Goal: Task Accomplishment & Management: Manage account settings

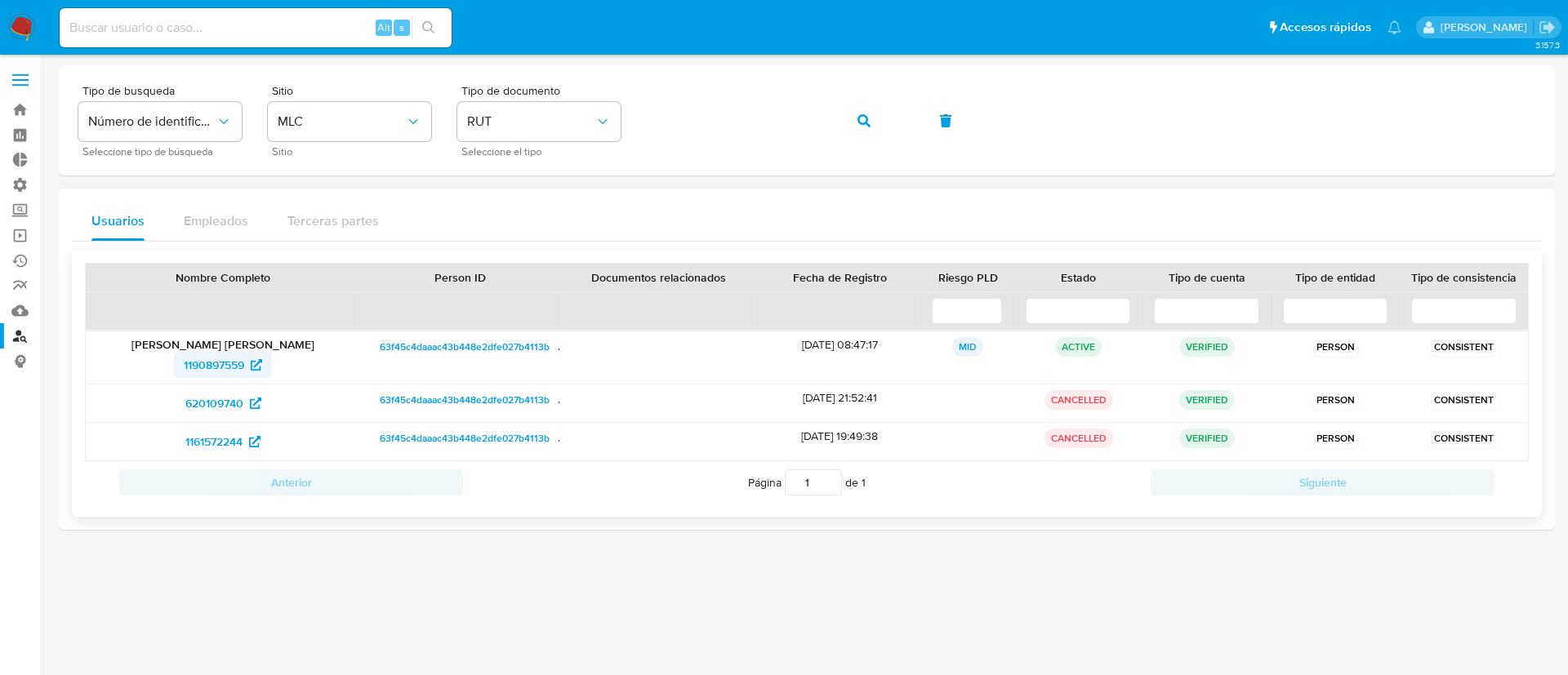
click at [221, 366] on span "1190897559" at bounding box center [213, 364] width 61 height 26
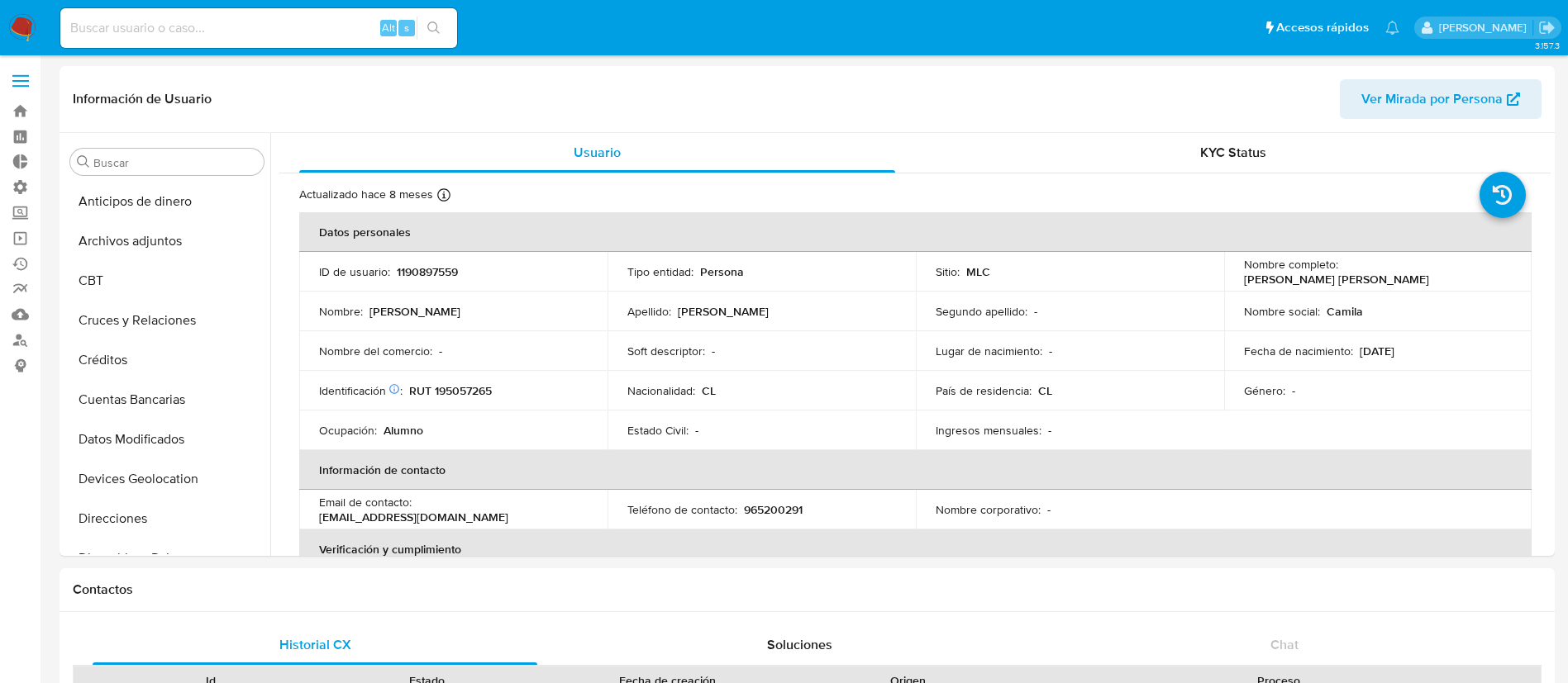
scroll to position [698, 0]
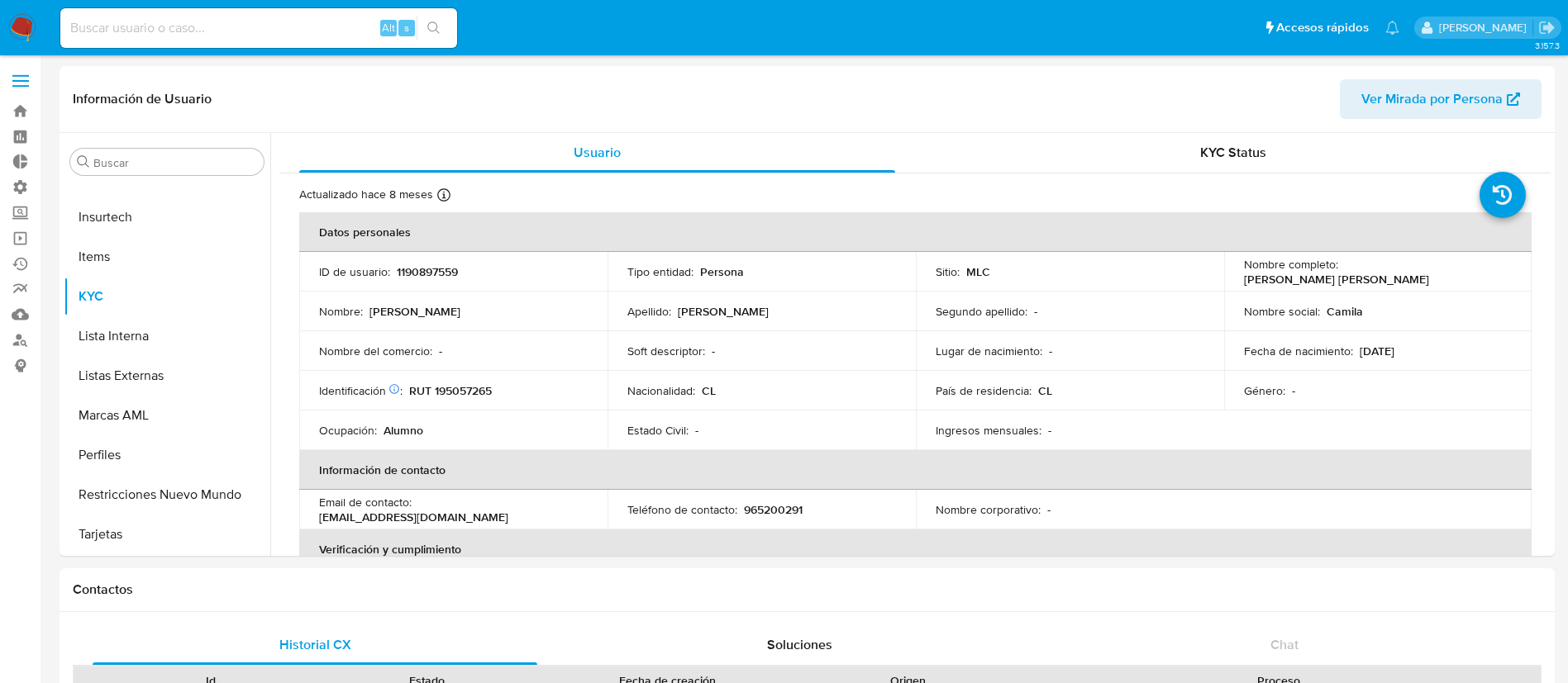
select select "10"
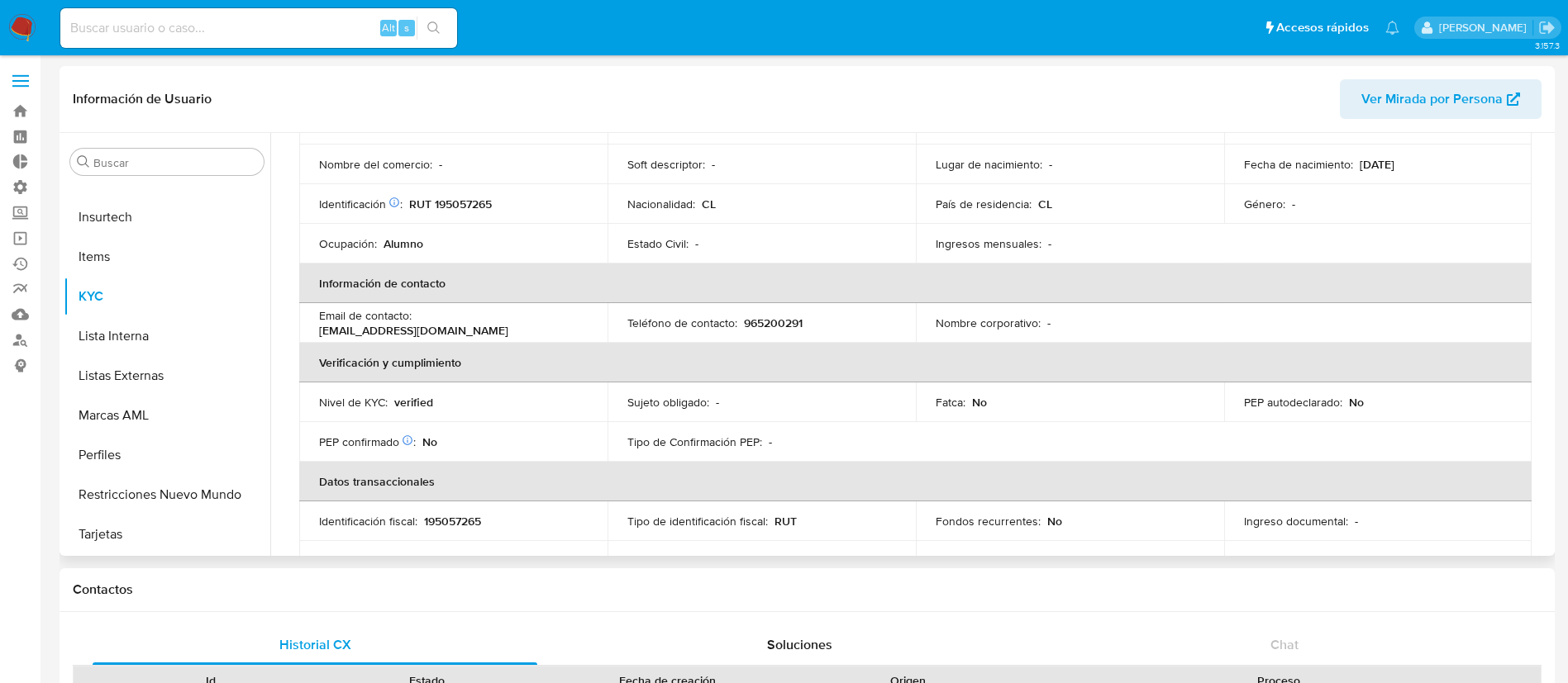
scroll to position [185, 0]
drag, startPoint x: 575, startPoint y: 326, endPoint x: 449, endPoint y: 326, distance: 126.0
click at [449, 326] on div "Email de contacto : cdiazb@alumnos.ceduc.cl" at bounding box center [453, 324] width 268 height 30
copy p "@alumnos.ceduc.cl"
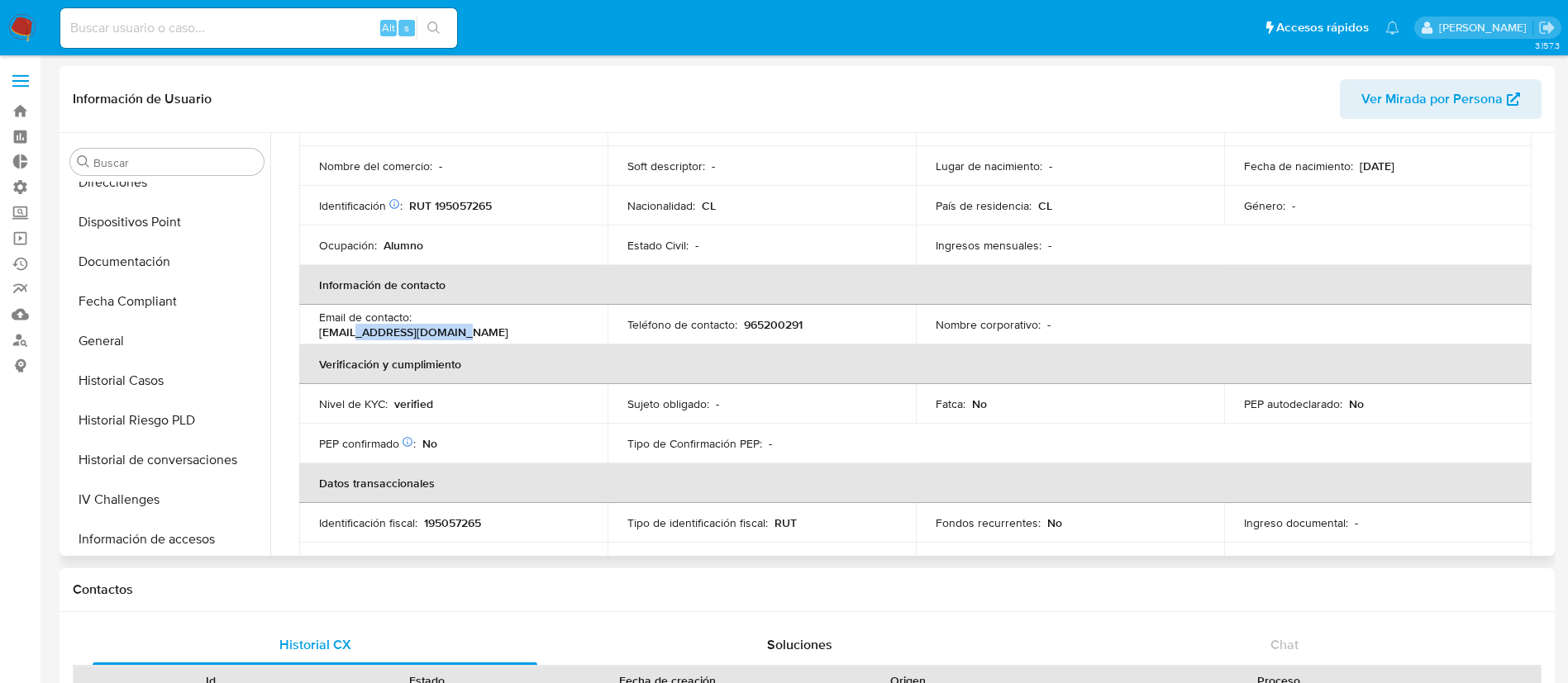
scroll to position [261, 0]
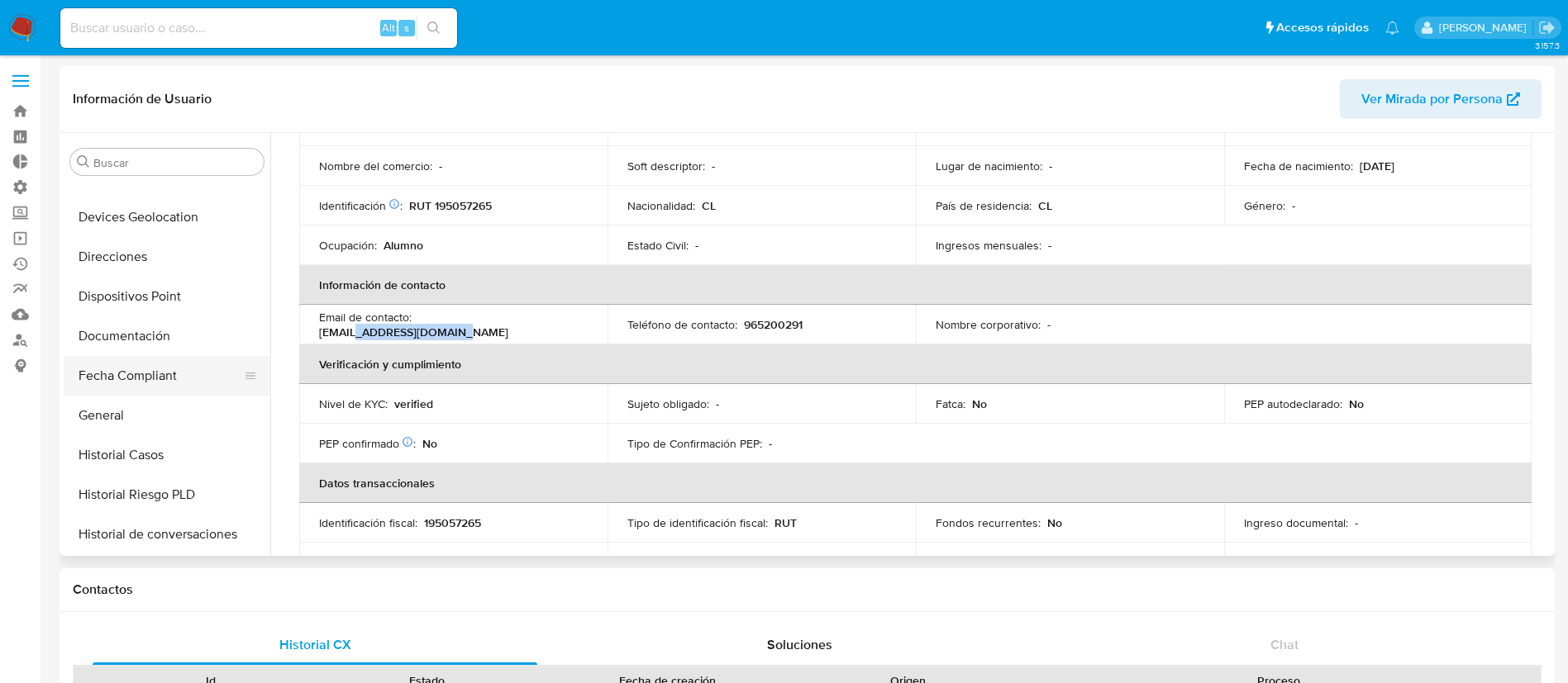
click at [135, 367] on button "Fecha Compliant" at bounding box center [159, 375] width 193 height 40
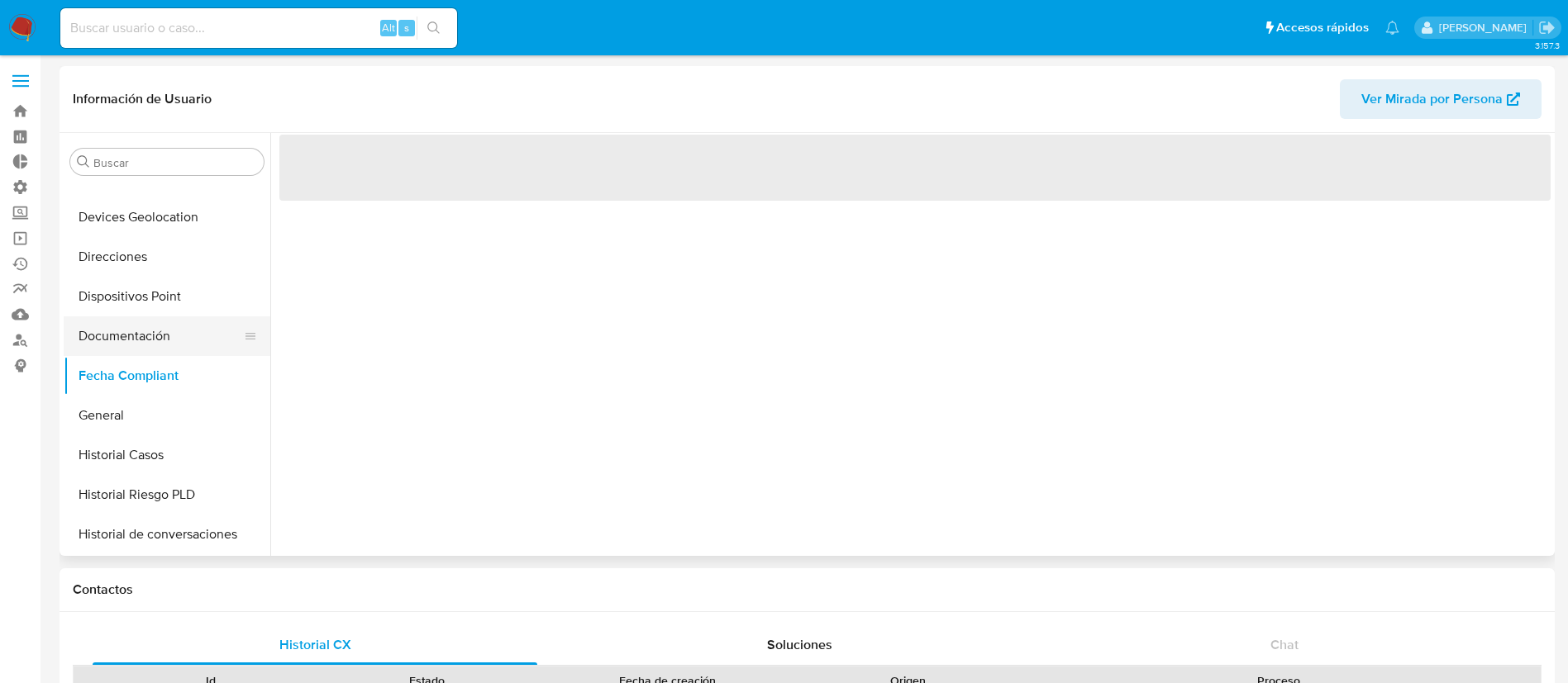
click at [138, 327] on button "Documentación" at bounding box center [159, 336] width 193 height 40
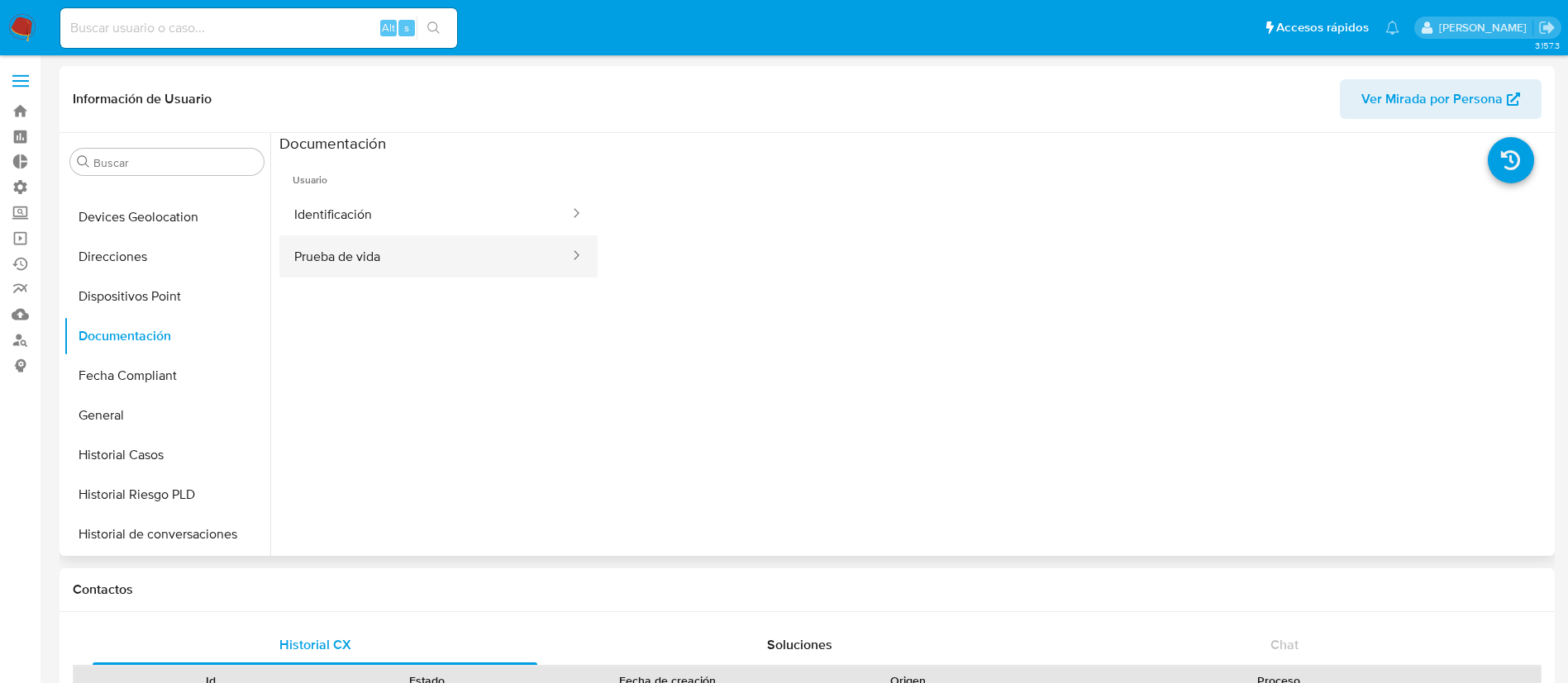
click at [436, 236] on button "Prueba de vida" at bounding box center [425, 256] width 292 height 42
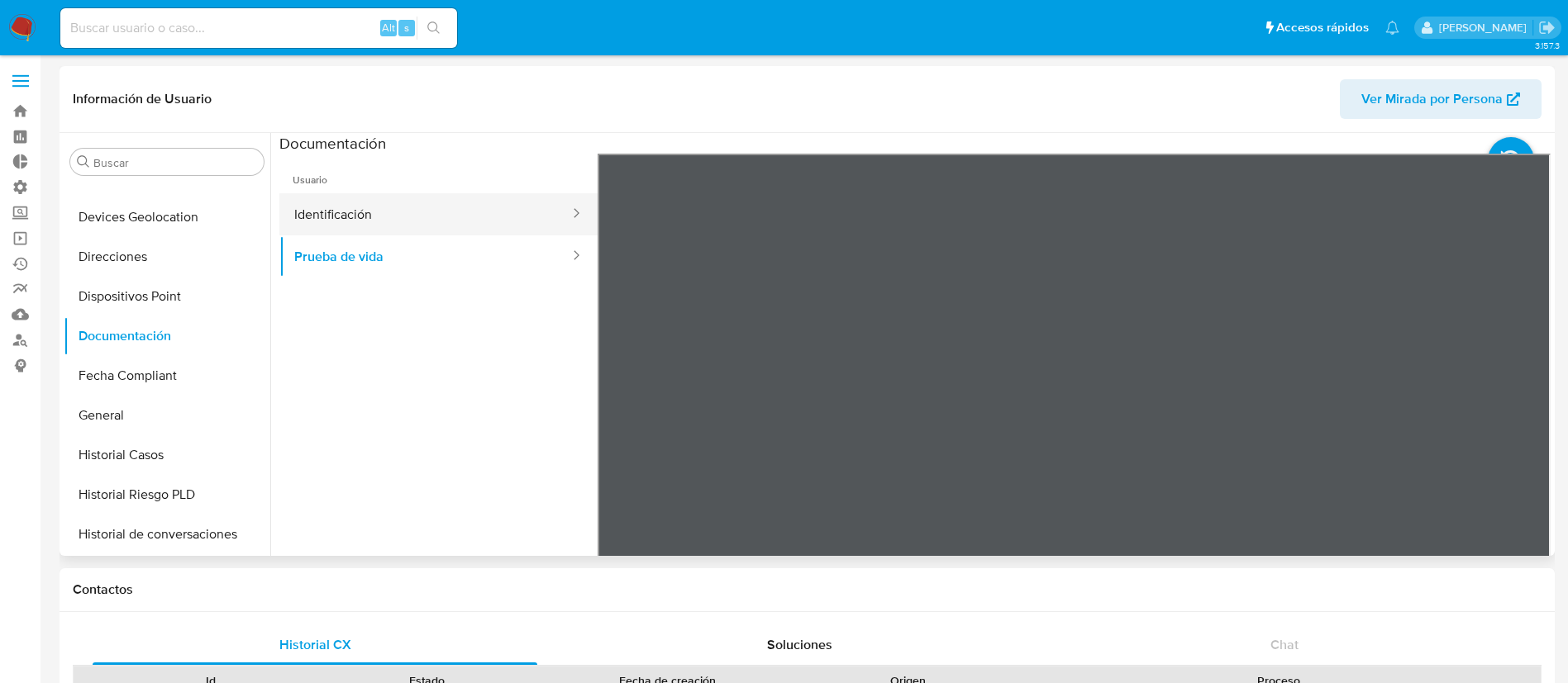
click at [405, 232] on button "Identificación" at bounding box center [425, 214] width 292 height 42
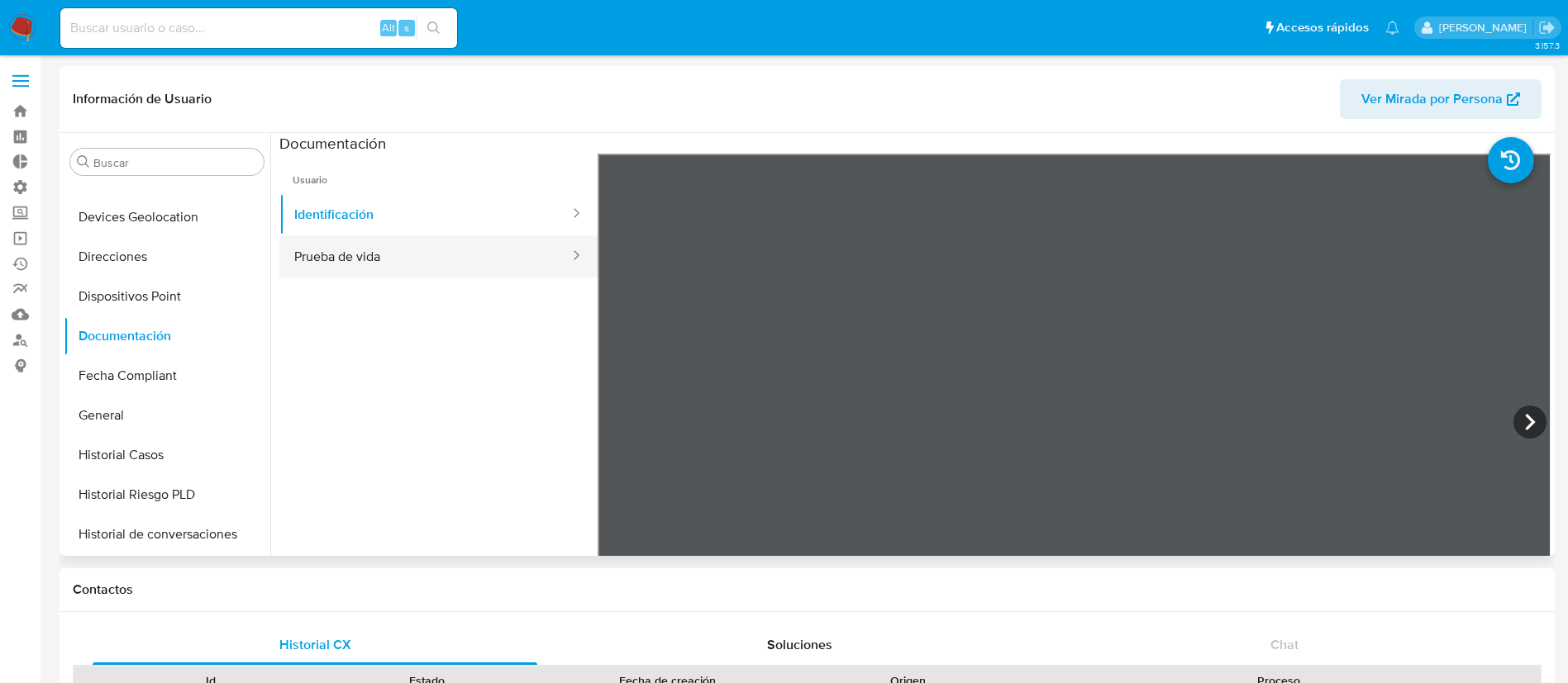
click at [386, 263] on button "Prueba de vida" at bounding box center [425, 256] width 292 height 42
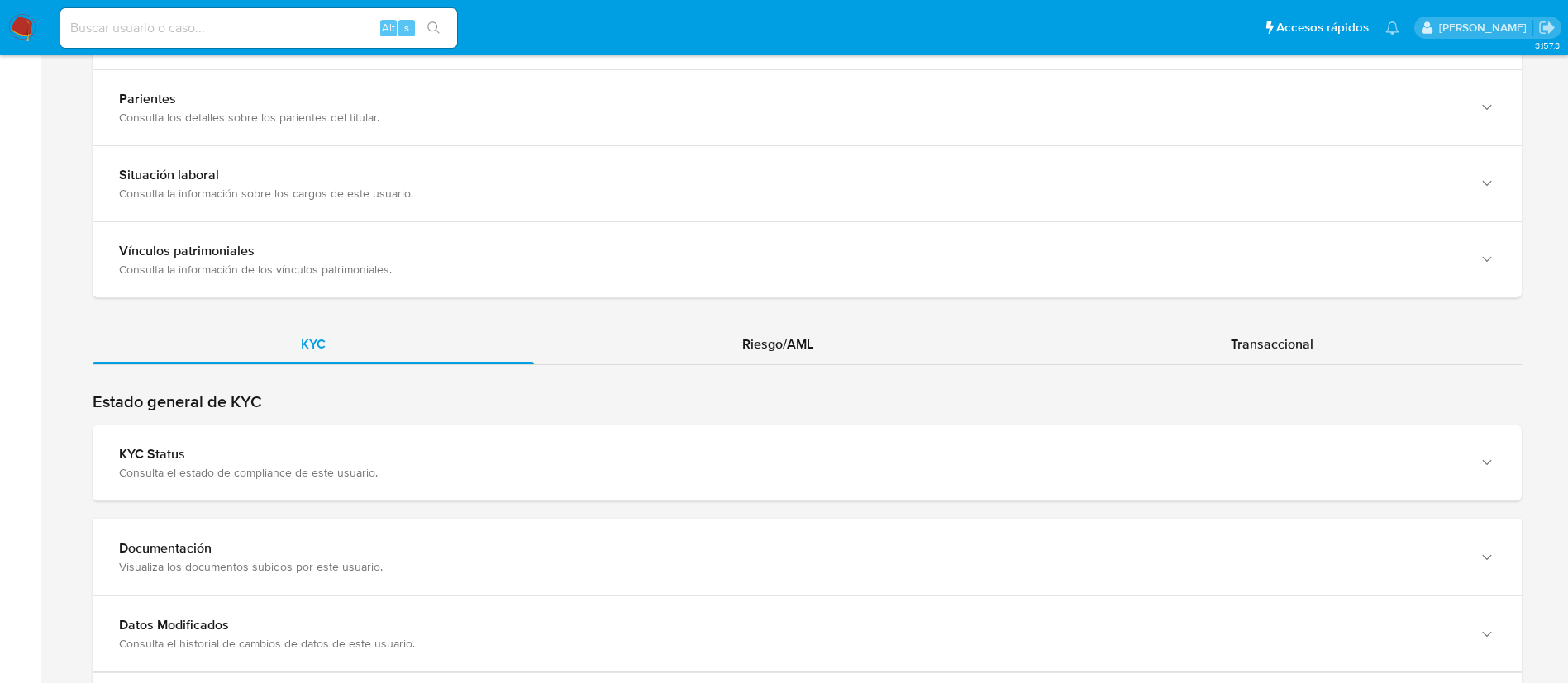
scroll to position [1459, 0]
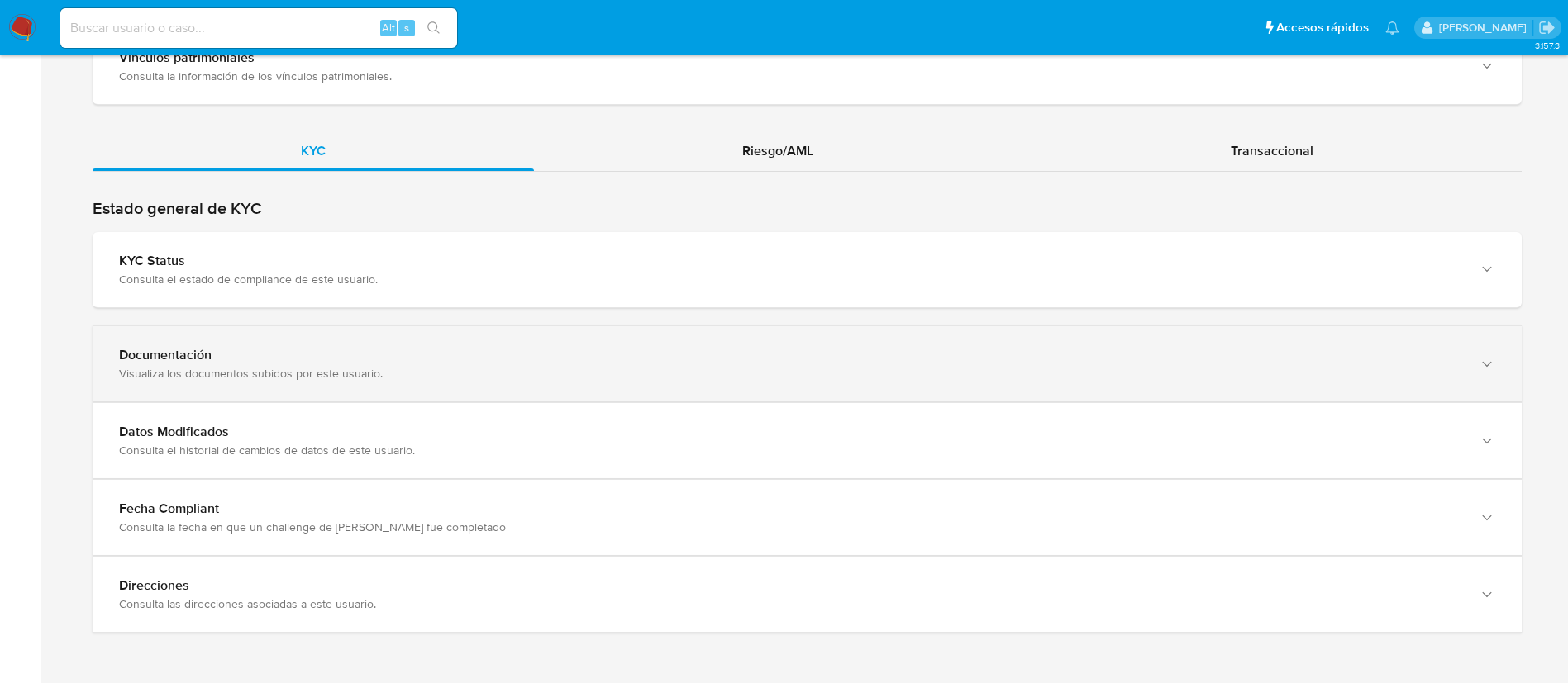
click at [932, 362] on div "Documentación" at bounding box center [789, 355] width 1342 height 17
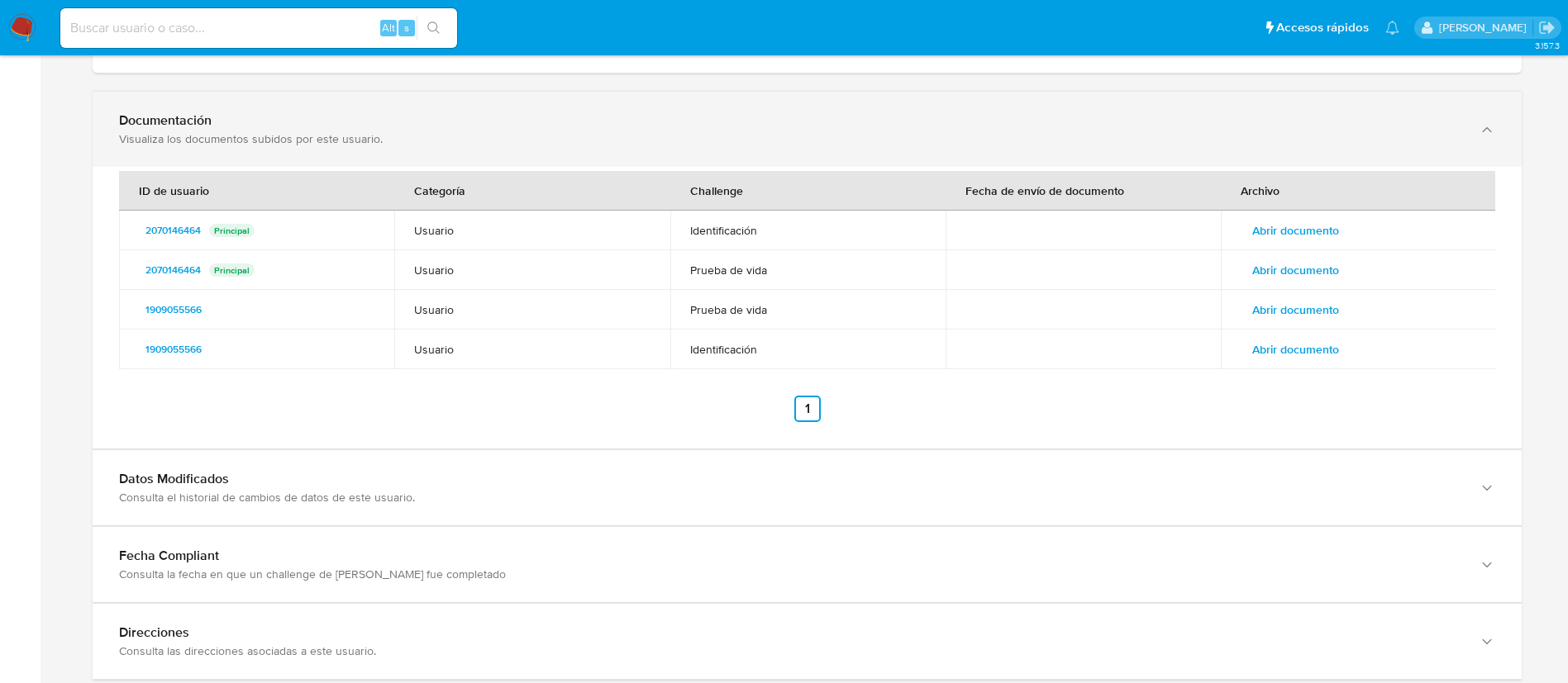
scroll to position [1694, 0]
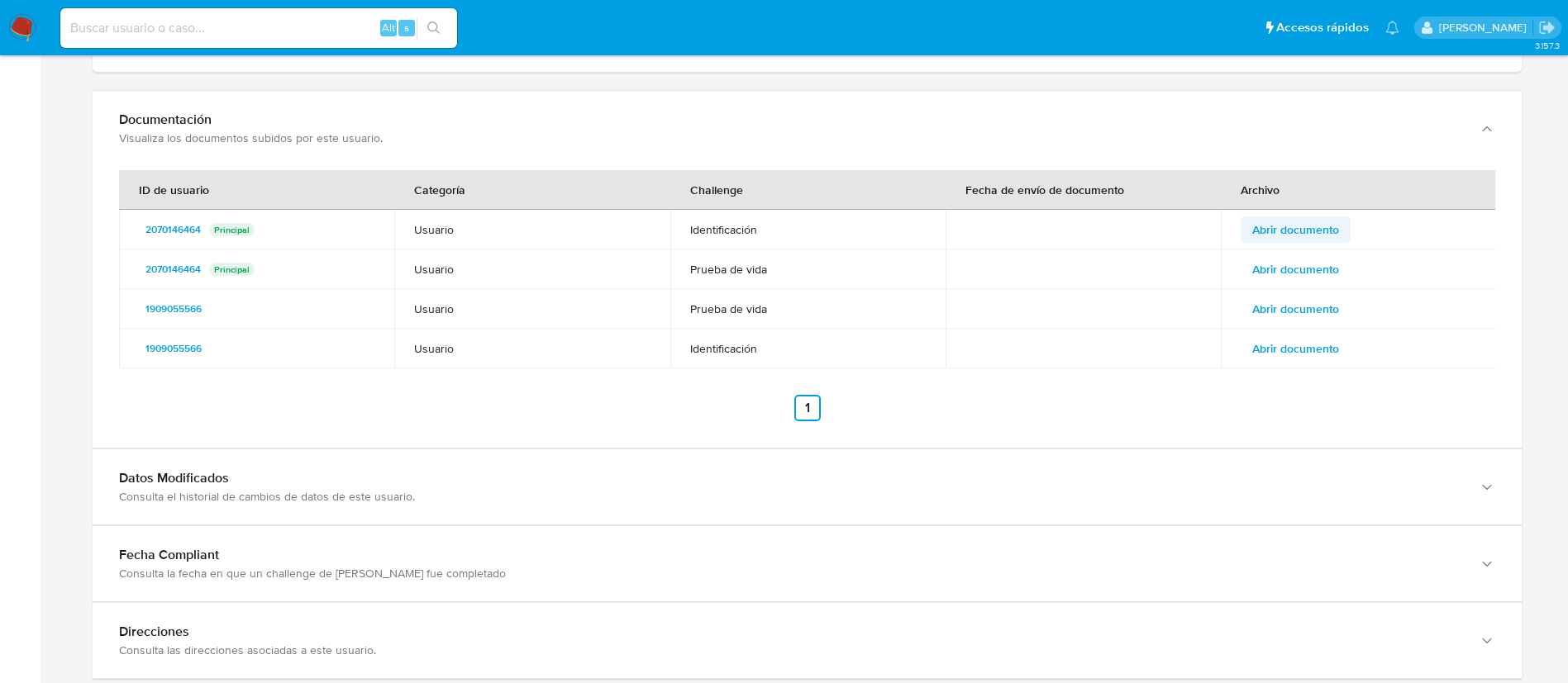
click at [1254, 226] on span "Abrir documento" at bounding box center [1295, 229] width 87 height 23
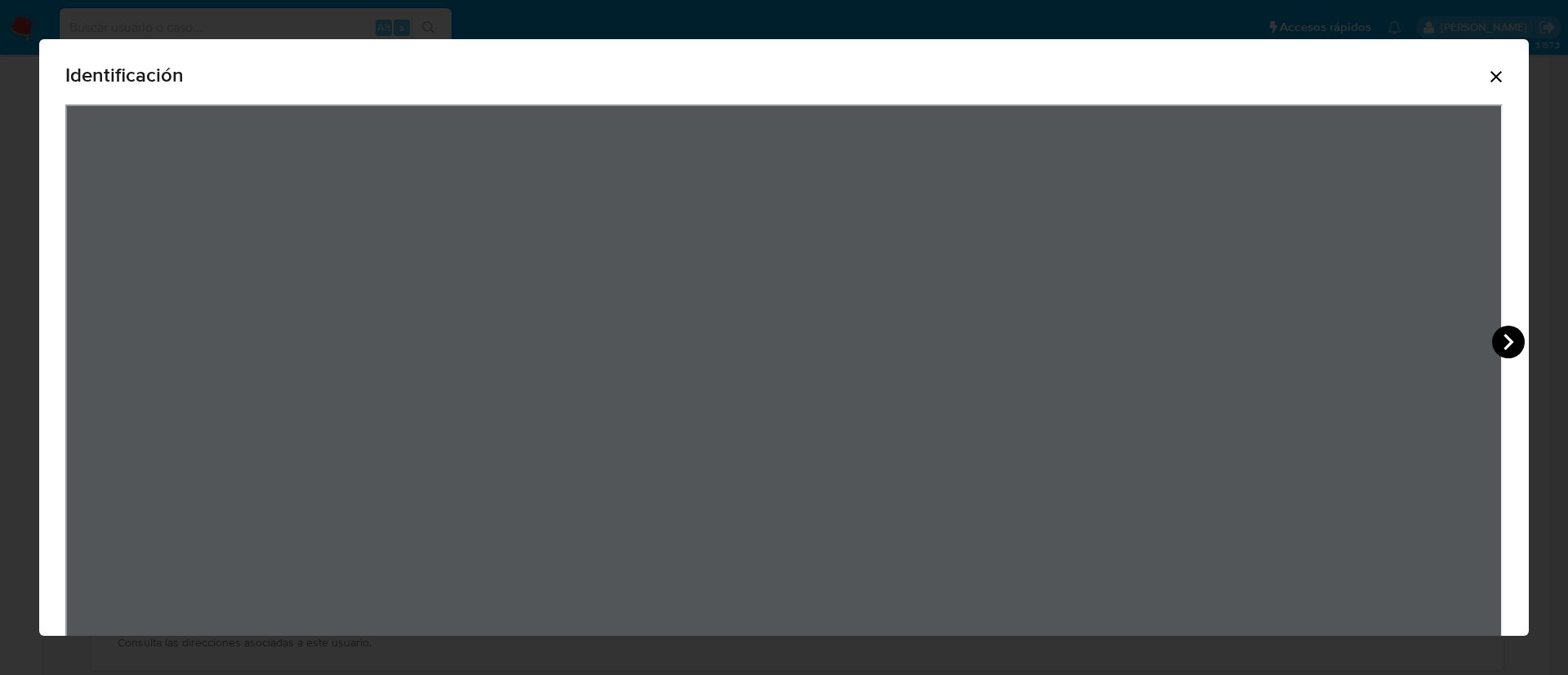
click at [1499, 344] on icon "View Document Modal" at bounding box center [1508, 342] width 33 height 33
click at [1499, 344] on div "Identificación" at bounding box center [784, 352] width 1490 height 627
click at [1486, 82] on icon "Cerrar" at bounding box center [1496, 77] width 19 height 19
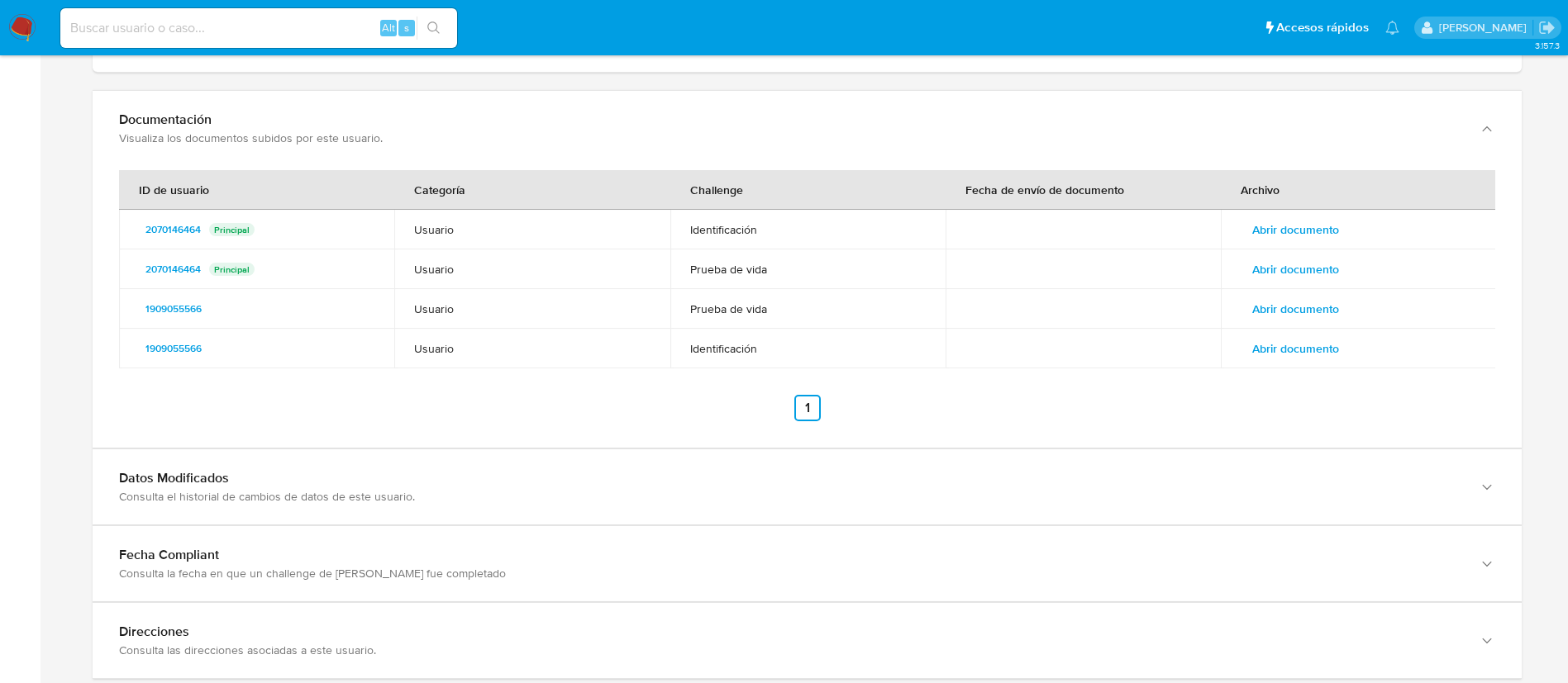
click at [1290, 271] on span "Abrir documento" at bounding box center [1295, 269] width 87 height 23
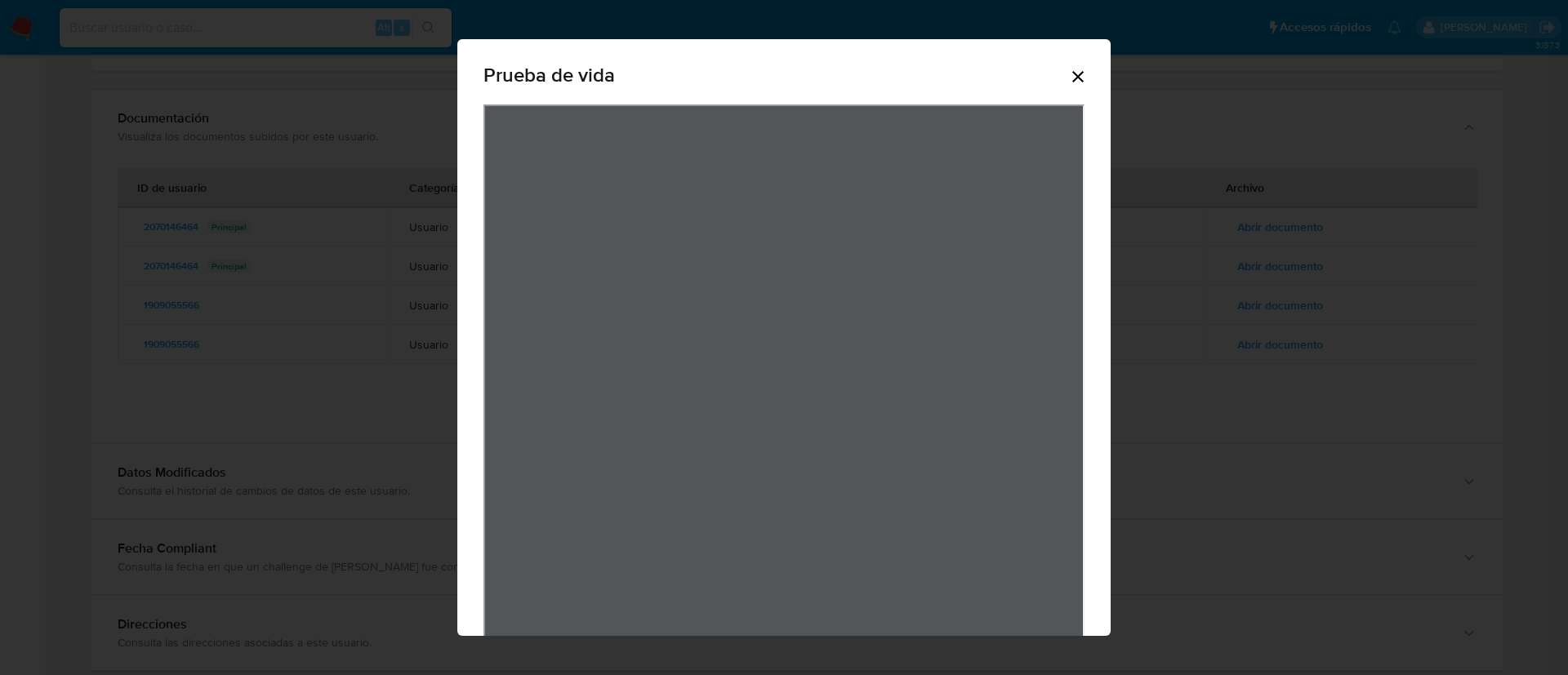
click at [1072, 74] on icon "Cerrar" at bounding box center [1078, 77] width 12 height 12
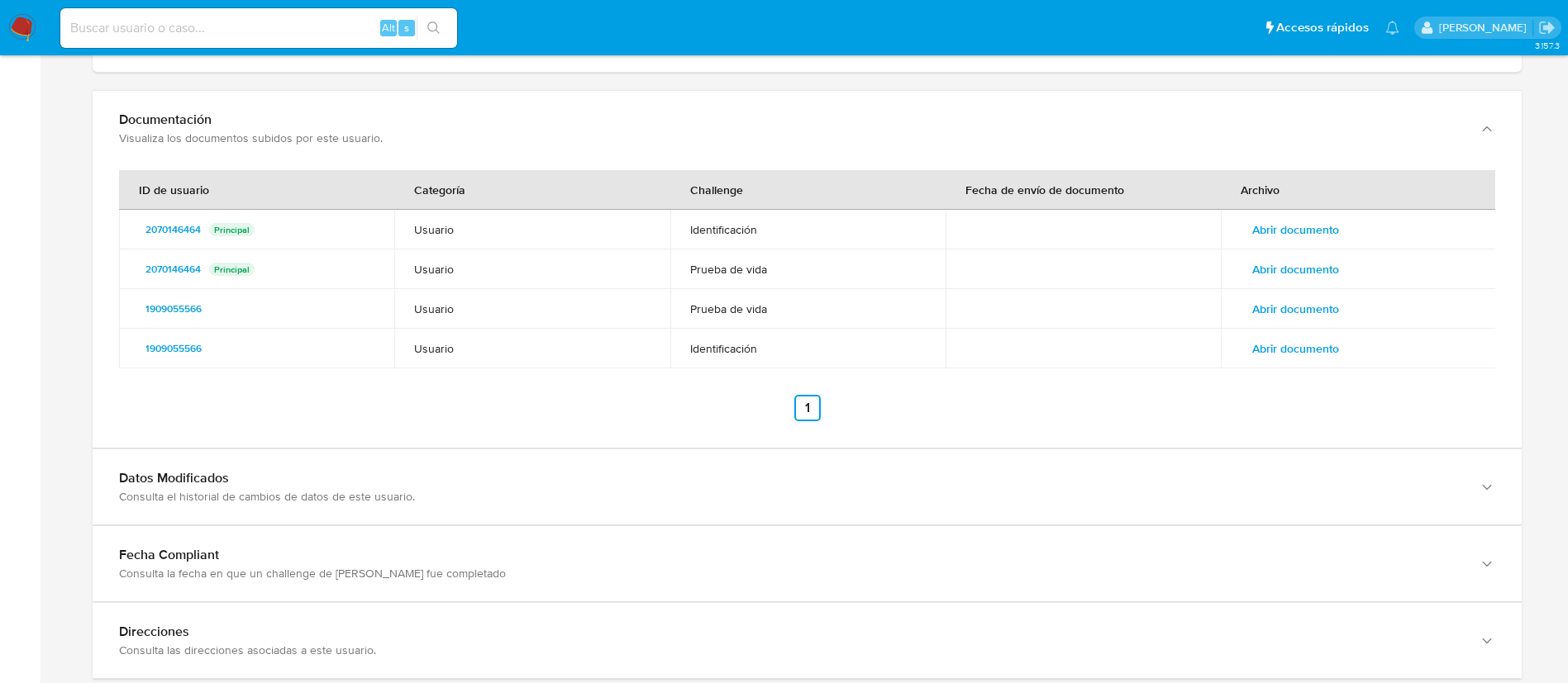
click at [1276, 355] on span "Abrir documento" at bounding box center [1295, 349] width 87 height 23
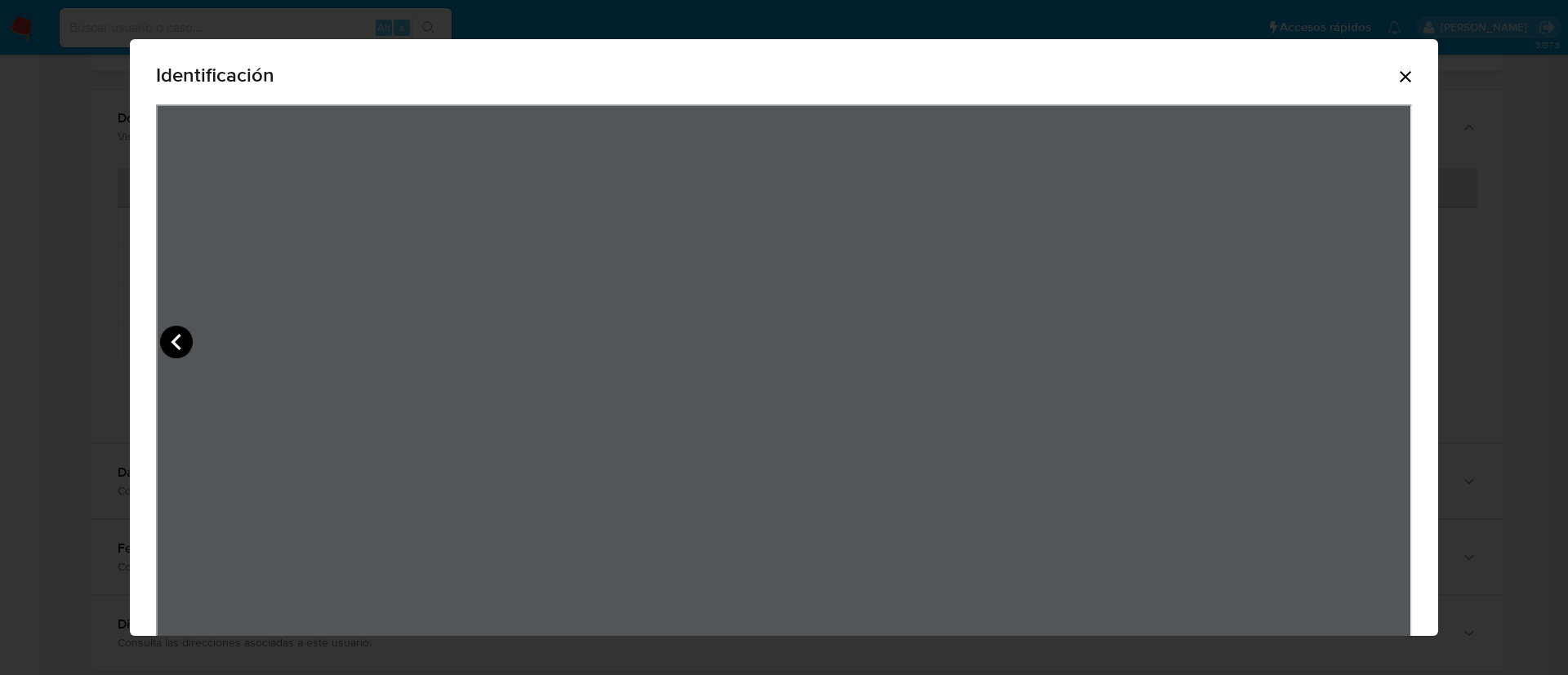
click at [160, 345] on icon "View Document Modal" at bounding box center [177, 342] width 33 height 33
click at [1411, 79] on icon "Cerrar" at bounding box center [1406, 77] width 12 height 12
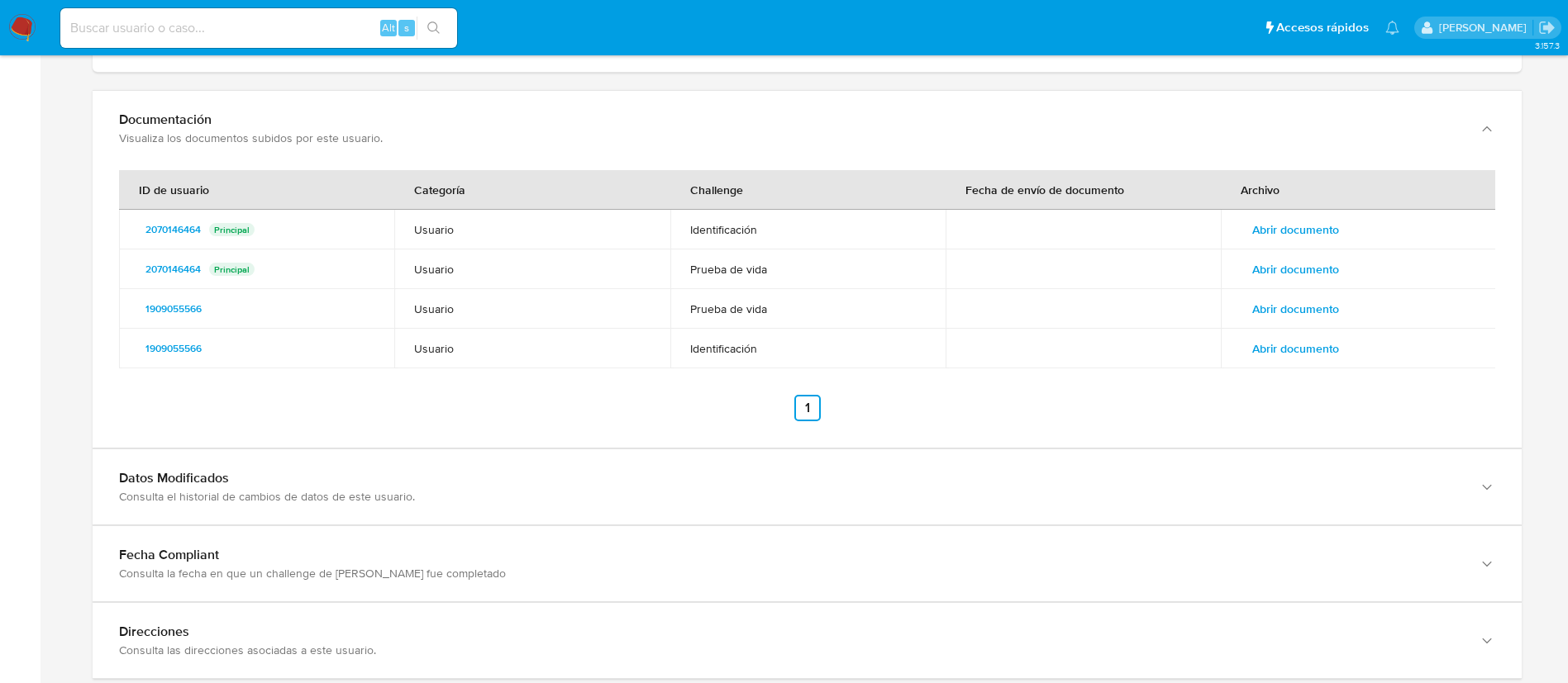
click at [1281, 267] on span "Abrir documento" at bounding box center [1295, 269] width 87 height 23
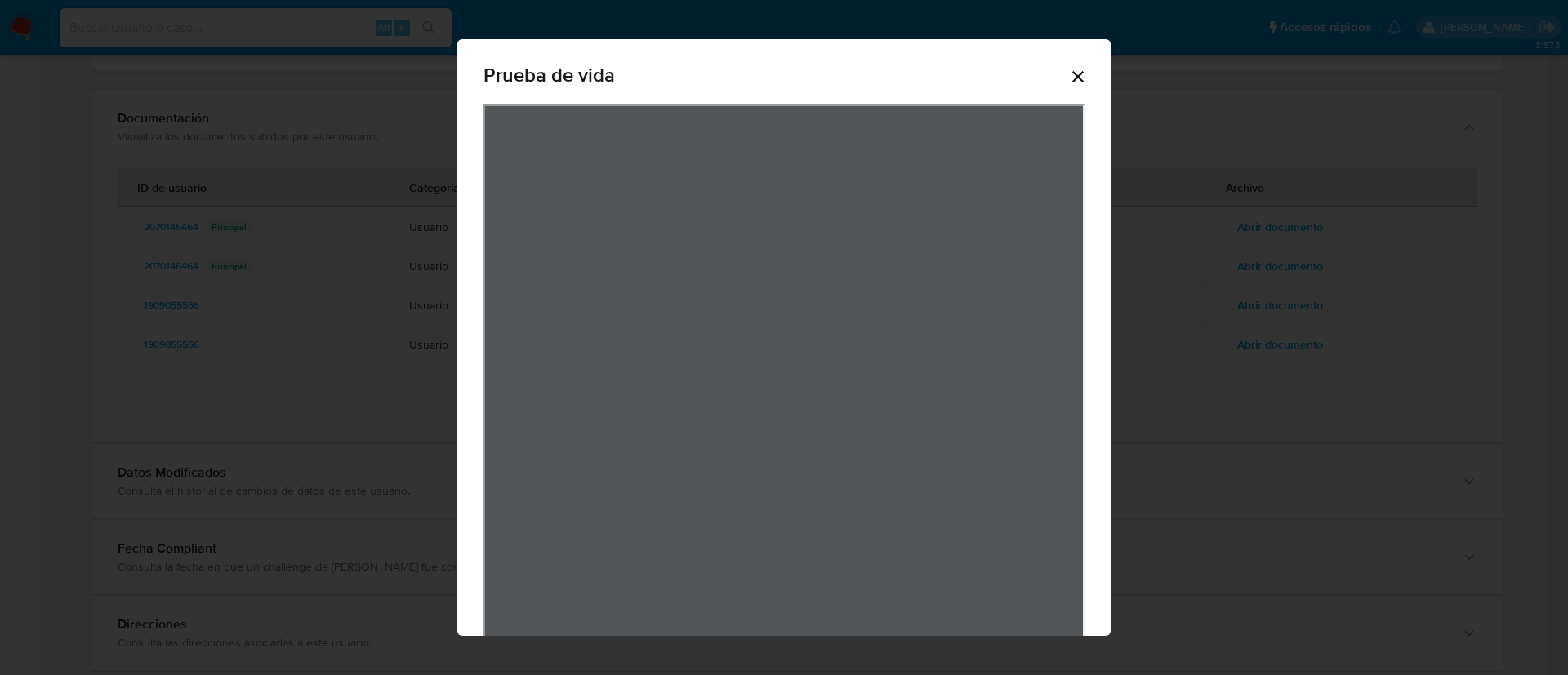
click at [1073, 79] on icon "Cerrar" at bounding box center [1078, 77] width 19 height 19
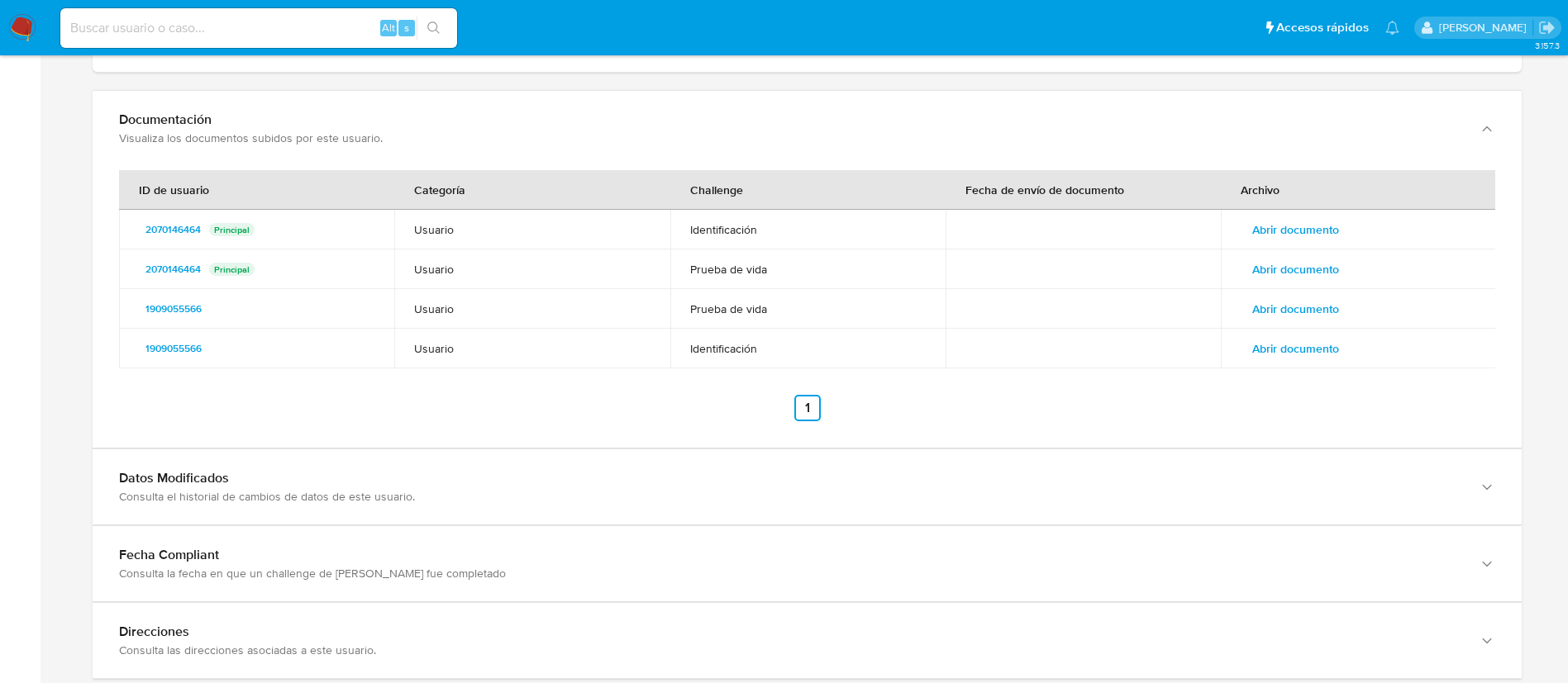
click at [1309, 244] on td "Abrir documento" at bounding box center [1358, 229] width 275 height 40
click at [1296, 224] on span "Abrir documento" at bounding box center [1295, 229] width 87 height 23
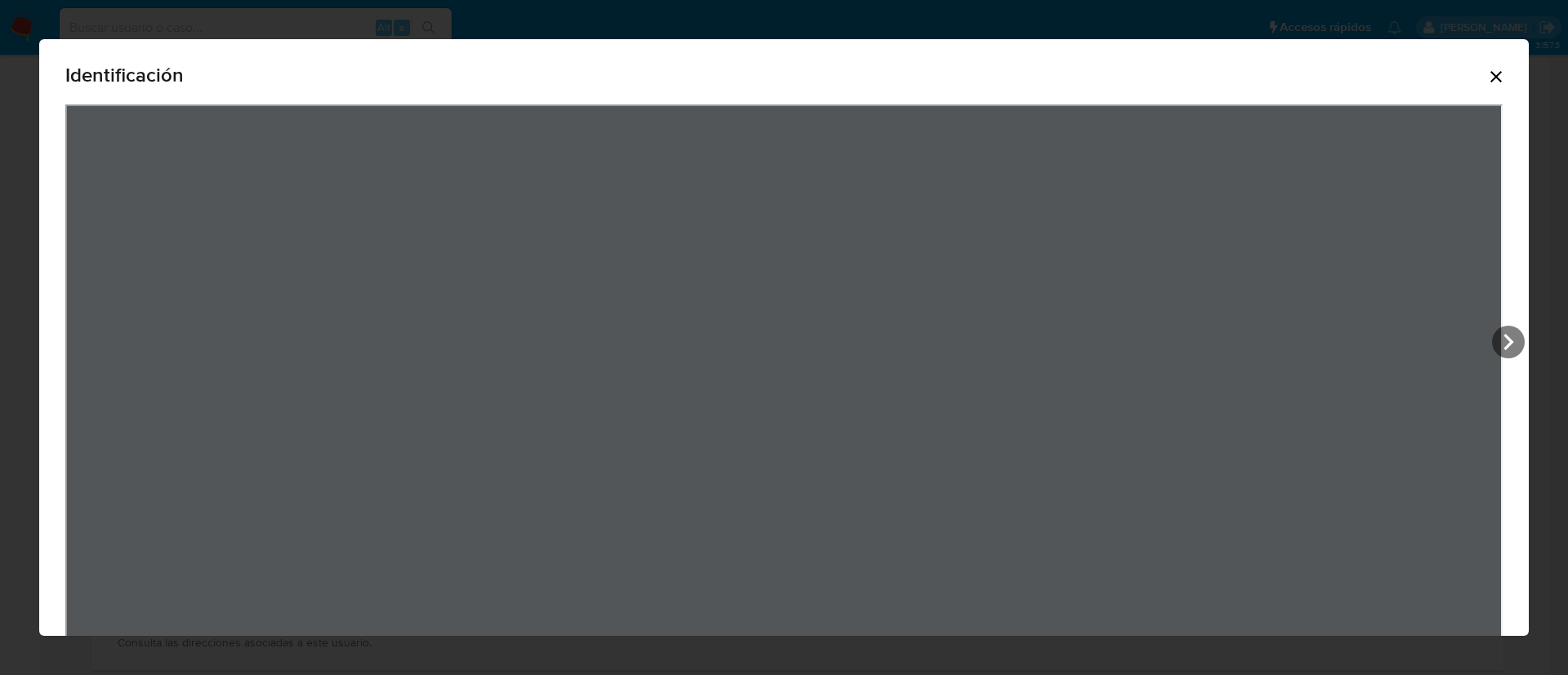
click at [1490, 77] on icon "Cerrar" at bounding box center [1496, 77] width 12 height 12
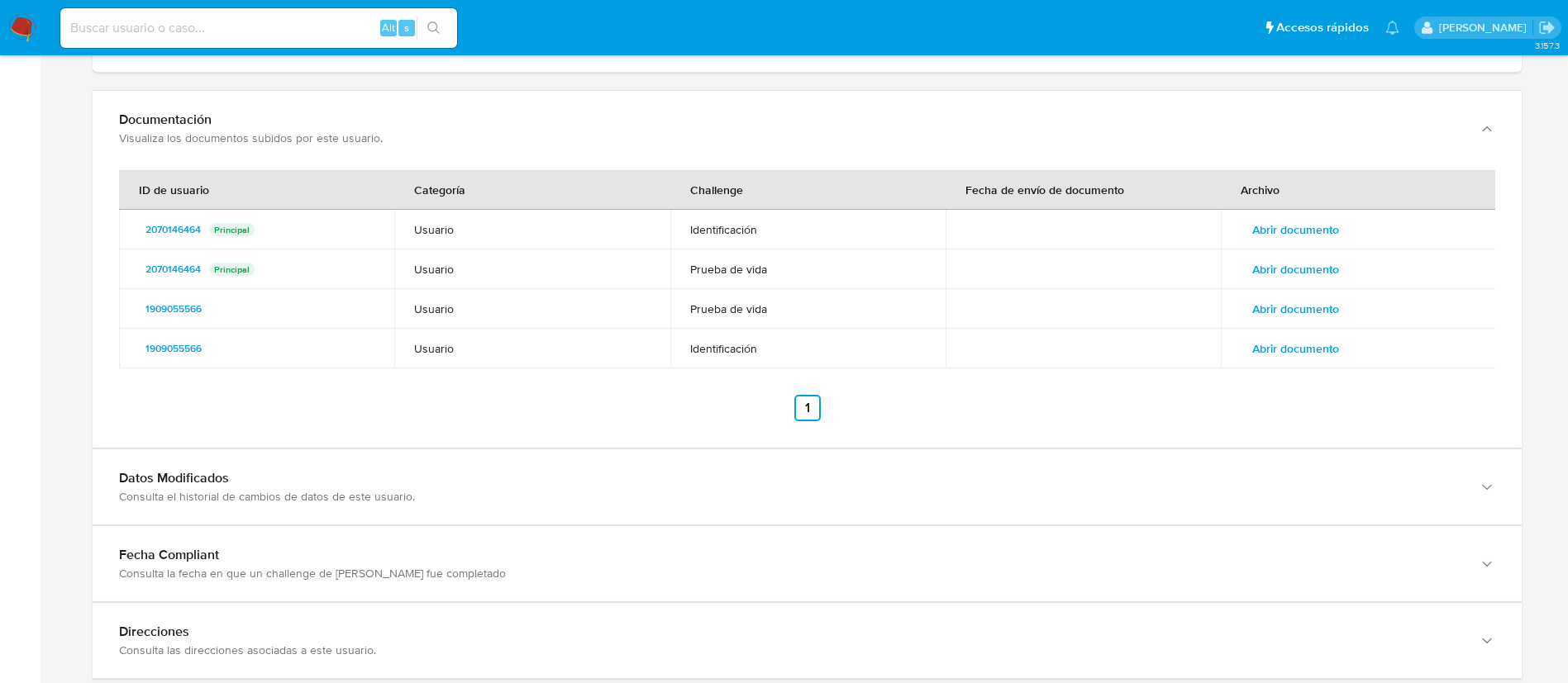
click at [1302, 224] on span "Abrir documento" at bounding box center [1295, 229] width 87 height 23
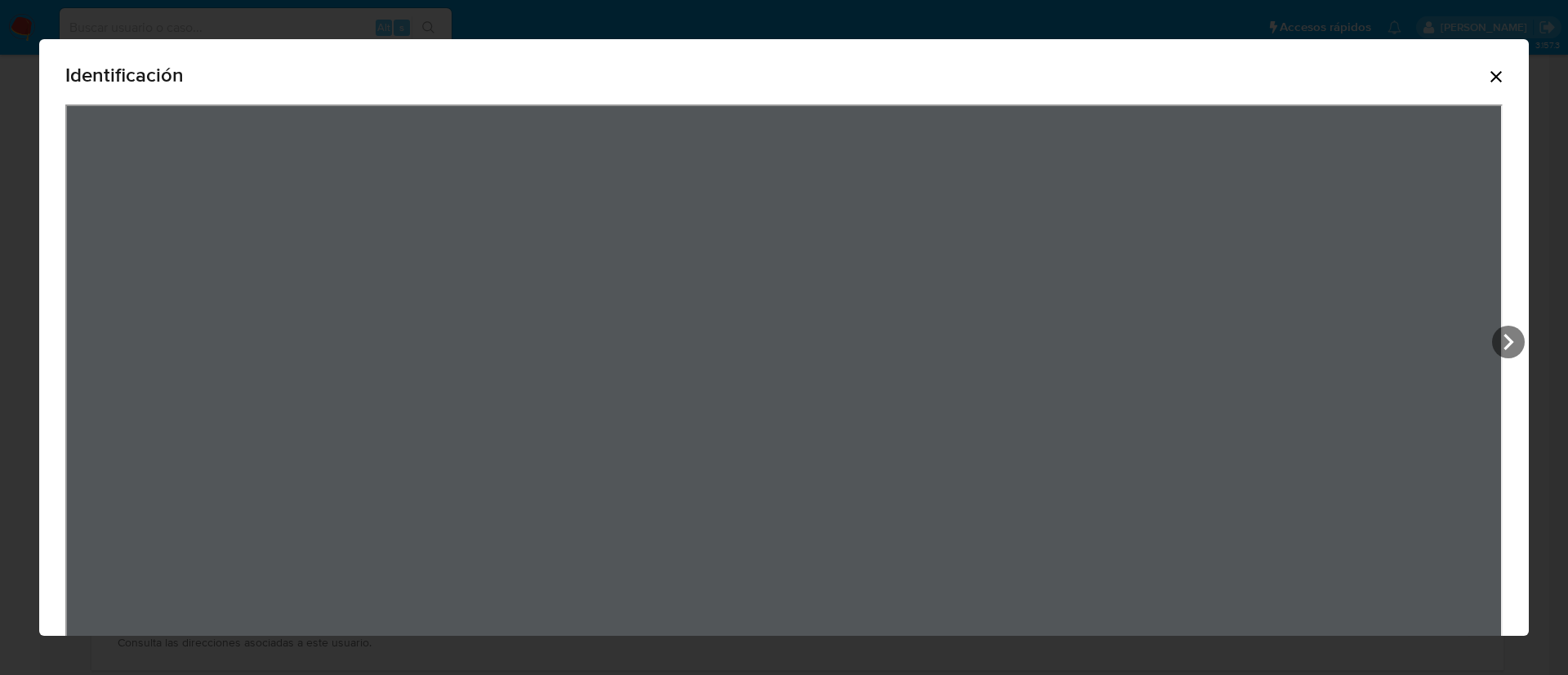
click at [1486, 76] on icon "Cerrar" at bounding box center [1496, 77] width 19 height 19
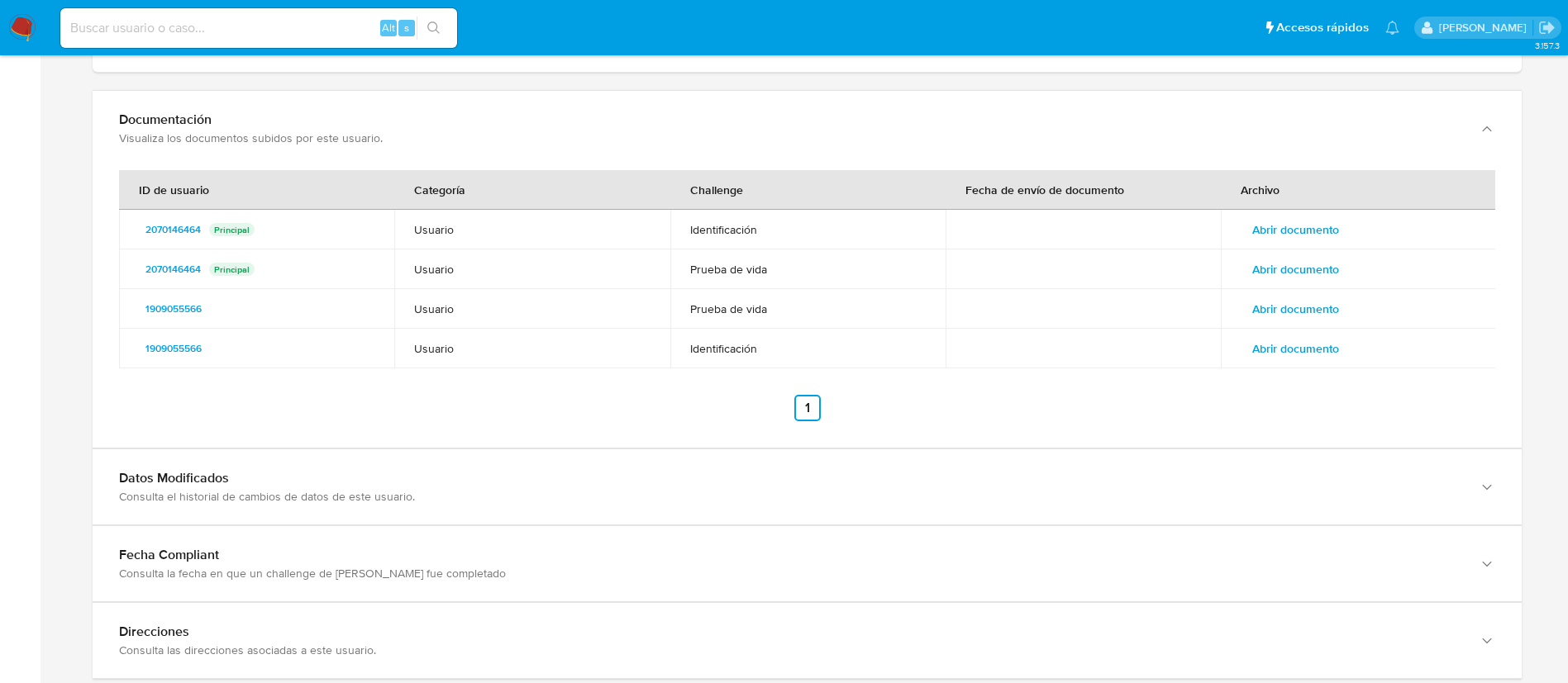
click at [1269, 263] on span "Abrir documento" at bounding box center [1295, 269] width 87 height 23
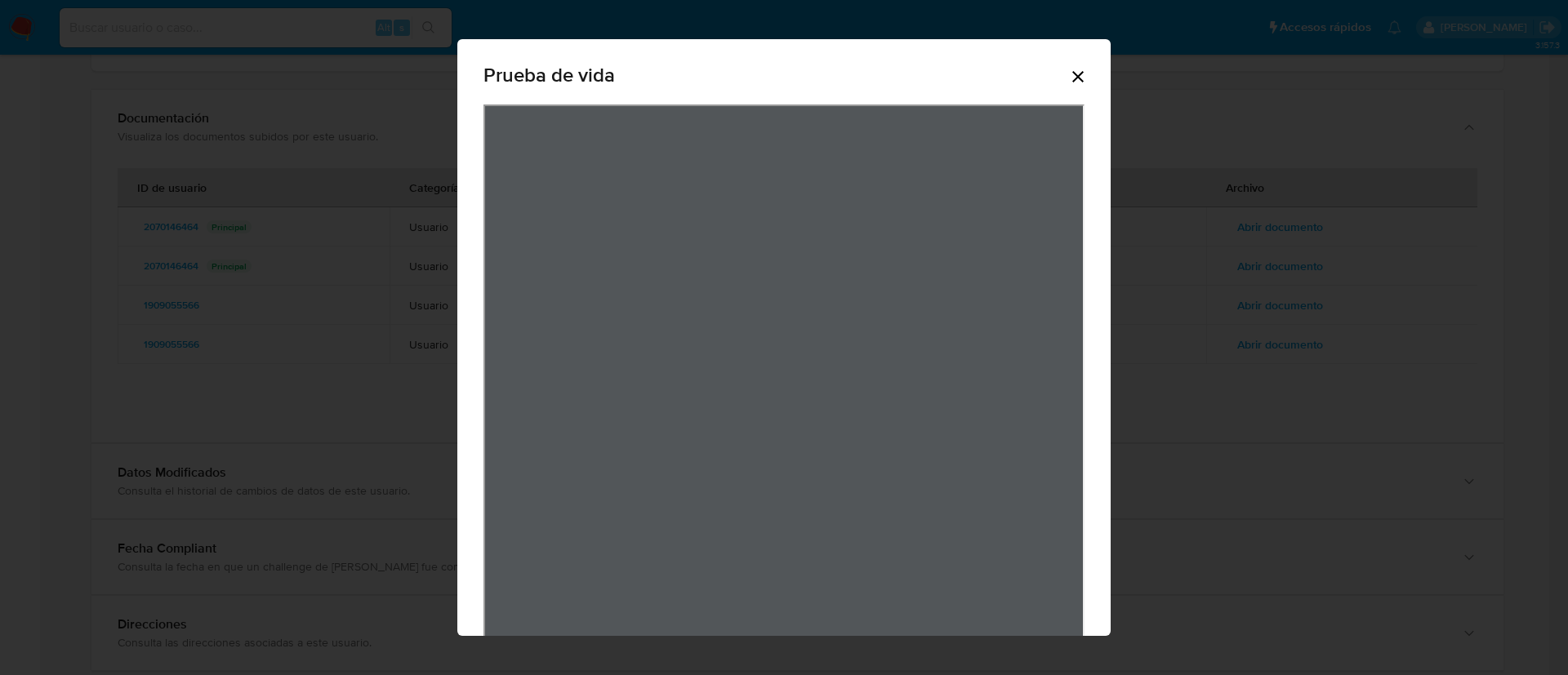
click at [1076, 74] on icon "Cerrar" at bounding box center [1078, 77] width 19 height 19
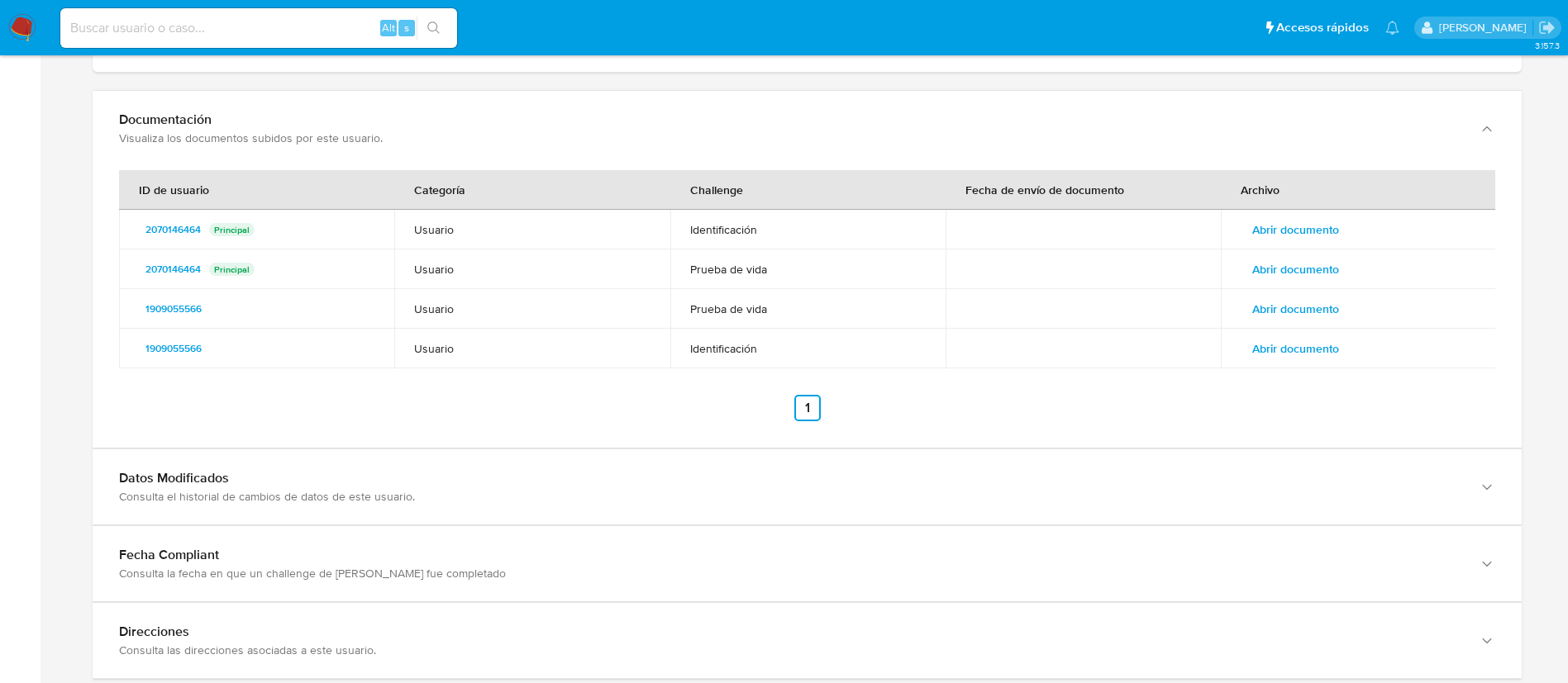
click at [1275, 301] on span "Abrir documento" at bounding box center [1295, 309] width 87 height 23
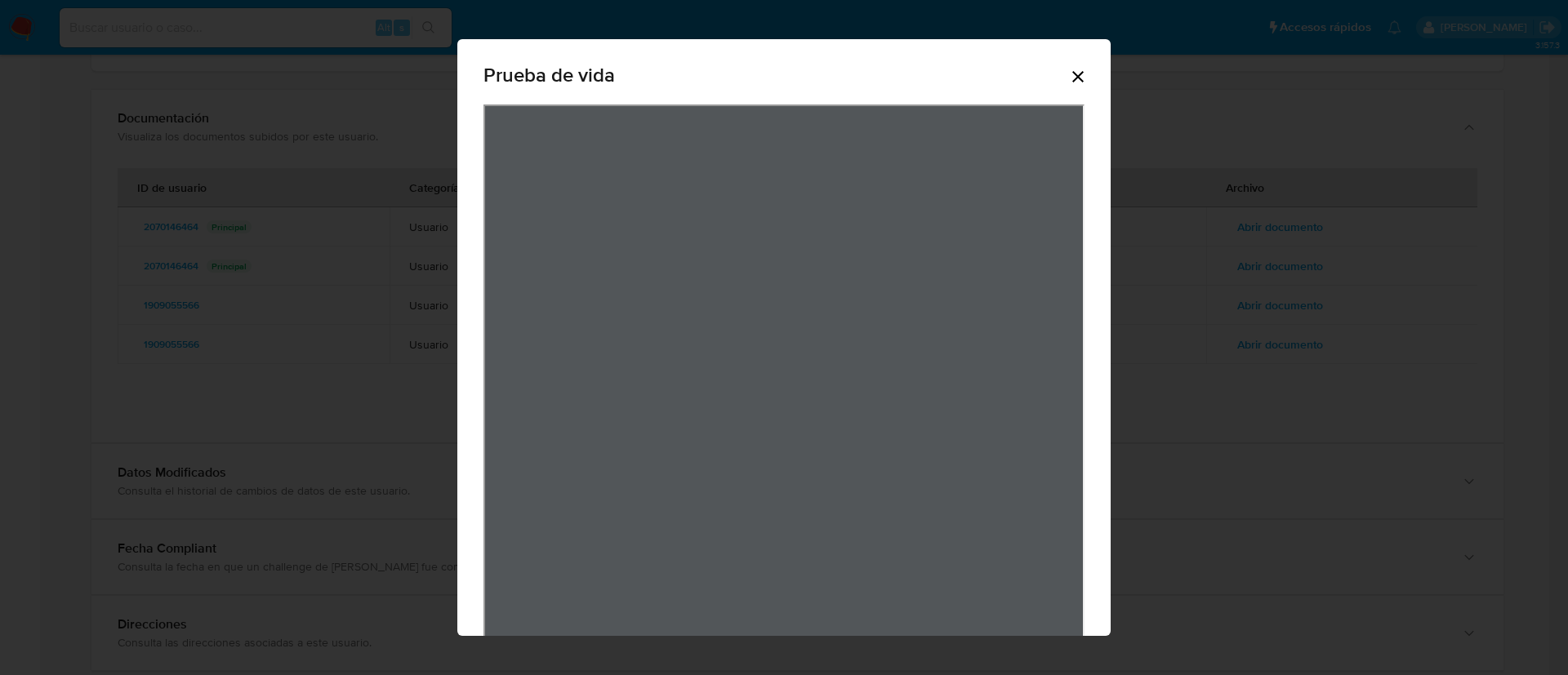
click at [1068, 78] on icon "Cerrar" at bounding box center [1078, 77] width 19 height 19
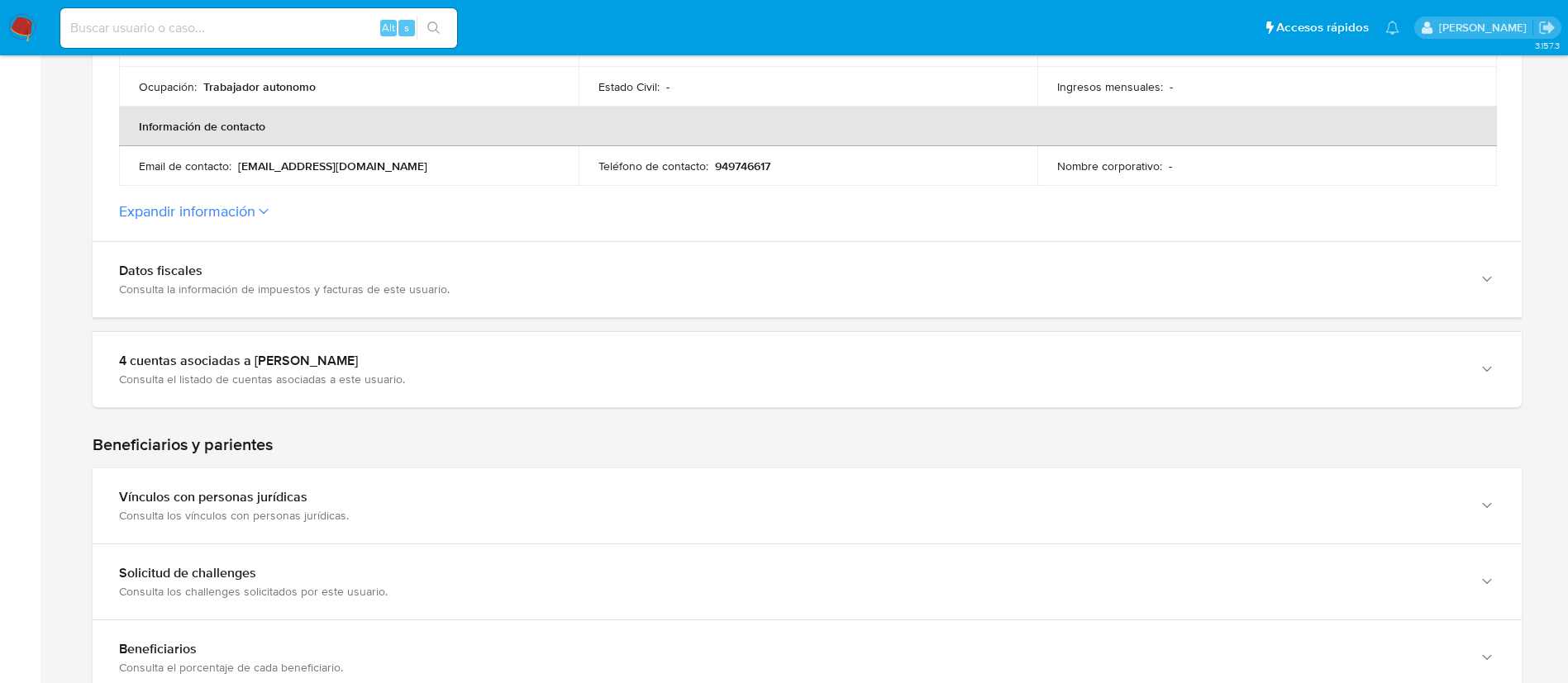
scroll to position [0, 0]
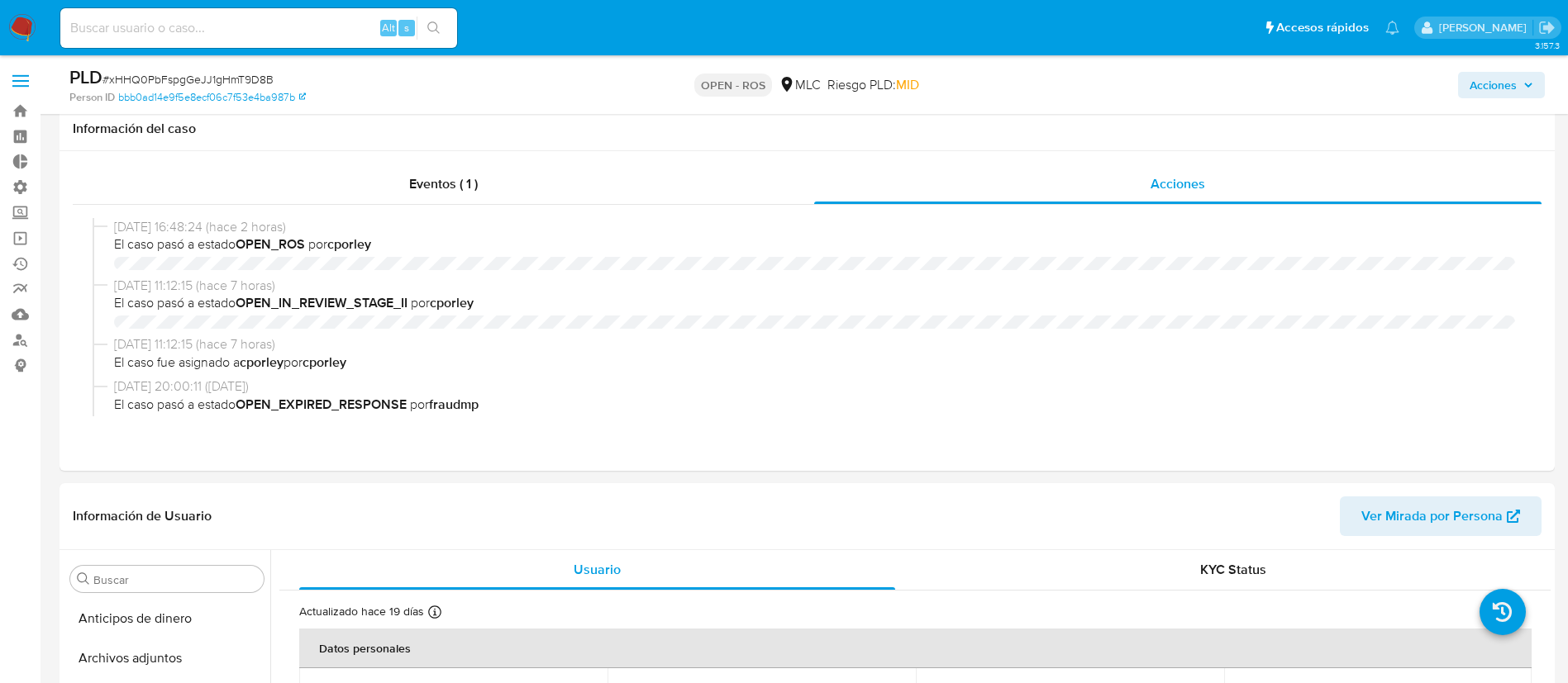
select select "10"
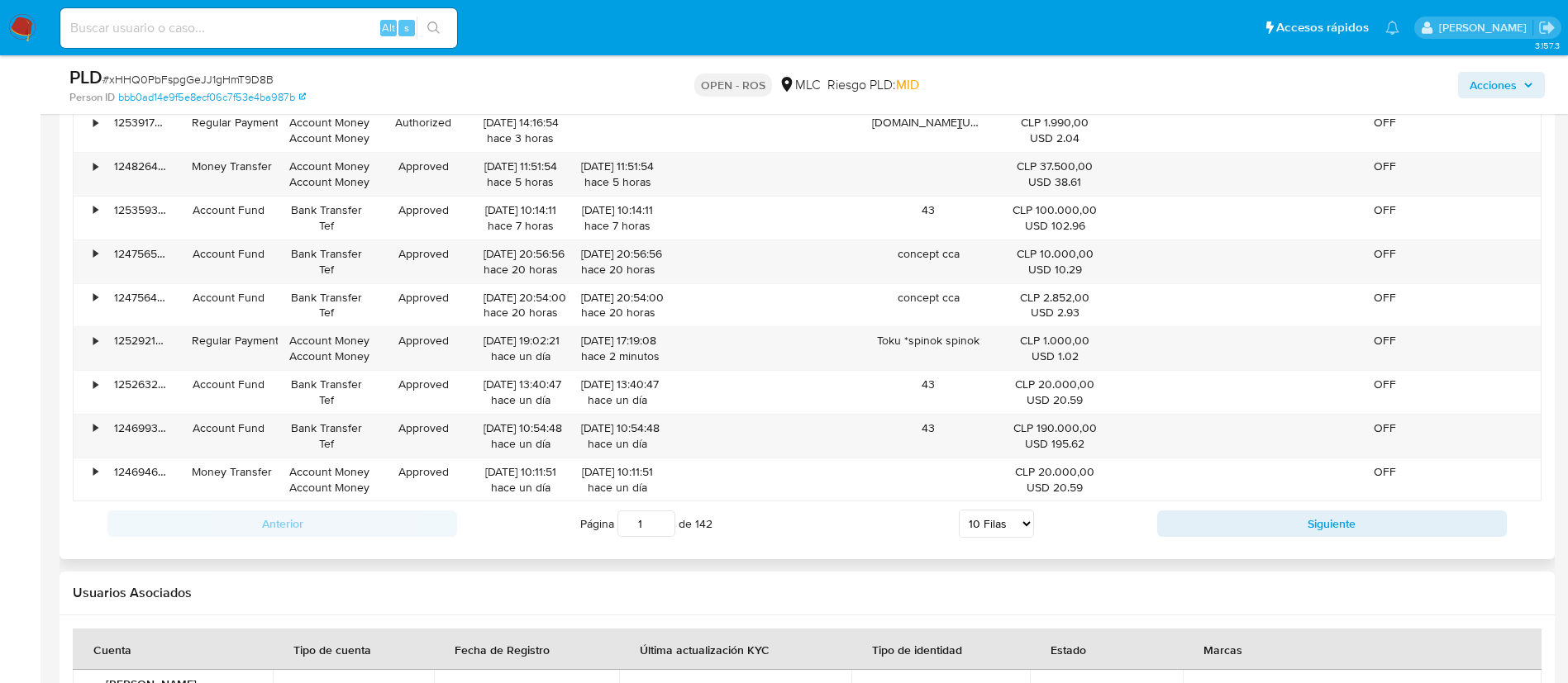
scroll to position [2133, 0]
click at [1245, 529] on button "Siguiente" at bounding box center [1332, 521] width 350 height 26
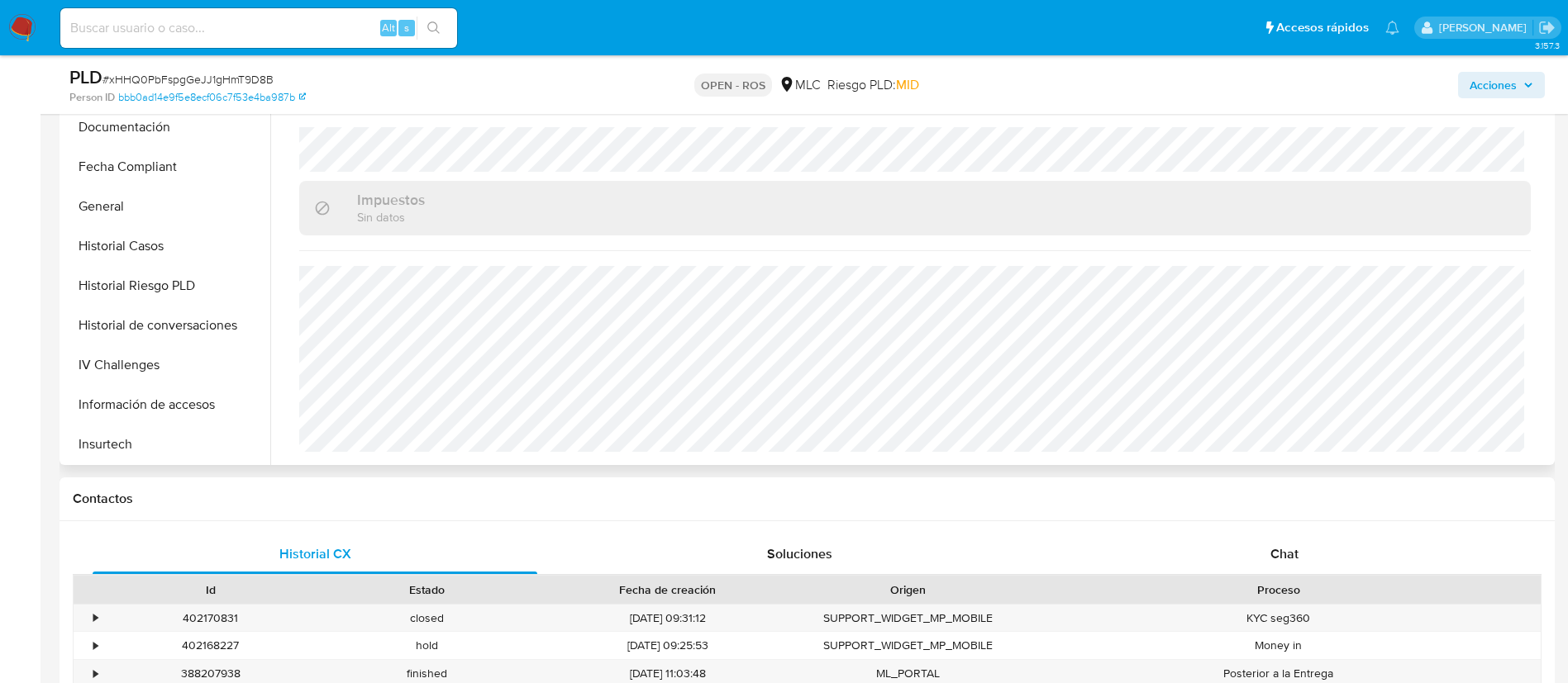
scroll to position [378, 0]
click at [150, 339] on button "Historial de conversaciones" at bounding box center [159, 326] width 193 height 40
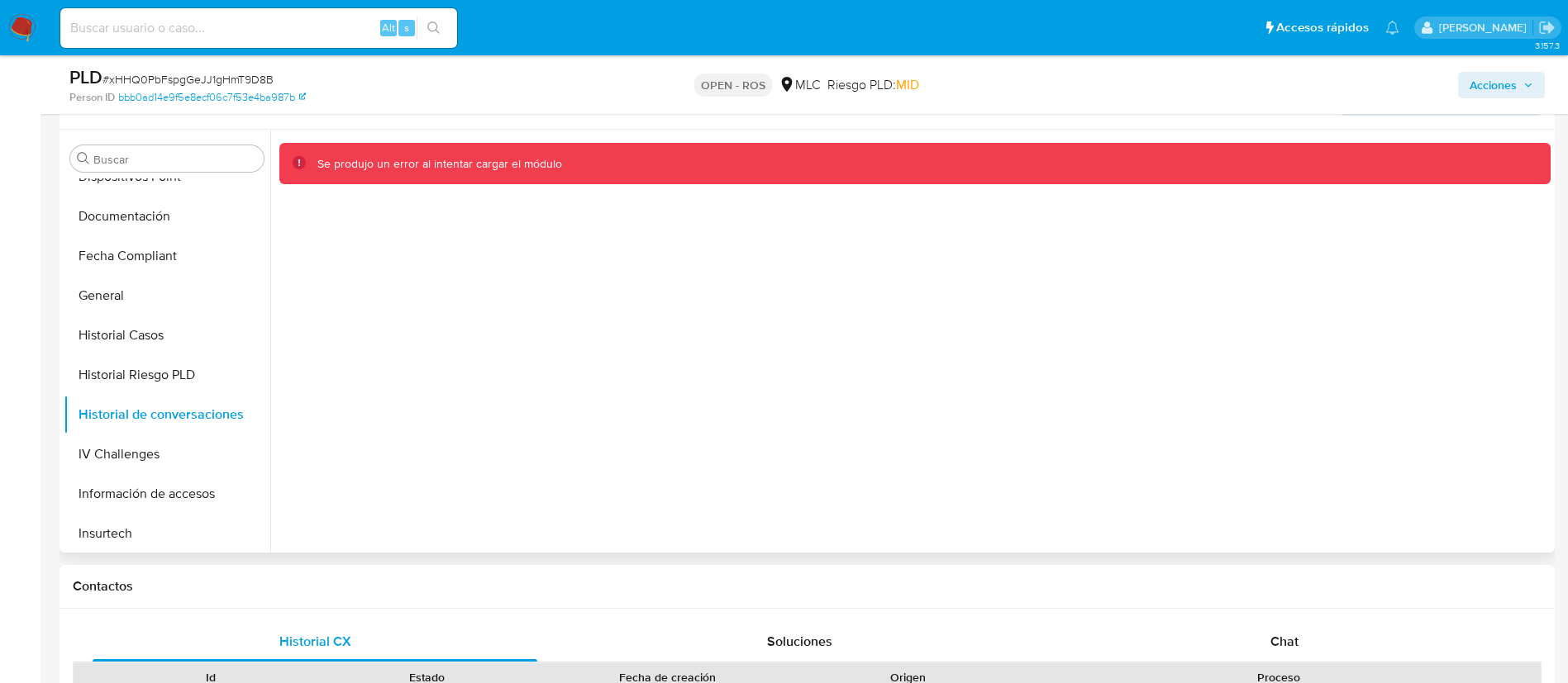
scroll to position [422, 0]
click at [1237, 374] on div "Se produjo un error al intentar cargar el módulo" at bounding box center [910, 340] width 1280 height 423
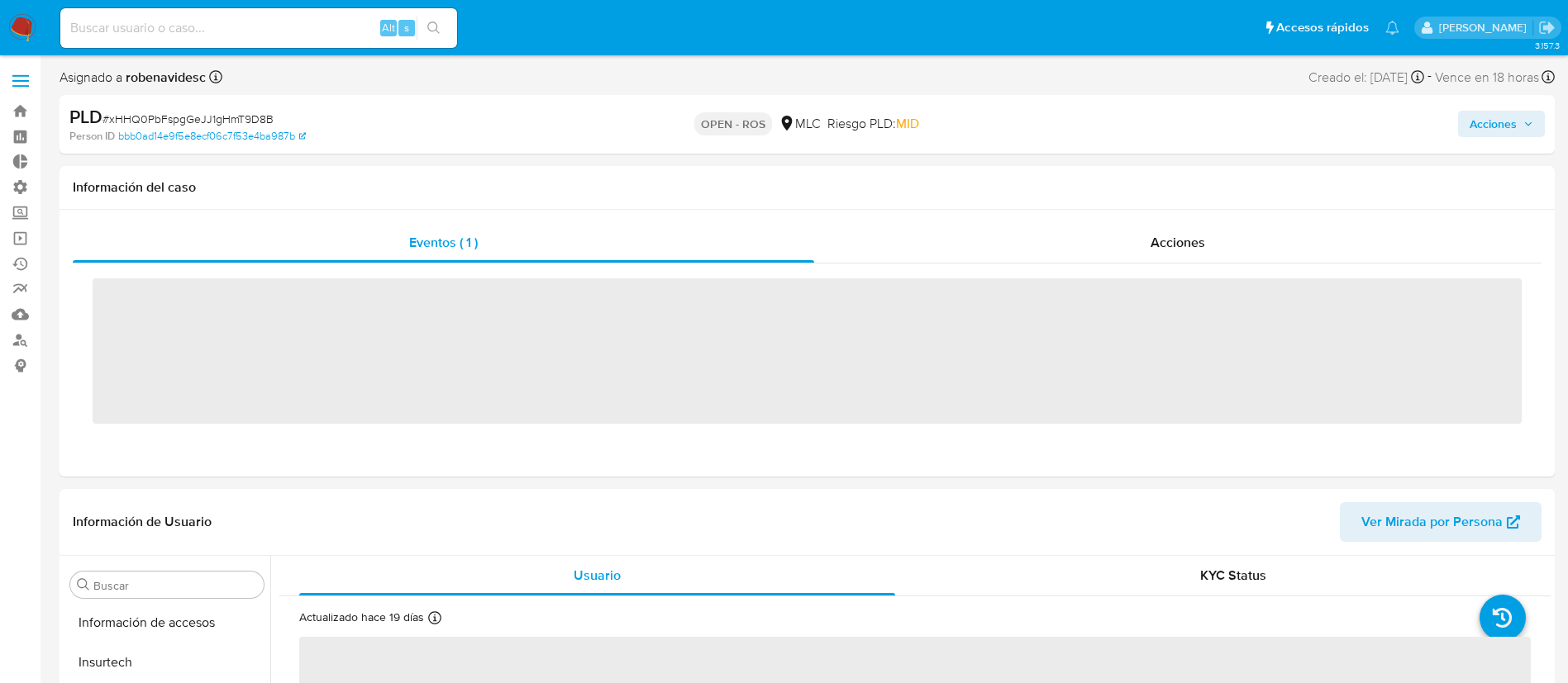
scroll to position [698, 0]
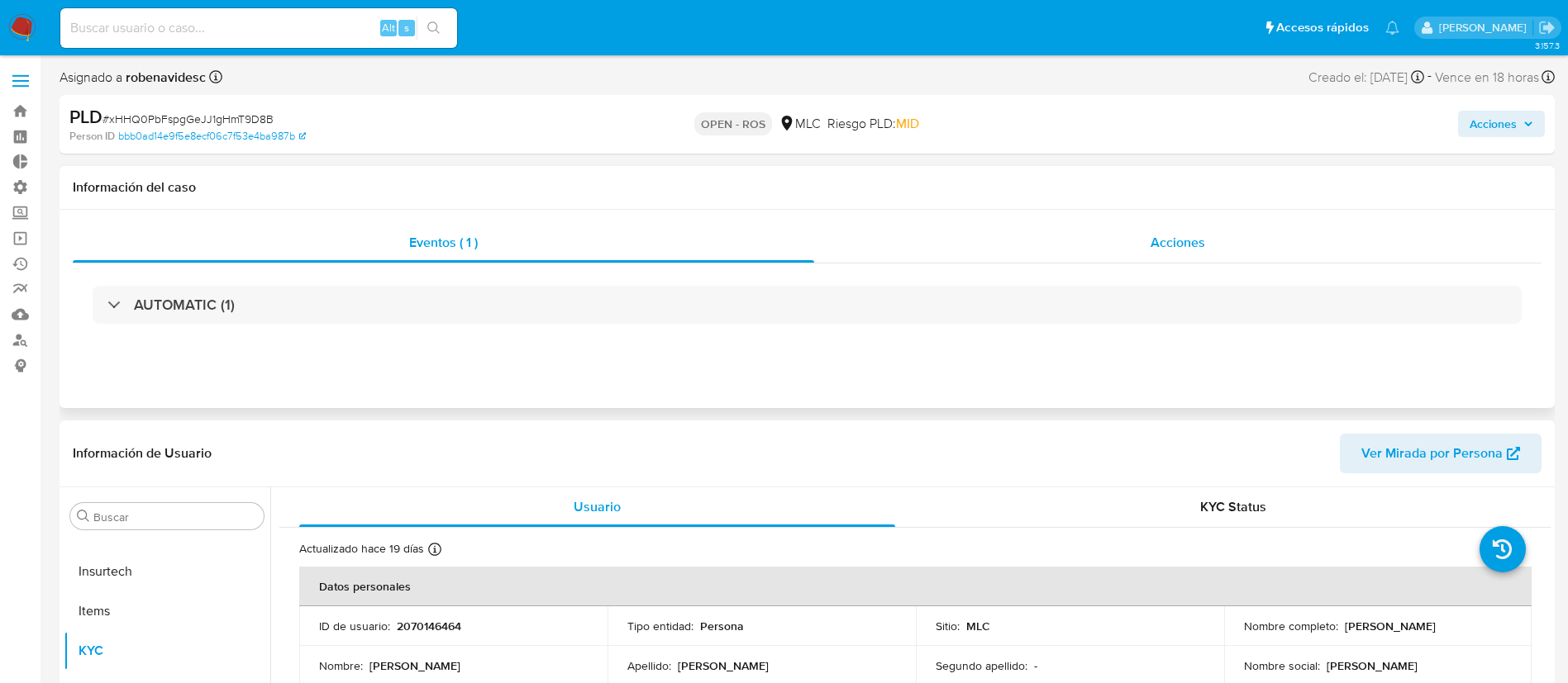
click at [1057, 248] on span "Acciones" at bounding box center [1177, 243] width 54 height 19
select select "10"
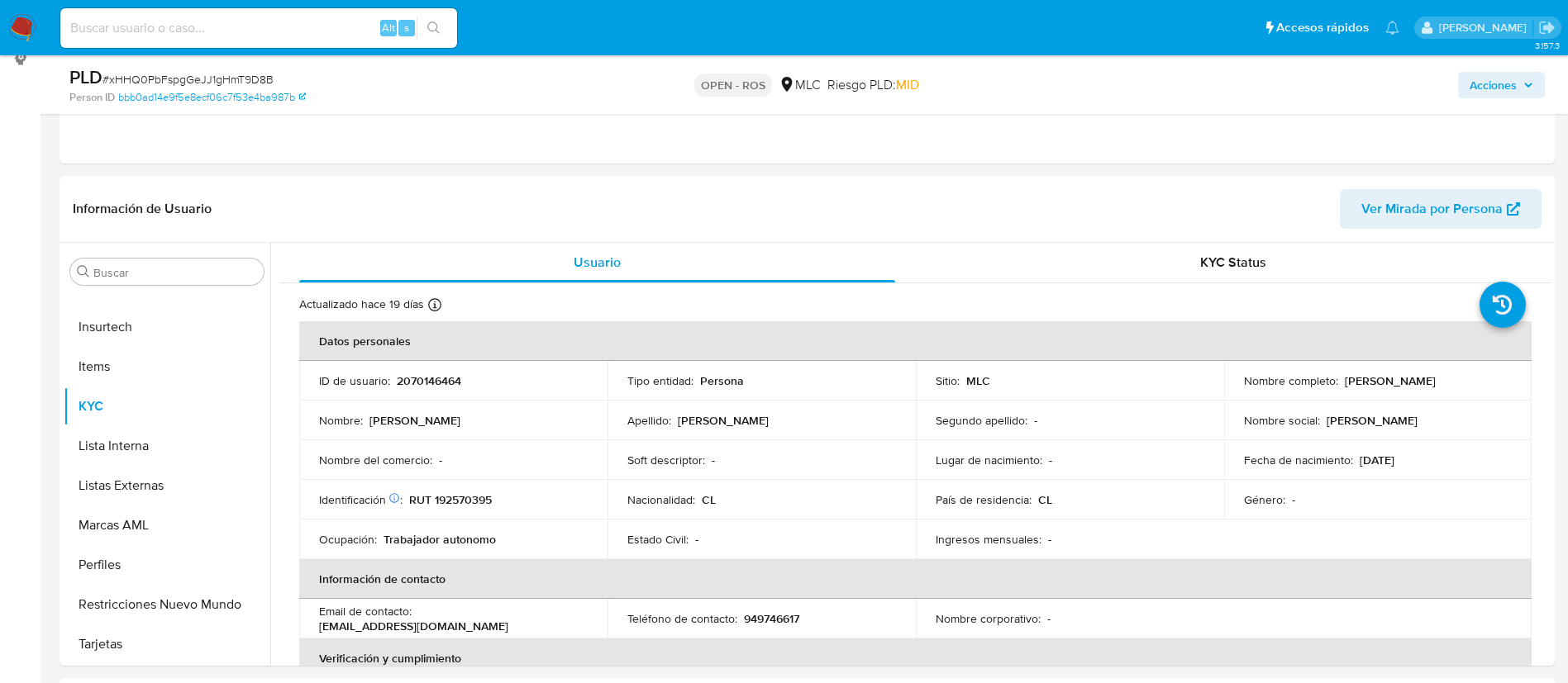
scroll to position [0, 0]
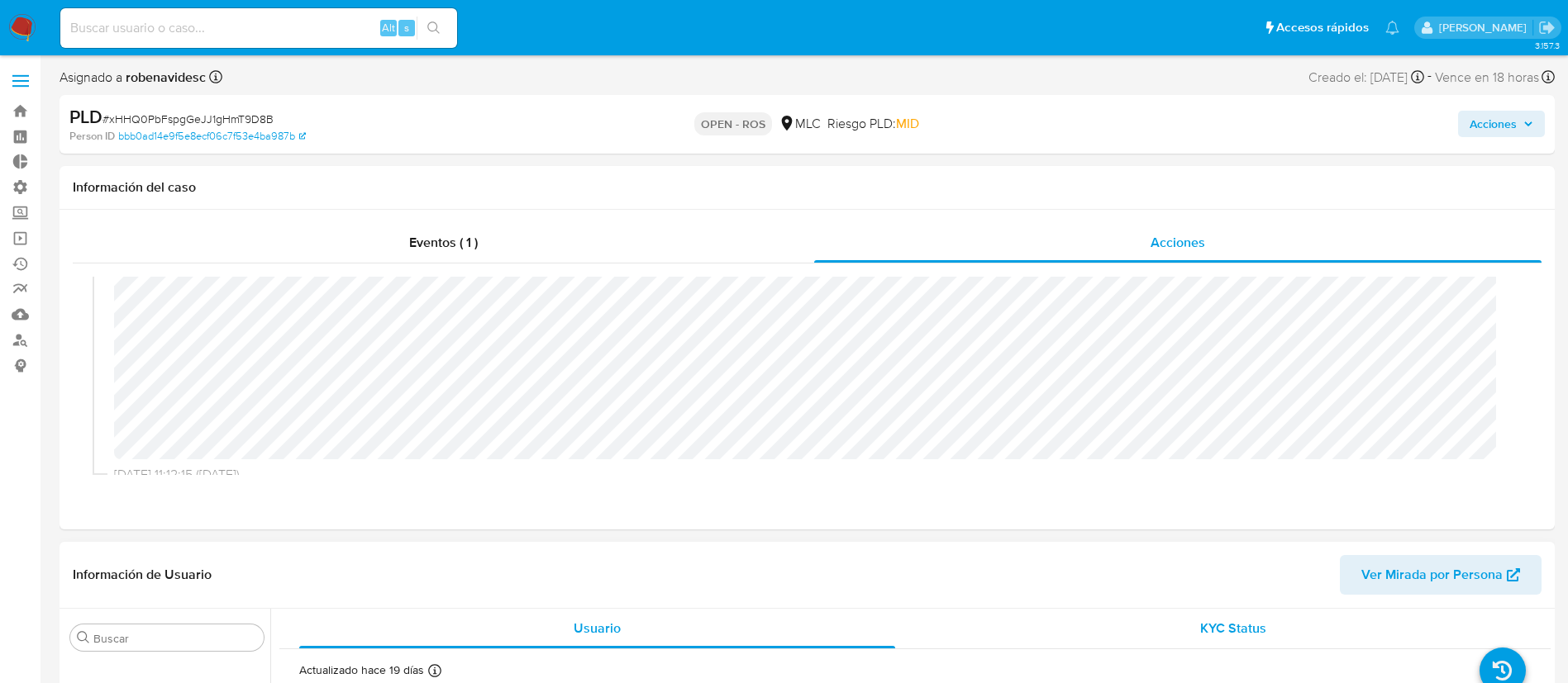
click at [1057, 455] on span "KYC Status" at bounding box center [1233, 629] width 66 height 19
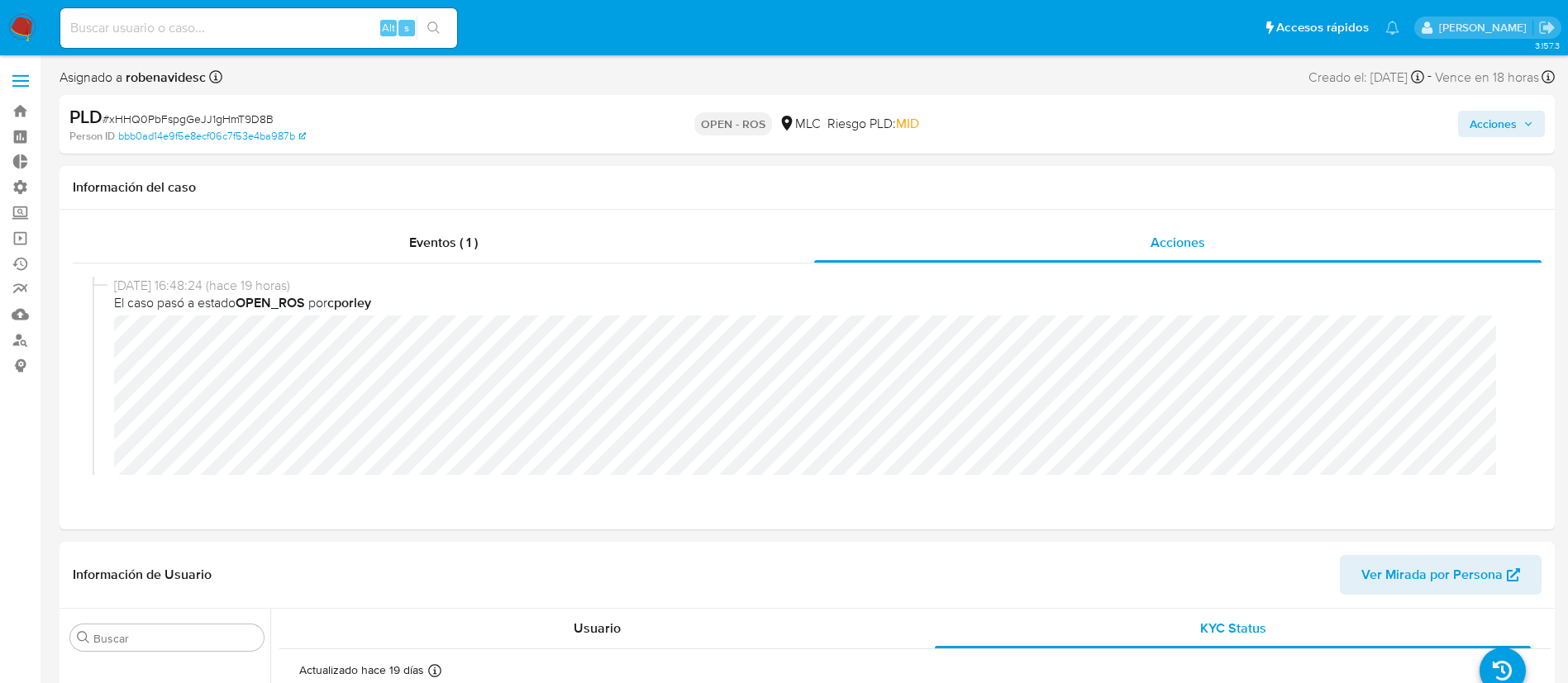
click at [1057, 125] on span "Acciones" at bounding box center [1492, 123] width 47 height 26
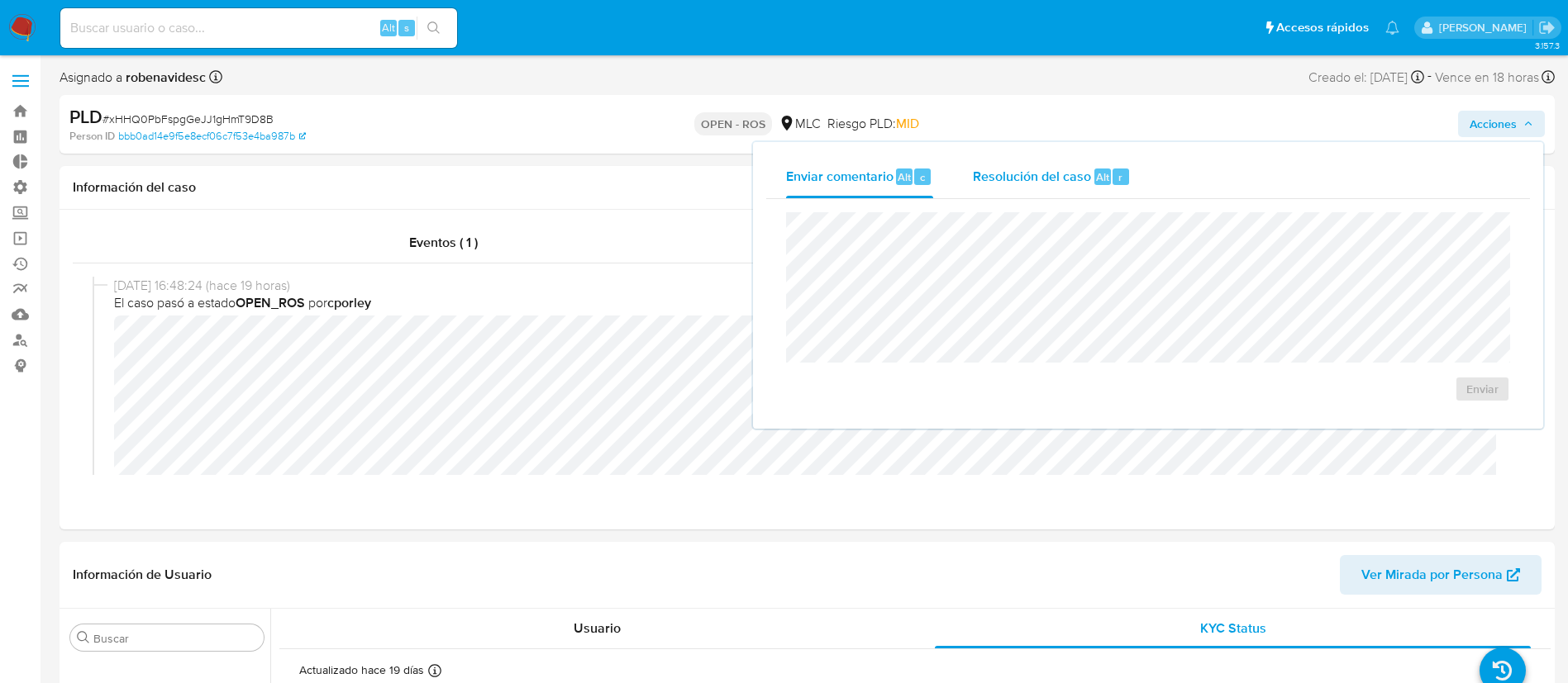
click at [1034, 169] on div "Enviar comentario Alt c Resolución del caso Alt r Enviar" at bounding box center [1147, 286] width 763 height 260
click at [1034, 169] on span "Resolución del caso" at bounding box center [1032, 177] width 119 height 19
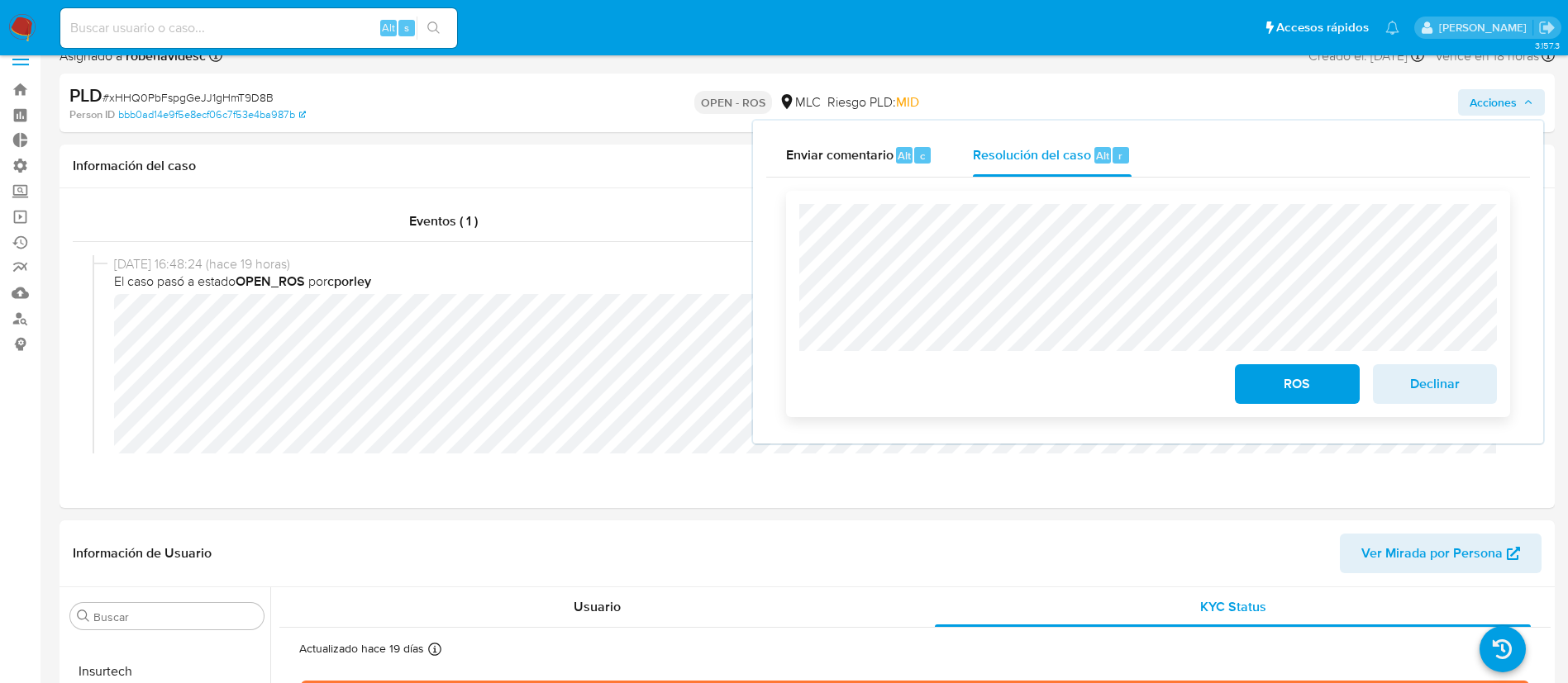
scroll to position [32, 0]
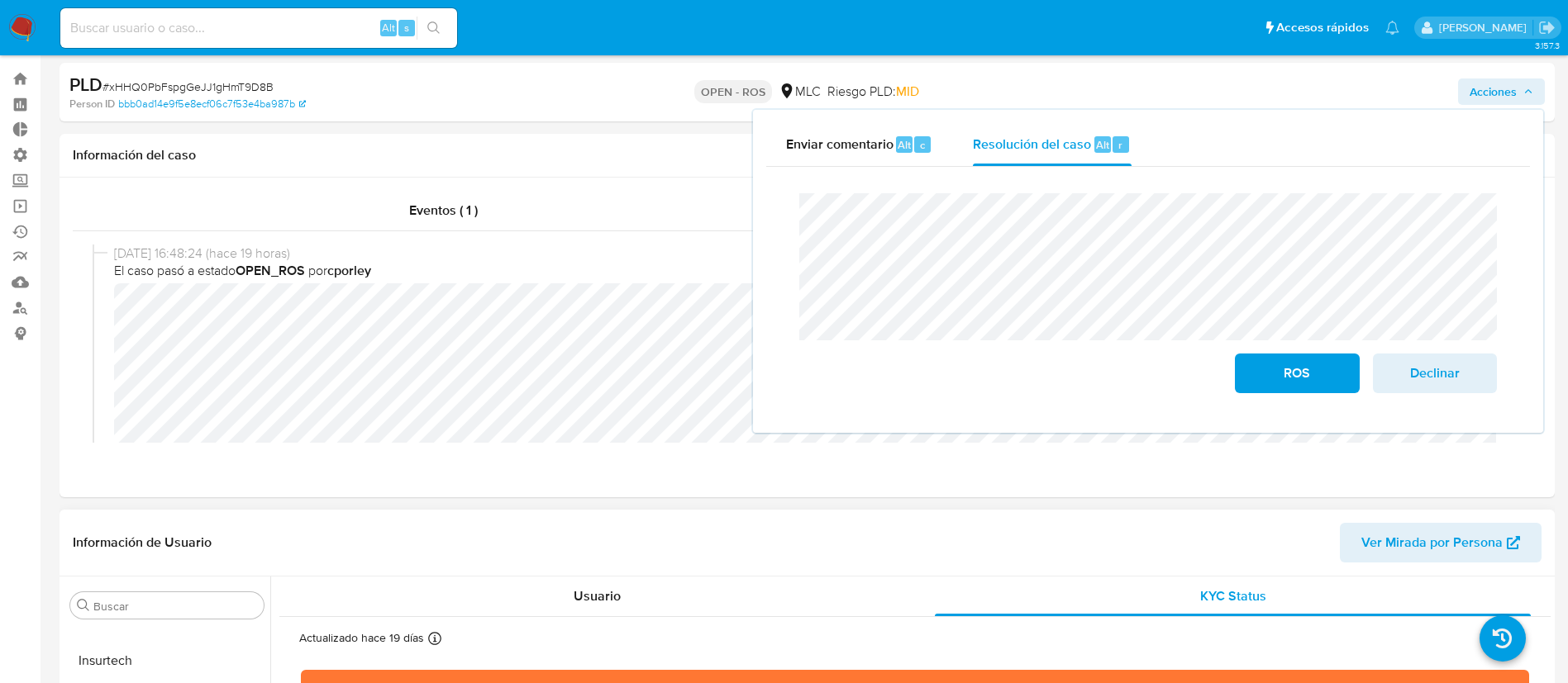
click at [572, 455] on div "Información de Usuario Ver Mirada por Persona" at bounding box center [807, 543] width 1495 height 67
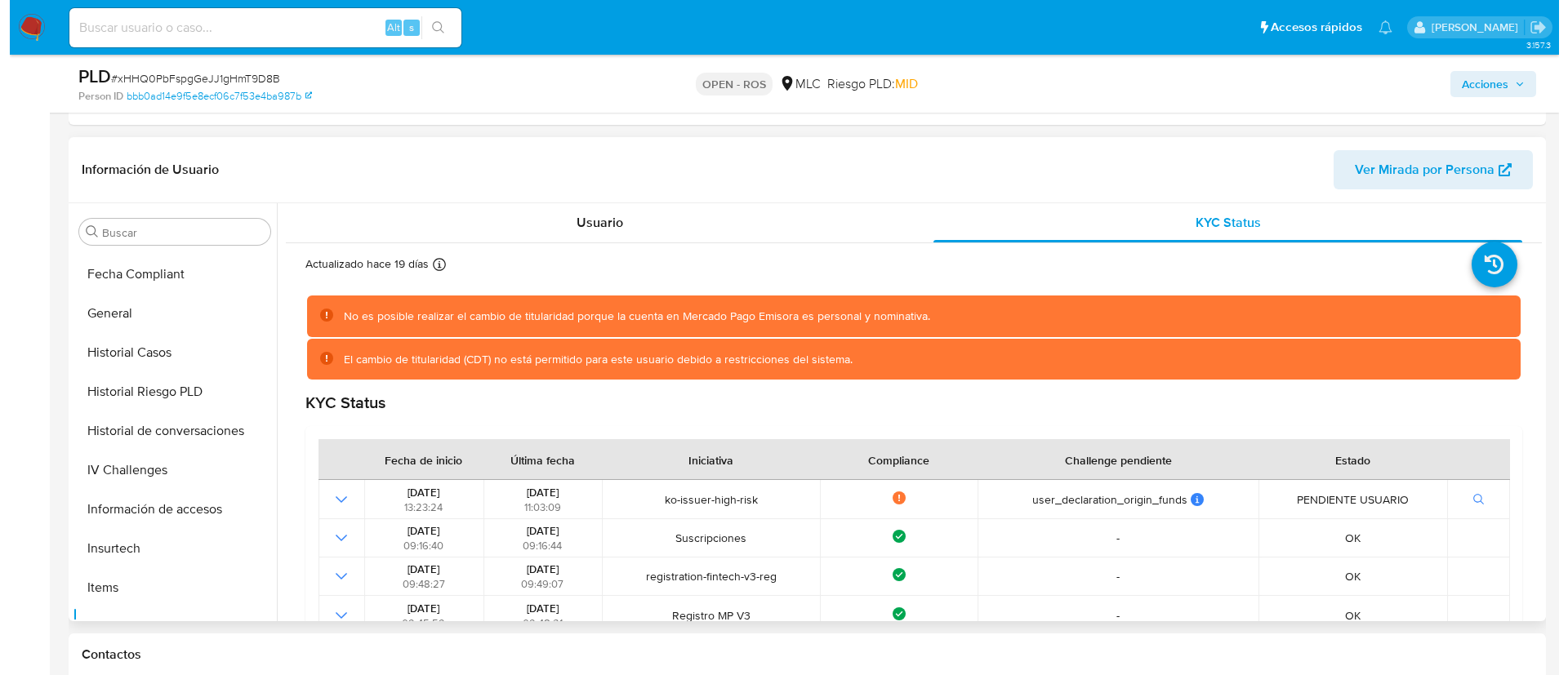
scroll to position [405, 0]
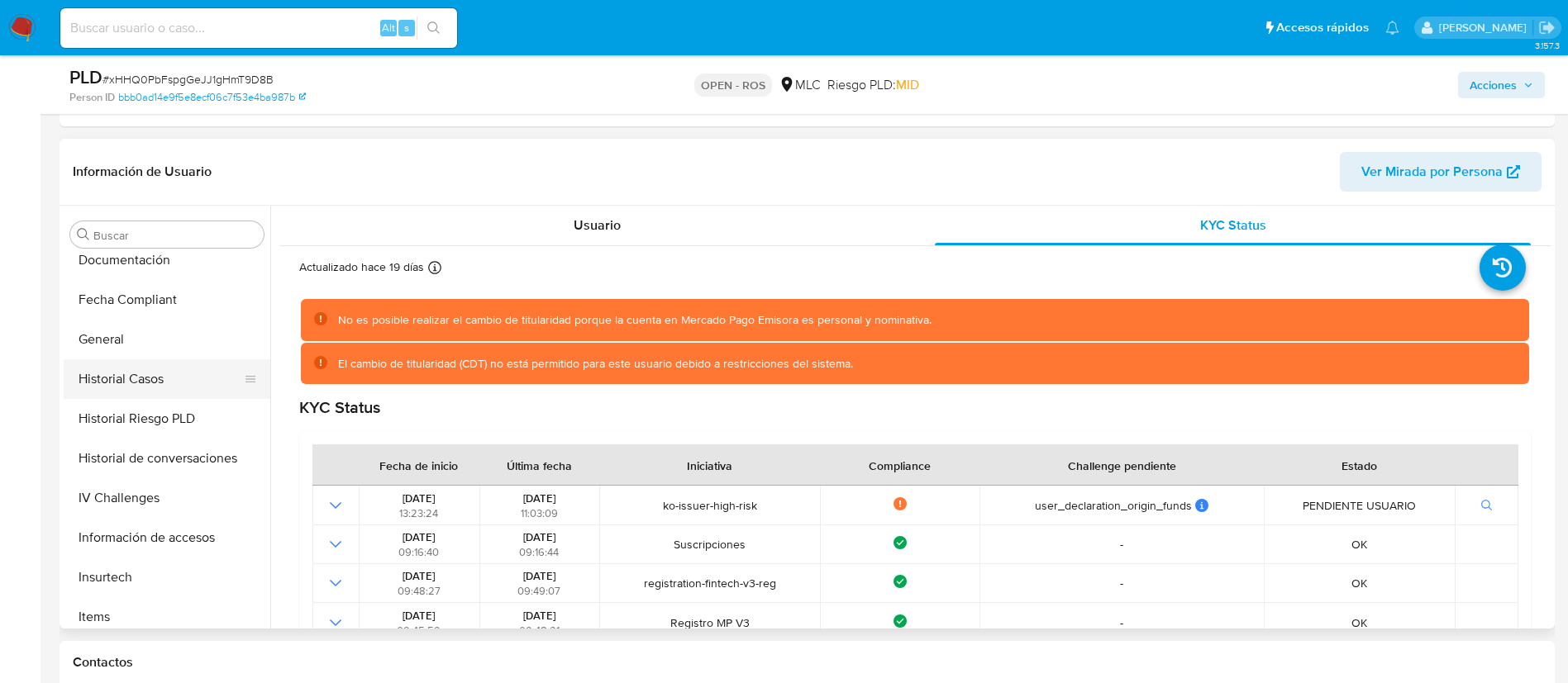
click at [135, 383] on button "Historial Casos" at bounding box center [159, 379] width 193 height 40
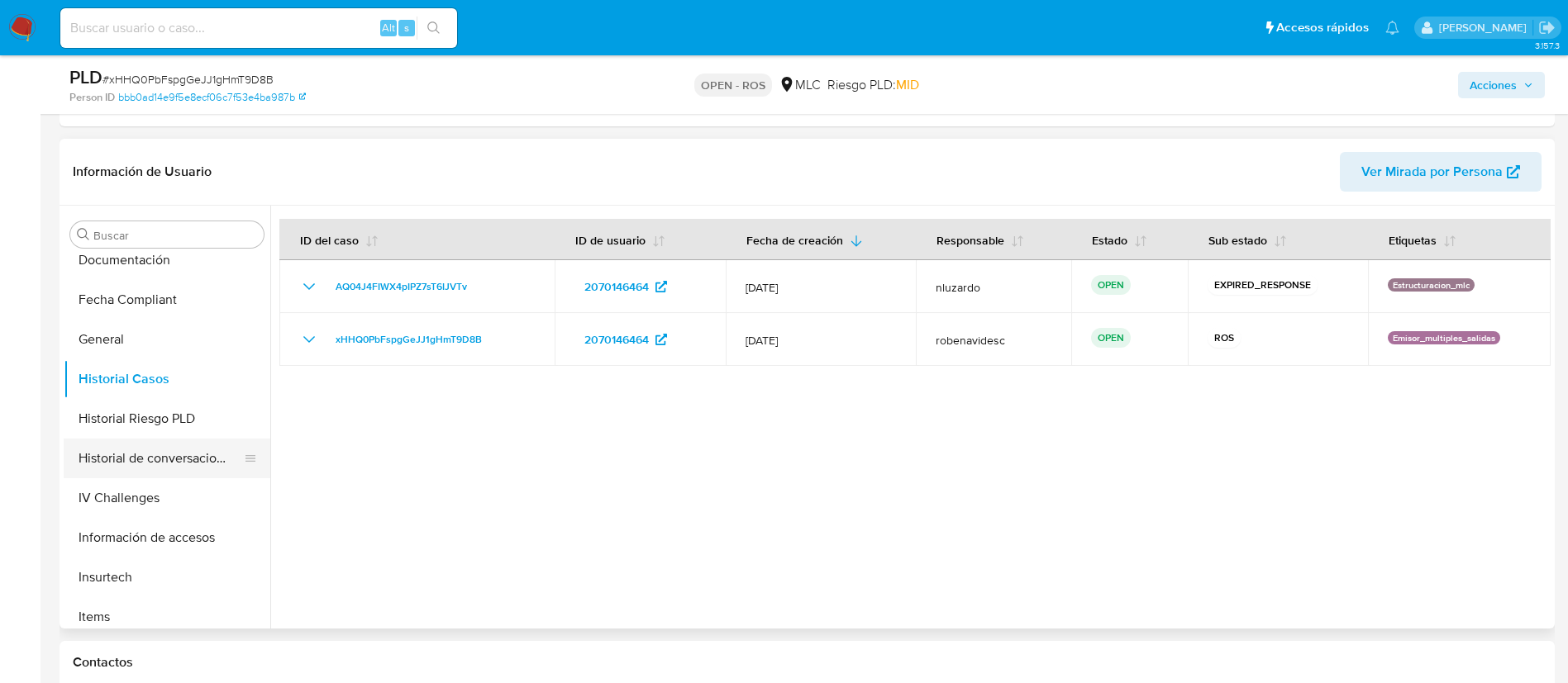
click at [124, 455] on button "Historial de conversaciones" at bounding box center [159, 458] width 193 height 40
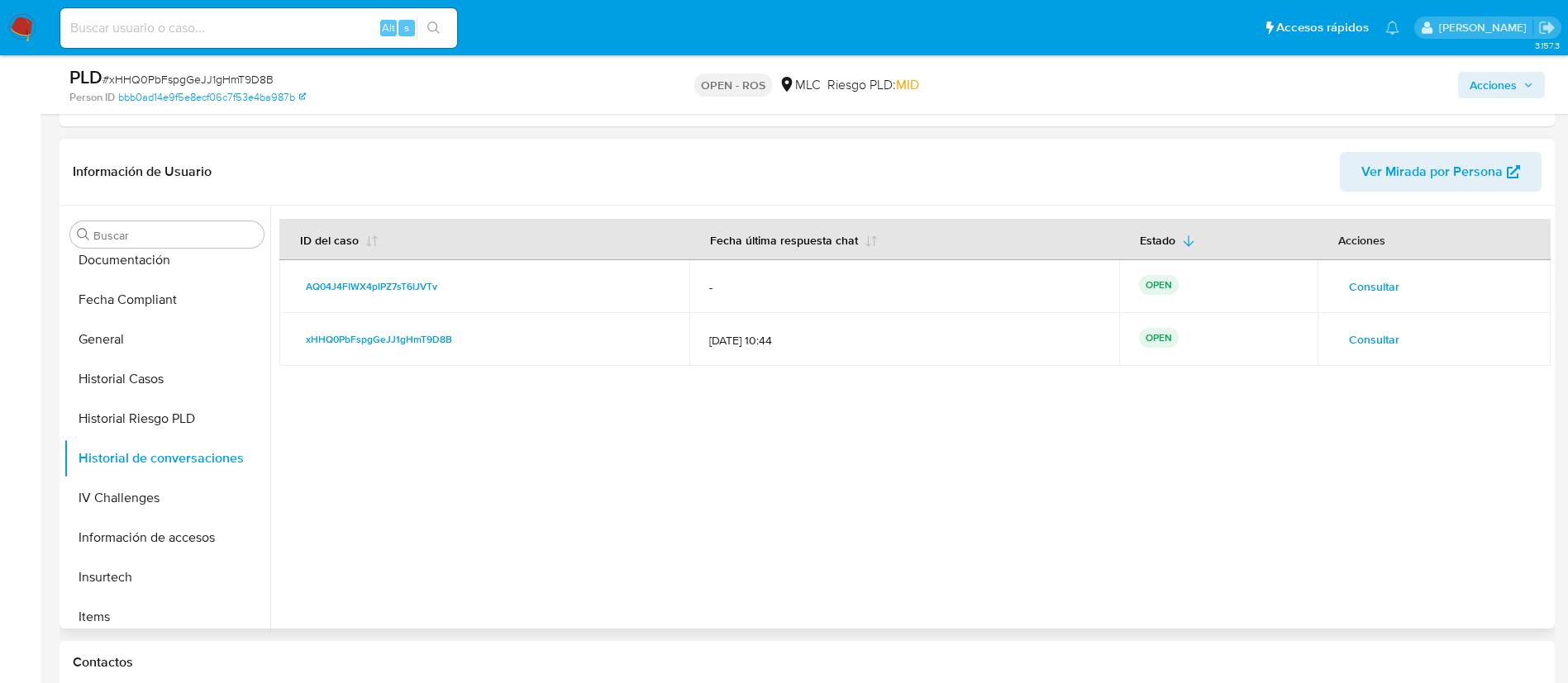
click at [1057, 295] on span "Consultar" at bounding box center [1374, 287] width 51 height 23
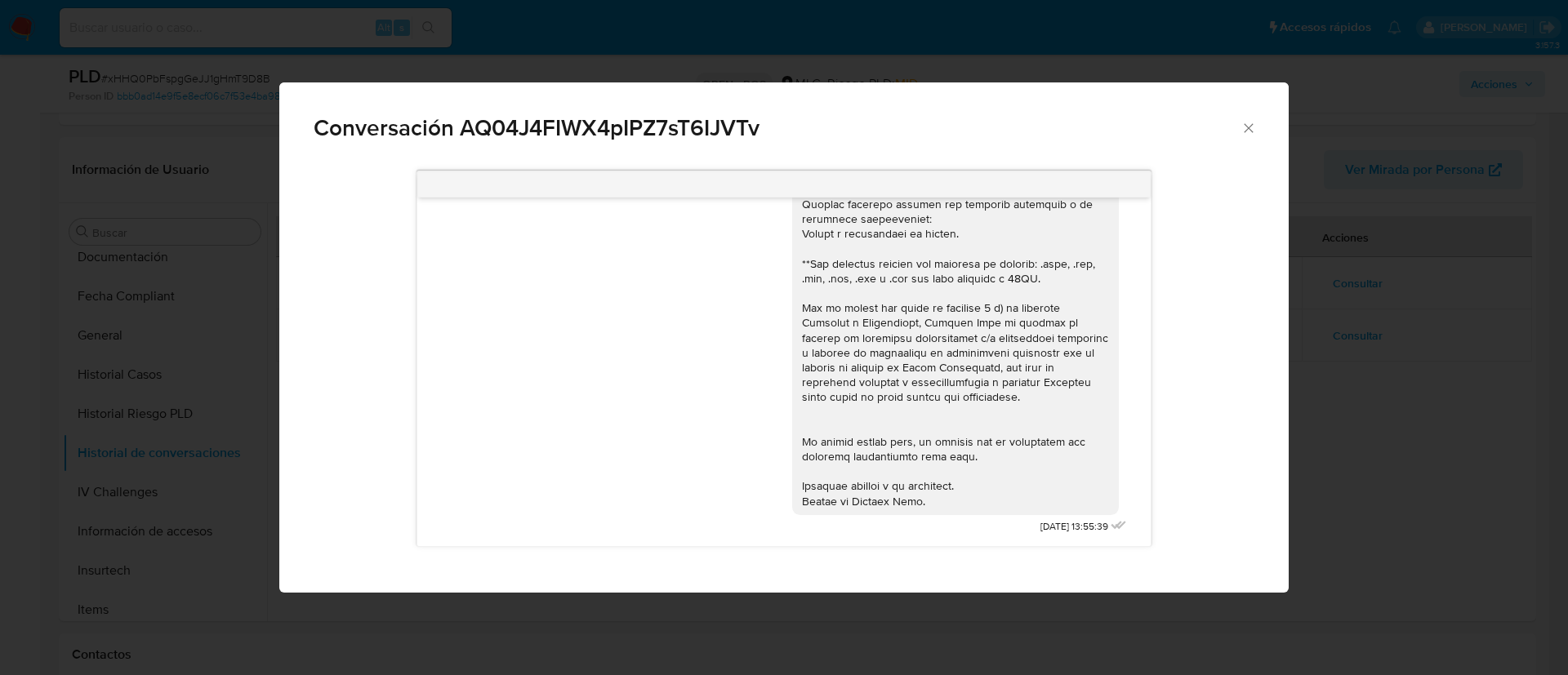
scroll to position [0, 0]
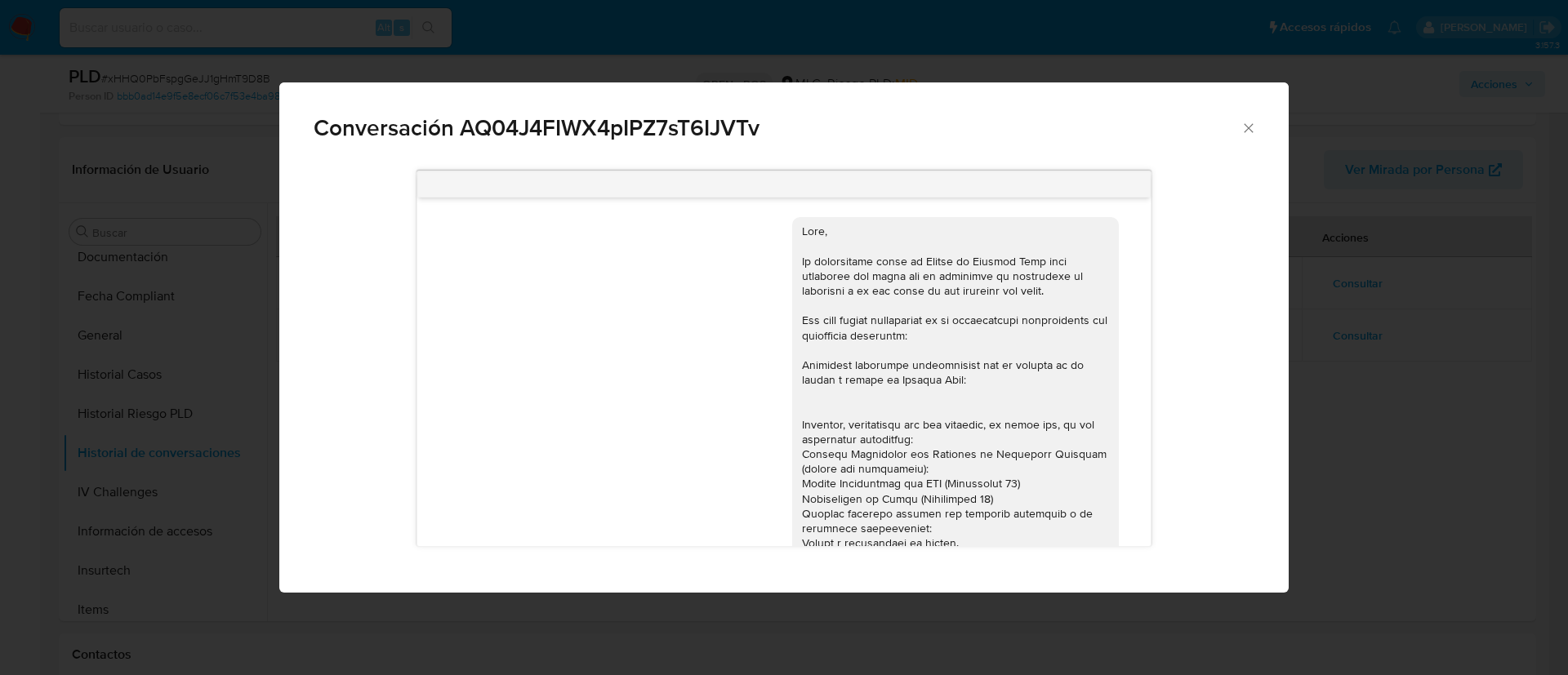
click at [1044, 132] on icon "Cerrar" at bounding box center [1248, 128] width 16 height 16
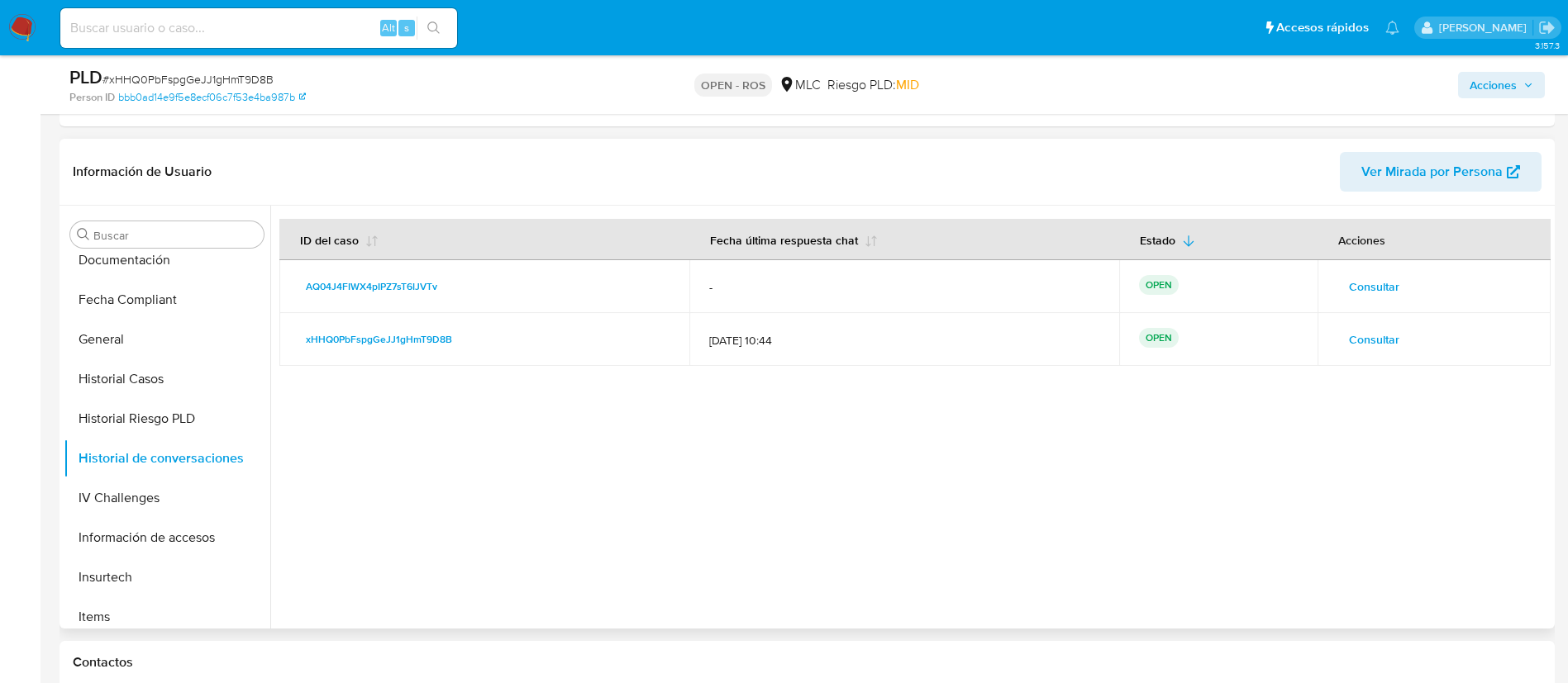
click at [1057, 329] on span "Consultar" at bounding box center [1374, 339] width 51 height 23
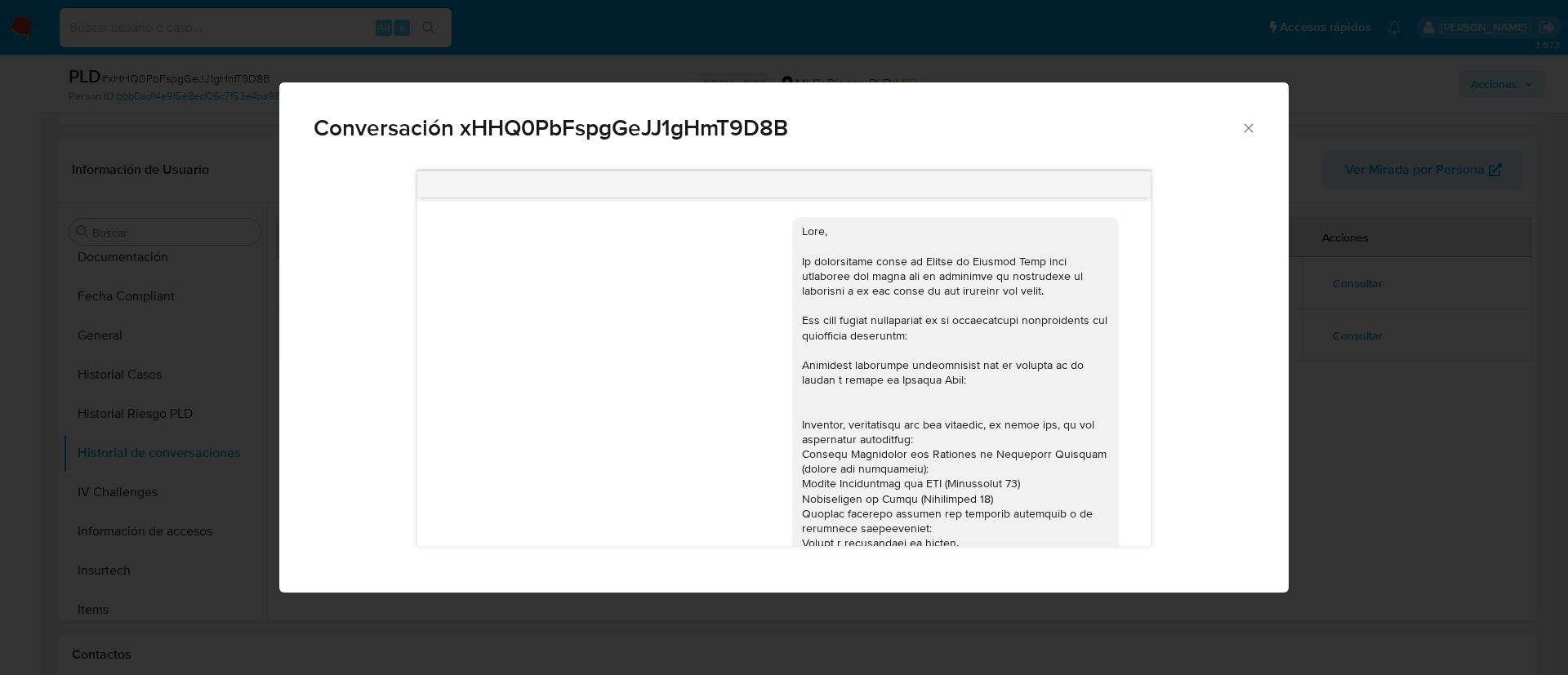
click at [1044, 127] on icon "Cerrar" at bounding box center [1248, 128] width 16 height 16
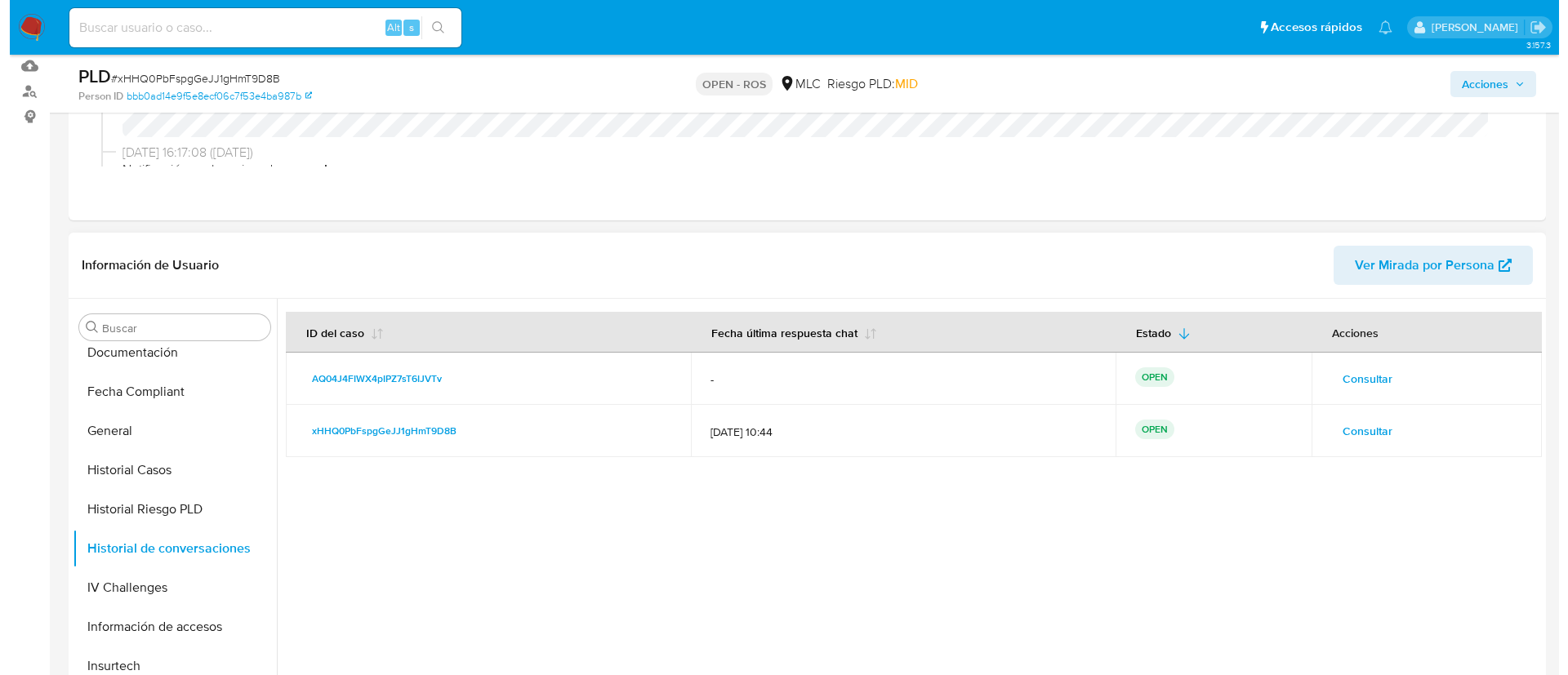
scroll to position [247, 0]
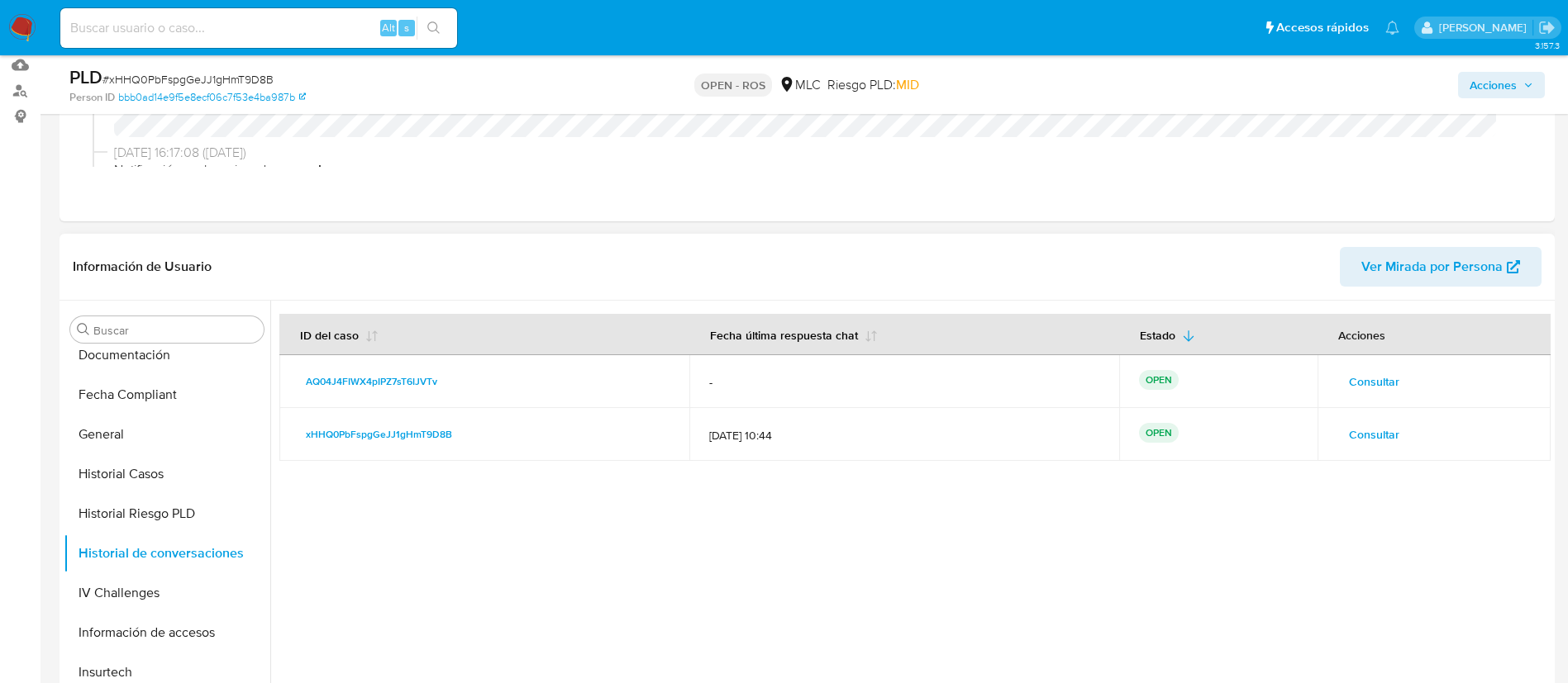
click at [1057, 455] on div at bounding box center [910, 511] width 1280 height 423
click at [1057, 378] on span "Consultar" at bounding box center [1374, 382] width 51 height 23
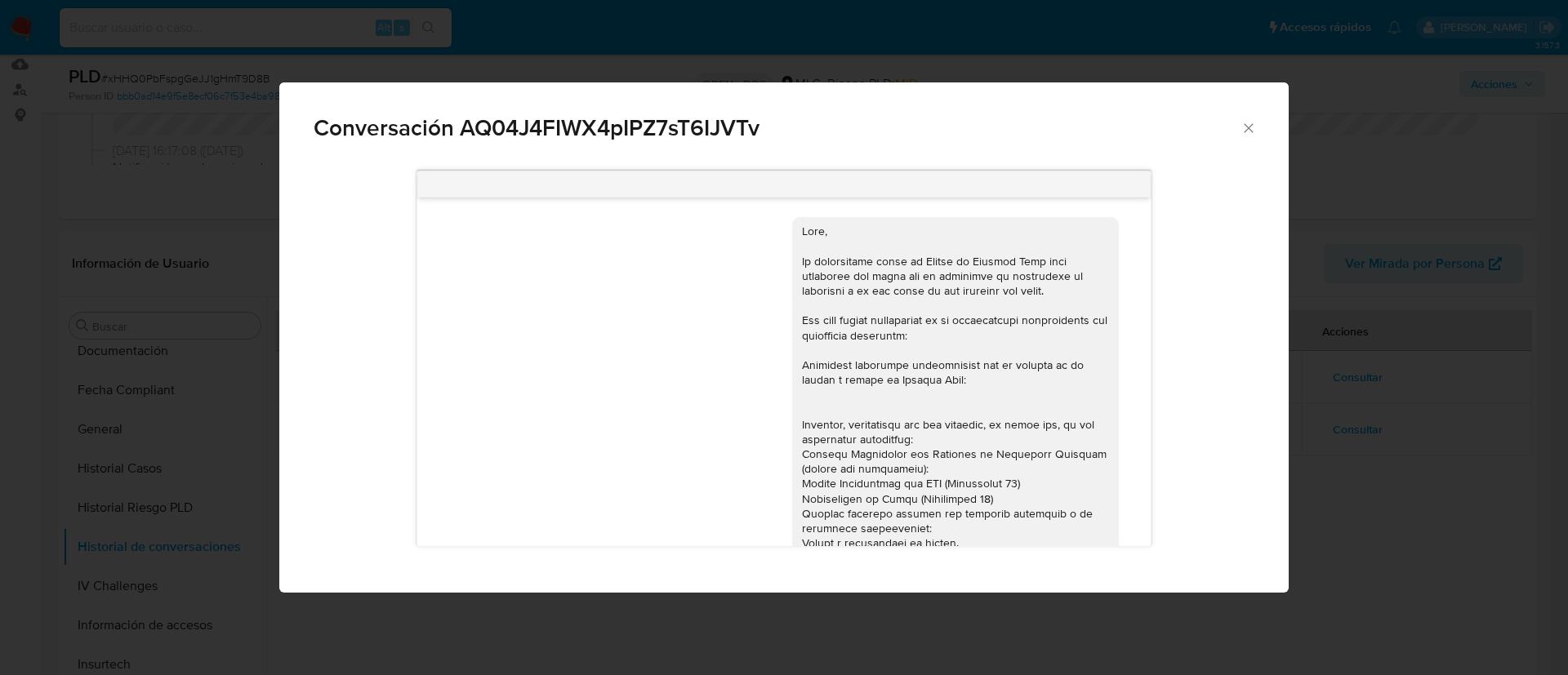
scroll to position [309, 0]
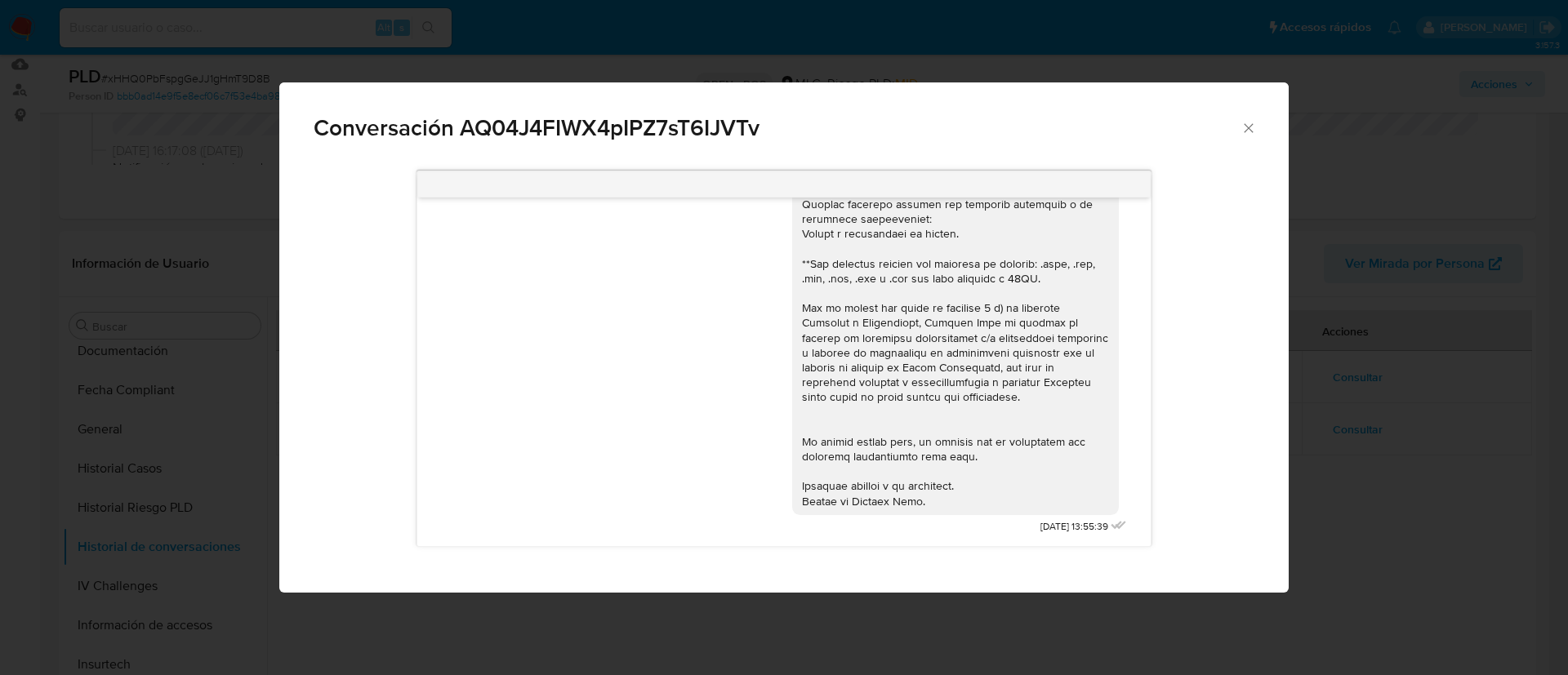
click at [920, 441] on div "Comunicación" at bounding box center [956, 211] width 307 height 594
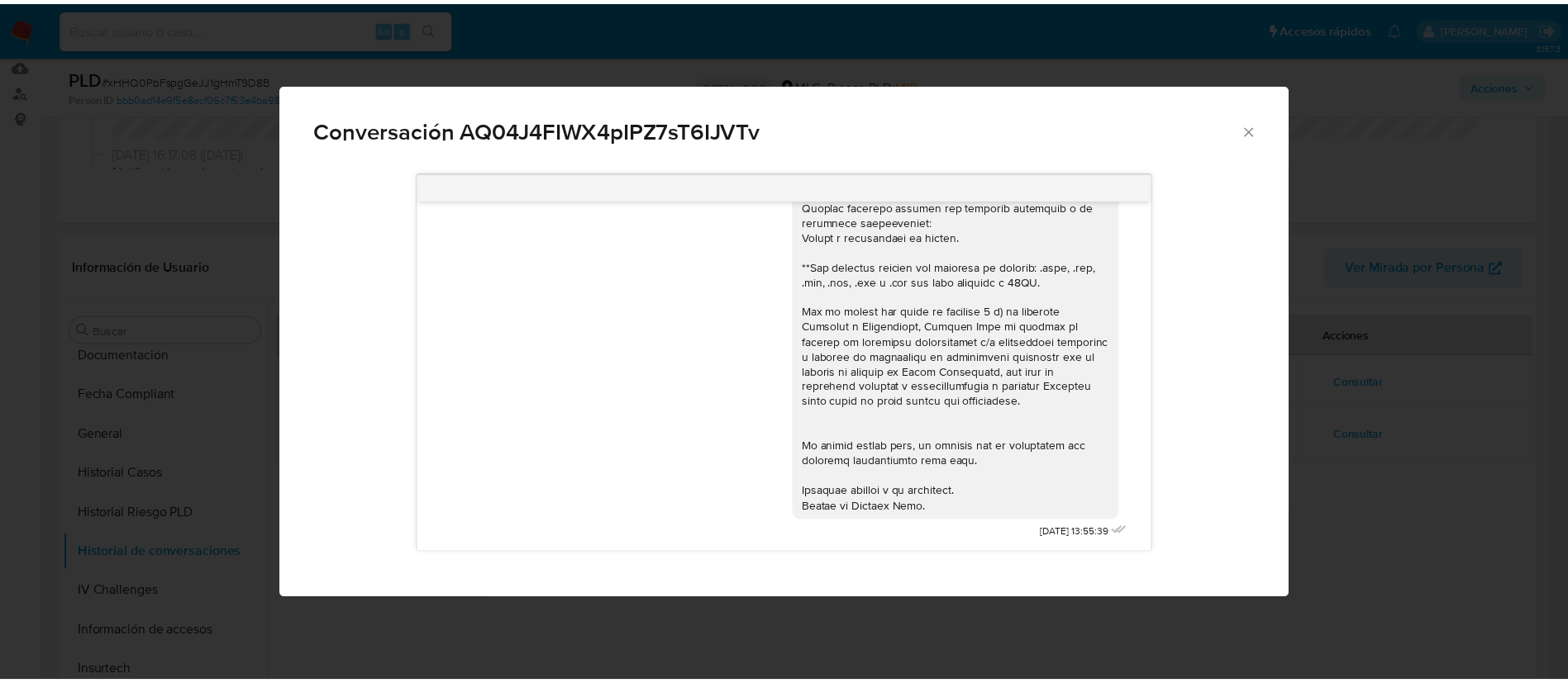
scroll to position [0, 0]
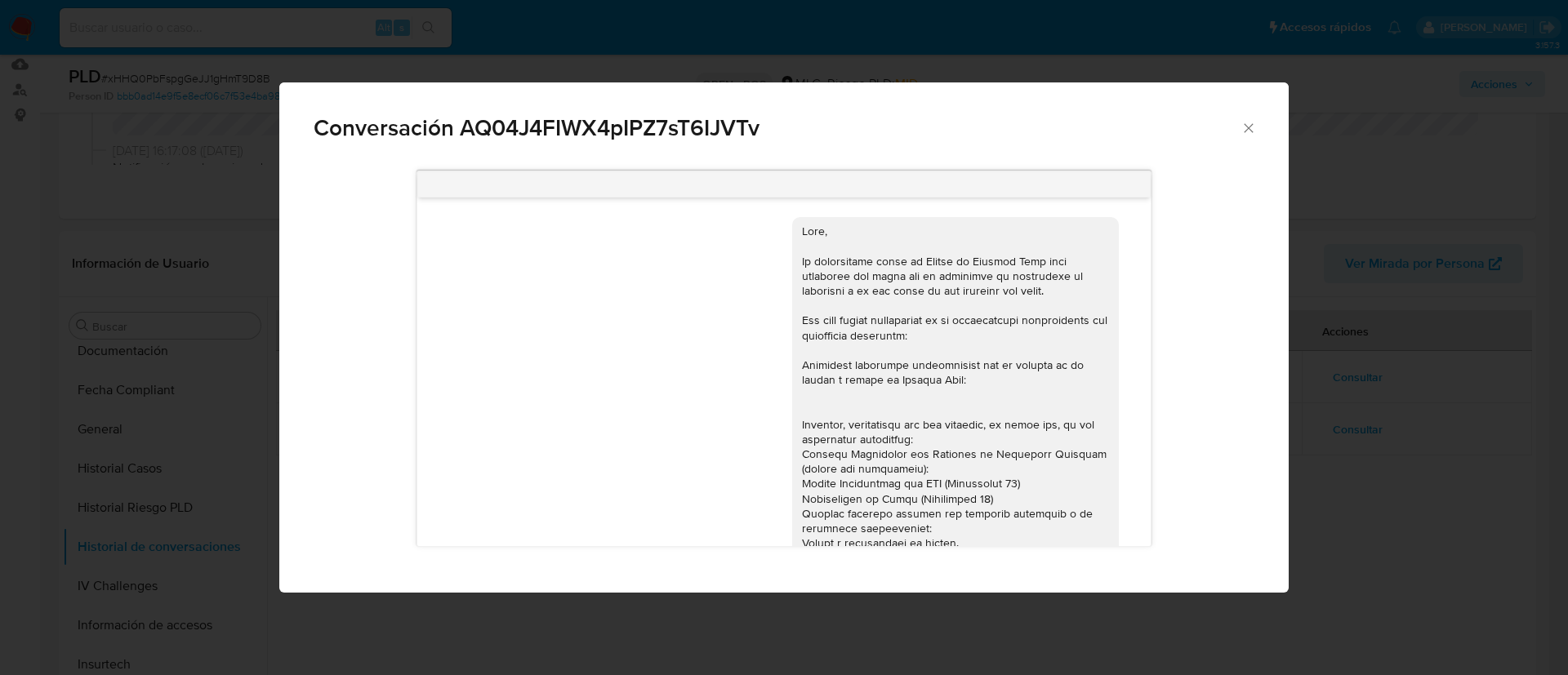
click at [1044, 133] on span "Conversación AQ04J4FIWX4pIPZ7sT6IJVTv" at bounding box center [776, 129] width 927 height 23
click at [1044, 131] on icon "Cerrar" at bounding box center [1248, 128] width 16 height 16
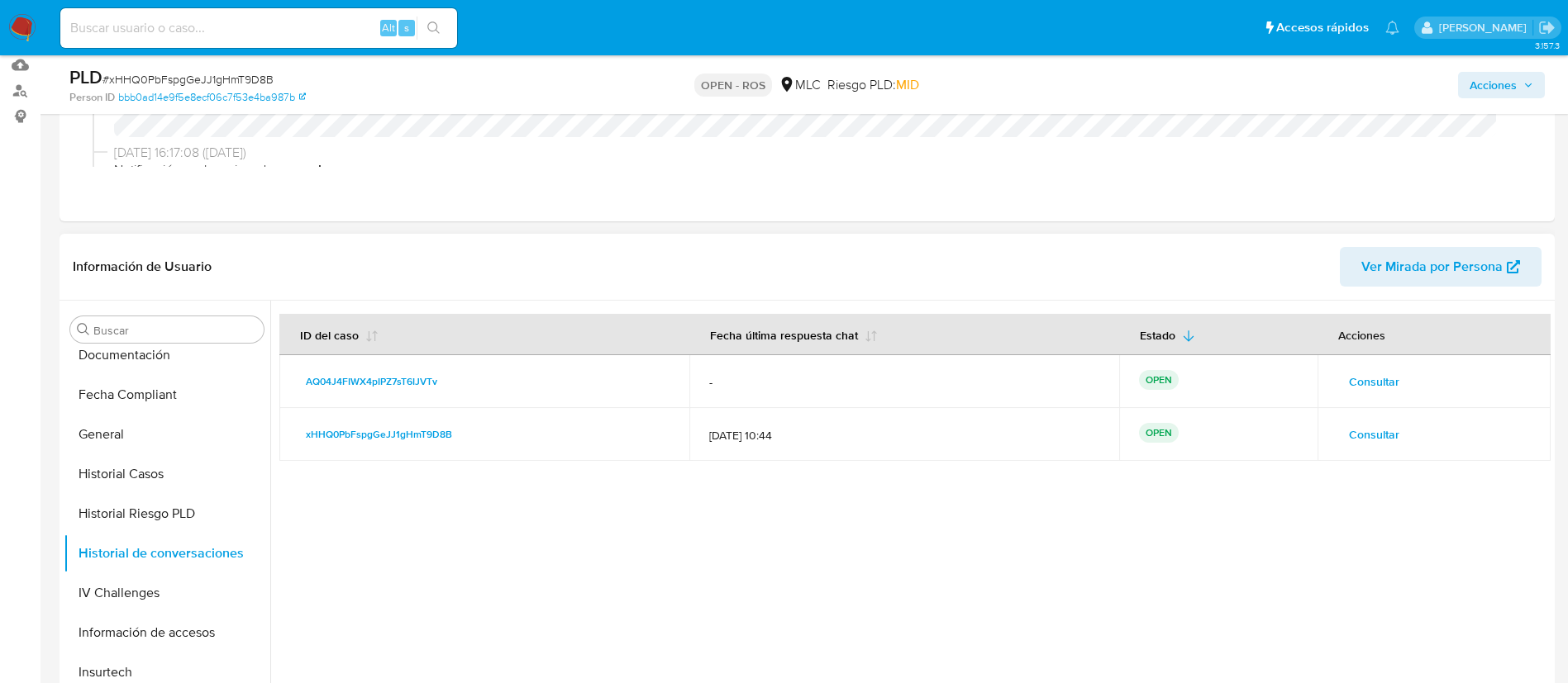
click at [1057, 455] on div at bounding box center [910, 511] width 1280 height 423
drag, startPoint x: 482, startPoint y: 383, endPoint x: 295, endPoint y: 385, distance: 187.0
click at [295, 385] on td "AQ04J4FIWX4pIPZ7sT6IJVTv" at bounding box center [484, 382] width 410 height 52
click at [833, 455] on div at bounding box center [910, 511] width 1280 height 423
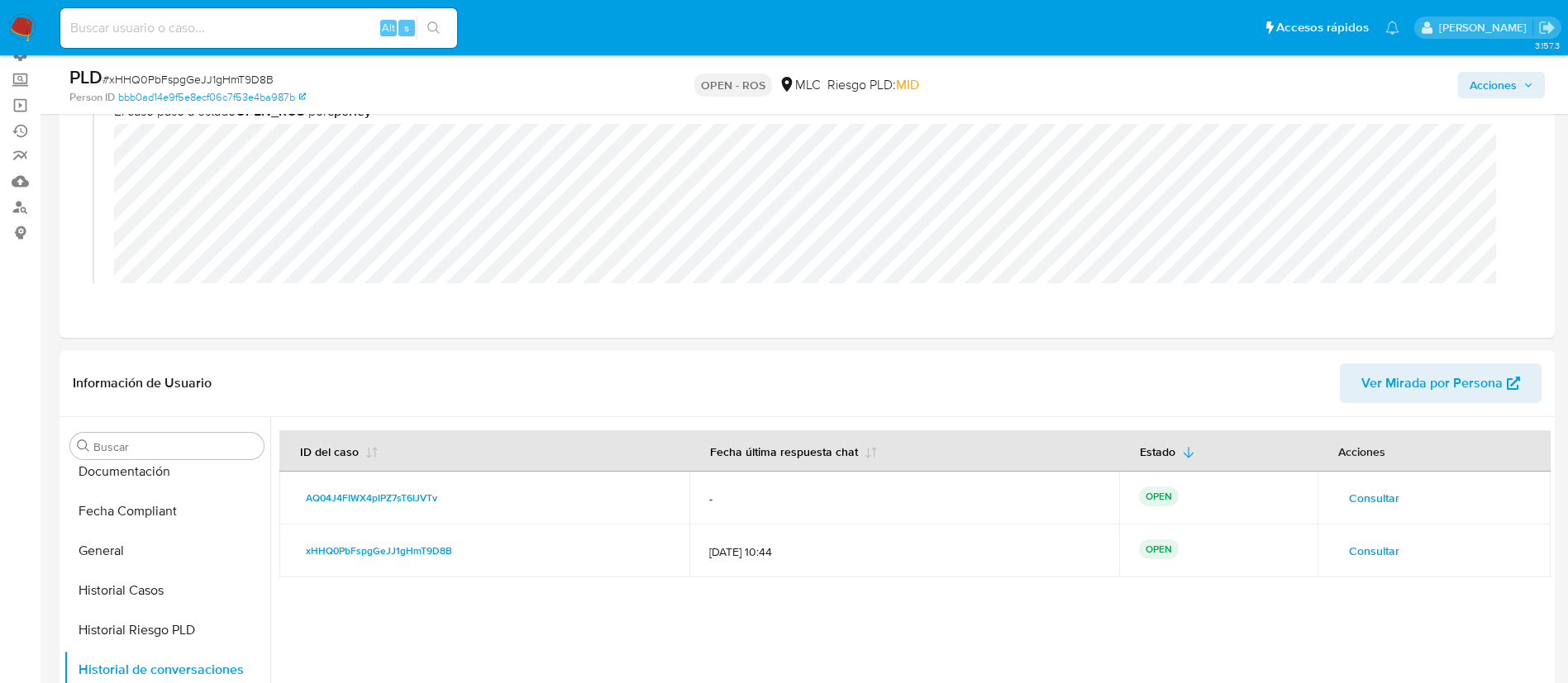
click at [1057, 85] on span "Acciones" at bounding box center [1492, 85] width 47 height 26
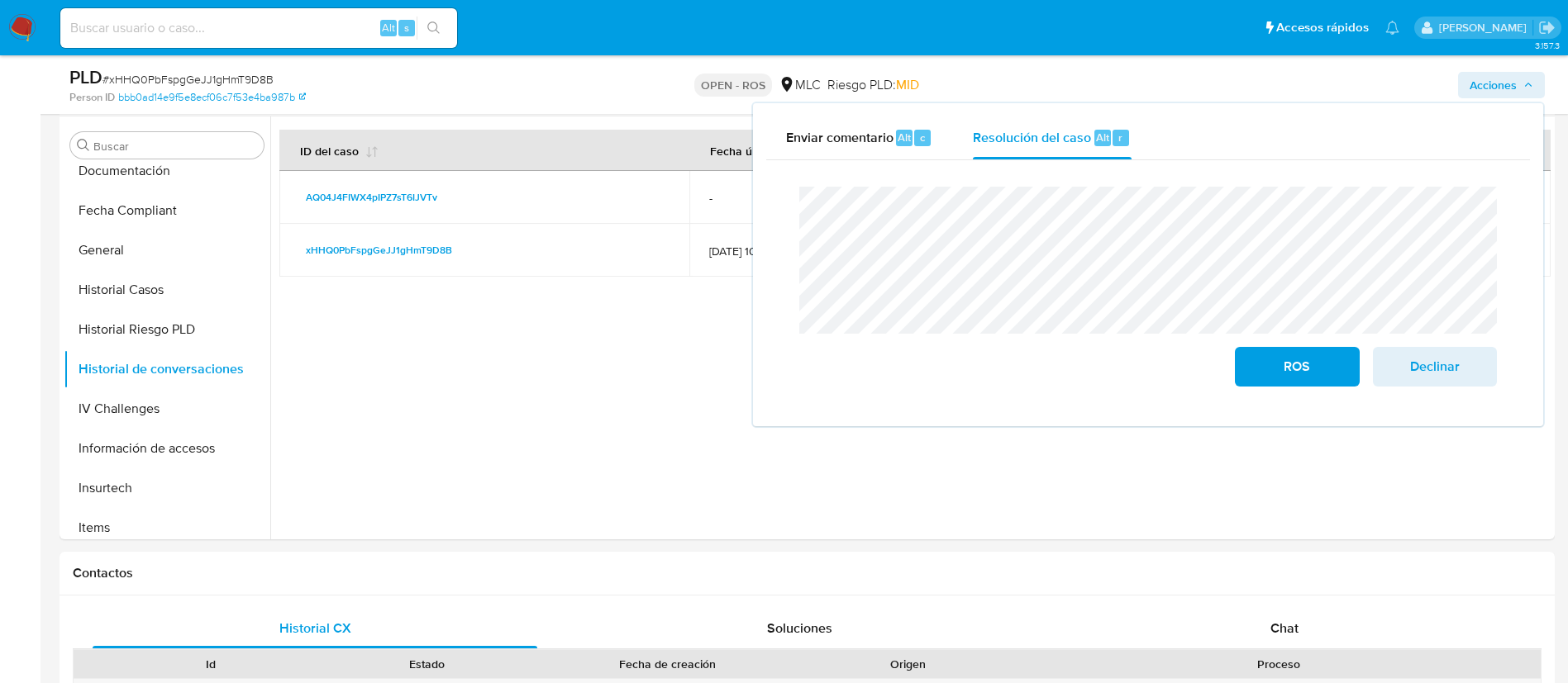
scroll to position [441, 0]
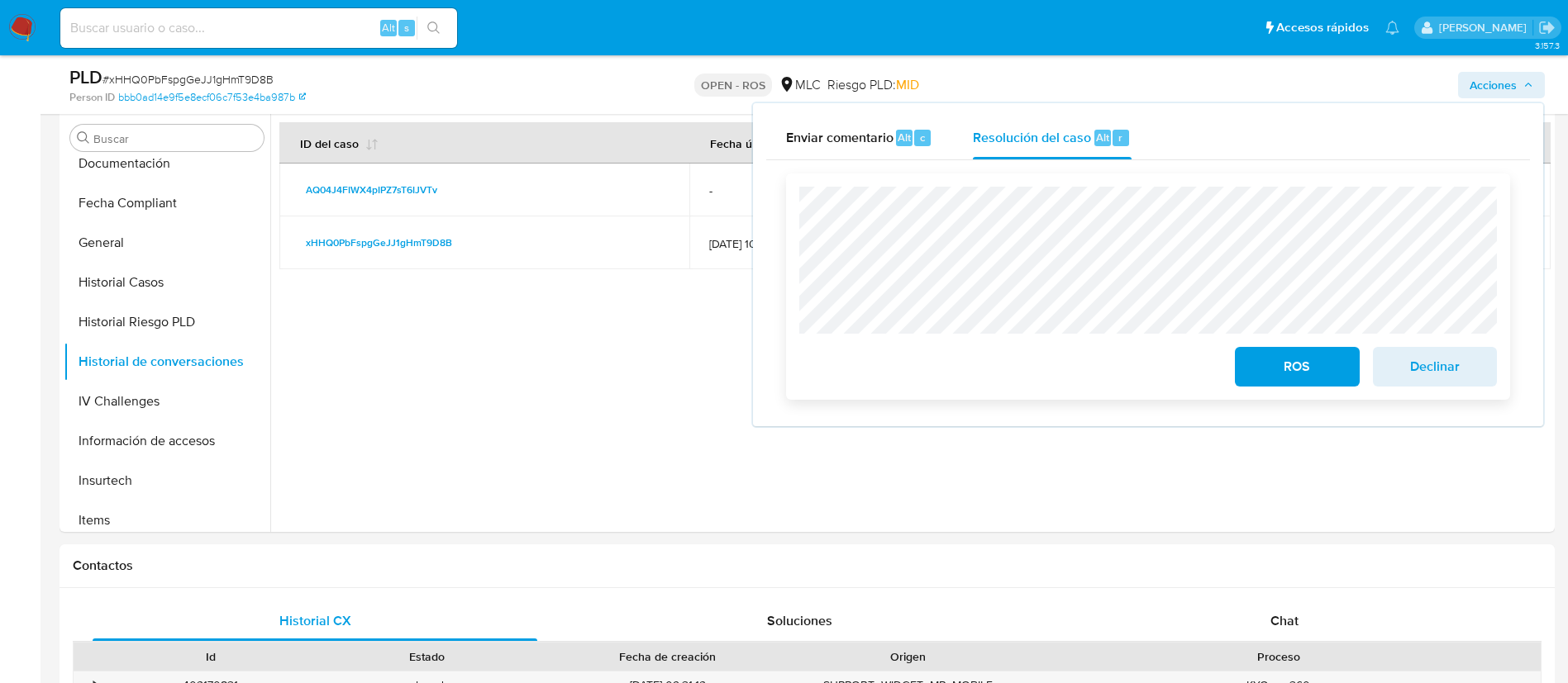
click at [1057, 379] on span "Declinar" at bounding box center [1434, 366] width 81 height 36
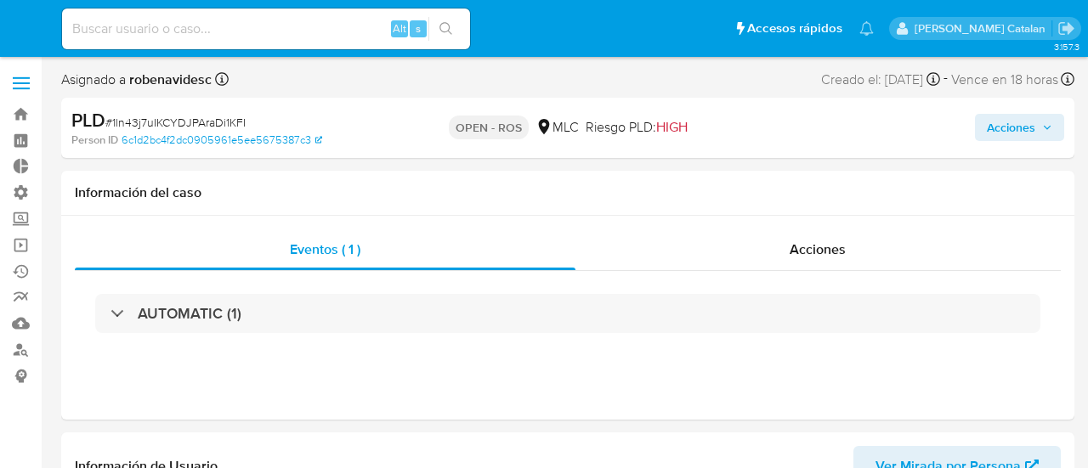
select select "10"
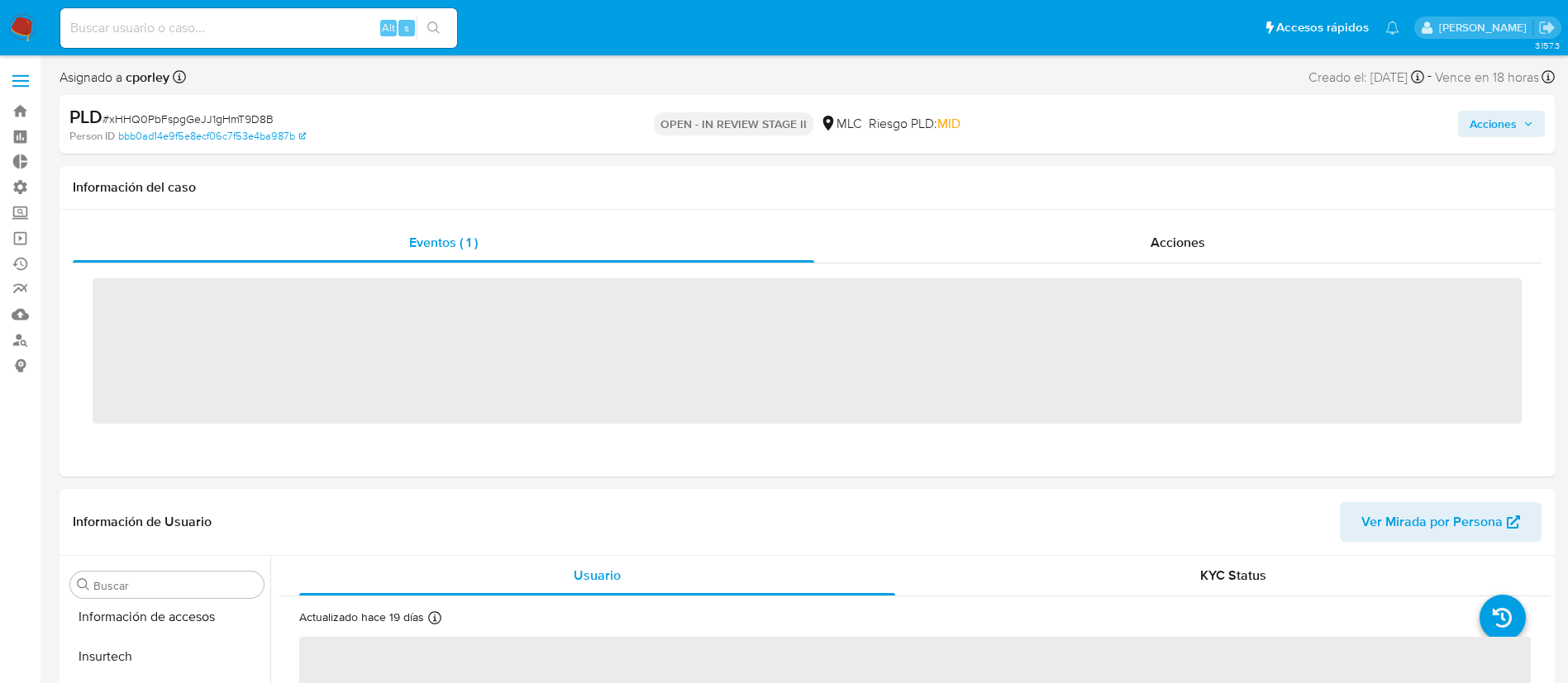
scroll to position [698, 0]
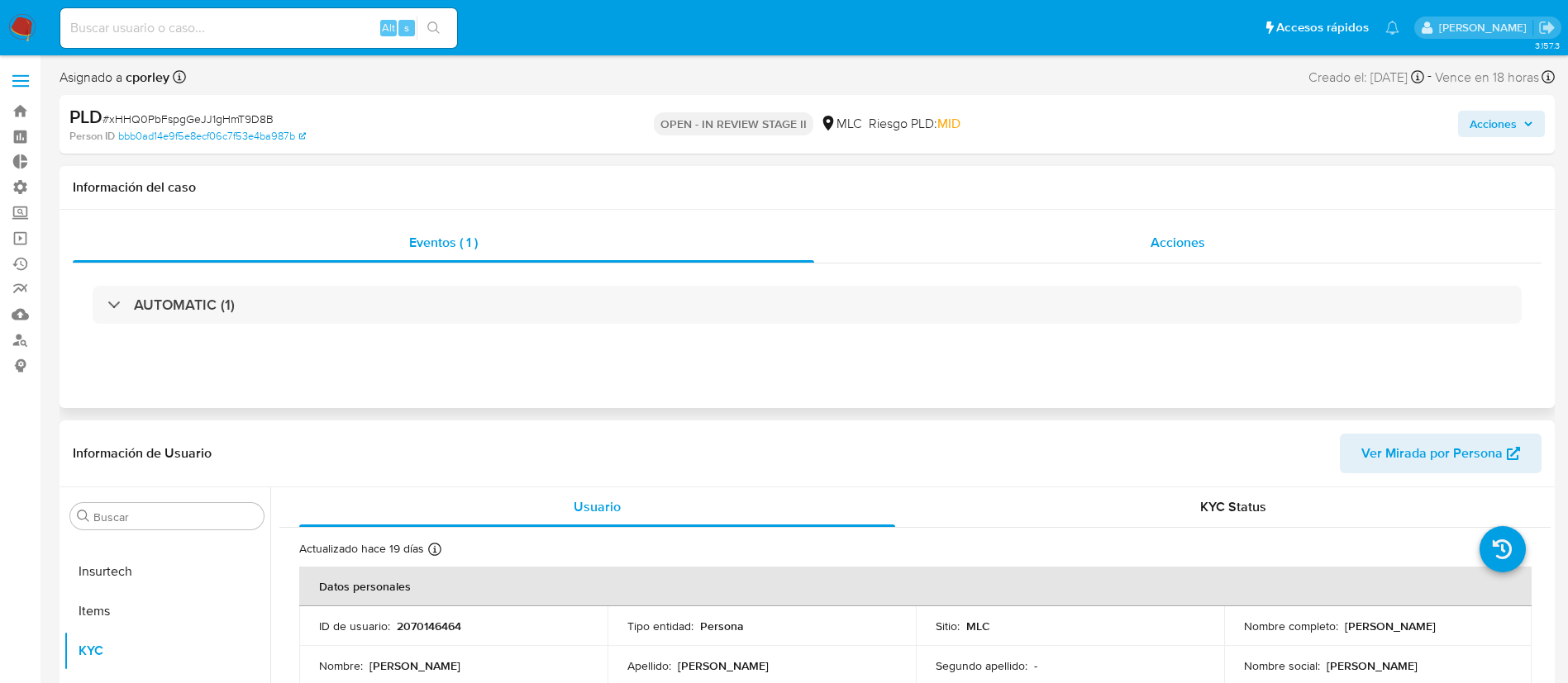
click at [1136, 252] on div "Acciones" at bounding box center [1177, 243] width 727 height 40
select select "10"
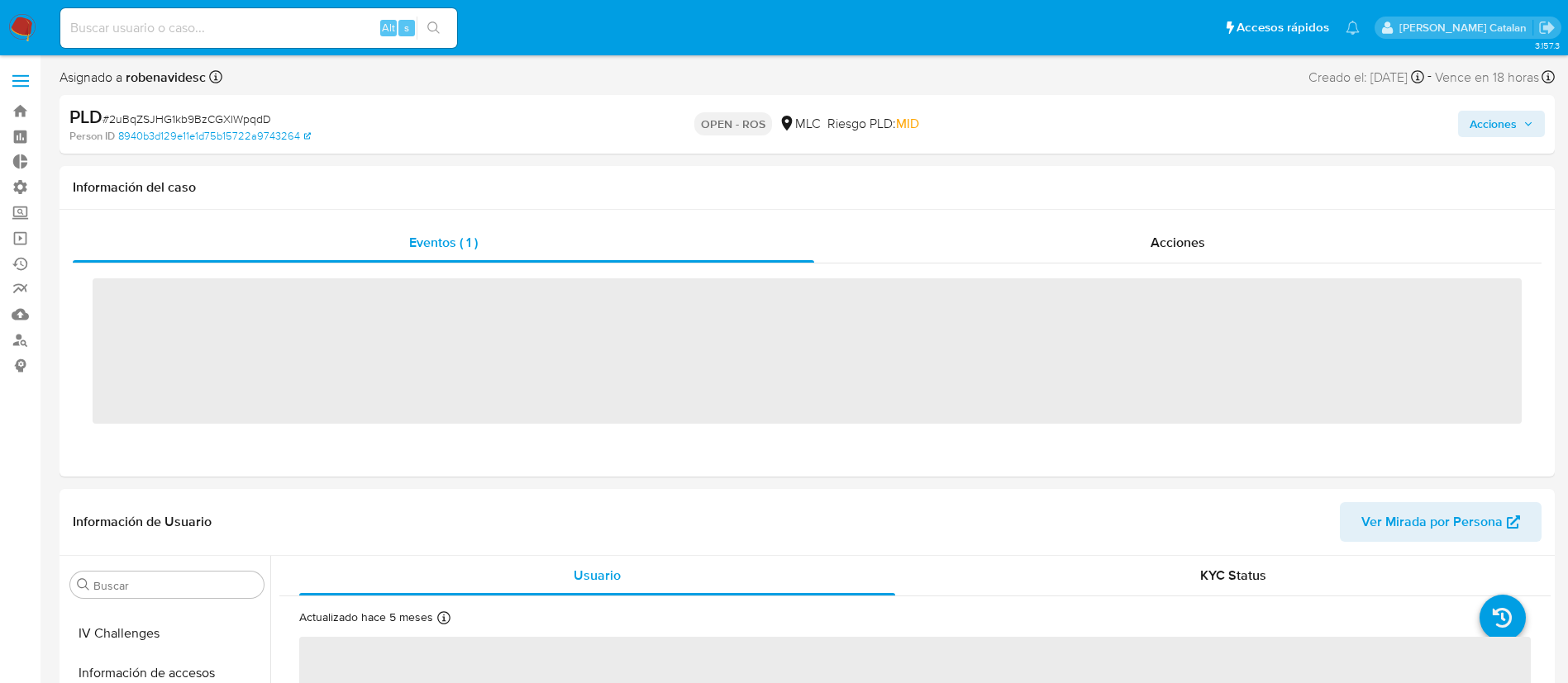
scroll to position [675, 0]
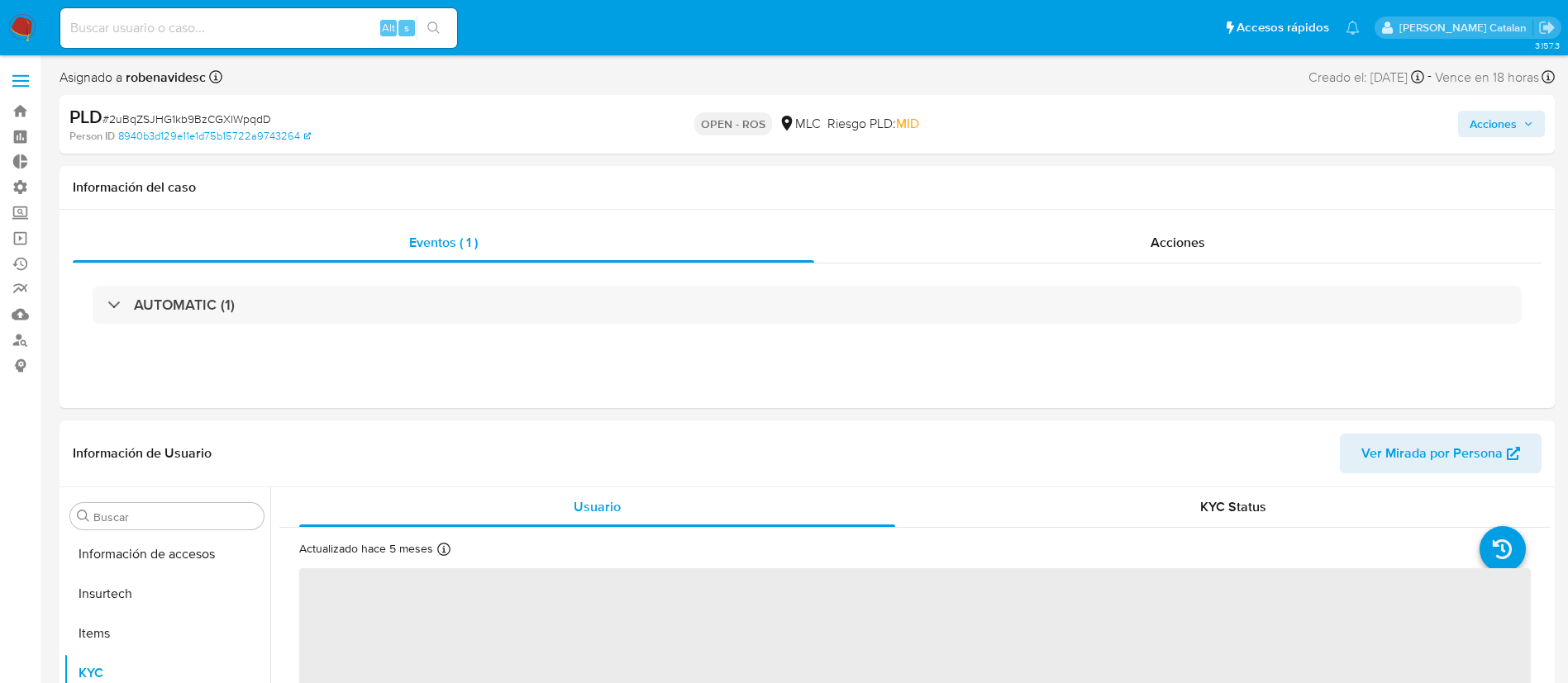
select select "10"
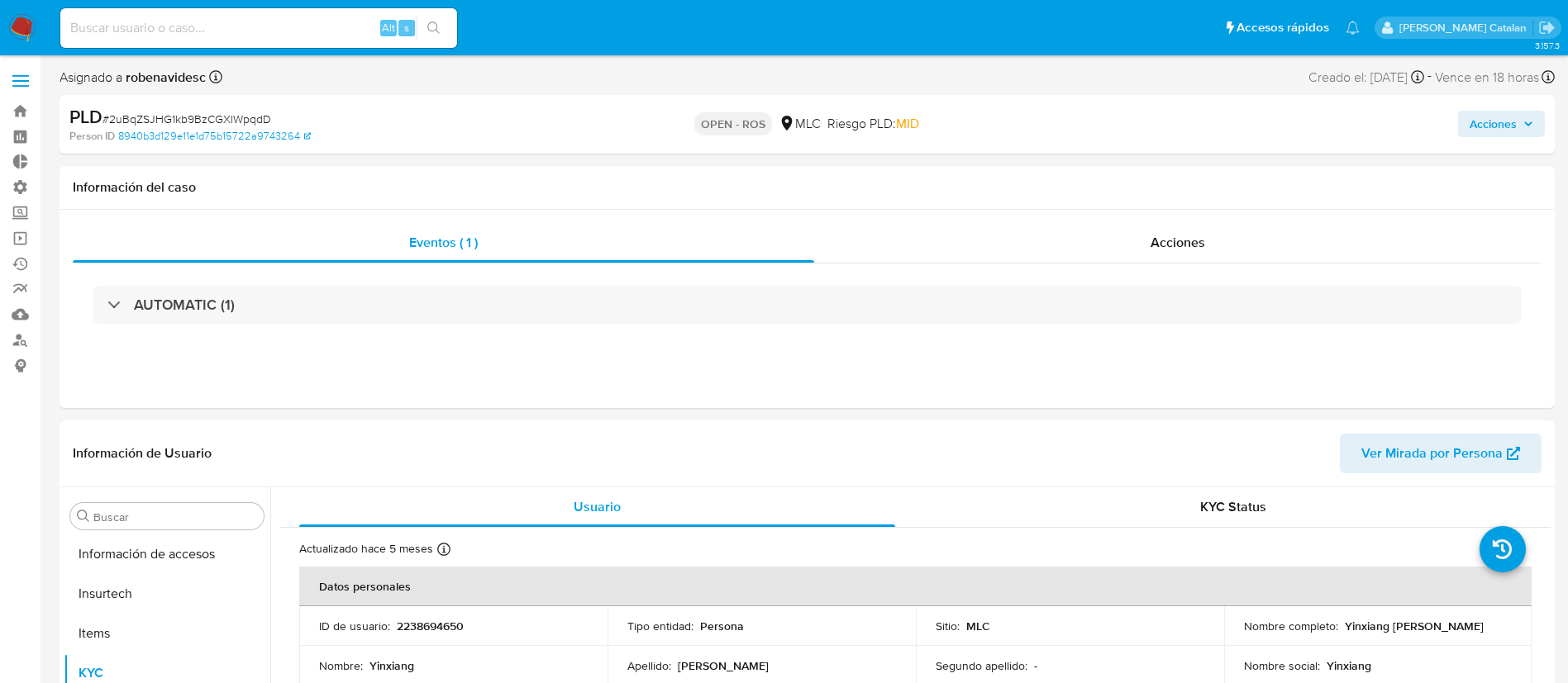
scroll to position [698, 0]
click at [1050, 256] on div "Acciones" at bounding box center [1177, 243] width 727 height 40
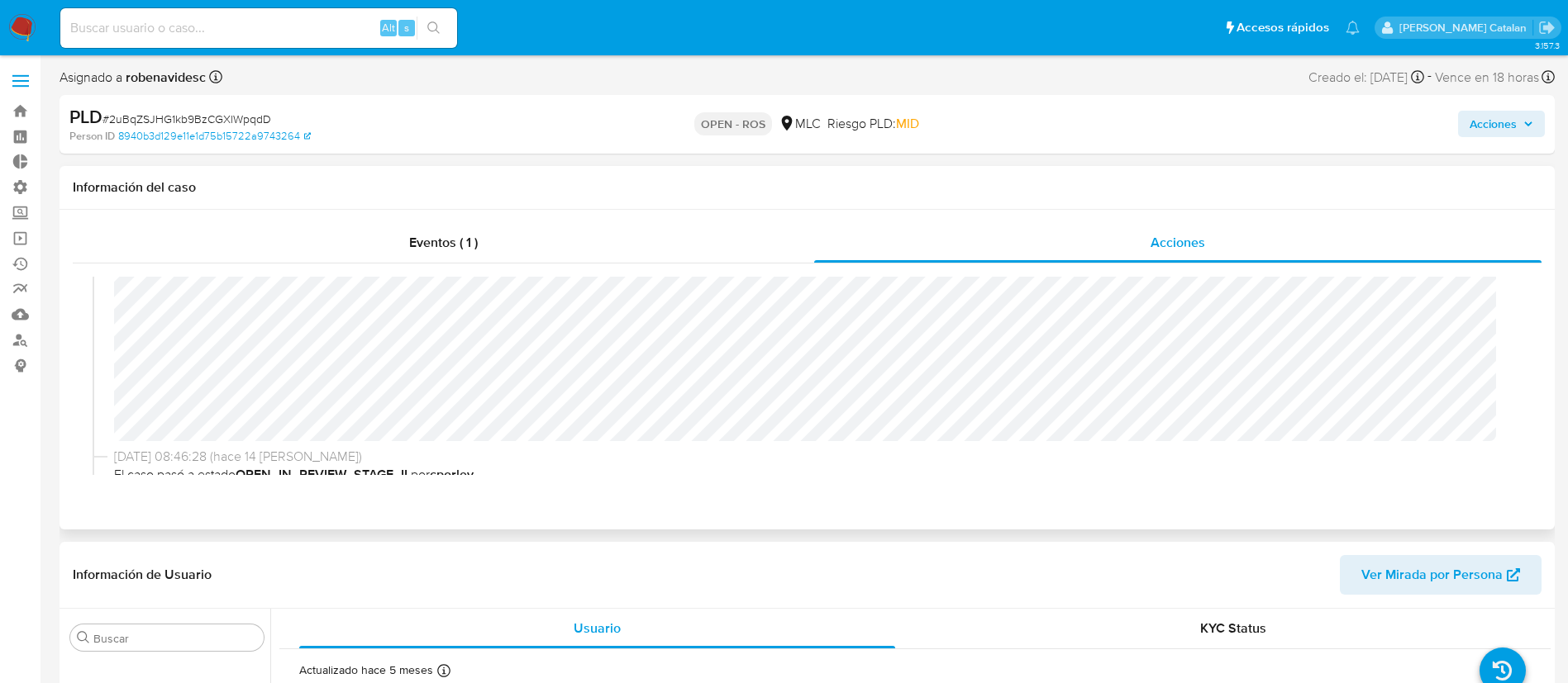
scroll to position [0, 0]
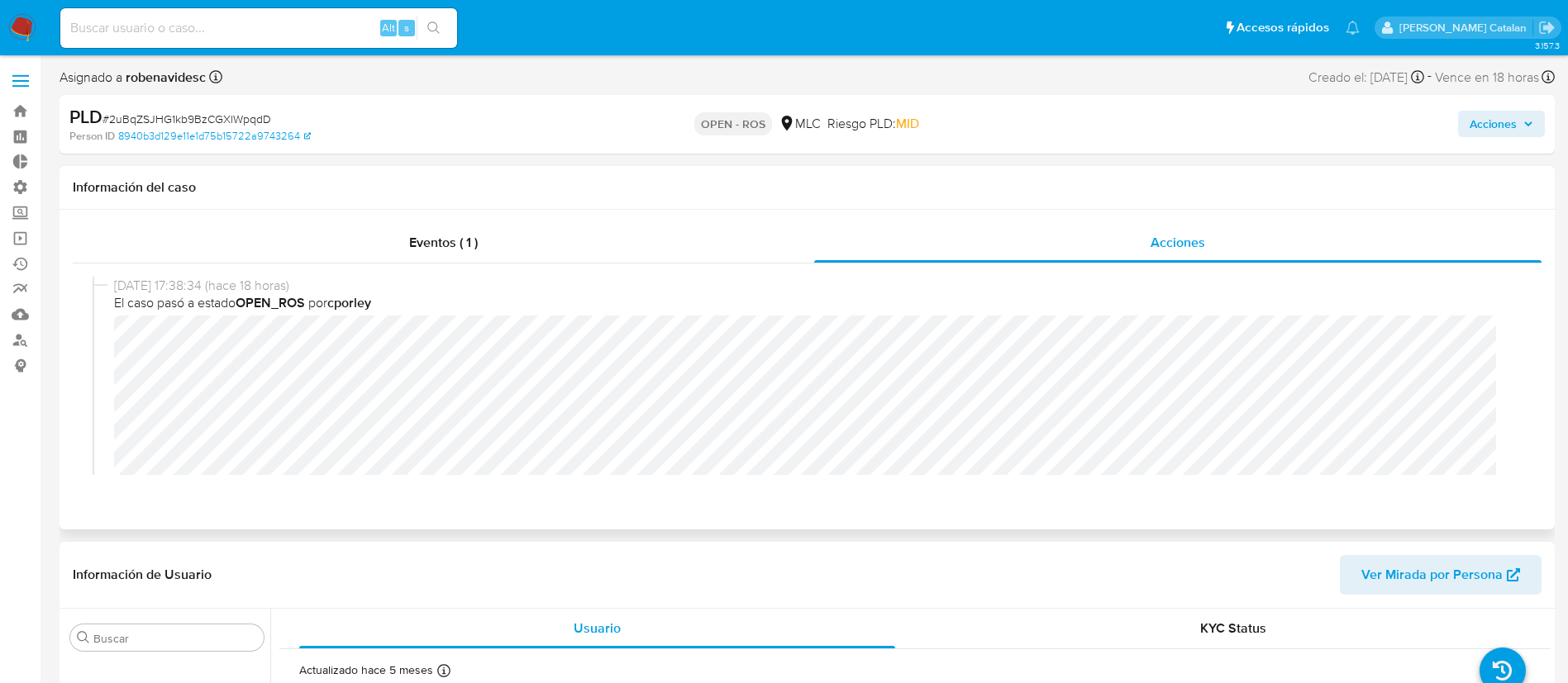
click at [106, 344] on div "[DATE] 17:38:34 (hace 18 horas) El caso pasó a estado OPEN_ROS por cporley" at bounding box center [807, 393] width 1429 height 233
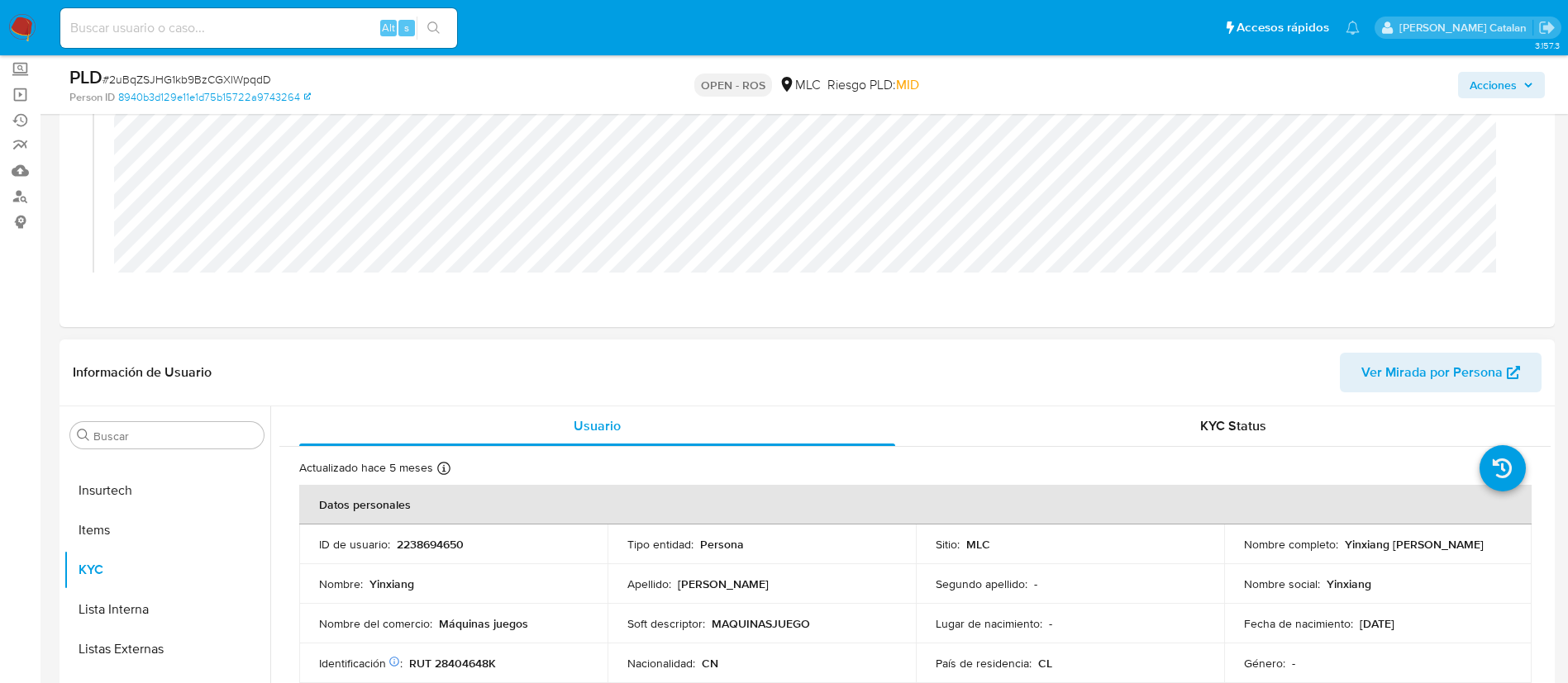
scroll to position [153, 0]
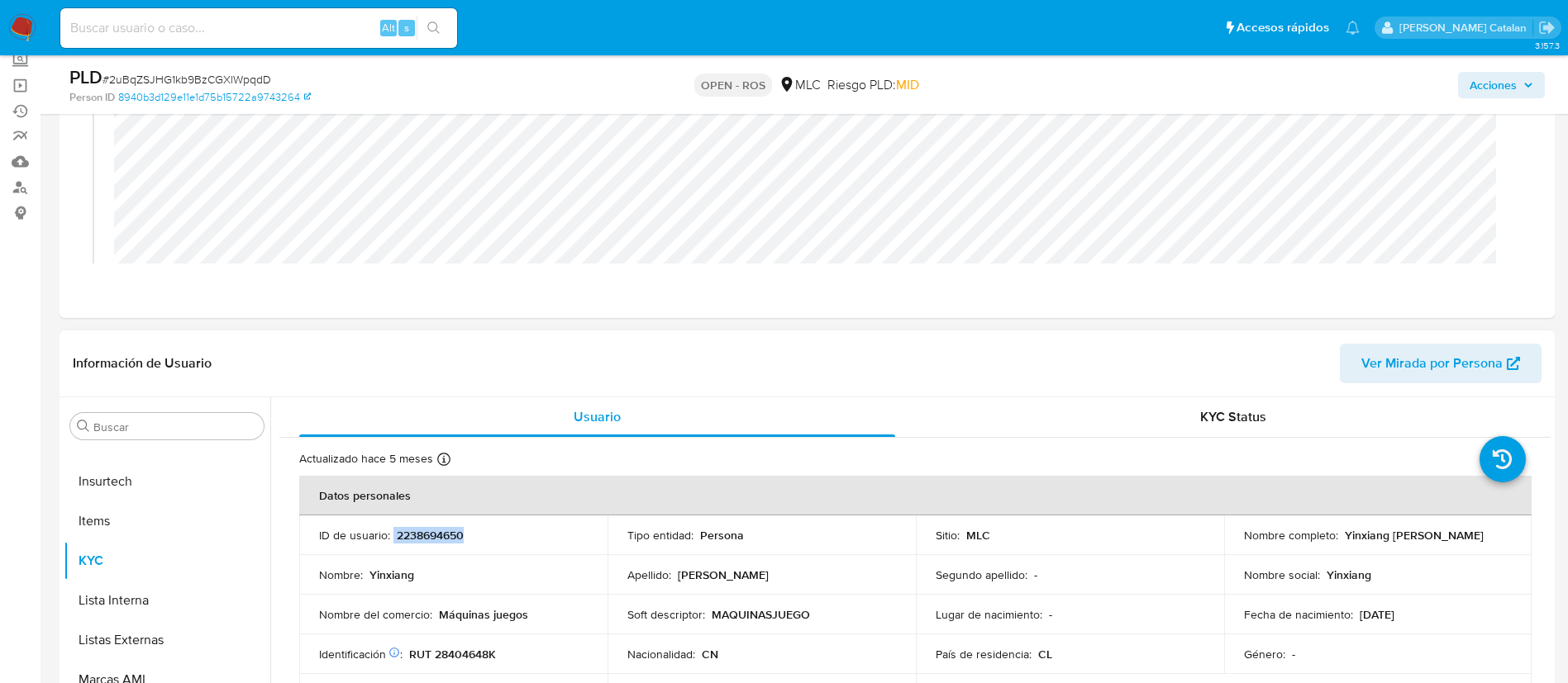
drag, startPoint x: 514, startPoint y: 541, endPoint x: 391, endPoint y: 532, distance: 123.3
click at [391, 532] on div "ID de usuario : 2238694650" at bounding box center [453, 534] width 268 height 15
copy div "2238694650"
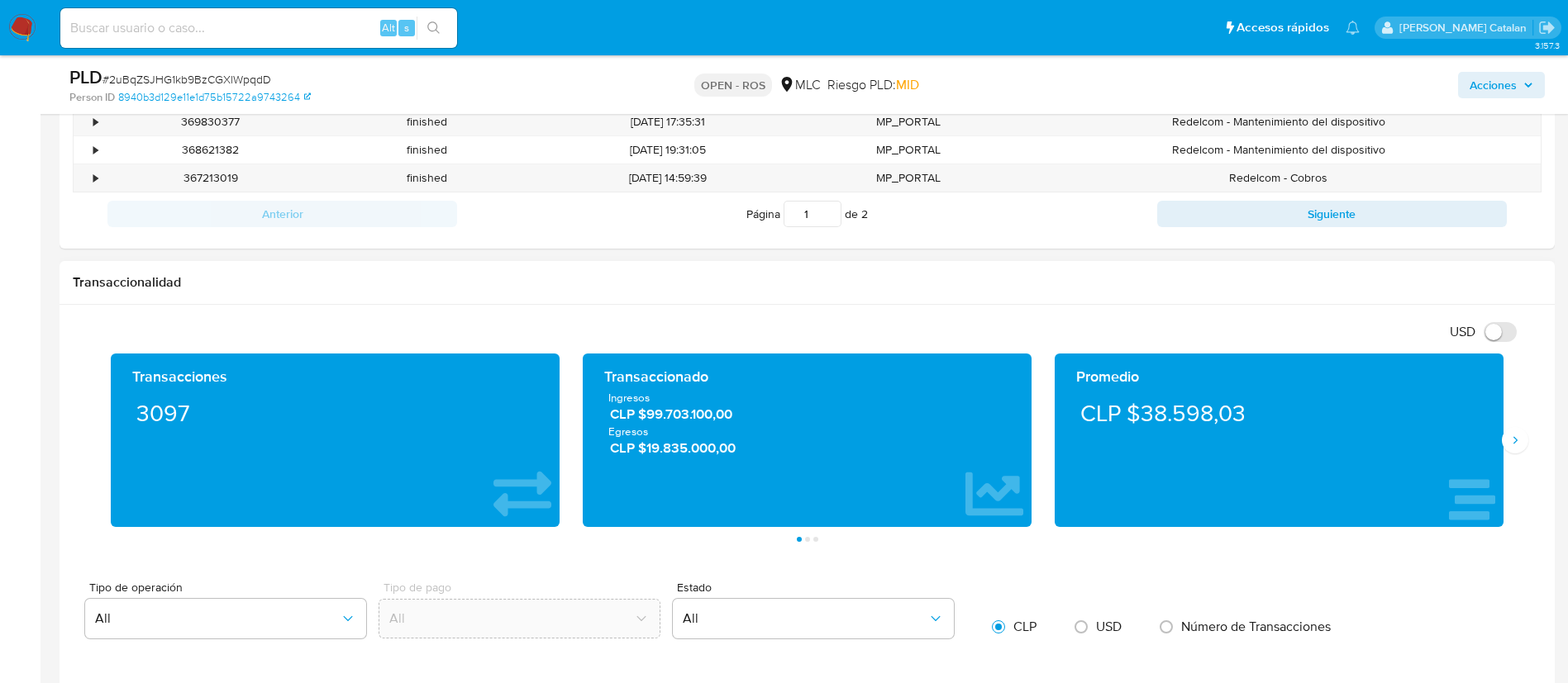
scroll to position [1058, 0]
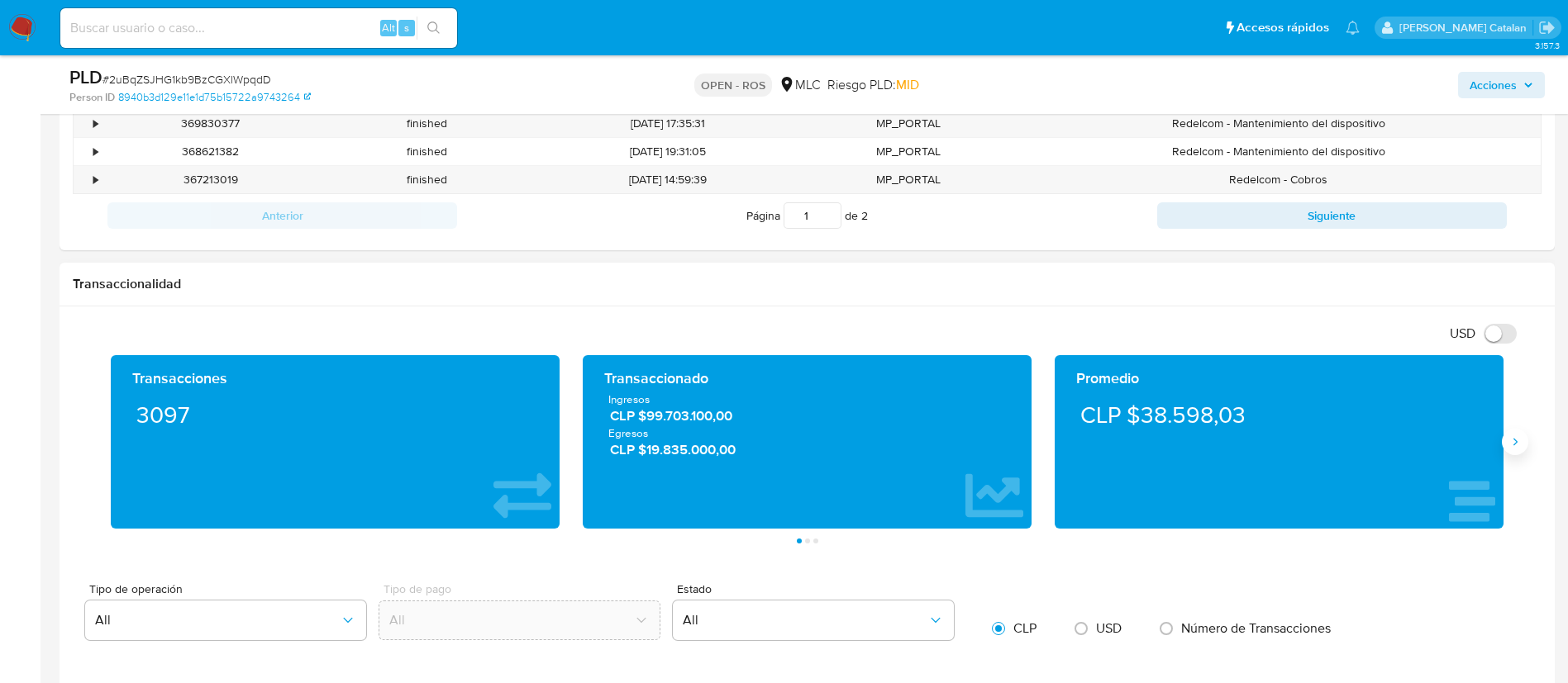
click at [1512, 443] on icon "Siguiente" at bounding box center [1515, 442] width 14 height 14
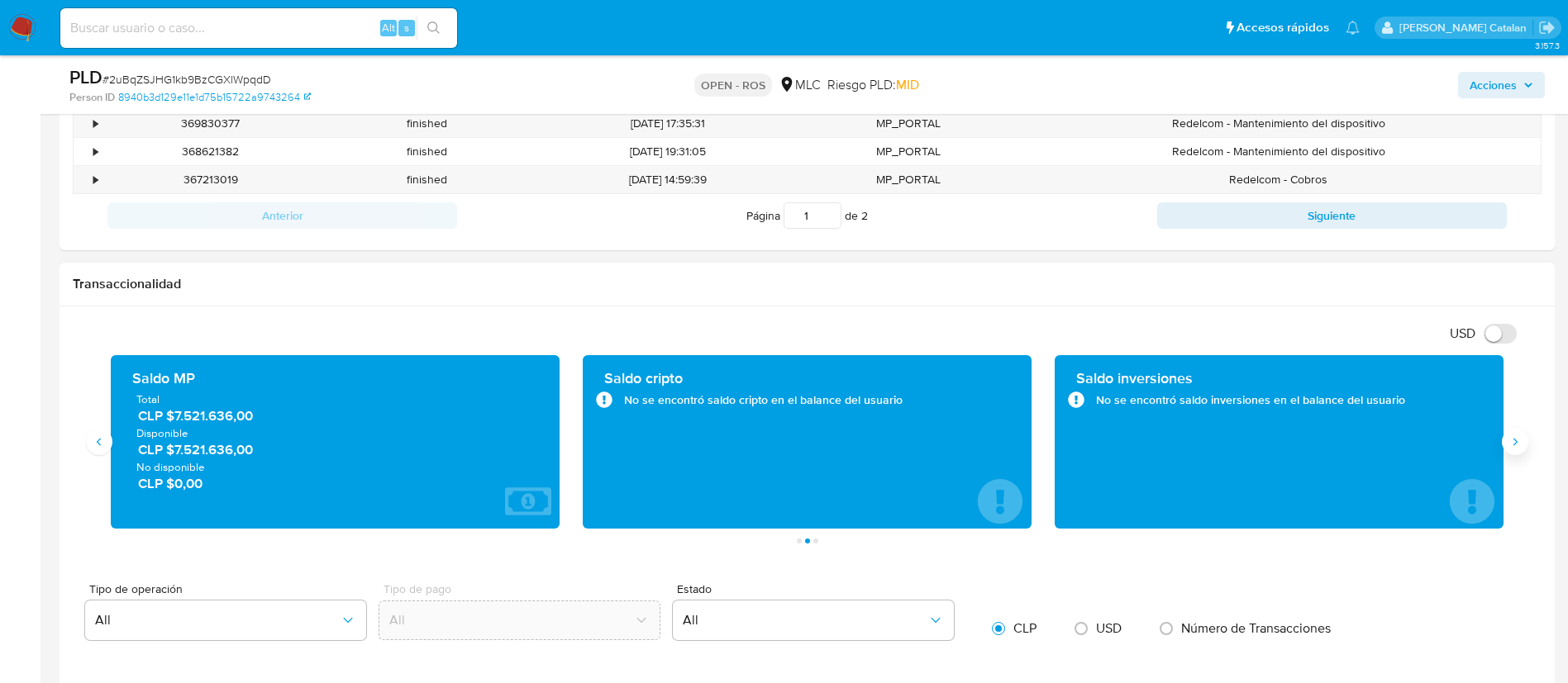
click at [1512, 443] on icon "Siguiente" at bounding box center [1515, 442] width 14 height 14
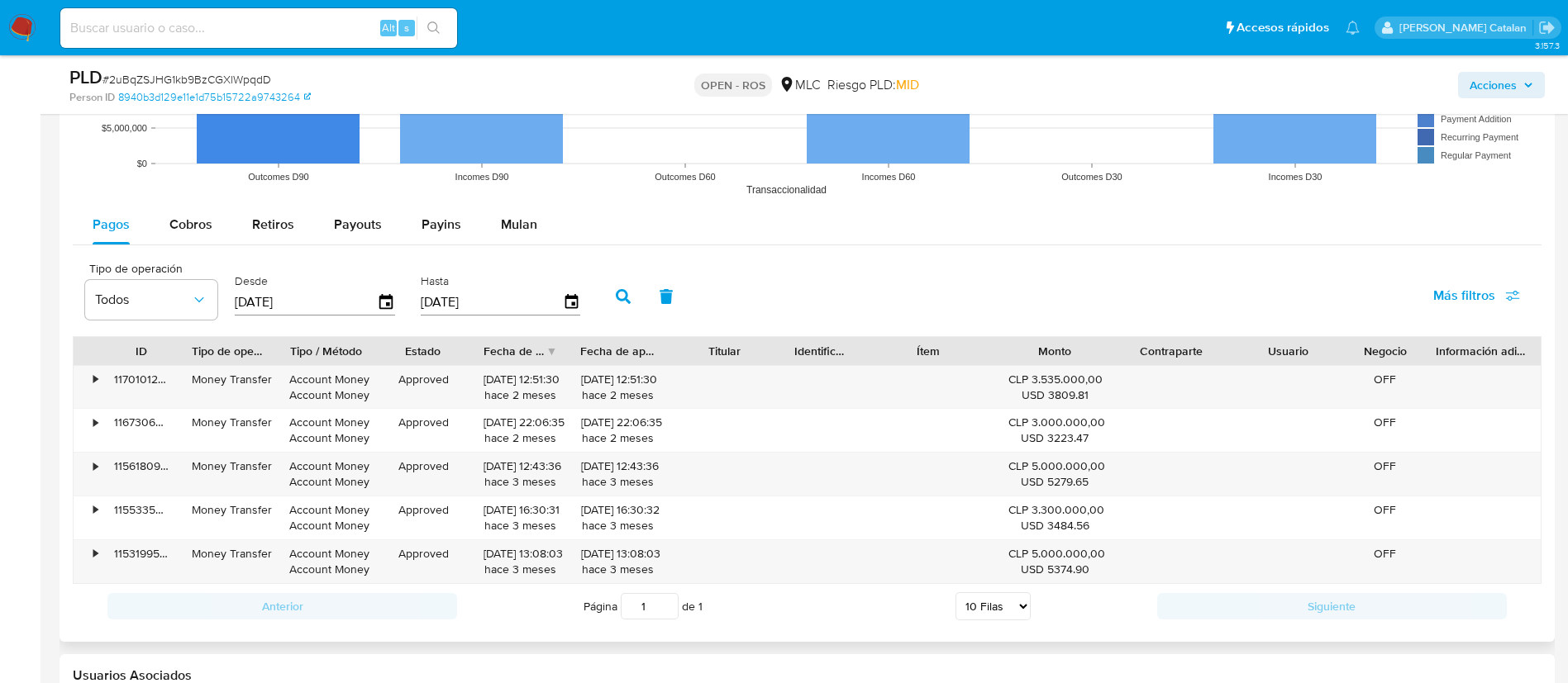
scroll to position [1846, 0]
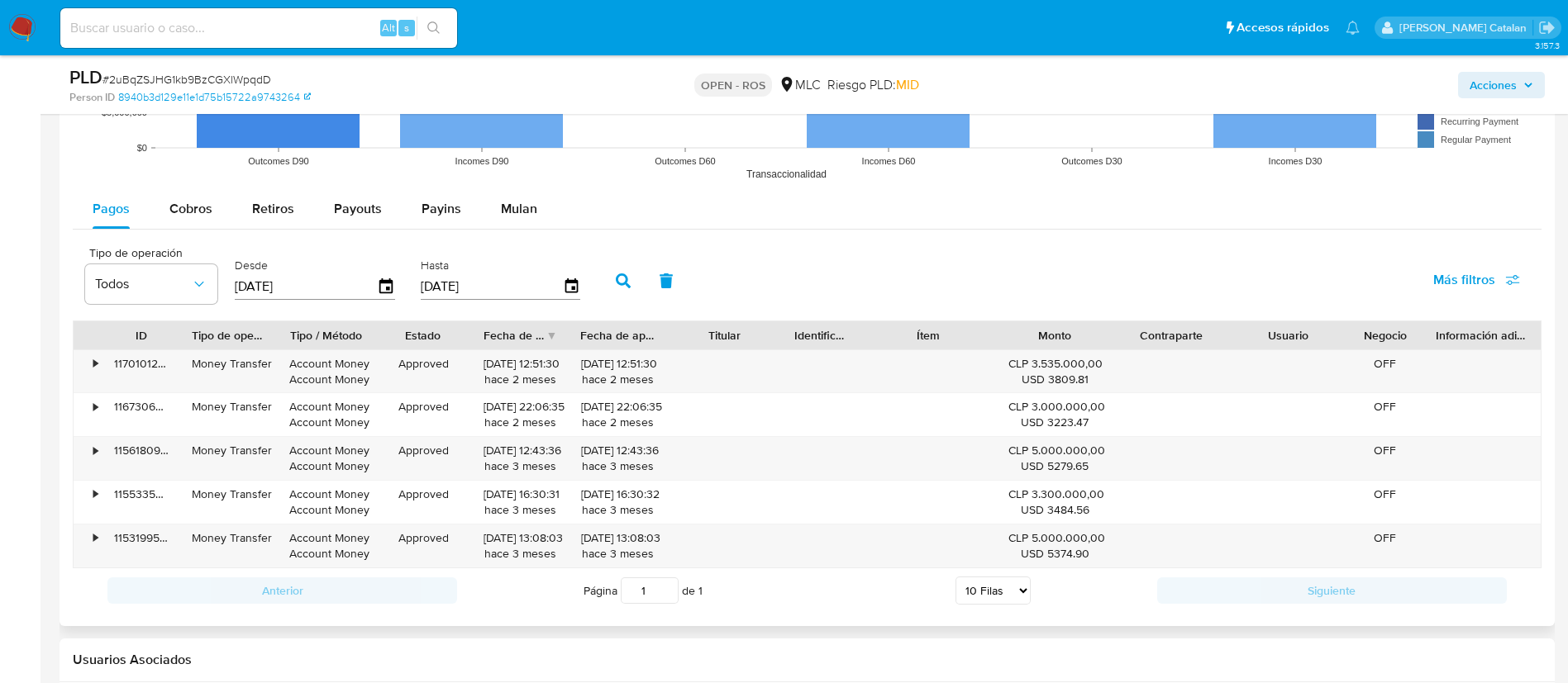
click at [809, 604] on div "Página 1 de 1 5 Filas 10 Filas 20 Filas 25 Filas 50 Filas 100 Filas" at bounding box center [807, 591] width 700 height 33
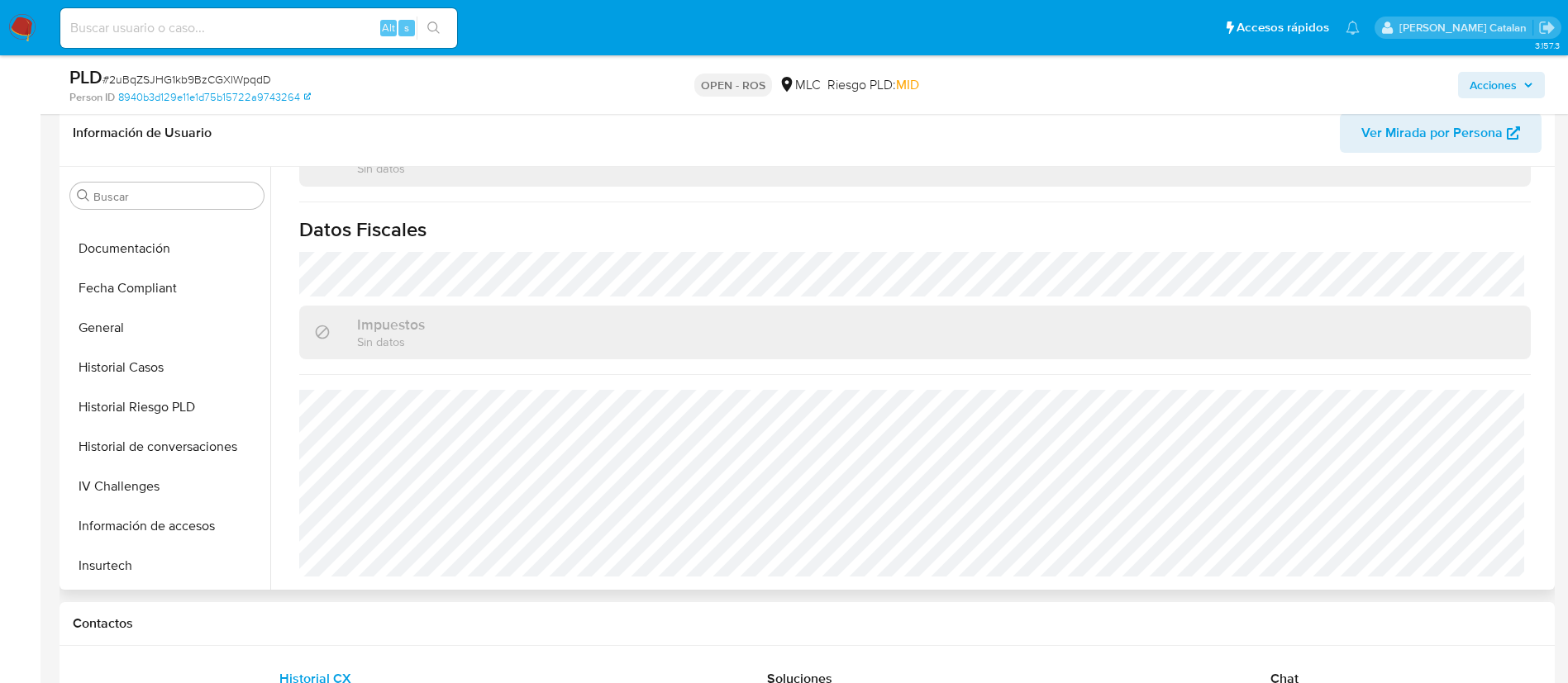
scroll to position [324, 0]
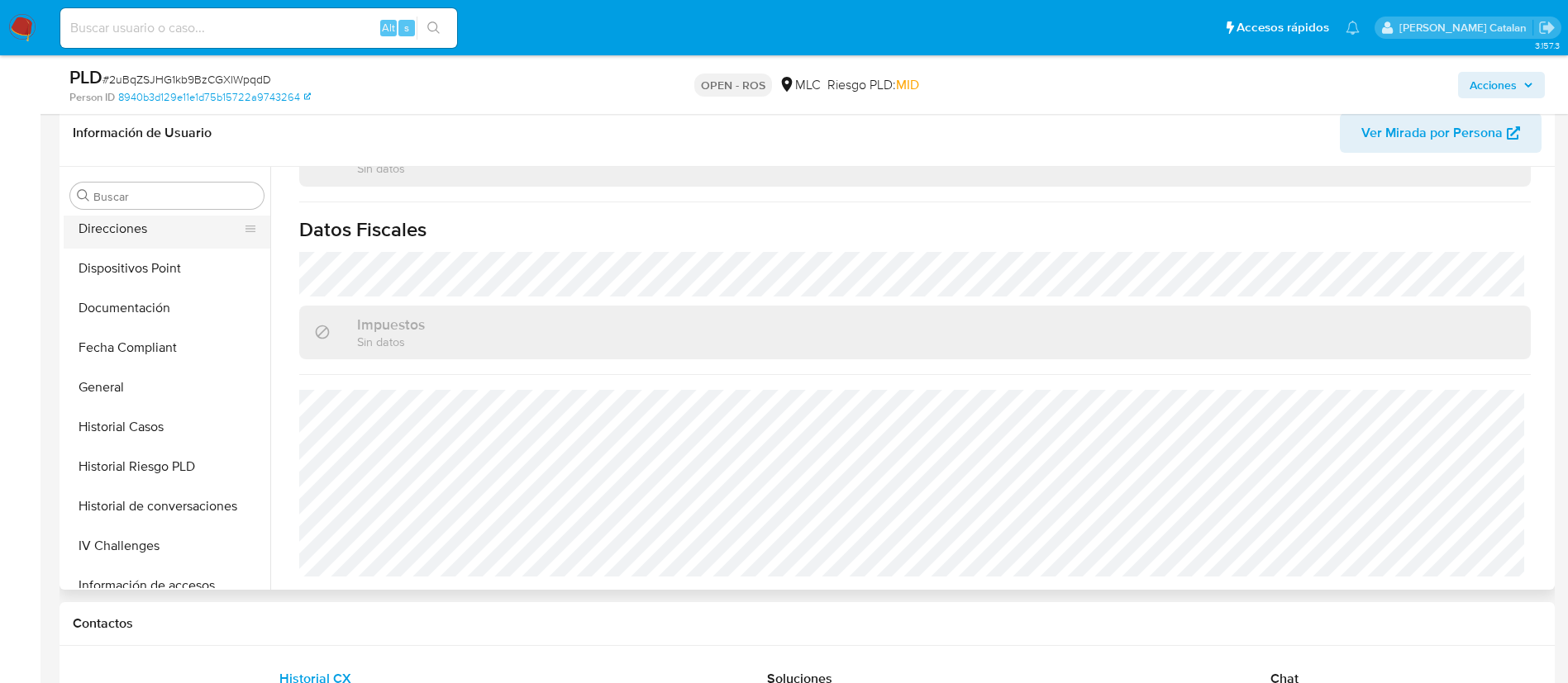
click at [114, 222] on button "Direcciones" at bounding box center [159, 228] width 193 height 40
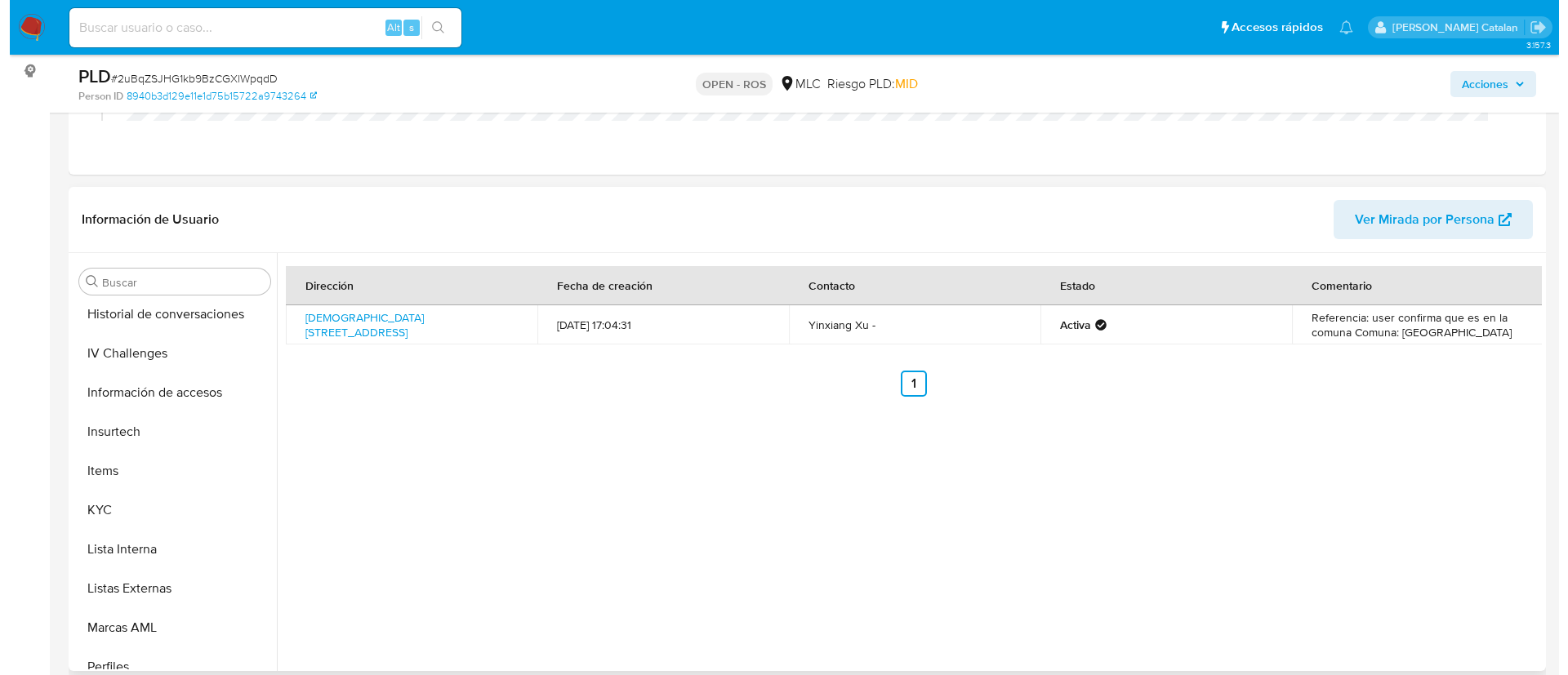
scroll to position [599, 0]
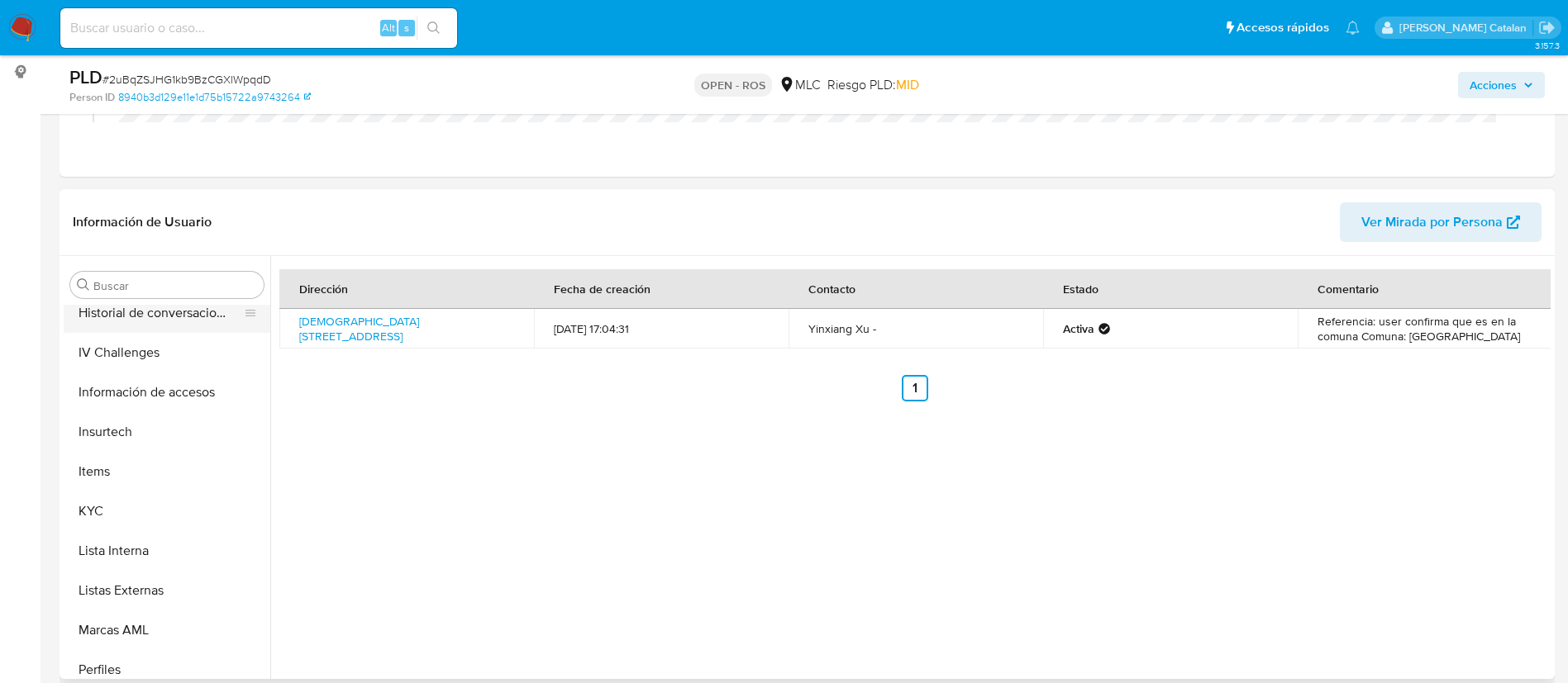
click at [156, 324] on button "Historial de conversaciones" at bounding box center [159, 313] width 193 height 40
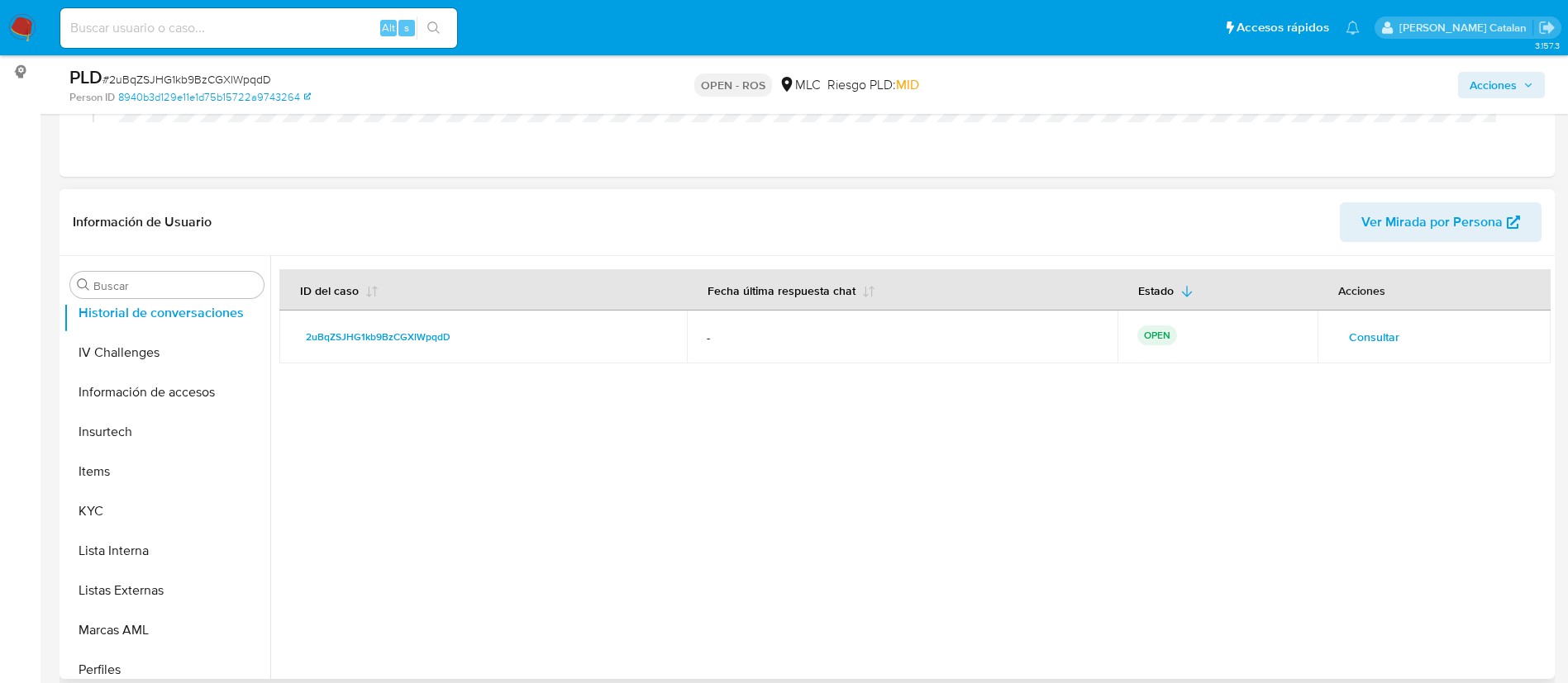
click at [1394, 350] on button "Consultar" at bounding box center [1374, 336] width 74 height 26
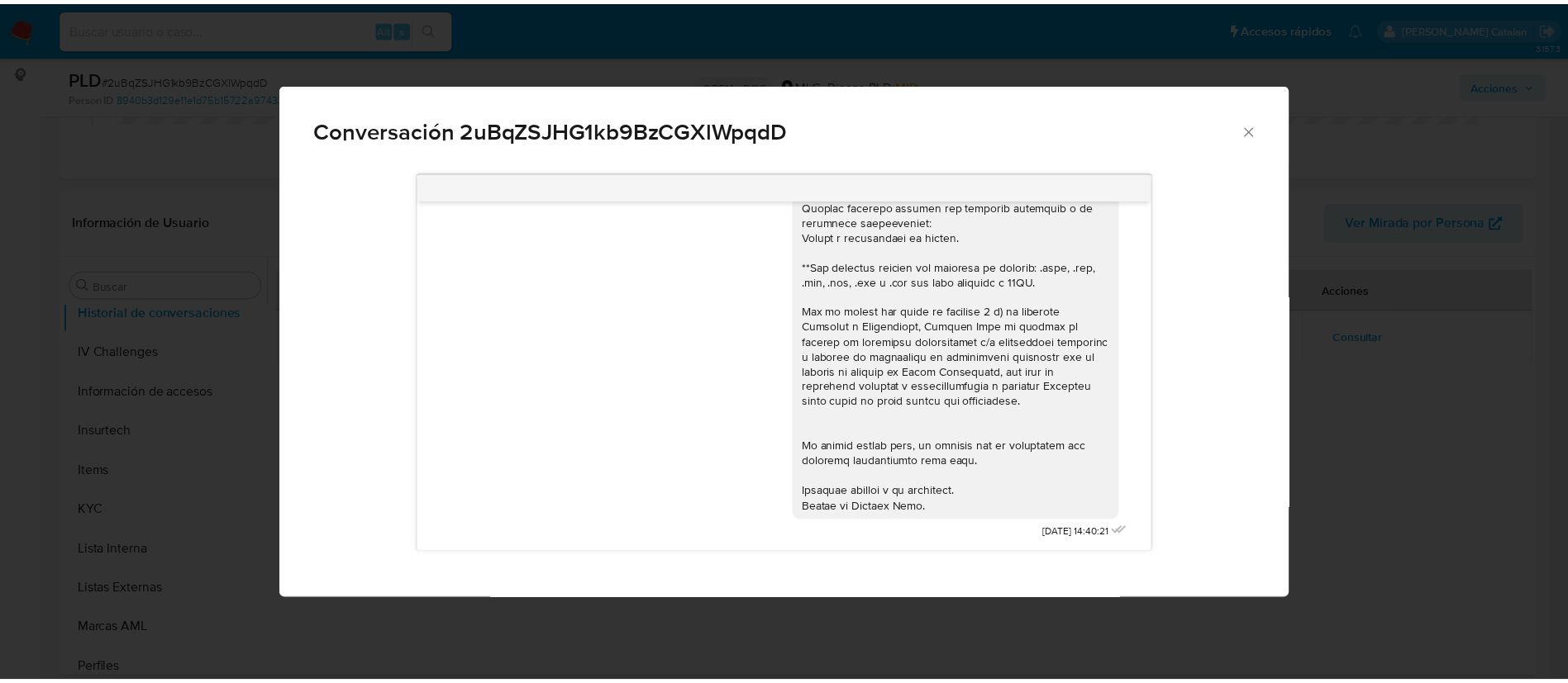
scroll to position [0, 0]
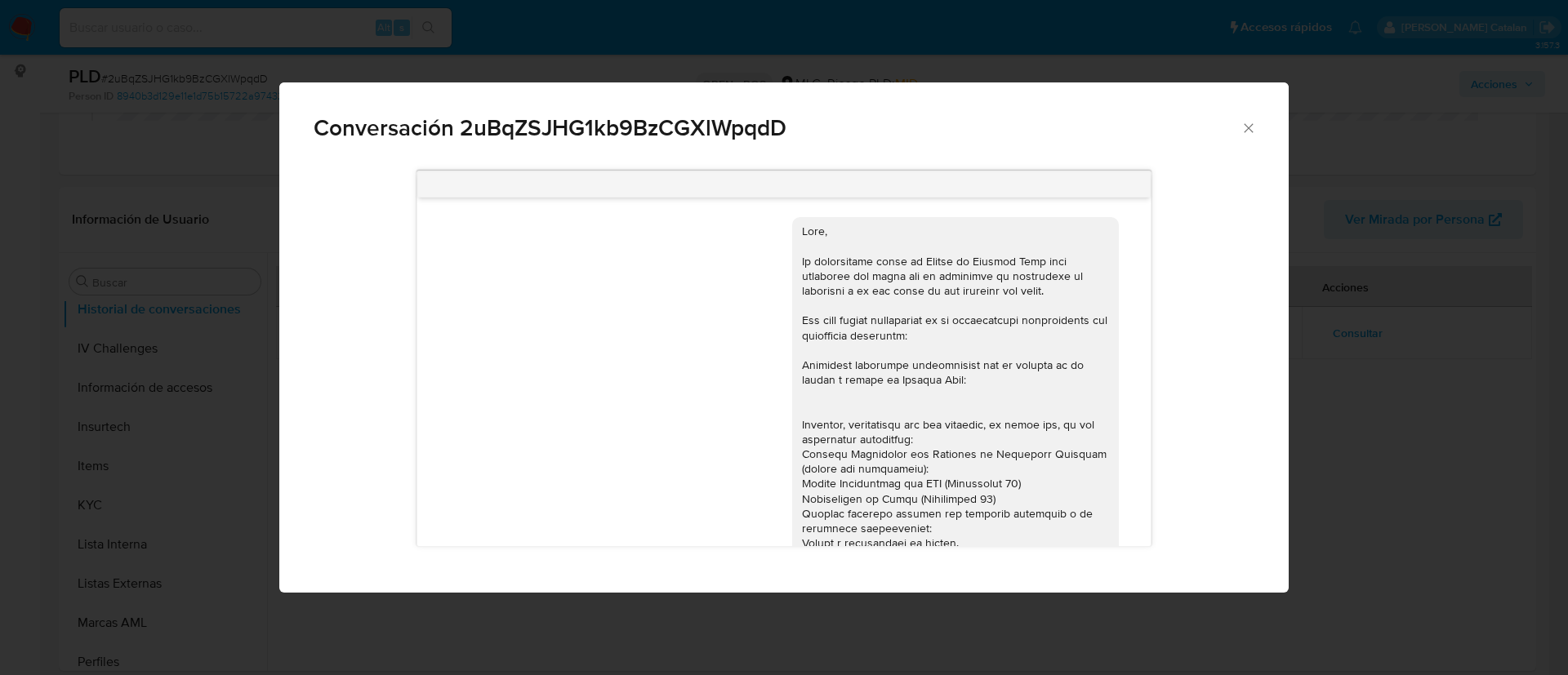
click at [1243, 130] on icon "Cerrar" at bounding box center [1248, 128] width 16 height 16
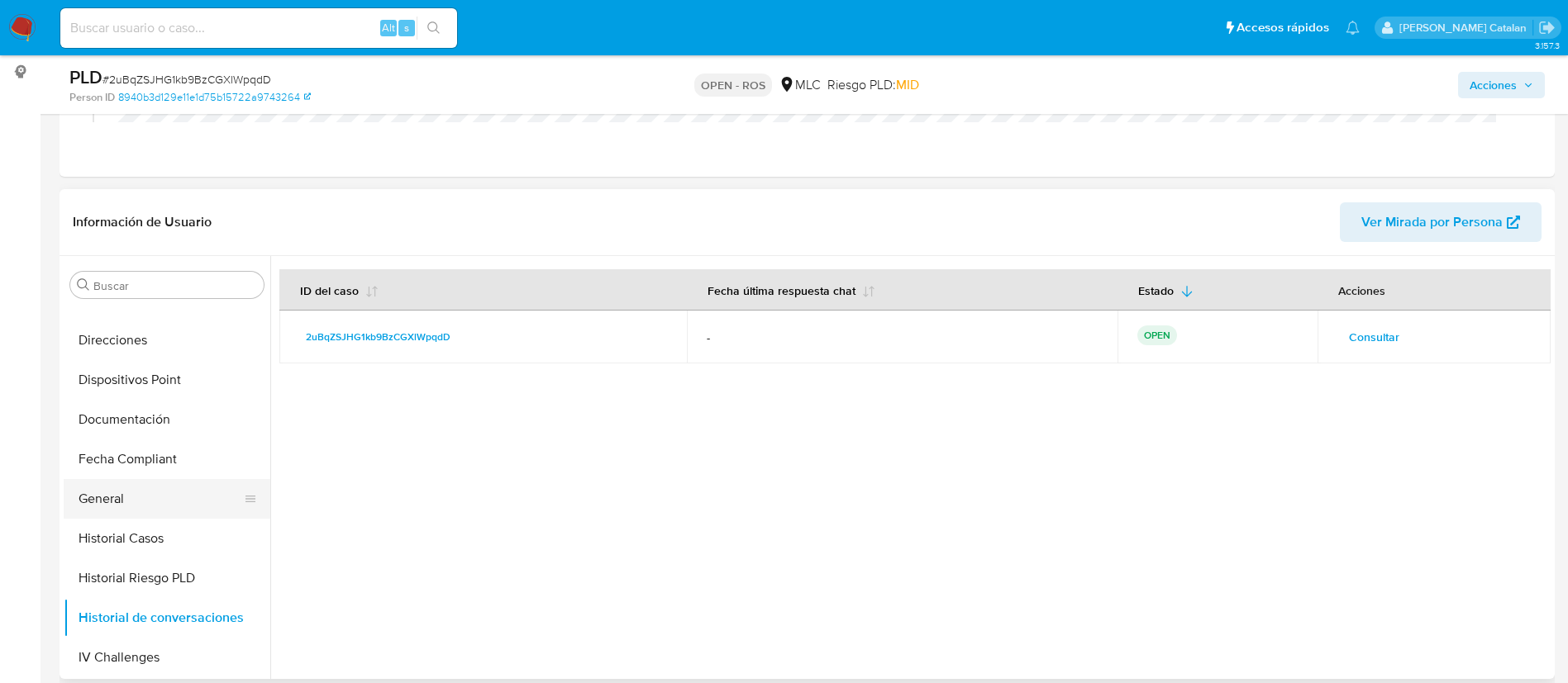
scroll to position [300, 0]
click at [101, 425] on button "Documentación" at bounding box center [159, 420] width 193 height 40
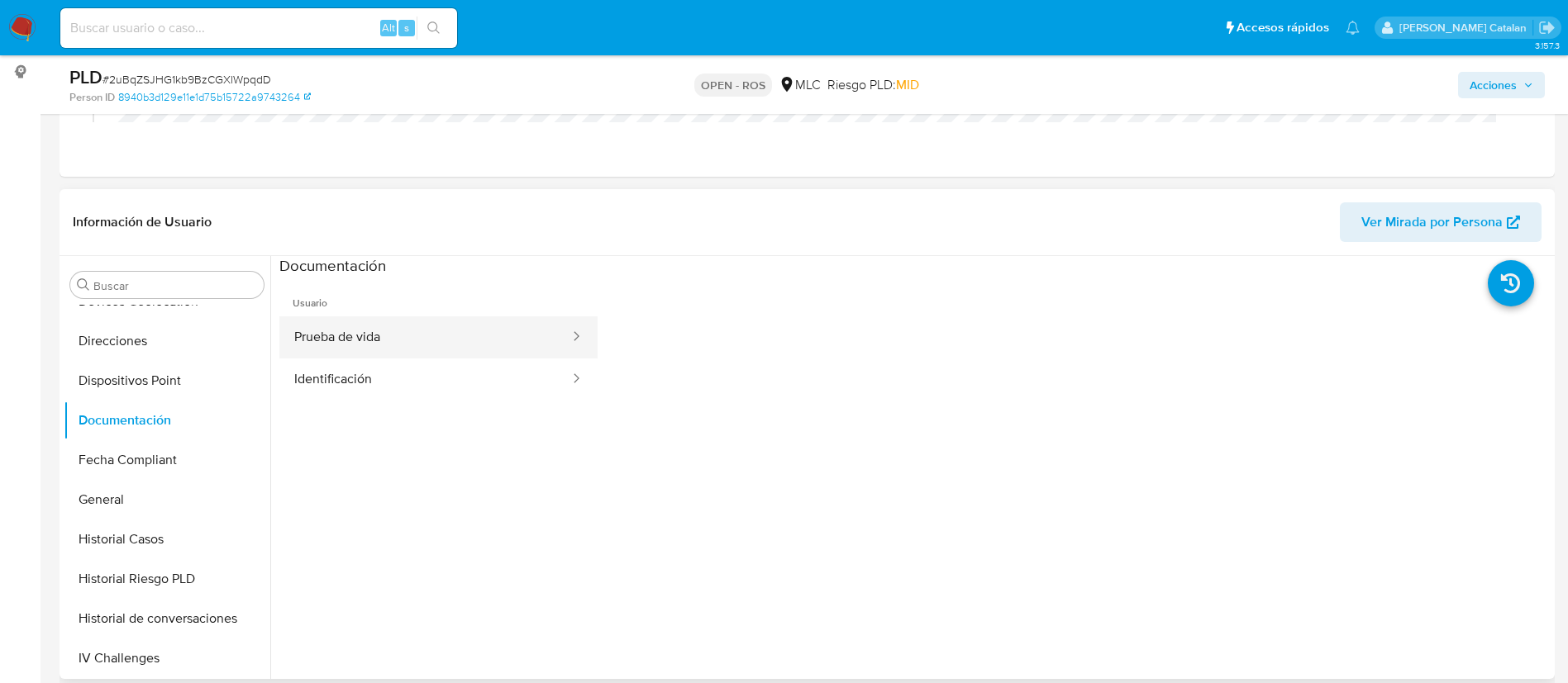
click at [434, 341] on button "Prueba de vida" at bounding box center [425, 337] width 292 height 42
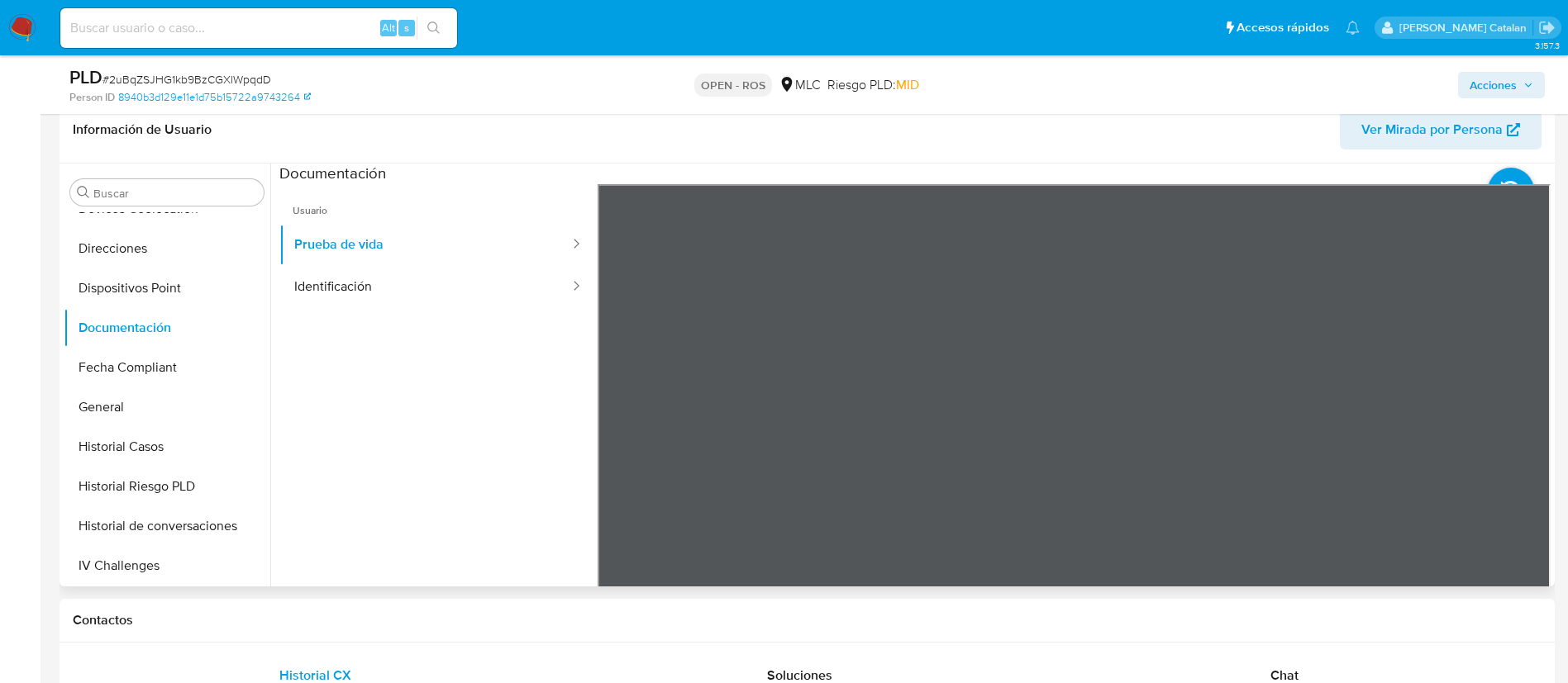
scroll to position [389, 0]
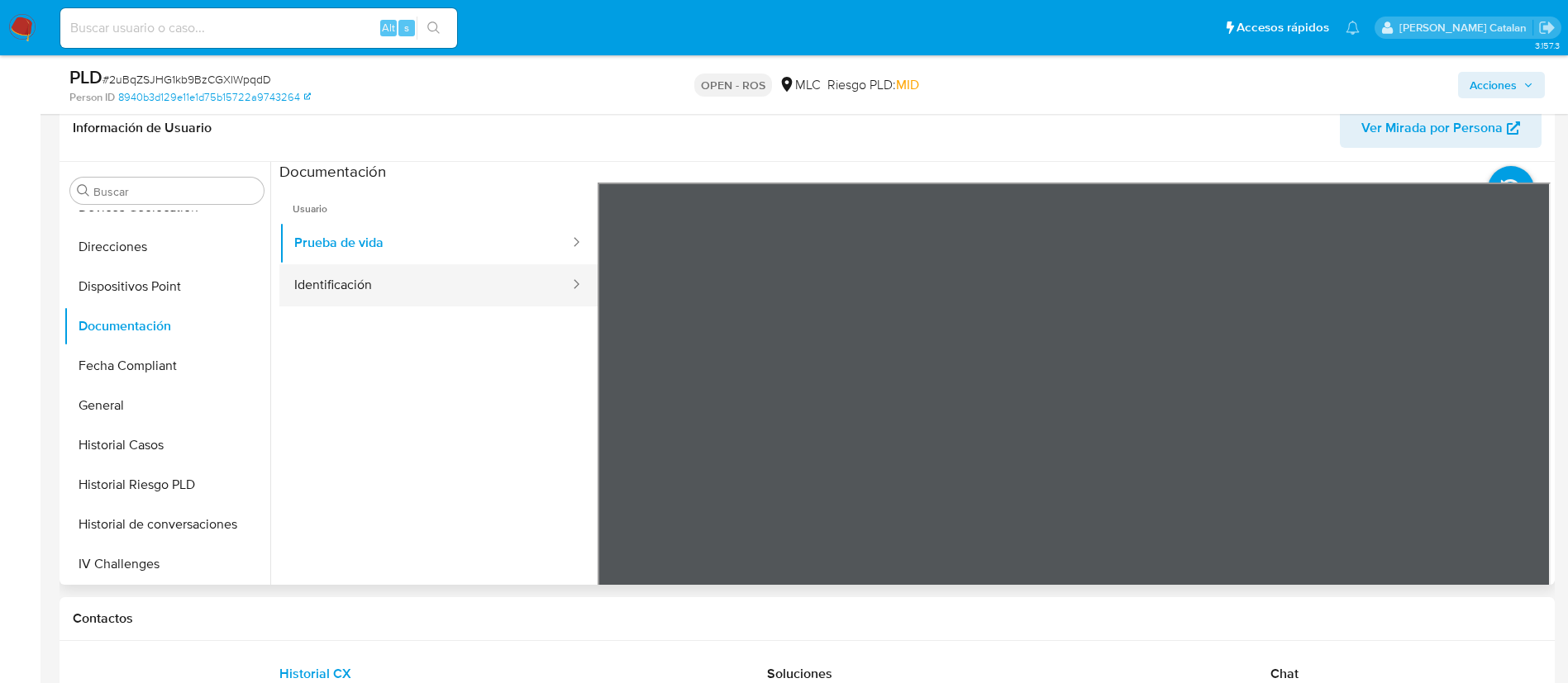
click at [443, 287] on button "Identificación" at bounding box center [425, 285] width 292 height 42
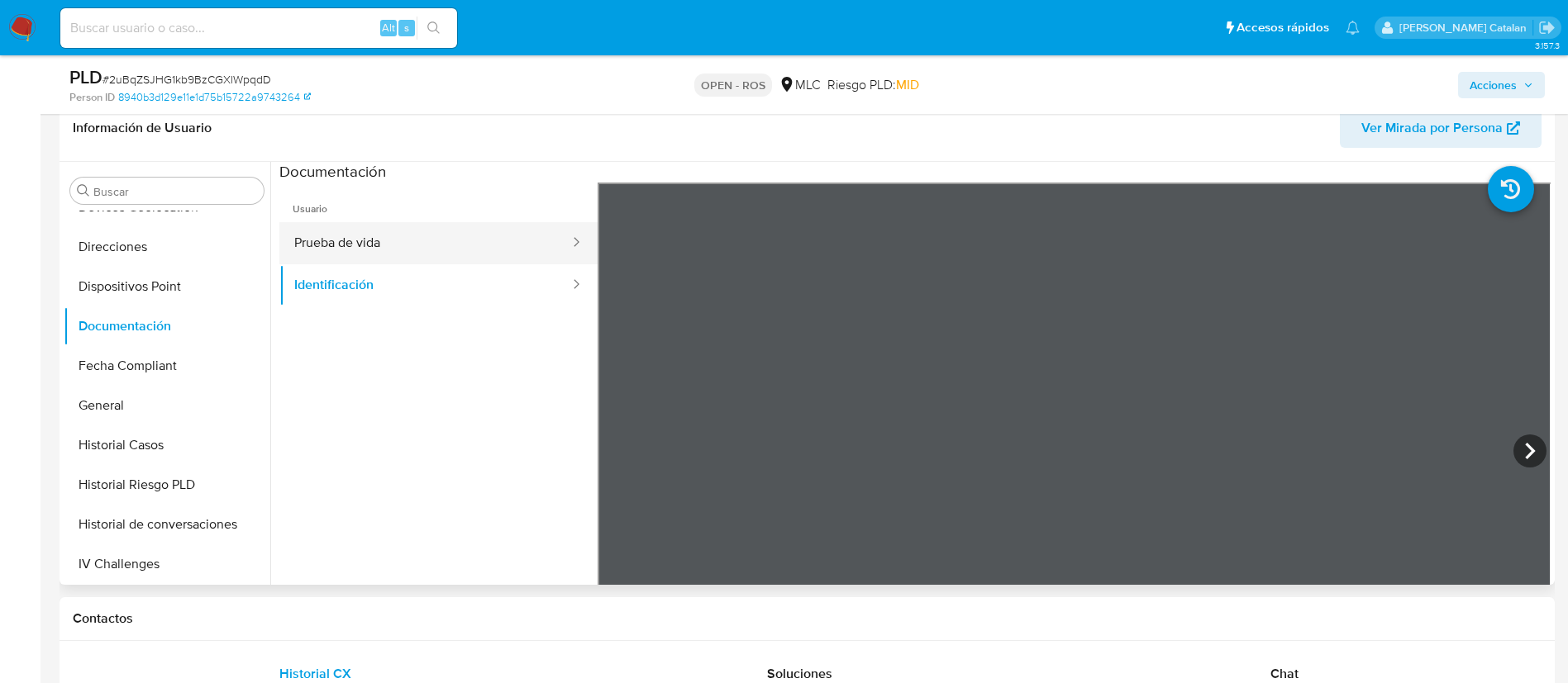
click at [350, 227] on button "Prueba de vida" at bounding box center [425, 243] width 292 height 42
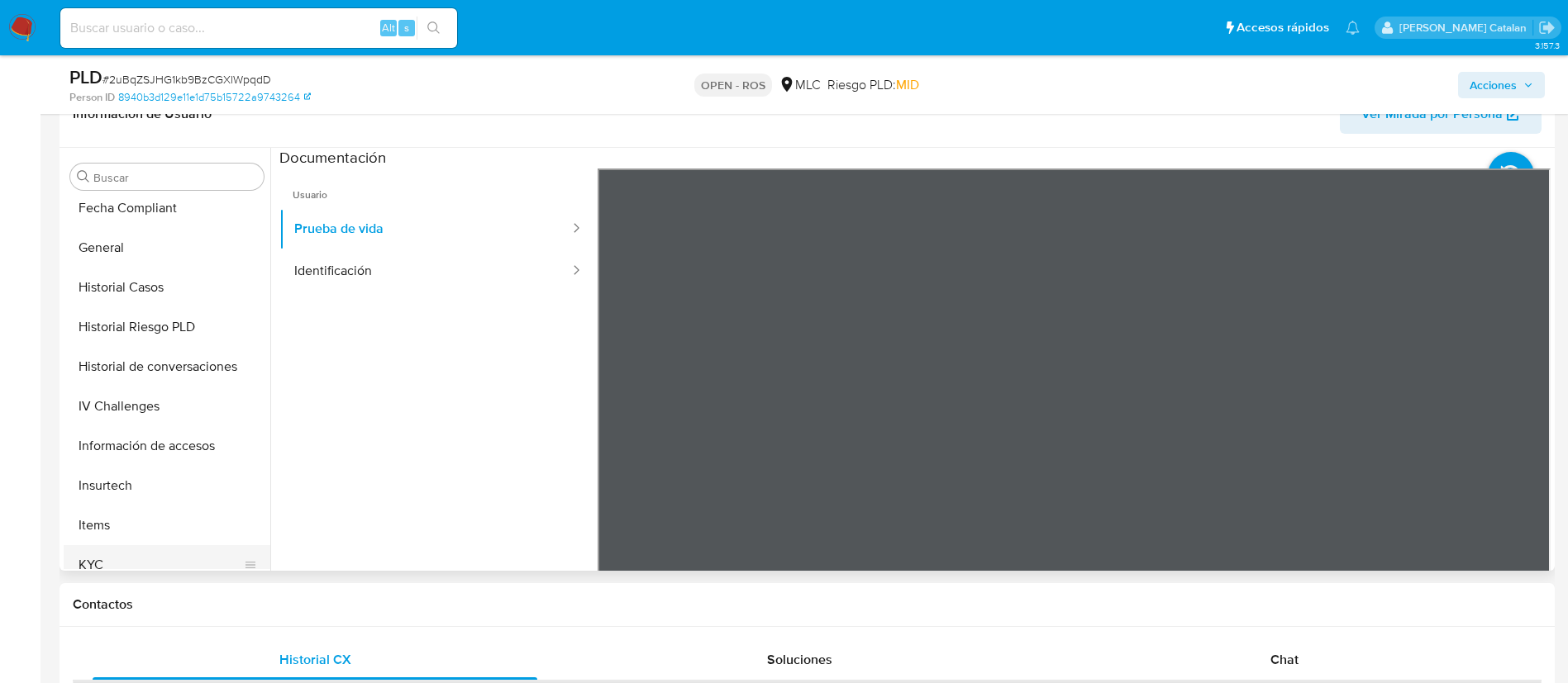
scroll to position [443, 0]
click at [103, 251] on button "General" at bounding box center [159, 249] width 193 height 40
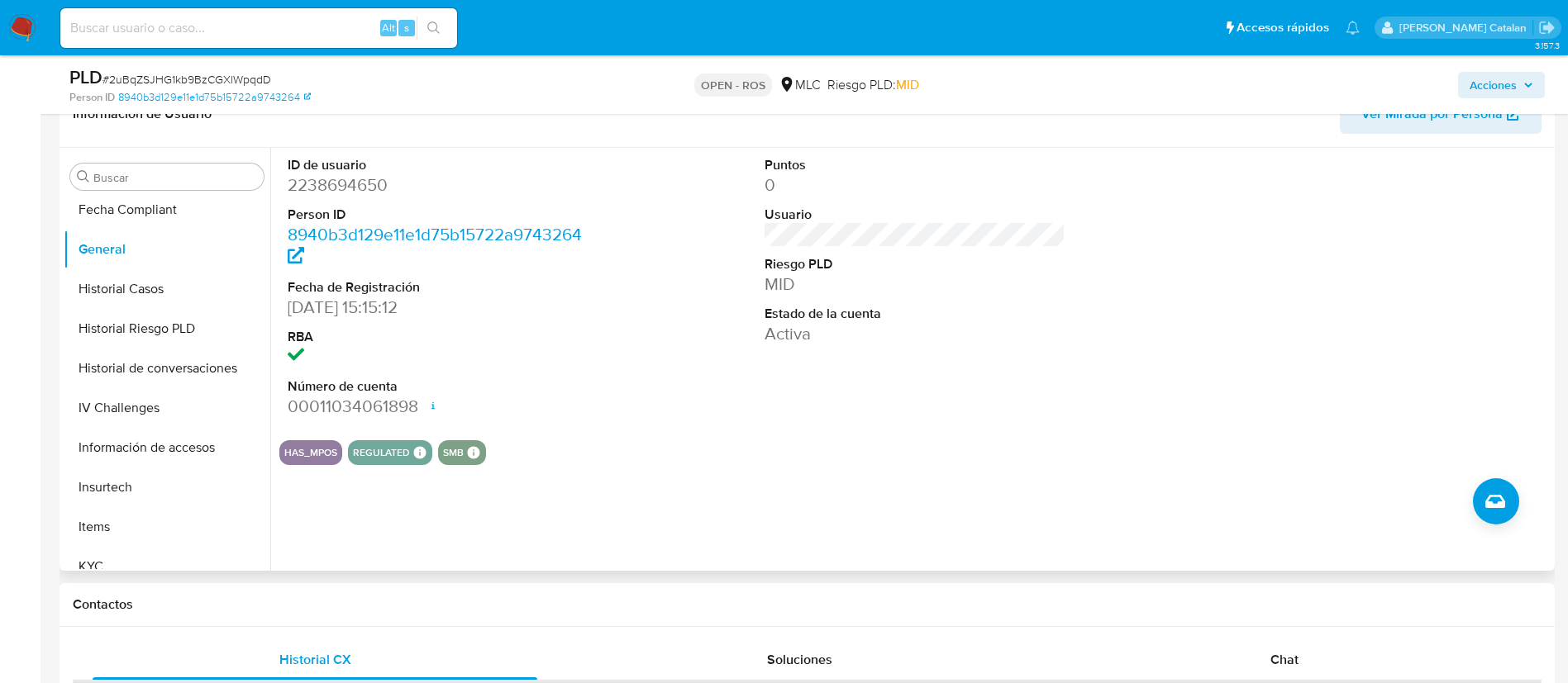
click at [1428, 120] on span "Ver Mirada por Persona" at bounding box center [1431, 114] width 141 height 40
click at [949, 564] on div "ID de usuario 2238694650 Person ID 8940b3d129e11e1d75b15722a9743264 Fecha de Re…" at bounding box center [910, 359] width 1280 height 423
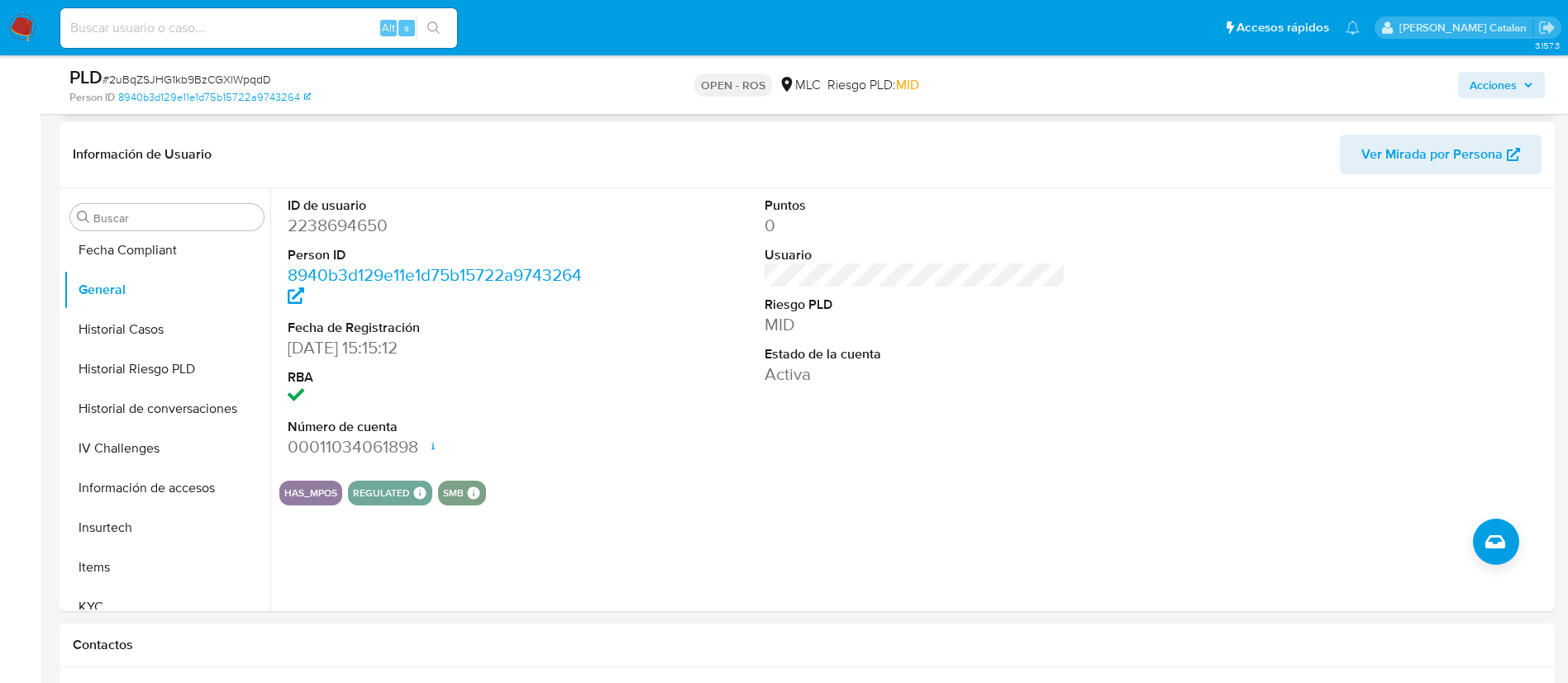
scroll to position [372, 0]
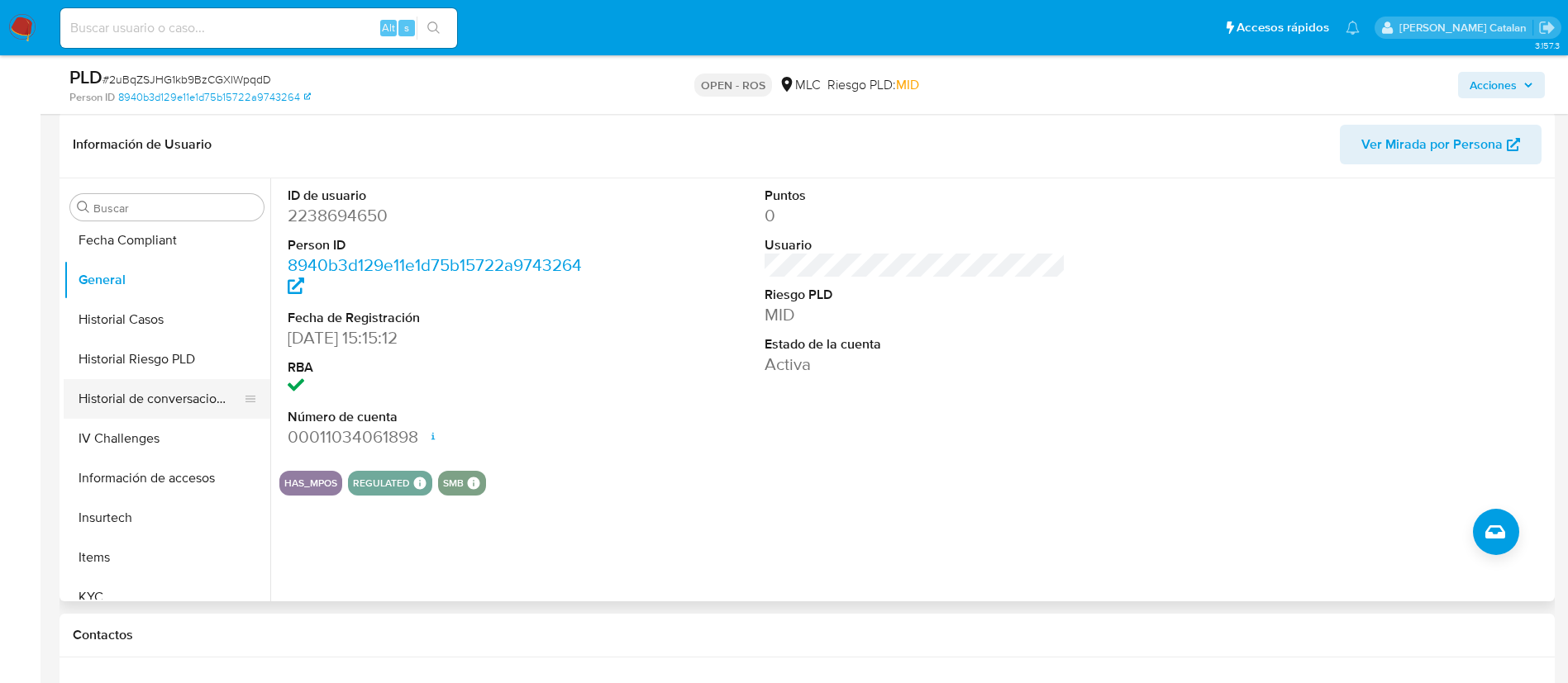
click at [142, 392] on button "Historial de conversaciones" at bounding box center [159, 398] width 193 height 40
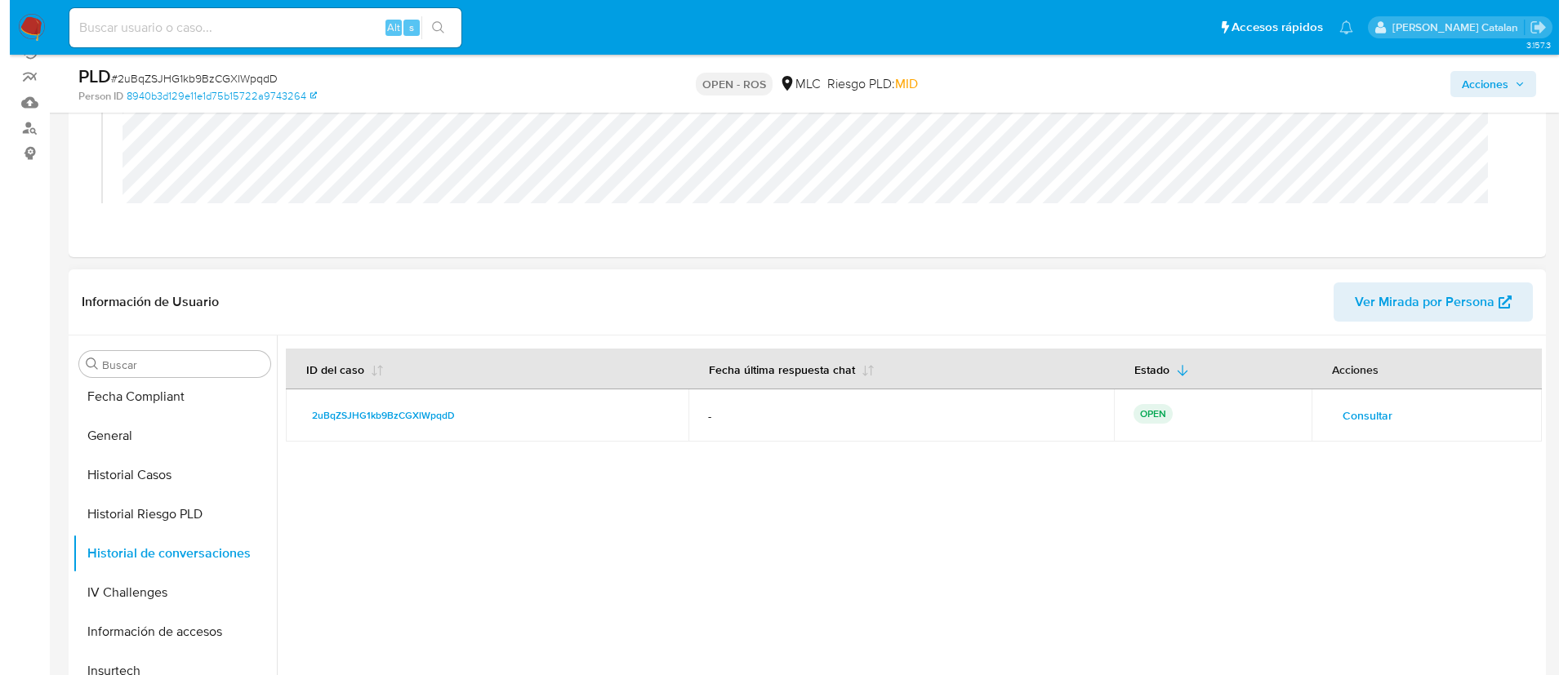
scroll to position [193, 0]
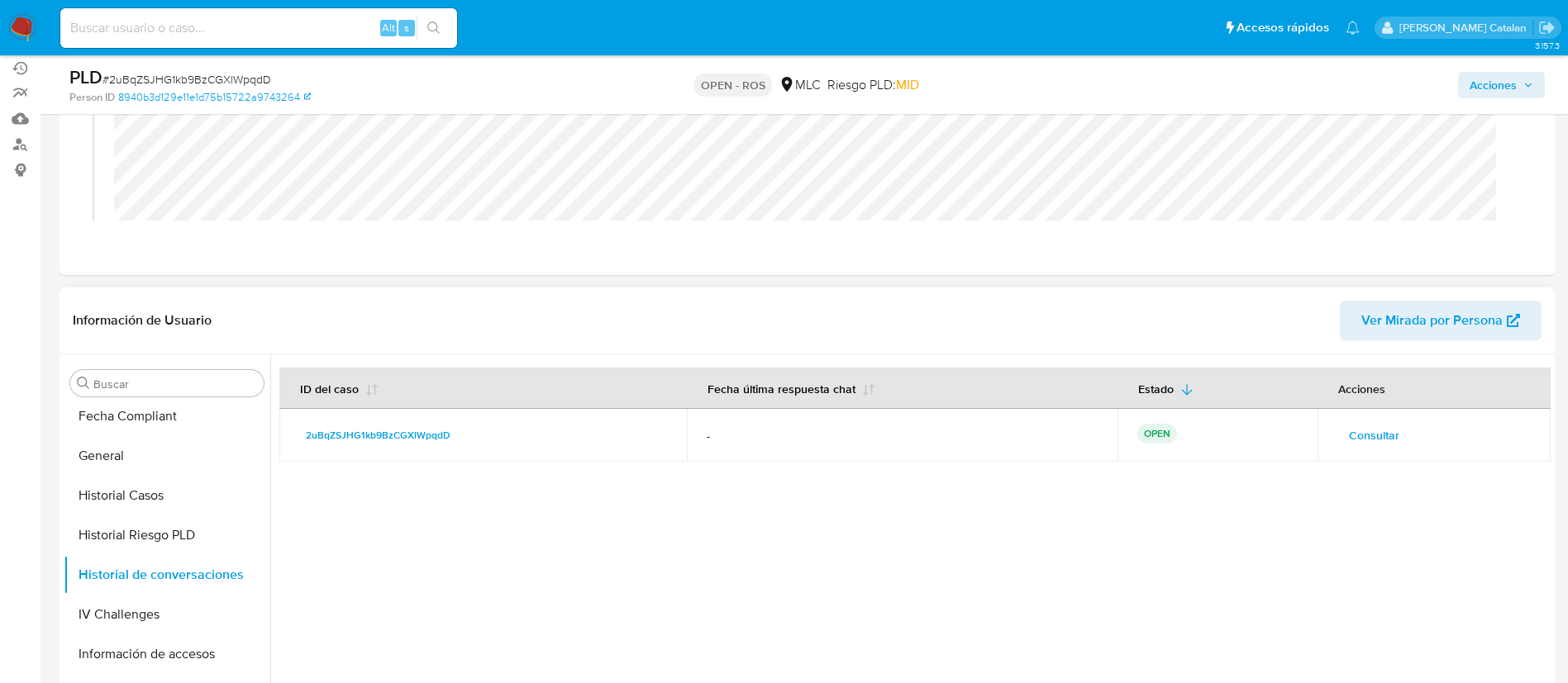
click at [1376, 436] on span "Consultar" at bounding box center [1374, 435] width 51 height 23
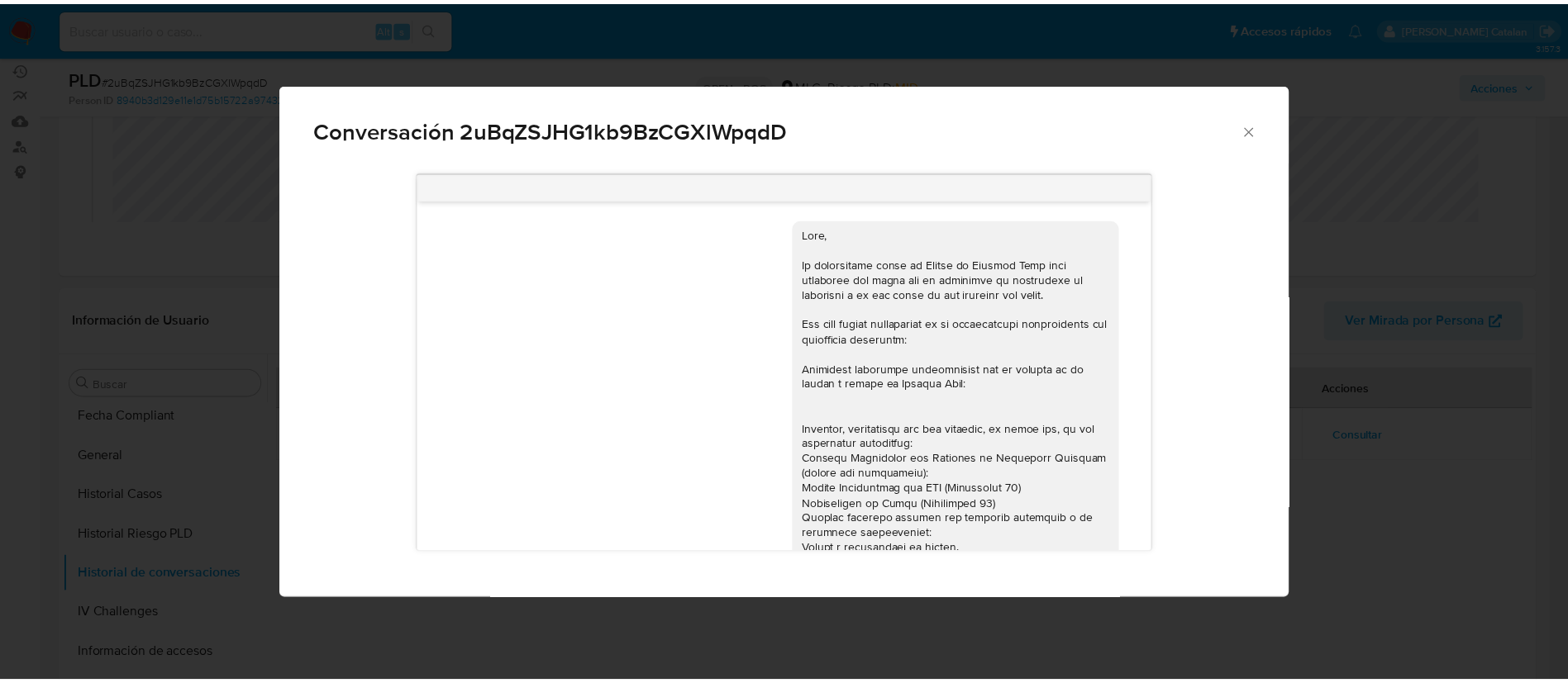
scroll to position [313, 0]
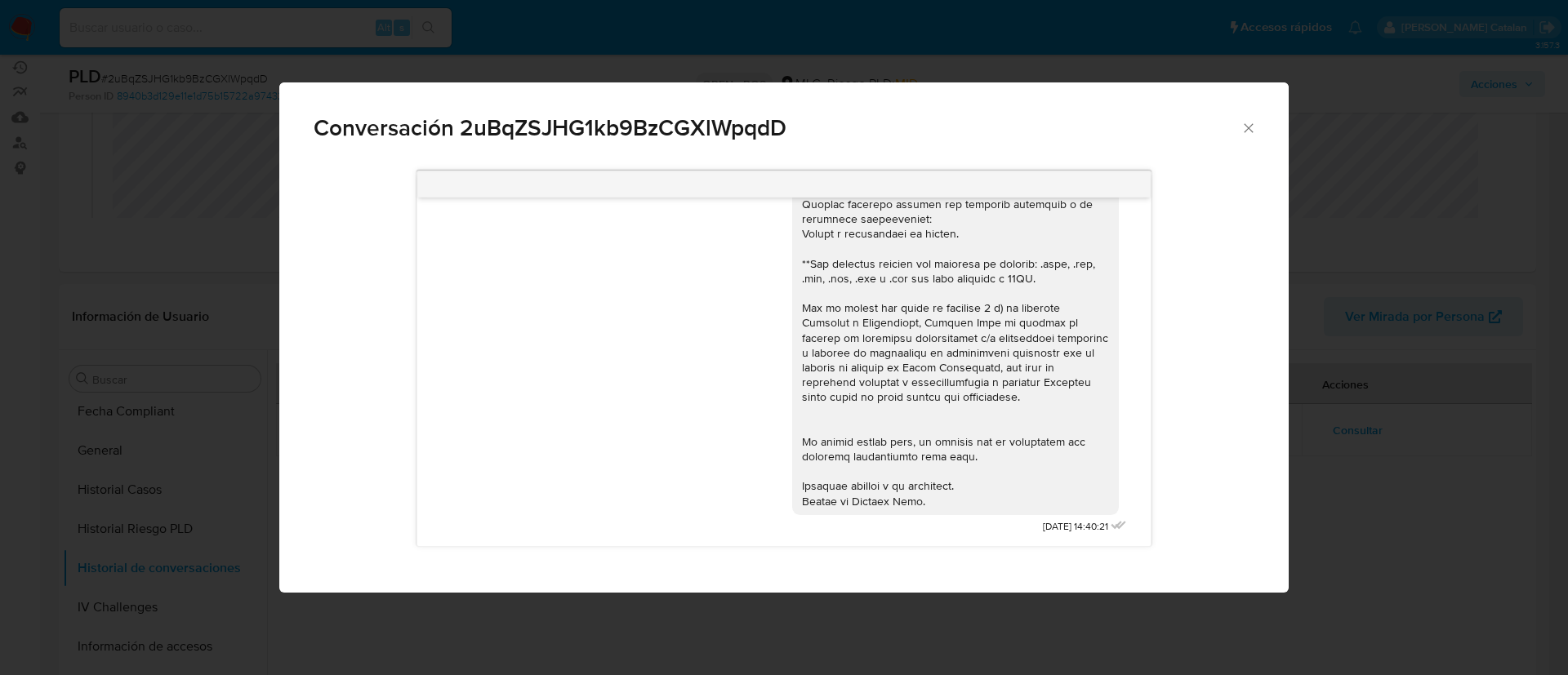
click at [1246, 120] on icon "Cerrar" at bounding box center [1248, 128] width 16 height 16
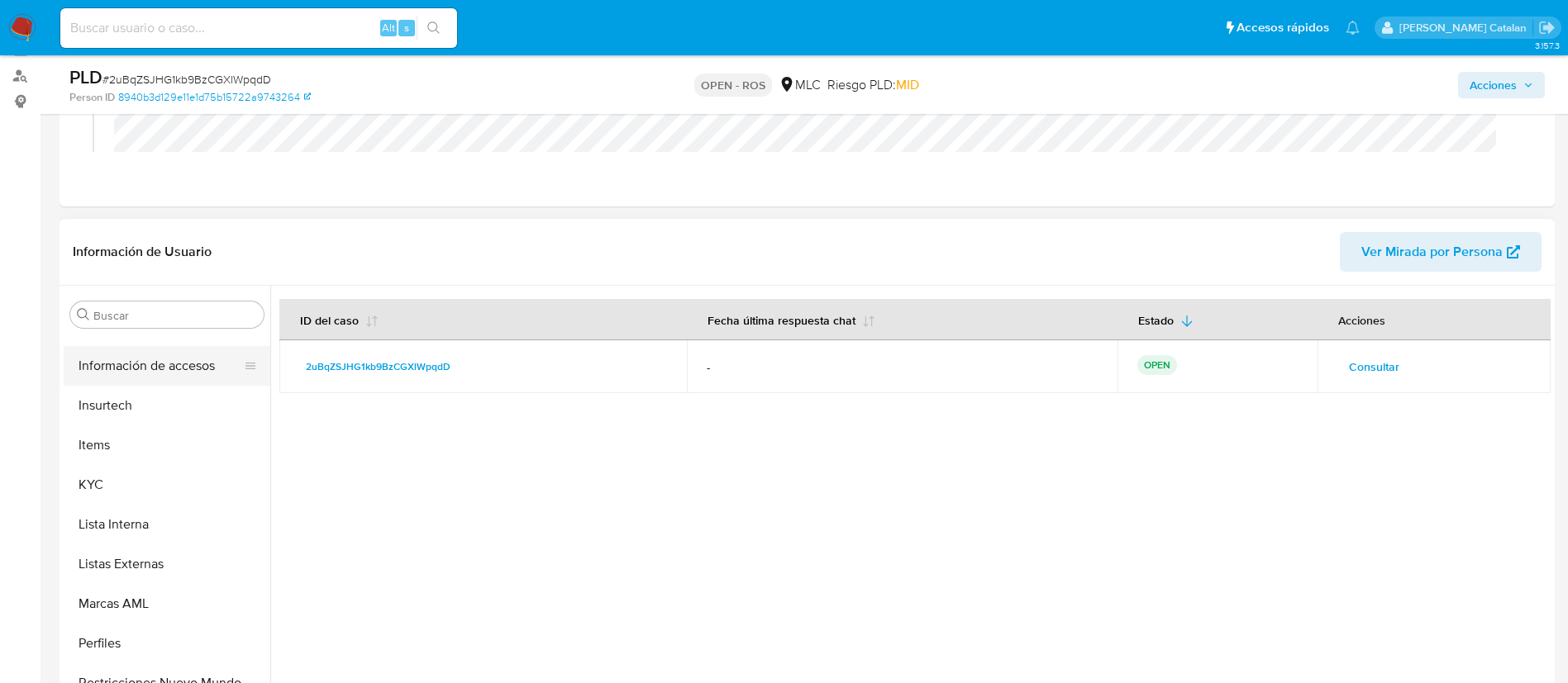
scroll to position [664, 0]
click at [100, 495] on button "KYC" at bounding box center [159, 484] width 193 height 40
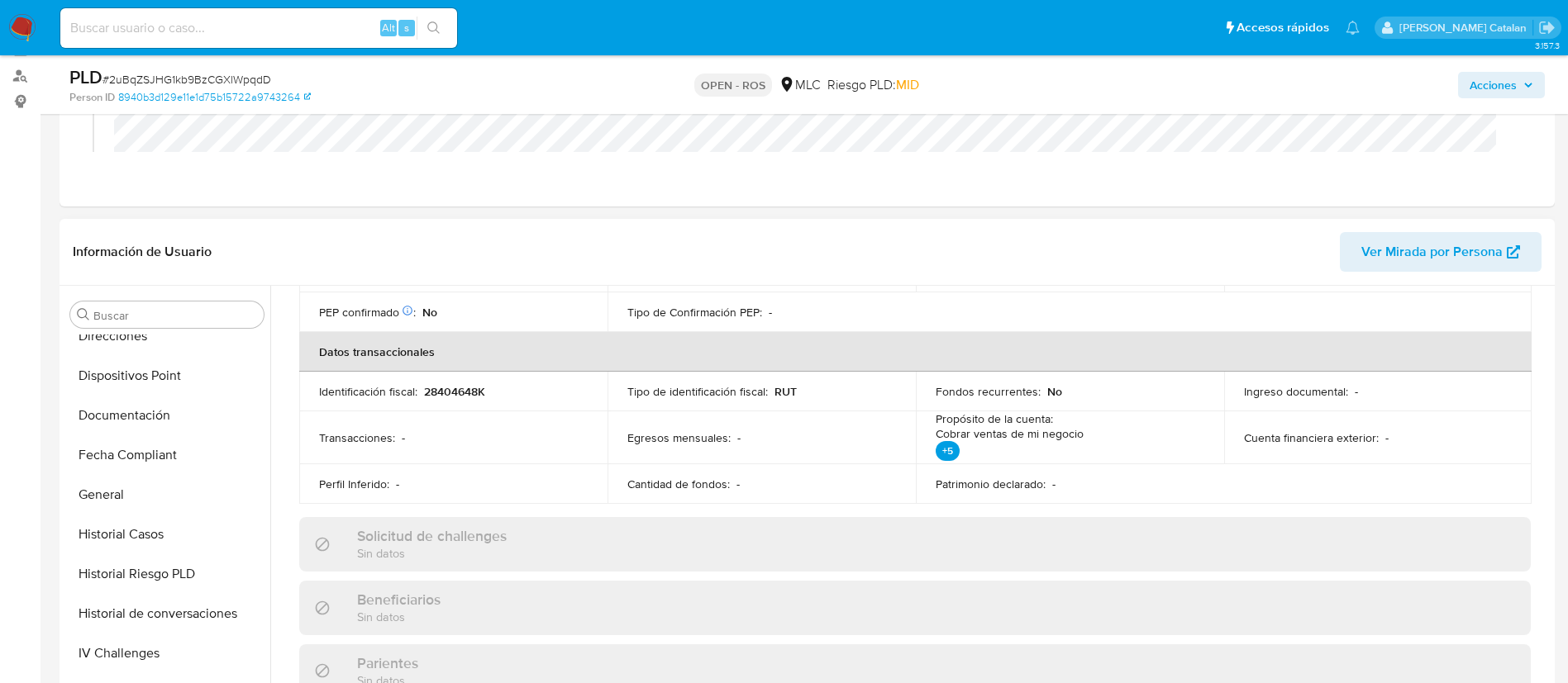
scroll to position [323, 0]
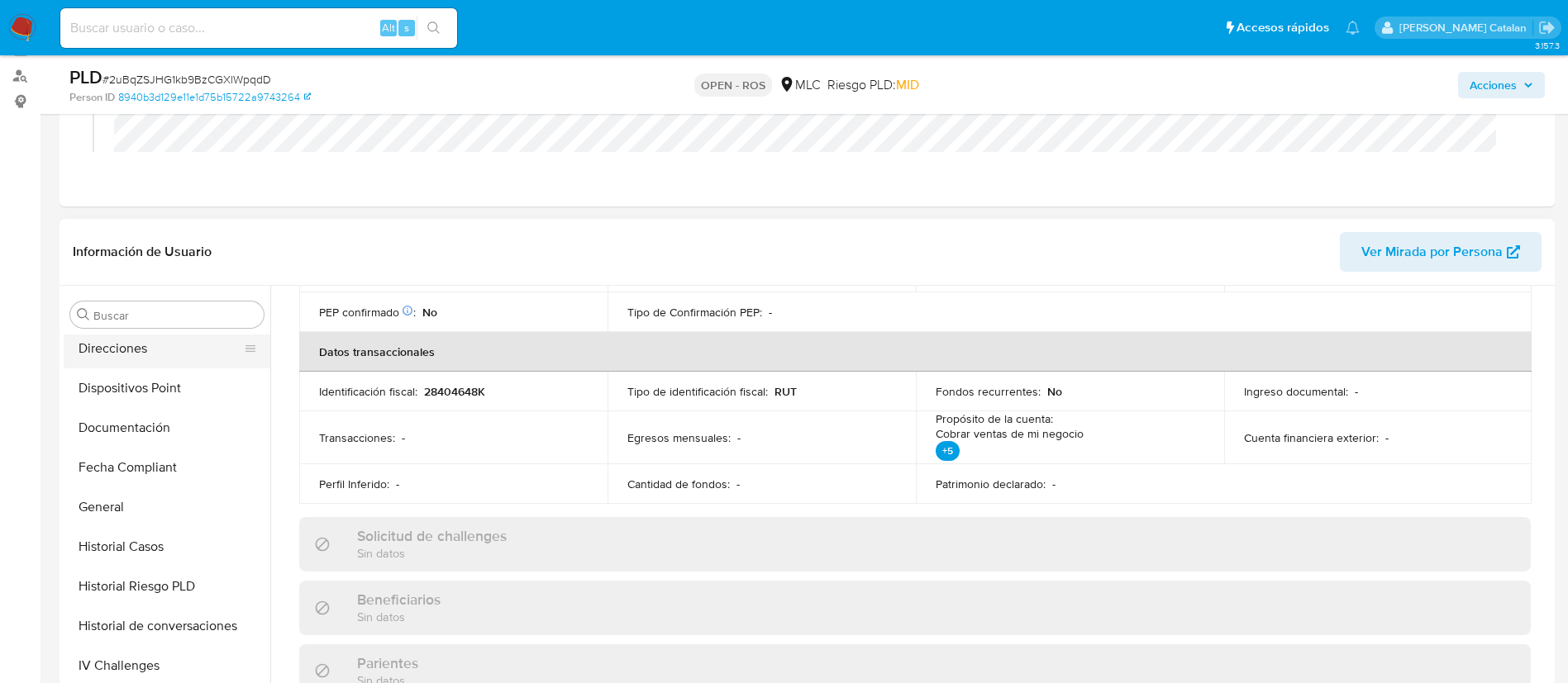
click at [115, 358] on button "Direcciones" at bounding box center [159, 348] width 193 height 40
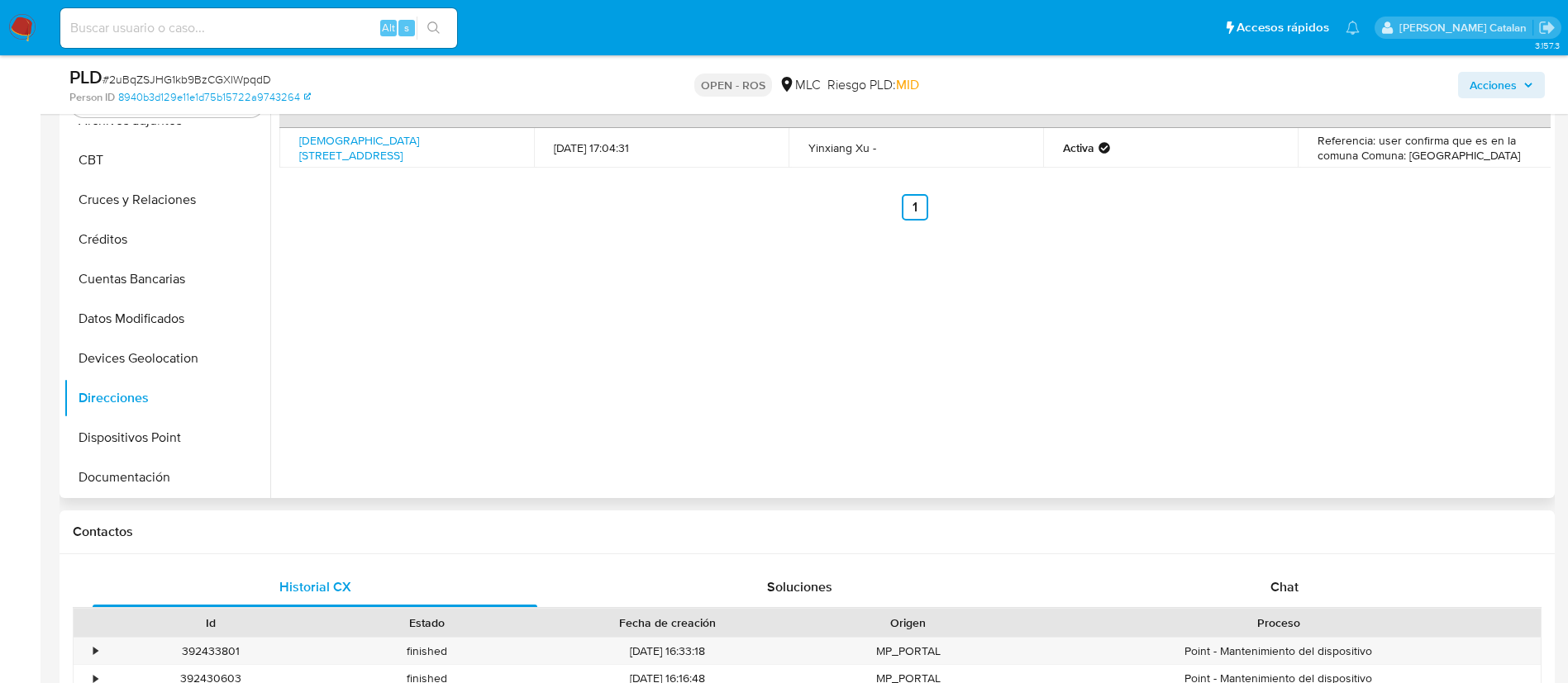
scroll to position [53, 0]
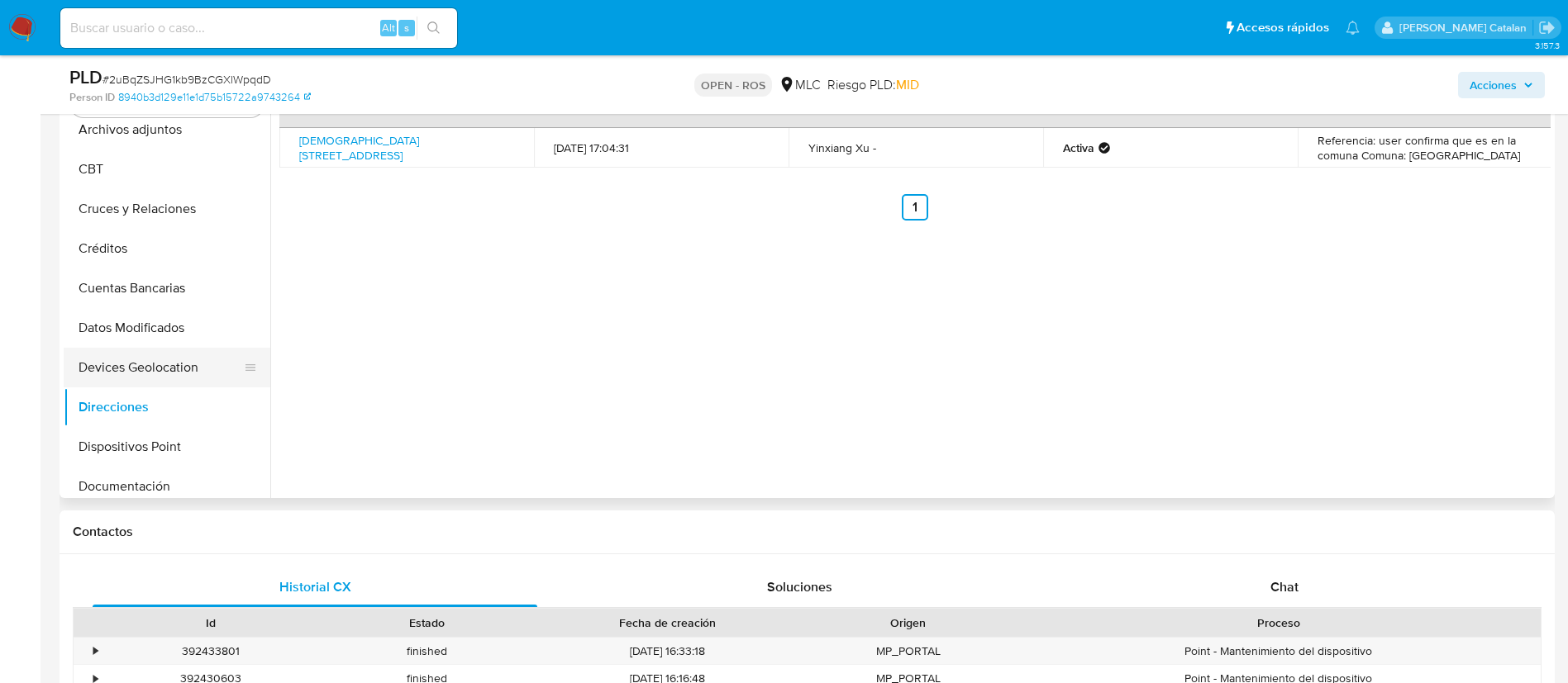
click at [134, 356] on button "Devices Geolocation" at bounding box center [159, 367] width 193 height 40
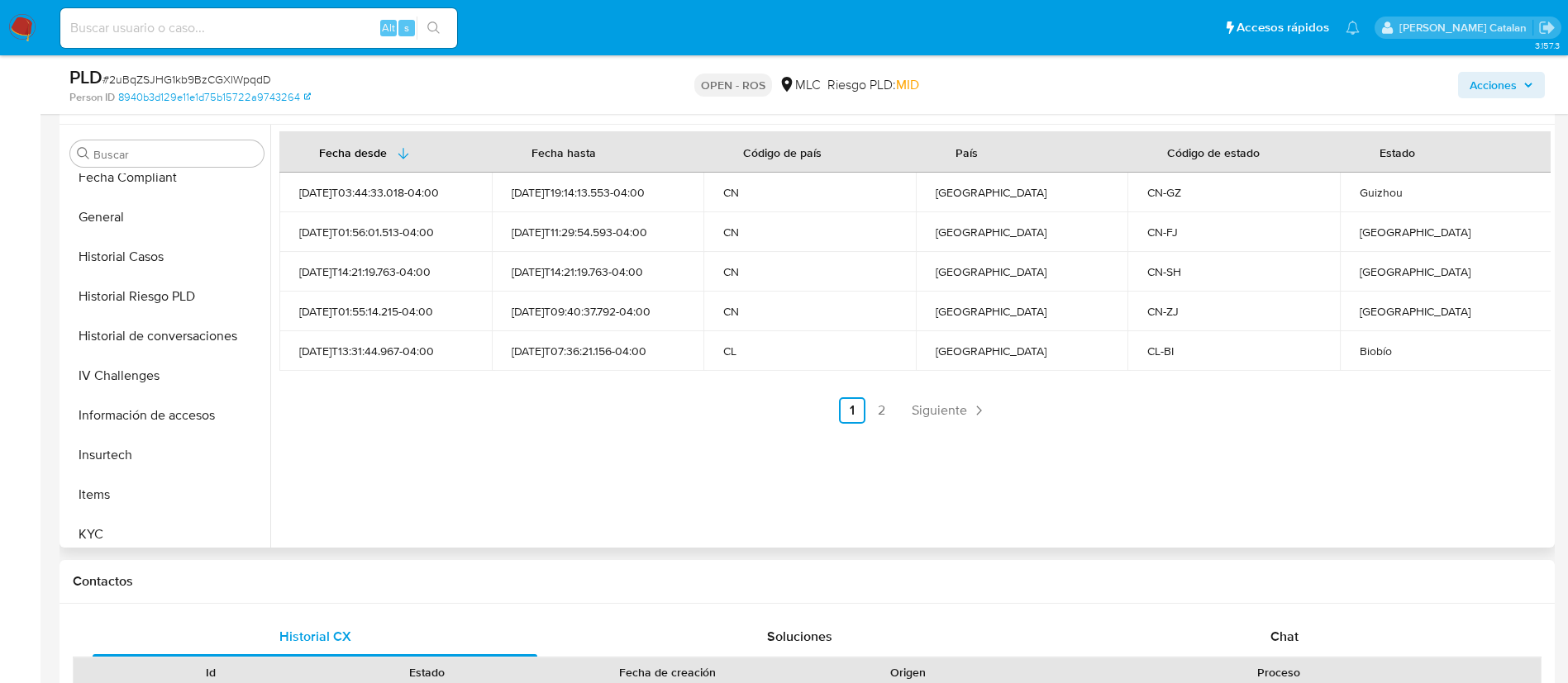
scroll to position [455, 0]
click at [104, 521] on button "KYC" at bounding box center [159, 531] width 193 height 40
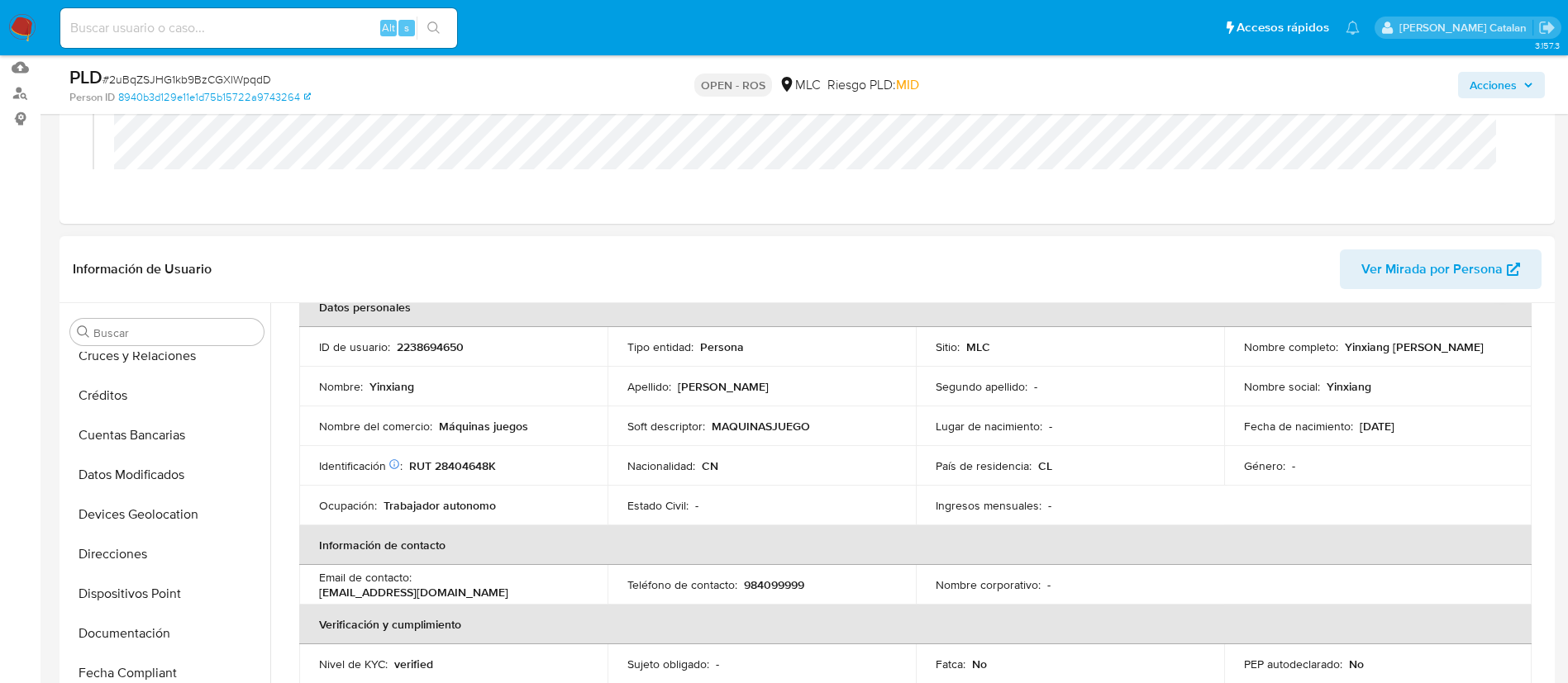
scroll to position [133, 0]
click at [121, 594] on button "Dispositivos Point" at bounding box center [159, 596] width 193 height 40
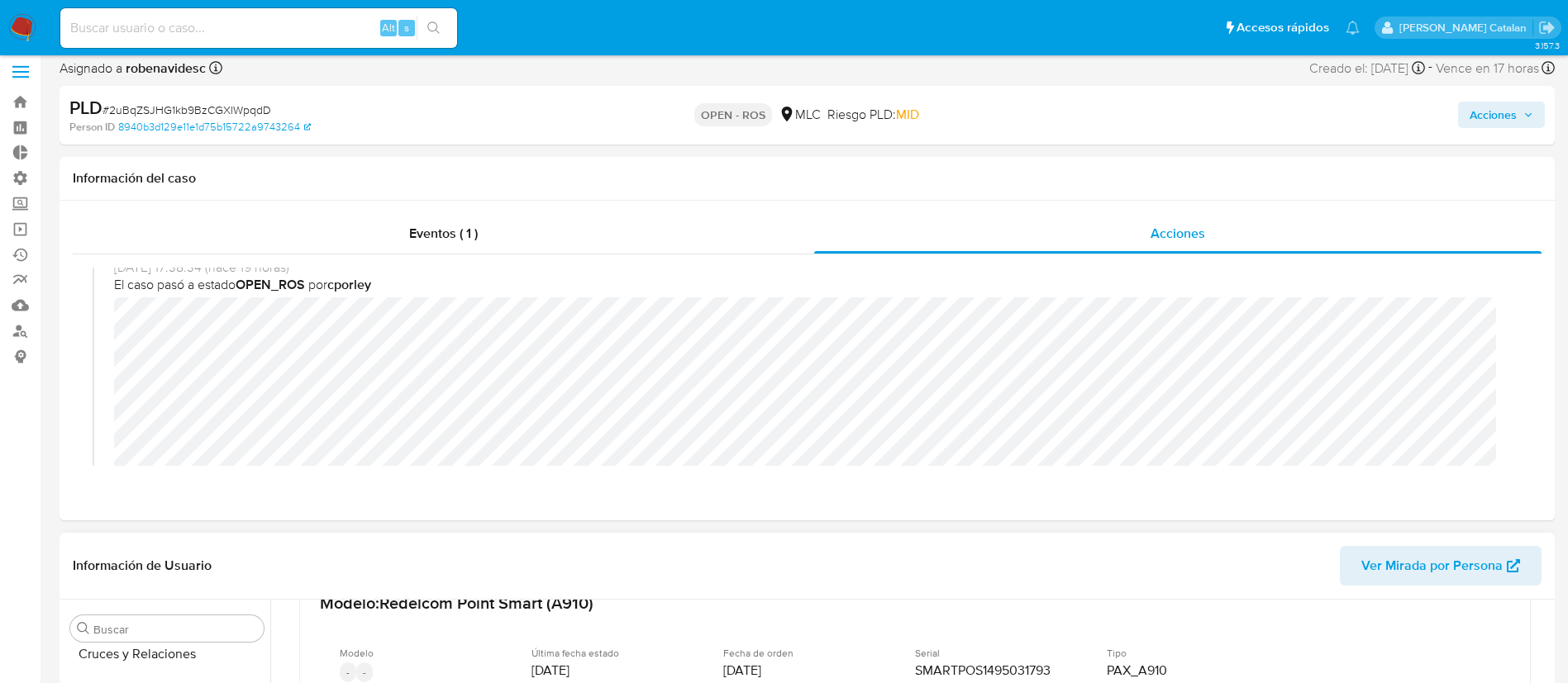
scroll to position [0, 0]
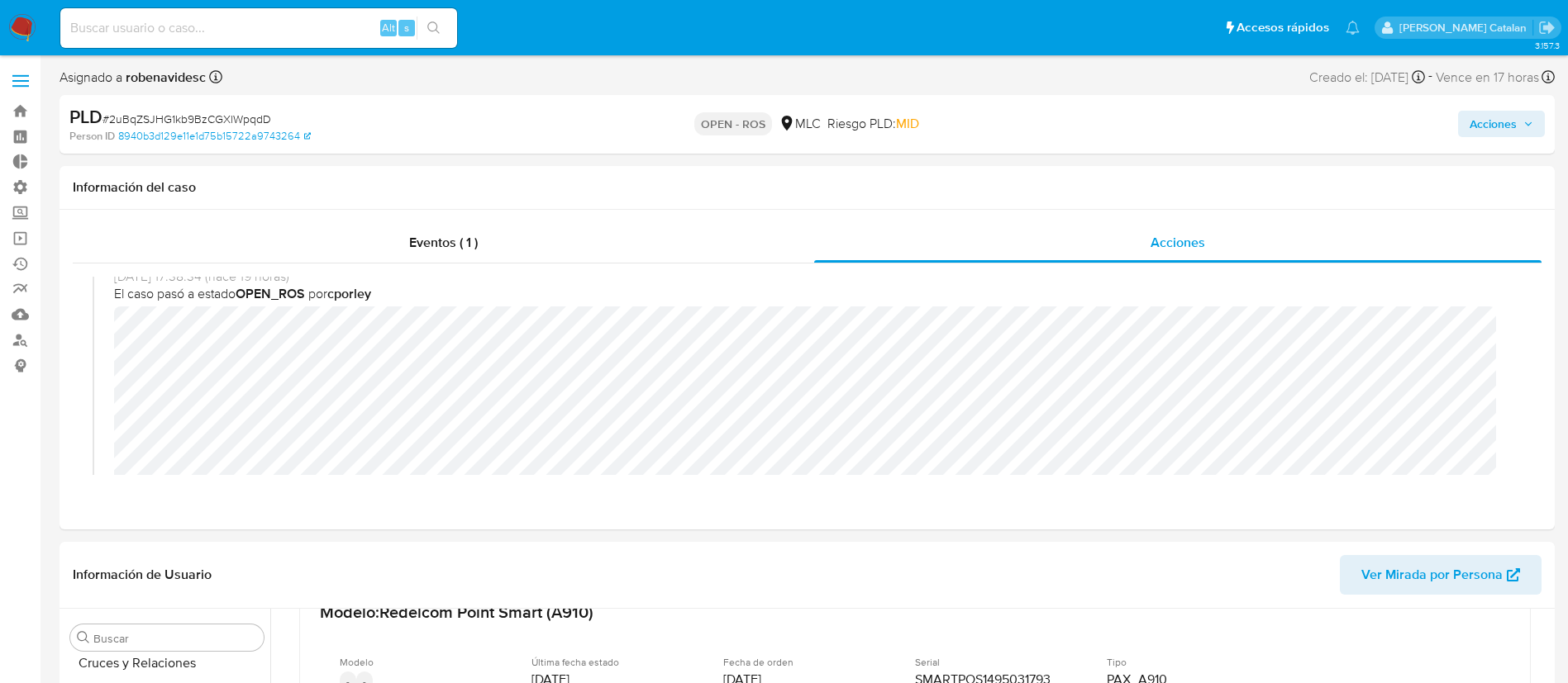
click at [1484, 119] on span "Acciones" at bounding box center [1492, 123] width 47 height 26
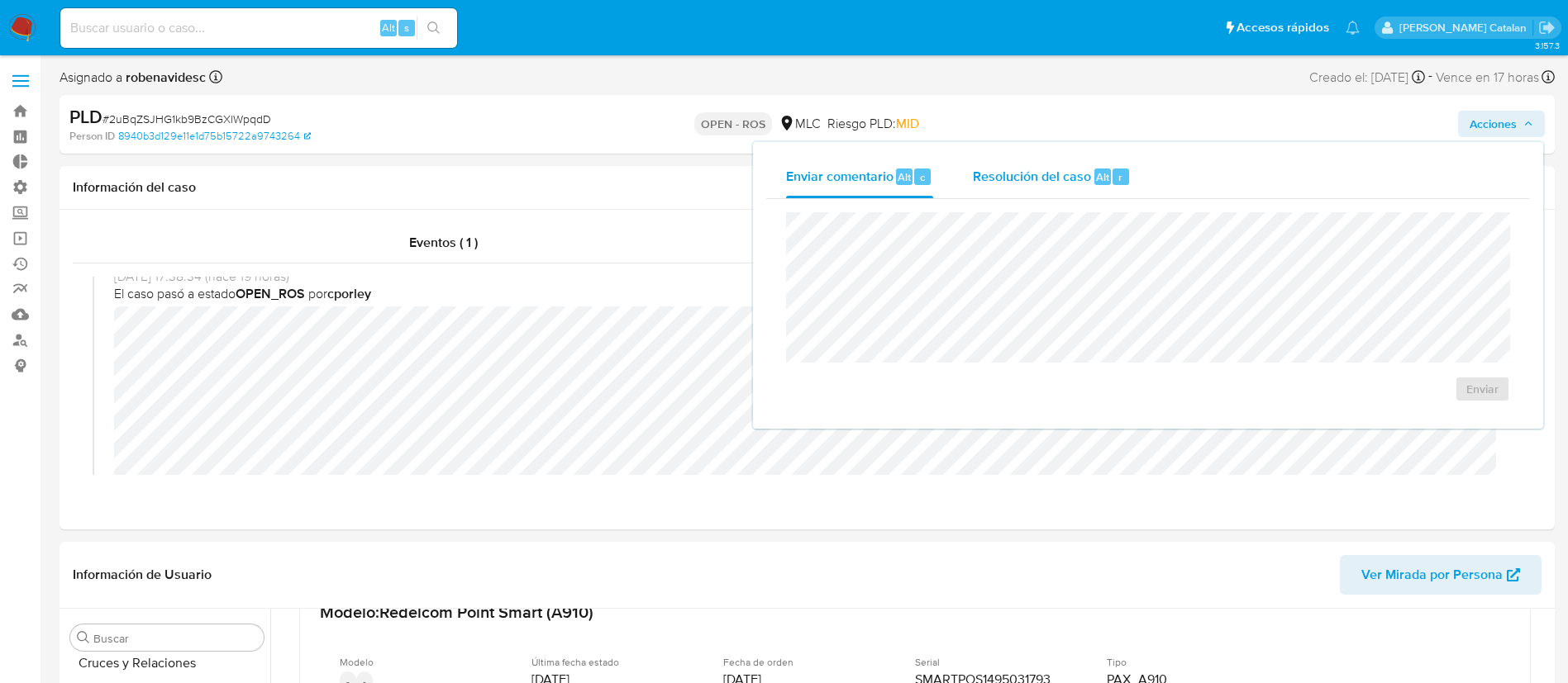
click at [1066, 188] on div "Resolución del caso Alt r" at bounding box center [1052, 177] width 157 height 43
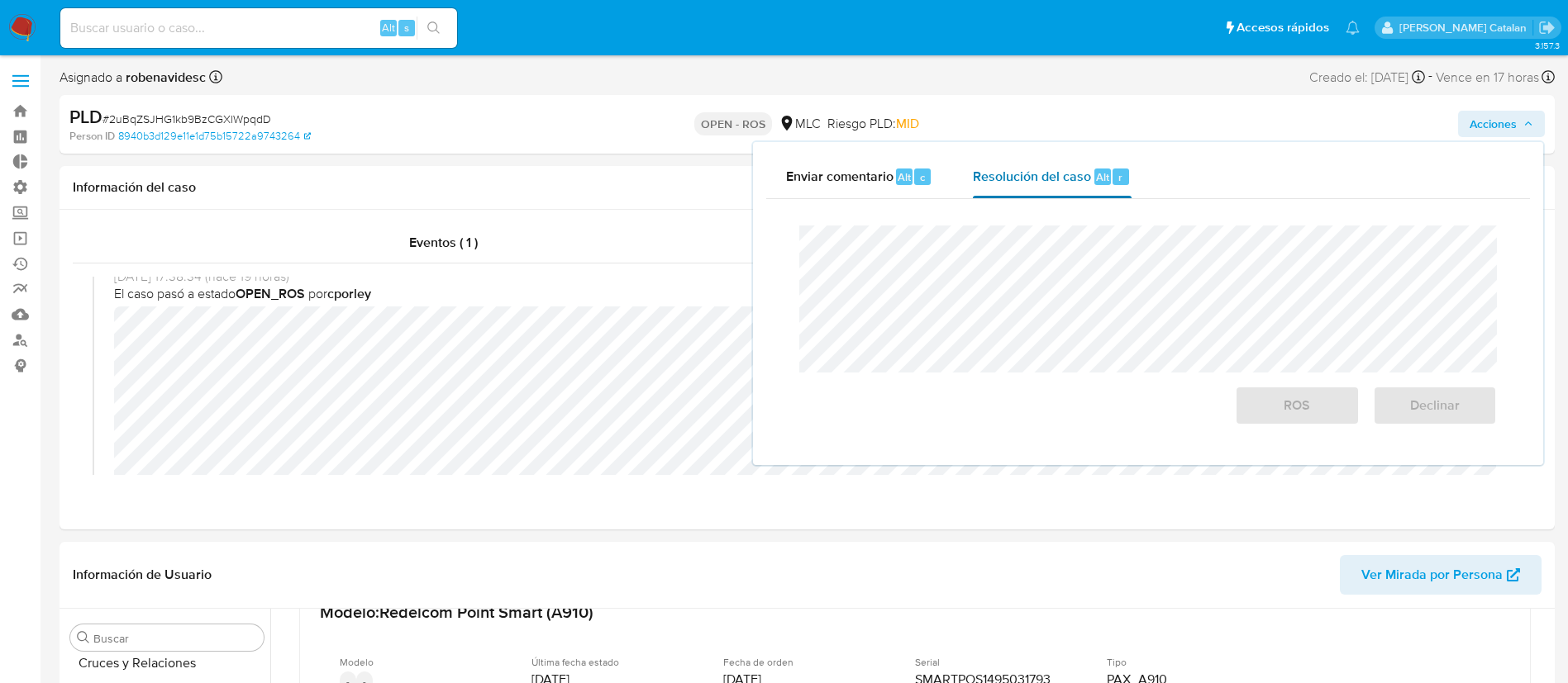
click at [1009, 183] on span "Resolución del caso" at bounding box center [1032, 177] width 119 height 19
click at [1424, 391] on span "Declinar" at bounding box center [1434, 405] width 81 height 36
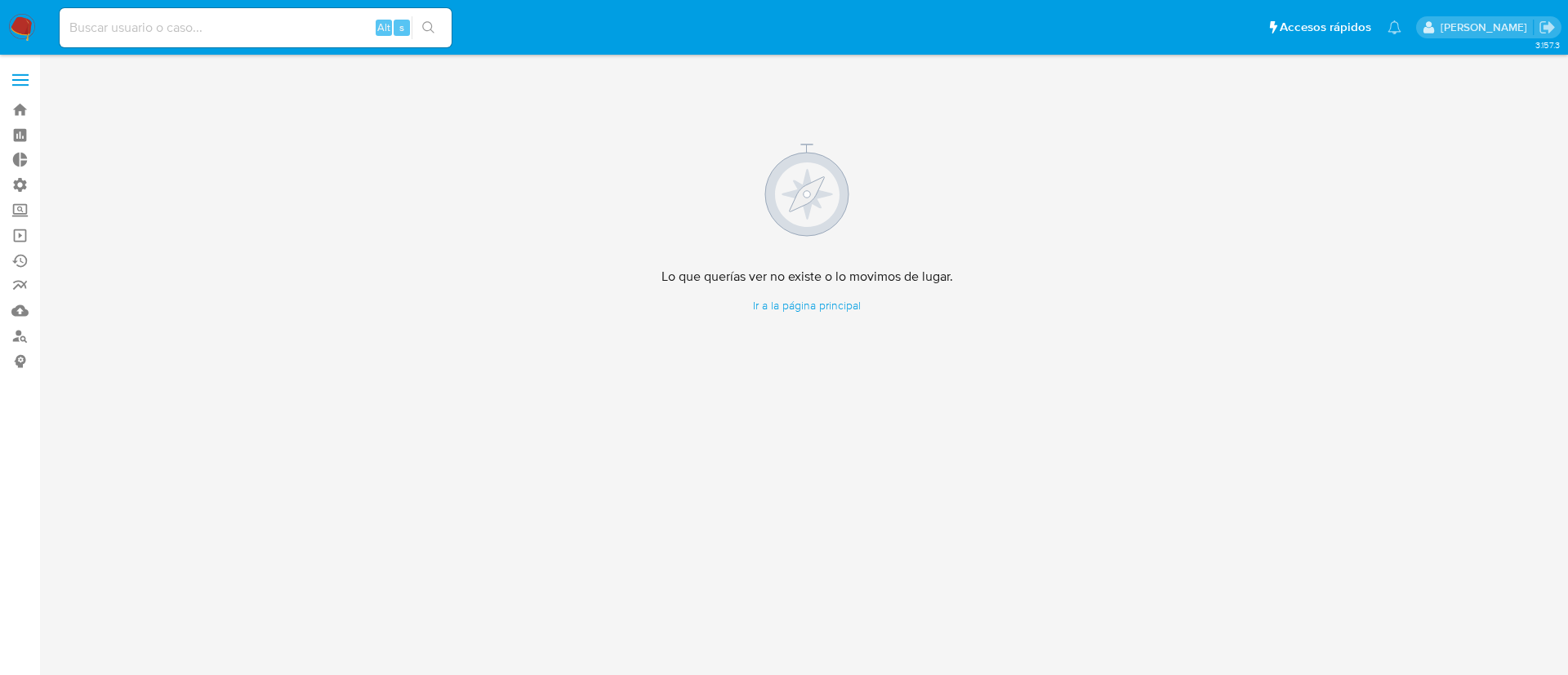
click at [231, 30] on input at bounding box center [256, 28] width 392 height 21
paste input "UPWi7UYBcojvIL8ZHakjWunH"
type input "UPWi7UYBcojvIL8ZHakjWunH"
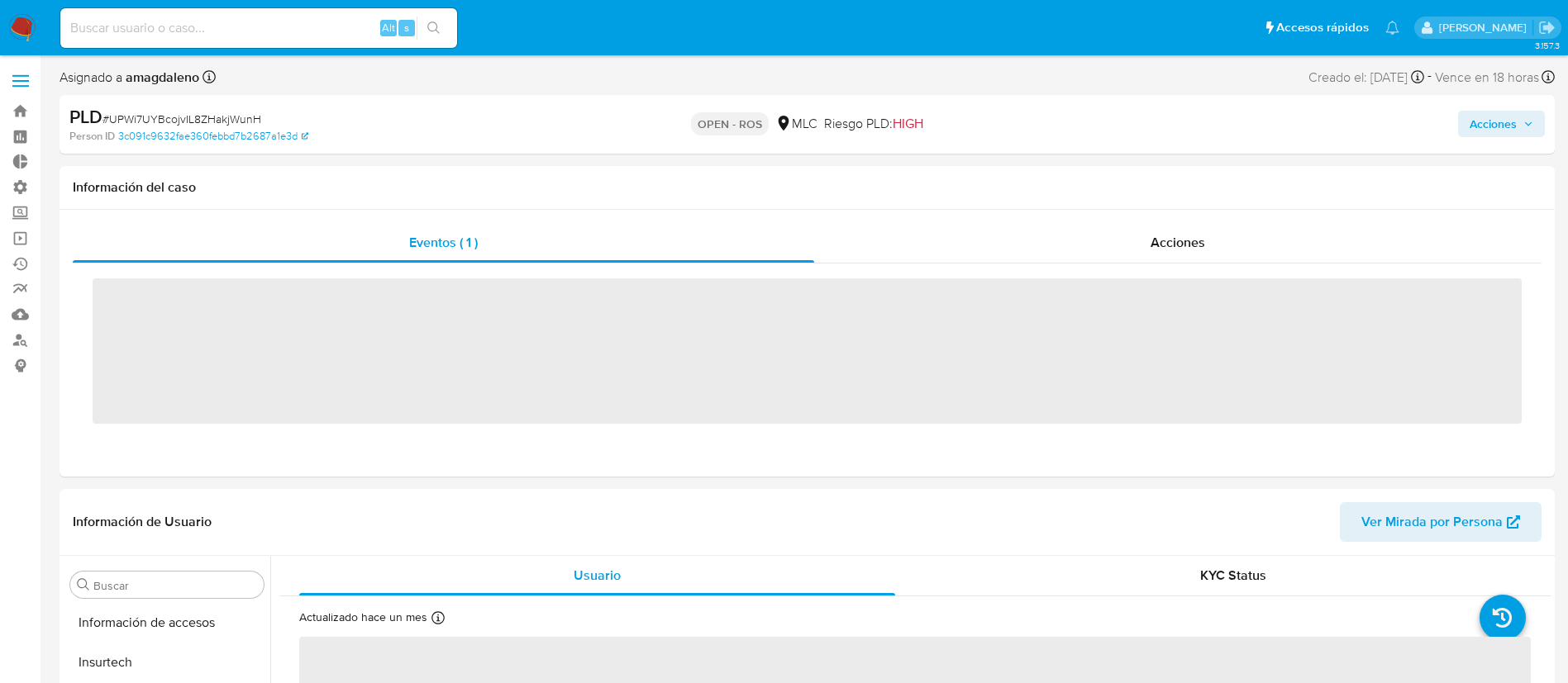
scroll to position [698, 0]
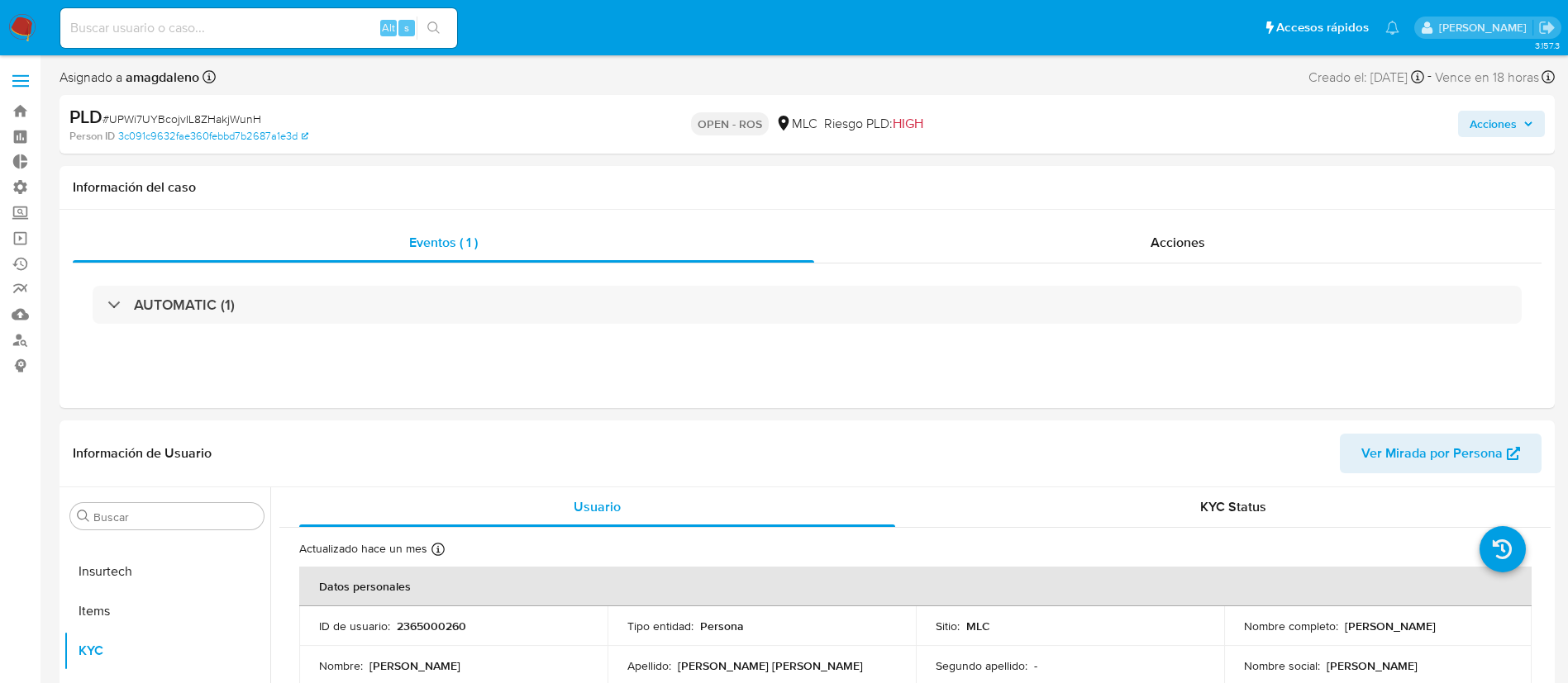
select select "10"
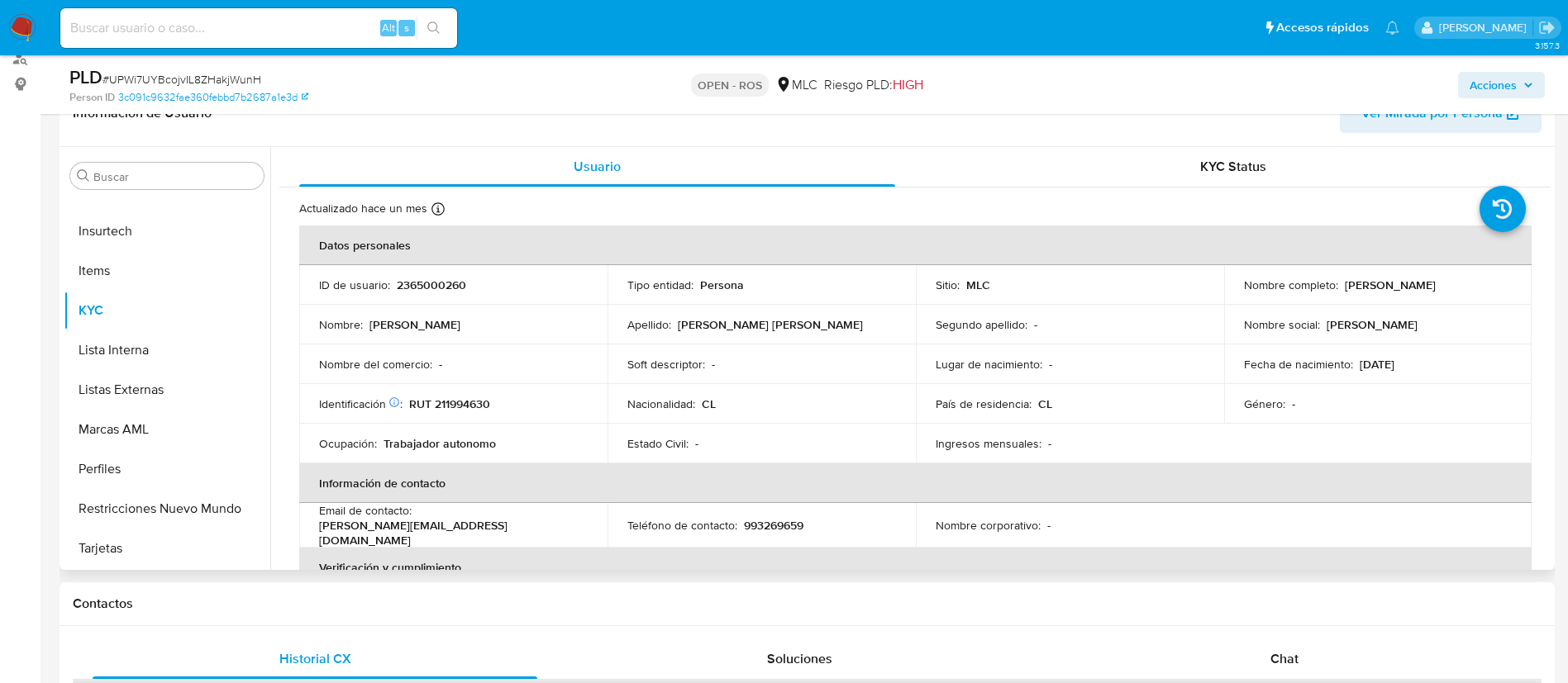
scroll to position [0, 0]
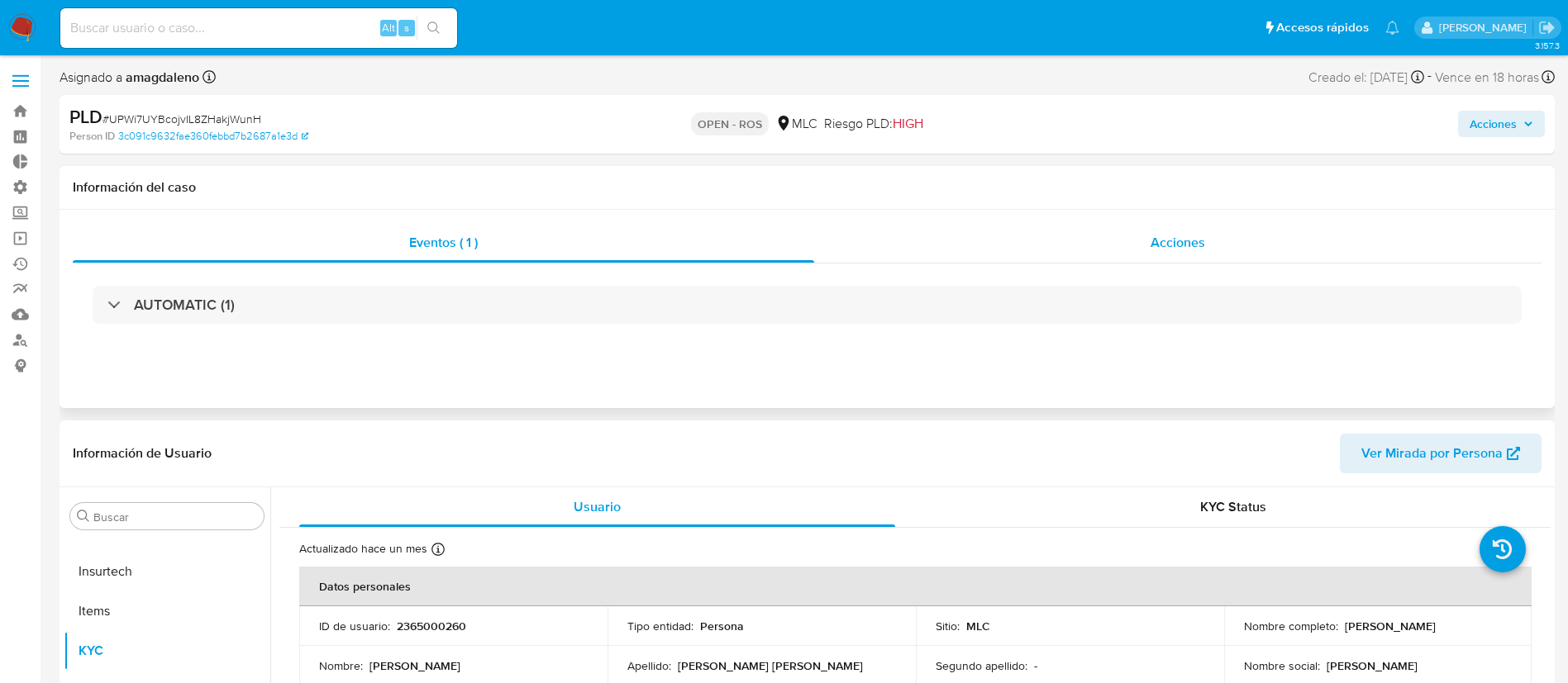
click at [1101, 226] on div "Acciones" at bounding box center [1177, 243] width 727 height 40
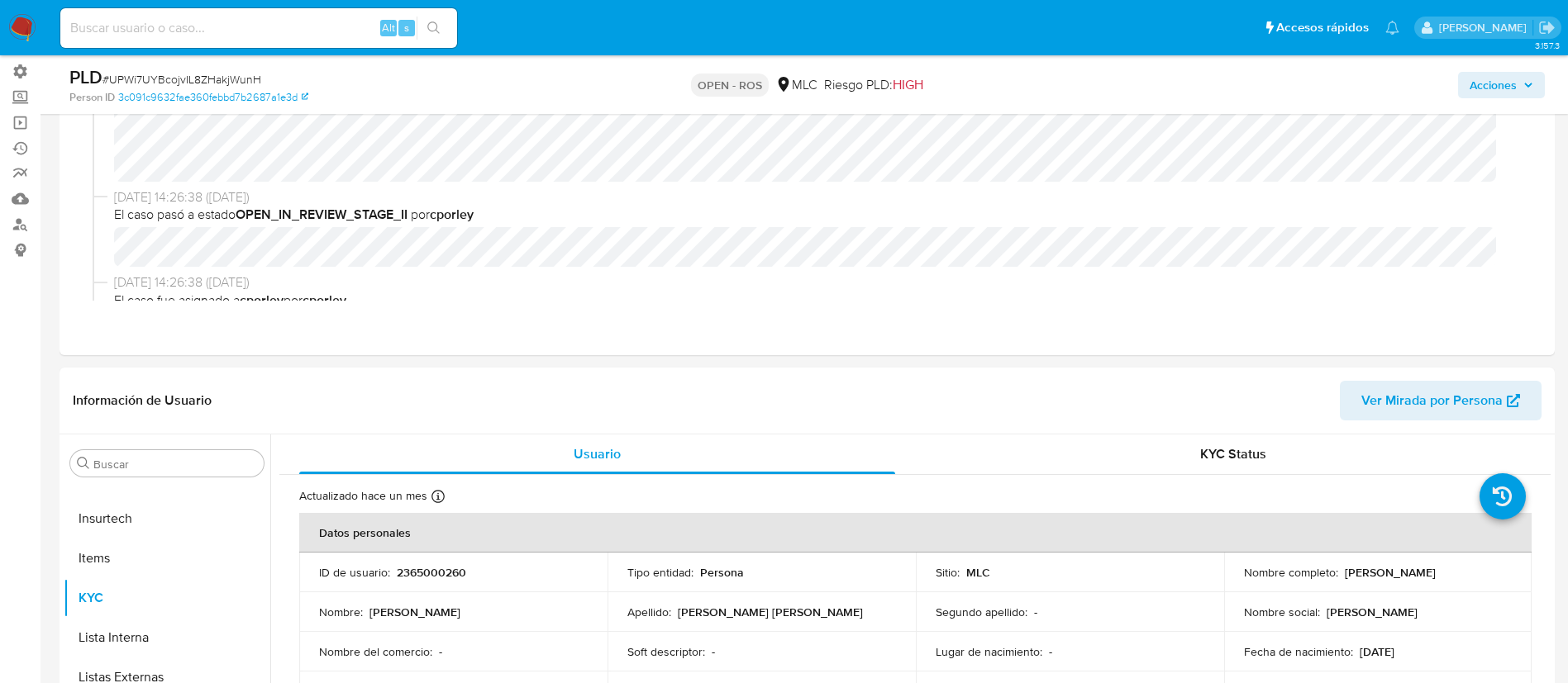
scroll to position [119, 0]
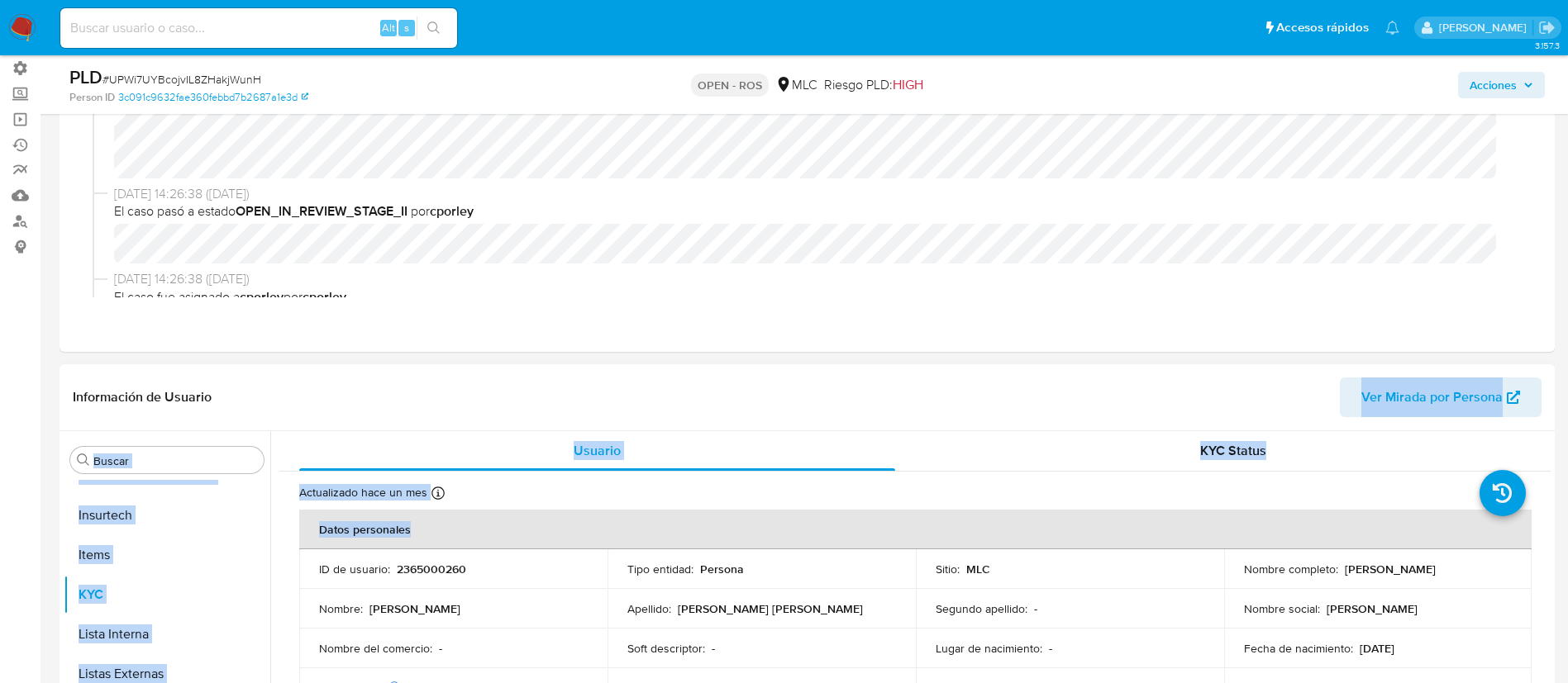
drag, startPoint x: 892, startPoint y: 538, endPoint x: 971, endPoint y: 393, distance: 165.1
click at [971, 393] on div "Información de Usuario Ver Mirada por Persona Buscar Anticipos de dinero Archiv…" at bounding box center [807, 609] width 1495 height 490
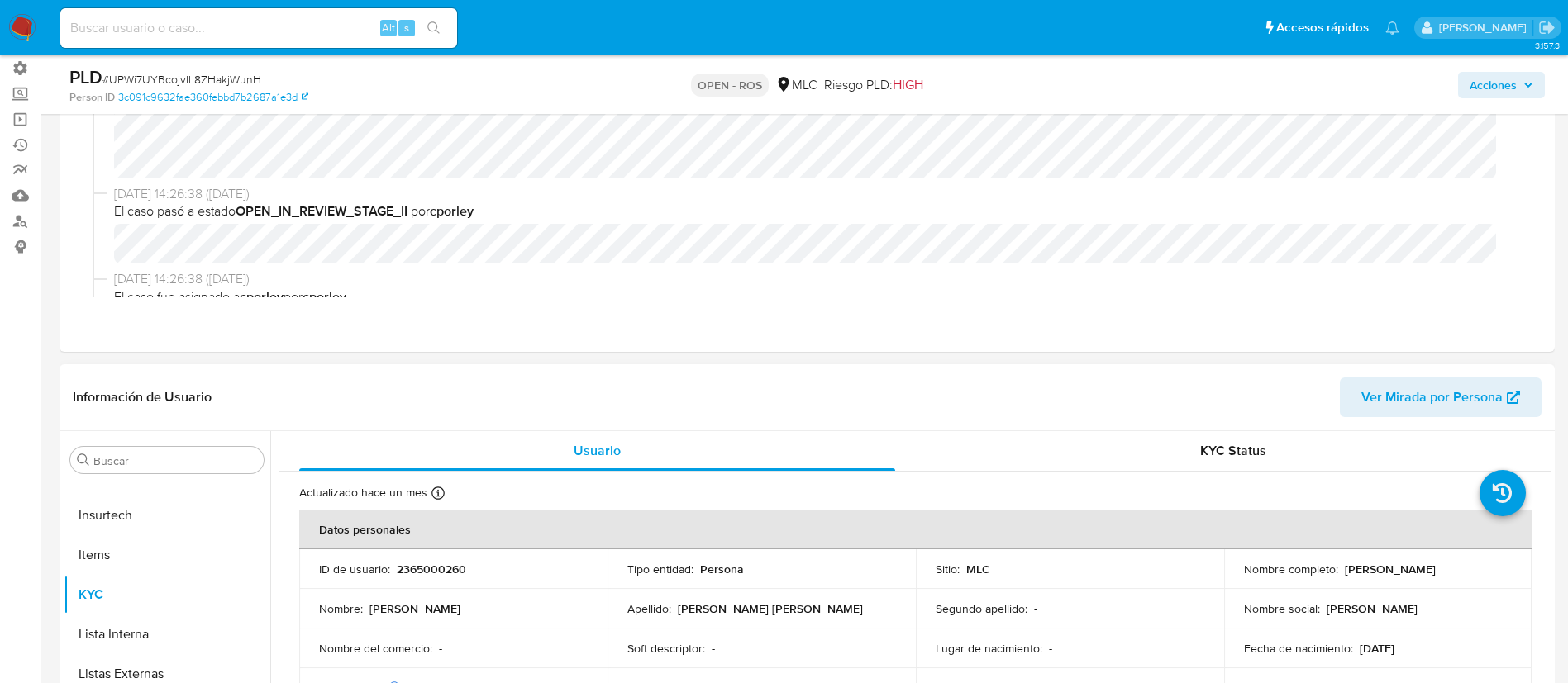
click at [422, 570] on p "2365000260" at bounding box center [431, 568] width 69 height 15
copy p "2365000260"
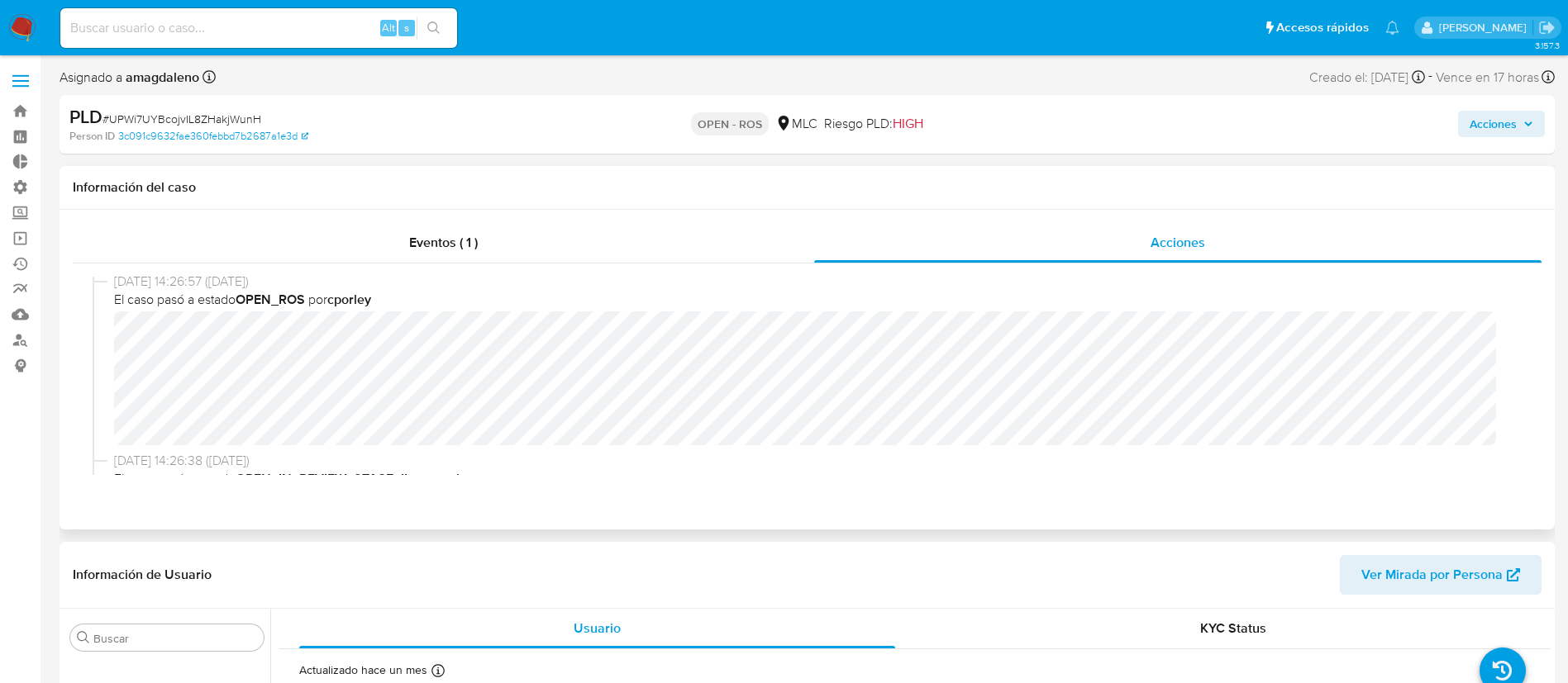
scroll to position [257, 0]
click at [87, 491] on div "Eventos ( 1 ) Acciones 08/09/2025 16:42:53 (hace 20 horas) El caso fue asignado…" at bounding box center [807, 369] width 1495 height 320
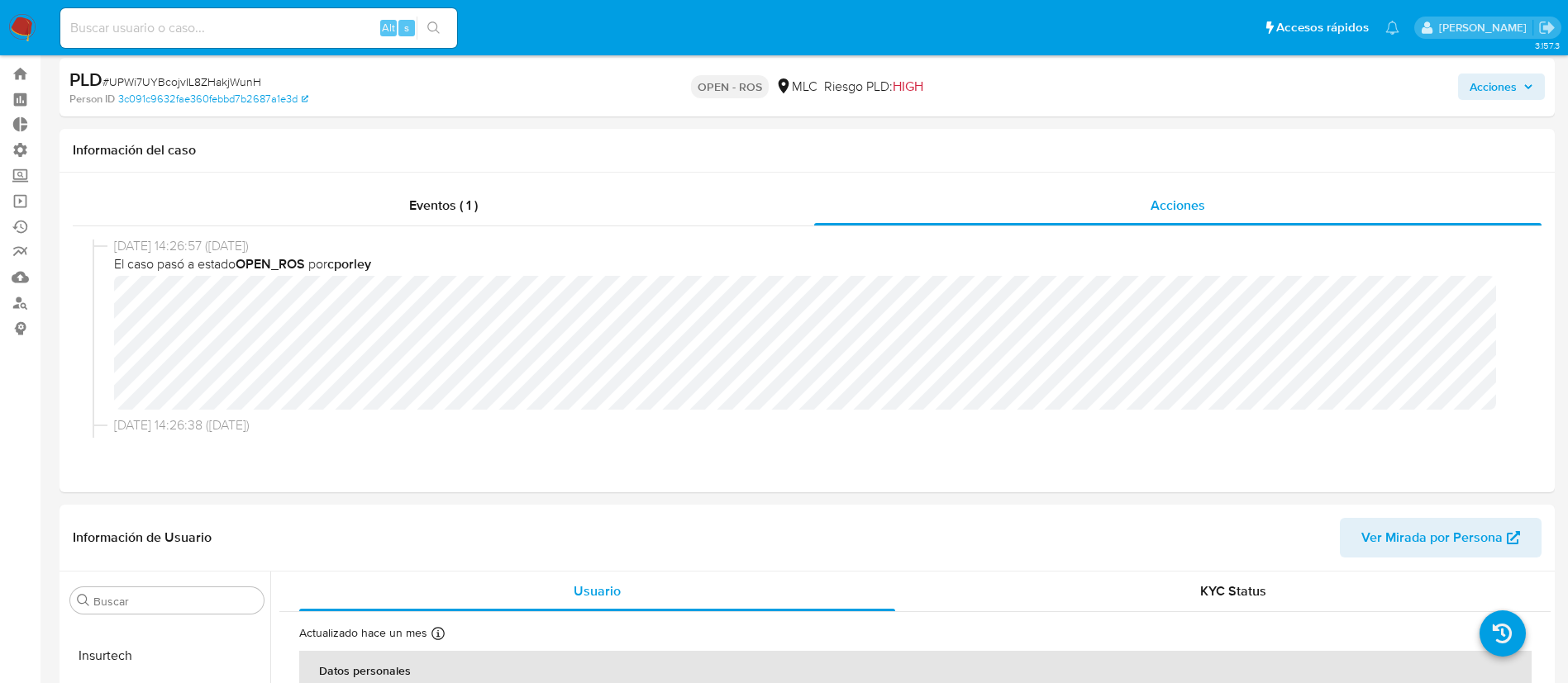
click at [1477, 85] on span "Acciones" at bounding box center [1492, 86] width 47 height 26
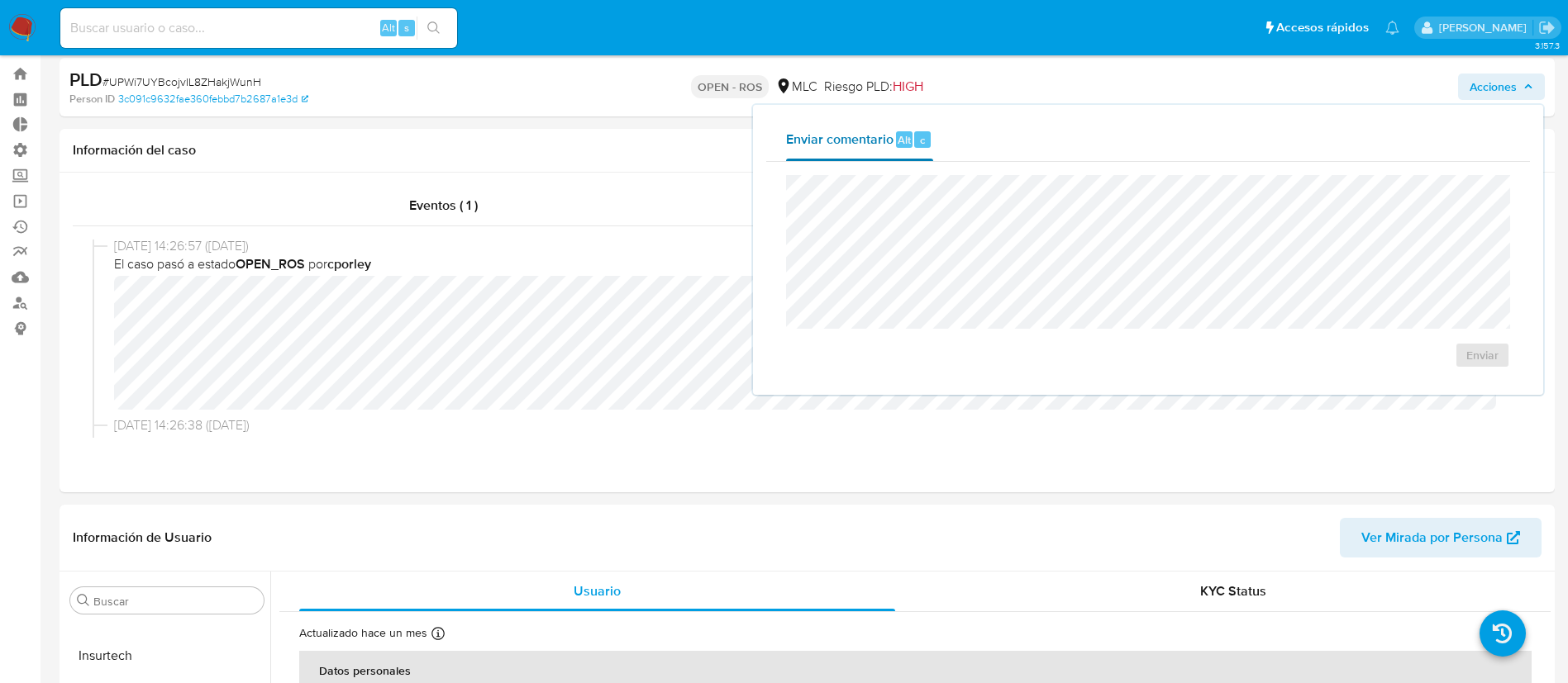
click at [849, 130] on span "Enviar comentario" at bounding box center [839, 139] width 108 height 19
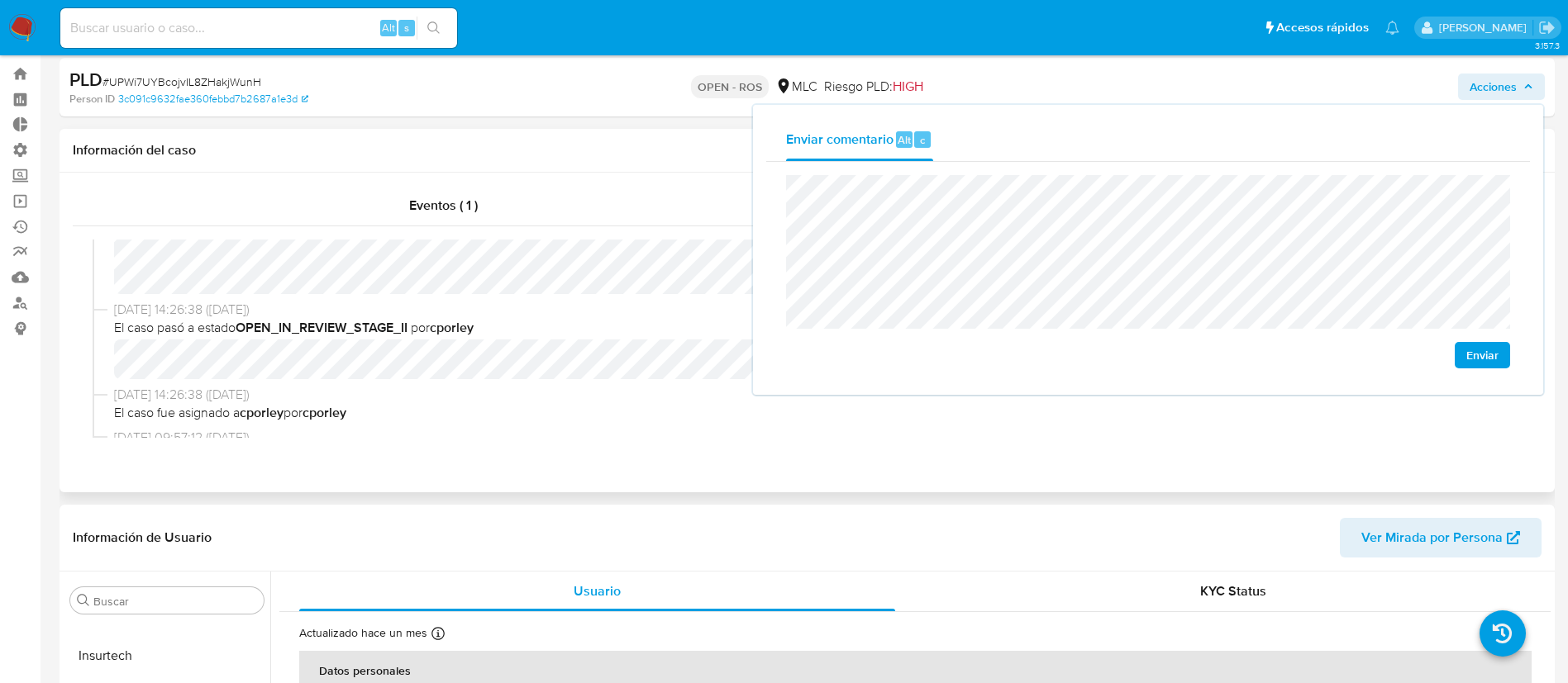
scroll to position [372, 0]
click at [593, 546] on header "Información de Usuario Ver Mirada por Persona" at bounding box center [807, 537] width 1469 height 40
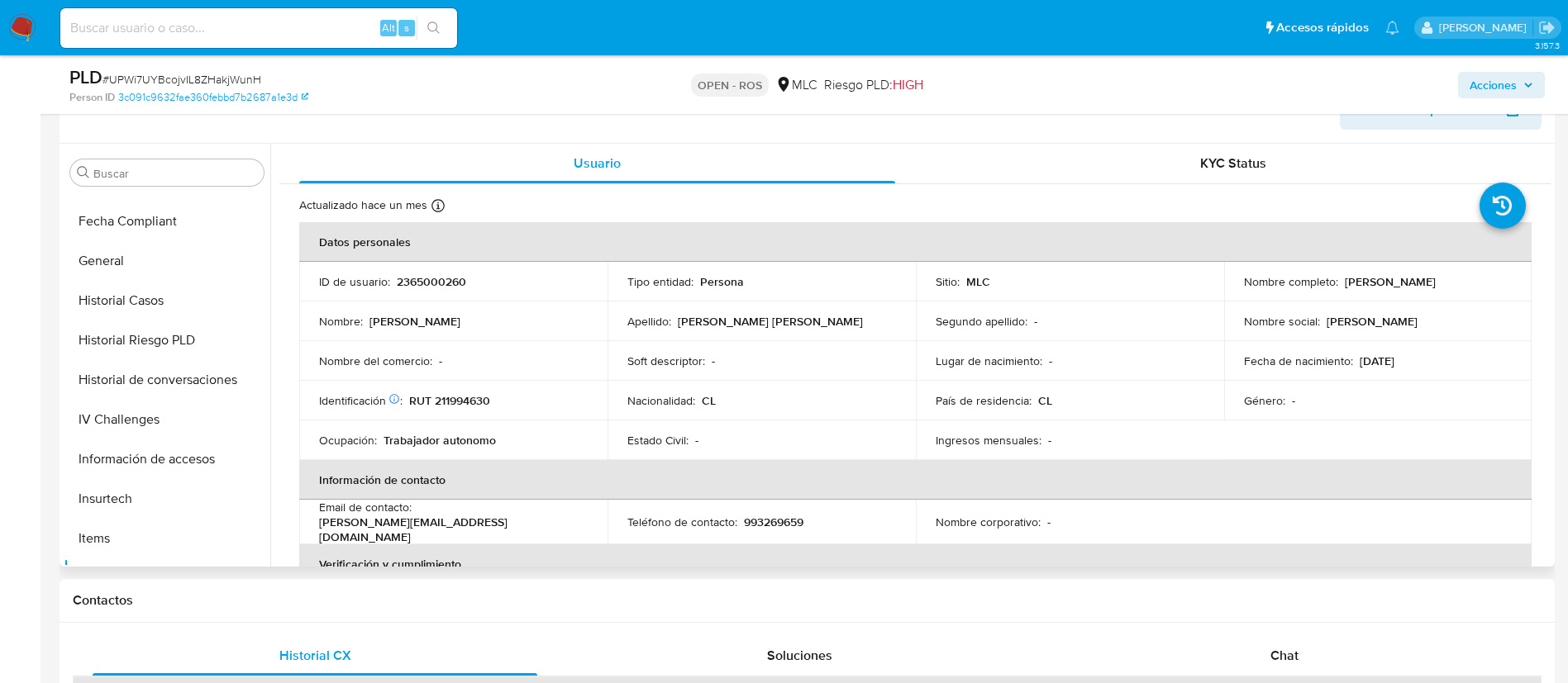
scroll to position [416, 0]
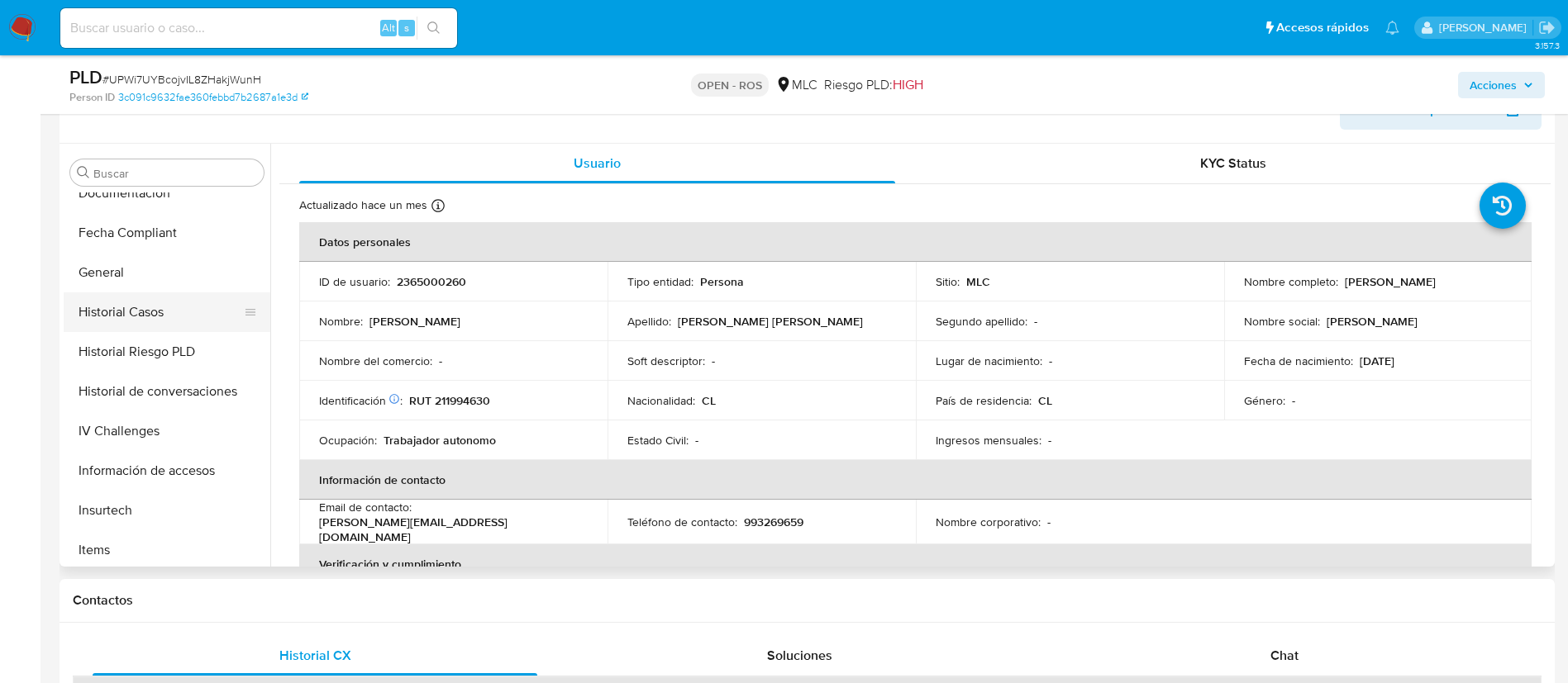
click at [140, 324] on button "Historial Casos" at bounding box center [159, 312] width 193 height 40
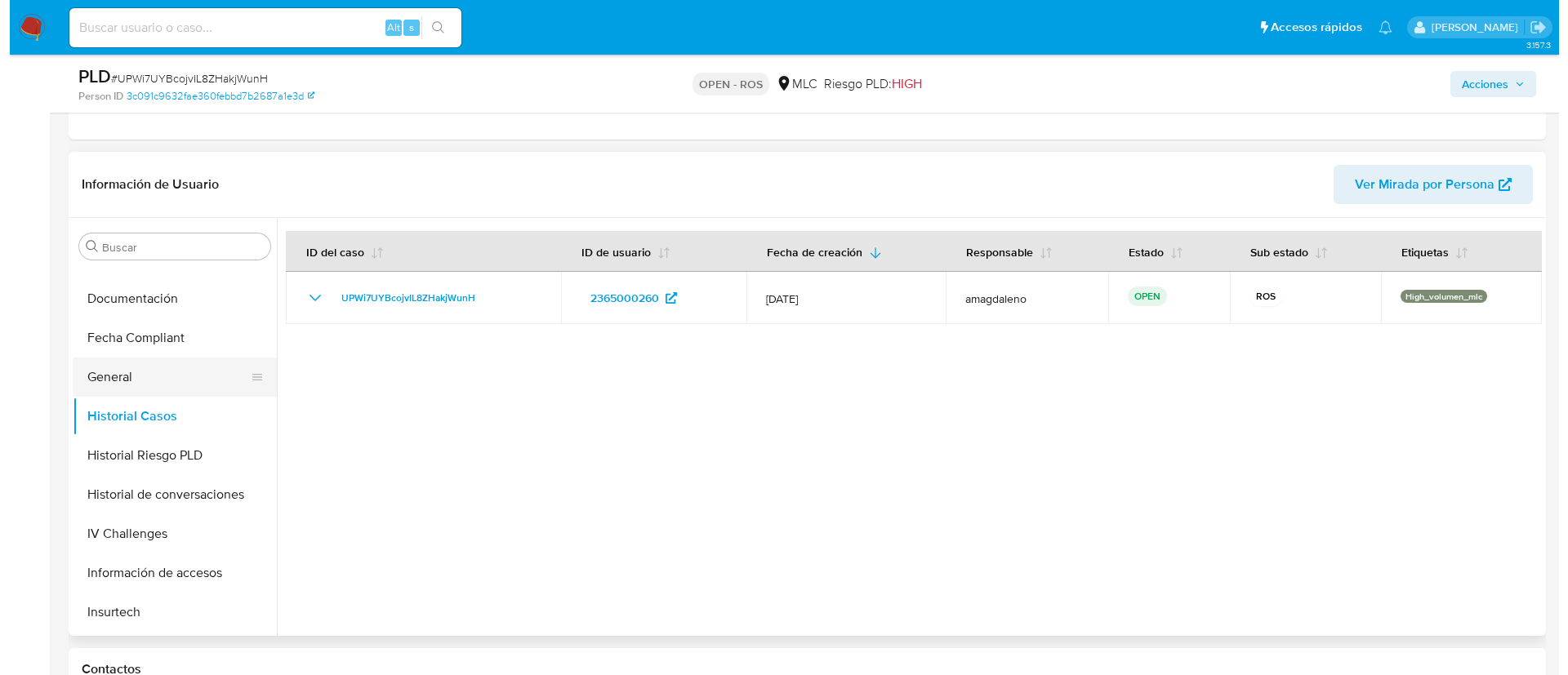
scroll to position [388, 0]
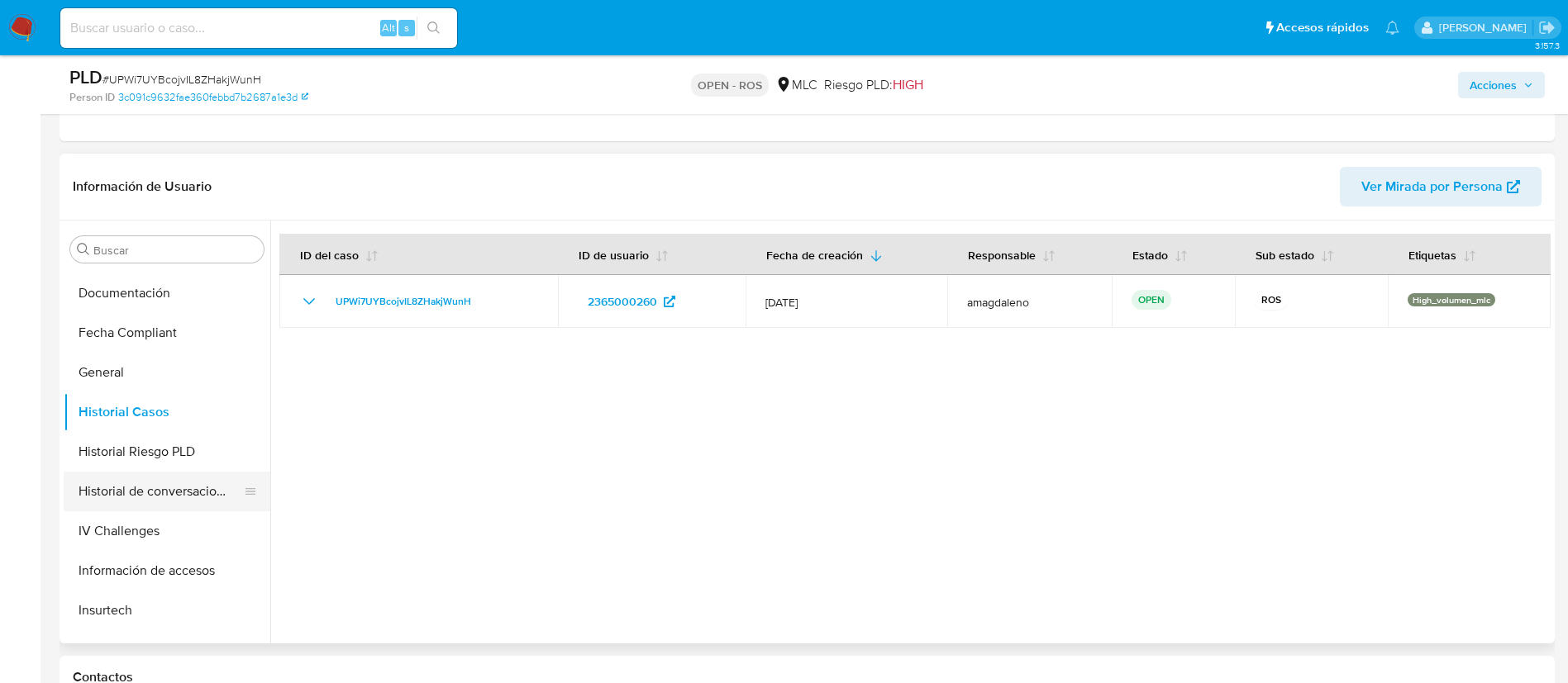
click at [127, 500] on button "Historial de conversaciones" at bounding box center [159, 491] width 193 height 40
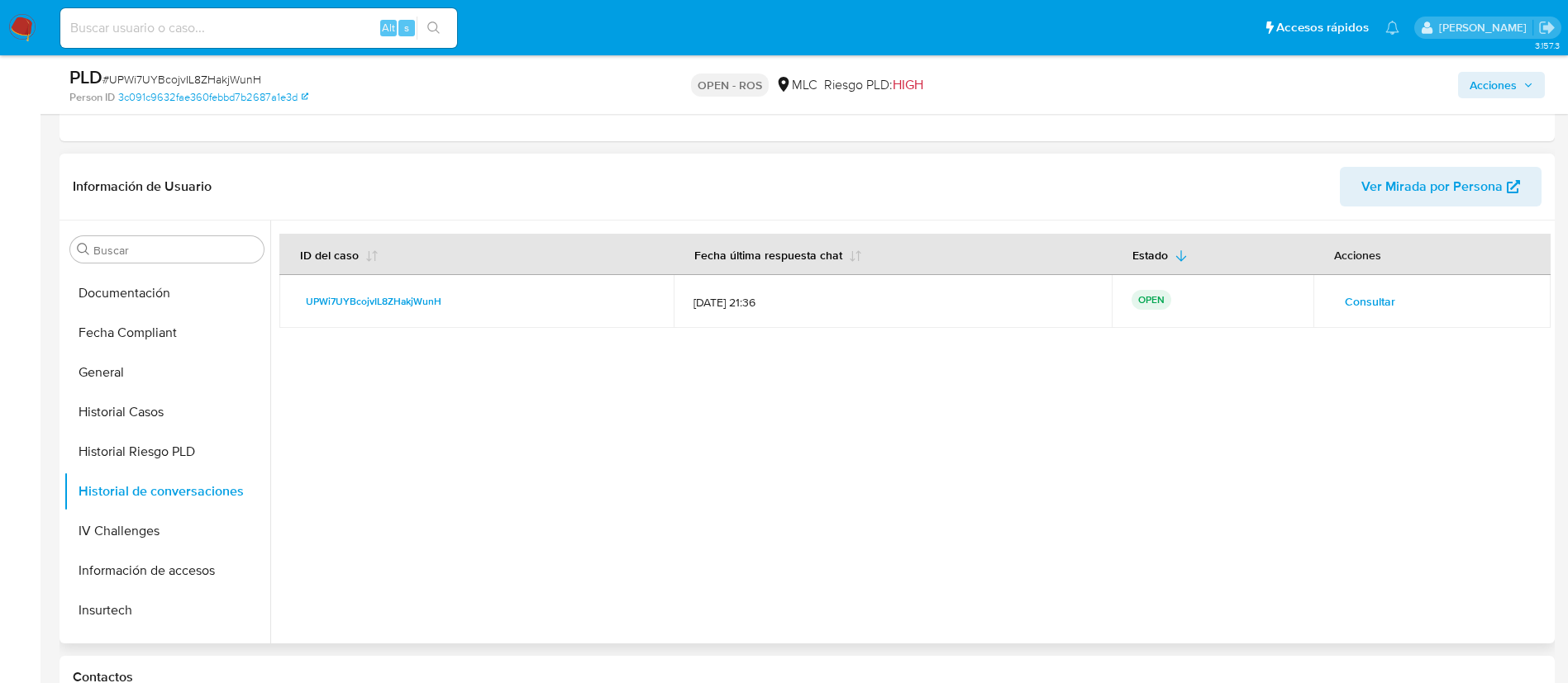
click at [1373, 297] on span "Consultar" at bounding box center [1370, 301] width 51 height 23
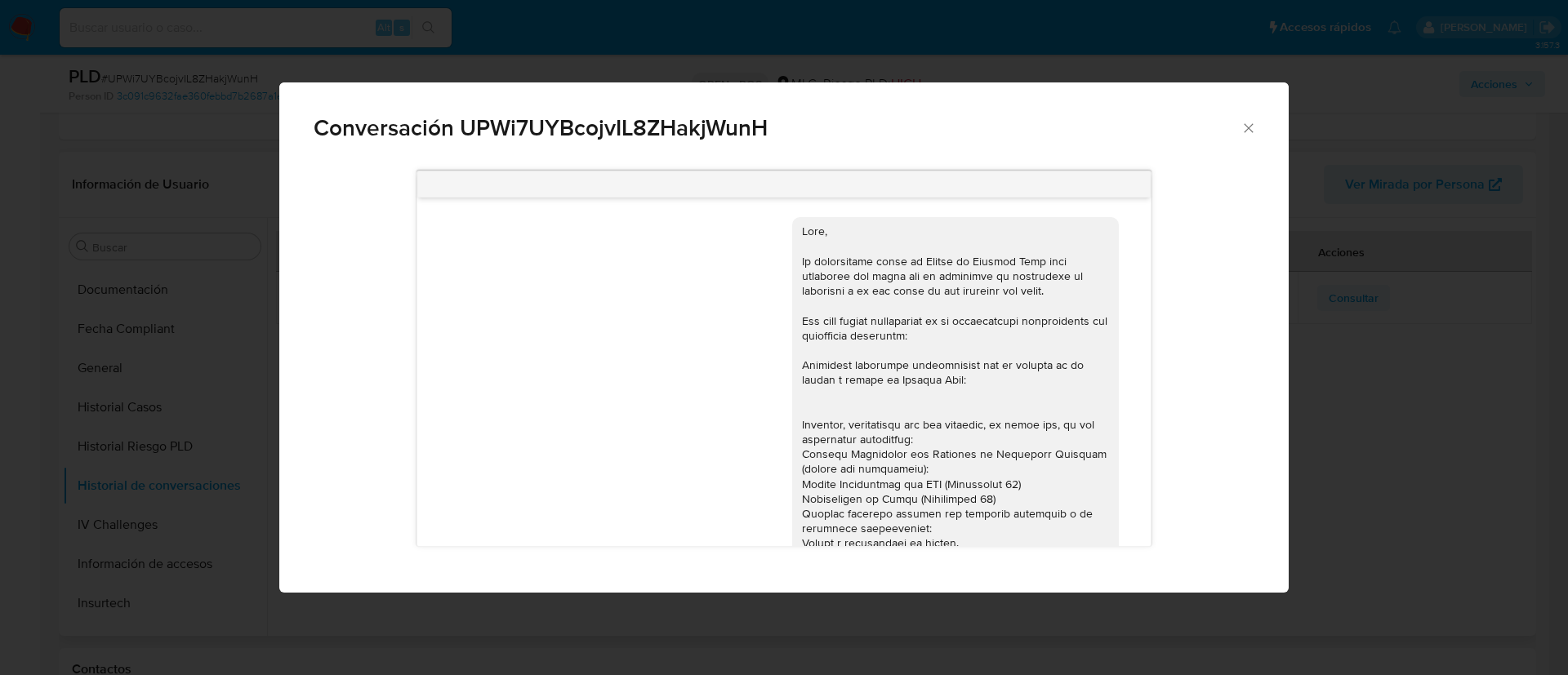
scroll to position [1223, 0]
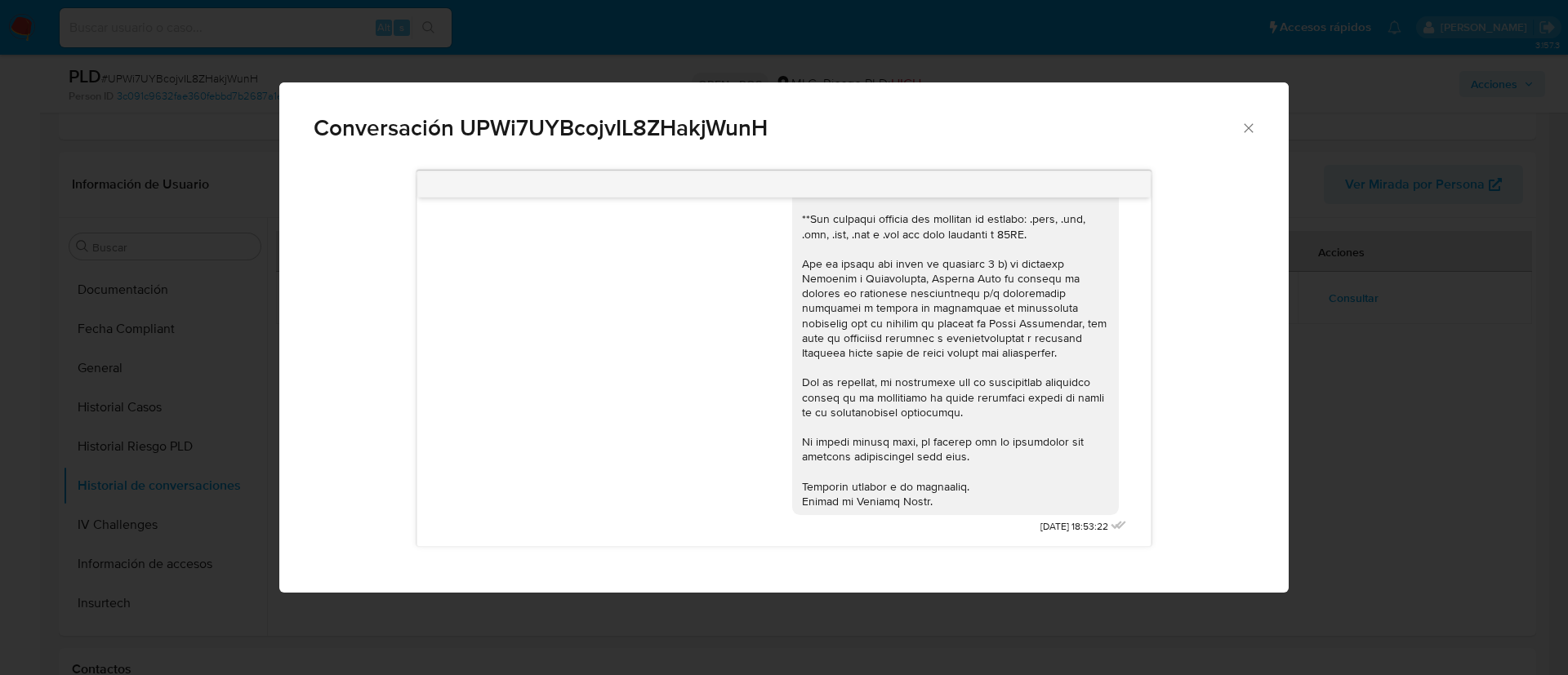
click at [803, 205] on div "Comunicación" at bounding box center [956, 108] width 307 height 802
click at [923, 425] on div "Comunicación" at bounding box center [956, 108] width 307 height 802
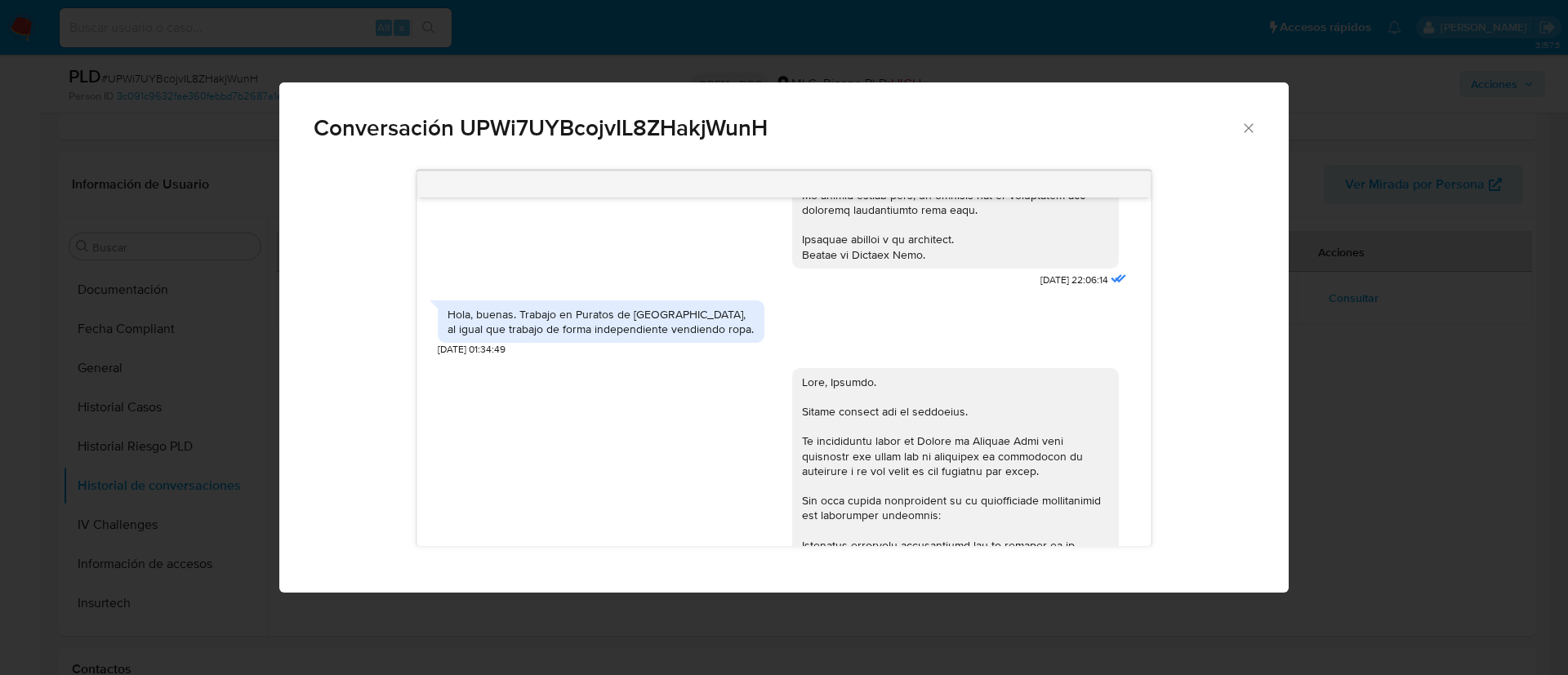
scroll to position [541, 0]
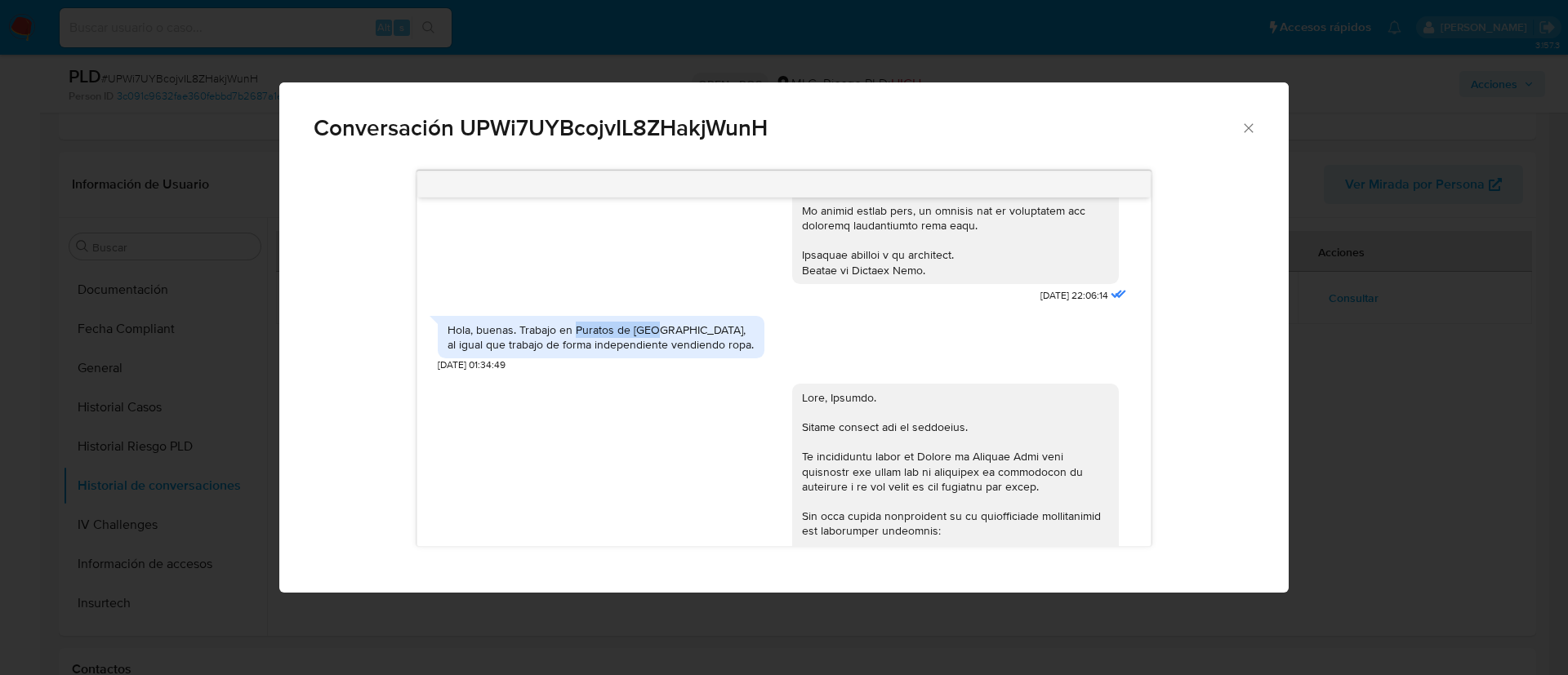
drag, startPoint x: 652, startPoint y: 325, endPoint x: 575, endPoint y: 329, distance: 77.1
click at [575, 329] on div "Hola, buenas. Trabajo en Puratos de Chile, al igual que trabajo de forma indepe…" at bounding box center [601, 337] width 307 height 30
copy div "Puratos de Chil"
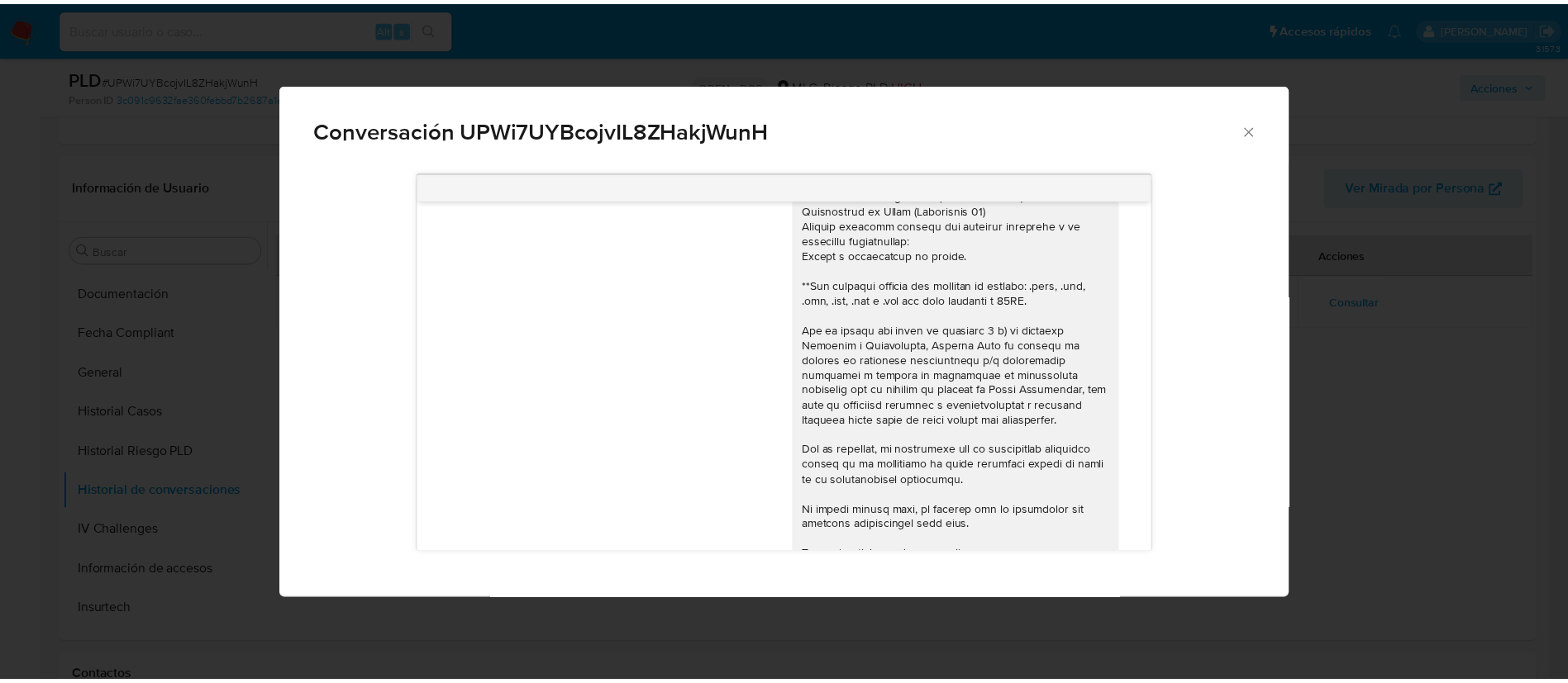
scroll to position [1238, 0]
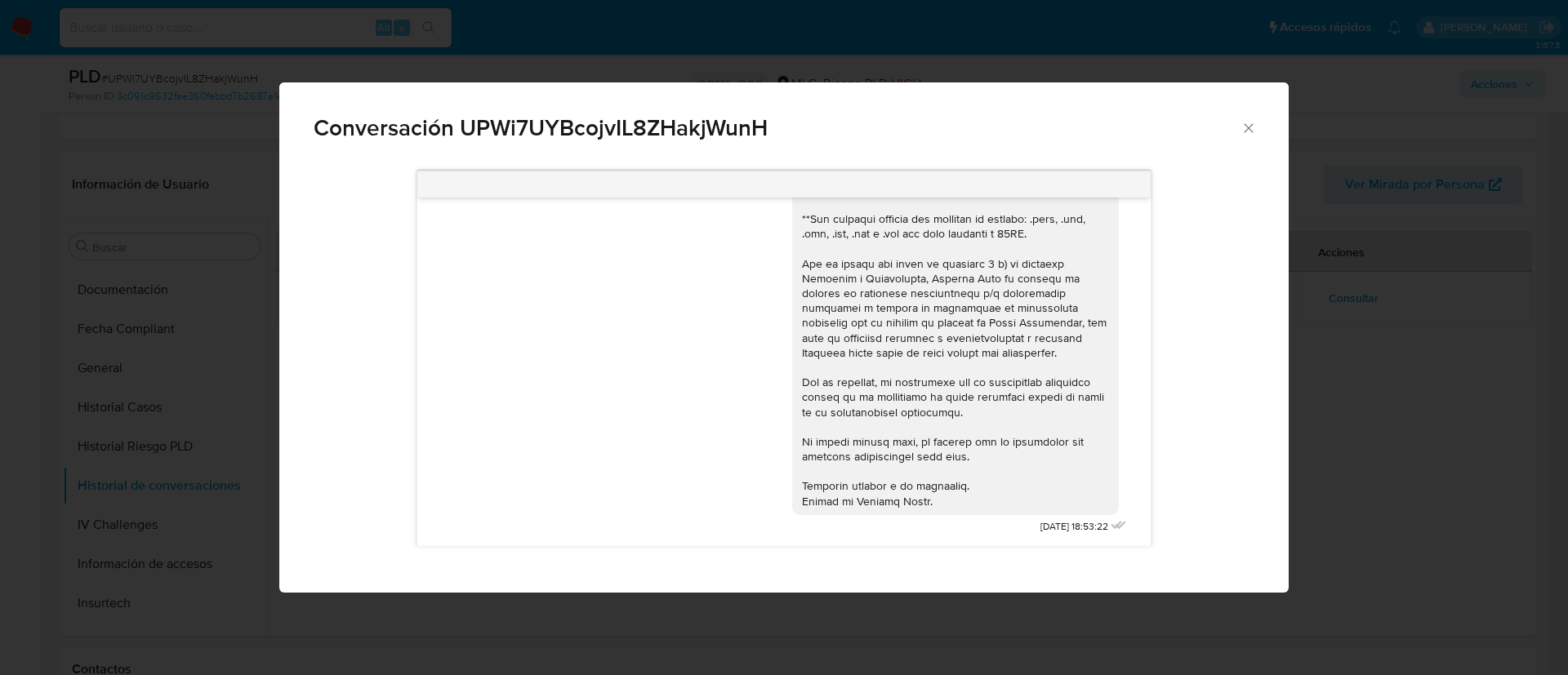
click at [1251, 133] on icon "Cerrar" at bounding box center [1248, 128] width 16 height 16
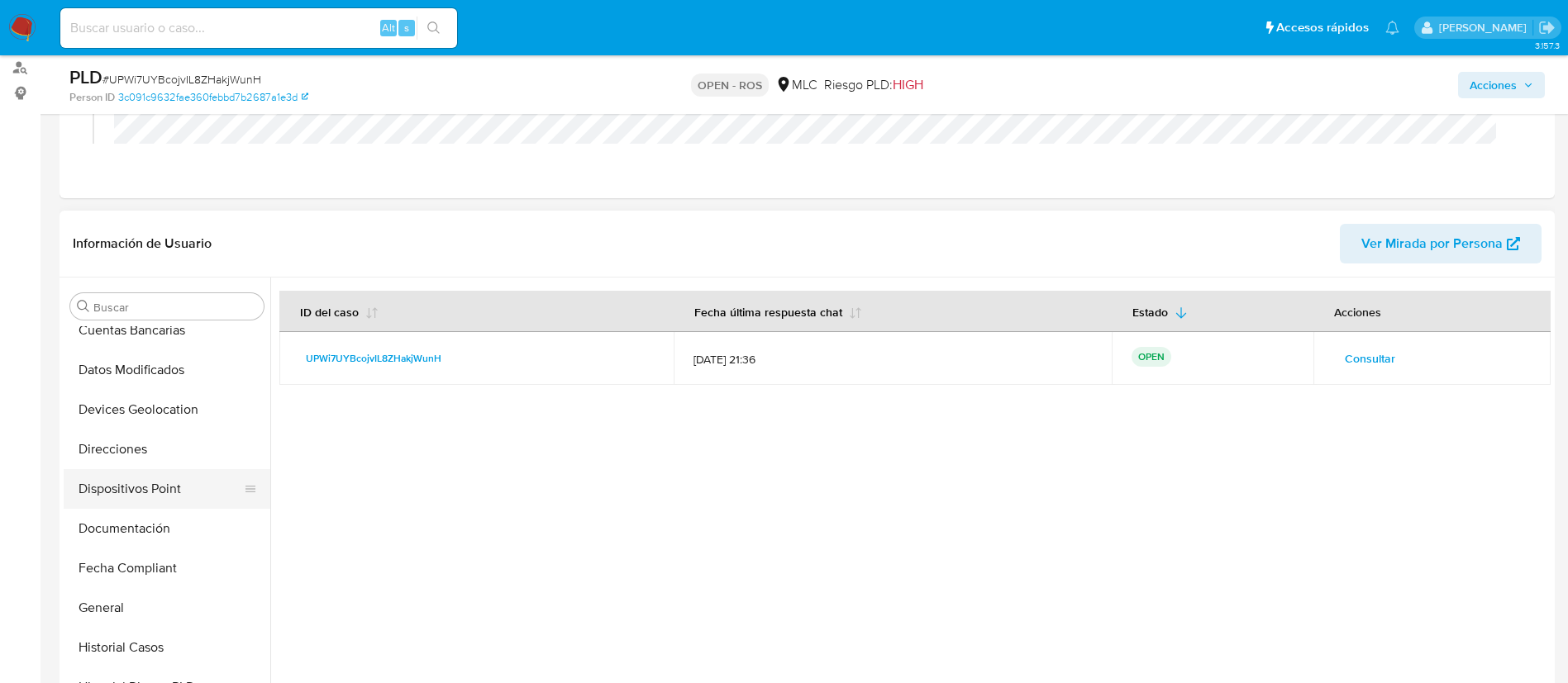
scroll to position [212, 0]
click at [124, 546] on button "Documentación" at bounding box center [159, 529] width 193 height 40
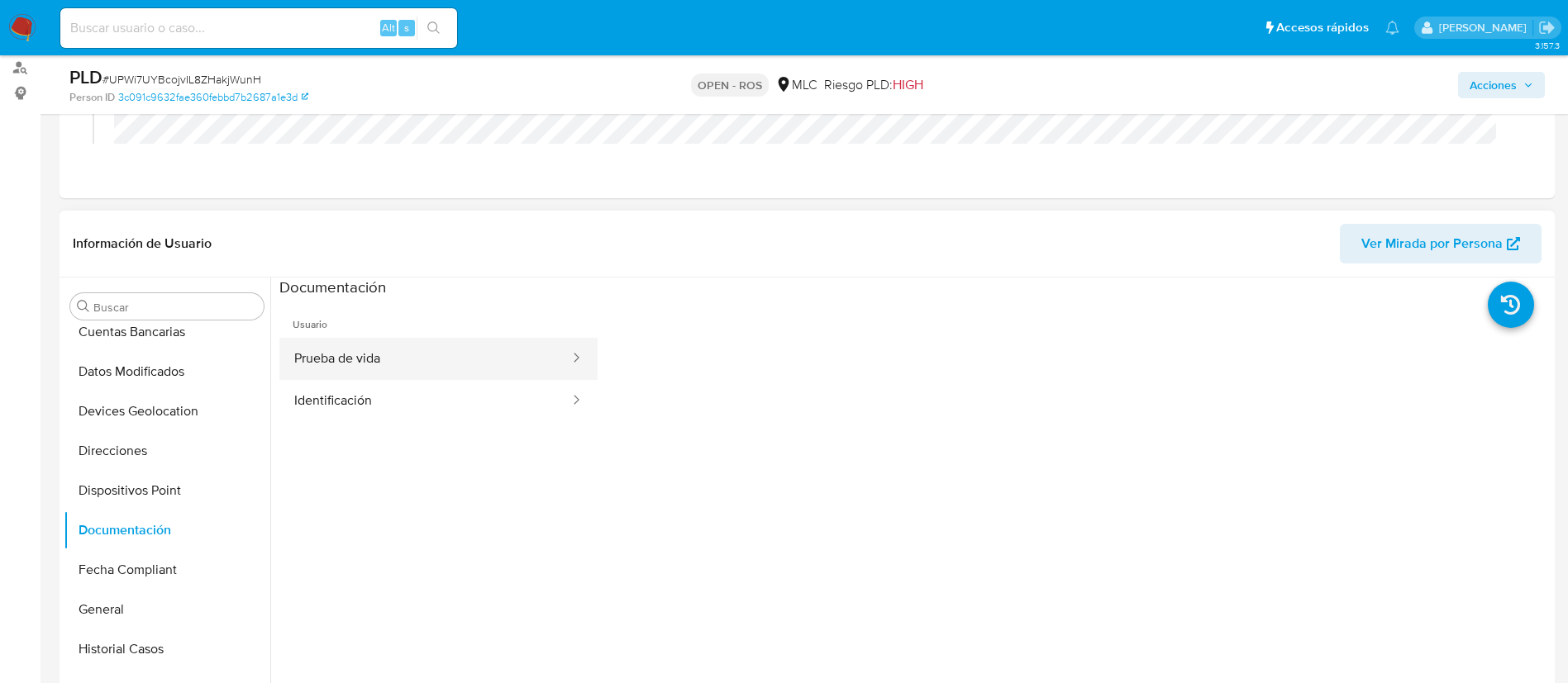
click at [513, 353] on button "Prueba de vida" at bounding box center [425, 359] width 292 height 42
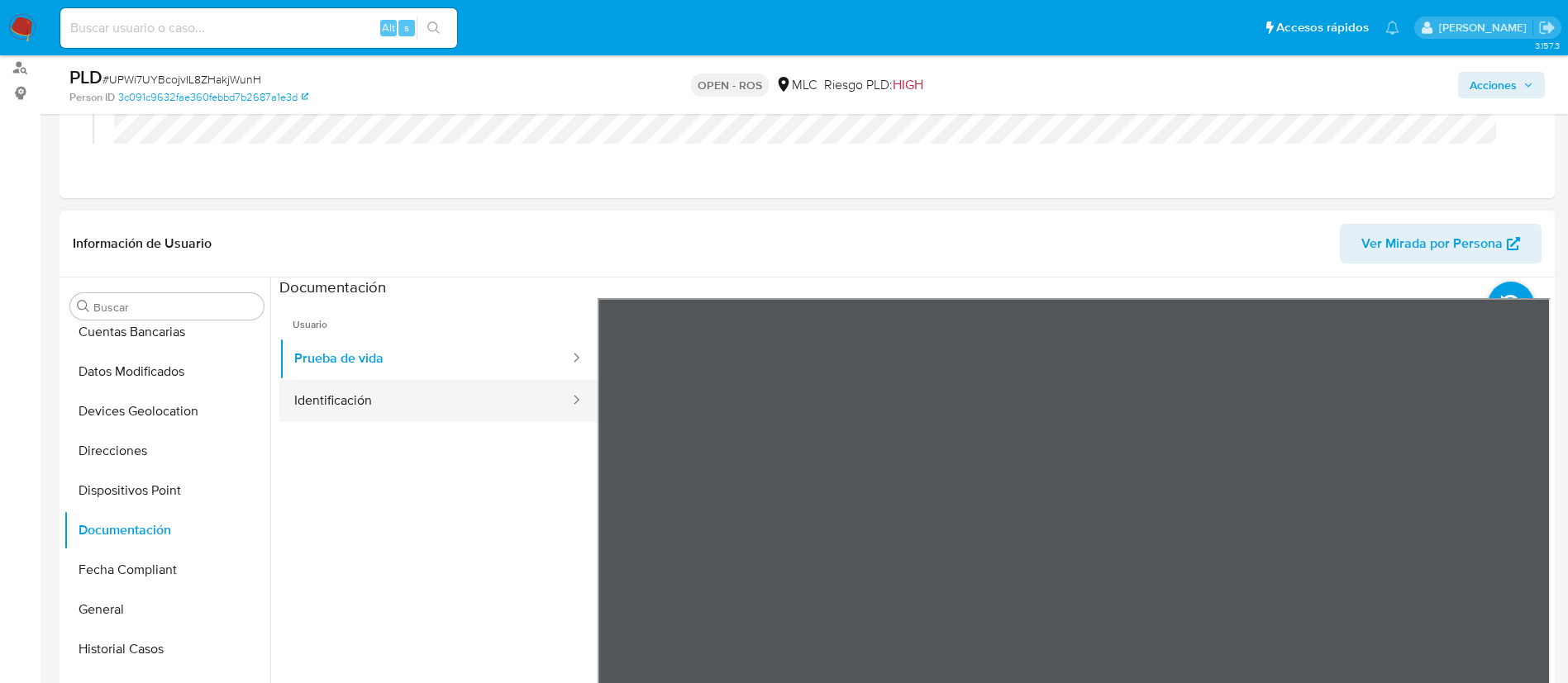
click at [431, 392] on button "Identificación" at bounding box center [425, 400] width 292 height 42
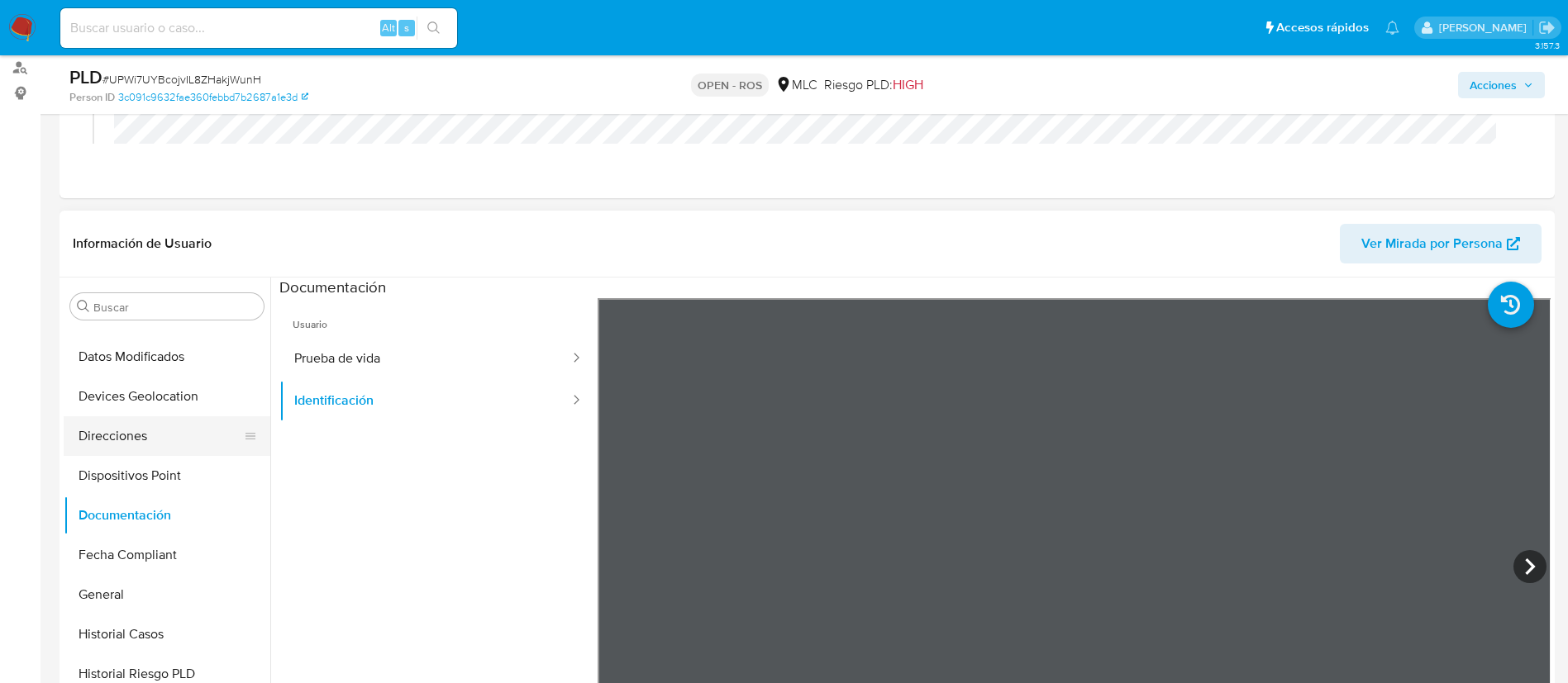
scroll to position [229, 0]
click at [112, 421] on button "Direcciones" at bounding box center [159, 433] width 193 height 40
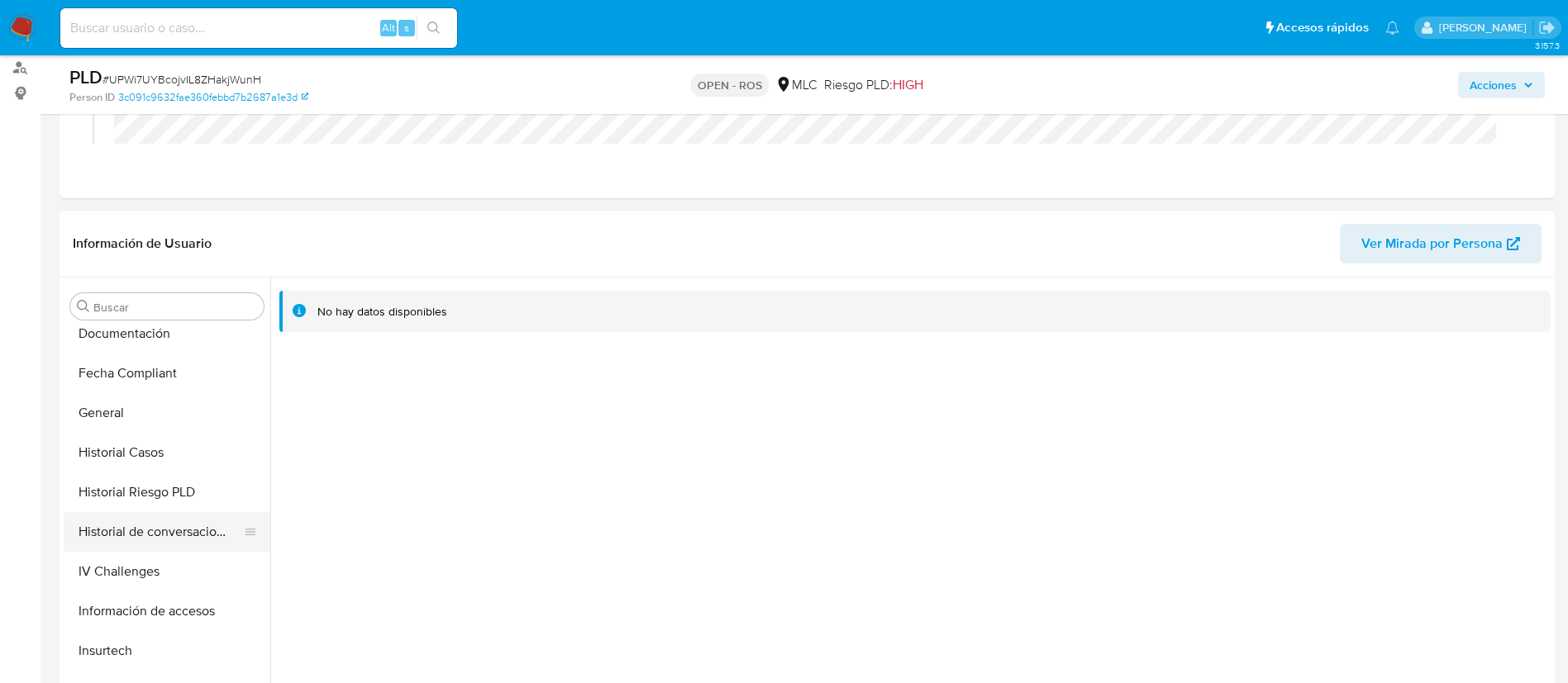
scroll to position [413, 0]
click at [138, 536] on button "Historial de conversaciones" at bounding box center [159, 528] width 193 height 40
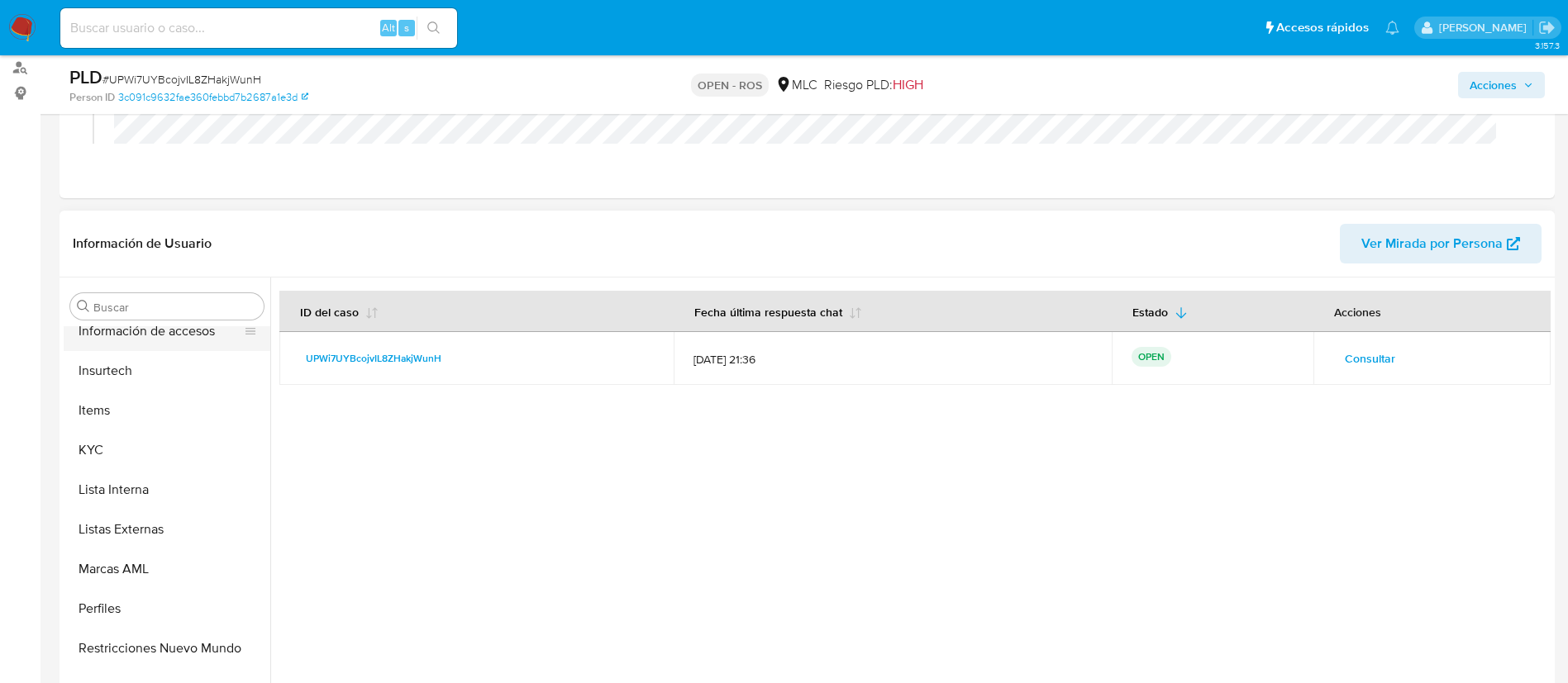
scroll to position [698, 0]
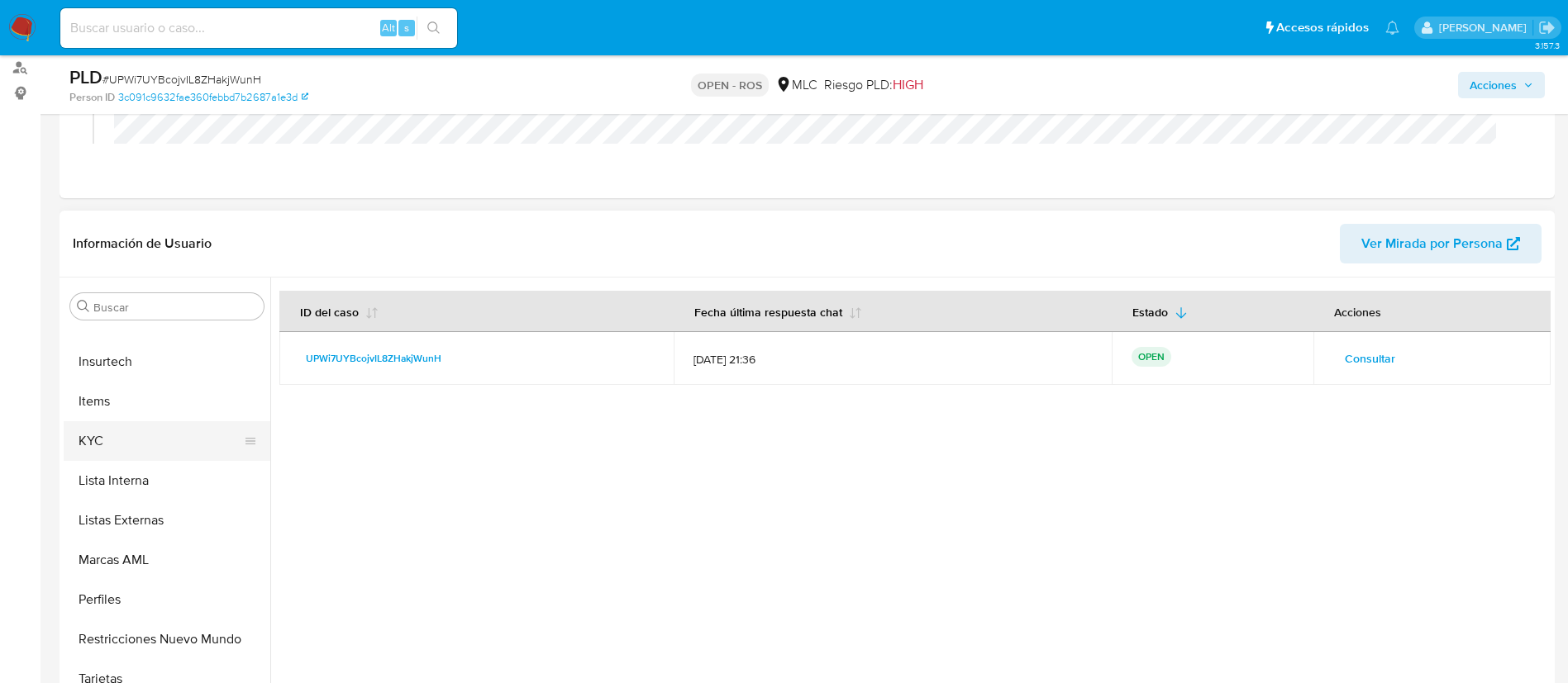
click at [110, 427] on button "KYC" at bounding box center [159, 441] width 193 height 40
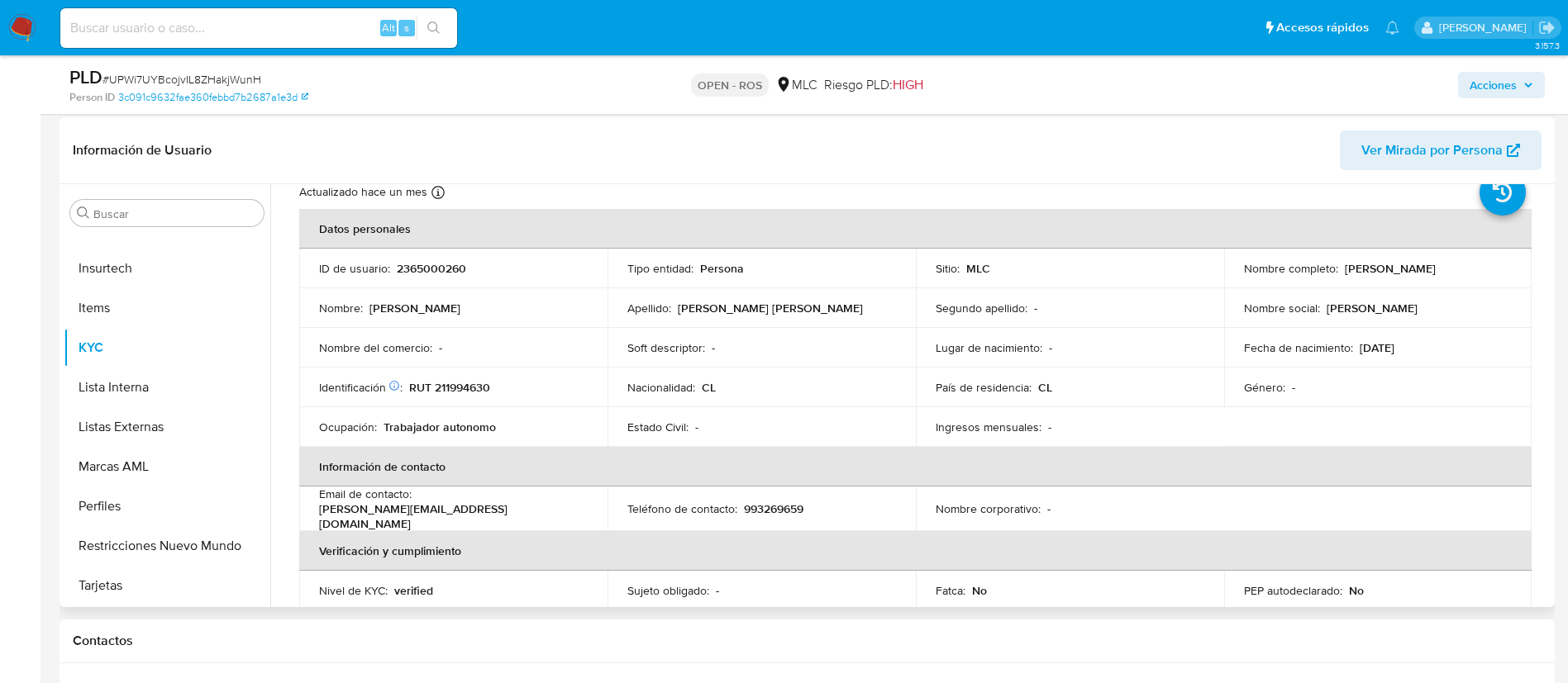
scroll to position [0, 0]
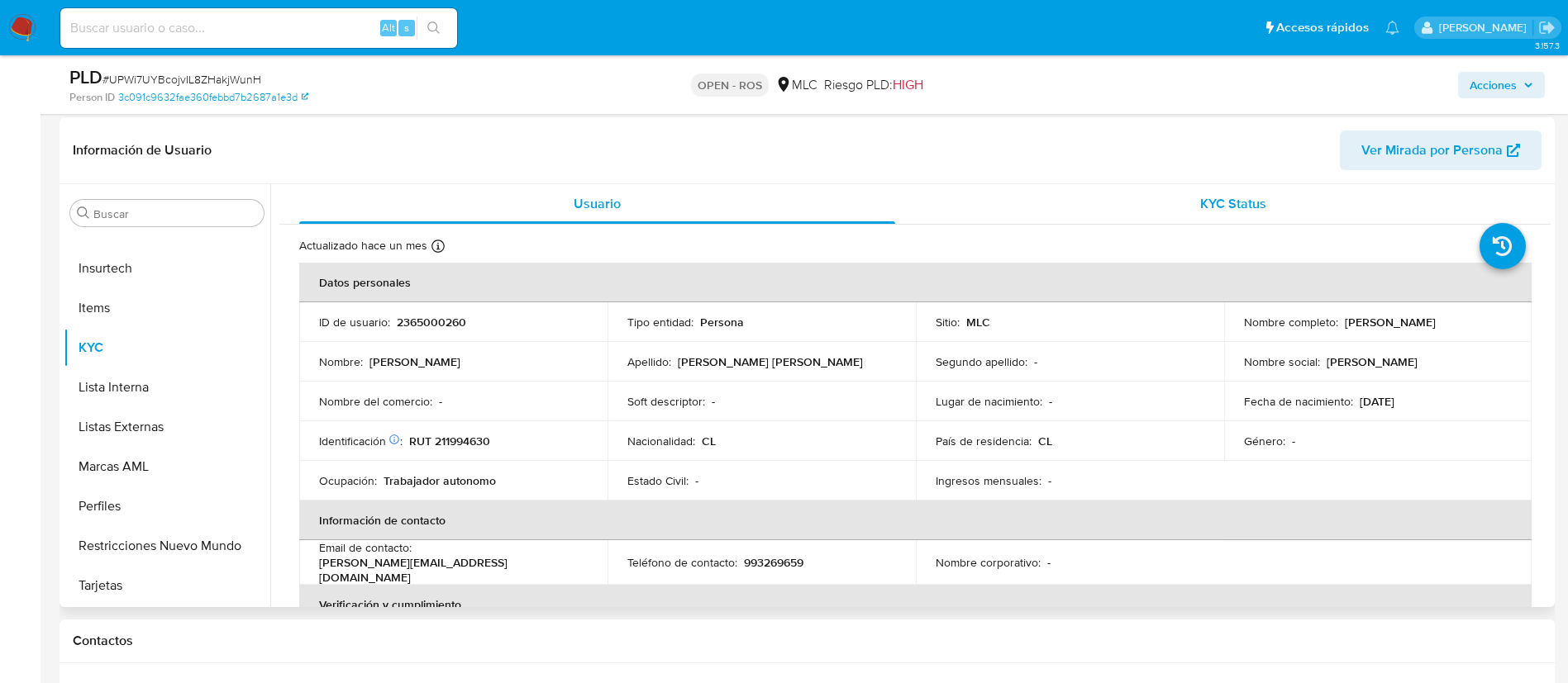
click at [1232, 197] on span "KYC Status" at bounding box center [1233, 204] width 66 height 19
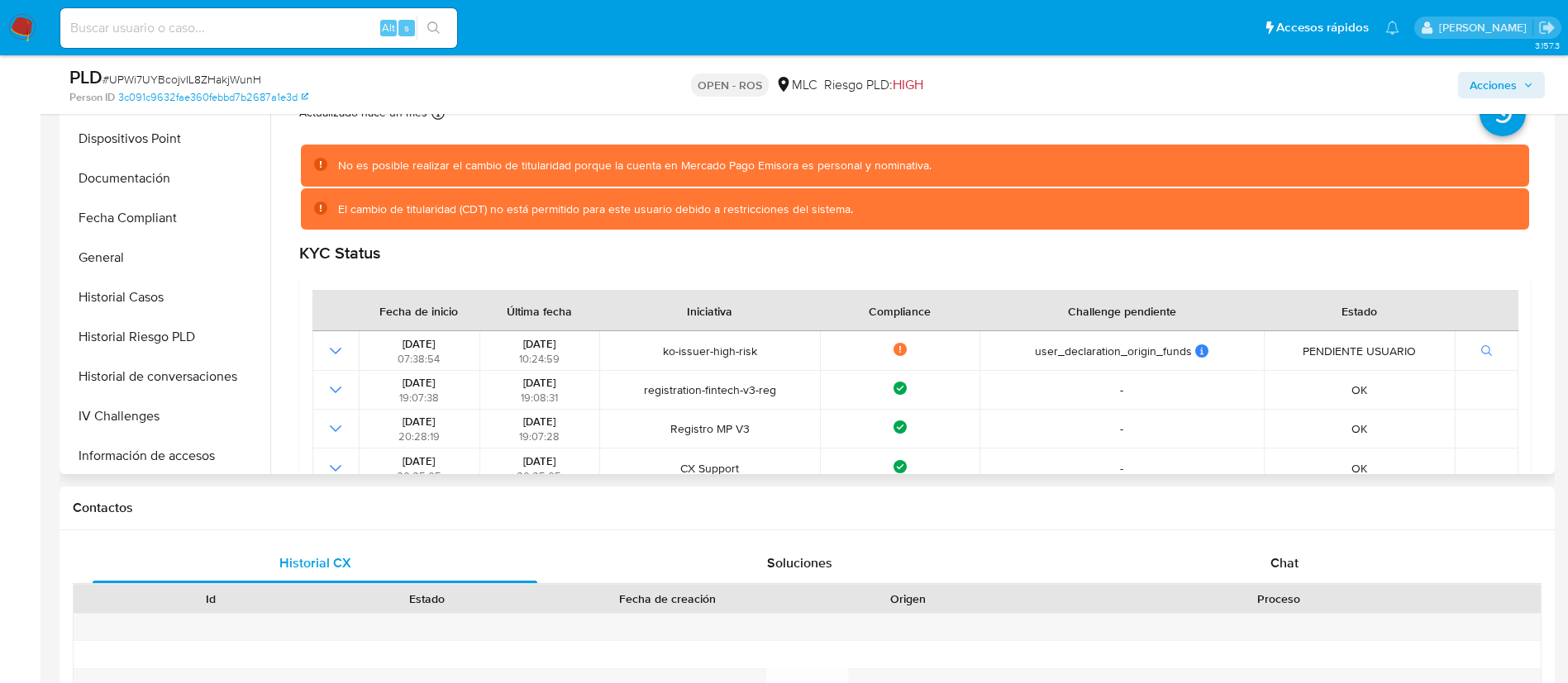
scroll to position [344, 0]
click at [141, 352] on button "Historial de conversaciones" at bounding box center [159, 370] width 193 height 40
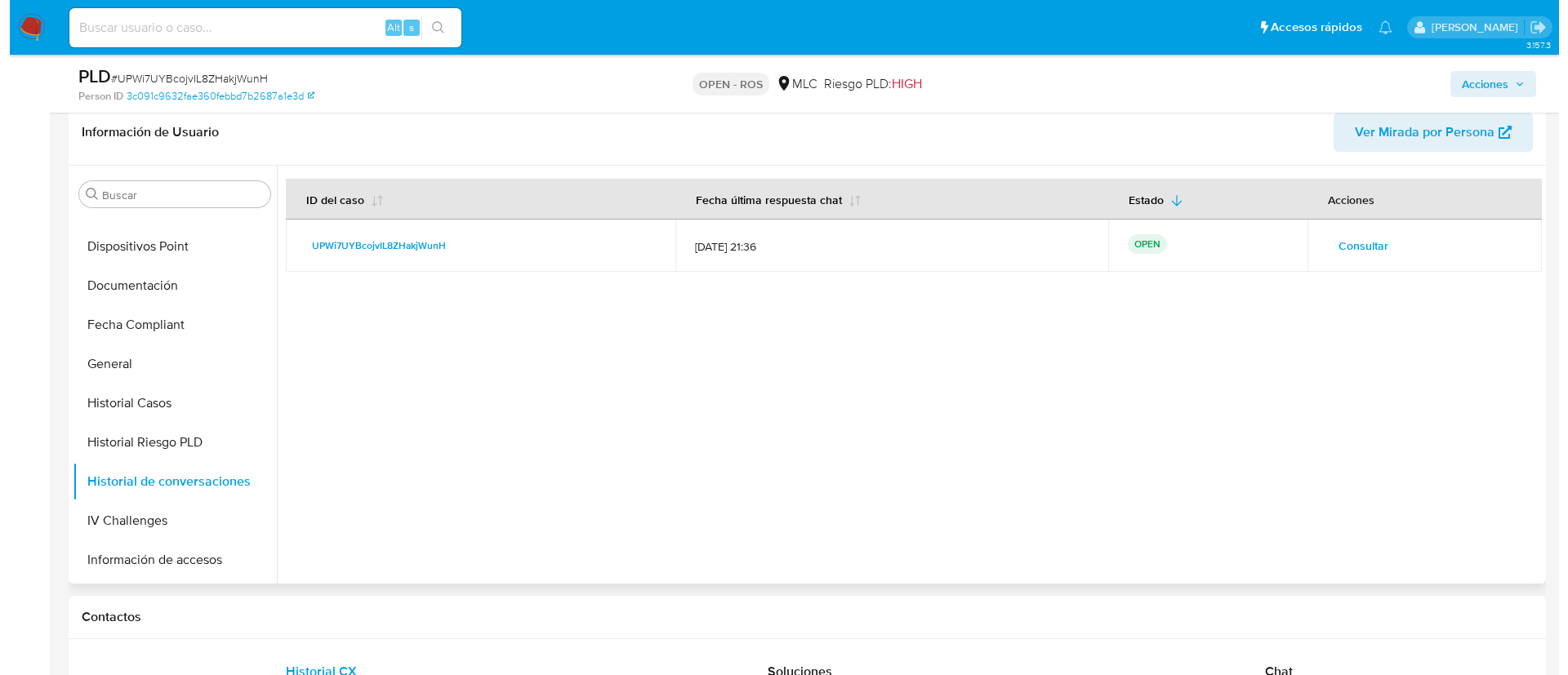
scroll to position [376, 0]
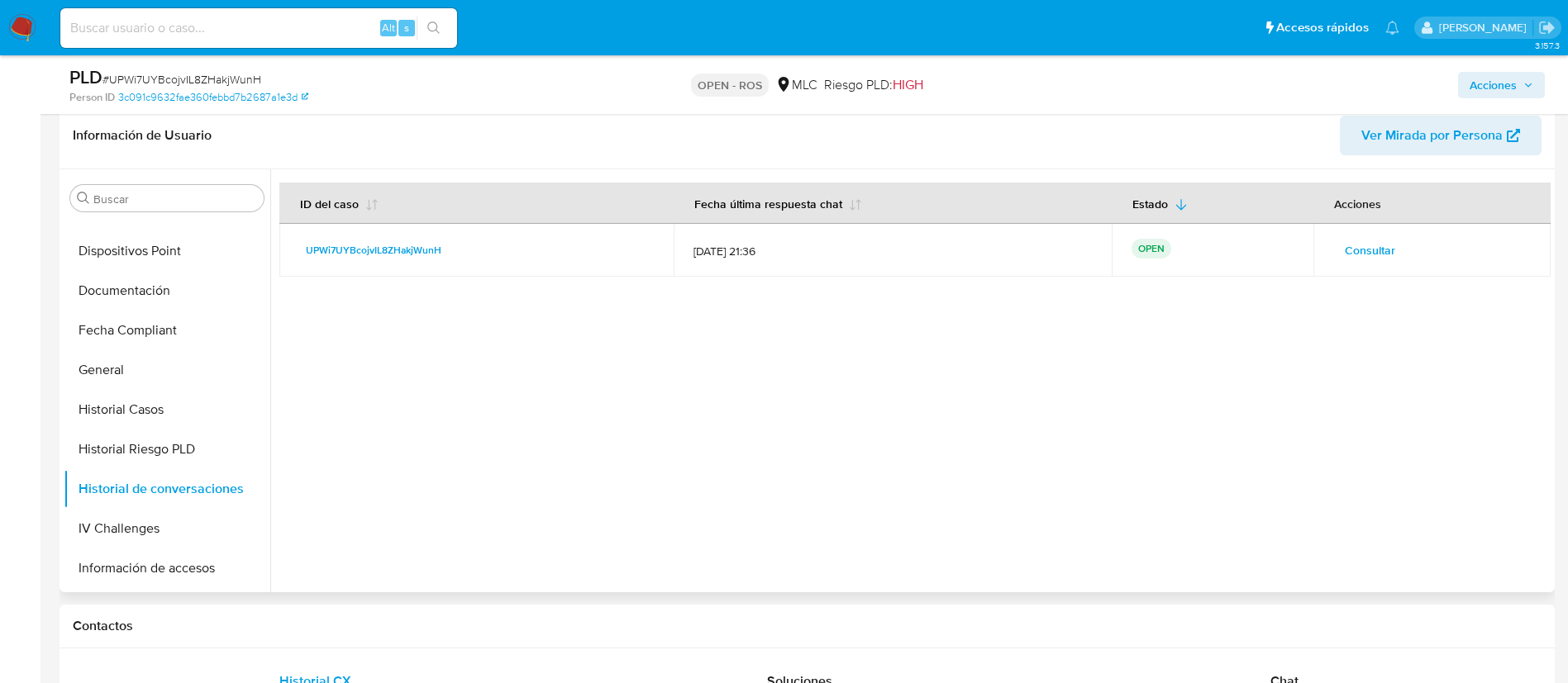
click at [1376, 245] on span "Consultar" at bounding box center [1370, 251] width 51 height 23
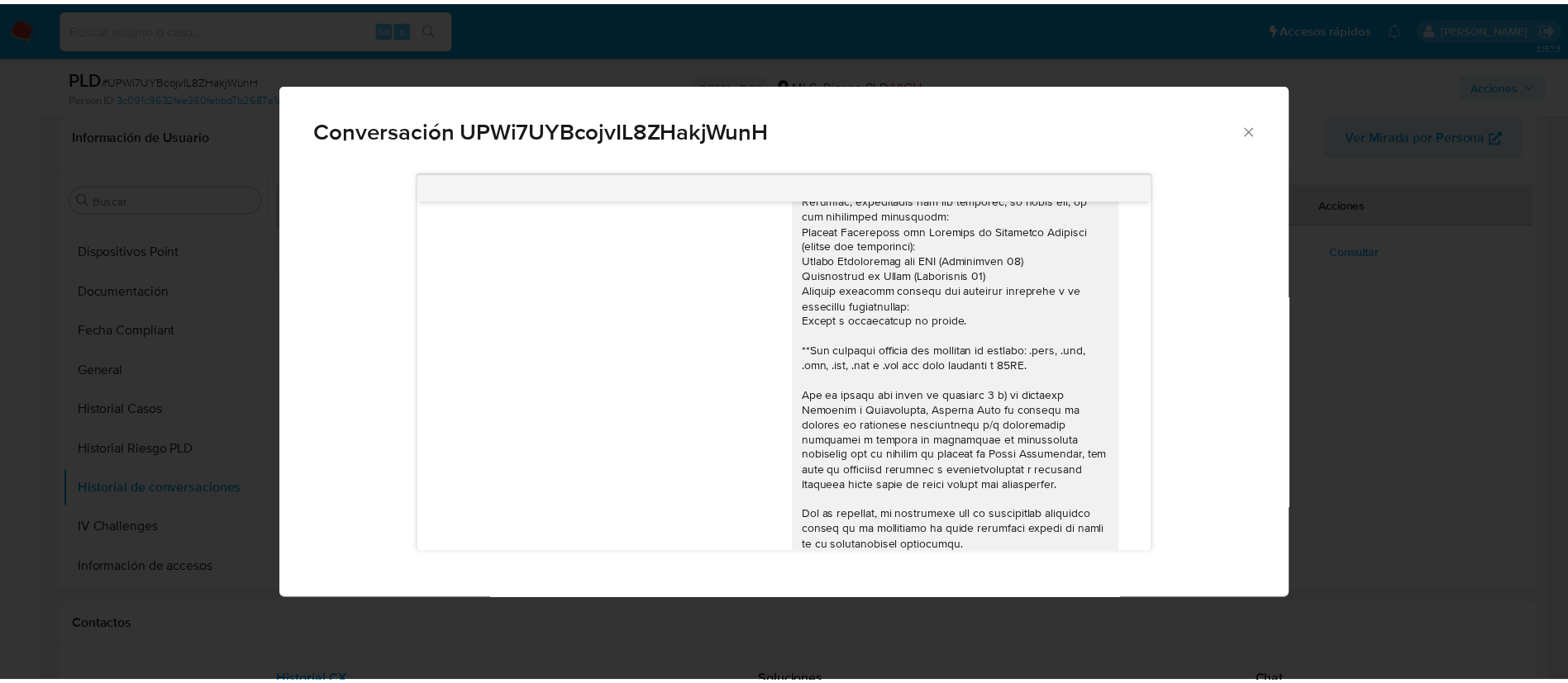
scroll to position [1238, 0]
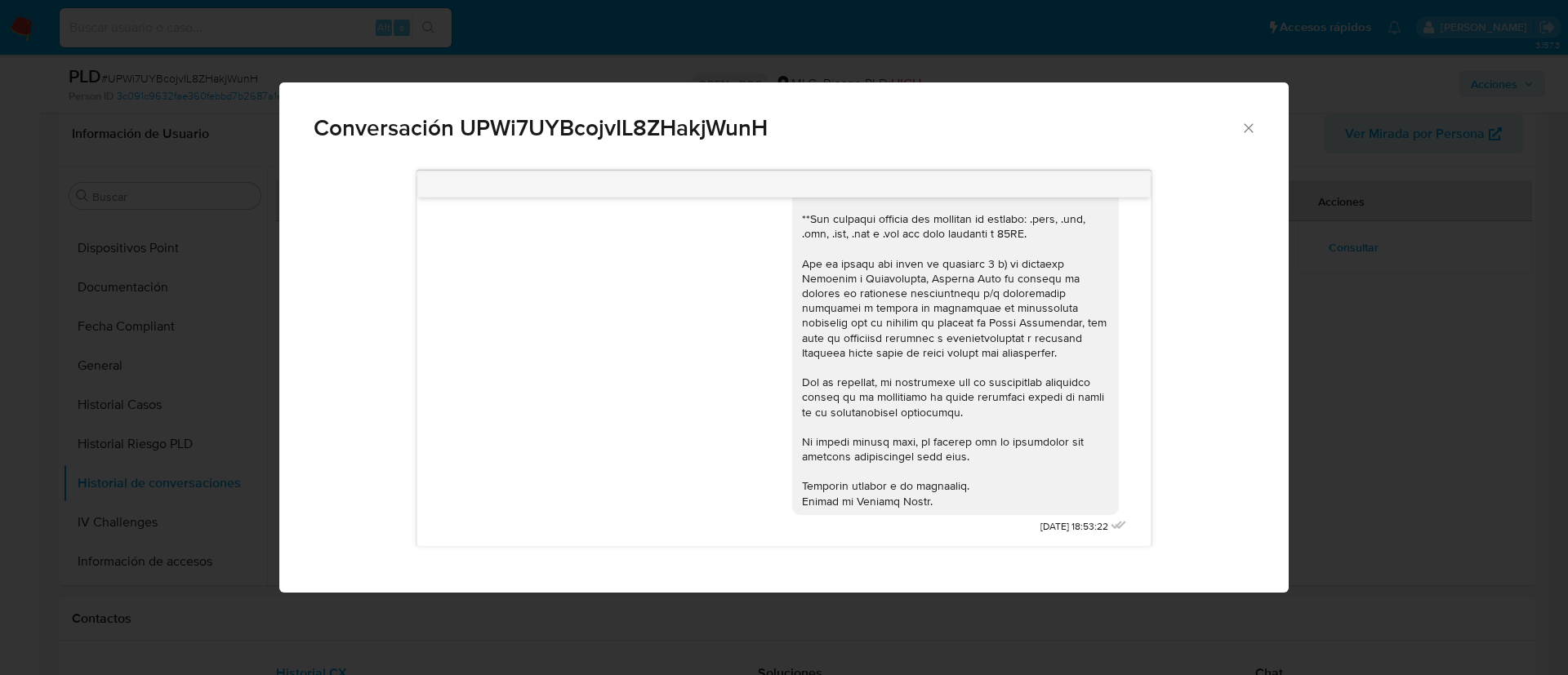
click at [1247, 129] on icon "Cerrar" at bounding box center [1248, 127] width 9 height 9
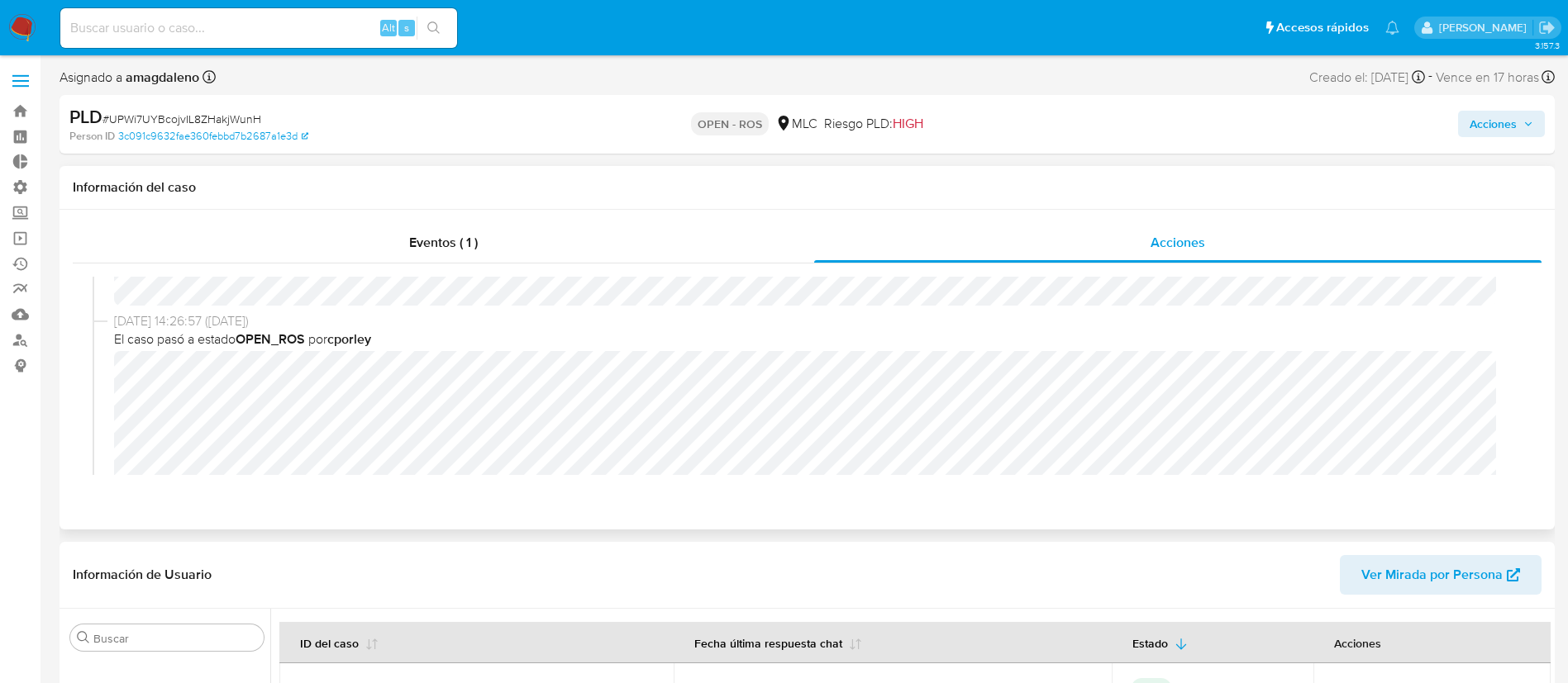
scroll to position [0, 0]
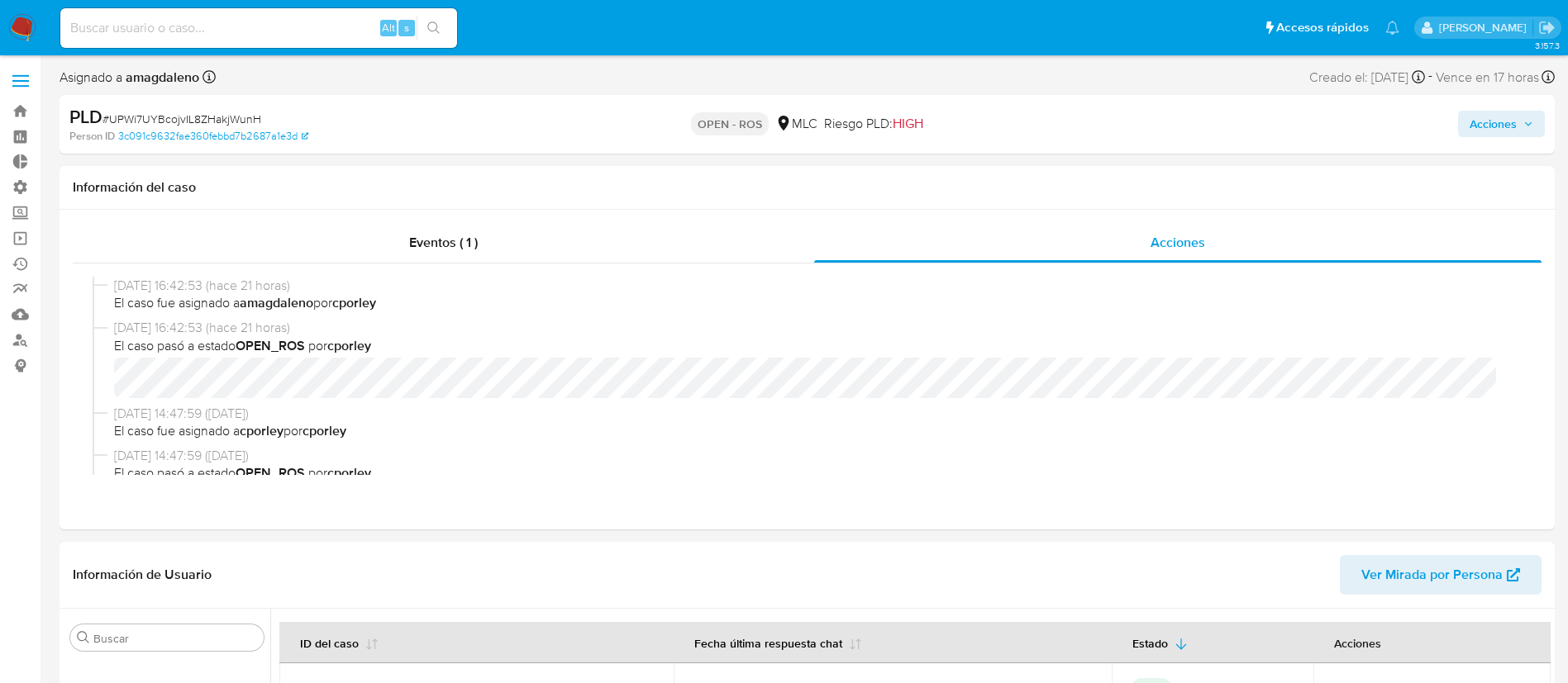
click at [1490, 114] on span "Acciones" at bounding box center [1492, 123] width 47 height 26
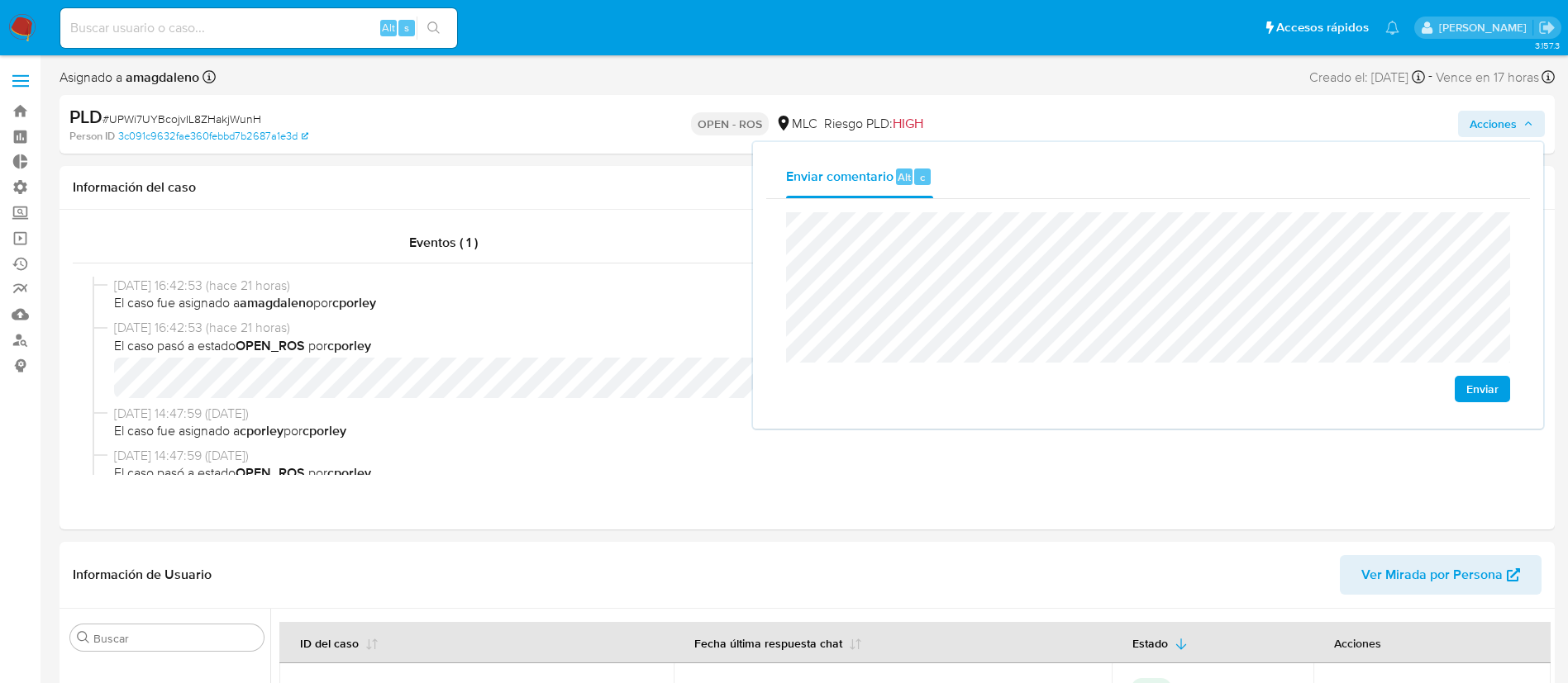
click at [1099, 206] on div "Enviar" at bounding box center [1147, 307] width 763 height 217
click at [1508, 377] on button "Enviar" at bounding box center [1481, 389] width 55 height 26
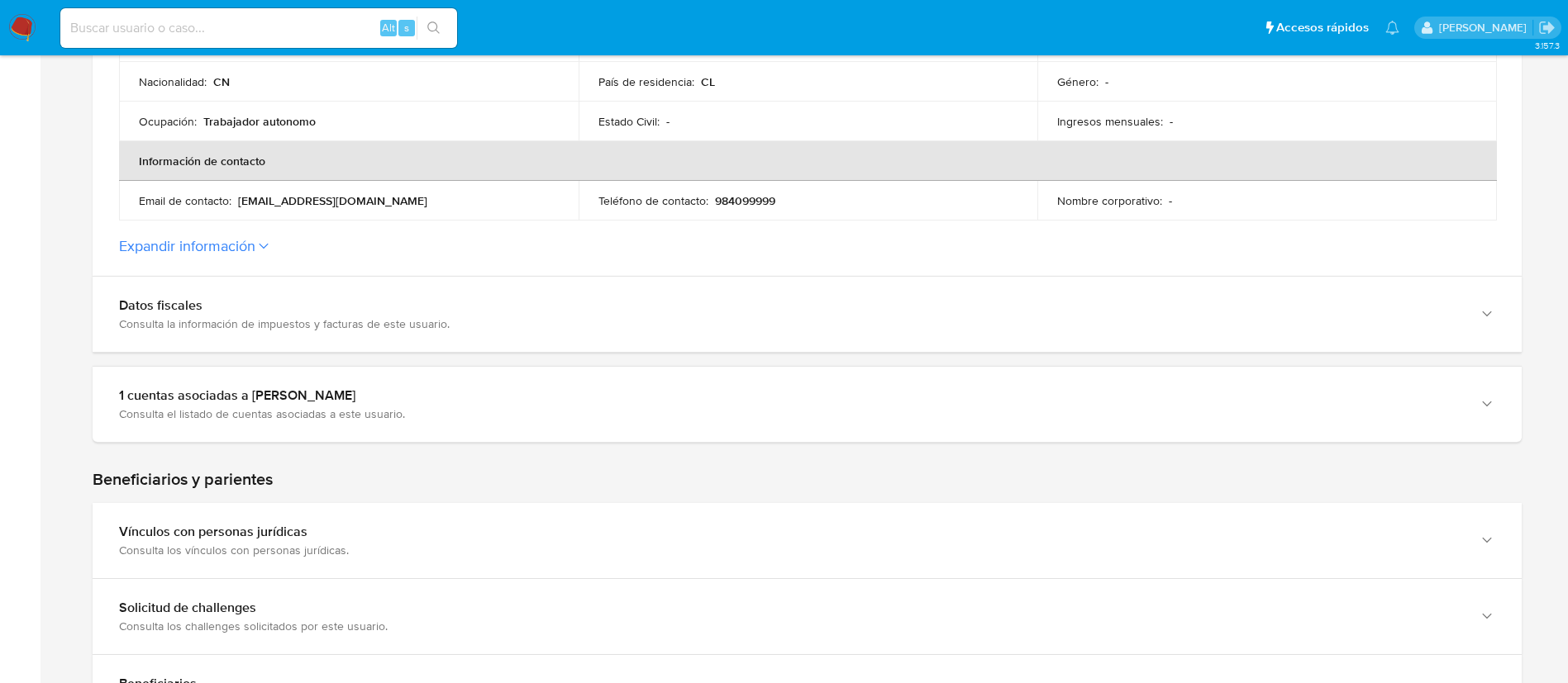
scroll to position [528, 0]
click at [251, 251] on button "Expandir información" at bounding box center [187, 248] width 136 height 18
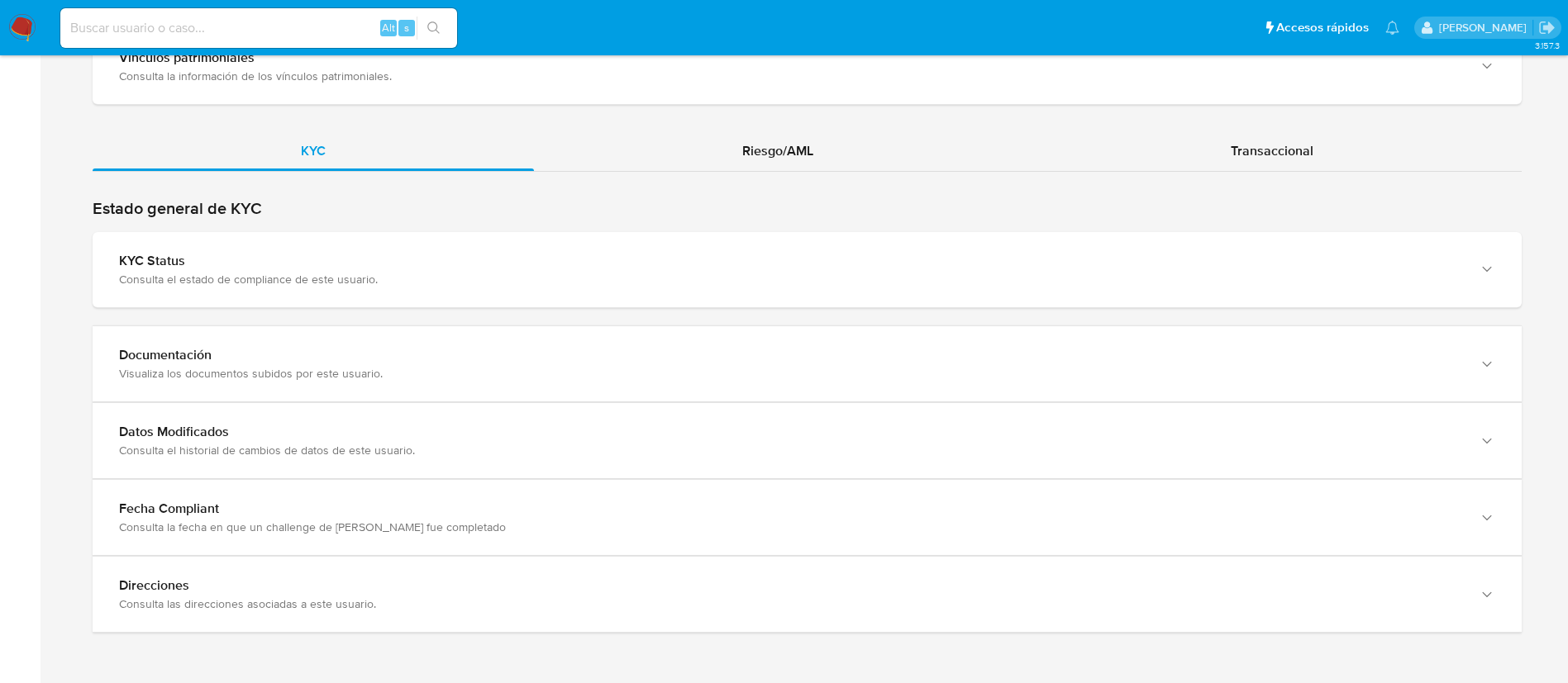
scroll to position [1765, 0]
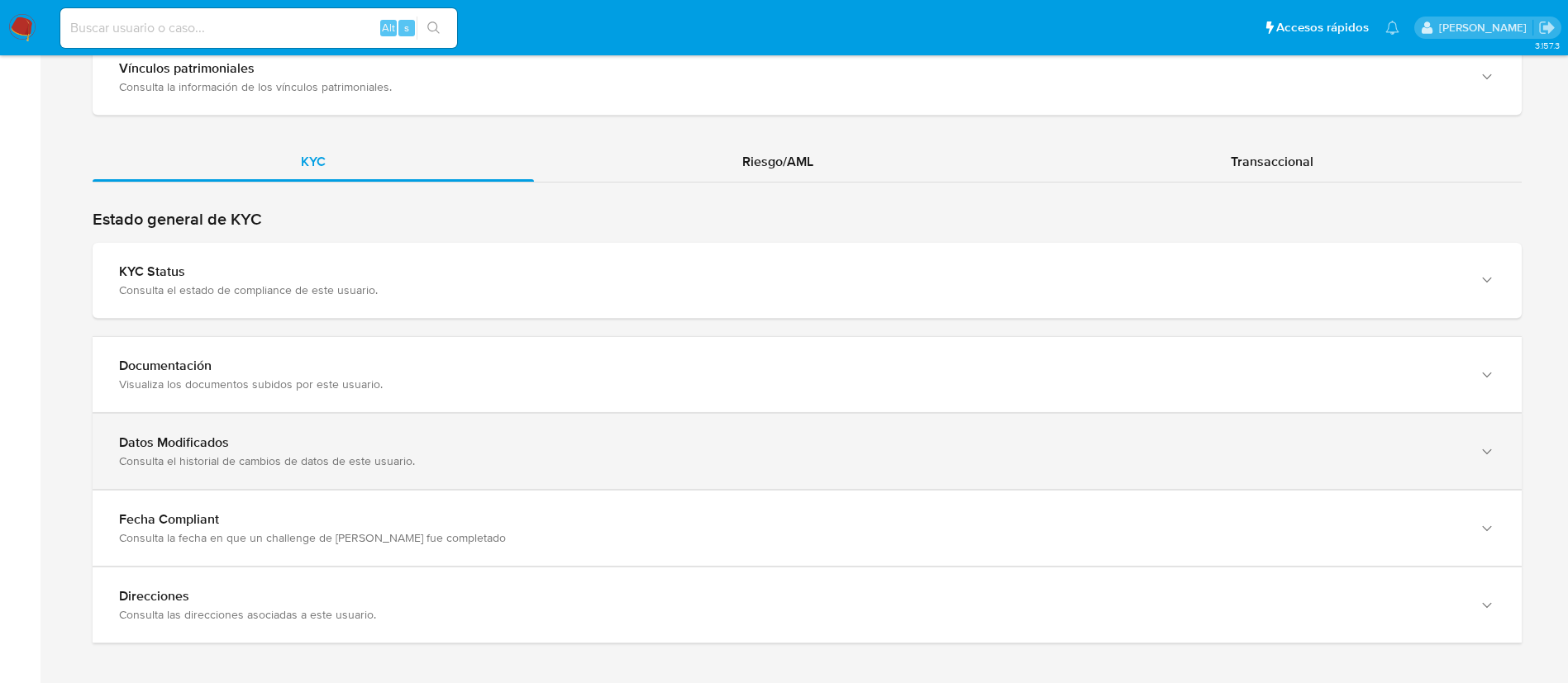
click at [958, 434] on div "Datos Modificados" at bounding box center [789, 442] width 1342 height 17
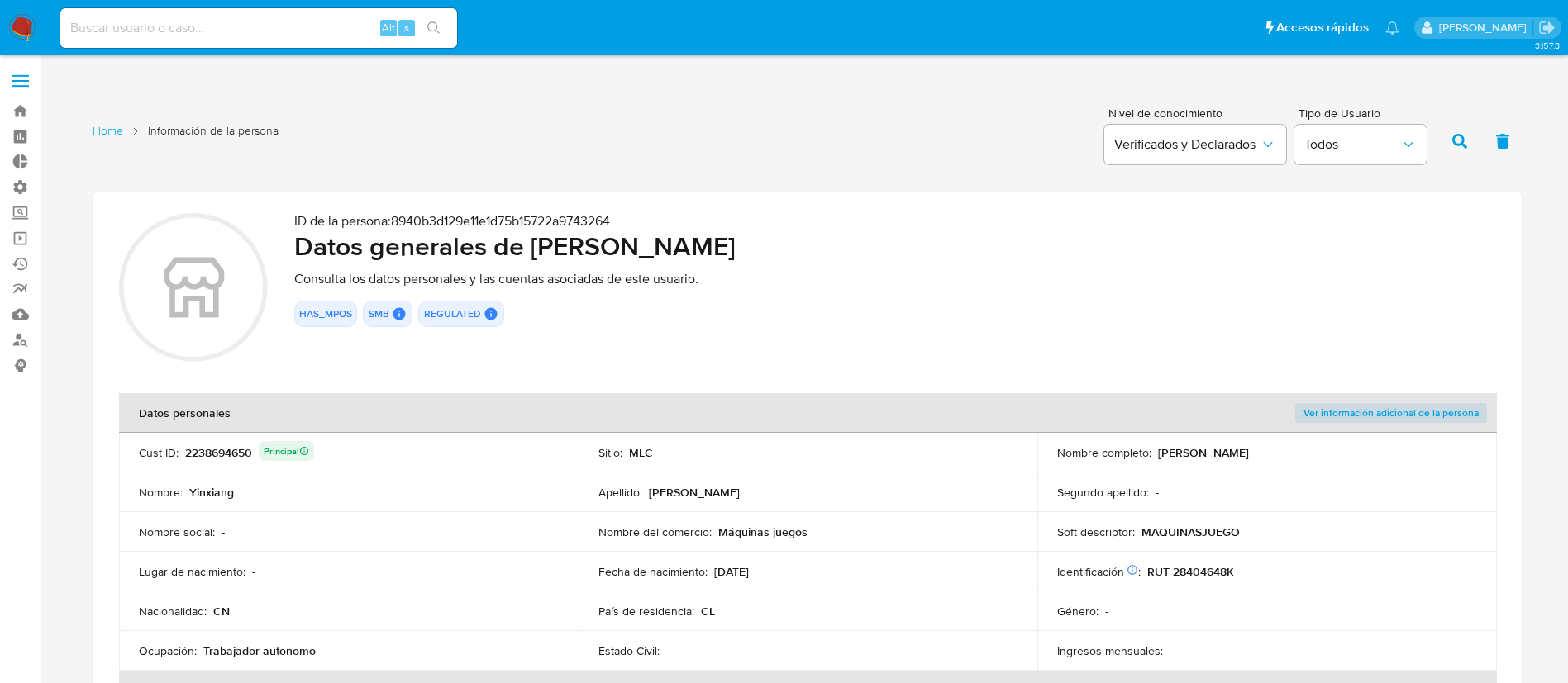
scroll to position [2220, 0]
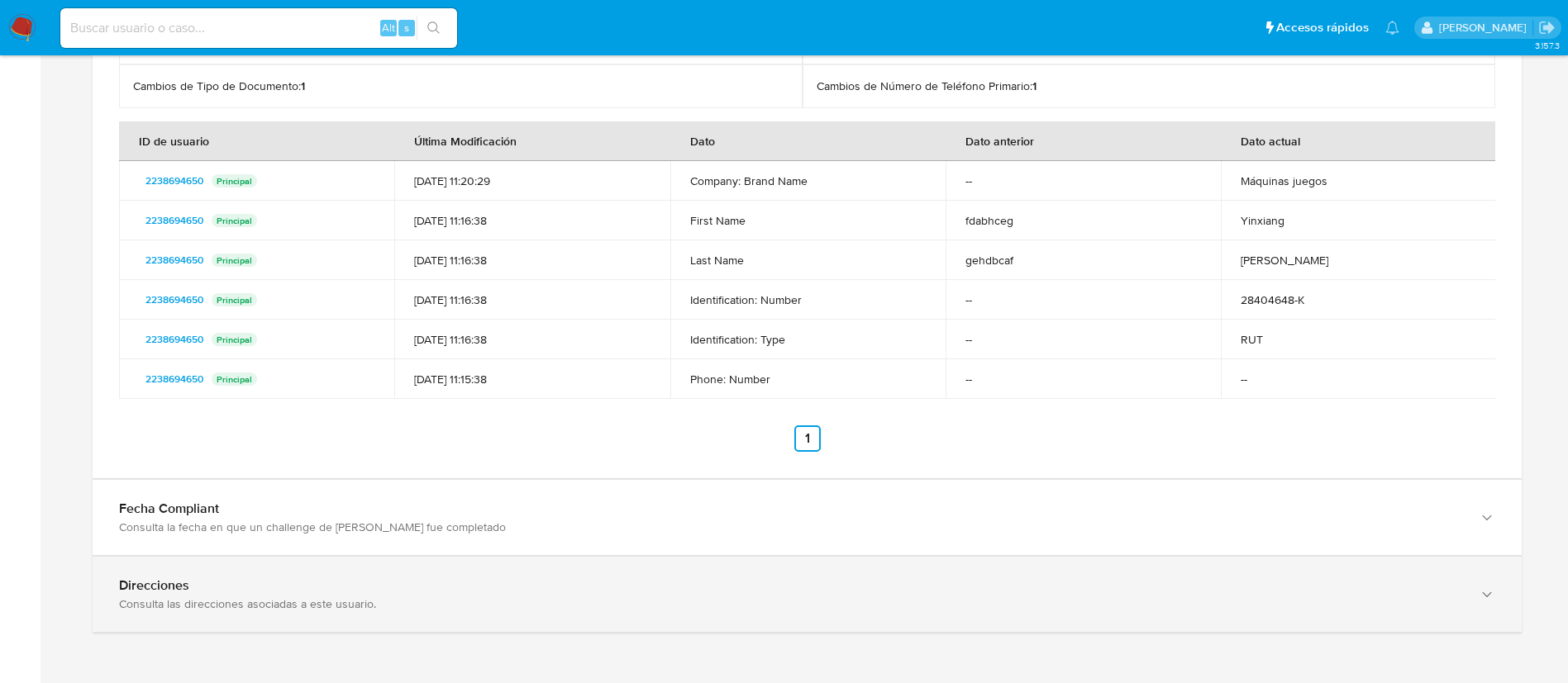
click at [521, 583] on div "Direcciones" at bounding box center [789, 585] width 1342 height 17
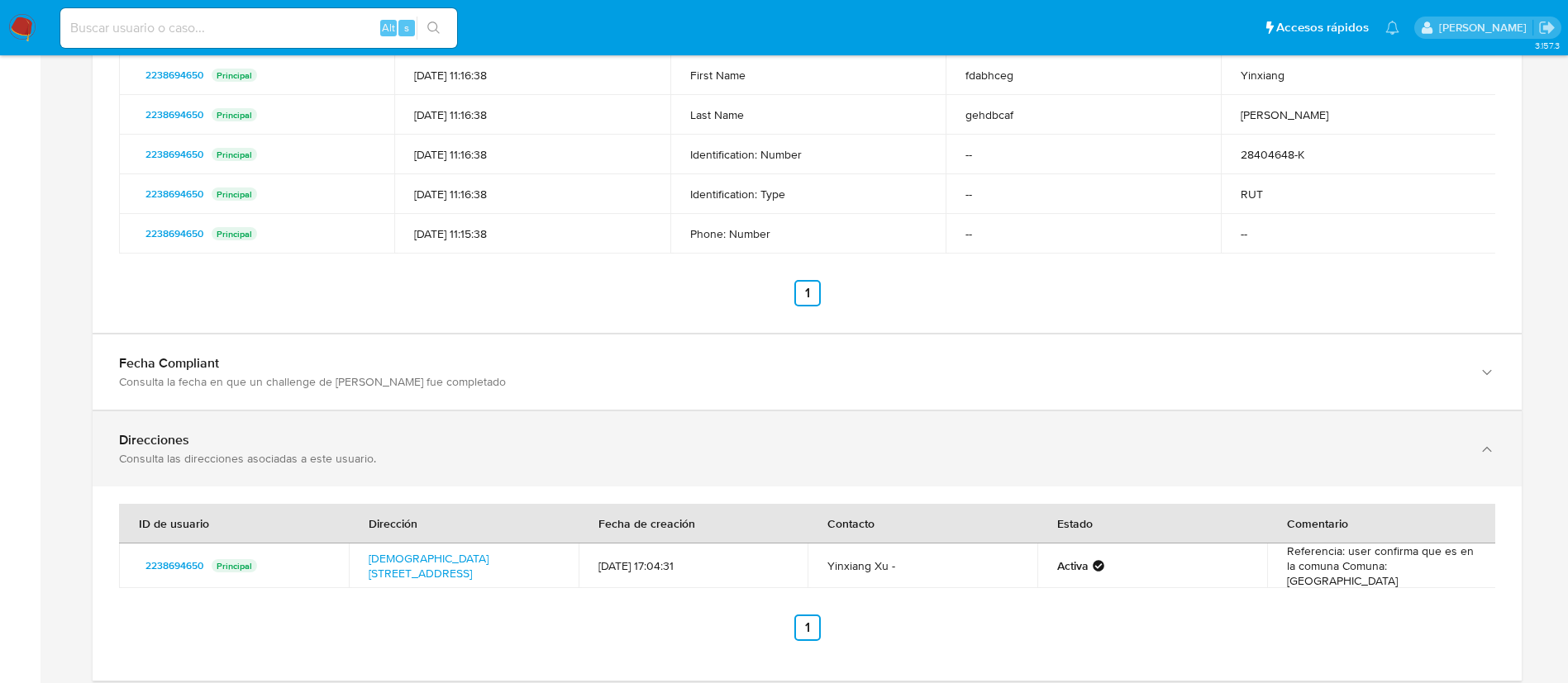
scroll to position [2409, 0]
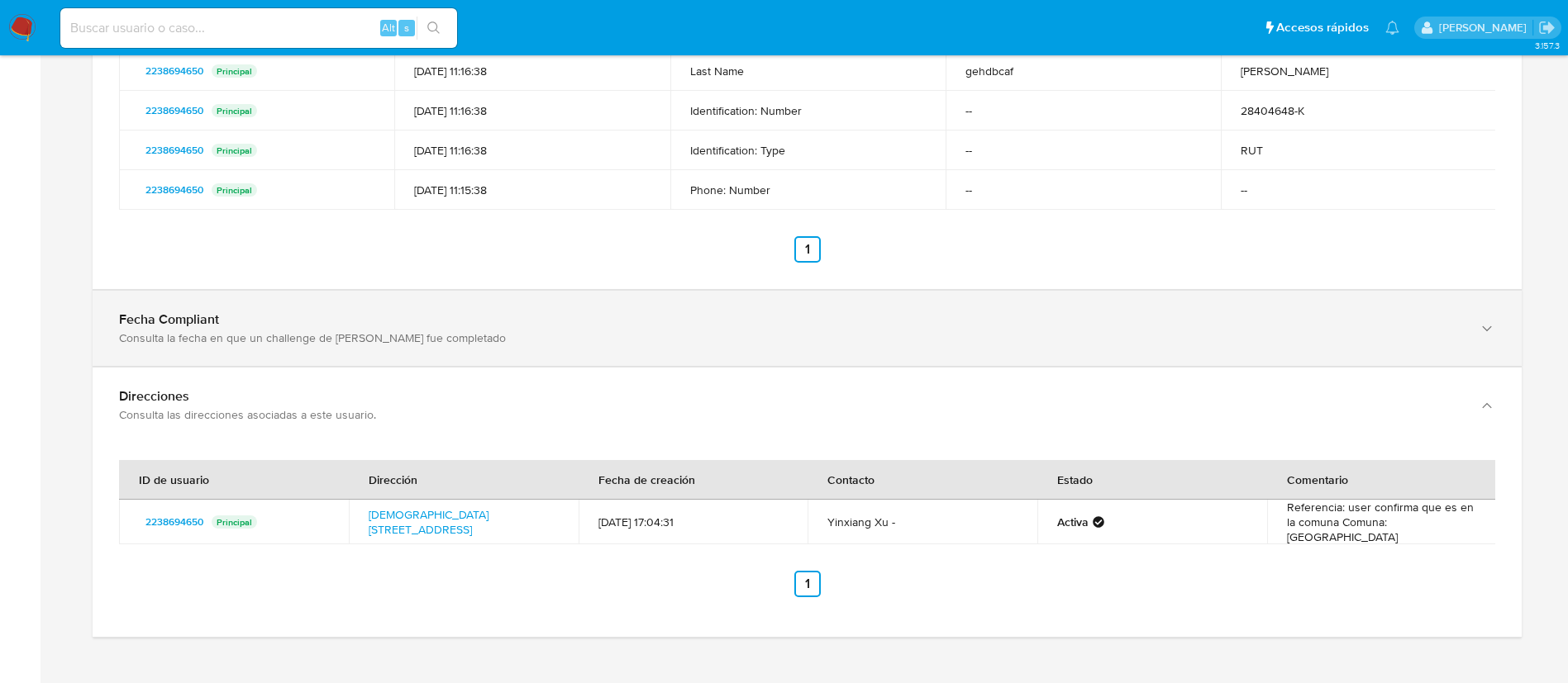
click at [425, 343] on div "Consulta la fecha en que un challenge de [PERSON_NAME] fue completado" at bounding box center [789, 337] width 1342 height 15
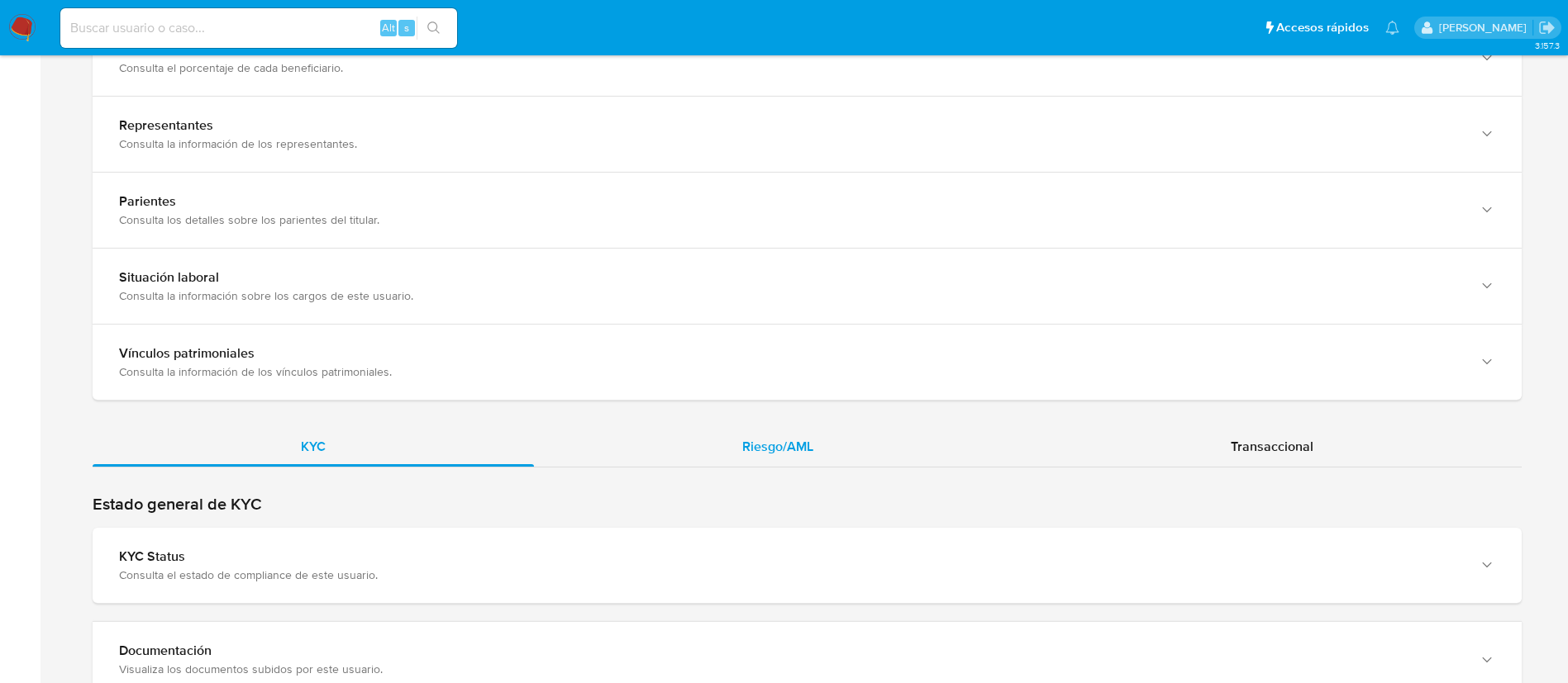
scroll to position [1485, 0]
click at [796, 462] on div "Riesgo/AML" at bounding box center [778, 443] width 488 height 40
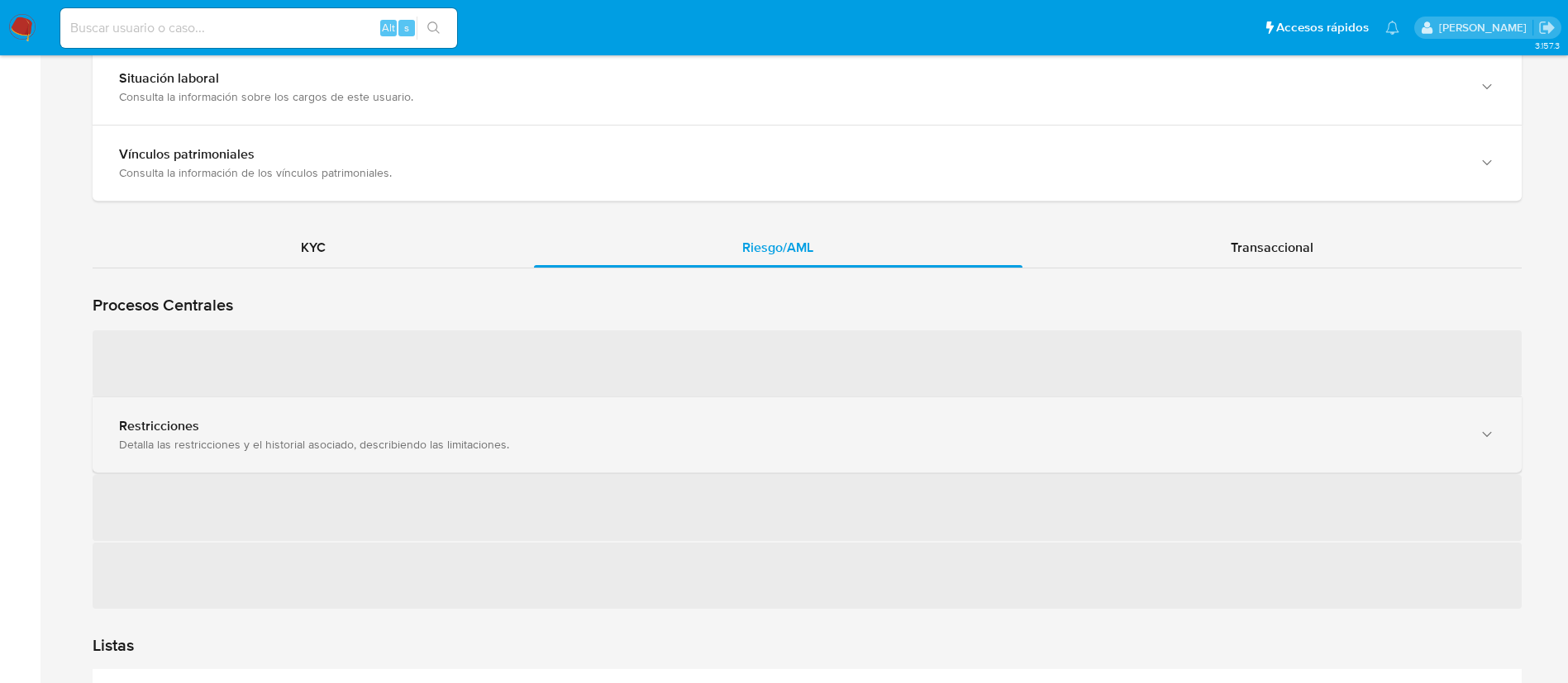
scroll to position [1682, 0]
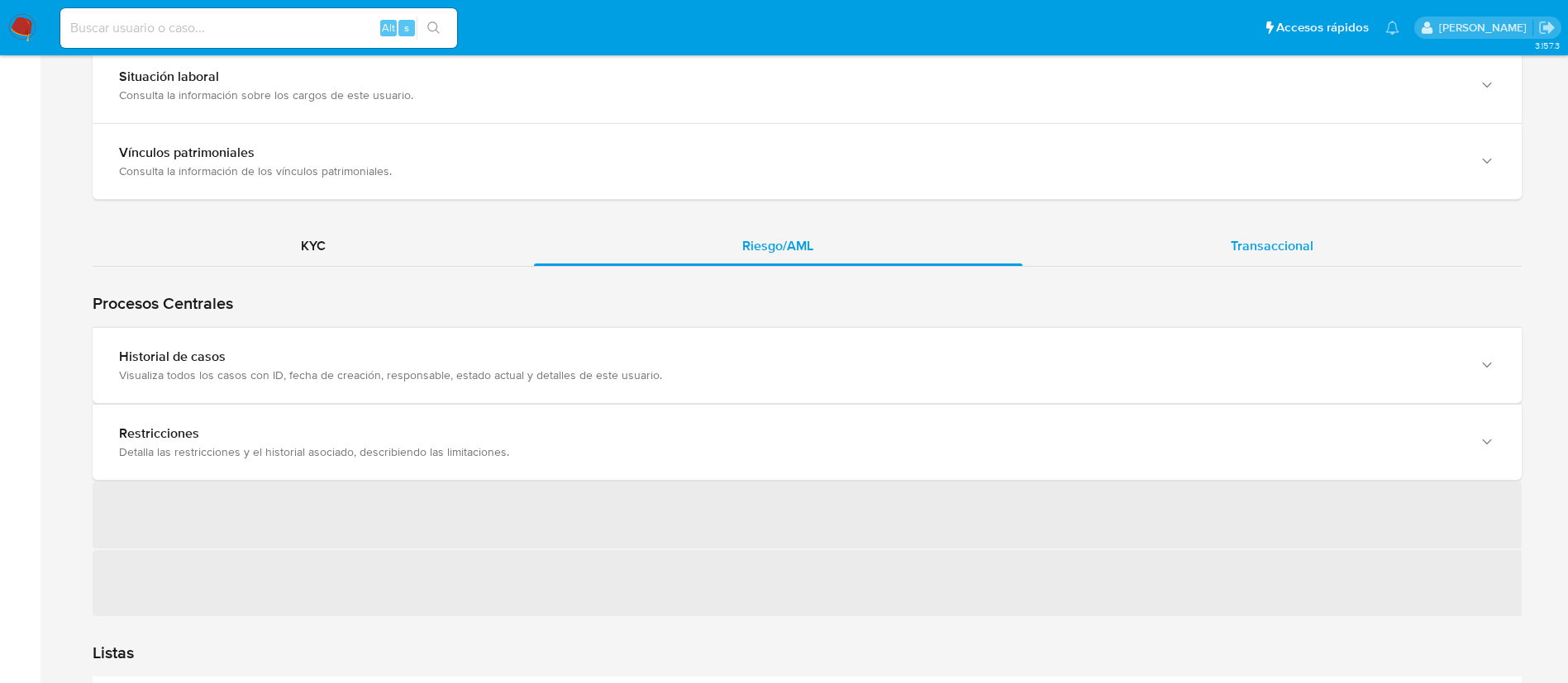
click at [1311, 242] on span "Transaccional" at bounding box center [1272, 246] width 83 height 19
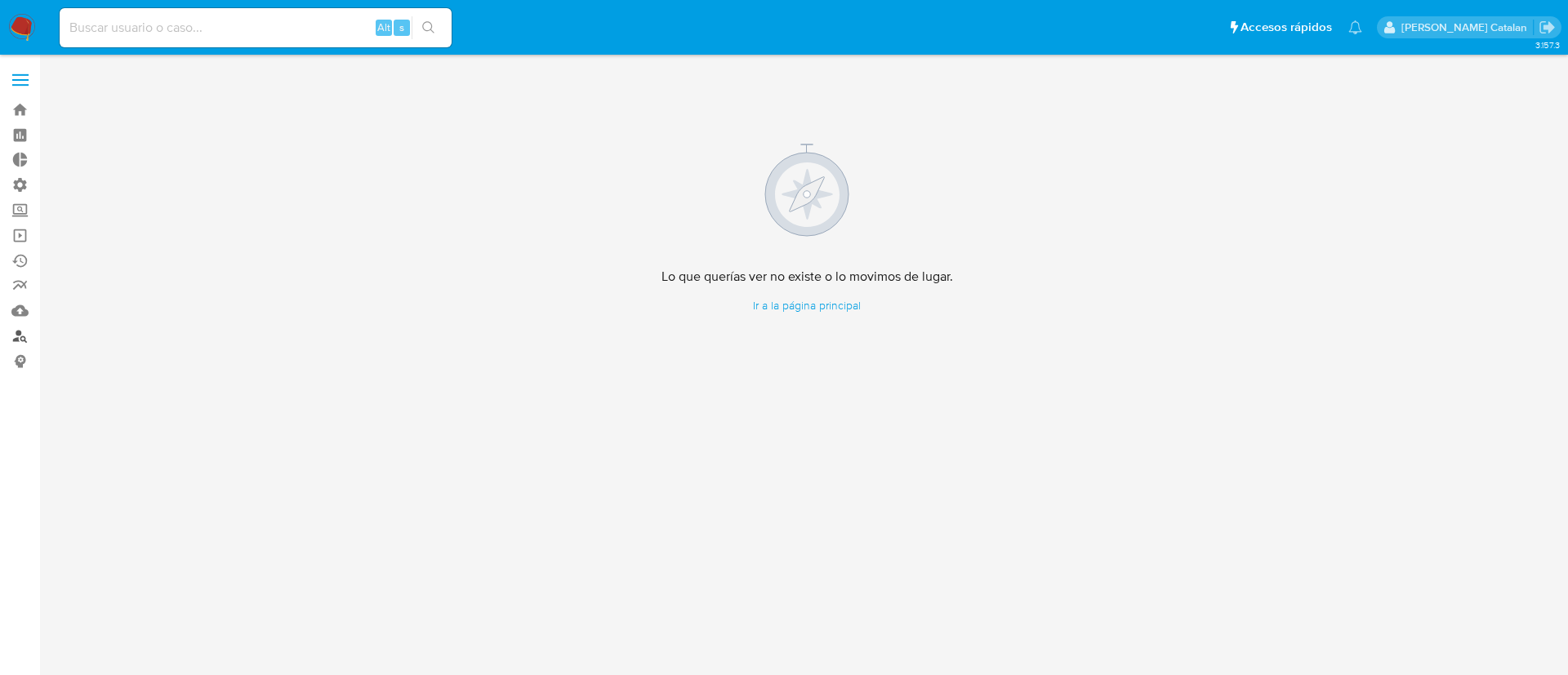
click at [24, 335] on link "Buscador de personas" at bounding box center [97, 336] width 194 height 25
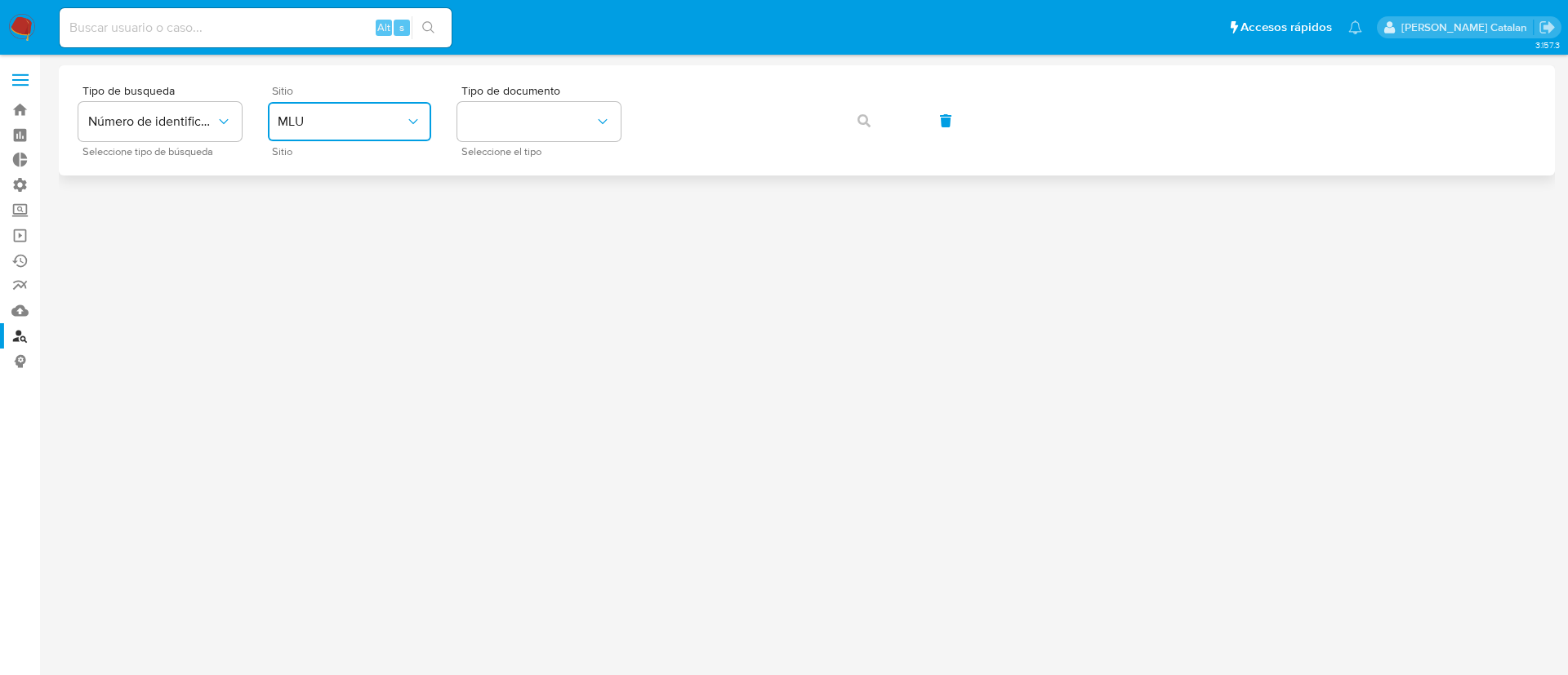
click at [387, 127] on span "MLU" at bounding box center [341, 121] width 128 height 16
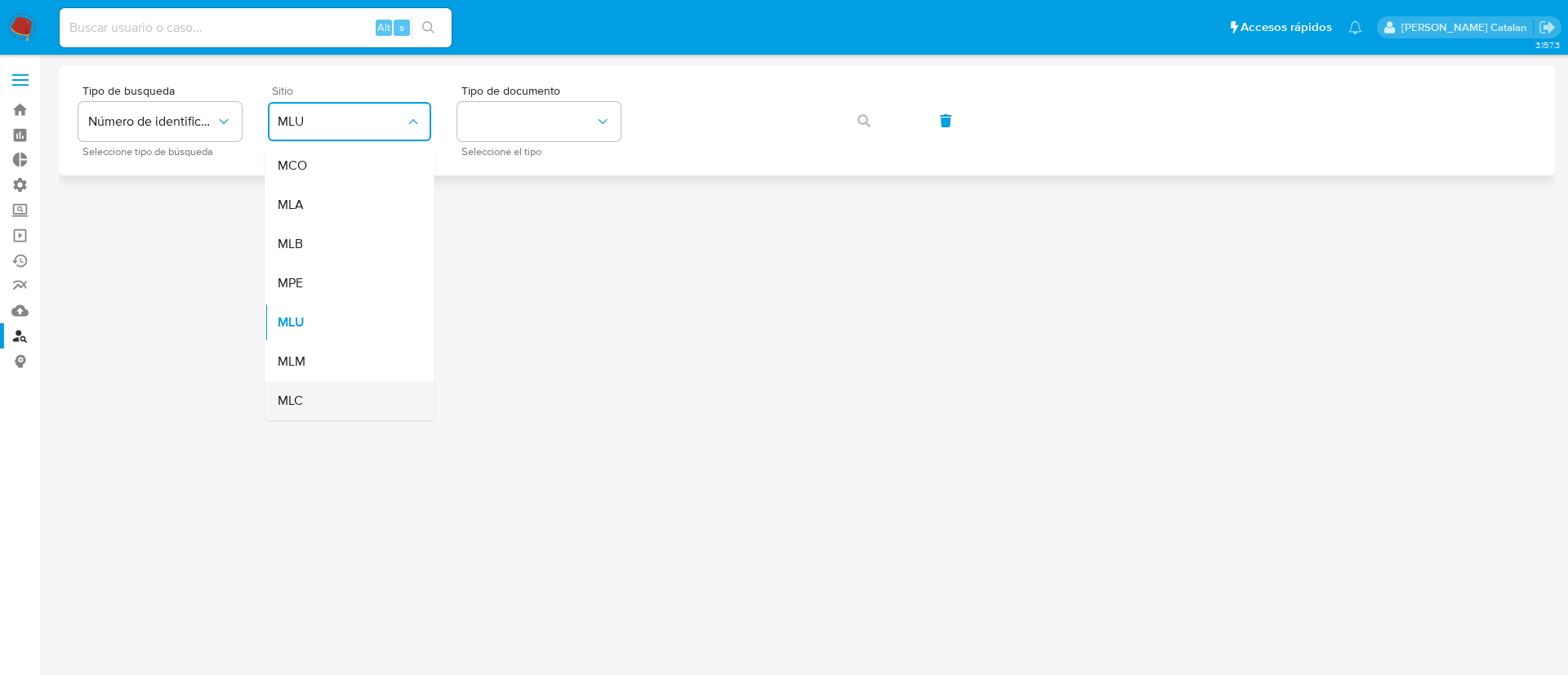
click at [355, 383] on div "MLC" at bounding box center [344, 400] width 134 height 39
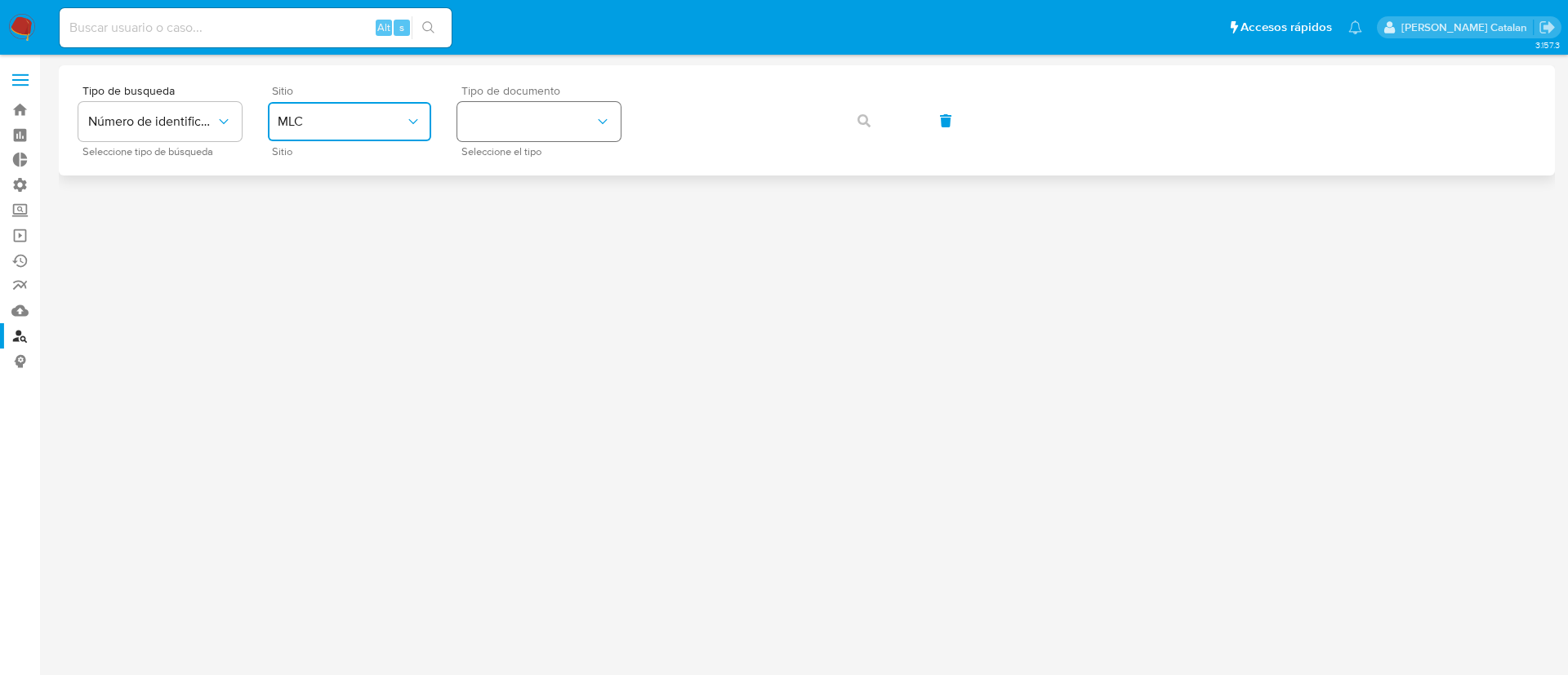
click at [527, 107] on button "identificationType" at bounding box center [539, 121] width 163 height 39
click at [526, 175] on div "RUT RUT" at bounding box center [533, 174] width 134 height 56
click at [857, 122] on button "button" at bounding box center [864, 120] width 56 height 39
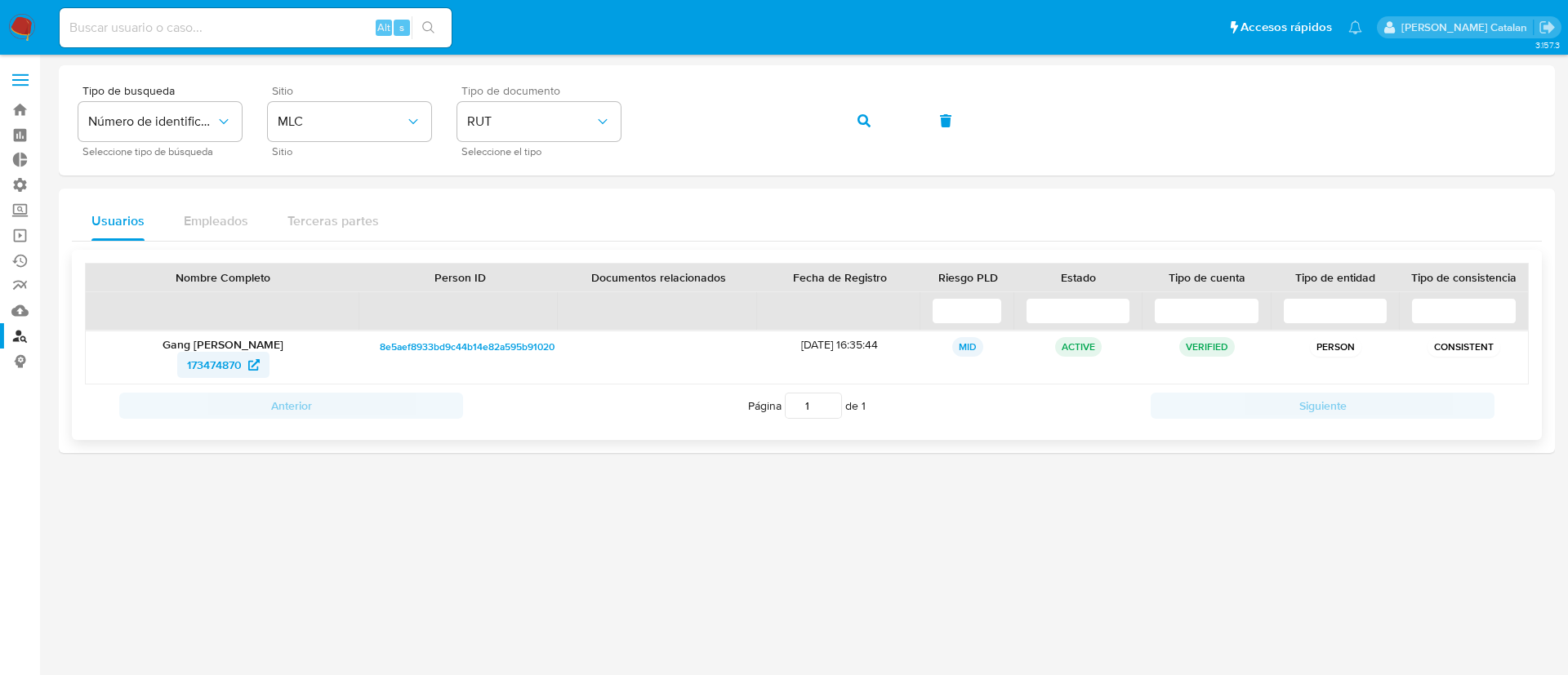
click at [226, 365] on span "173474870" at bounding box center [214, 364] width 55 height 26
click at [575, 123] on div "Tipo de busqueda Número de identificación Seleccione tipo de búsqueda Sitio MLC…" at bounding box center [807, 120] width 1458 height 71
click at [870, 111] on button "button" at bounding box center [864, 120] width 56 height 39
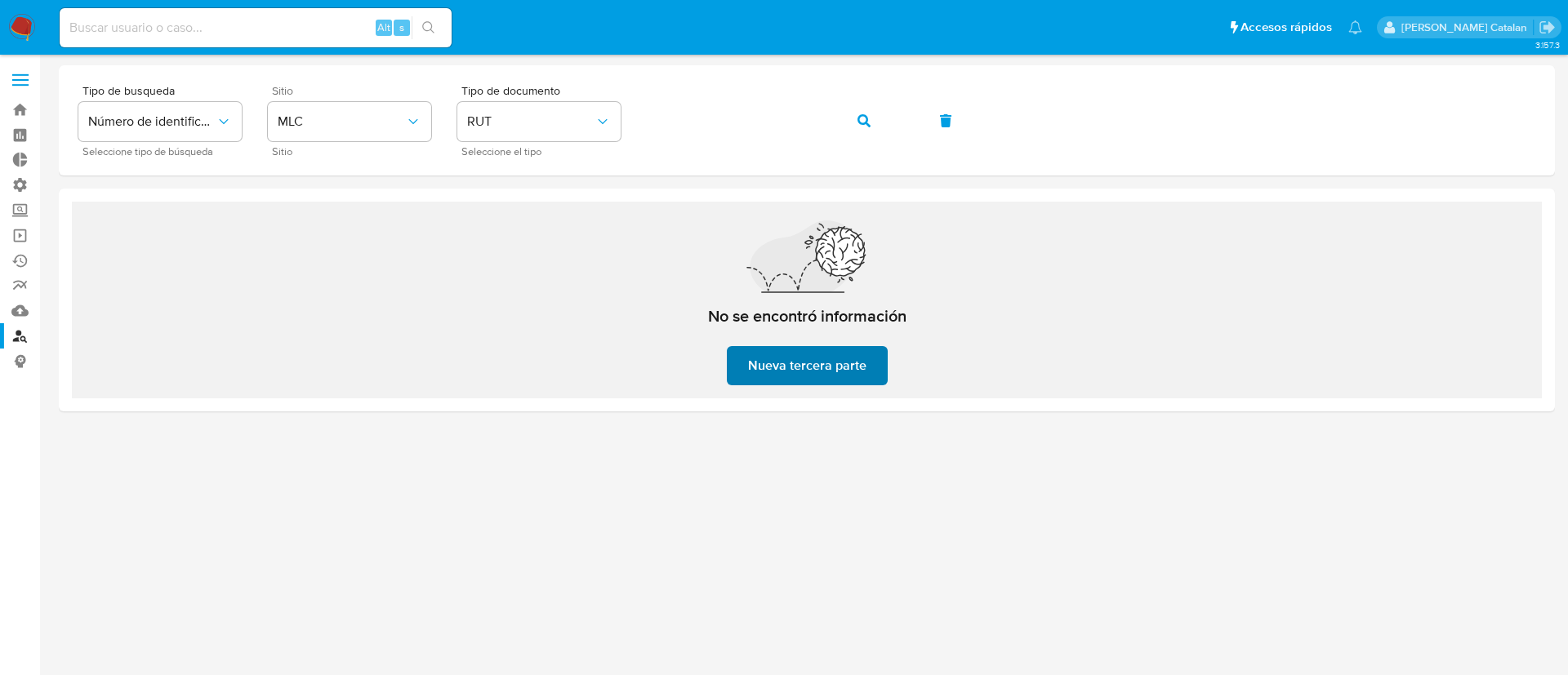
click at [774, 362] on span "Nueva tercera parte" at bounding box center [807, 365] width 118 height 36
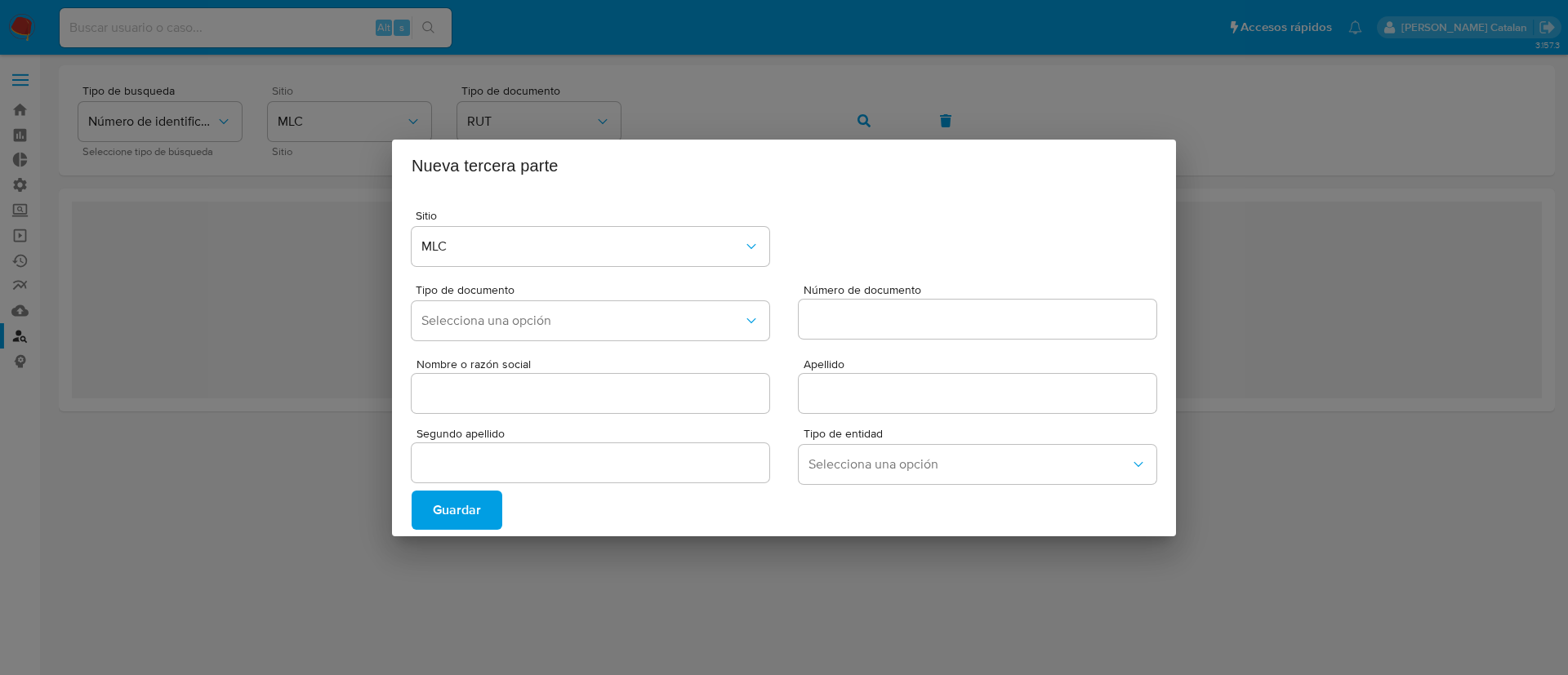
click at [692, 561] on div "Nueva tercera parte Sitio MLC Tipo de documento Selecciona una opción Número de…" at bounding box center [784, 337] width 1568 height 675
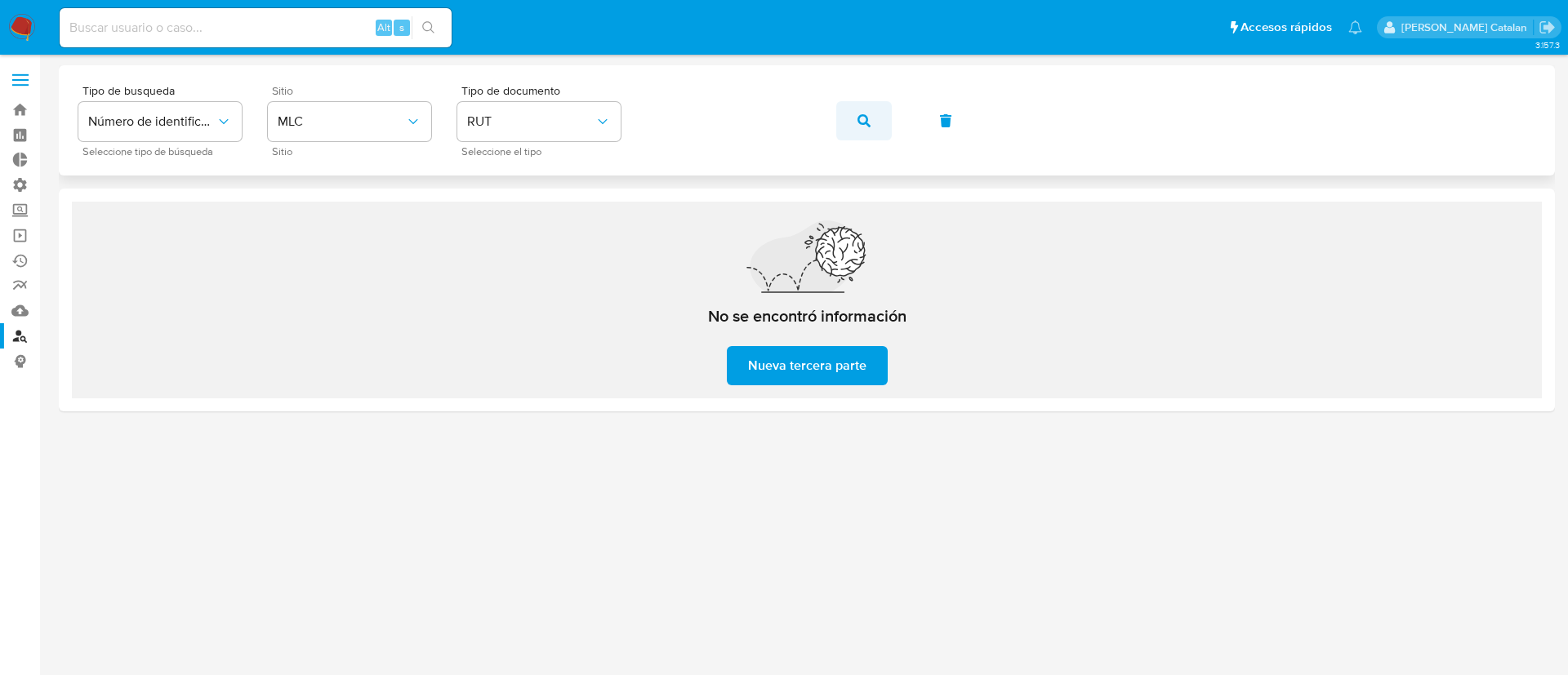
click at [854, 117] on button "button" at bounding box center [864, 120] width 56 height 39
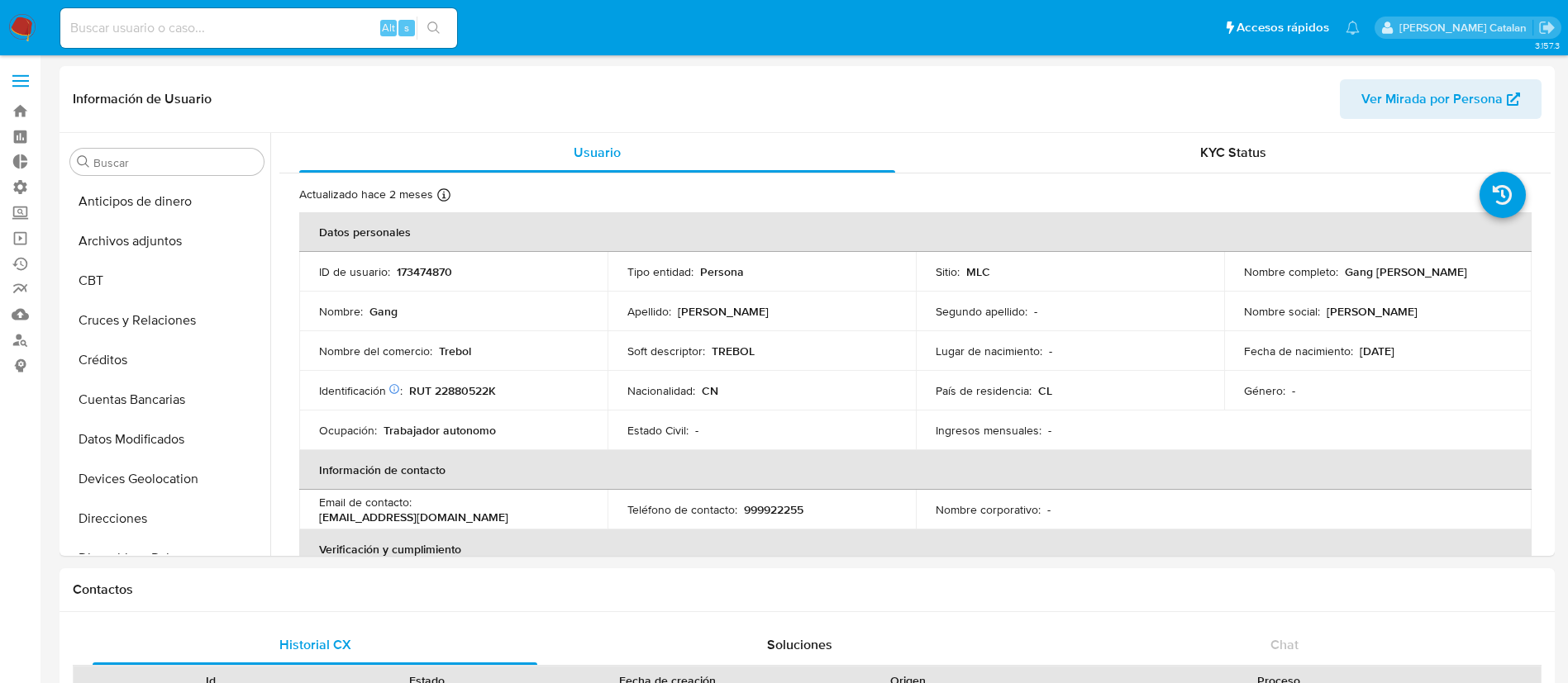
select select "10"
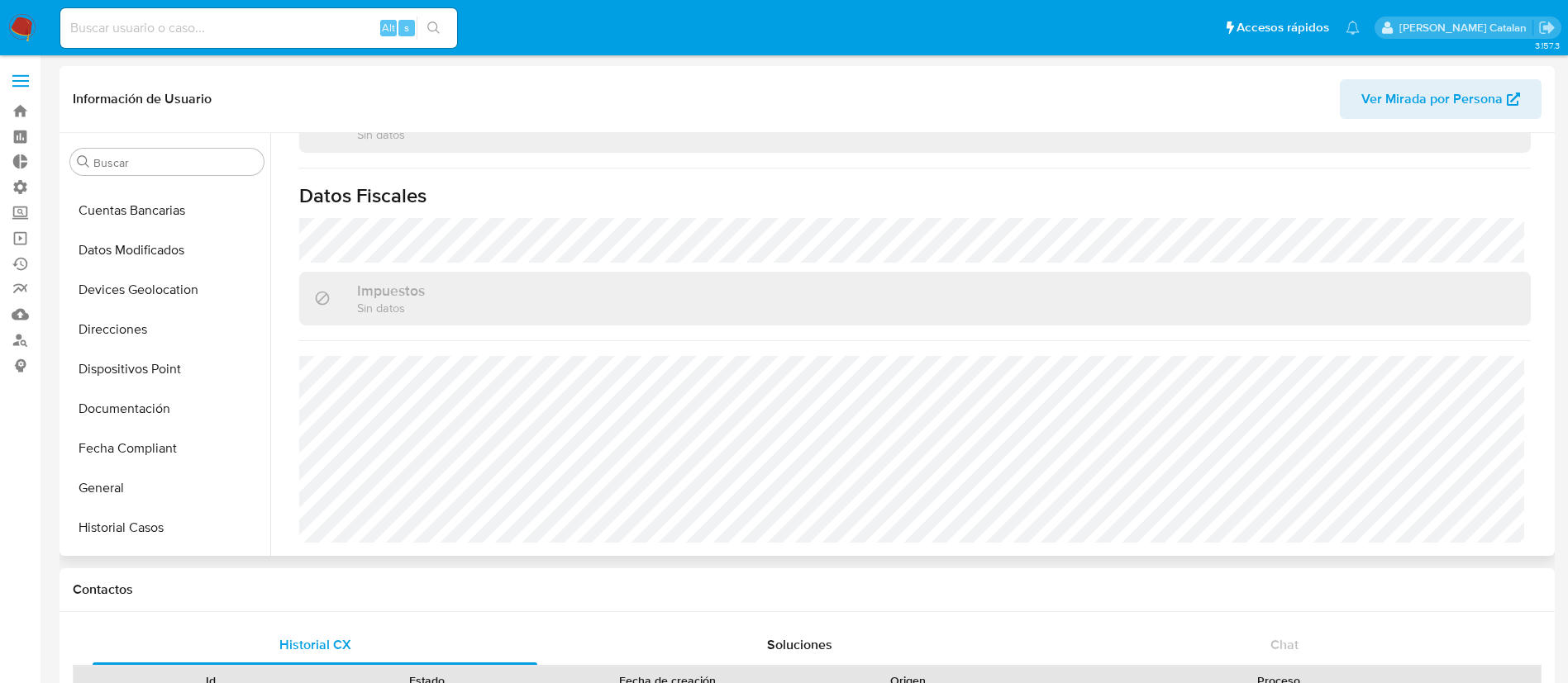
scroll to position [188, 0]
click at [123, 400] on button "Documentación" at bounding box center [159, 410] width 193 height 40
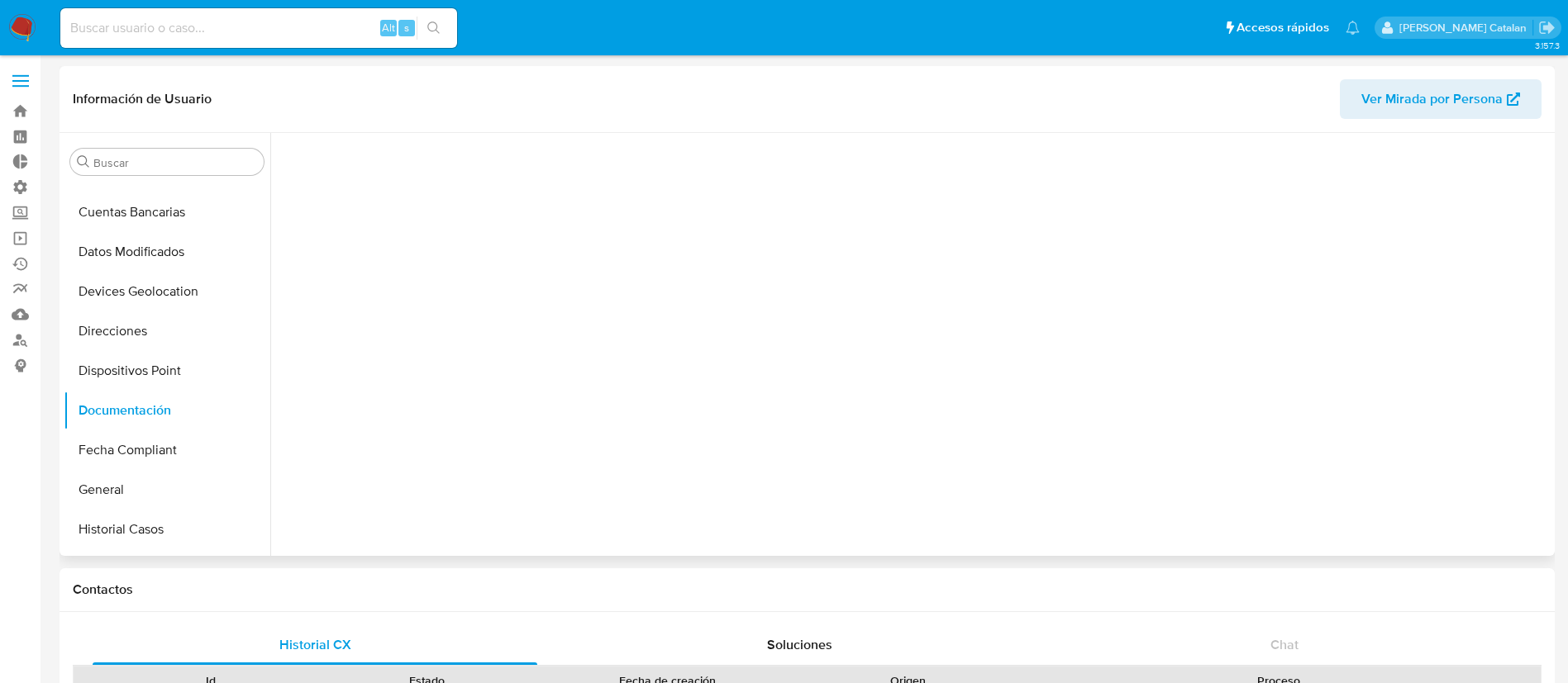
scroll to position [0, 0]
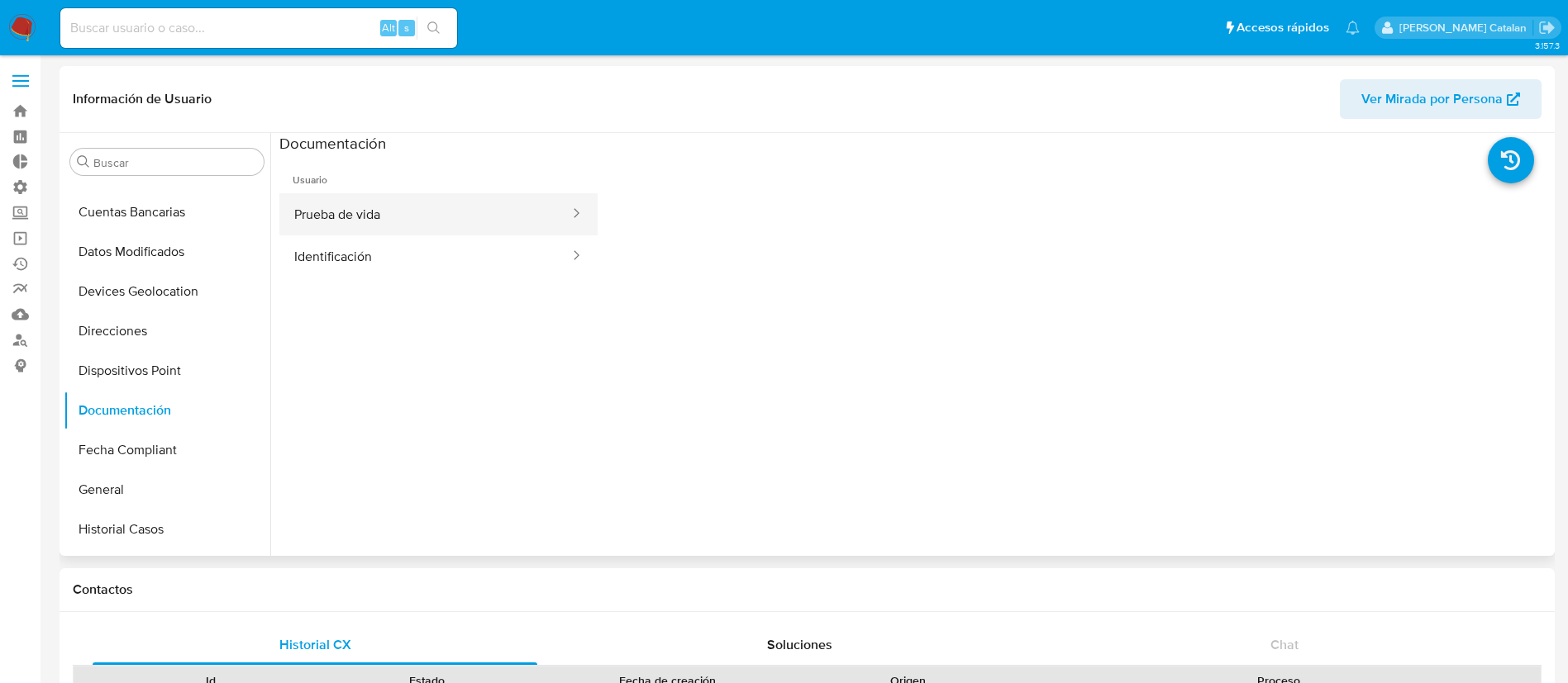
click at [433, 222] on button "Prueba de vida" at bounding box center [425, 214] width 292 height 42
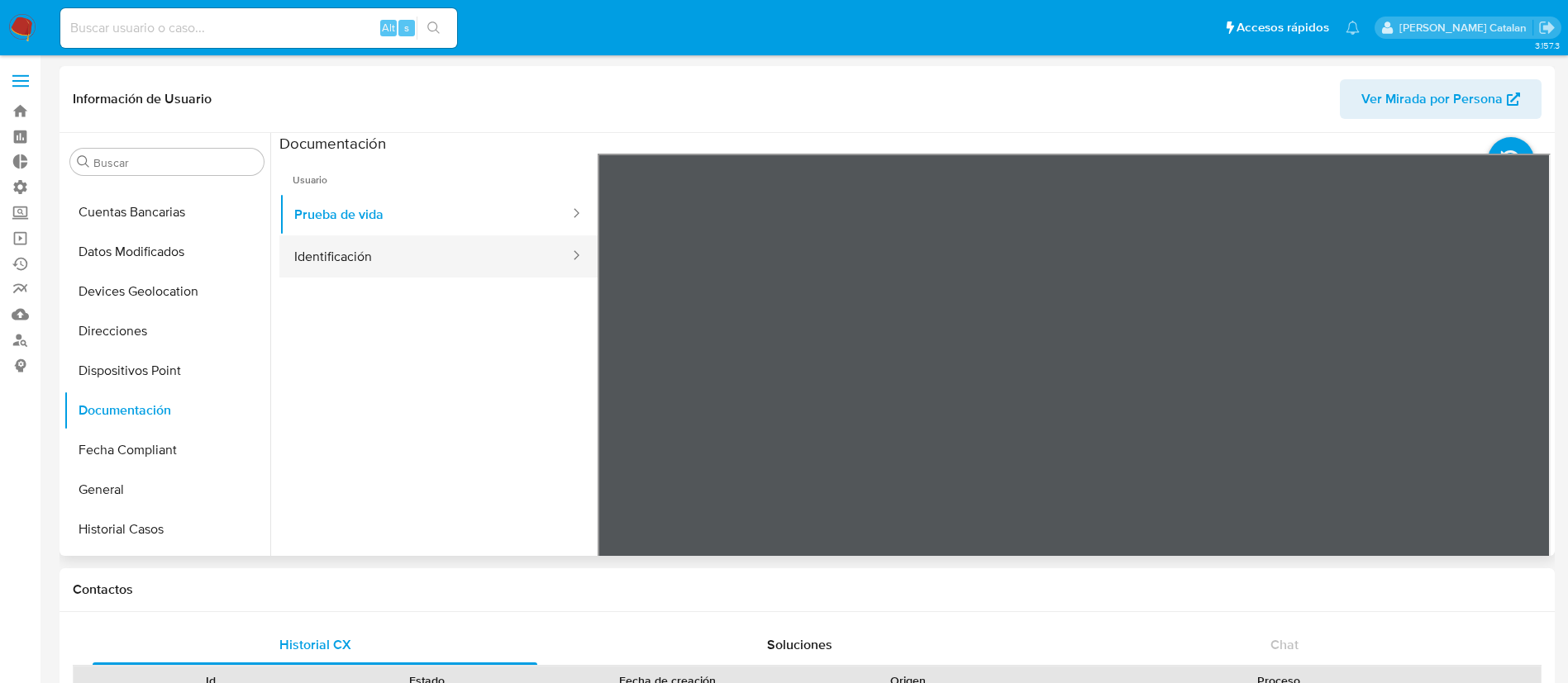
click at [360, 252] on button "Identificación" at bounding box center [425, 256] width 292 height 42
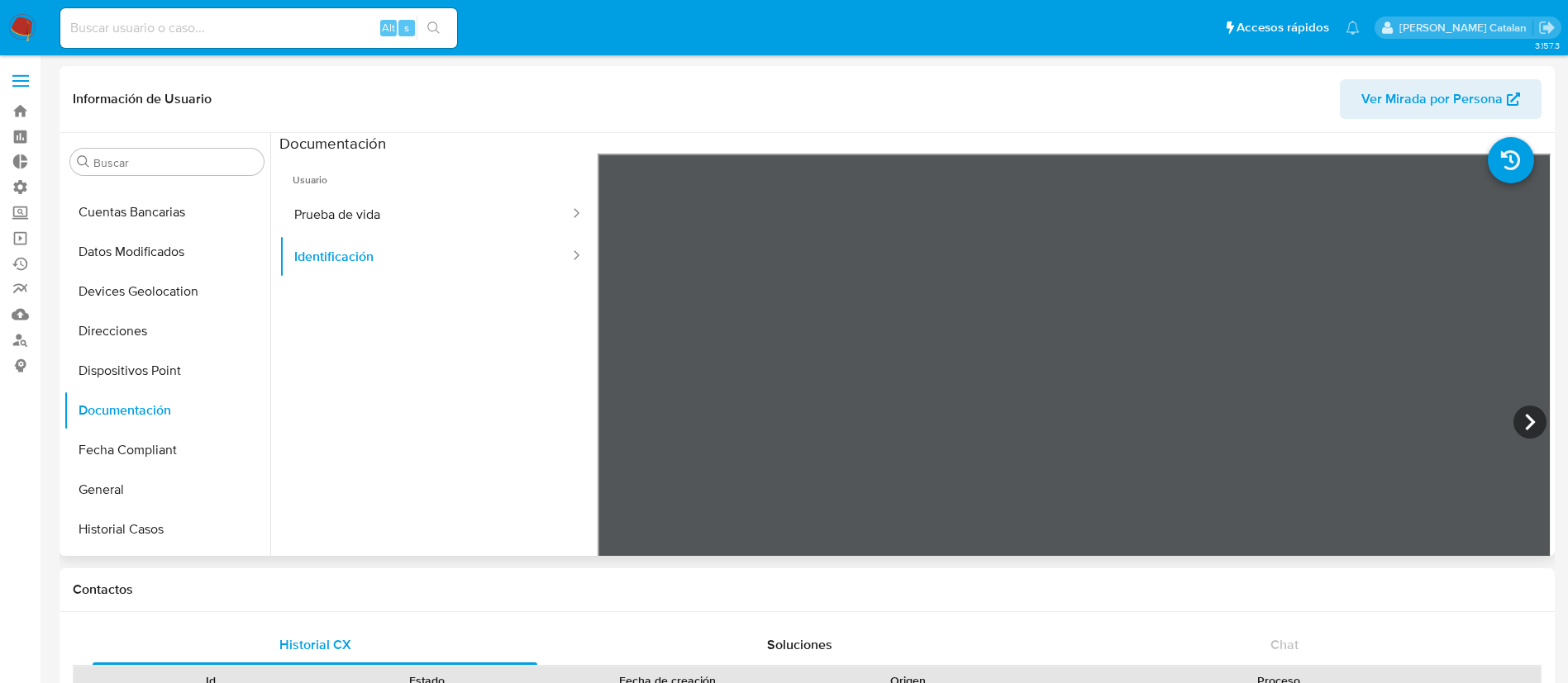
click at [435, 365] on ul "Usuario Prueba de vida Identificación" at bounding box center [437, 392] width 318 height 476
click at [104, 427] on button "Dispositivos Point" at bounding box center [159, 413] width 193 height 40
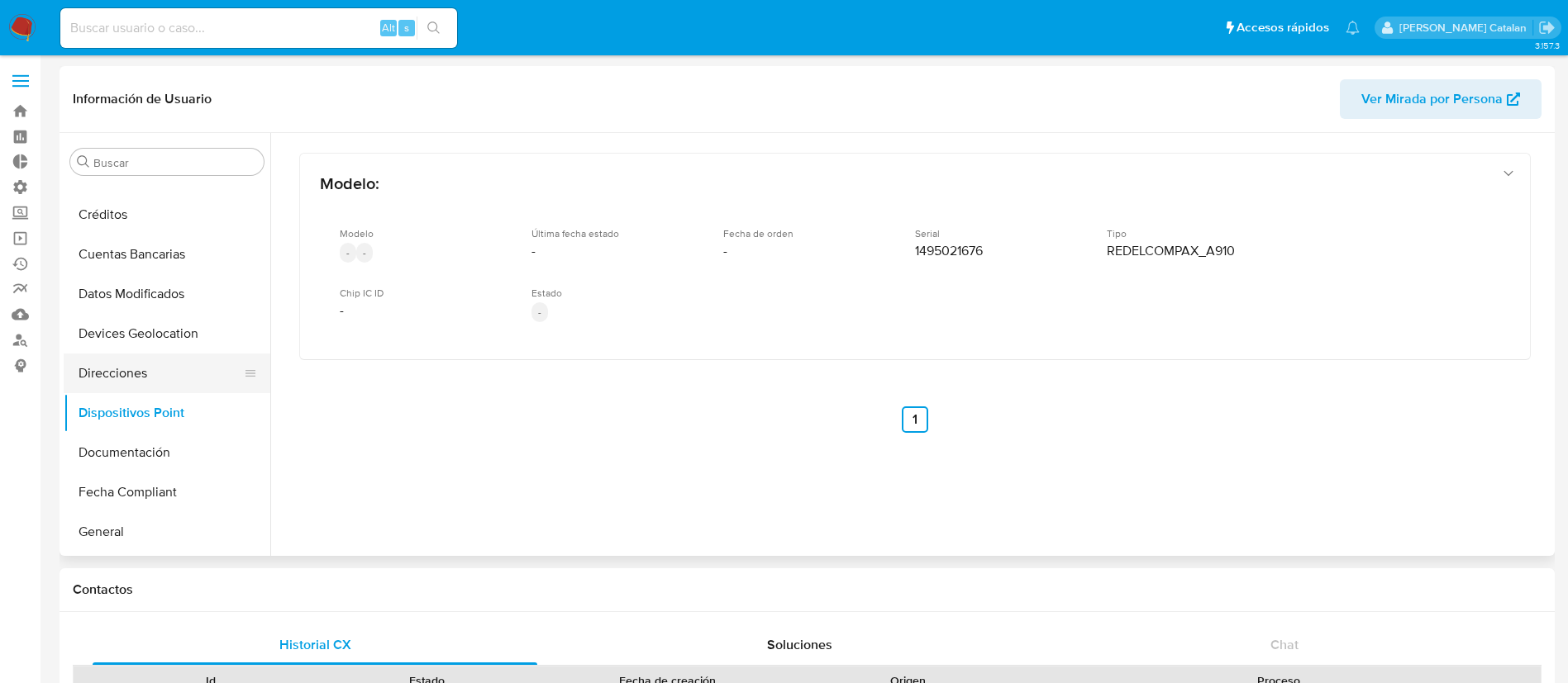
click at [115, 379] on button "Direcciones" at bounding box center [159, 373] width 193 height 40
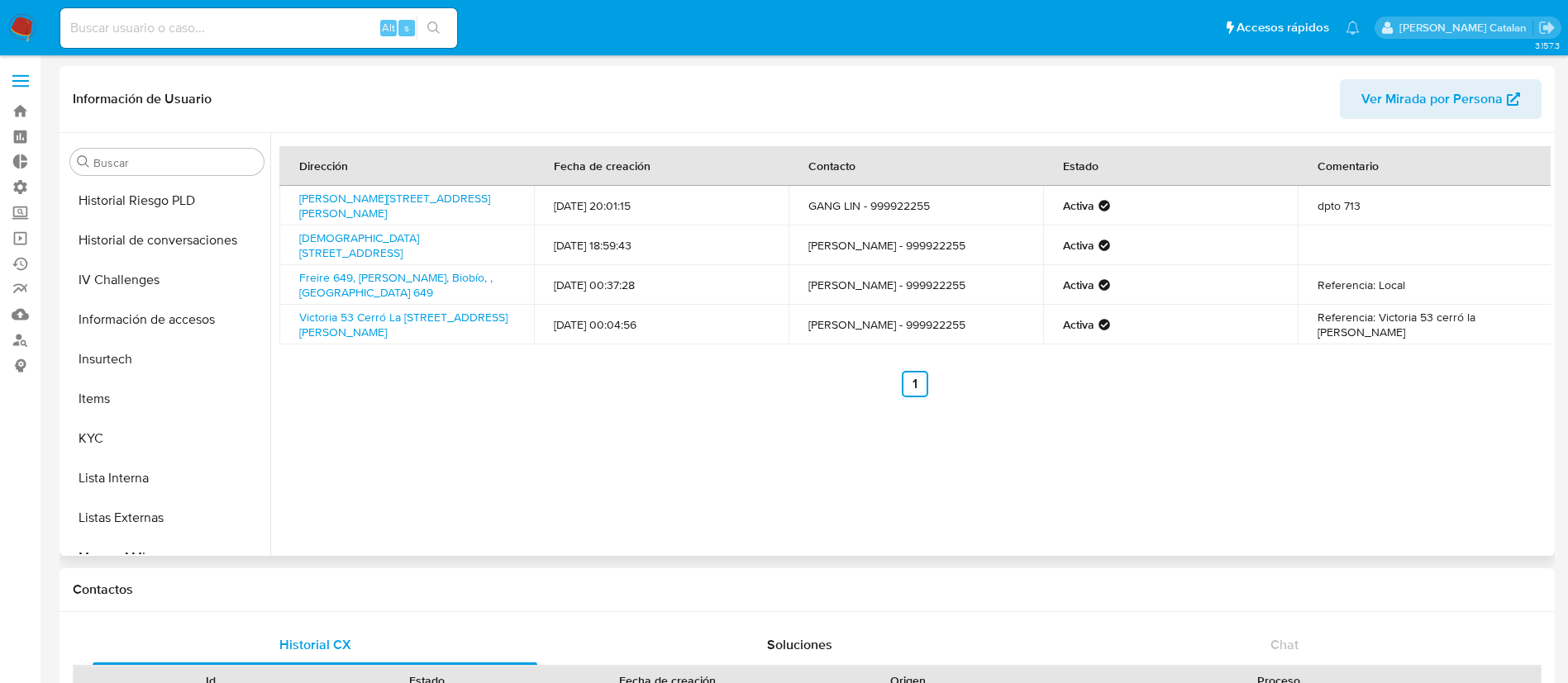
scroll to position [557, 0]
click at [127, 424] on button "KYC" at bounding box center [166, 437] width 207 height 40
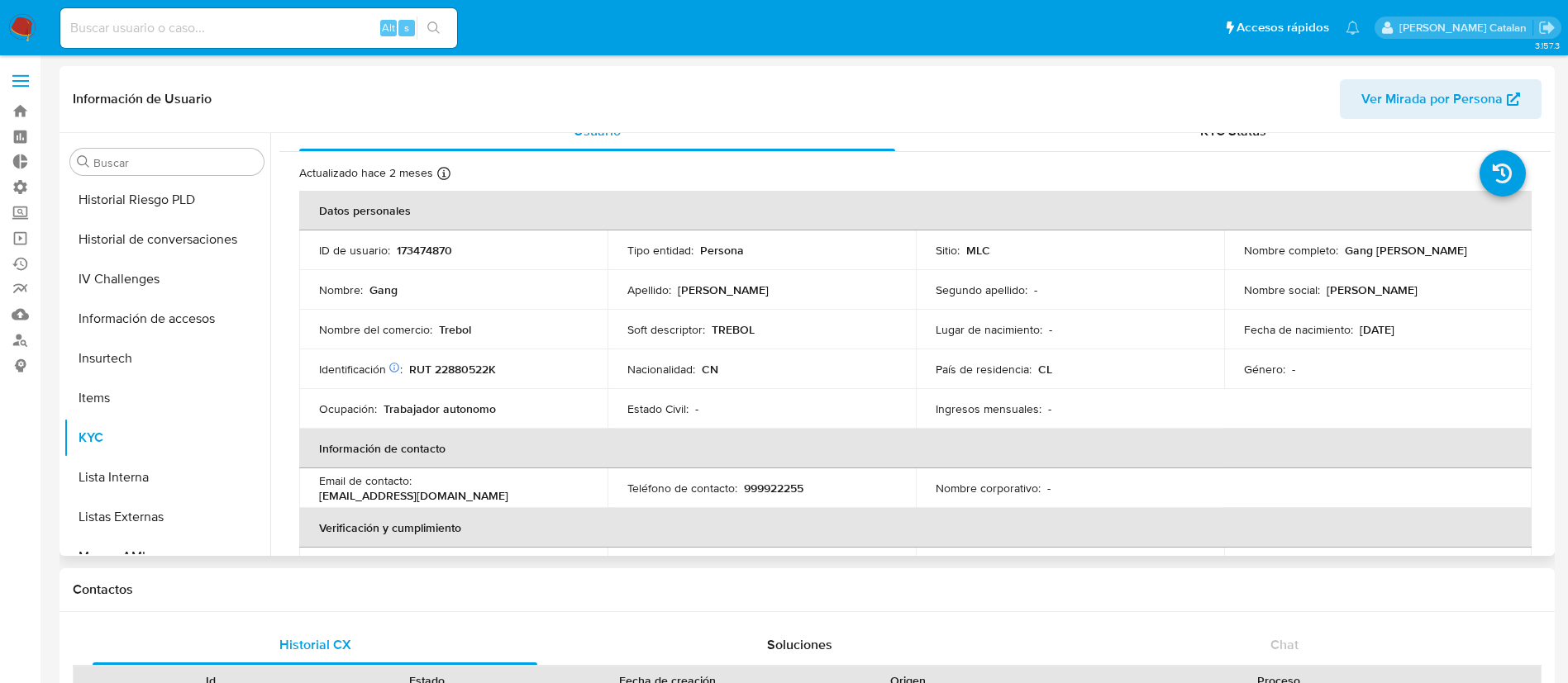
scroll to position [0, 0]
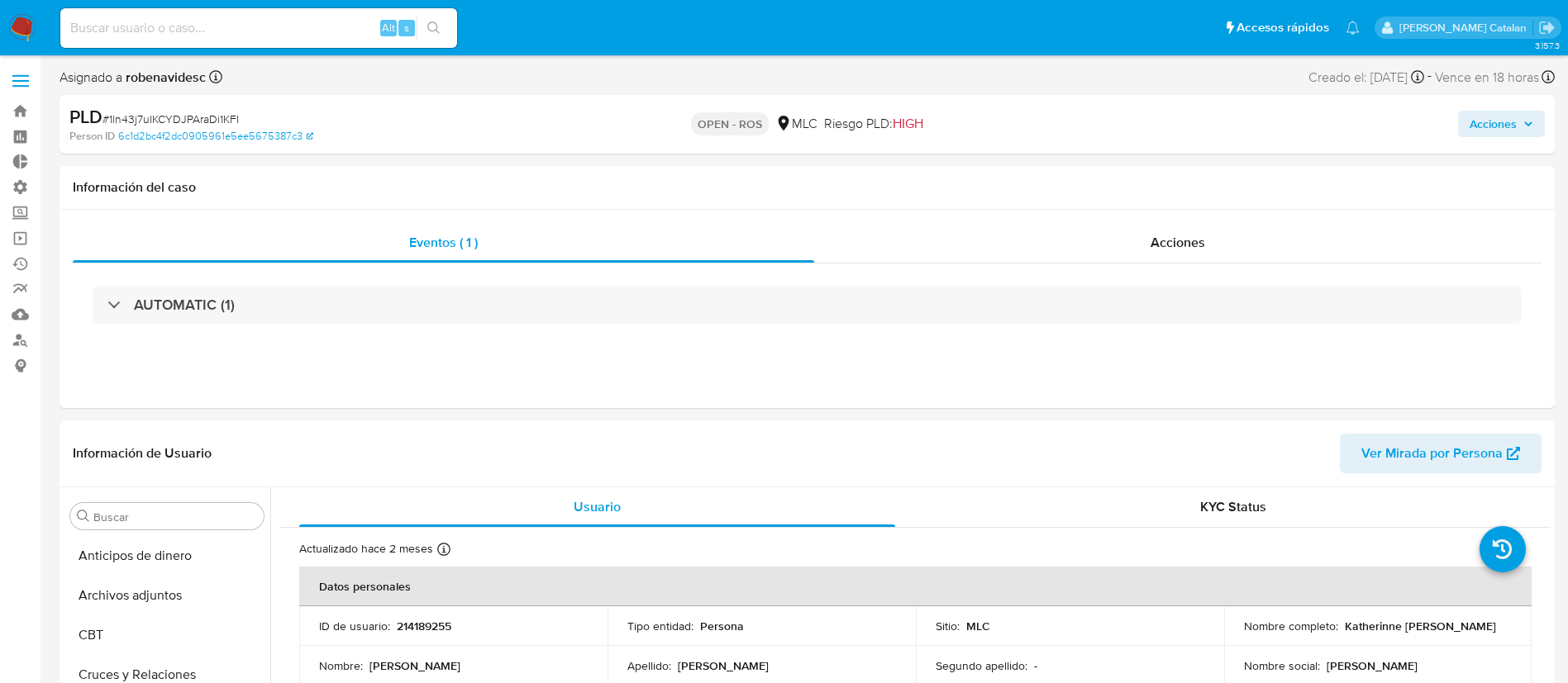
select select "10"
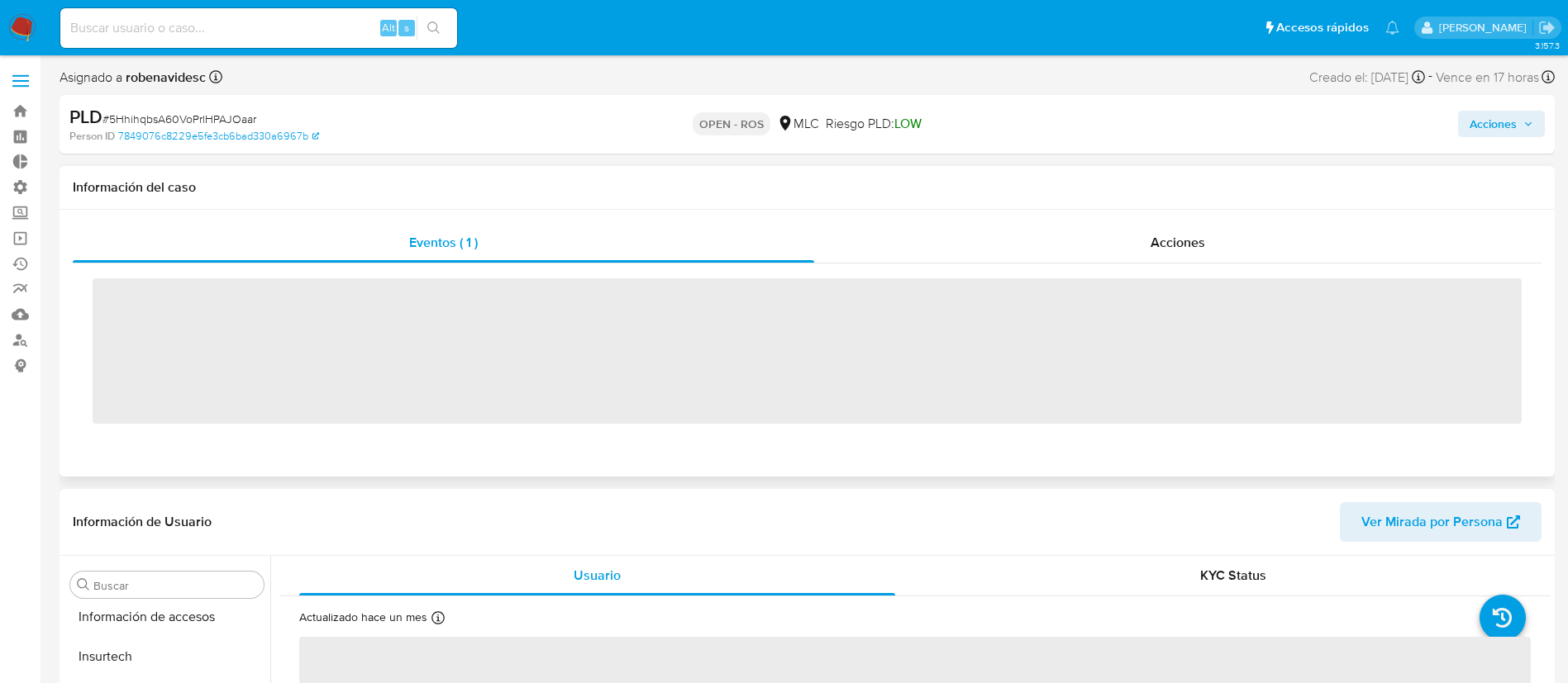
scroll to position [698, 0]
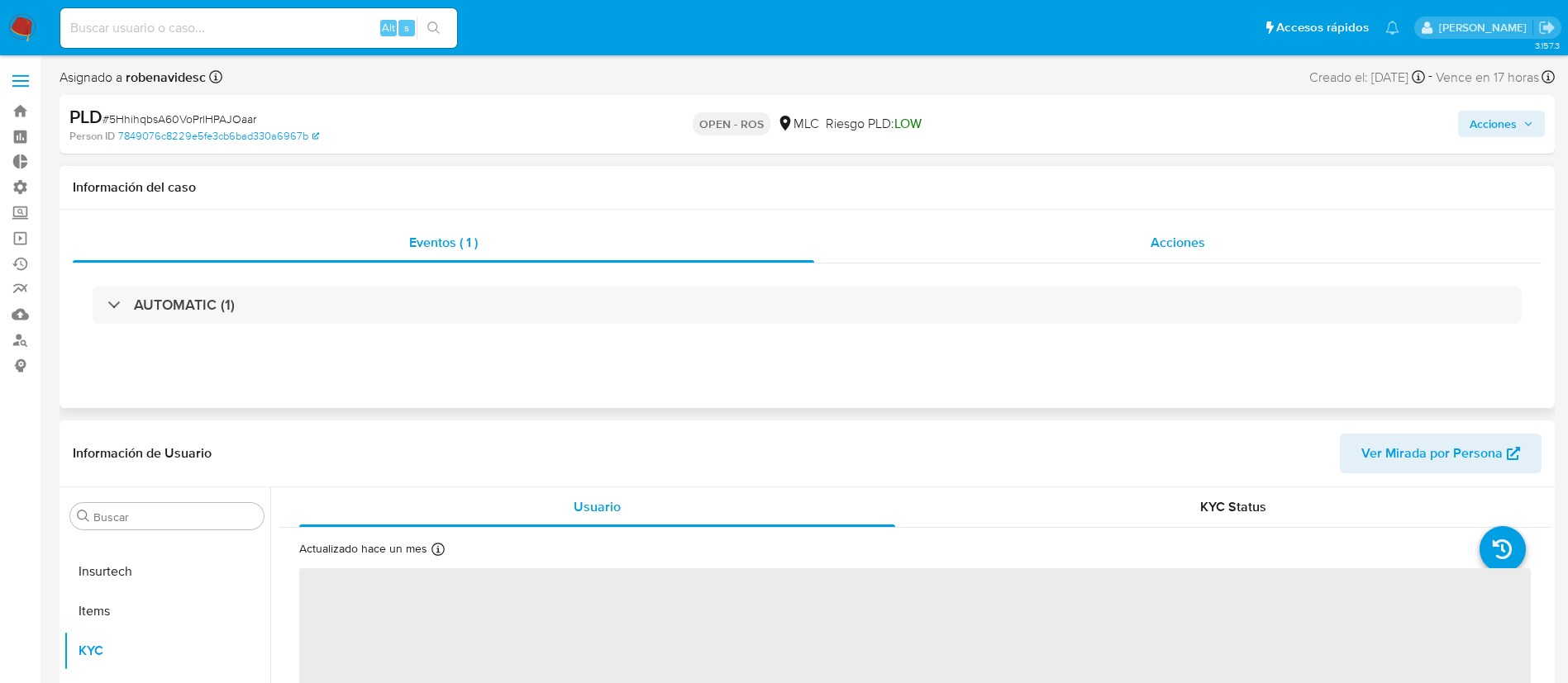
click at [1155, 234] on span "Acciones" at bounding box center [1177, 243] width 54 height 19
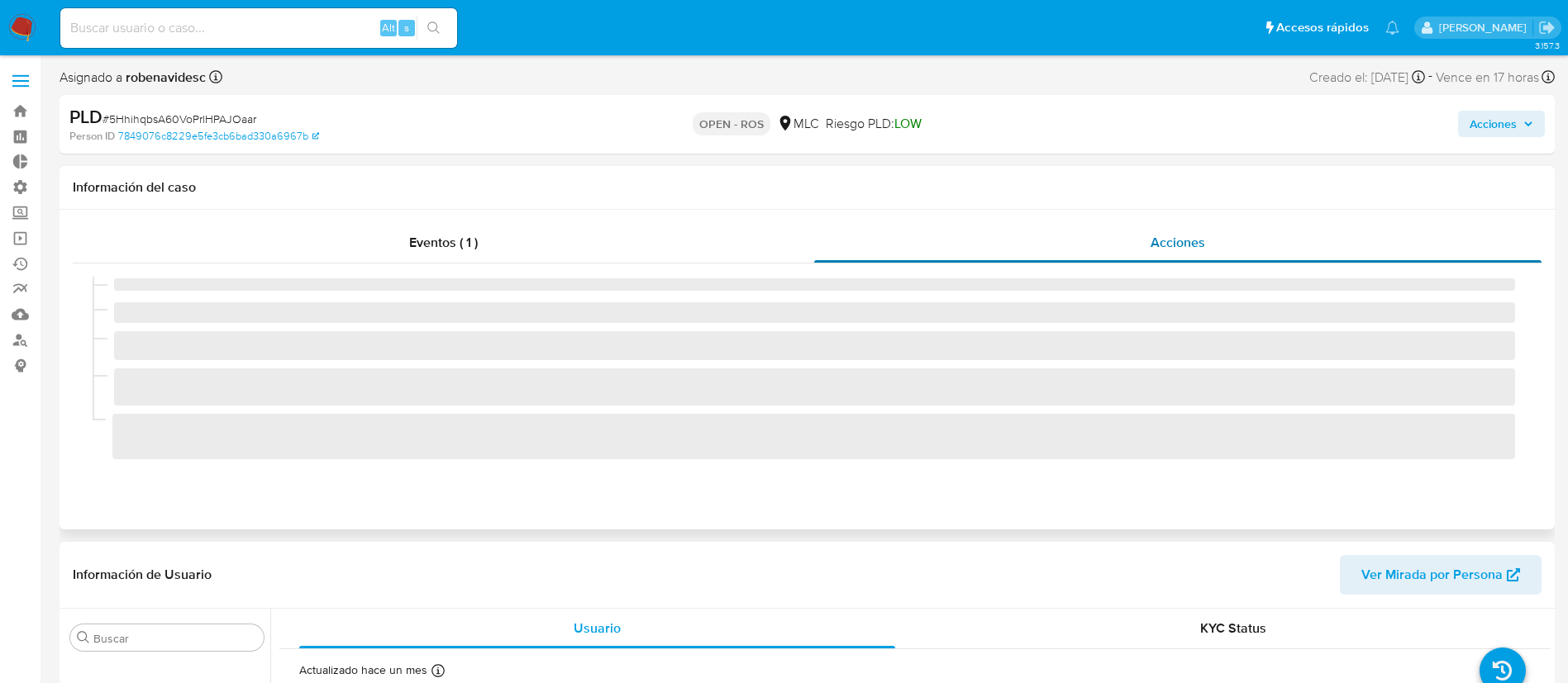
select select "10"
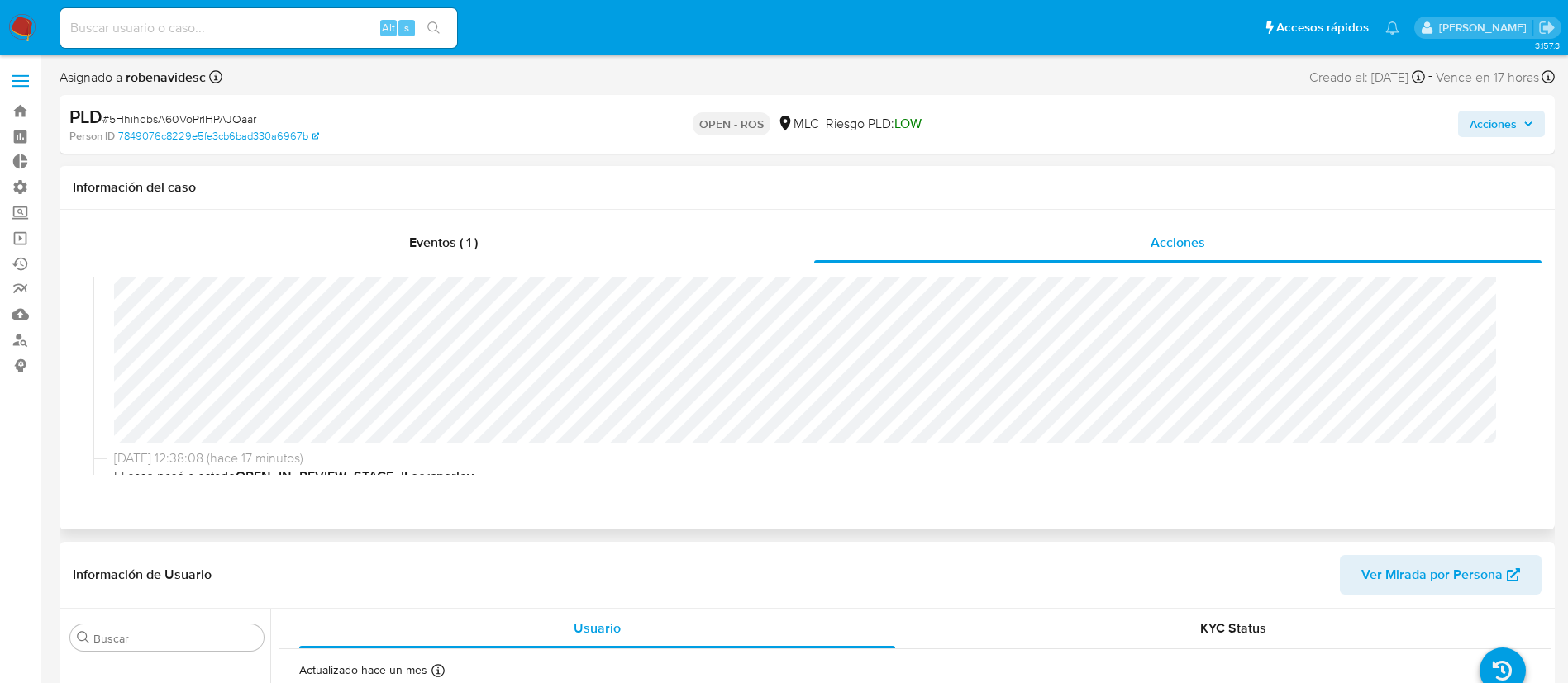
scroll to position [0, 0]
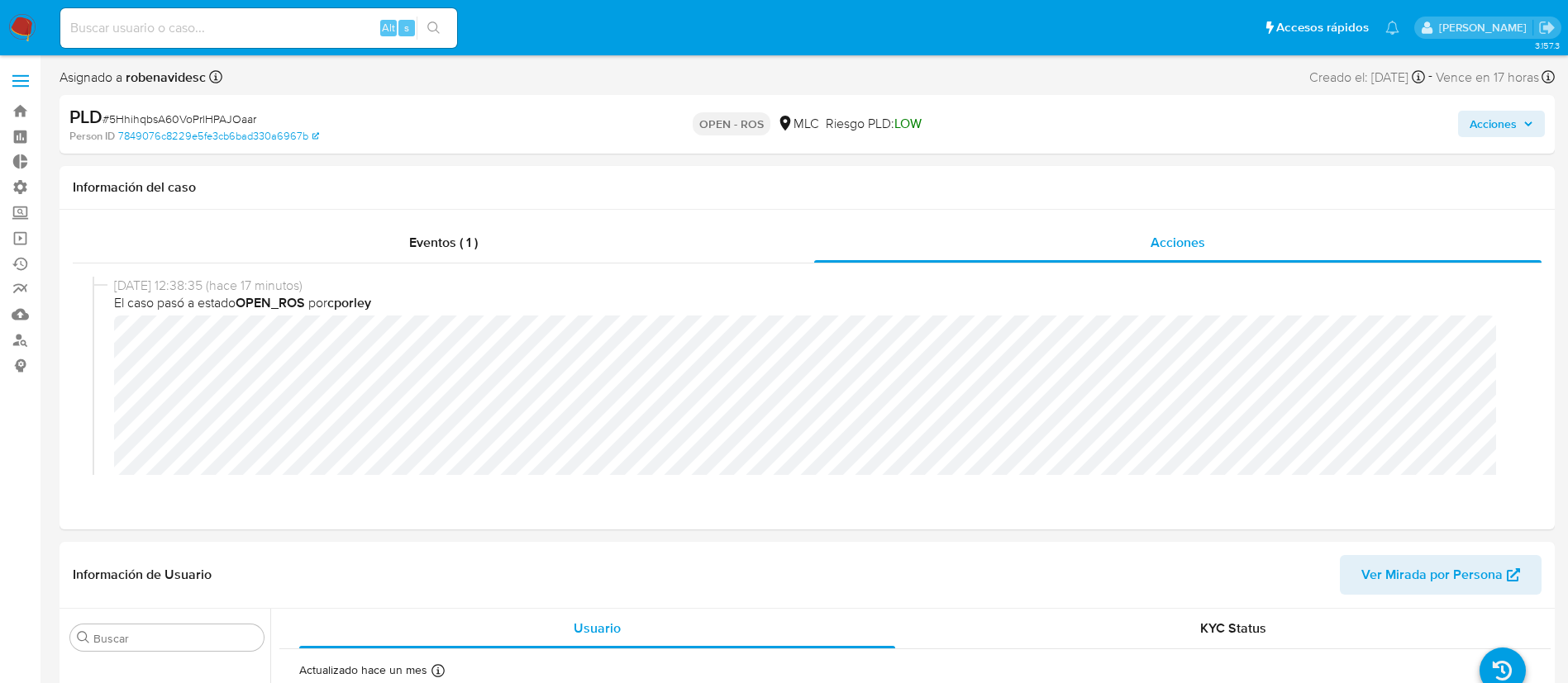
click at [1493, 117] on span "Acciones" at bounding box center [1492, 123] width 47 height 26
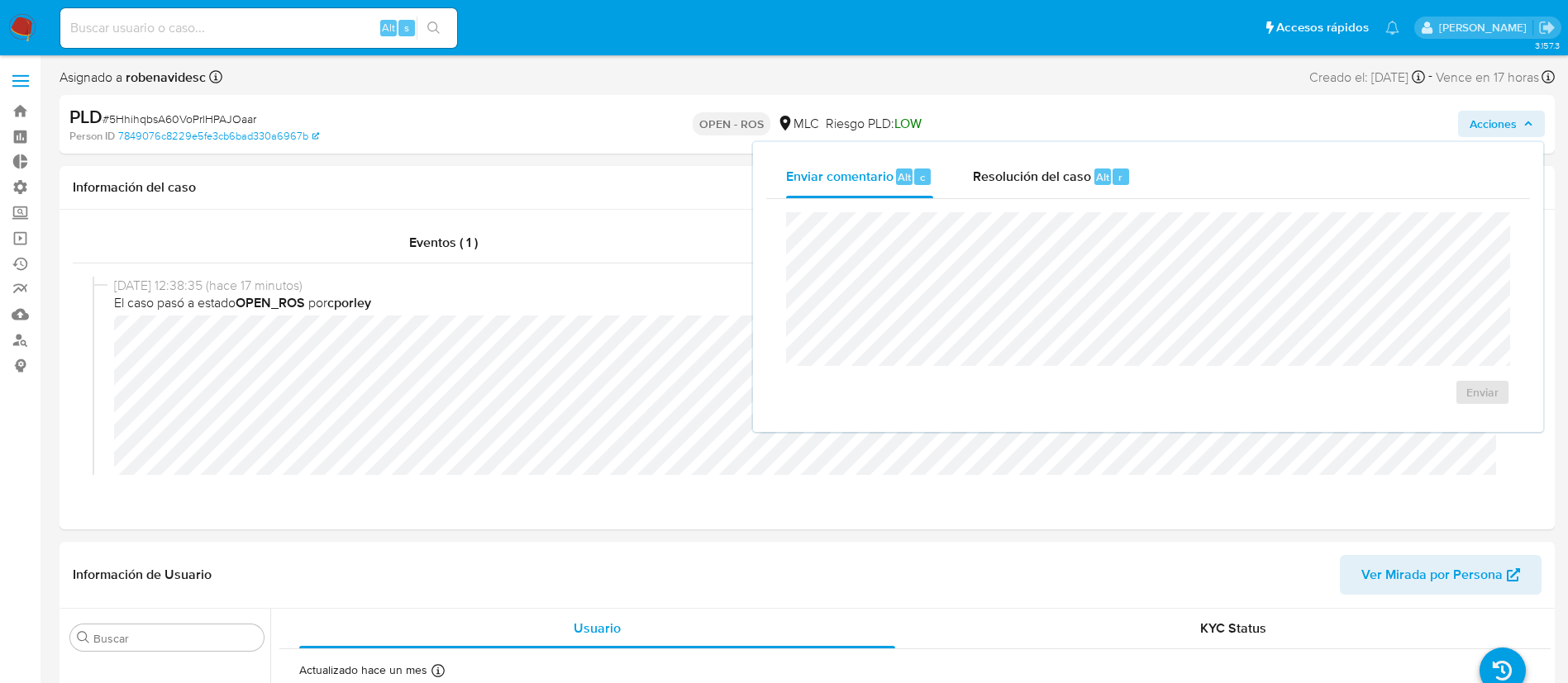
click at [1040, 199] on div "Enviar" at bounding box center [1147, 309] width 763 height 220
click at [1039, 195] on div "Resolución del caso Alt r" at bounding box center [1052, 177] width 157 height 43
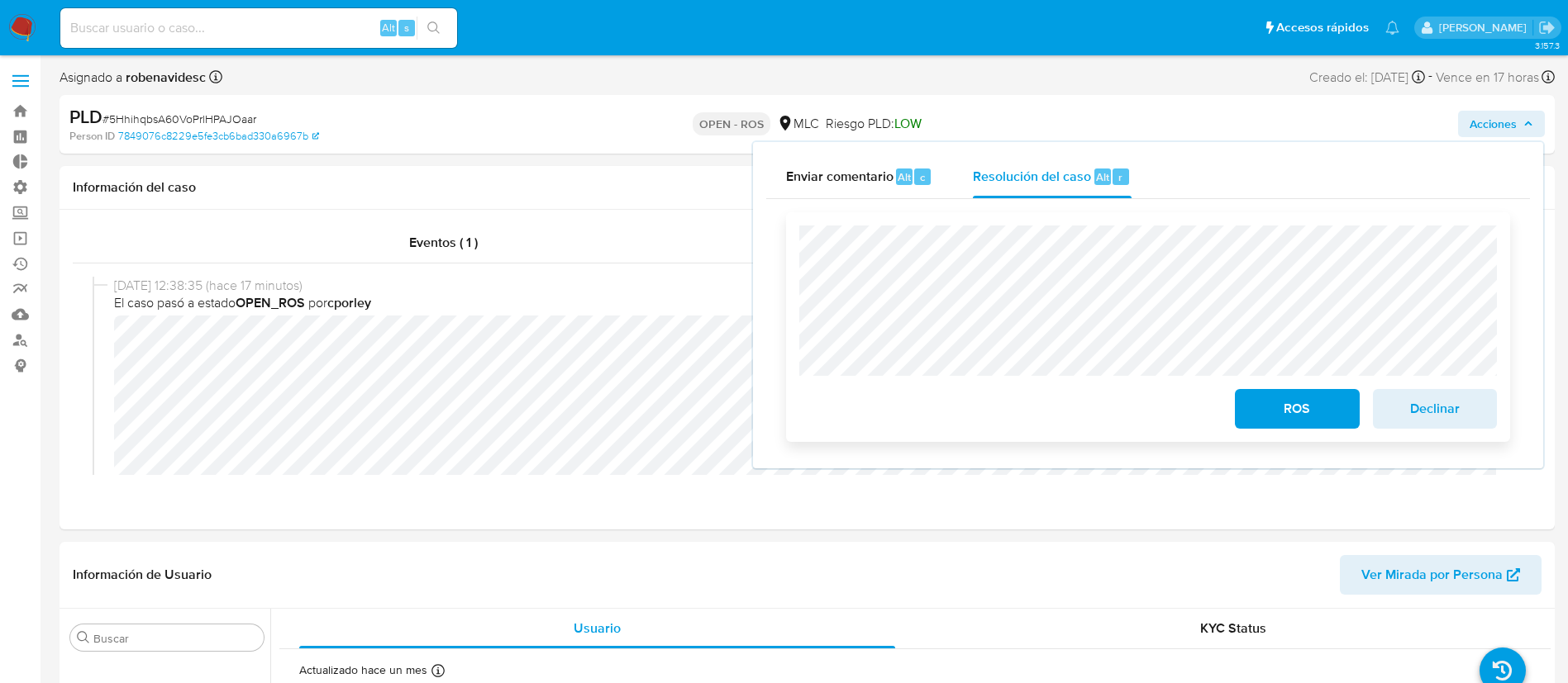
click at [1453, 411] on span "Declinar" at bounding box center [1434, 408] width 81 height 36
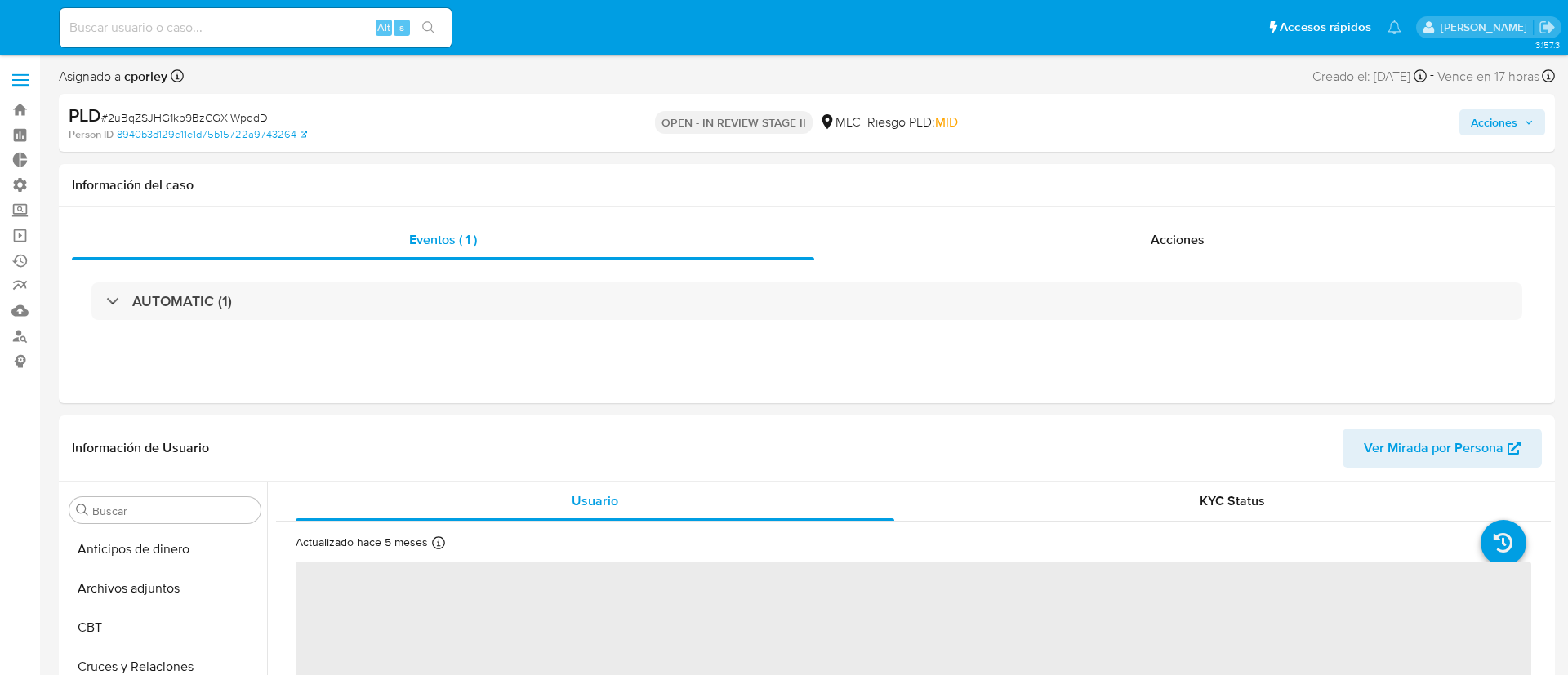
select select "10"
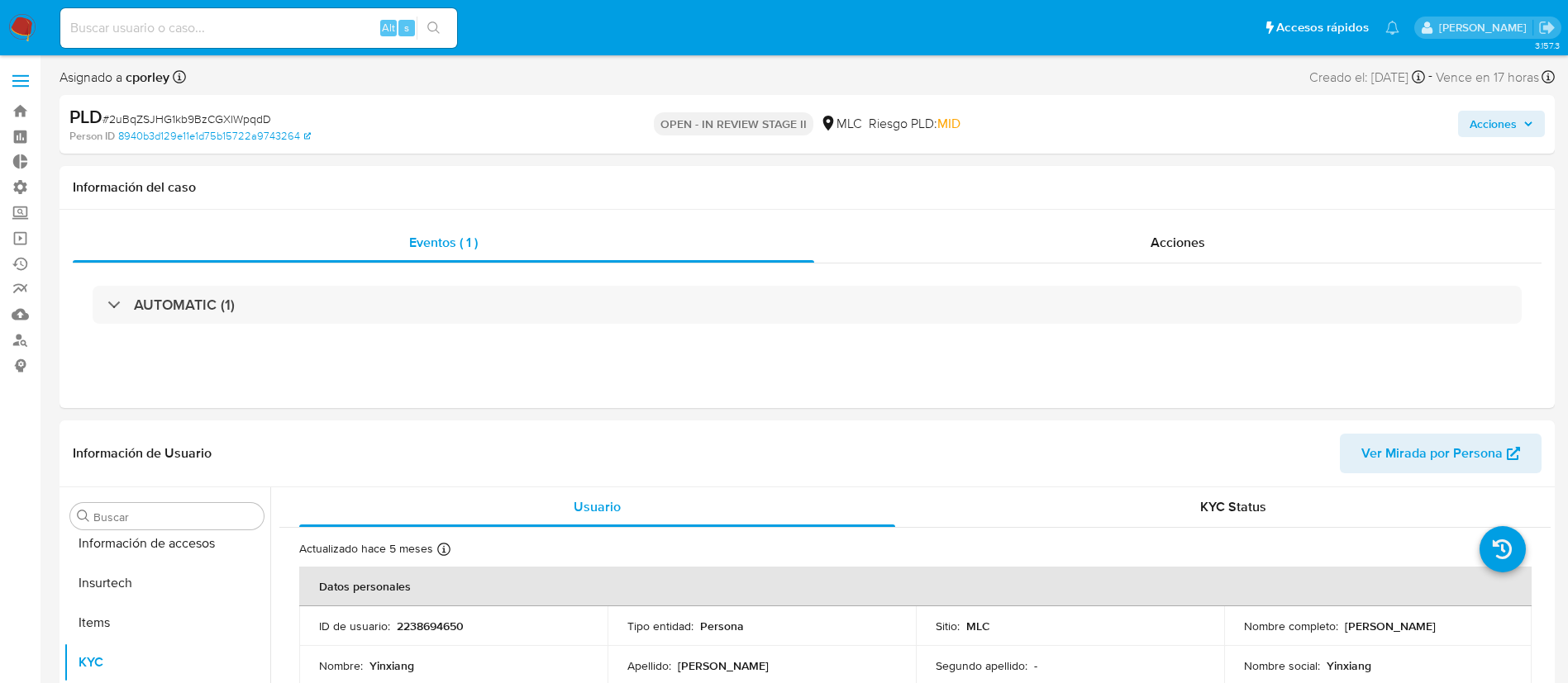
scroll to position [698, 0]
click at [1169, 239] on span "Acciones" at bounding box center [1177, 243] width 54 height 19
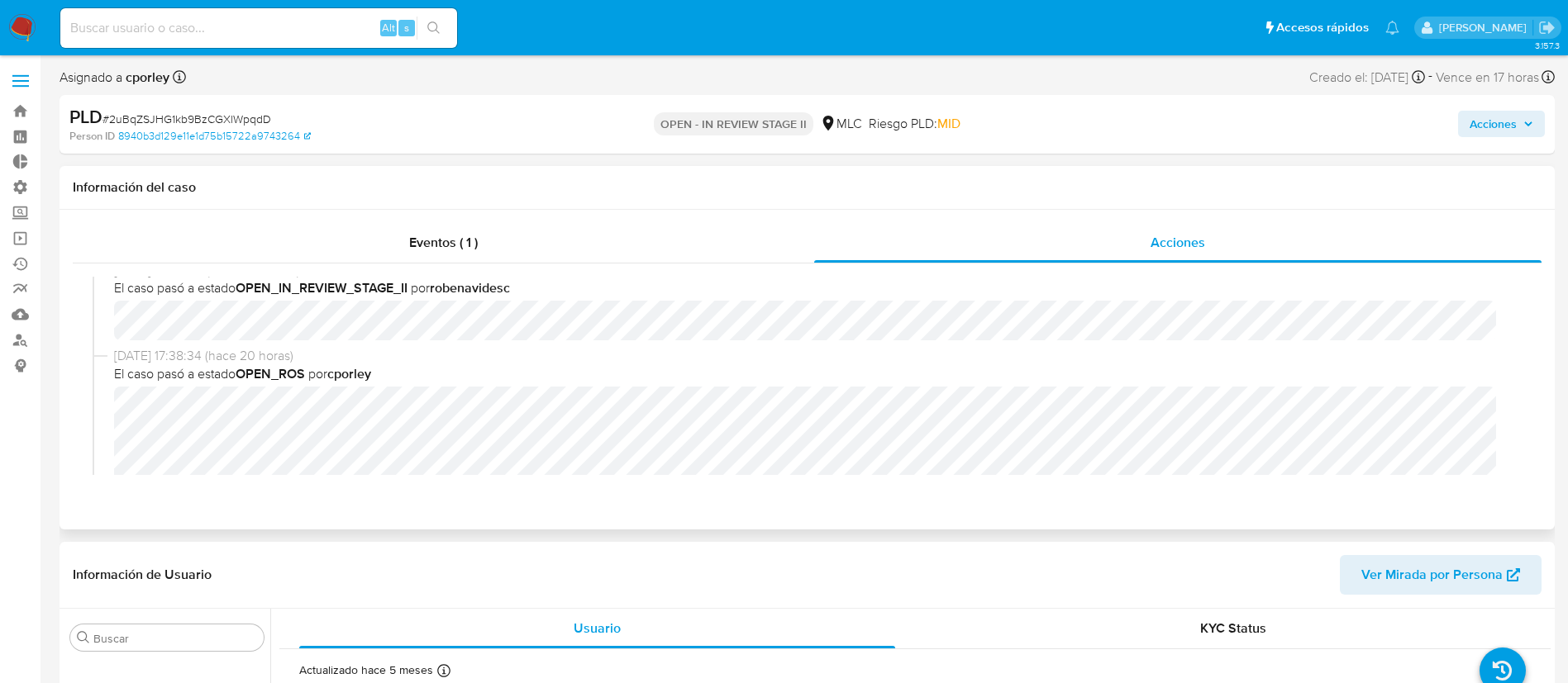
scroll to position [0, 0]
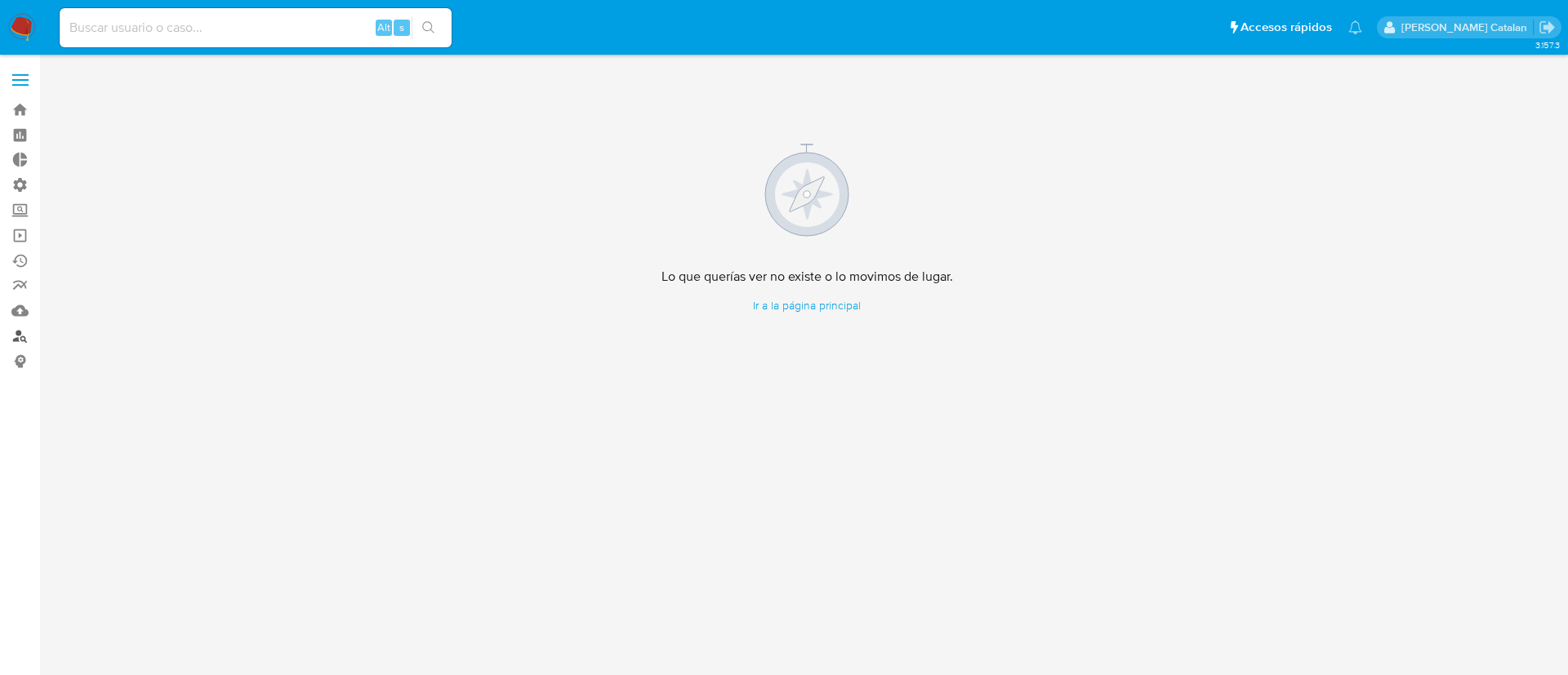
click at [20, 342] on link "Buscador de personas" at bounding box center [97, 336] width 194 height 25
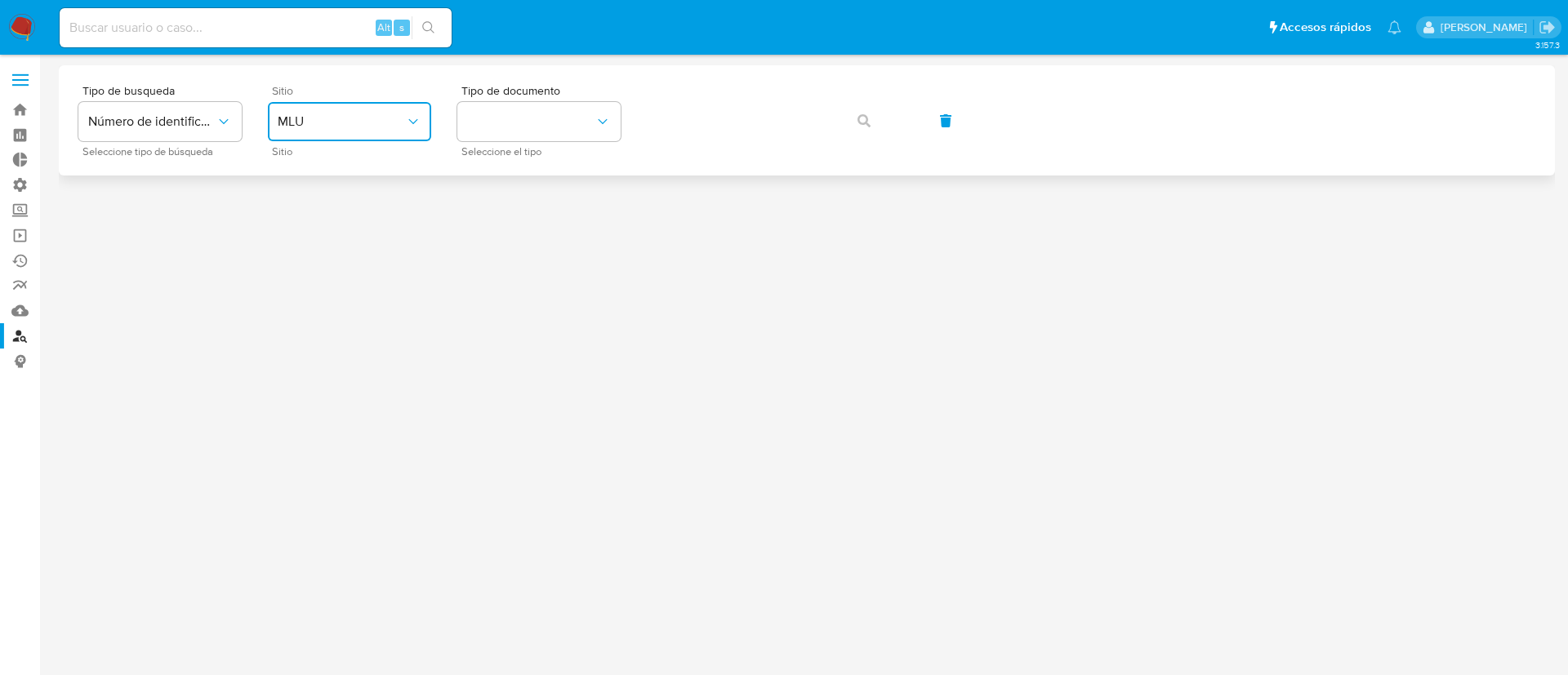
click at [382, 111] on button "MLU" at bounding box center [350, 121] width 163 height 39
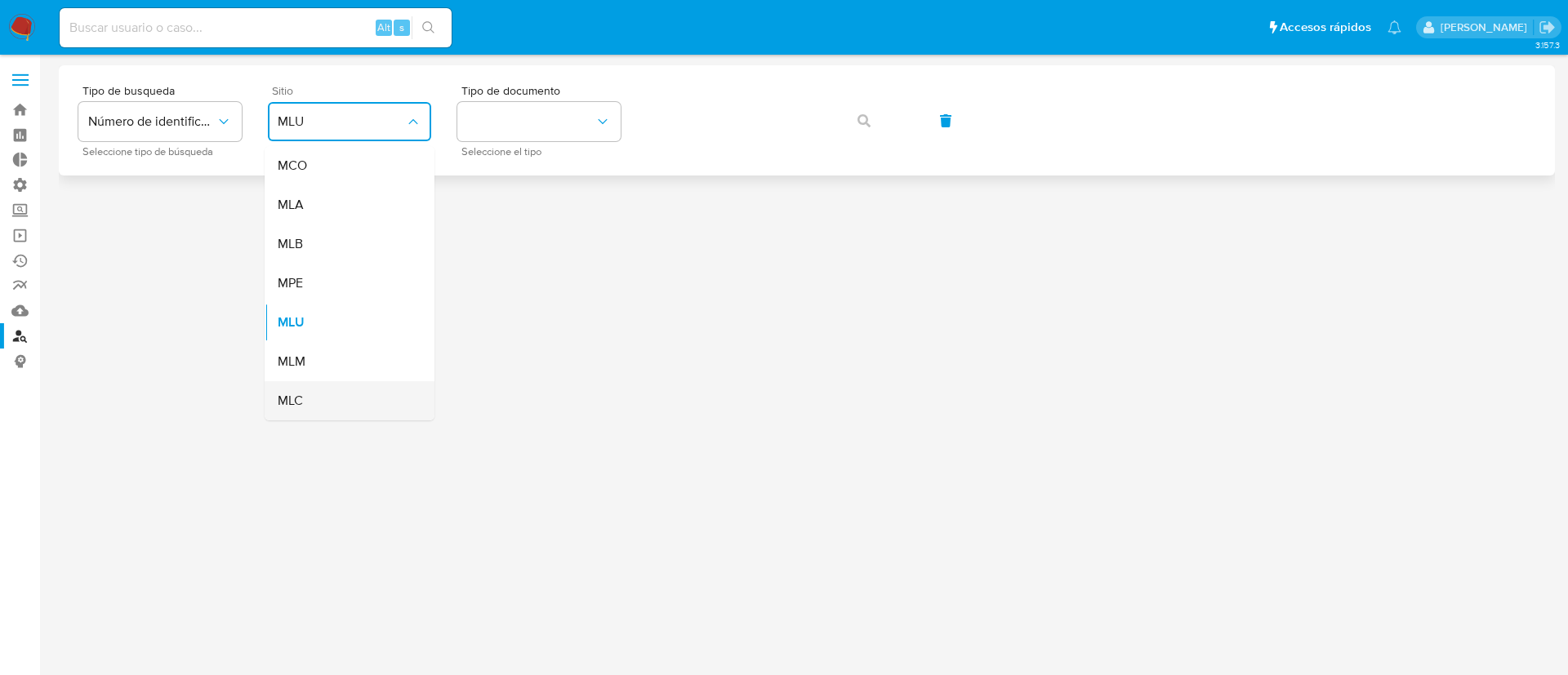
click at [379, 382] on div "MLC" at bounding box center [344, 400] width 134 height 39
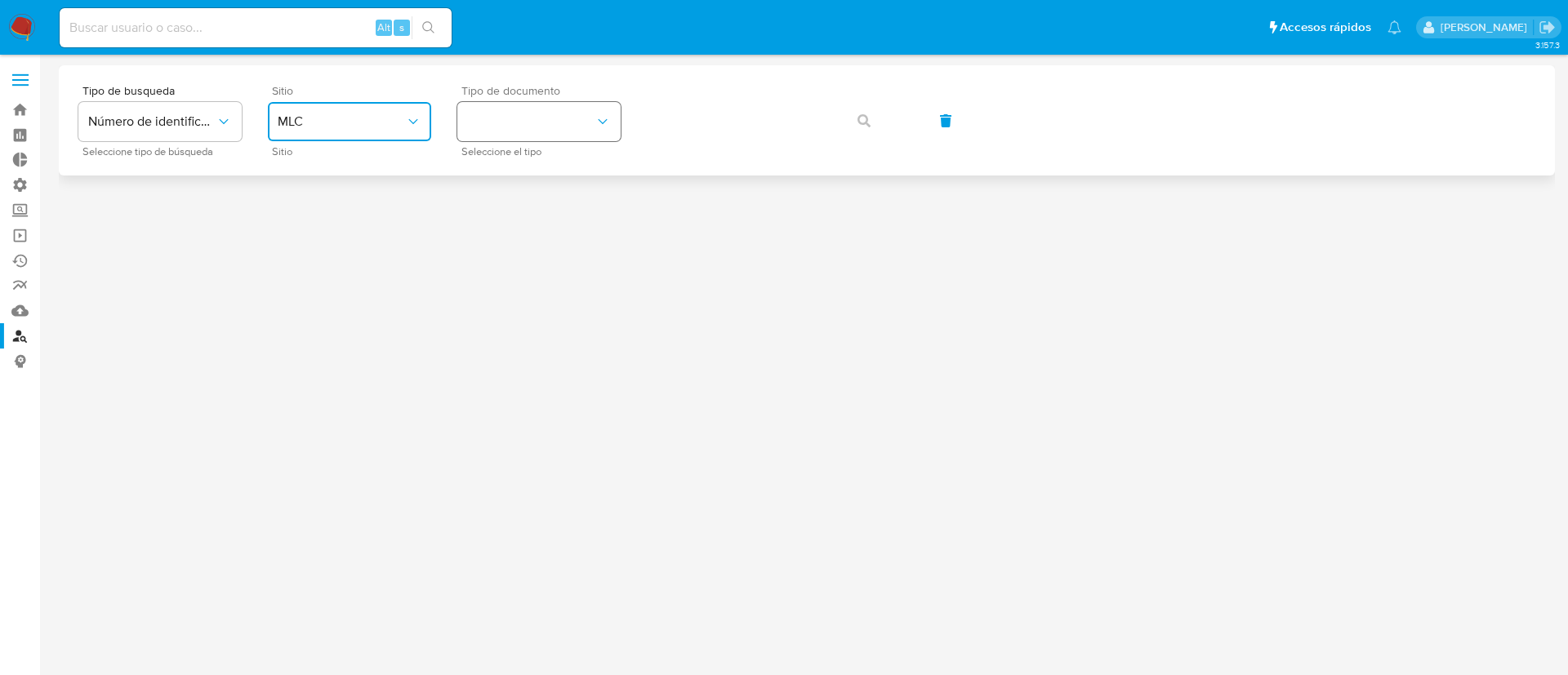
click at [573, 124] on button "identificationType" at bounding box center [539, 121] width 163 height 39
click at [554, 173] on div "RUT RUT" at bounding box center [533, 174] width 134 height 56
drag, startPoint x: 885, startPoint y: 212, endPoint x: 836, endPoint y: 142, distance: 85.4
click at [836, 142] on div at bounding box center [806, 365] width 1496 height 599
click at [836, 142] on div "Tipo de busqueda Número de identificación Seleccione tipo de búsqueda Sitio MLC…" at bounding box center [807, 120] width 1458 height 71
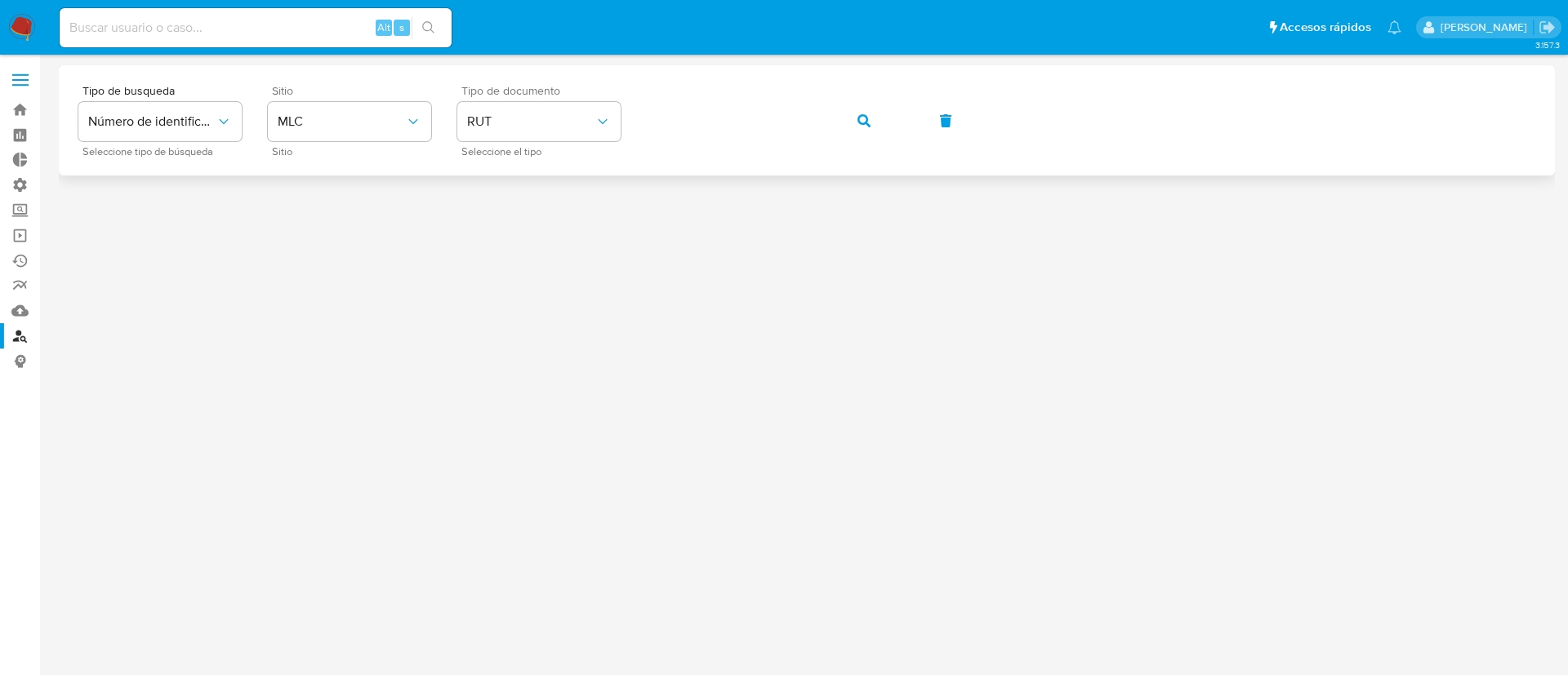
click at [873, 128] on button "button" at bounding box center [864, 120] width 56 height 39
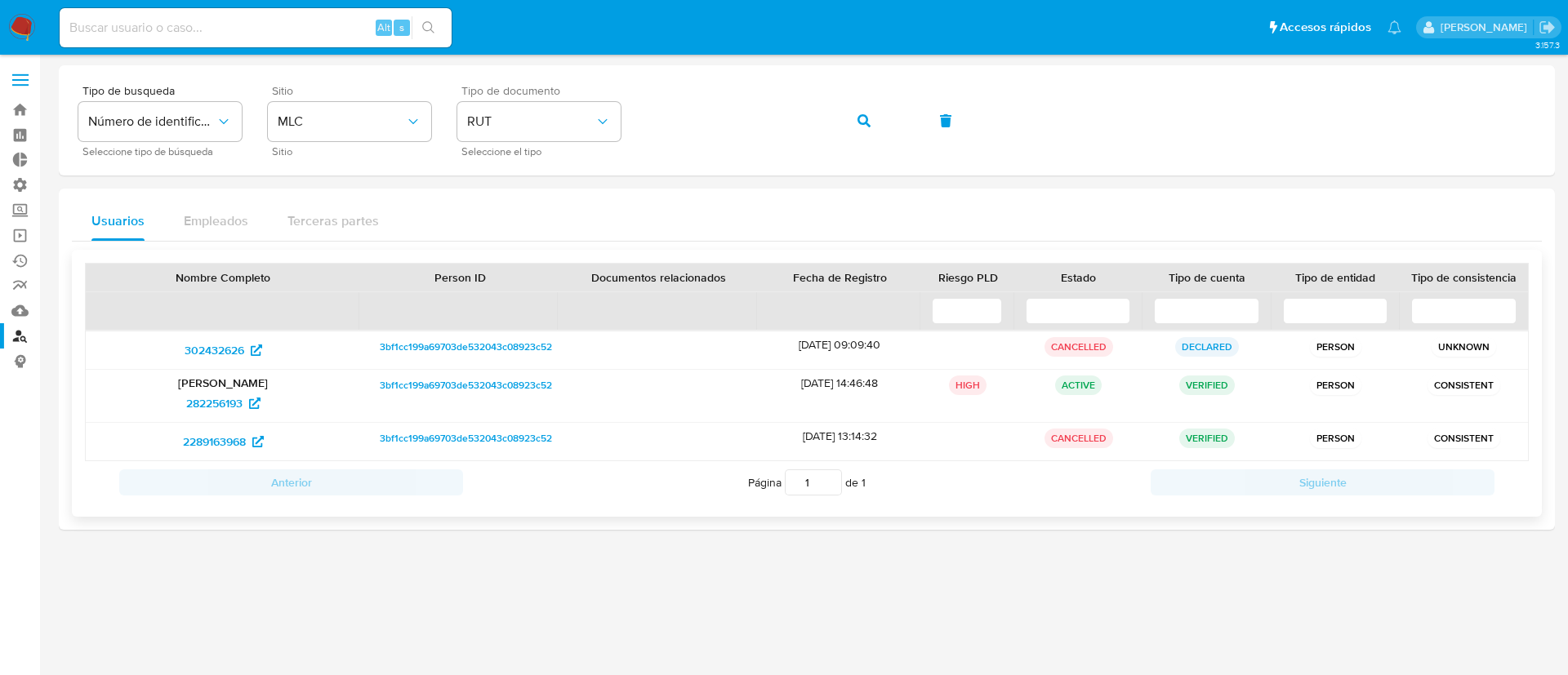
click at [423, 384] on span "3bf1cc199a69703de532043c08923c52" at bounding box center [465, 385] width 172 height 19
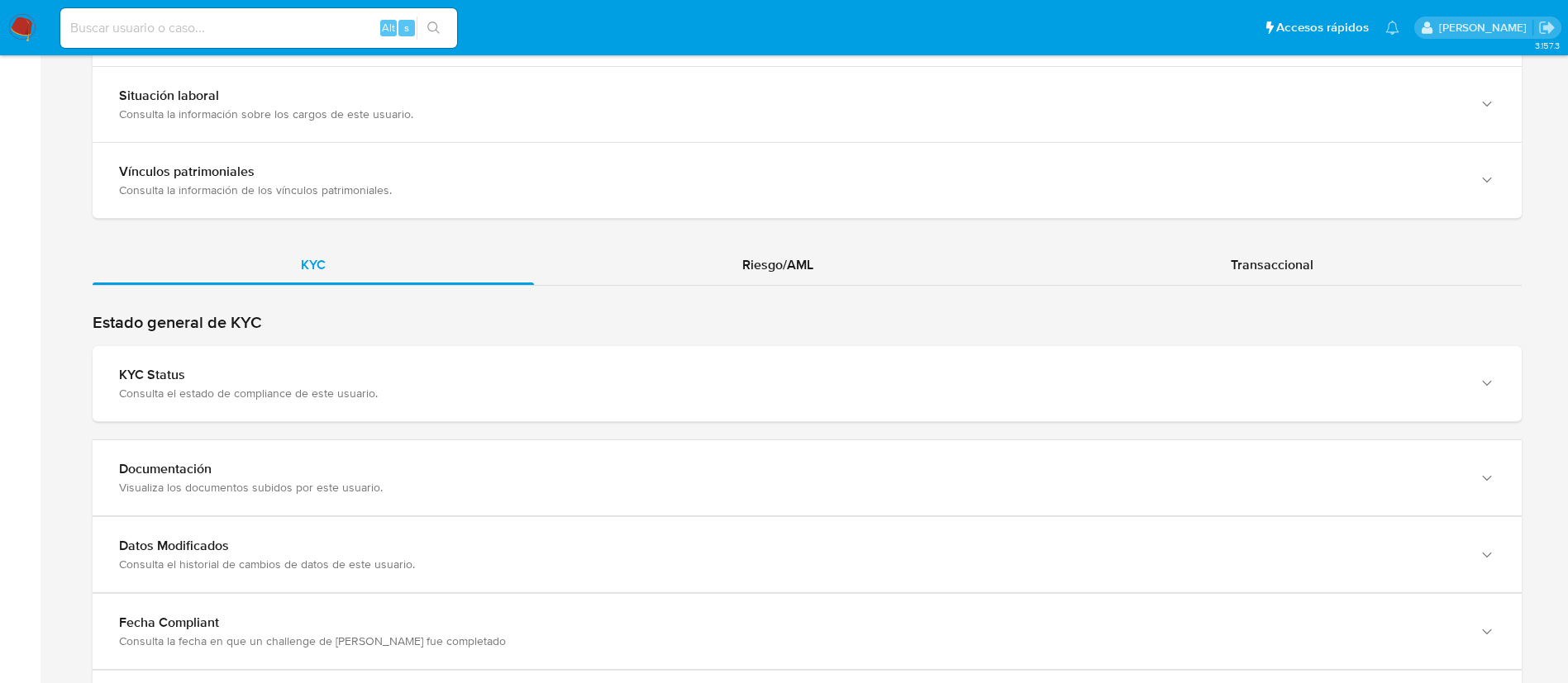
scroll to position [1459, 0]
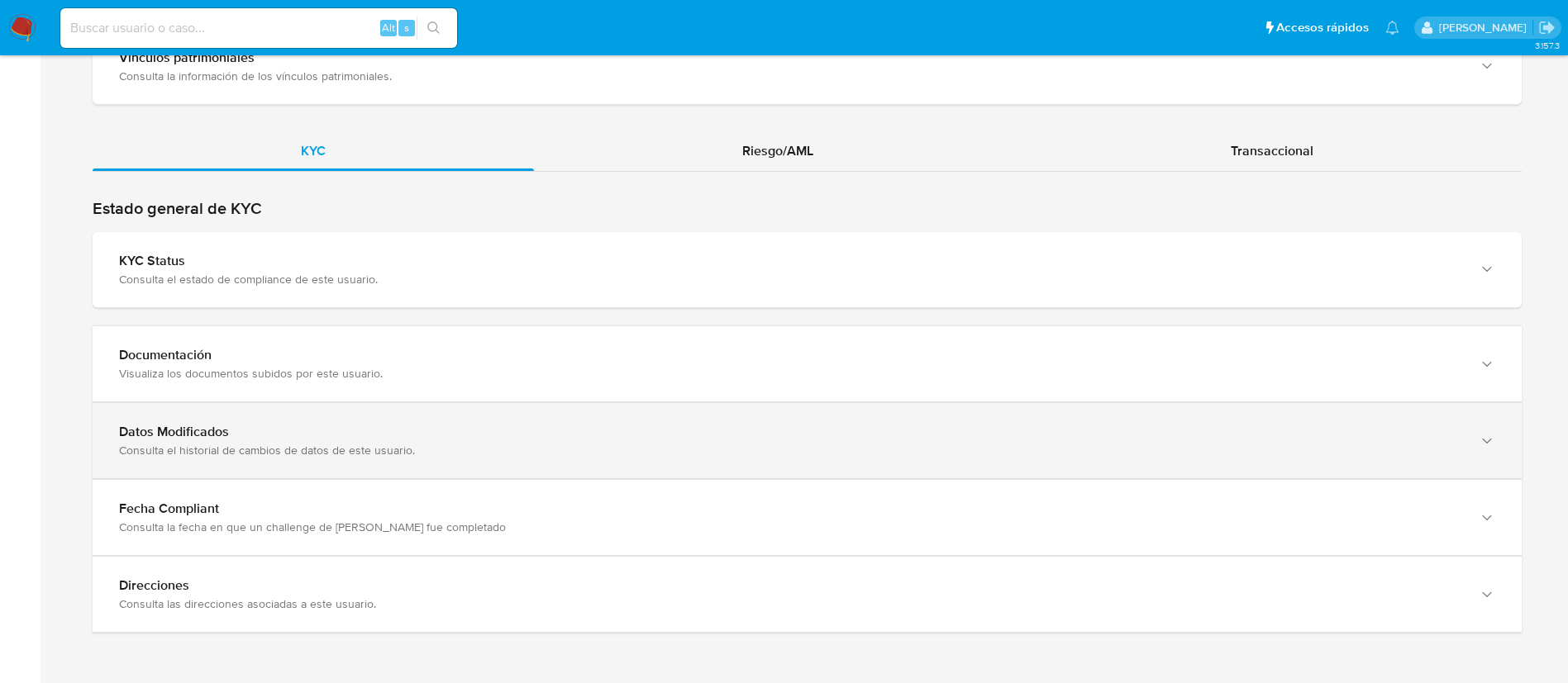
click at [1044, 410] on div "Datos Modificados Consulta el historial de cambios de datos de este usuario." at bounding box center [807, 440] width 1429 height 75
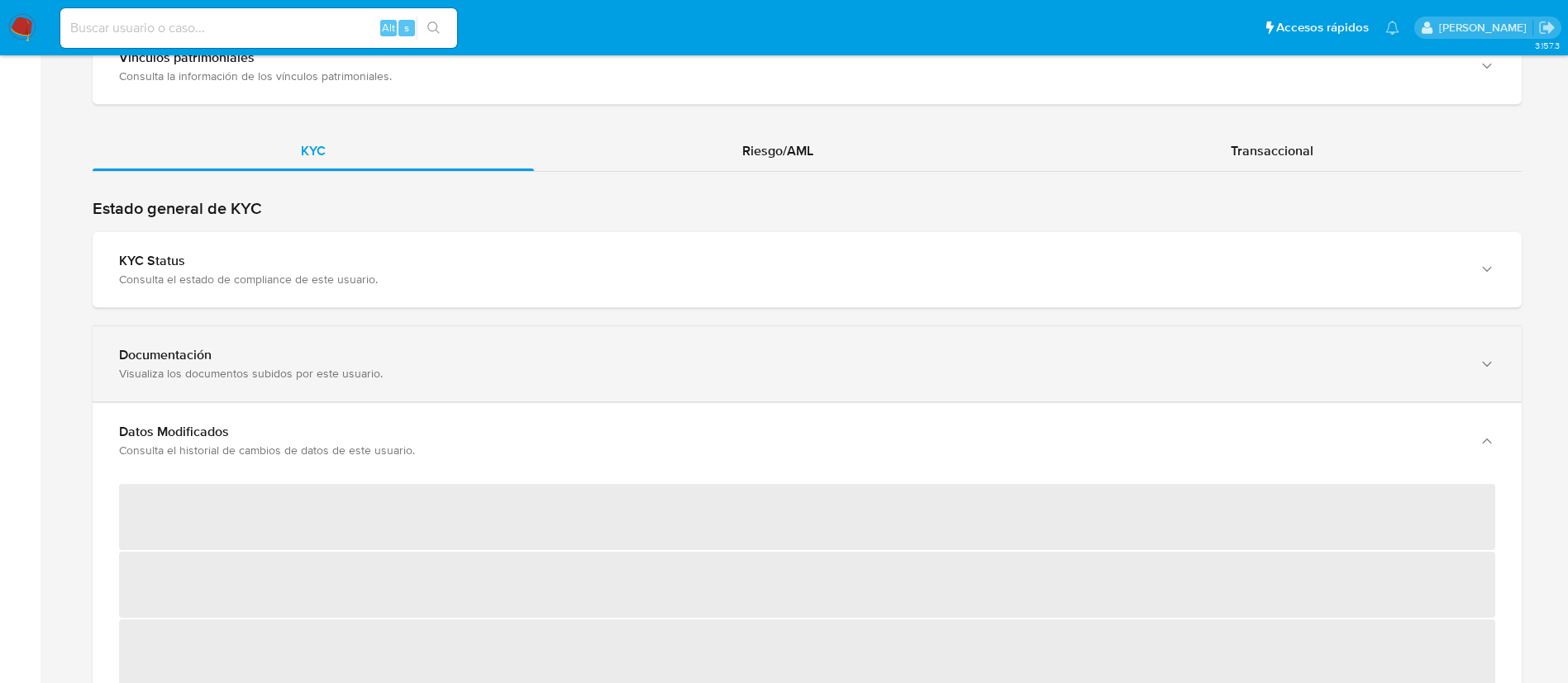
click at [1066, 360] on div "Documentación" at bounding box center [789, 355] width 1342 height 17
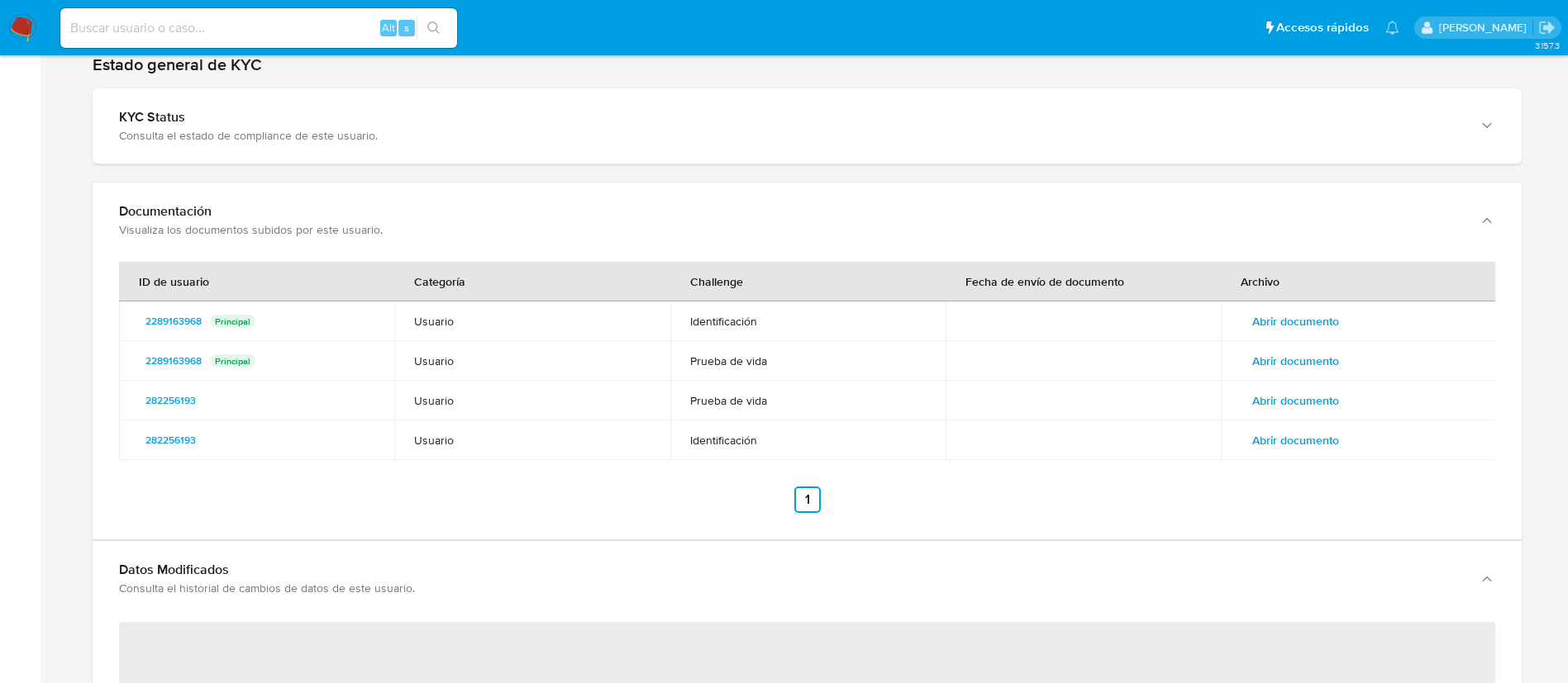
scroll to position [1605, 0]
click at [1309, 334] on td "Abrir documento" at bounding box center [1358, 320] width 275 height 40
click at [1307, 324] on span "Abrir documento" at bounding box center [1295, 320] width 87 height 23
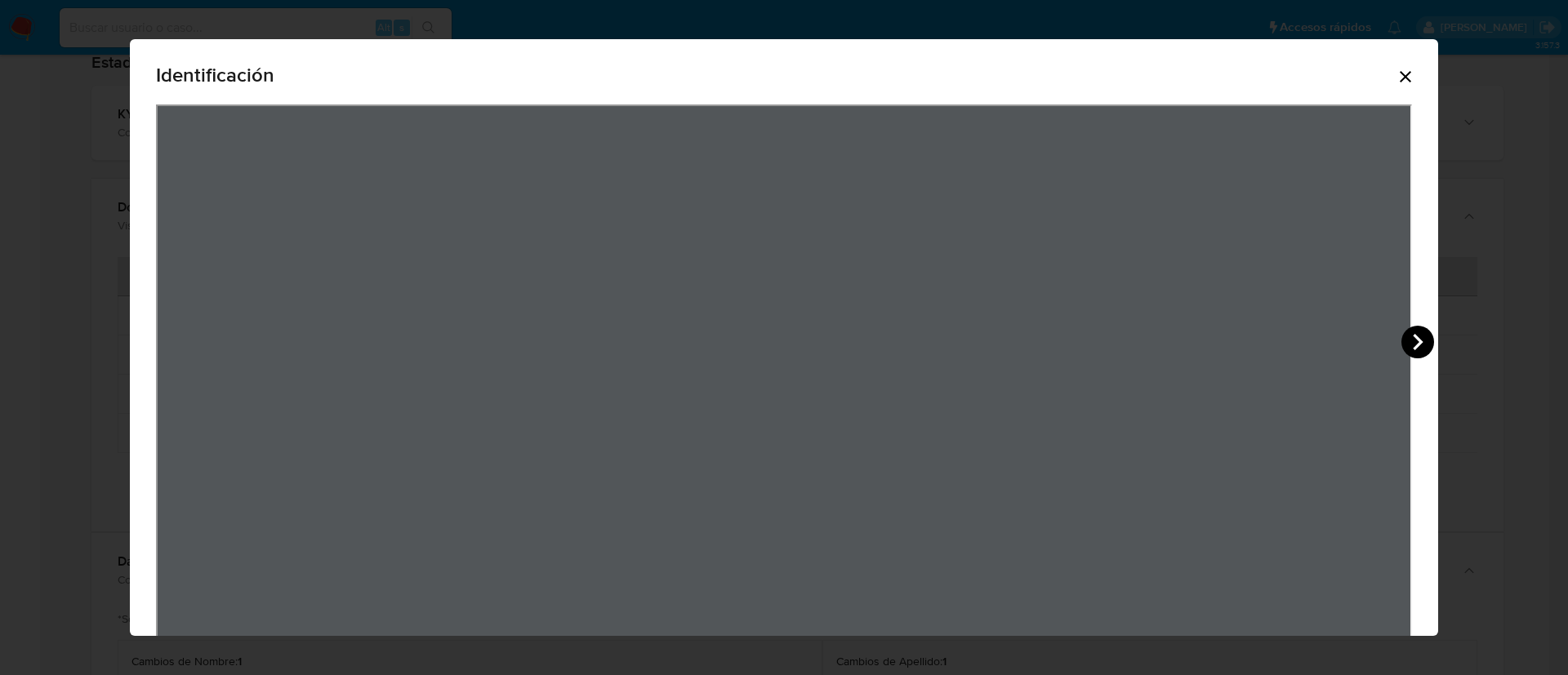
click at [1434, 343] on icon "View Document Modal" at bounding box center [1418, 342] width 33 height 33
click at [1415, 72] on icon "Cerrar" at bounding box center [1406, 77] width 19 height 19
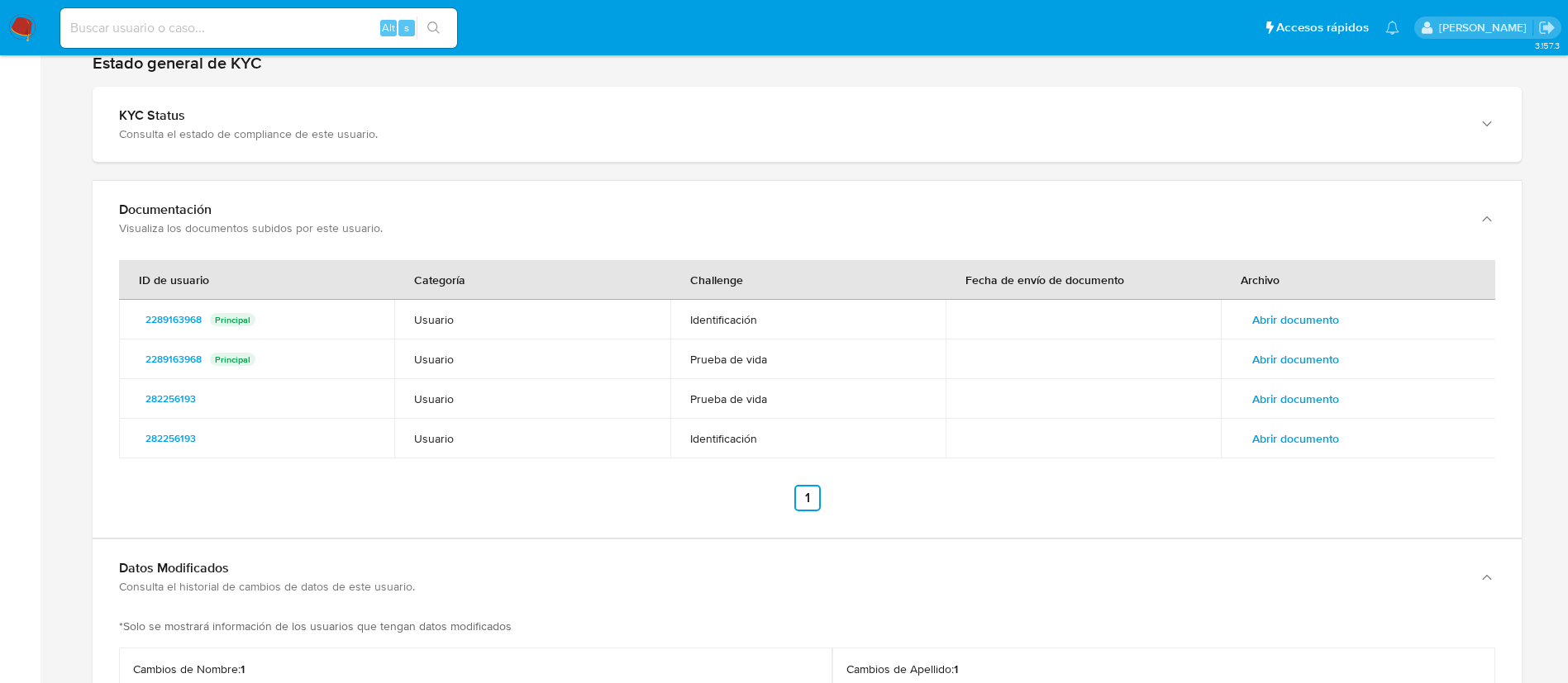
click at [1261, 361] on span "Abrir documento" at bounding box center [1295, 359] width 87 height 23
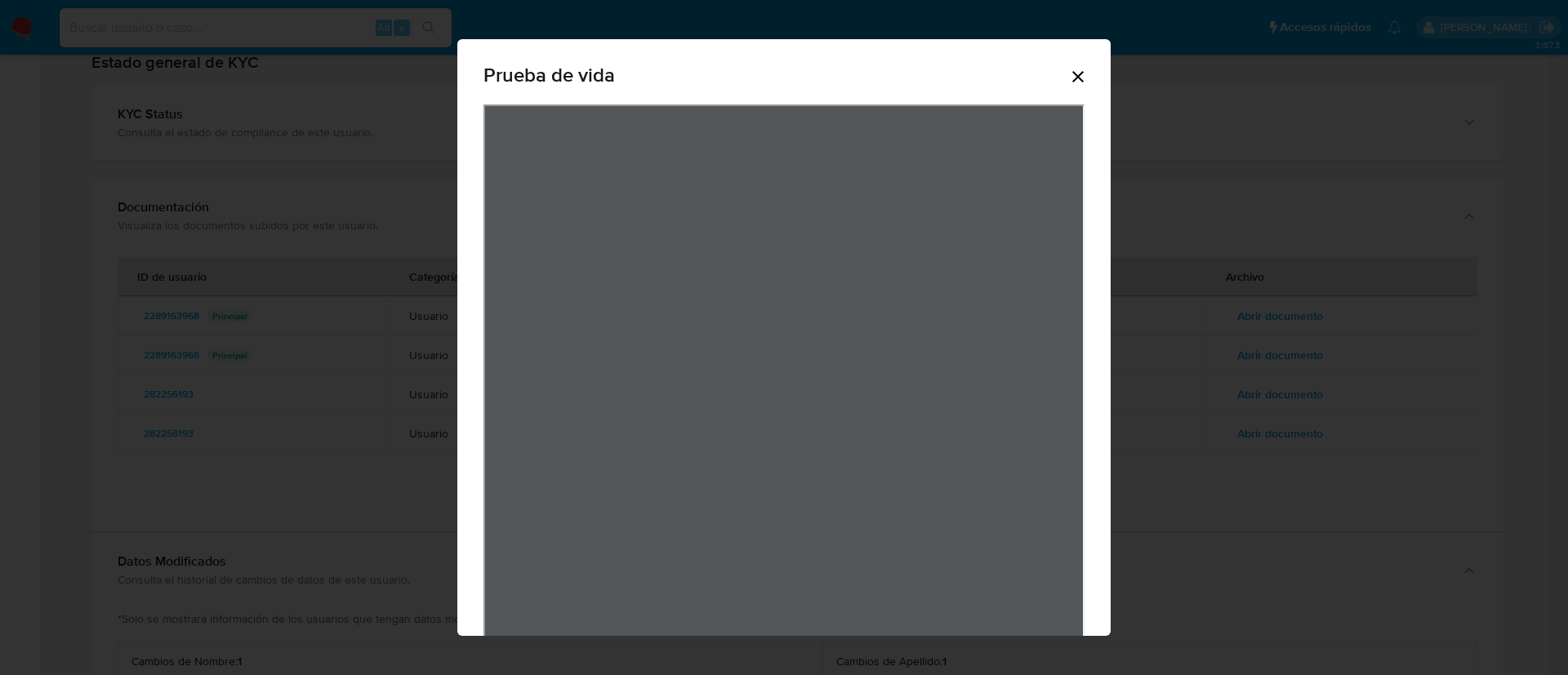
drag, startPoint x: 1069, startPoint y: 78, endPoint x: 1083, endPoint y: -5, distance: 84.2
click at [1068, 79] on icon "Cerrar" at bounding box center [1078, 77] width 19 height 19
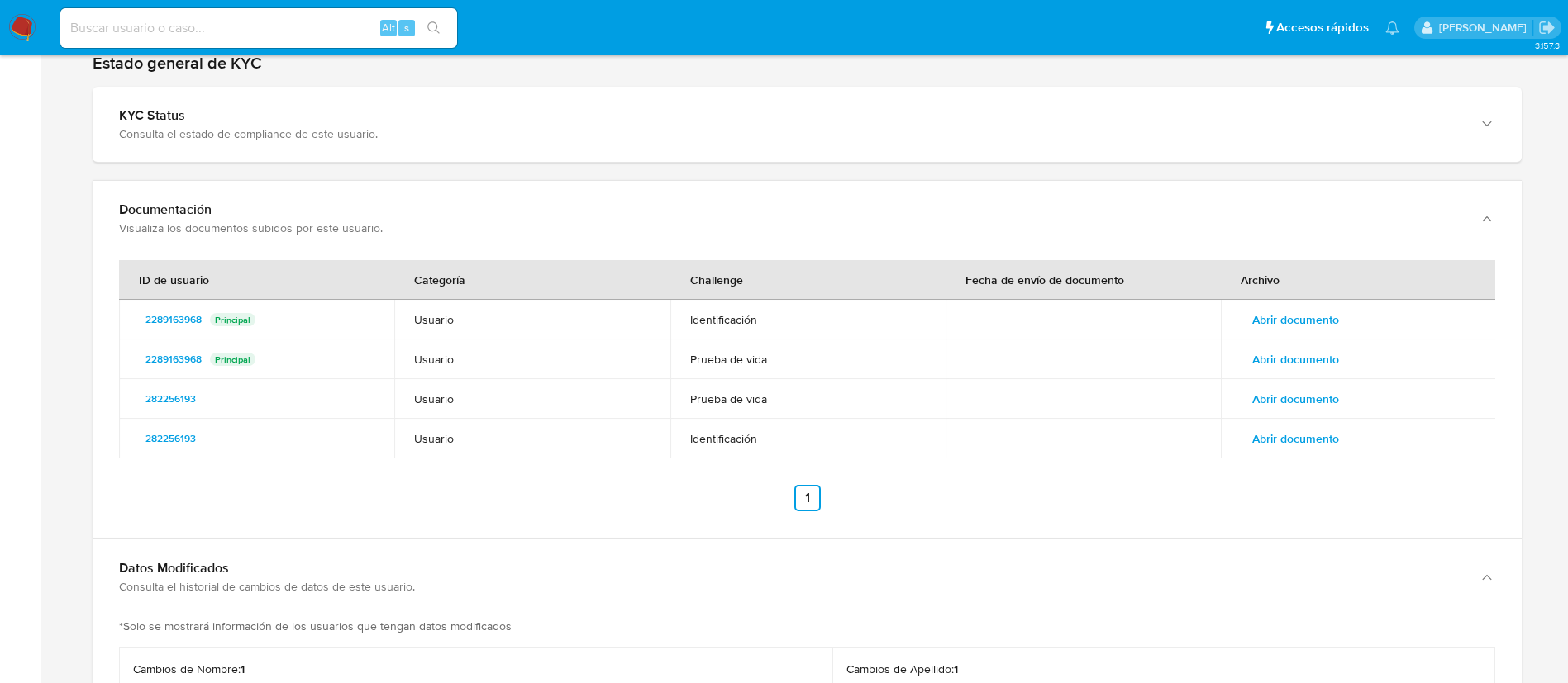
click at [1195, 403] on td at bounding box center [1083, 398] width 275 height 40
click at [1267, 408] on span "Abrir documento" at bounding box center [1295, 399] width 87 height 23
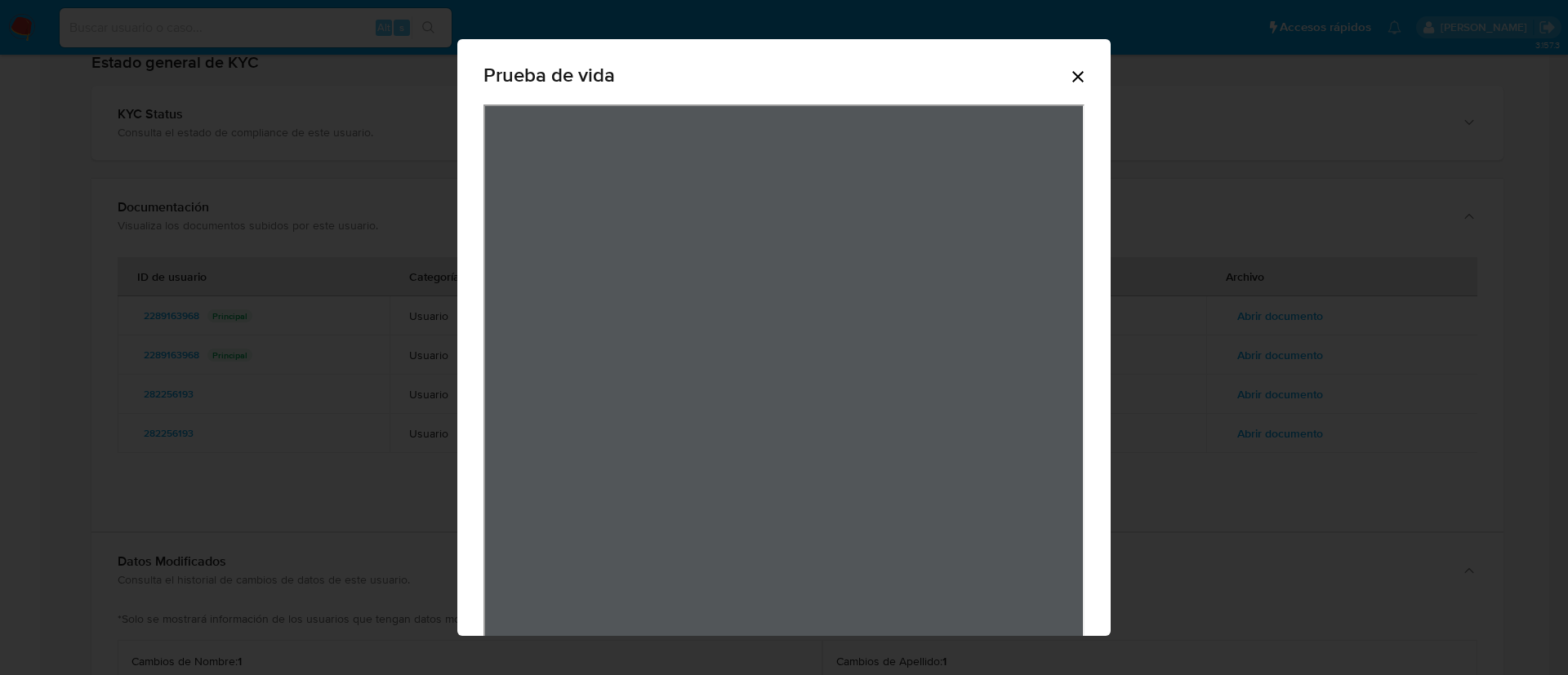
click at [1072, 74] on icon "Cerrar" at bounding box center [1078, 77] width 12 height 12
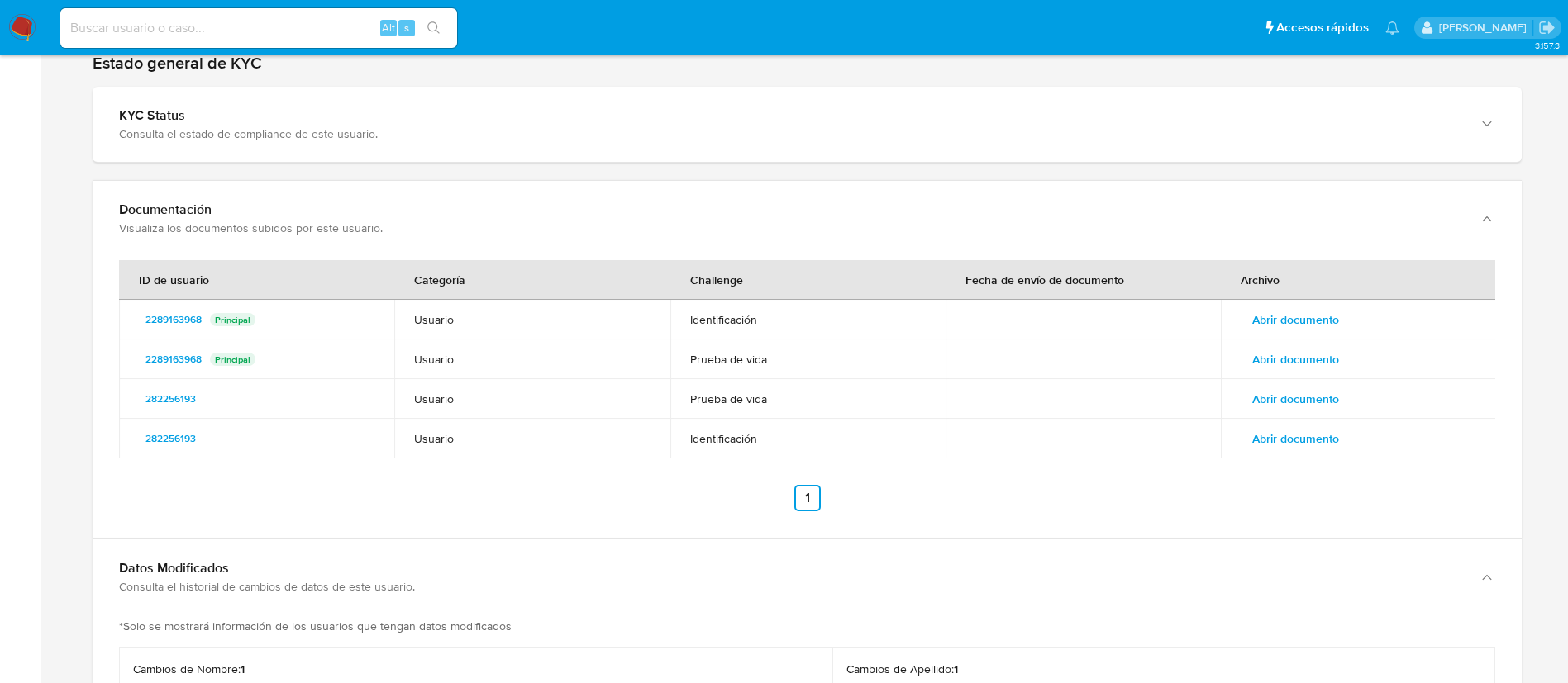
click at [1265, 448] on span "Abrir documento" at bounding box center [1295, 438] width 87 height 23
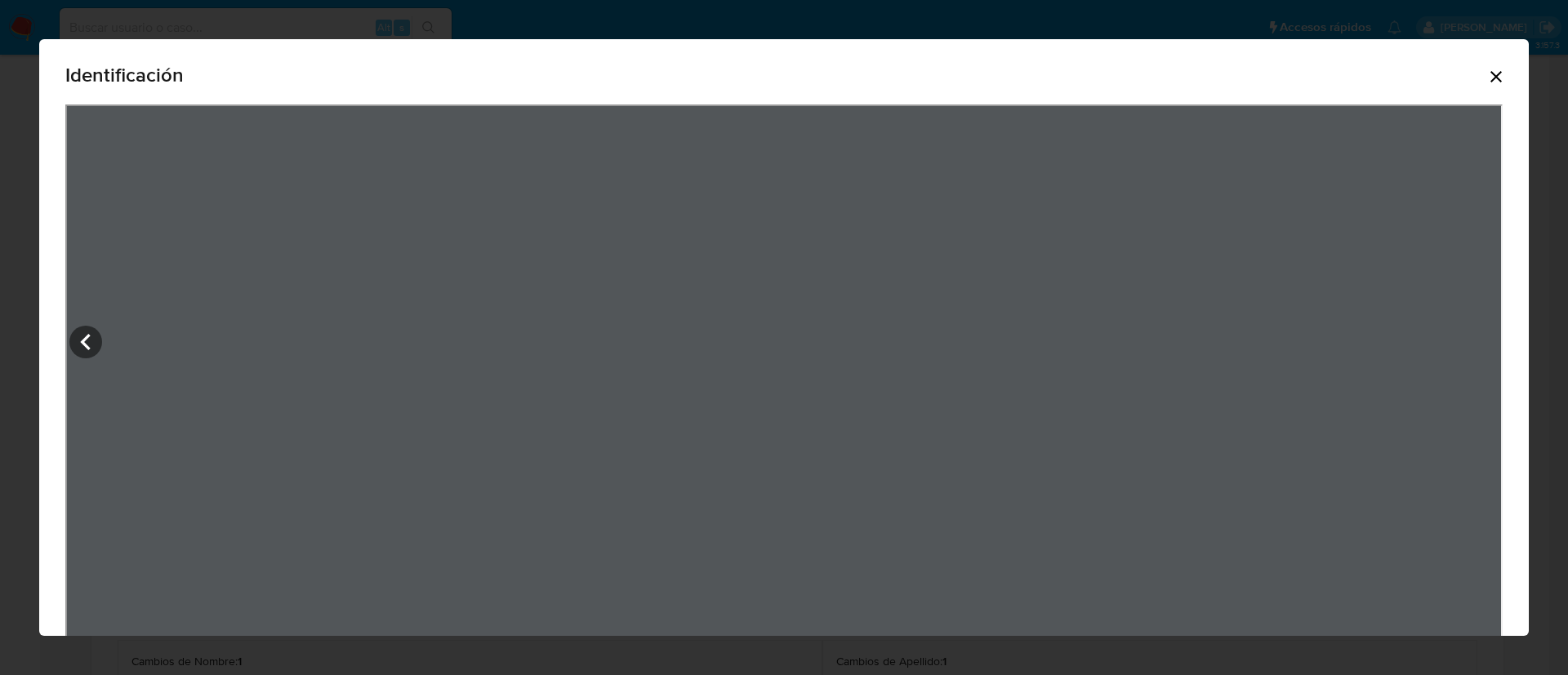
click at [1486, 84] on icon "Cerrar" at bounding box center [1496, 77] width 19 height 19
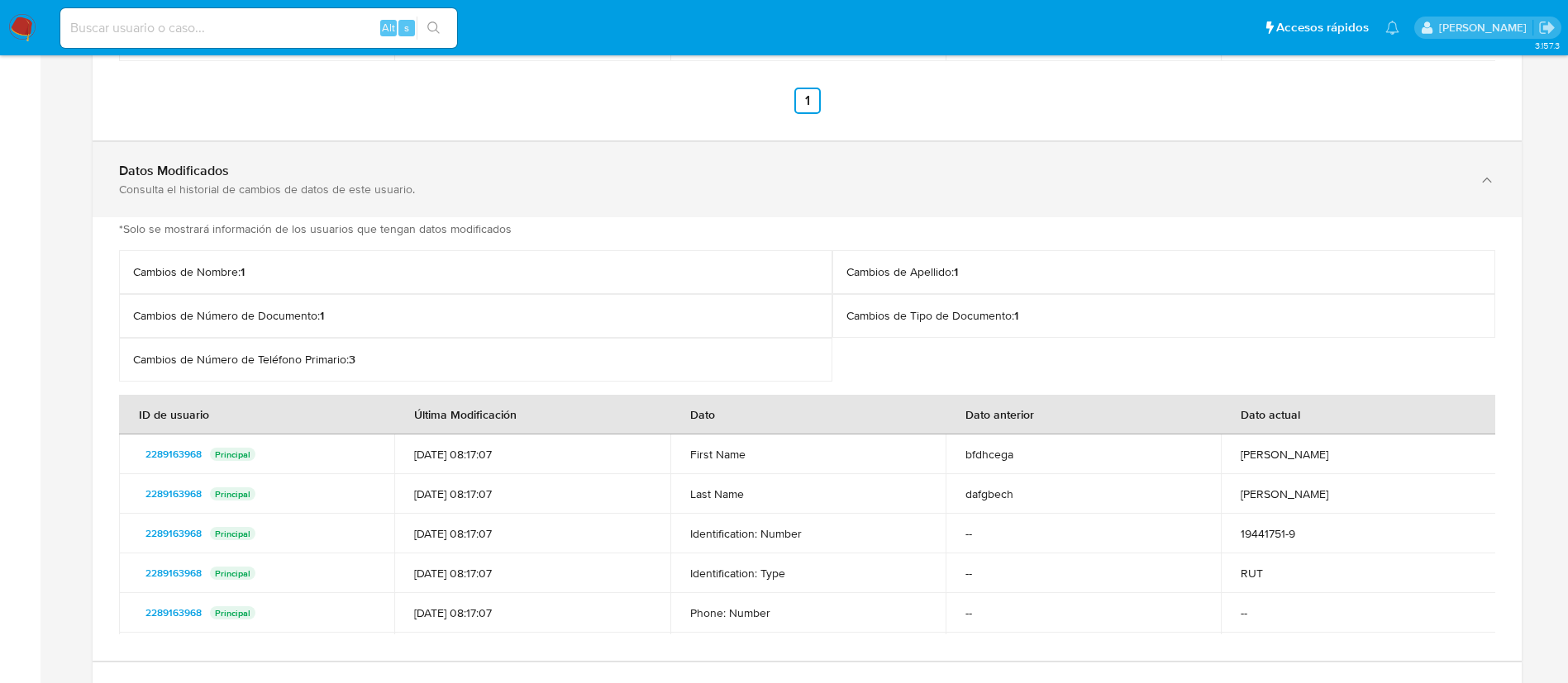
scroll to position [2049, 0]
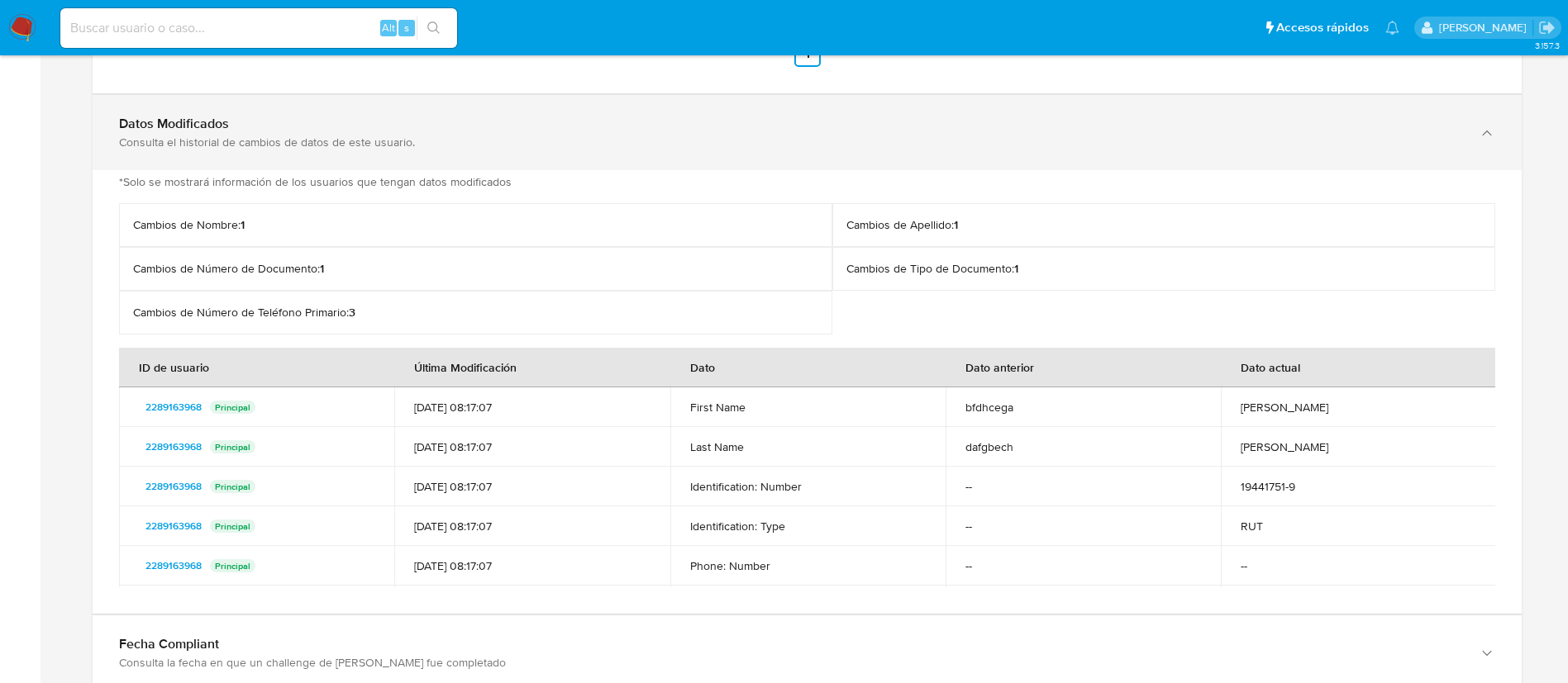
click at [1190, 551] on td "--" at bounding box center [1083, 565] width 275 height 40
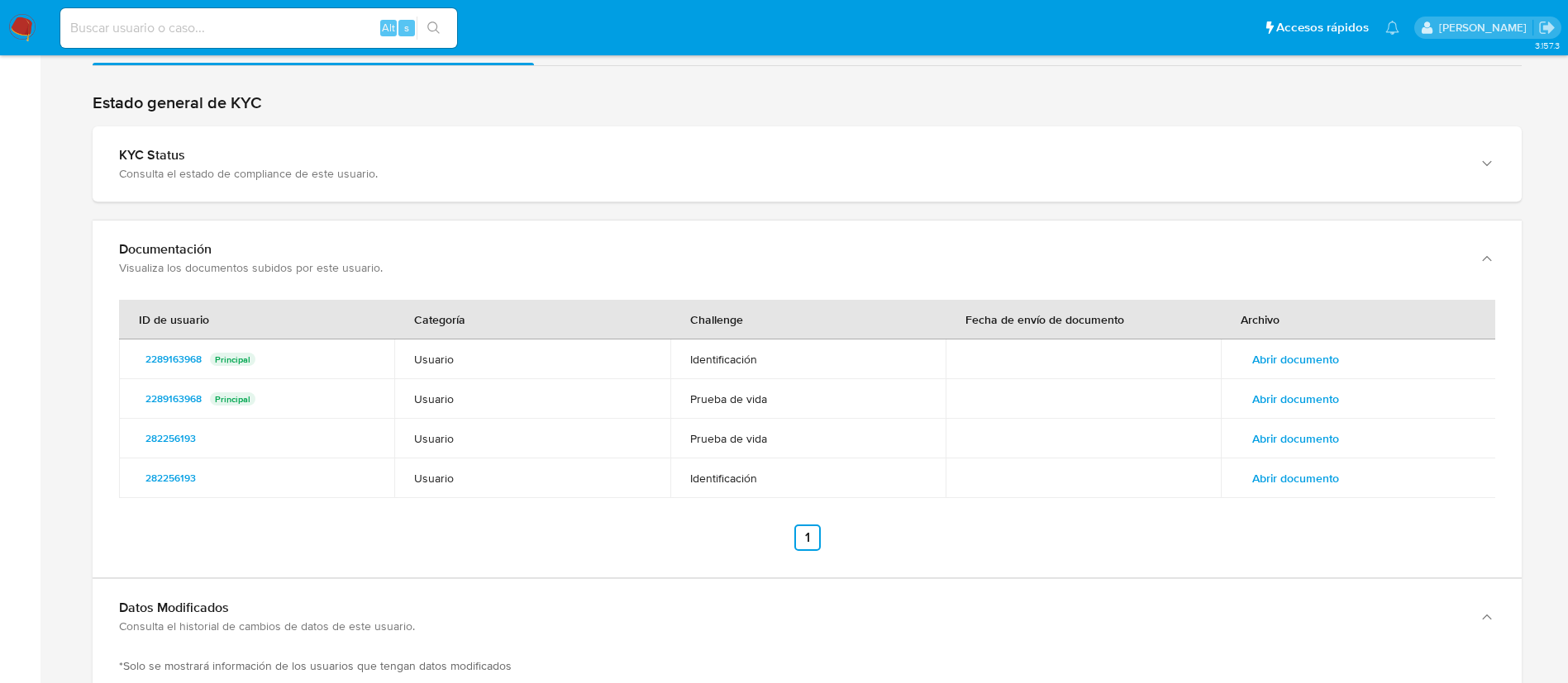
scroll to position [1558, 0]
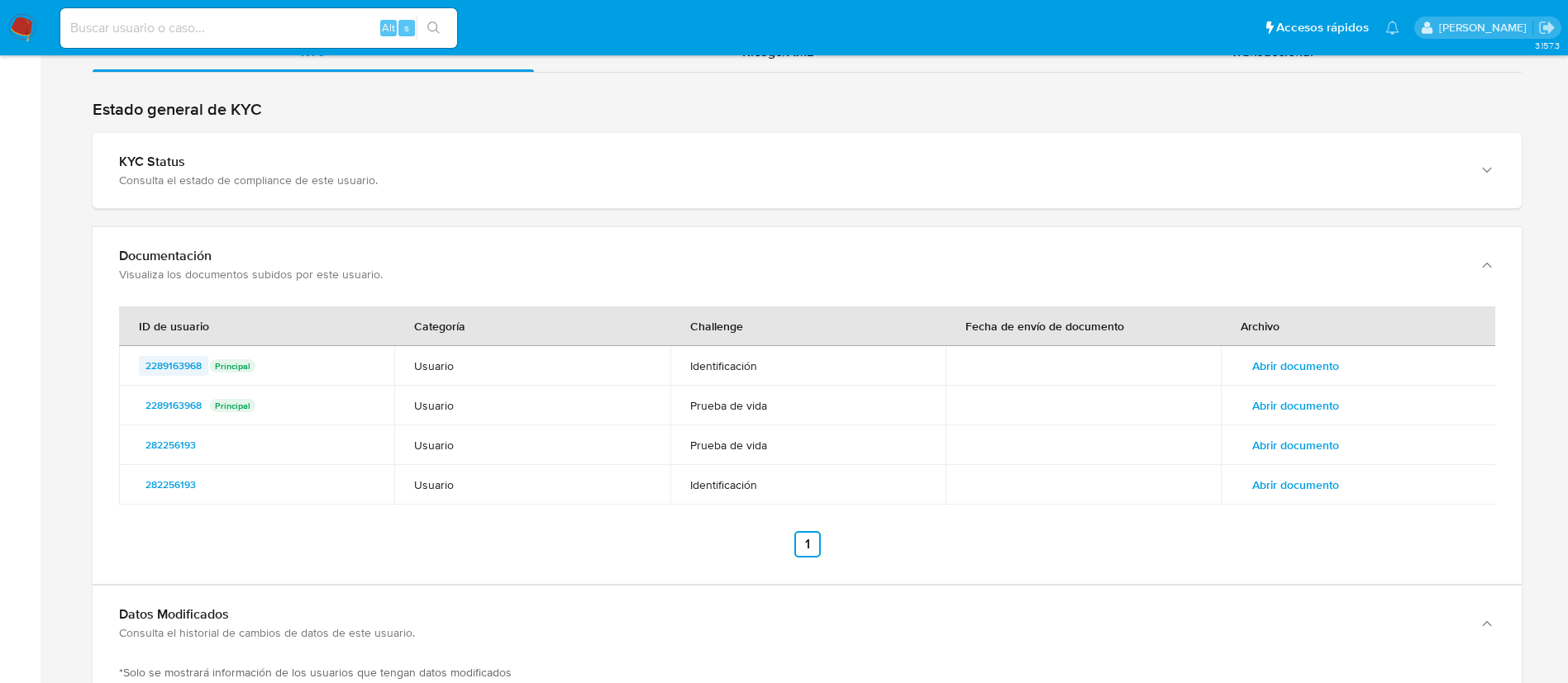
click at [180, 369] on span "2289163968" at bounding box center [174, 365] width 56 height 19
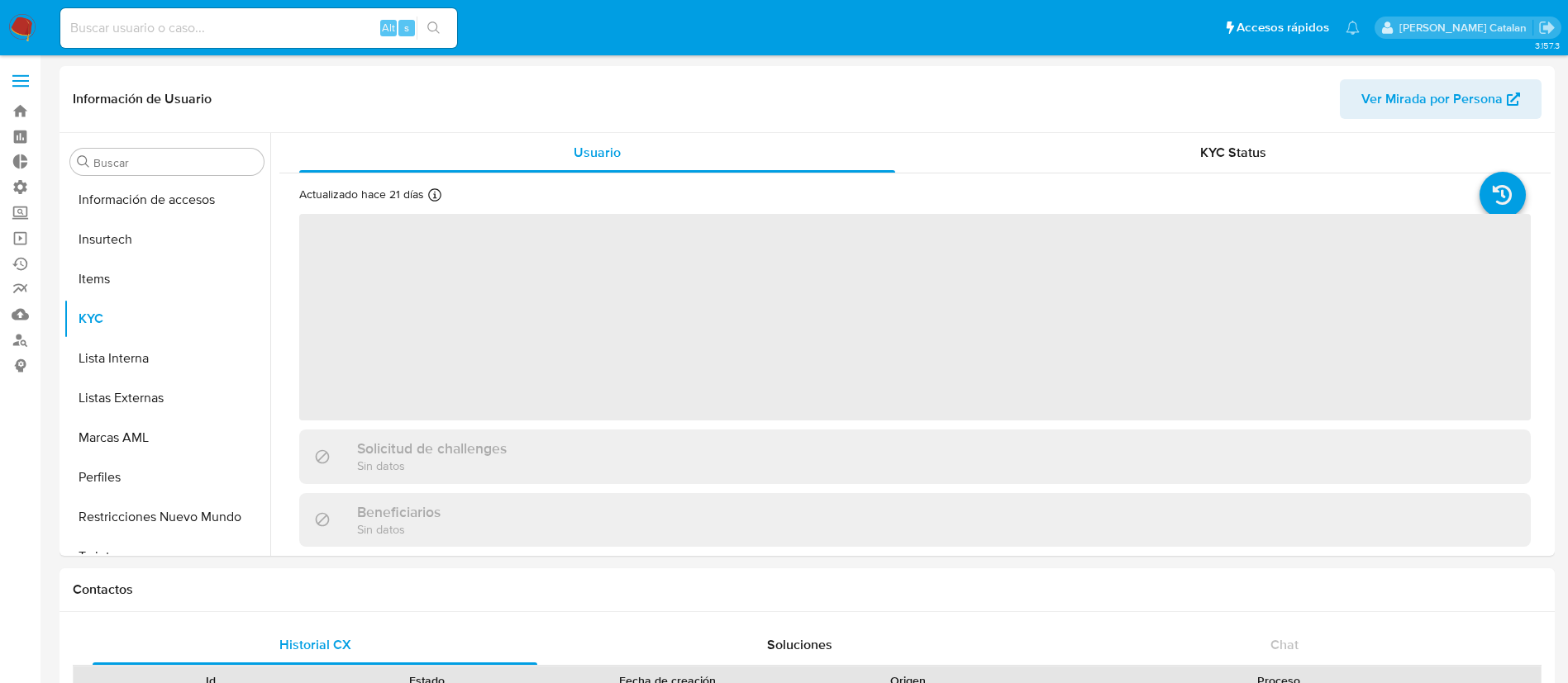
scroll to position [698, 0]
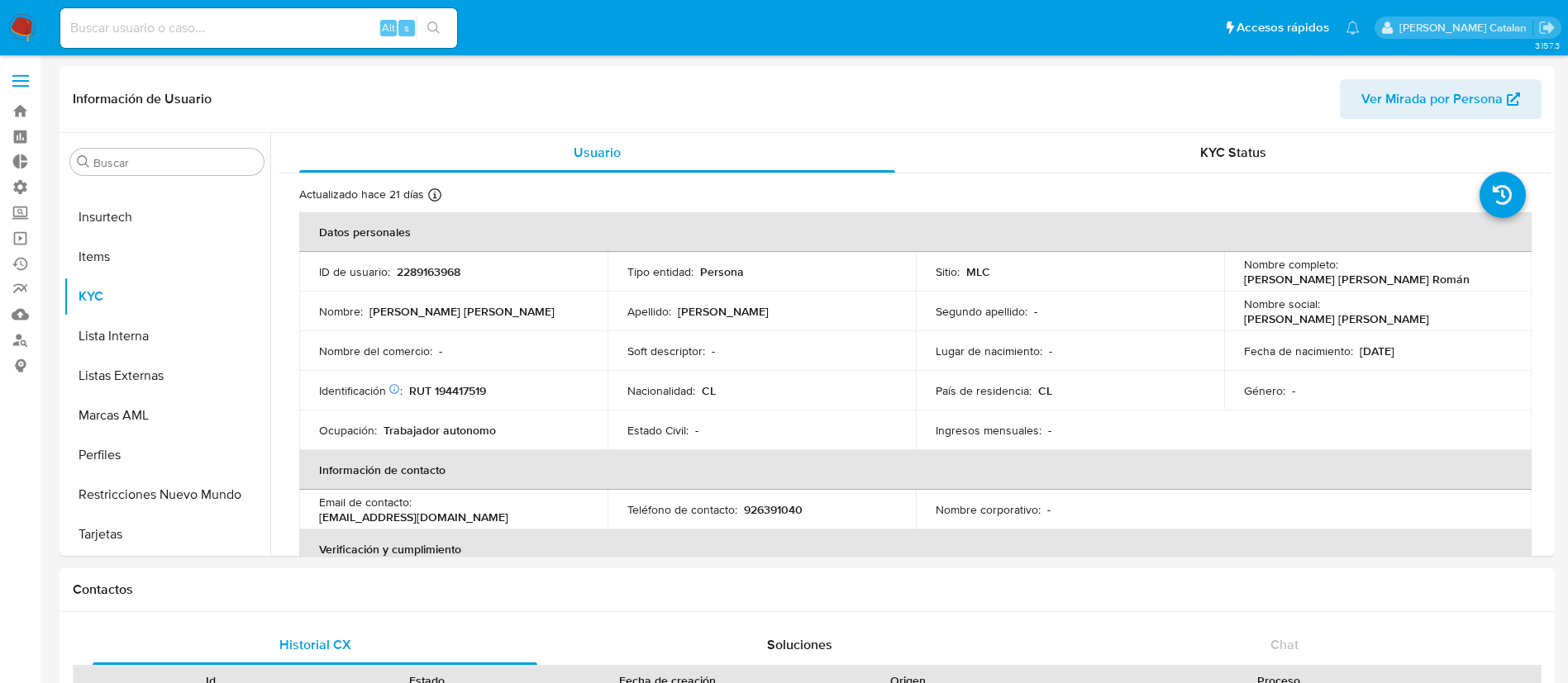
select select "10"
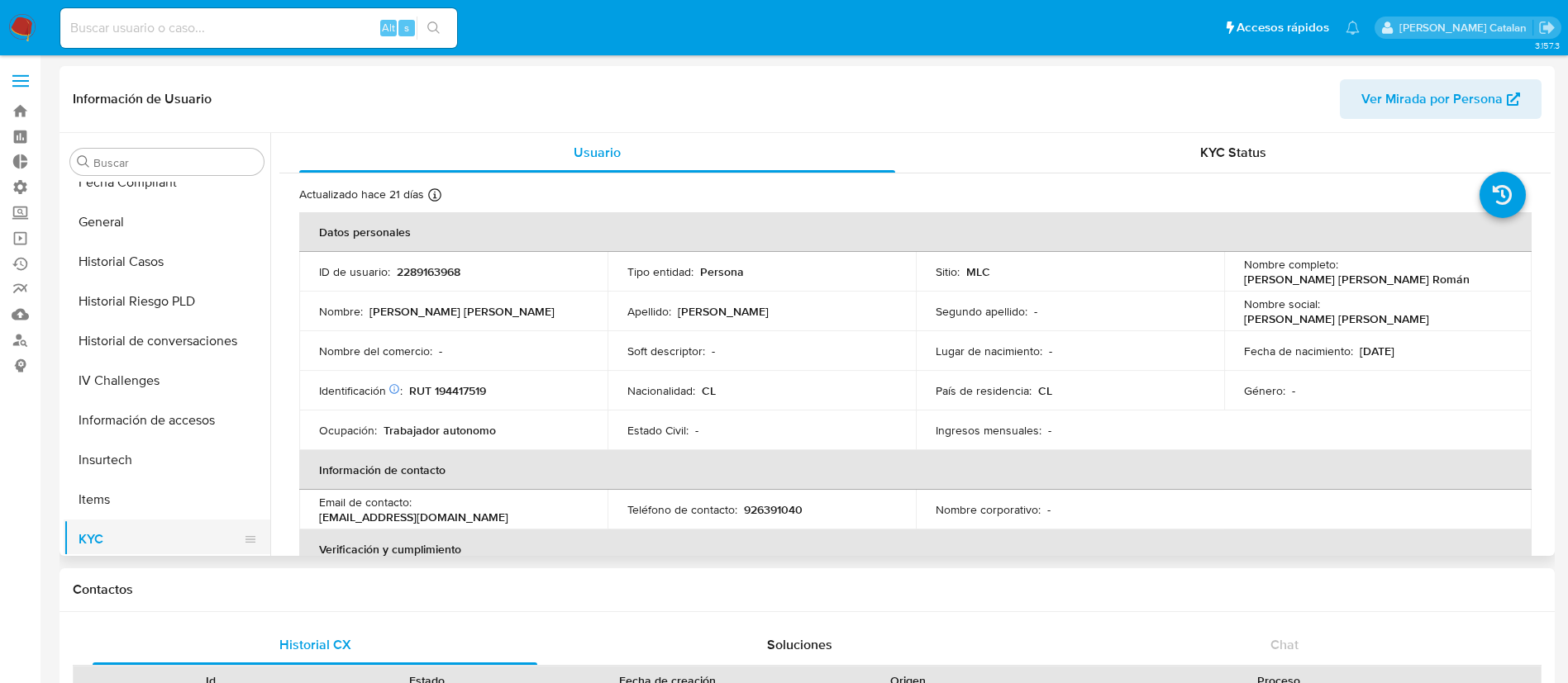
scroll to position [453, 0]
click at [130, 275] on button "Historial Casos" at bounding box center [159, 264] width 193 height 40
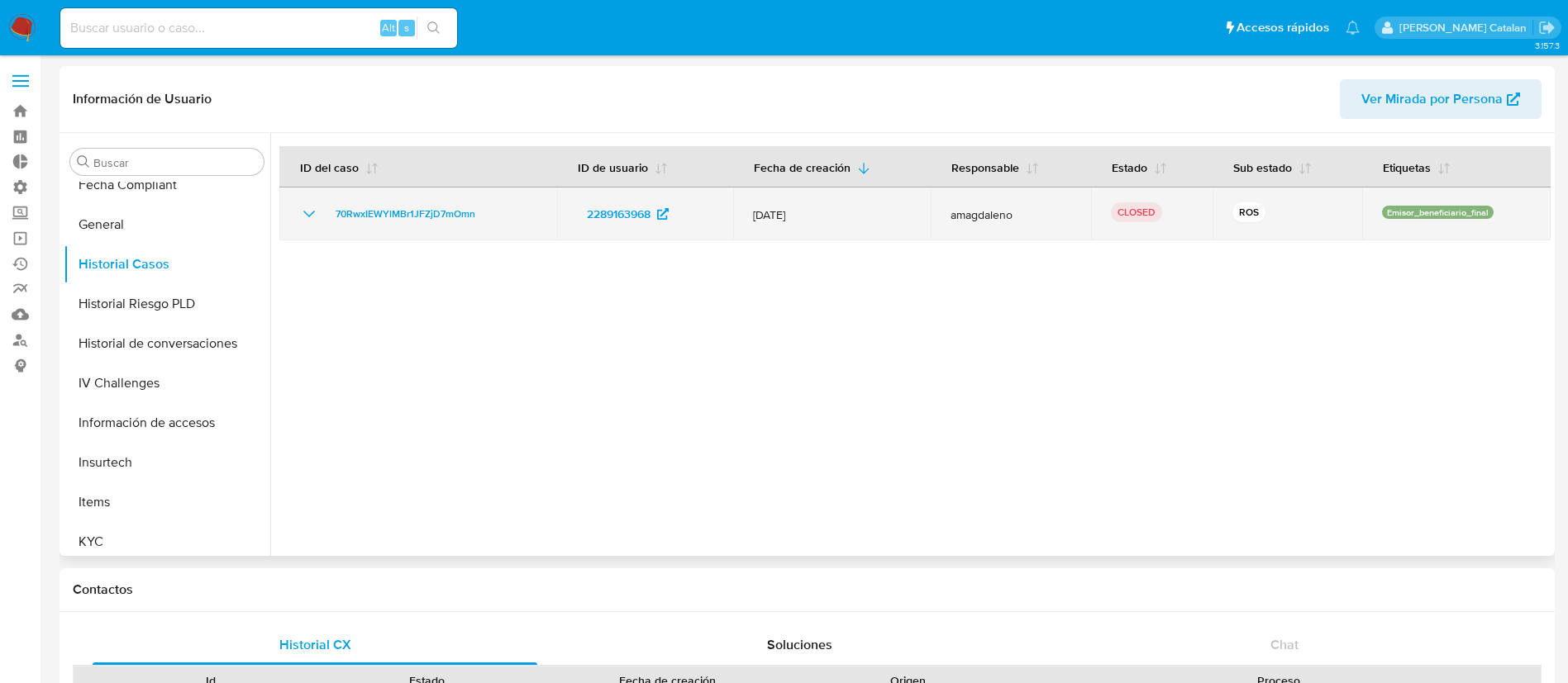
click at [307, 221] on icon "Mostrar/Ocultar" at bounding box center [309, 214] width 19 height 19
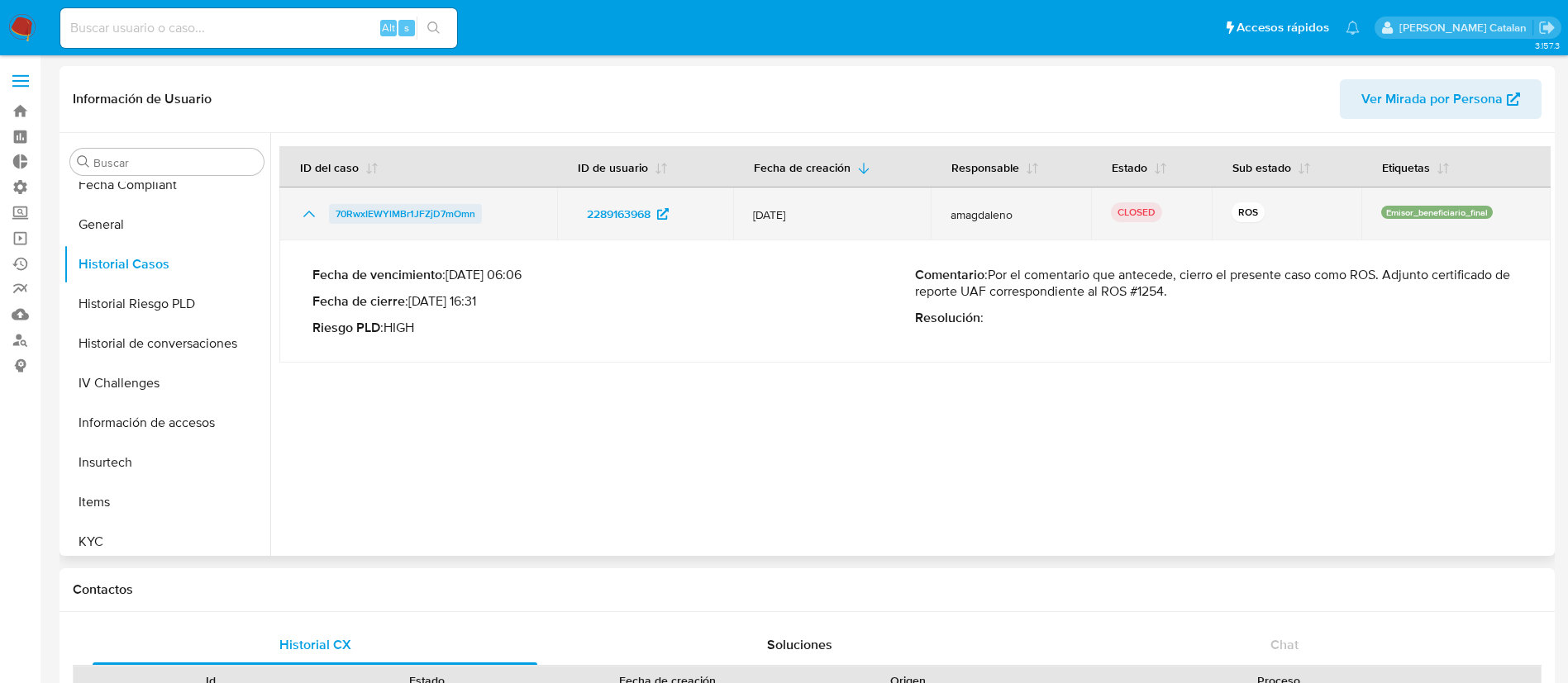
click at [467, 215] on span "70RwxIEWYlMBr1JFZjD7mOmn" at bounding box center [405, 214] width 140 height 19
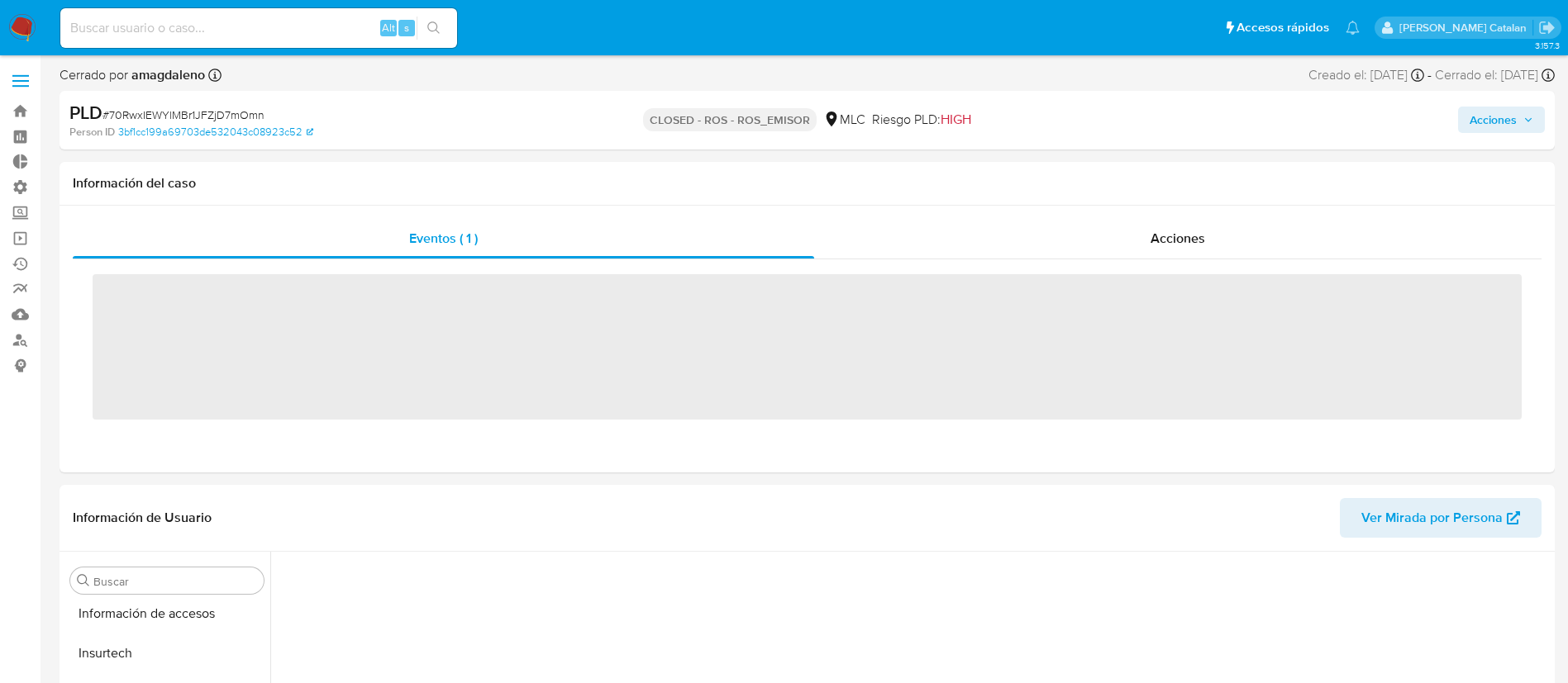
scroll to position [698, 0]
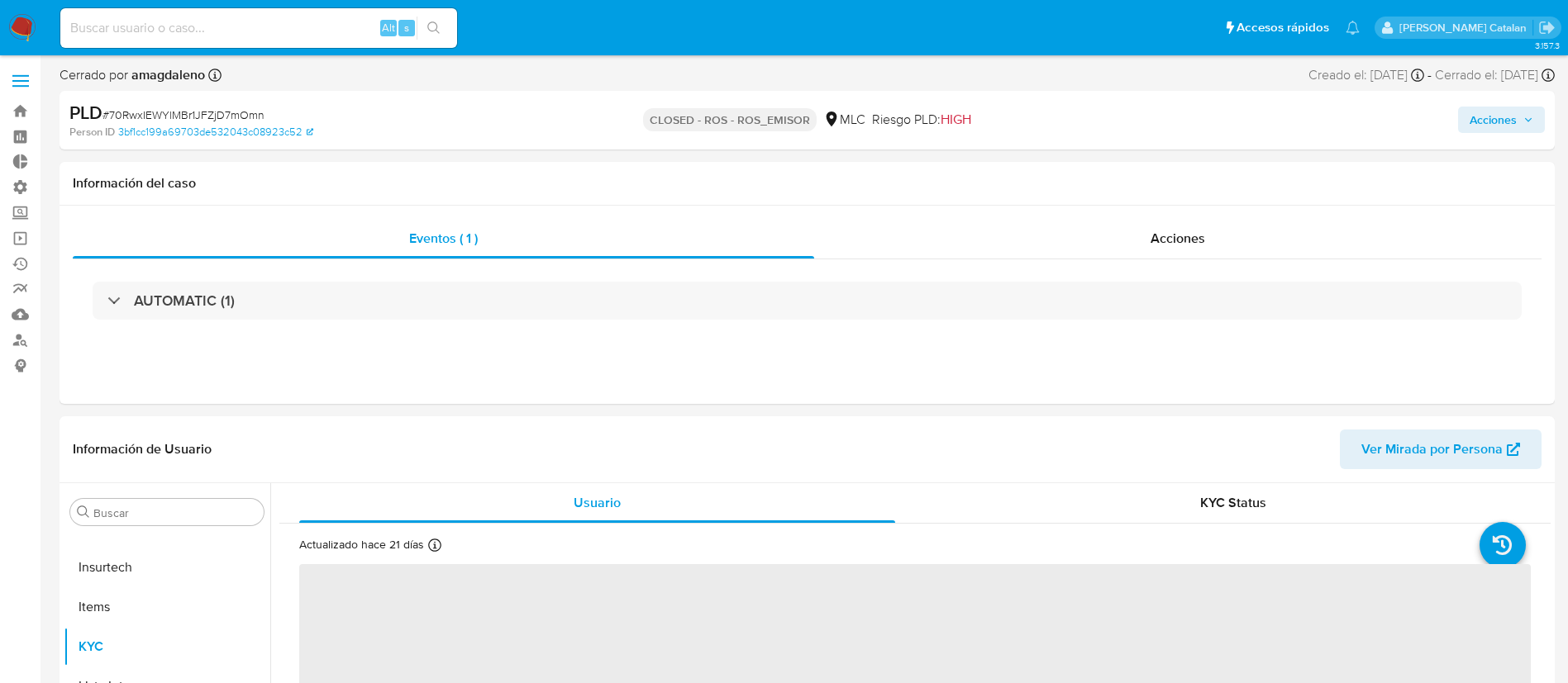
select select "10"
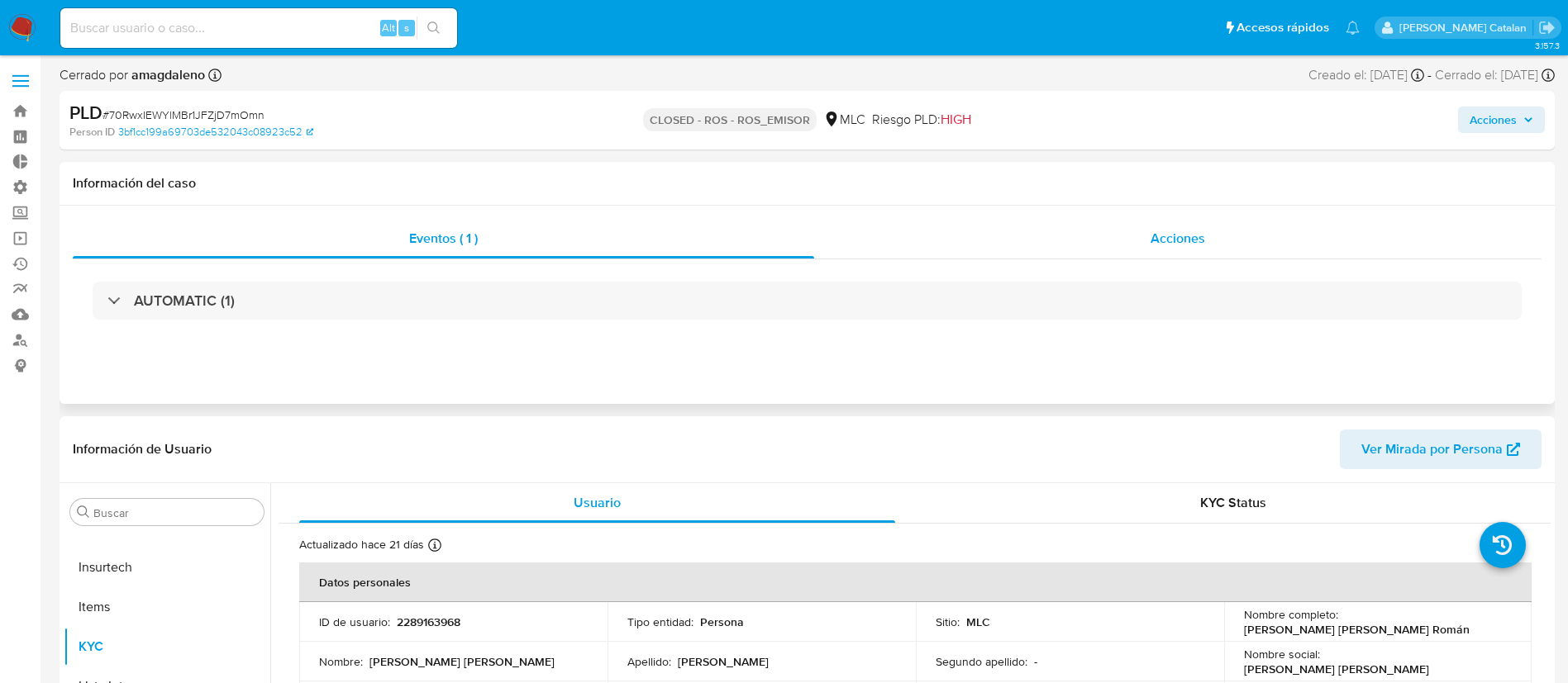
click at [1179, 225] on div "Acciones" at bounding box center [1177, 238] width 727 height 40
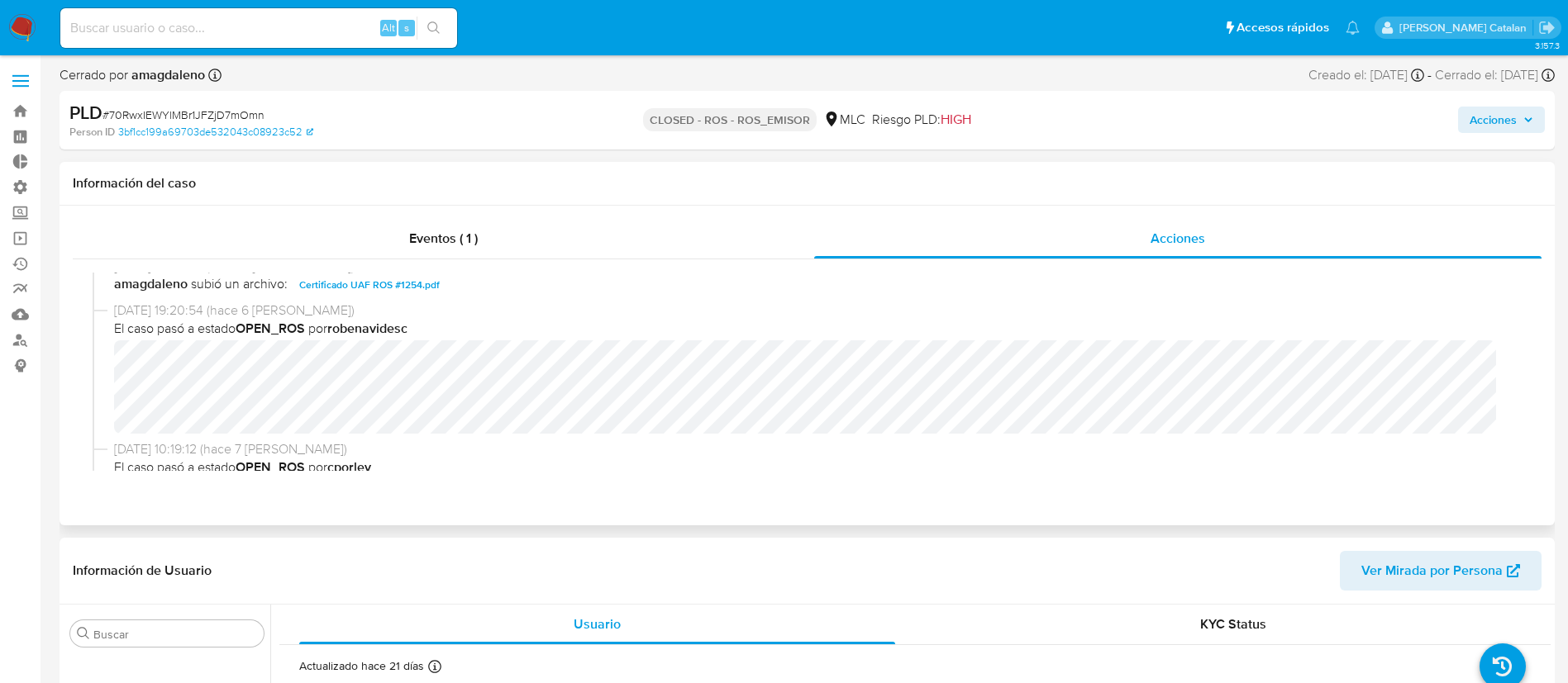
scroll to position [139, 0]
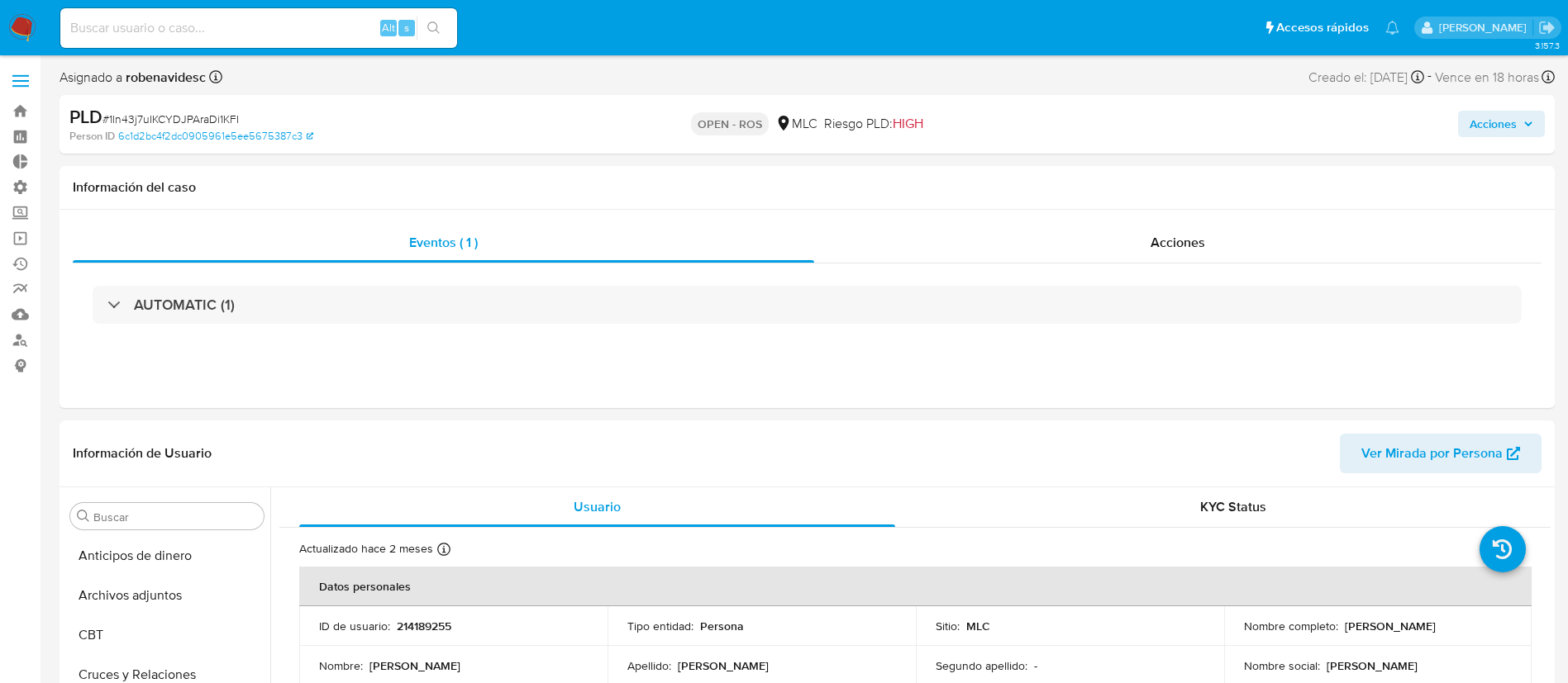
select select "10"
click at [1152, 238] on span "Acciones" at bounding box center [1177, 243] width 54 height 19
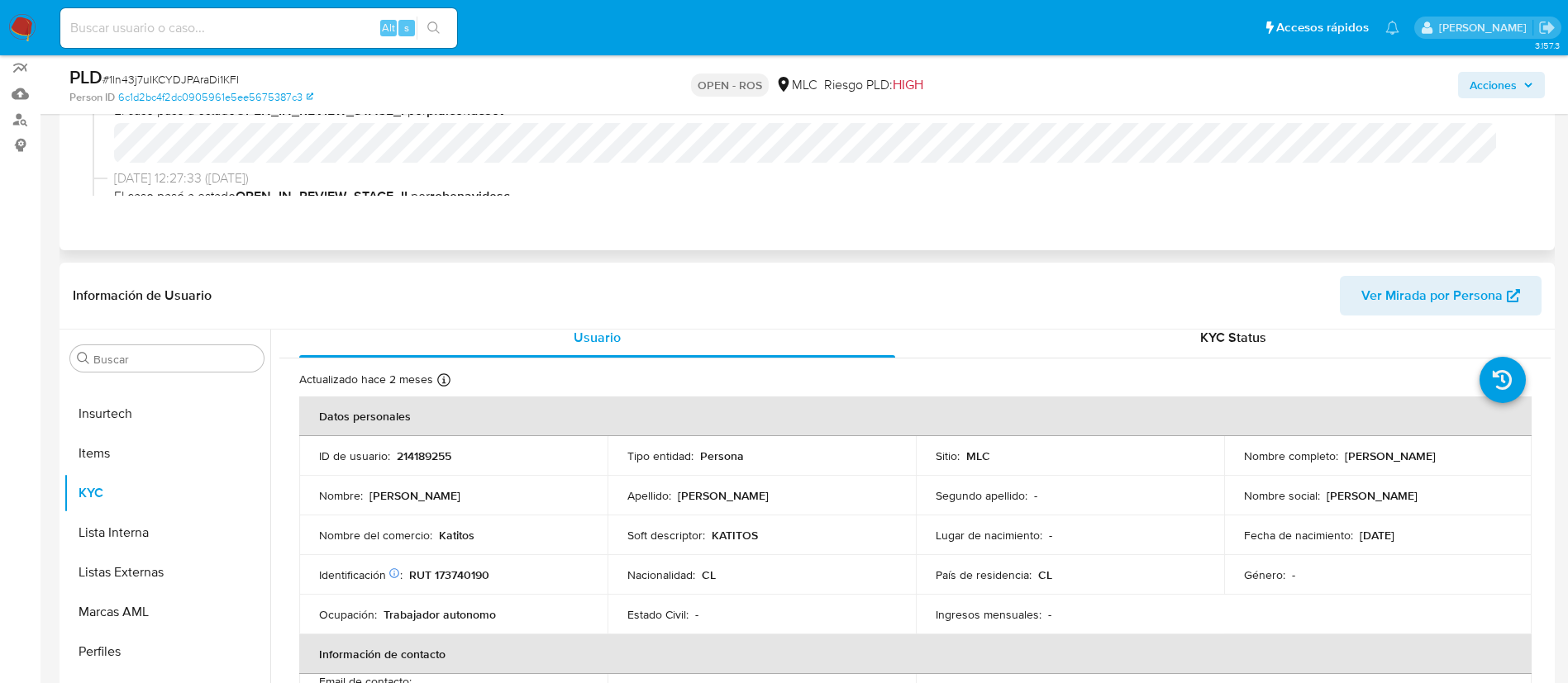
scroll to position [19, 0]
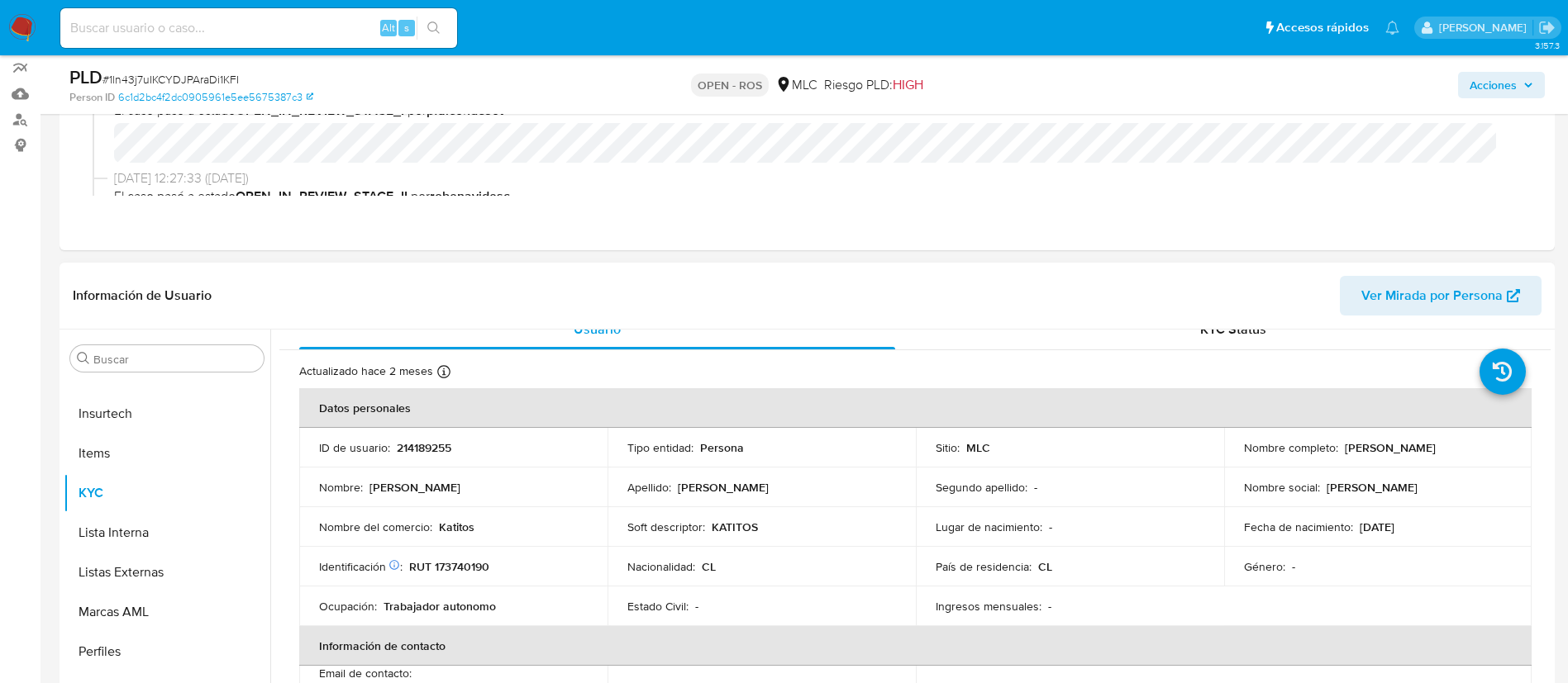
drag, startPoint x: 472, startPoint y: 443, endPoint x: 460, endPoint y: 442, distance: 12.0
click at [460, 442] on div "ID de usuario : 214189255" at bounding box center [453, 447] width 268 height 15
drag, startPoint x: 460, startPoint y: 442, endPoint x: 457, endPoint y: 450, distance: 8.5
click at [457, 450] on div "ID de usuario : 214189255" at bounding box center [453, 447] width 268 height 15
click at [447, 444] on p "214189255" at bounding box center [424, 447] width 54 height 15
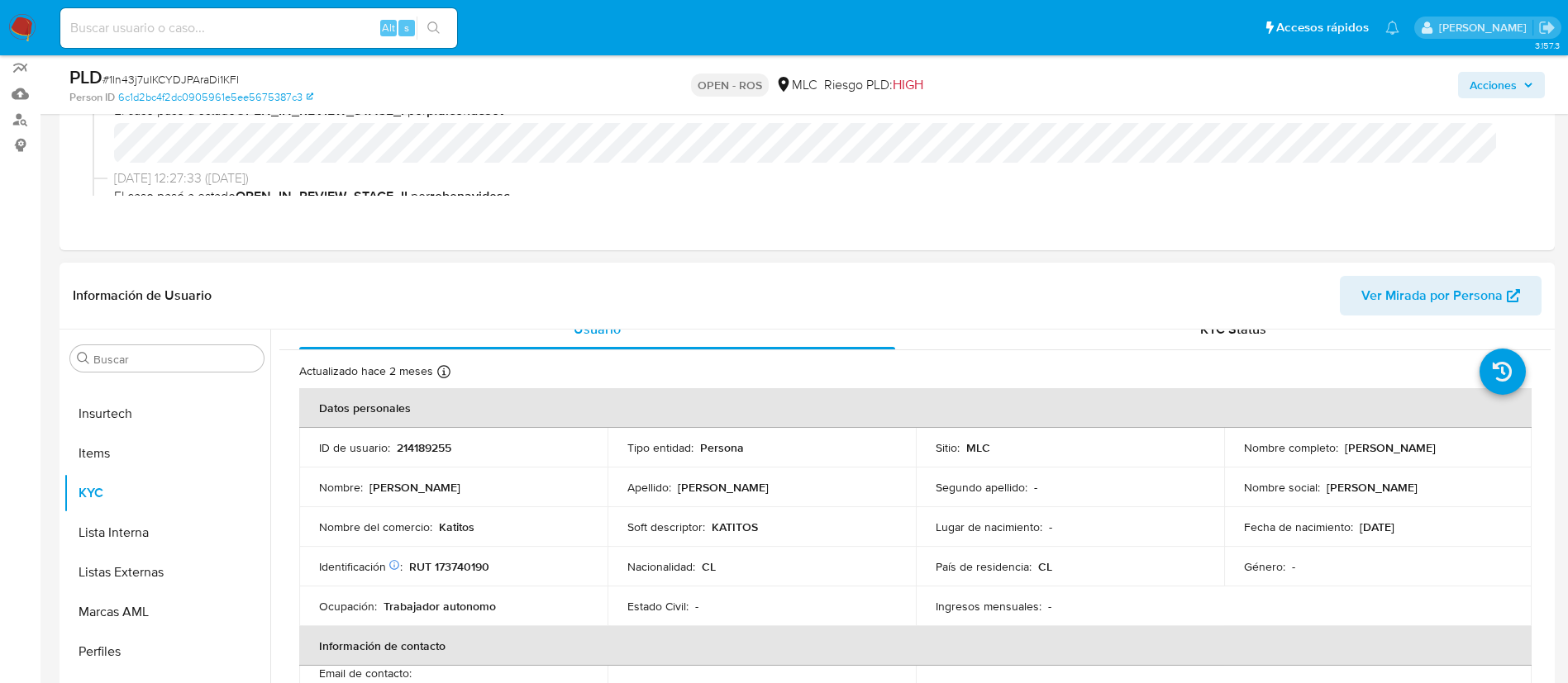
click at [409, 449] on p "214189255" at bounding box center [424, 447] width 54 height 15
drag, startPoint x: 394, startPoint y: 446, endPoint x: 467, endPoint y: 451, distance: 73.2
click at [467, 451] on div "ID de usuario : 214189255" at bounding box center [453, 447] width 268 height 15
copy div "214189255"
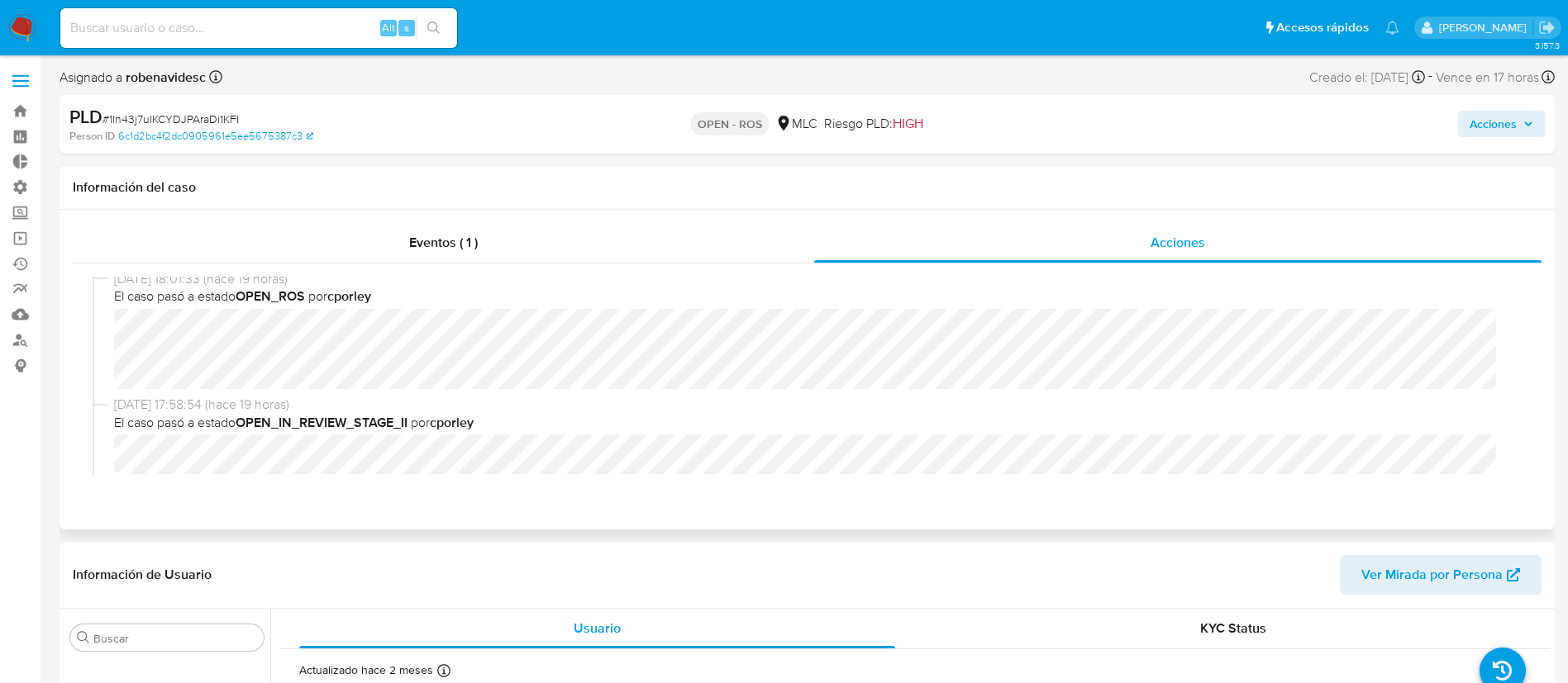
scroll to position [0, 0]
click at [103, 346] on div "08/09/2025 18:01:33 (hace 19 horas) El caso pasó a estado OPEN_ROS por cporley" at bounding box center [807, 339] width 1429 height 125
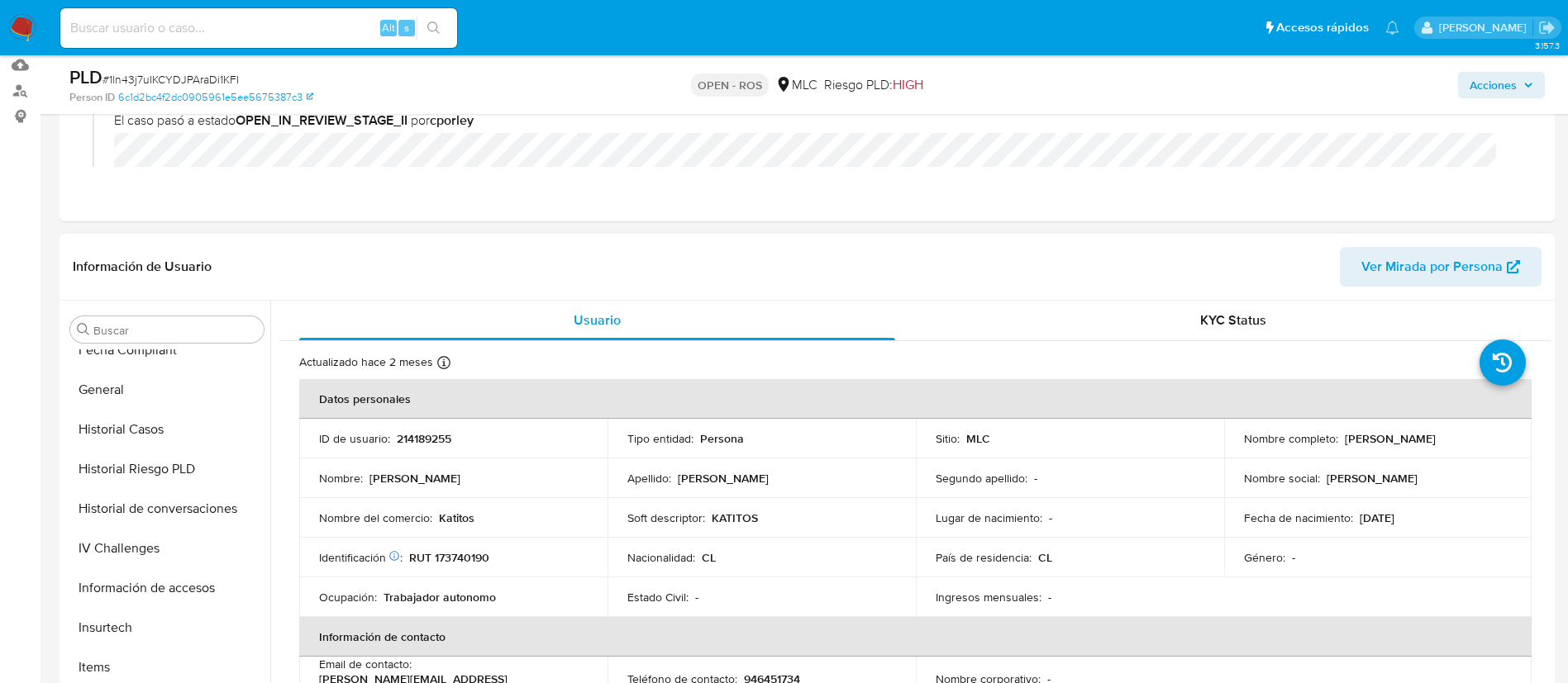
scroll to position [453, 0]
click at [122, 444] on button "Historial Casos" at bounding box center [159, 431] width 193 height 40
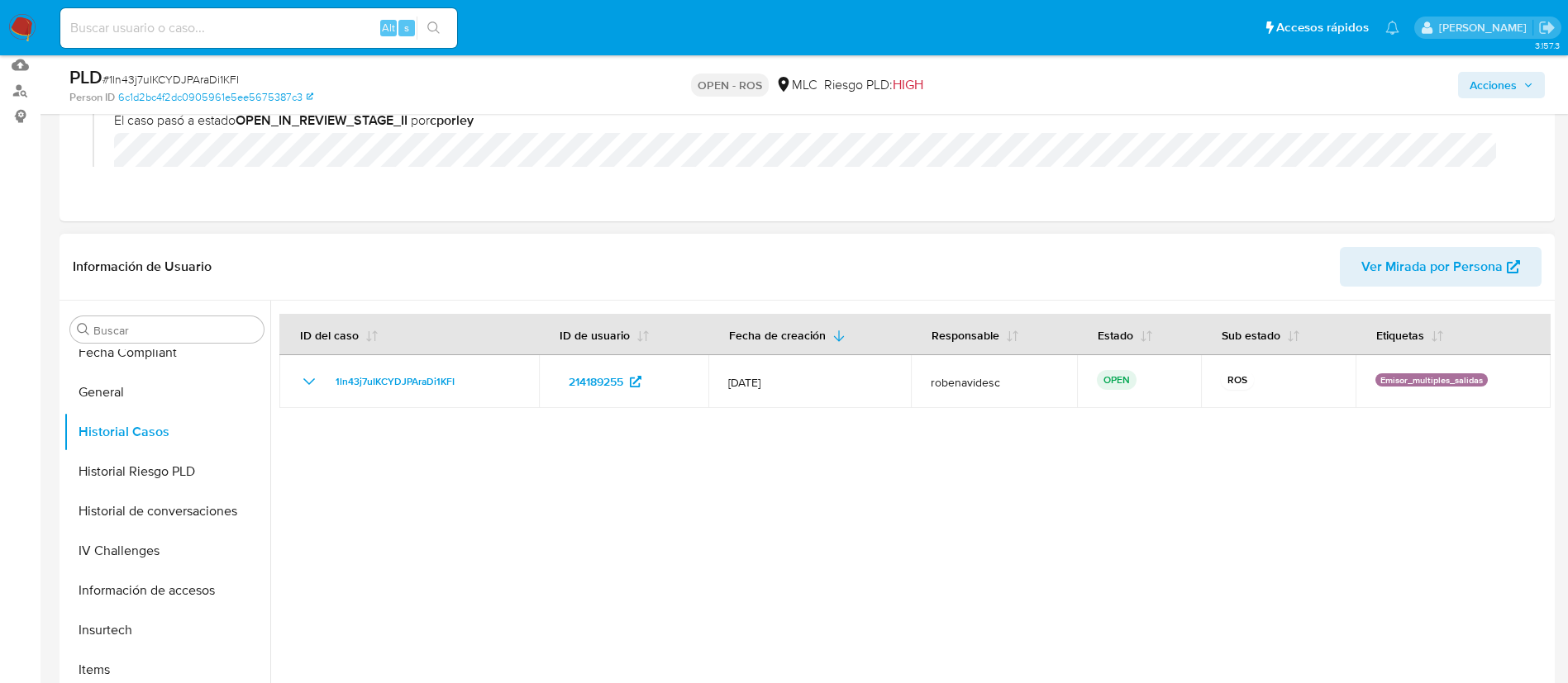
scroll to position [0, 0]
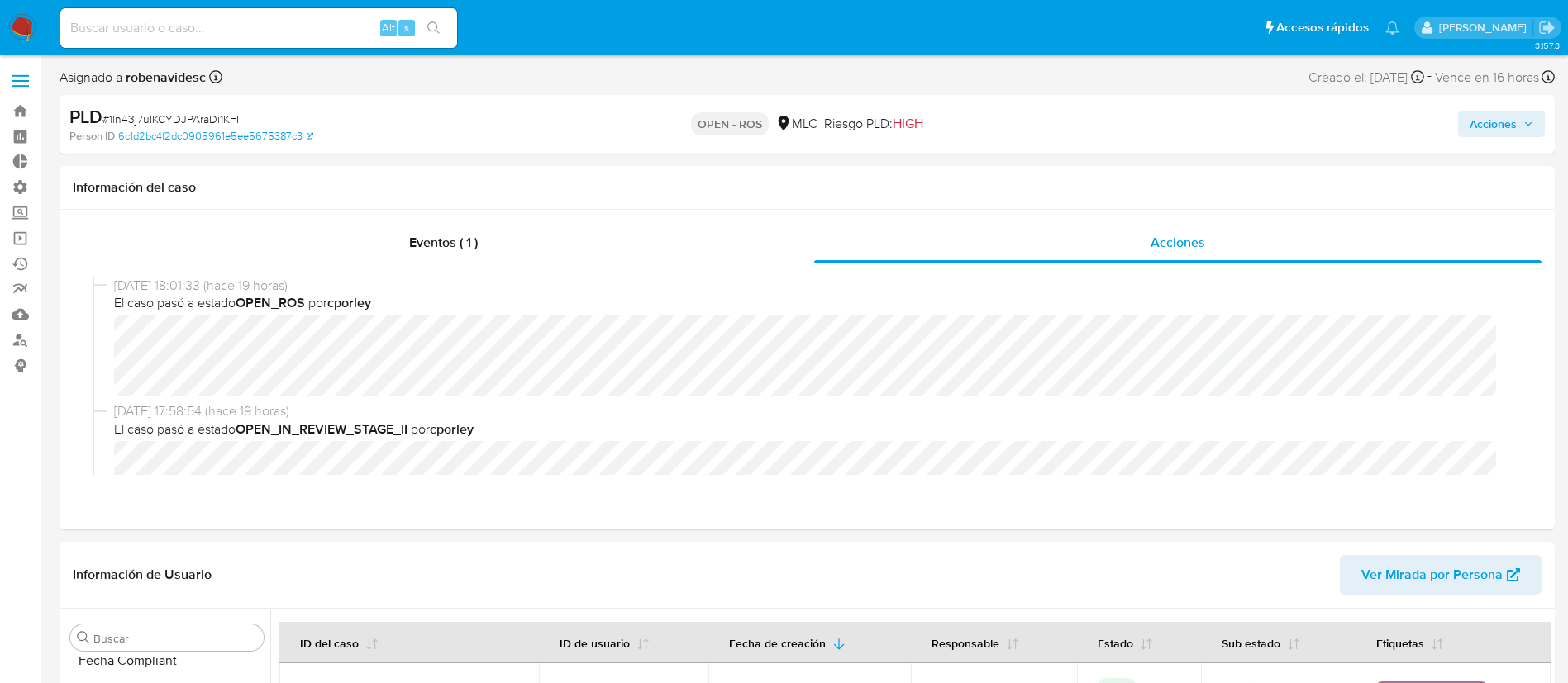
click at [1464, 123] on button "Acciones" at bounding box center [1501, 123] width 87 height 26
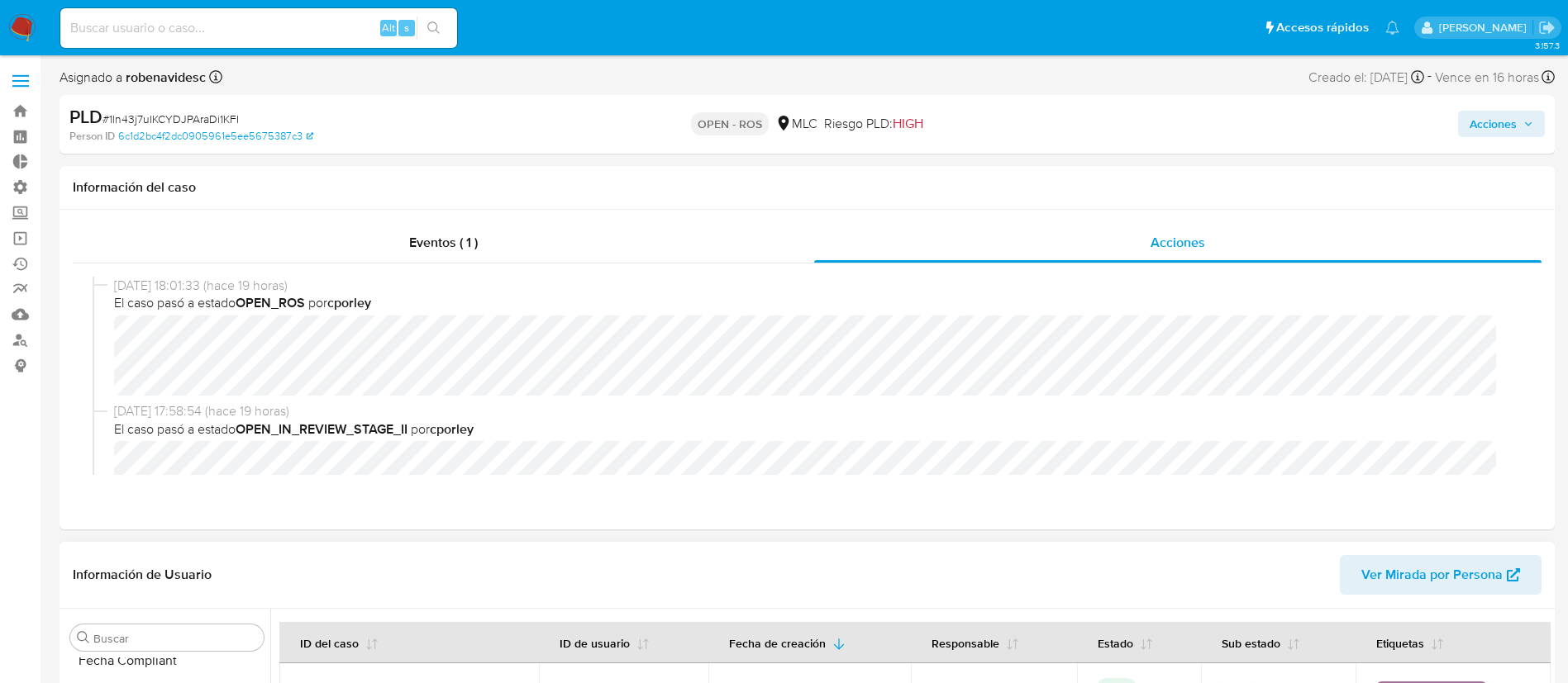
click at [1409, 565] on span "Ver Mirada por Persona" at bounding box center [1431, 574] width 141 height 40
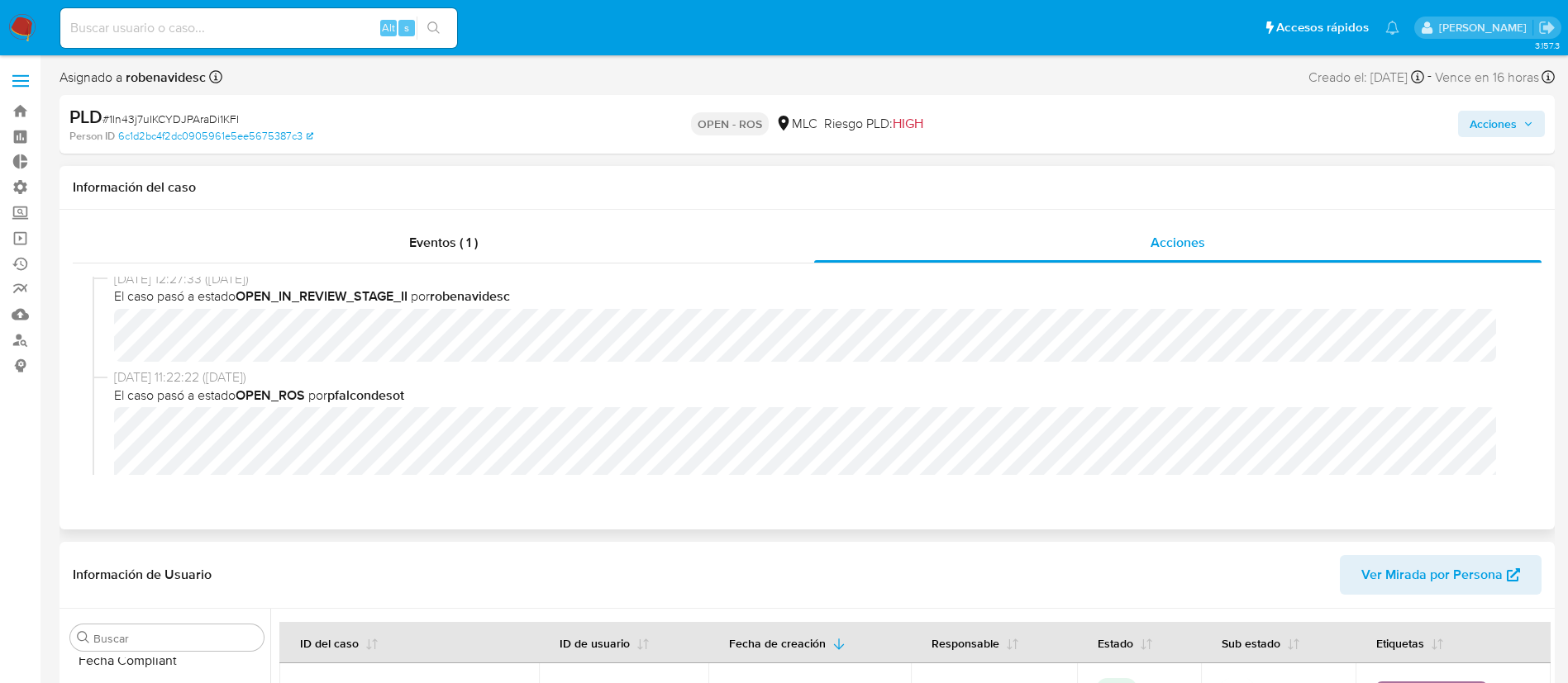
scroll to position [1152, 0]
click at [770, 385] on span "21/08/2025 11:22:22 (hace 19 días)" at bounding box center [814, 382] width 1401 height 18
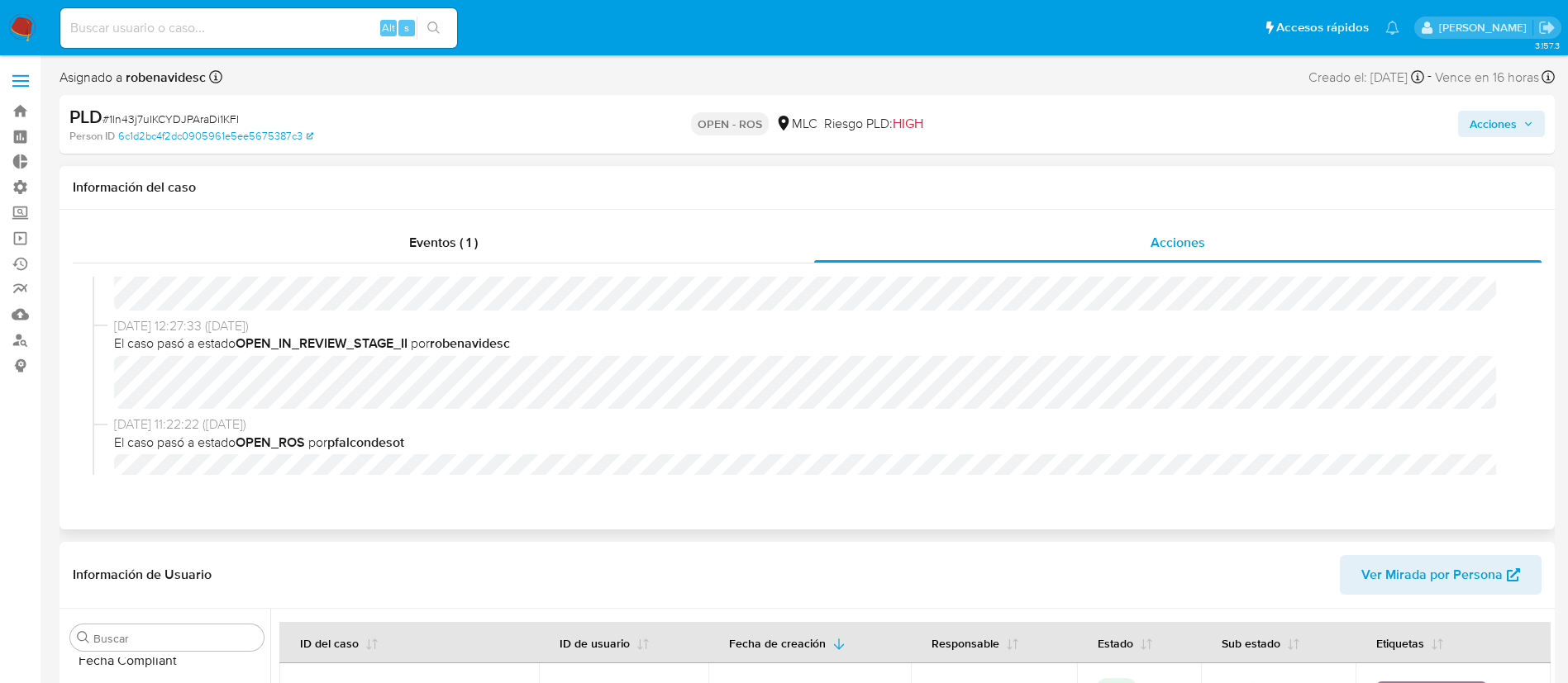
scroll to position [1111, 0]
click at [93, 372] on div "25/08/2025 12:27:33 (hace 15 días) El caso pasó a estado OPEN_IN_REVIEW_STAGE_I…" at bounding box center [807, 365] width 1429 height 99
click at [437, 390] on div "25/08/2025 12:27:33 (hace 15 días) El caso pasó a estado OPEN_IN_REVIEW_STAGE_I…" at bounding box center [814, 361] width 1401 height 92
copy div "25/08/2025 12:27:33 (hace 15 días) El caso pasó a estado OPEN_IN_REVIEW_STAGE_I…"
drag, startPoint x: 73, startPoint y: 113, endPoint x: 358, endPoint y: 136, distance: 285.9
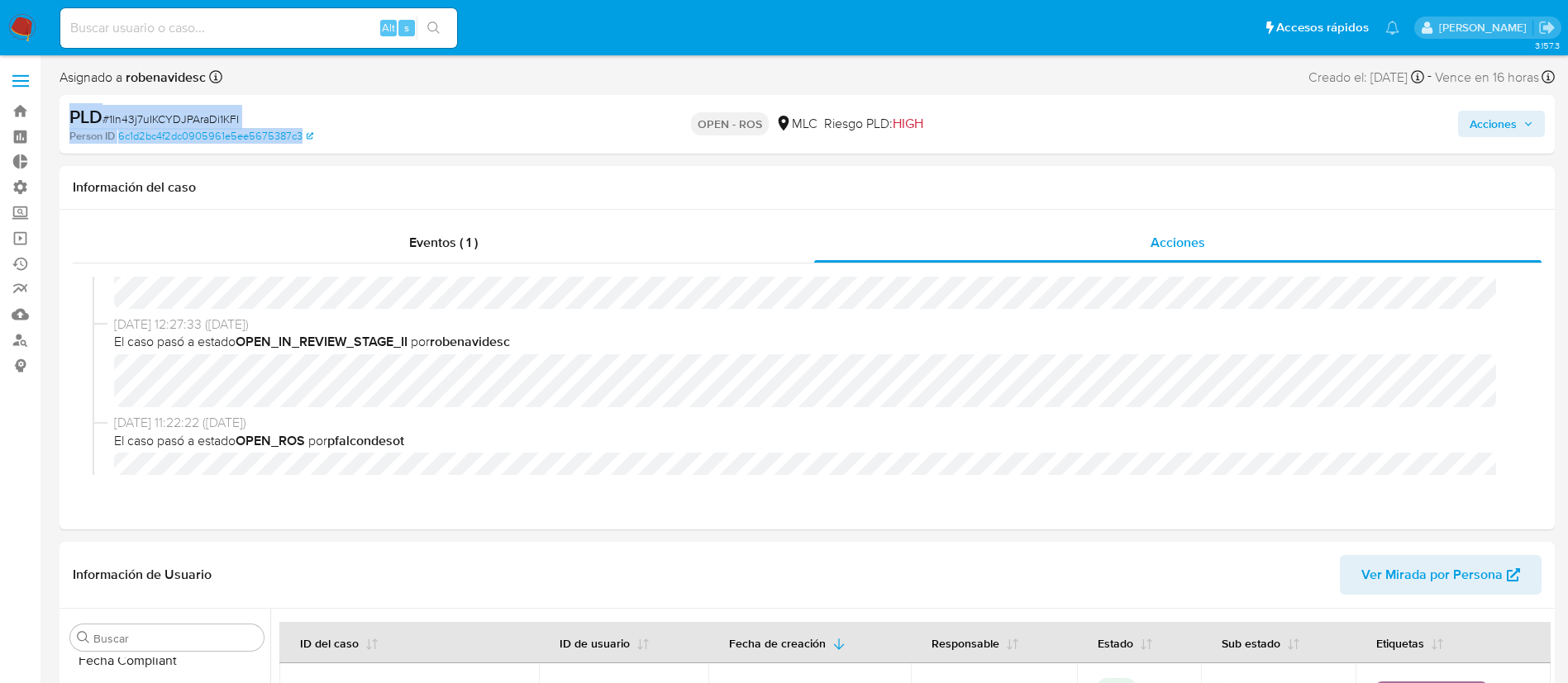
click at [358, 136] on div "PLD # 1ln43j7uIKCYDJPAraDi1KFI Person ID 6c1d2bc4f2dc0905961e5ee5675387c3" at bounding box center [313, 124] width 488 height 39
copy div "PLD # 1ln43j7uIKCYDJPAraDi1KFI Person ID 6c1d2bc4f2dc0905961e5ee5675387c3"
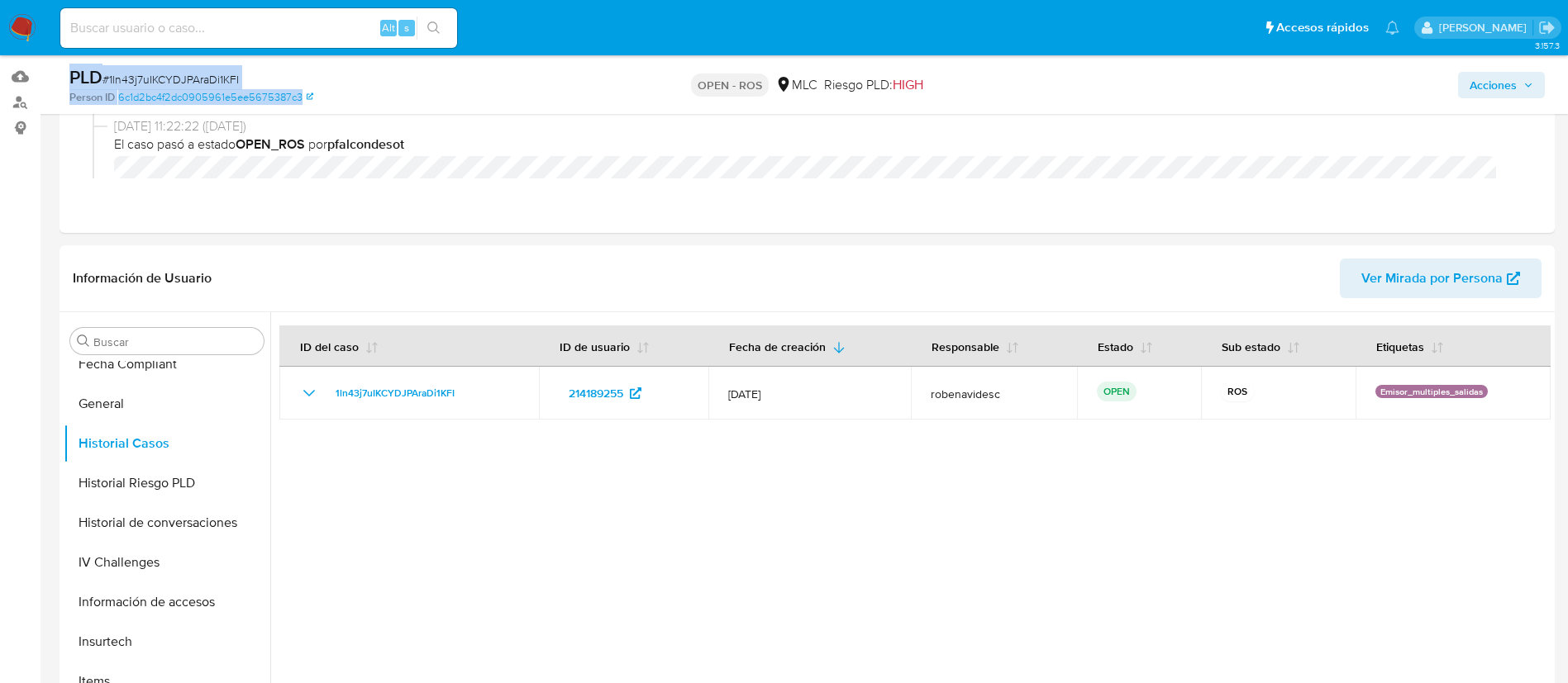
scroll to position [216, 0]
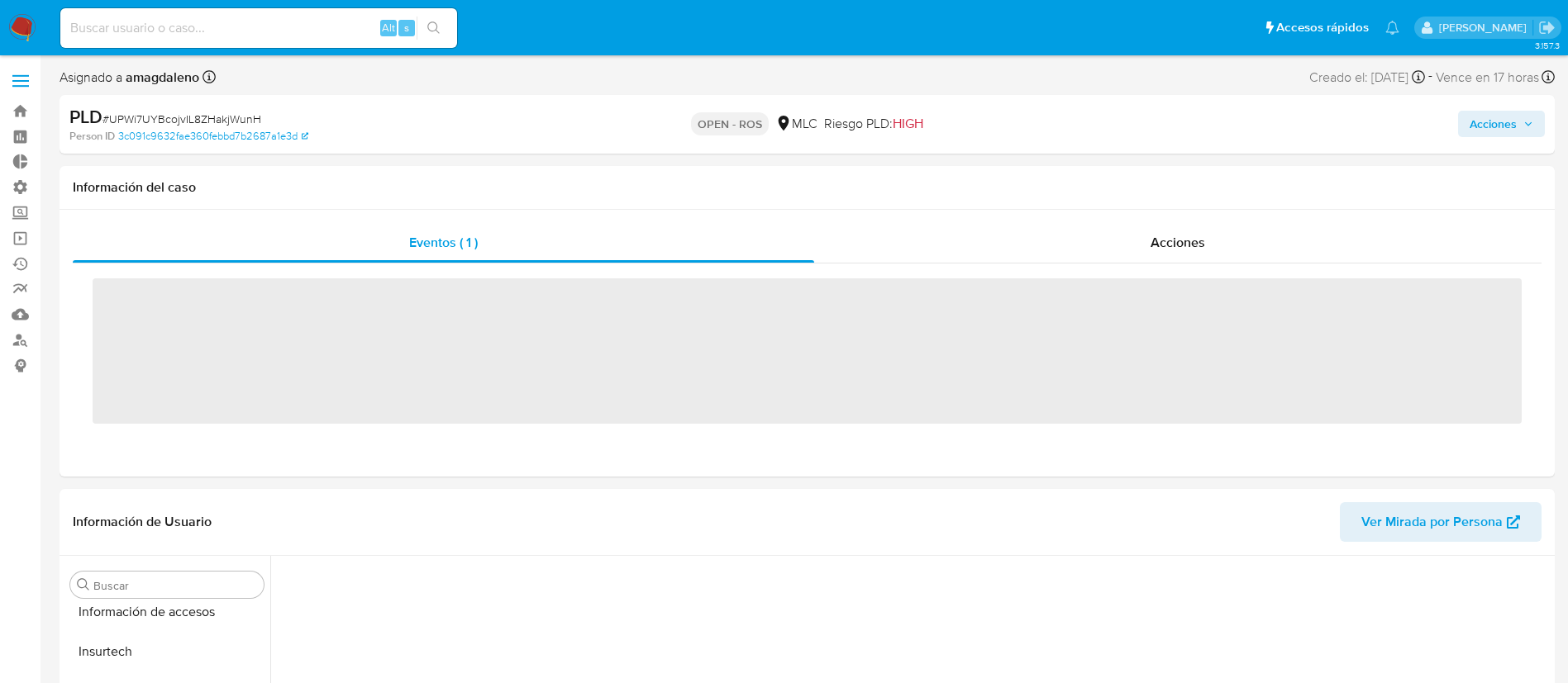
scroll to position [698, 0]
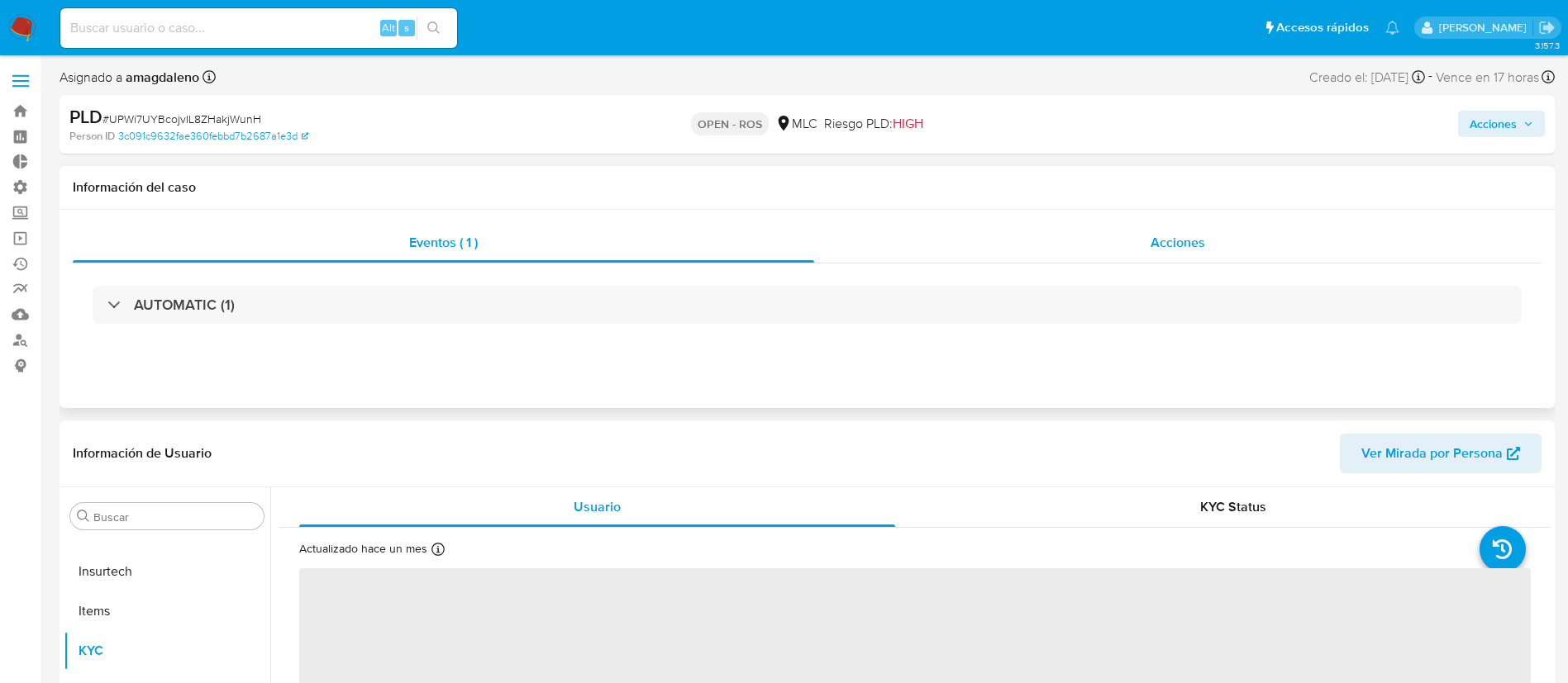
click at [1067, 231] on div "Acciones" at bounding box center [1177, 243] width 727 height 40
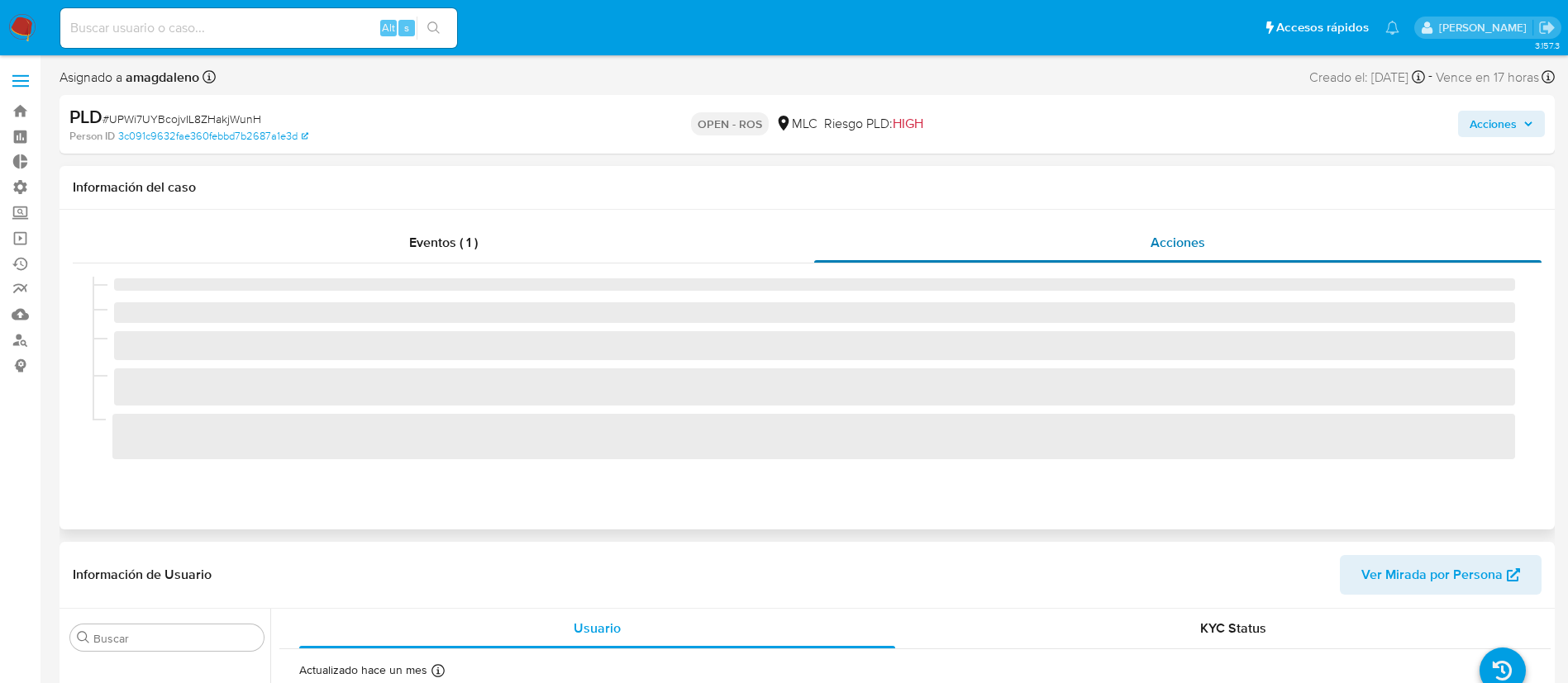
select select "10"
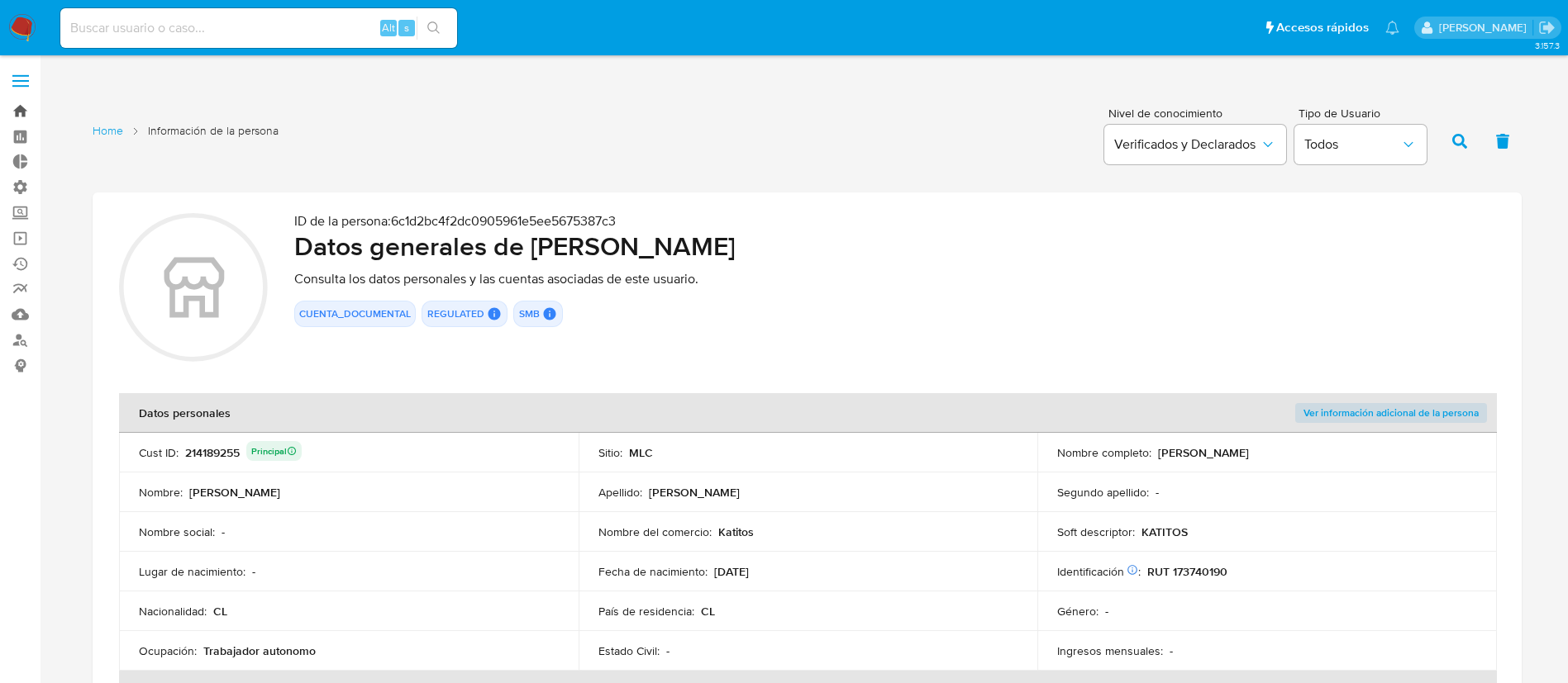
click at [25, 108] on link "Bandeja" at bounding box center [98, 111] width 196 height 25
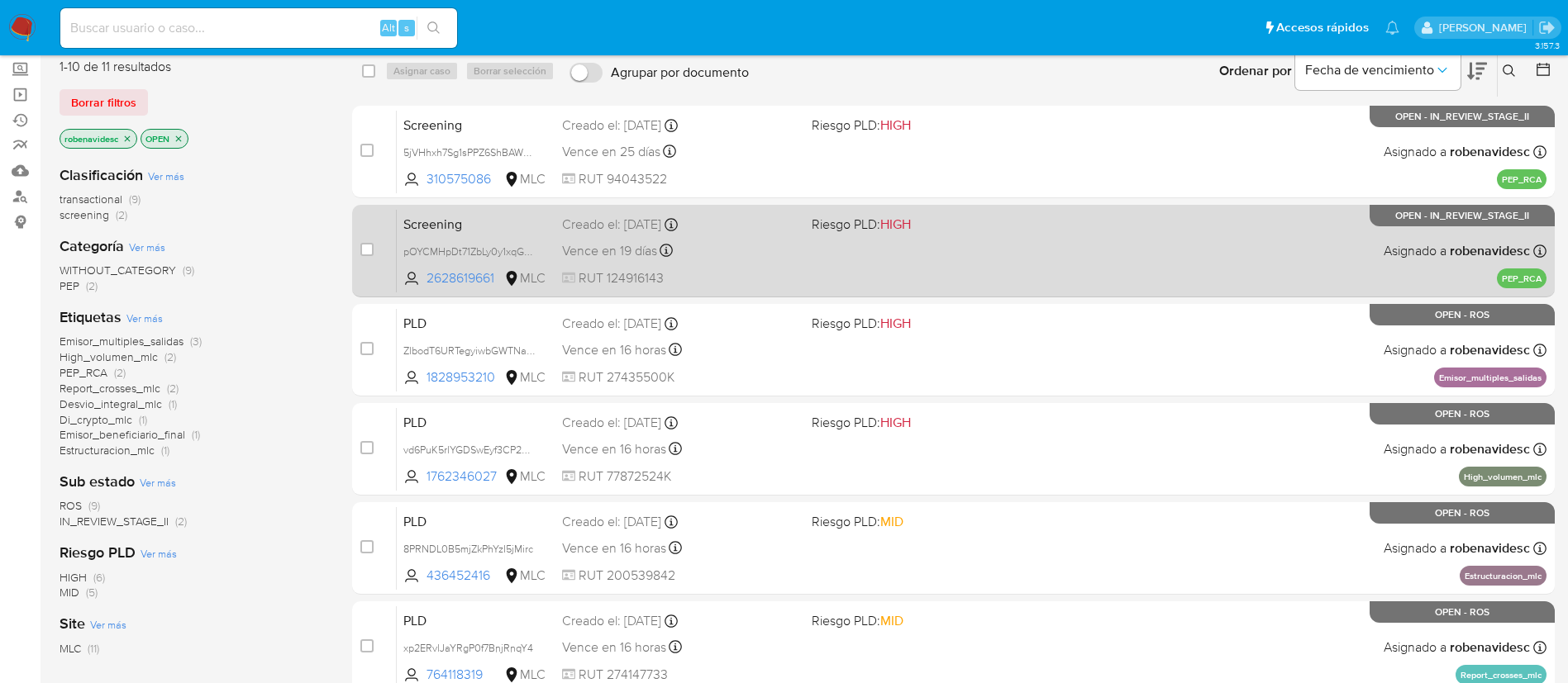
scroll to position [168, 0]
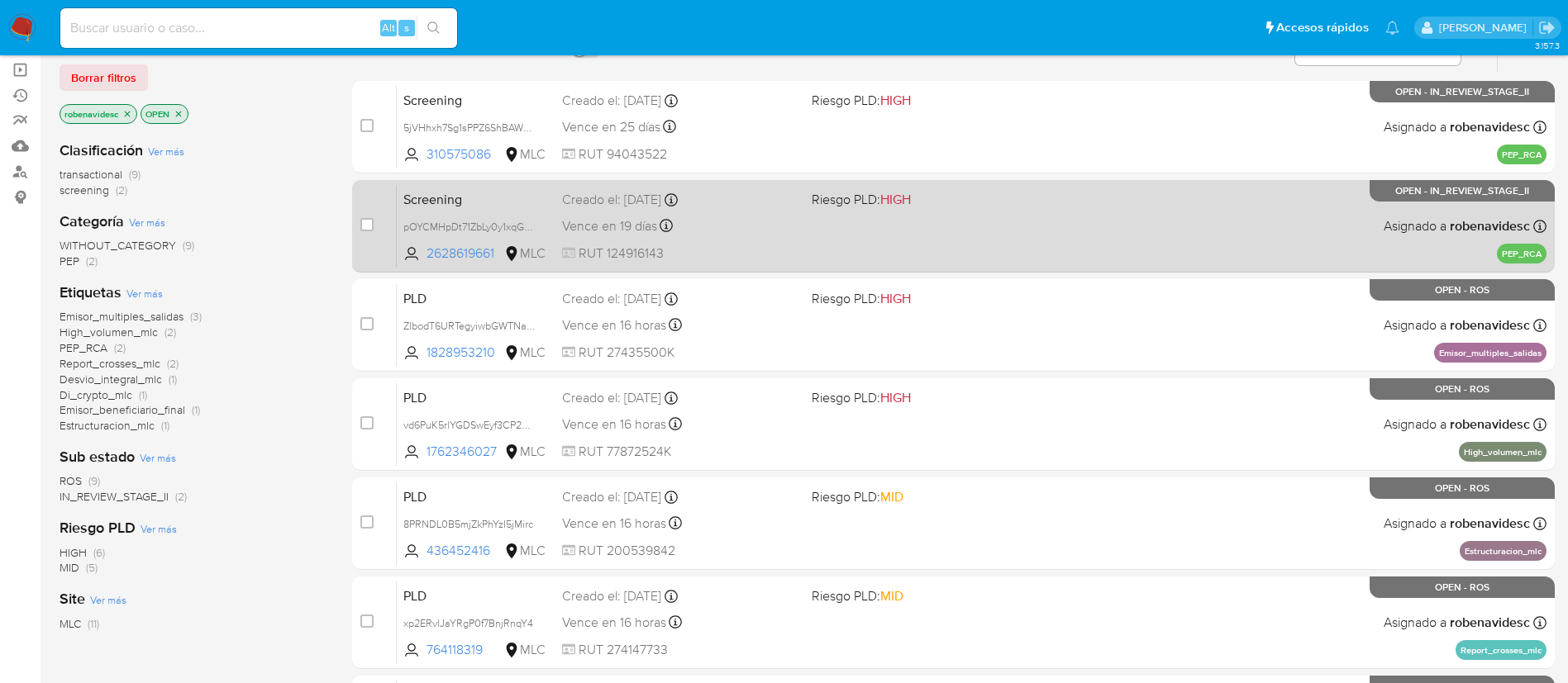
click at [824, 352] on div "PLD ZlbodT6URTegyiwbGWTNaX0e 1828953210 MLC Riesgo PLD: HIGH Creado el: [DATE] …" at bounding box center [971, 325] width 1149 height 84
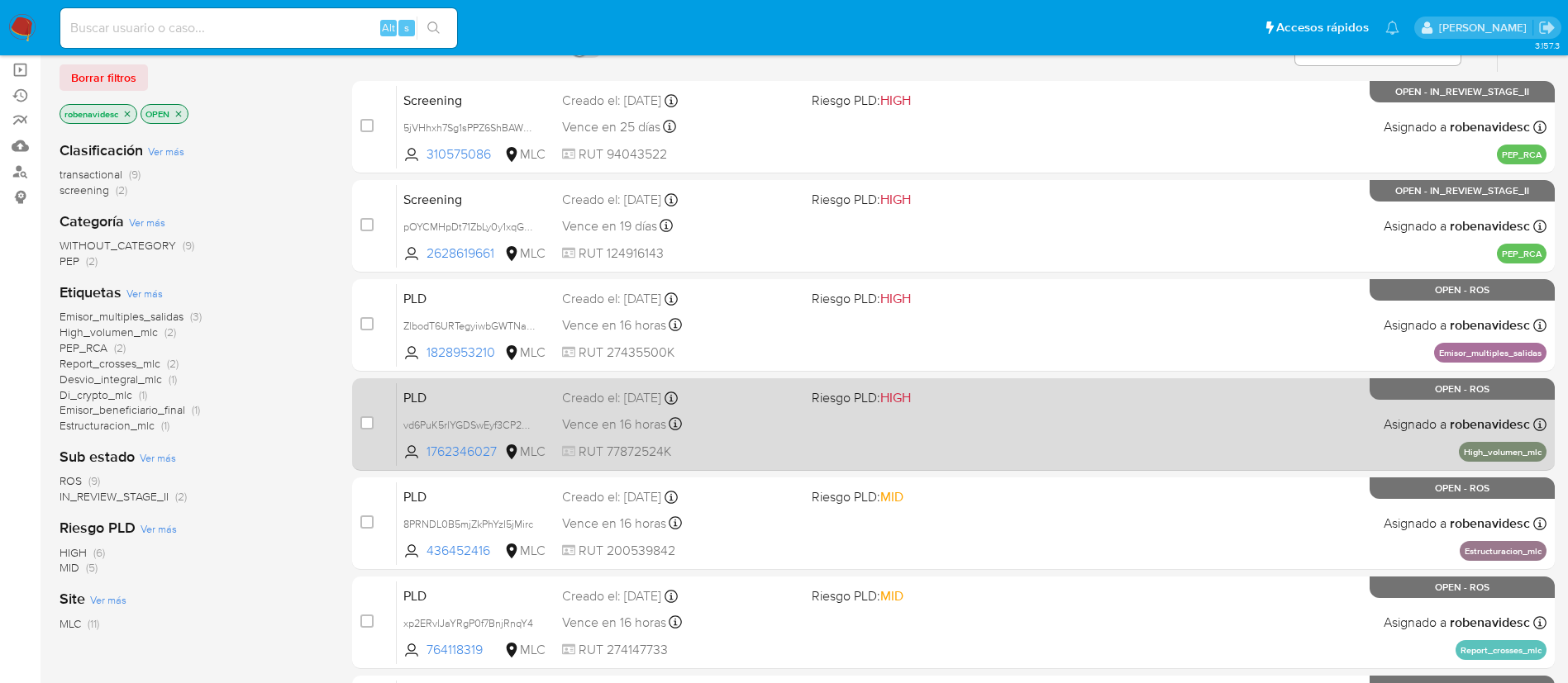
click at [917, 403] on span "Riesgo PLD: HIGH" at bounding box center [929, 396] width 236 height 21
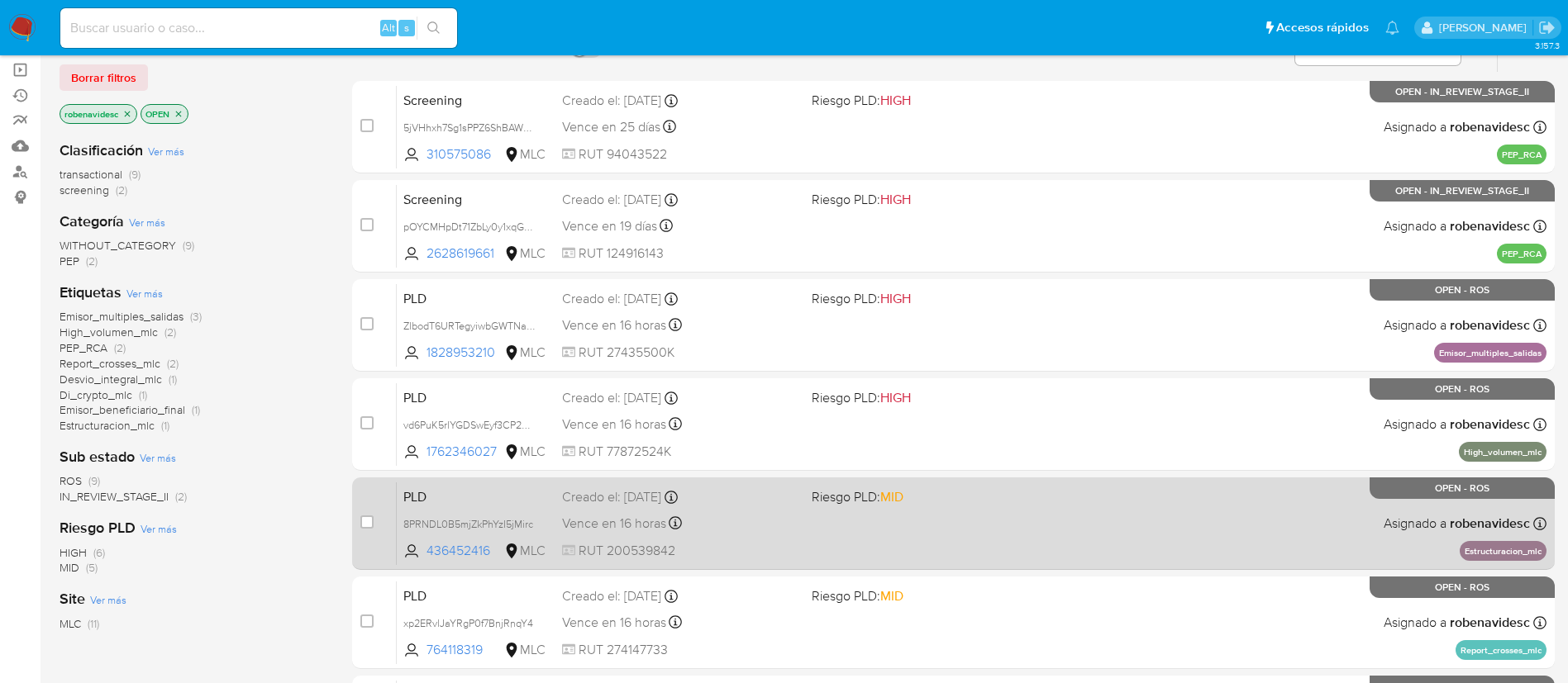
click at [976, 494] on span "Riesgo PLD: MID" at bounding box center [929, 495] width 236 height 21
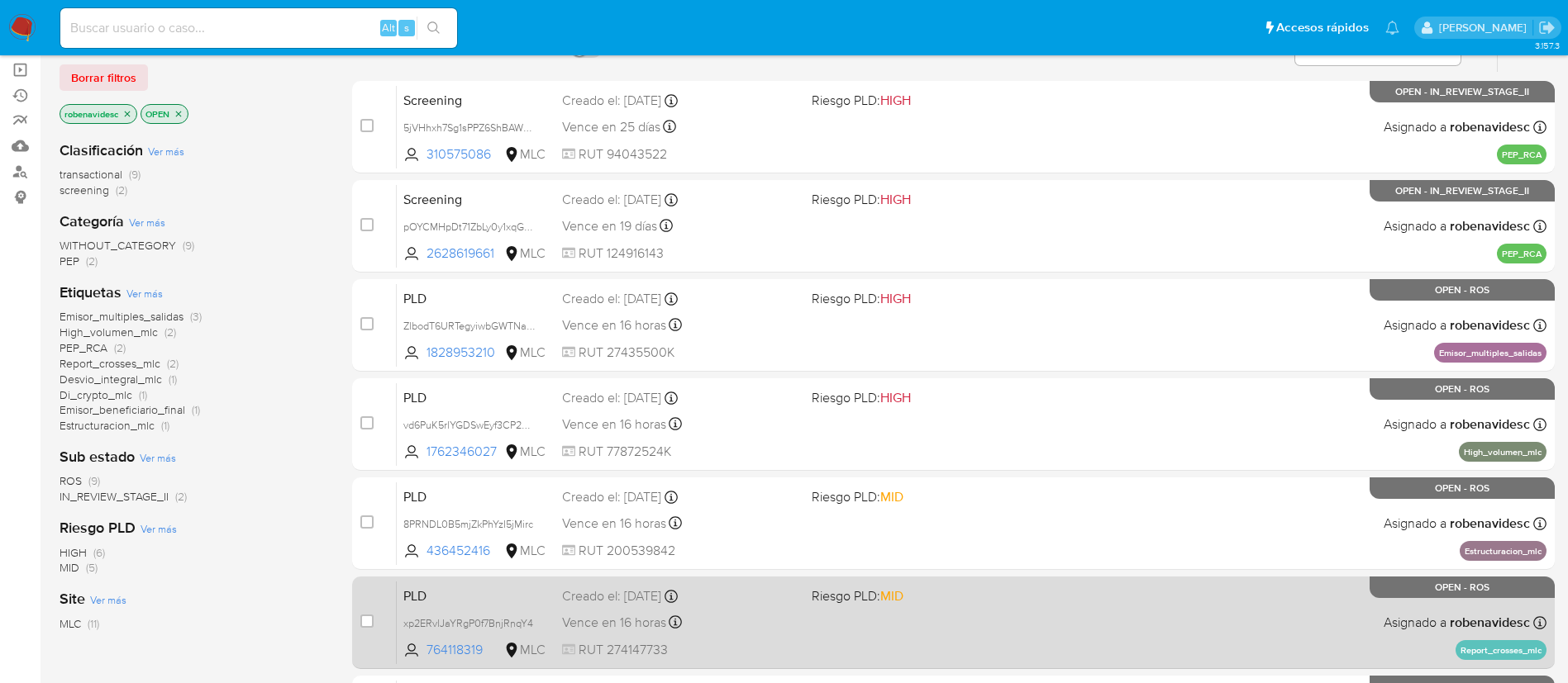
click at [968, 614] on div "PLD xp2ERvlJaYRgP0f7BnjRnqY4 764118319 MLC Riesgo PLD: MID Creado el: [DATE] Cr…" at bounding box center [971, 623] width 1149 height 84
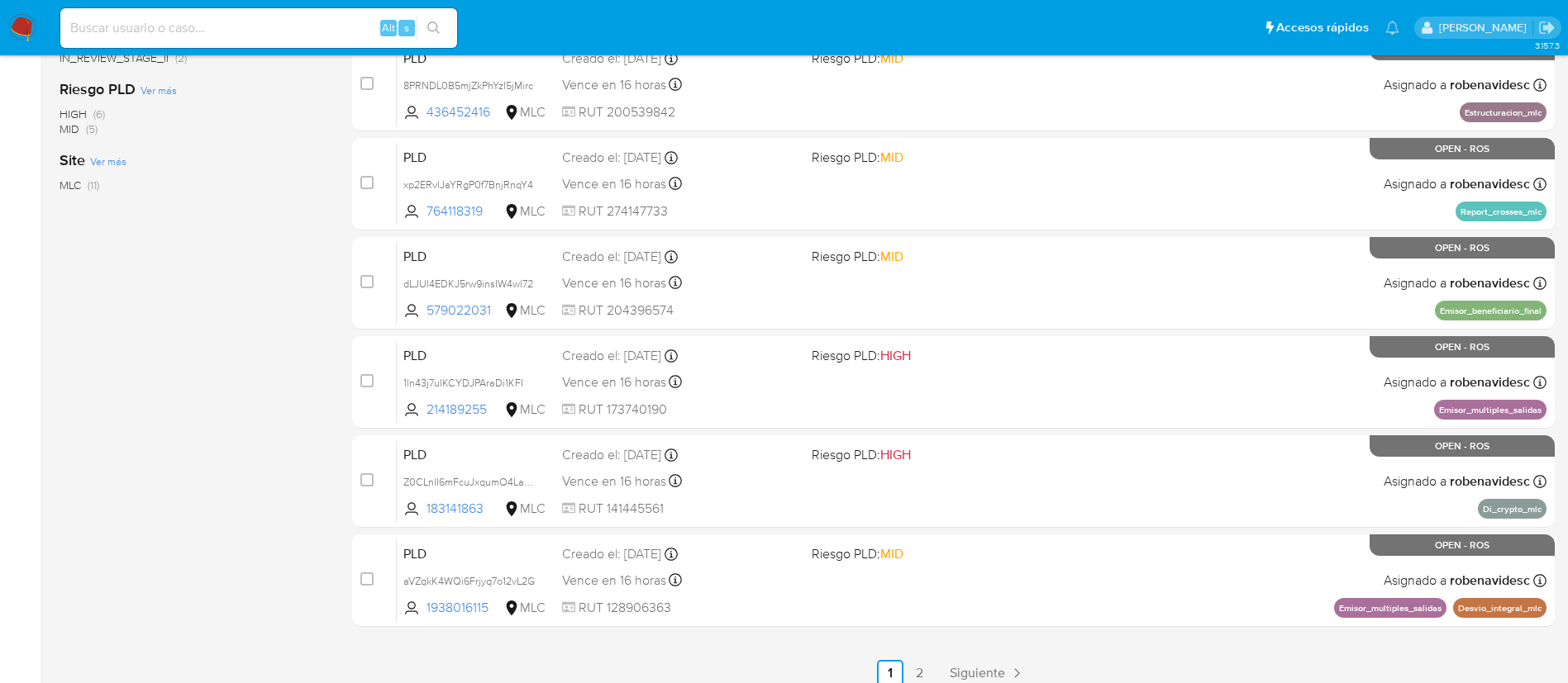
scroll to position [621, 0]
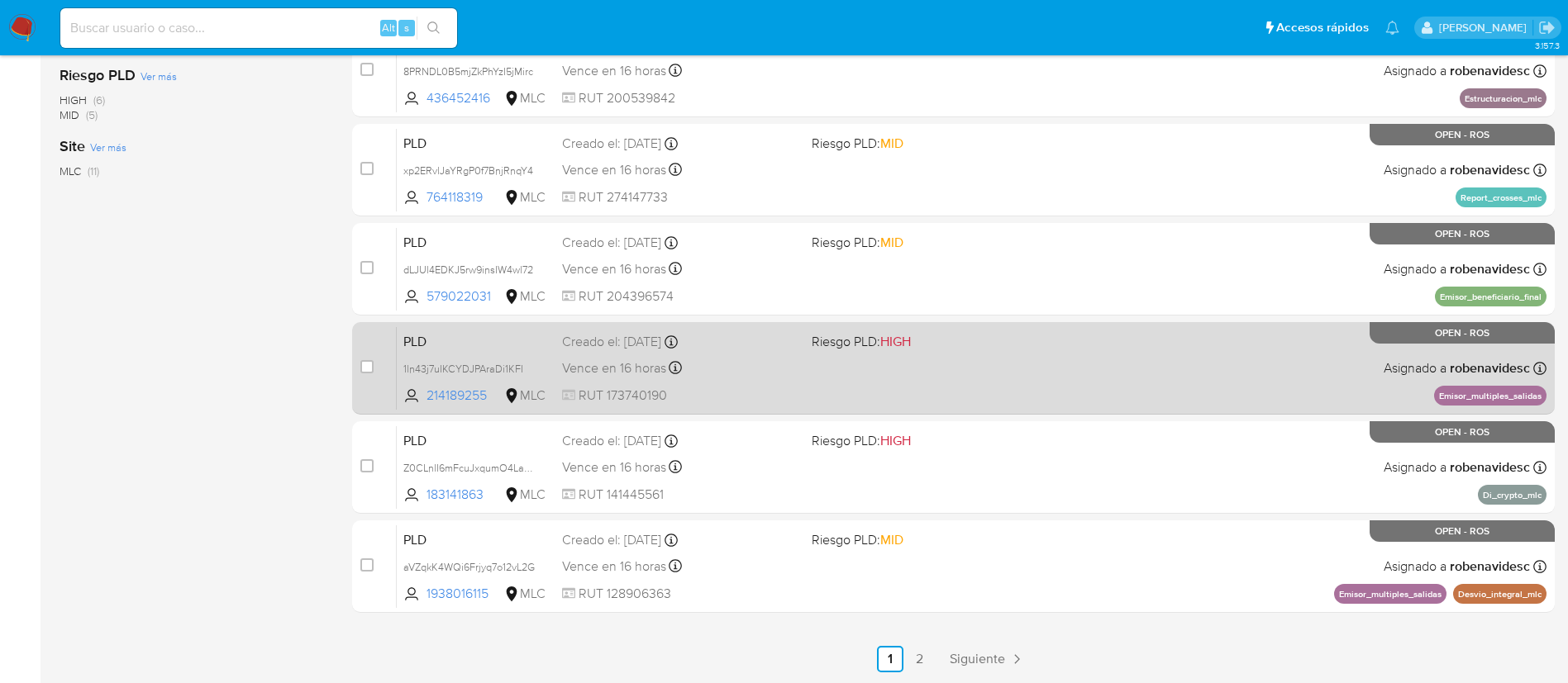
click at [952, 378] on div "PLD 1ln43j7uIKCYDJPAraDi1KFI 214189255 MLC Riesgo PLD: HIGH Creado el: [DATE] C…" at bounding box center [971, 368] width 1149 height 84
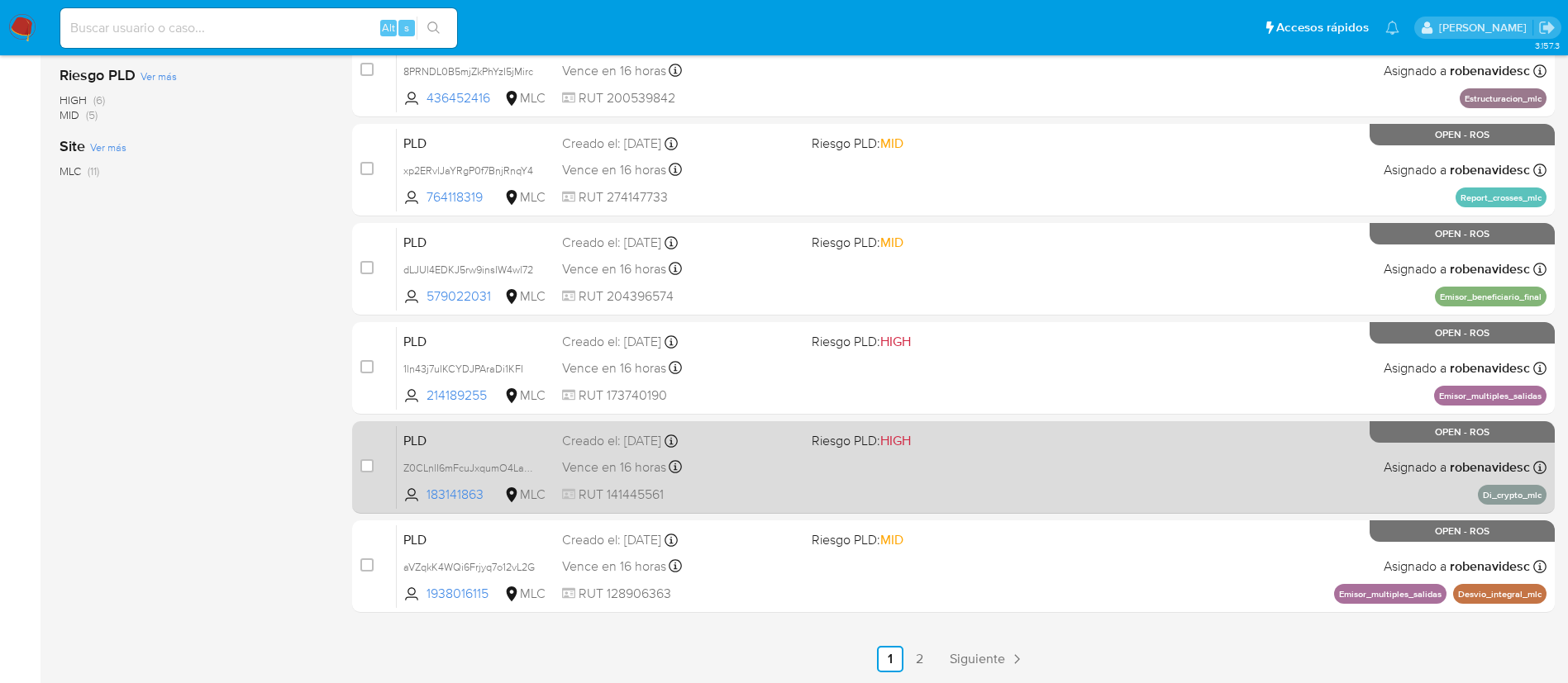
click at [862, 455] on div "PLD Z0CLnlI6mFcuJxqumO4Laz9M 183141863 MLC Riesgo PLD: HIGH Creado el: [DATE] C…" at bounding box center [971, 467] width 1149 height 84
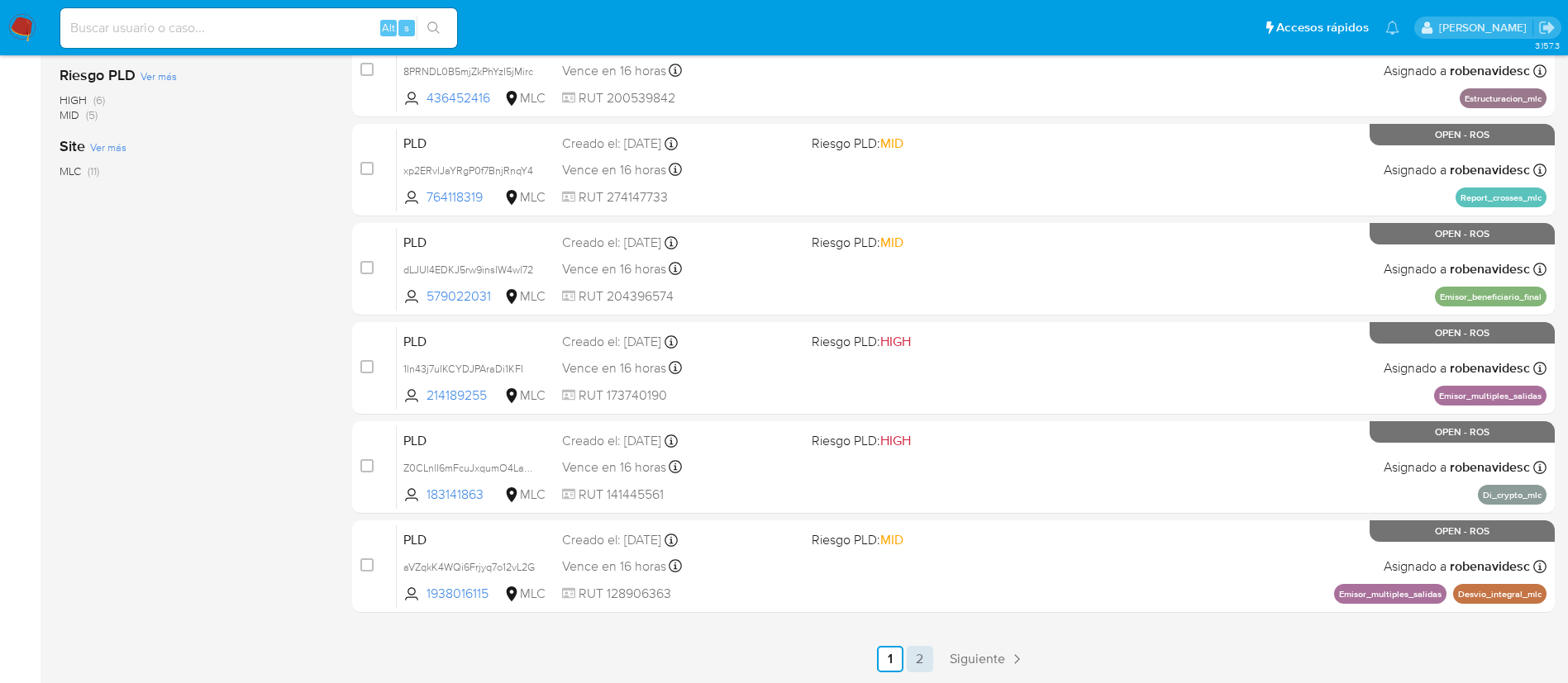
click at [920, 658] on link "2" at bounding box center [920, 659] width 26 height 26
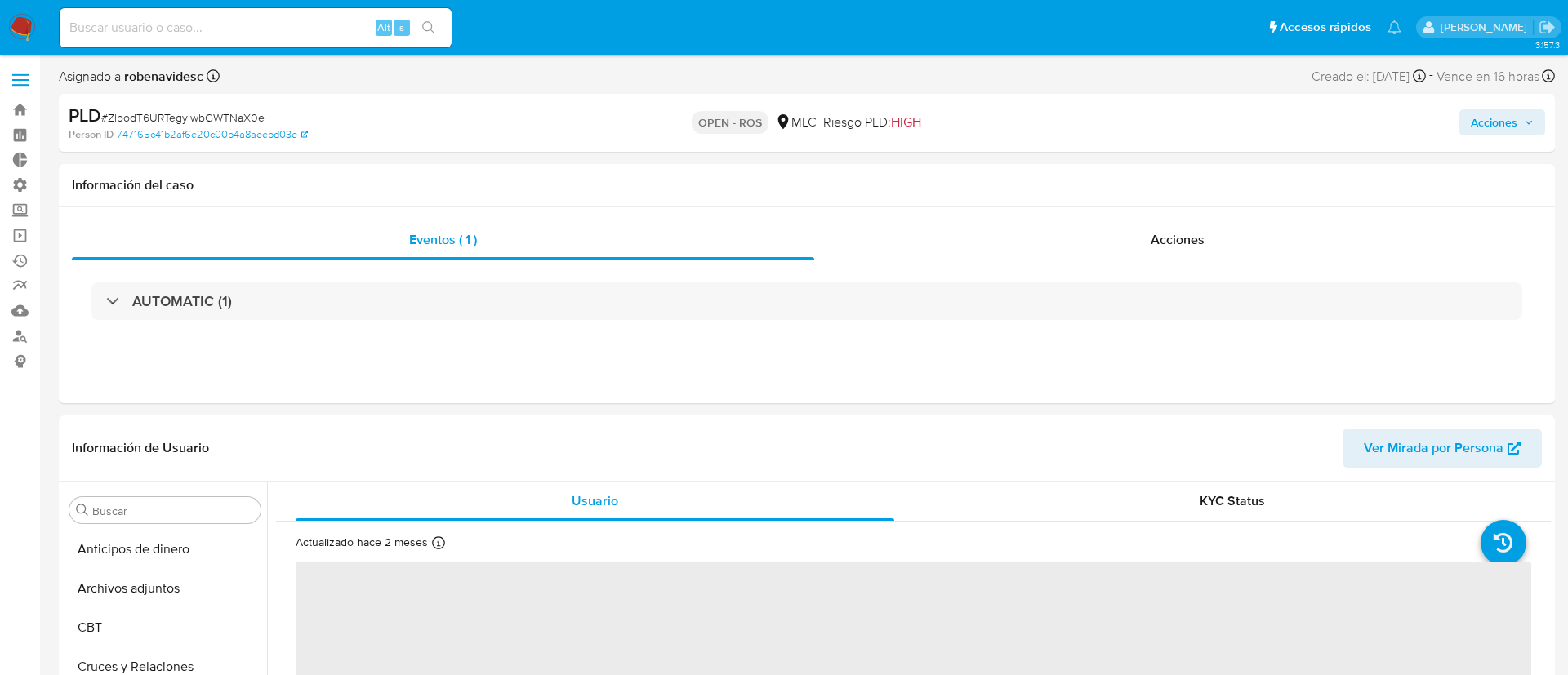
select select "10"
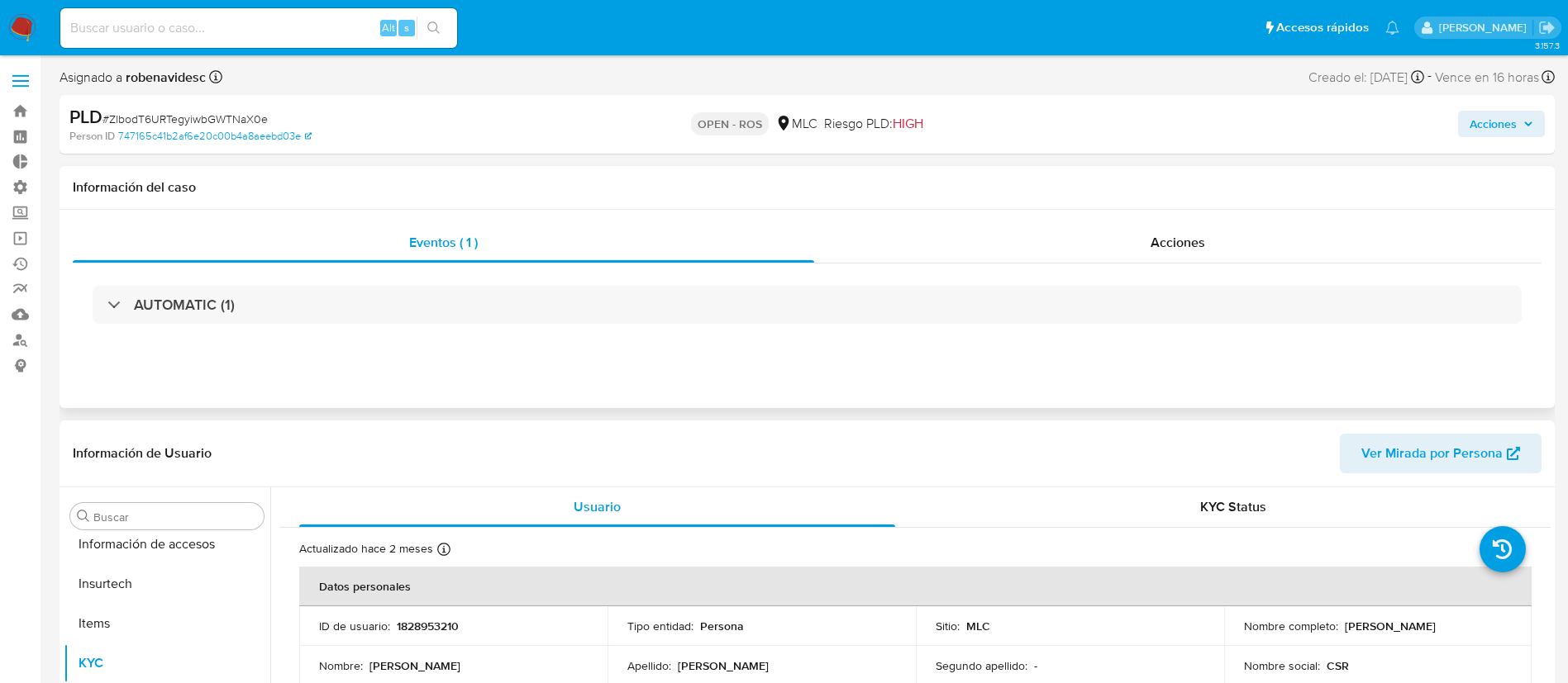
scroll to position [698, 0]
click at [1142, 231] on div "Acciones" at bounding box center [1177, 243] width 727 height 40
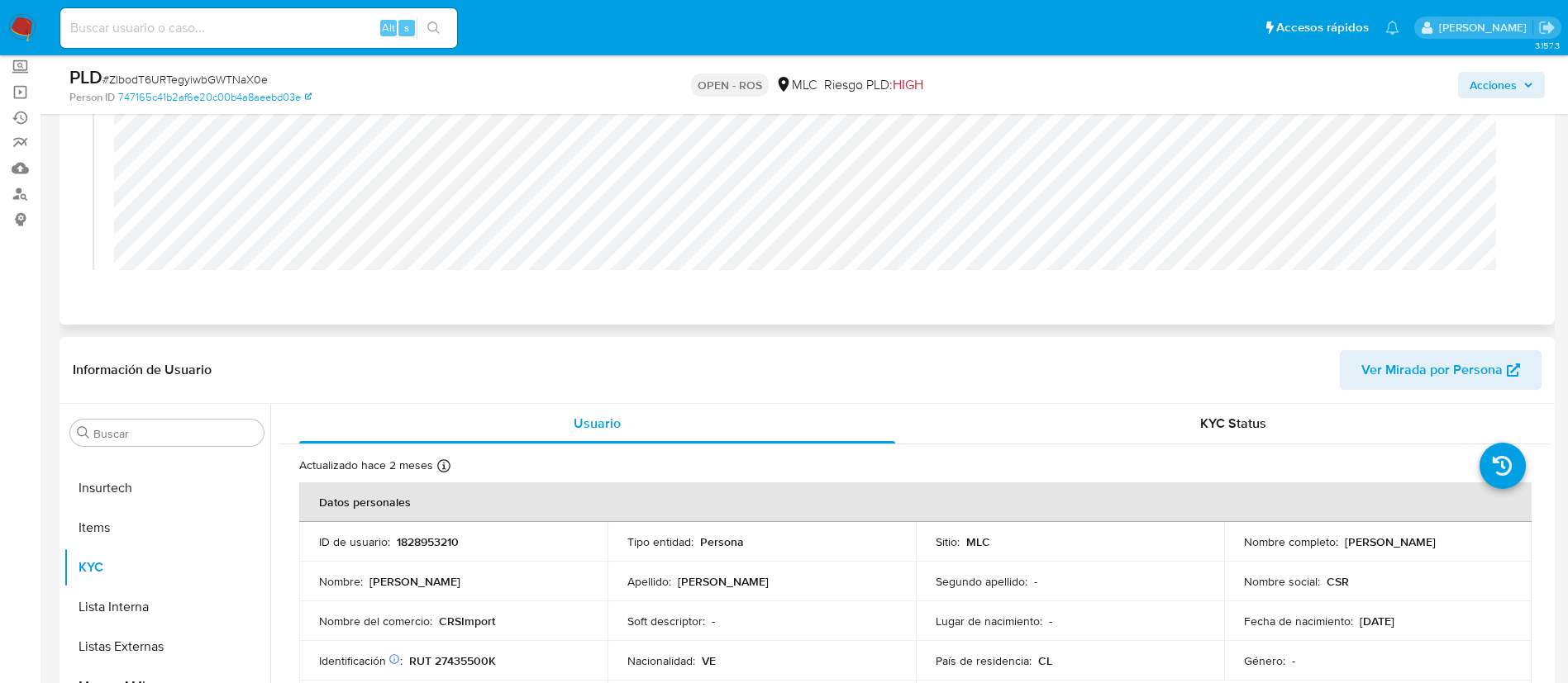
scroll to position [151, 0]
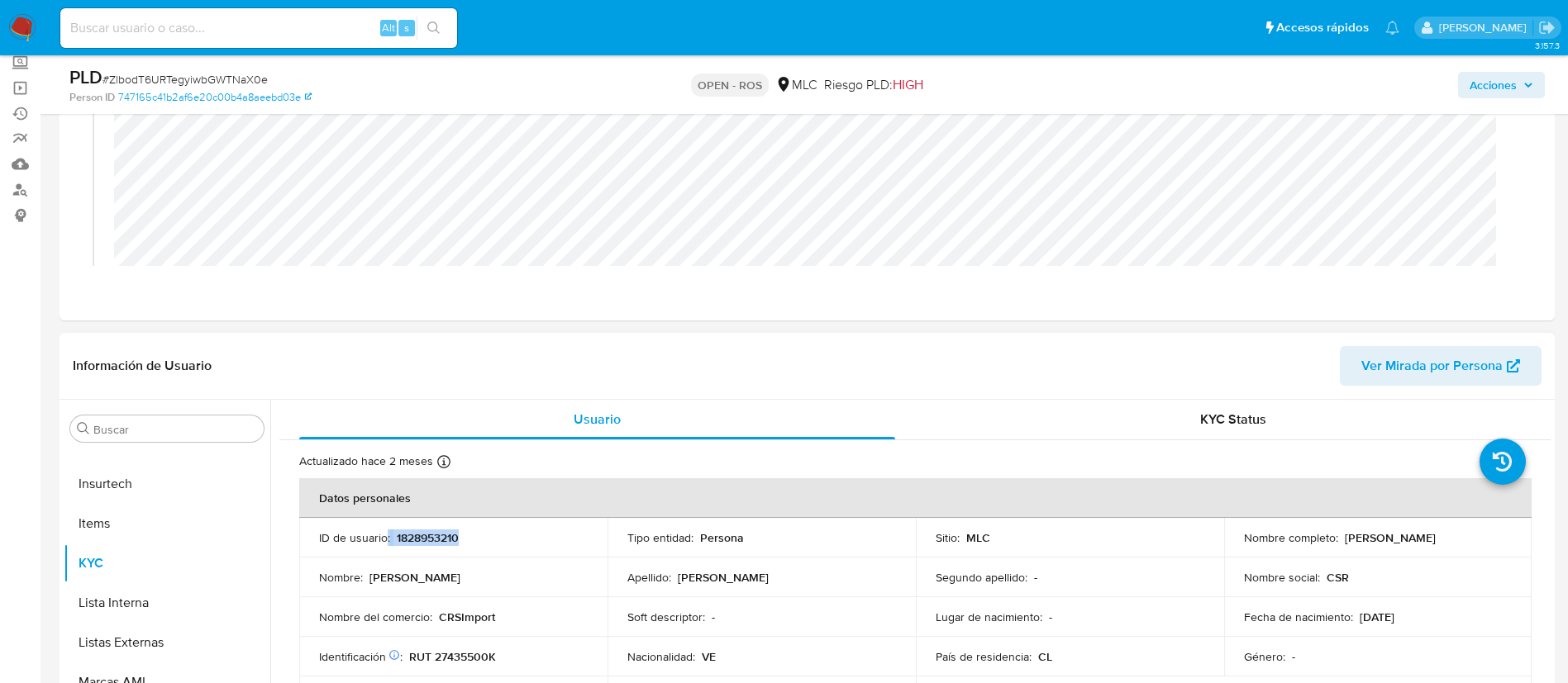
drag, startPoint x: 471, startPoint y: 531, endPoint x: 383, endPoint y: 543, distance: 88.8
click at [383, 543] on div "ID de usuario : 1828953210" at bounding box center [453, 537] width 268 height 15
copy div ": 1828953210"
click at [113, 135] on div "[DATE] 01:19:07 (hace 12 horas) El caso pasó a estado OPEN_ROS por cporley" at bounding box center [807, 203] width 1429 height 273
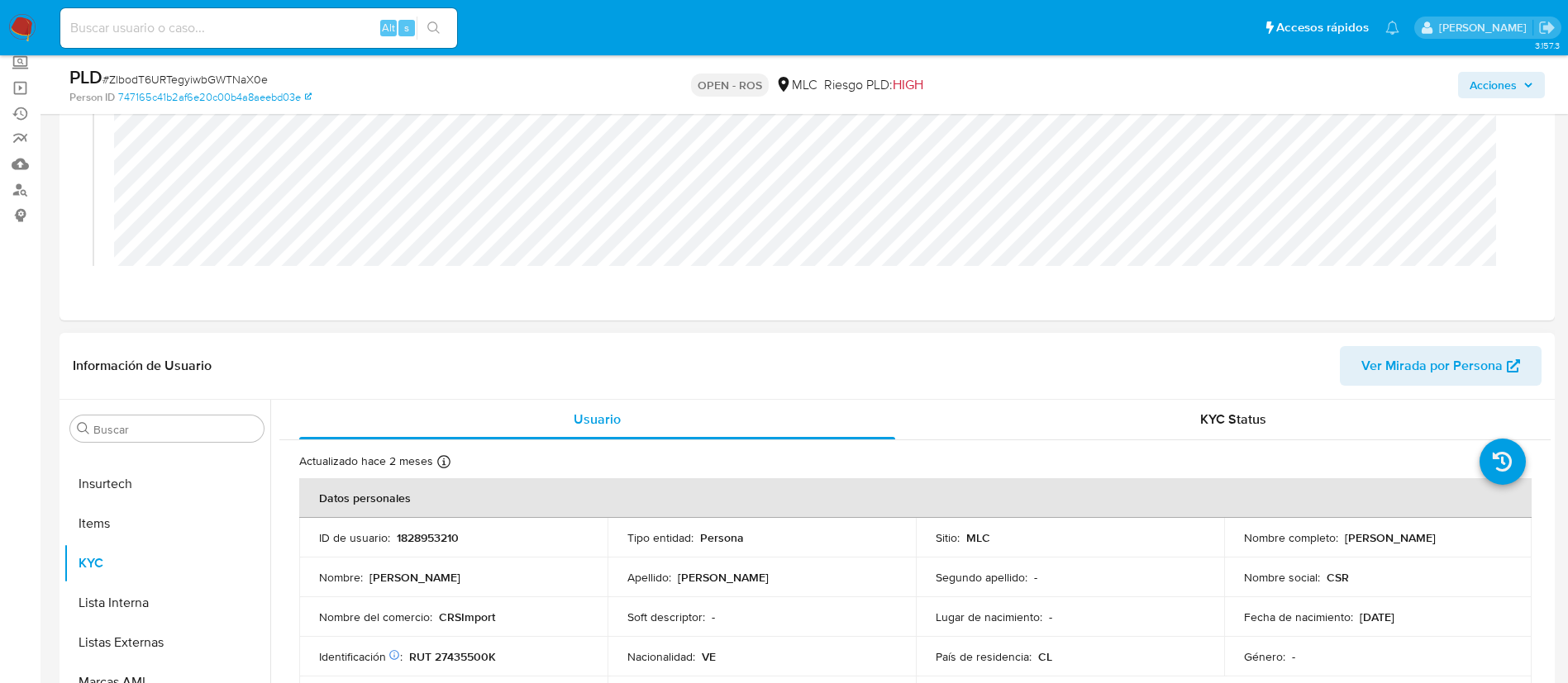
click at [481, 337] on div "Información de Usuario Ver Mirada por Persona" at bounding box center [807, 366] width 1495 height 67
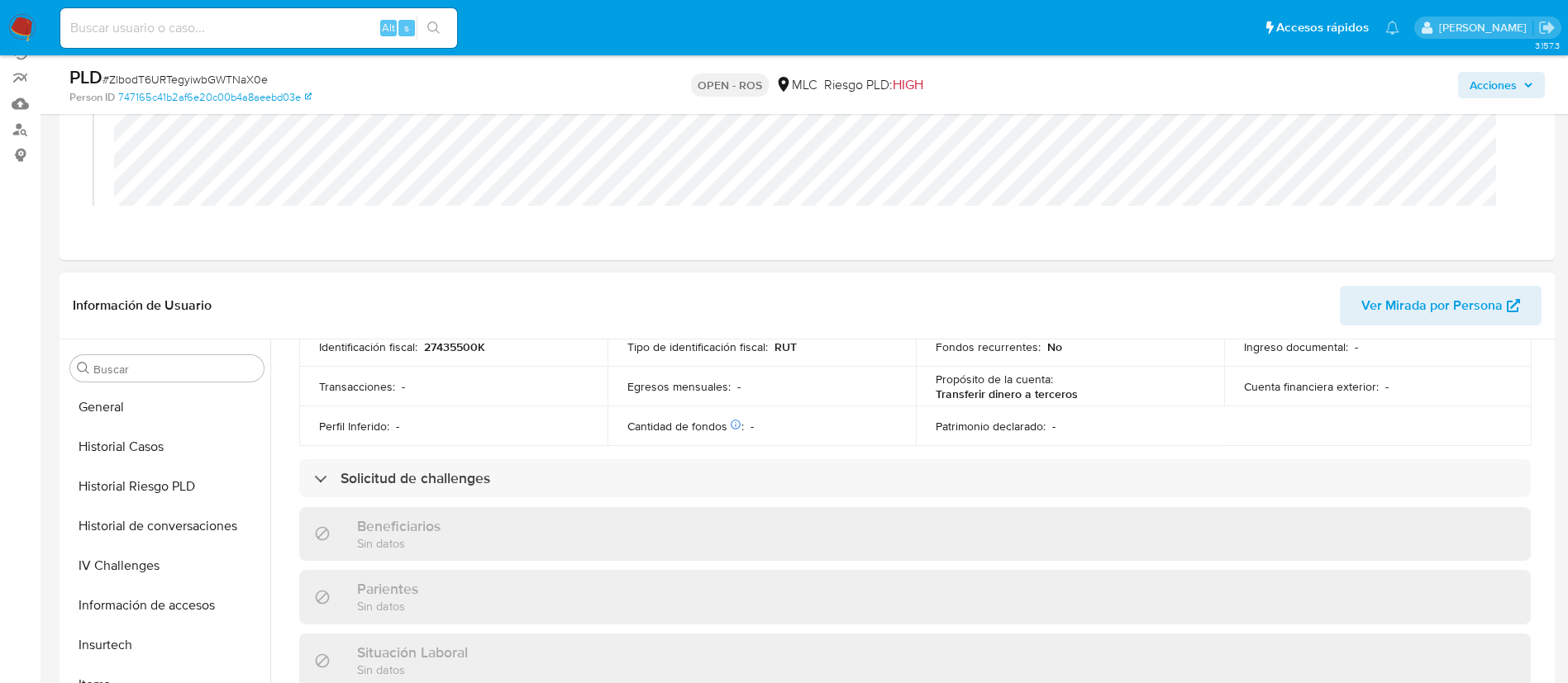
scroll to position [475, 0]
click at [96, 436] on button "Historial Casos" at bounding box center [159, 448] width 193 height 40
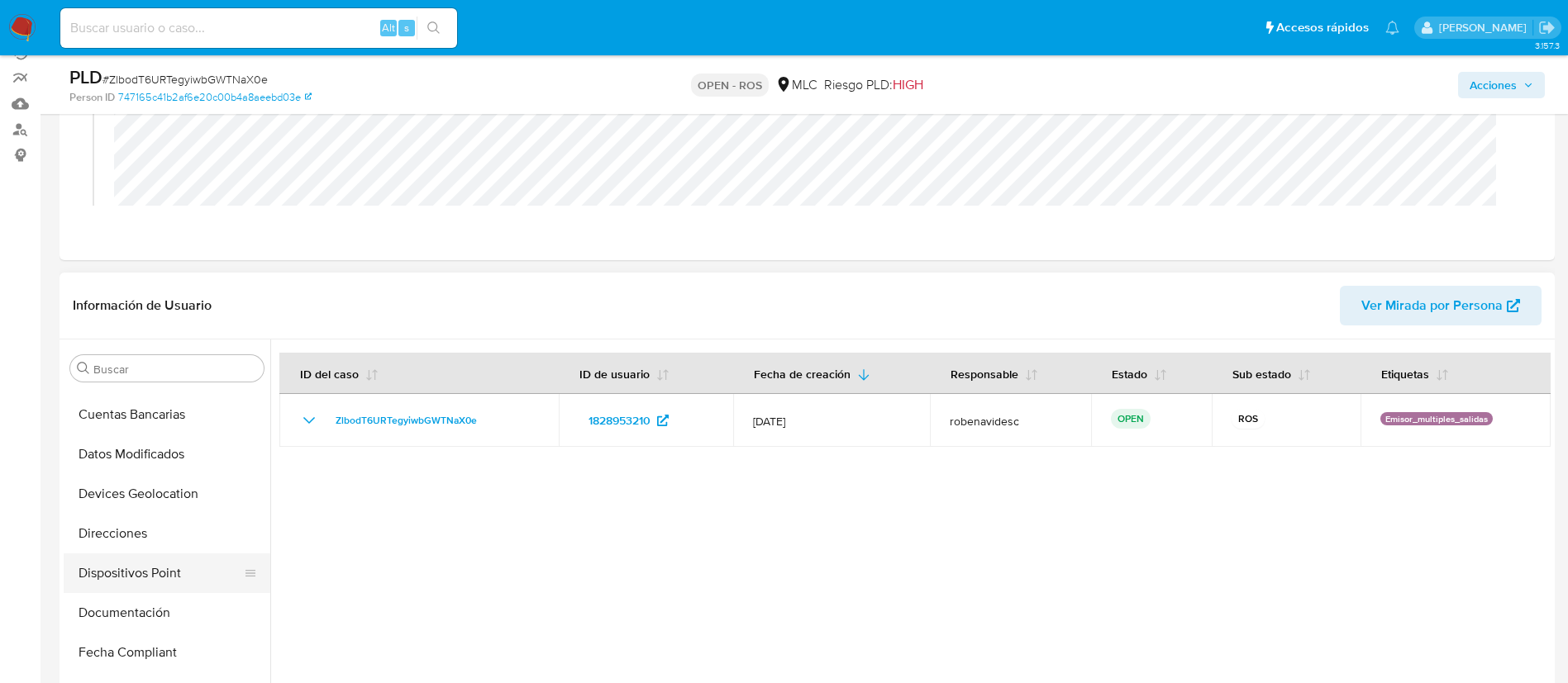
scroll to position [190, 0]
click at [139, 607] on button "Documentación" at bounding box center [159, 614] width 193 height 40
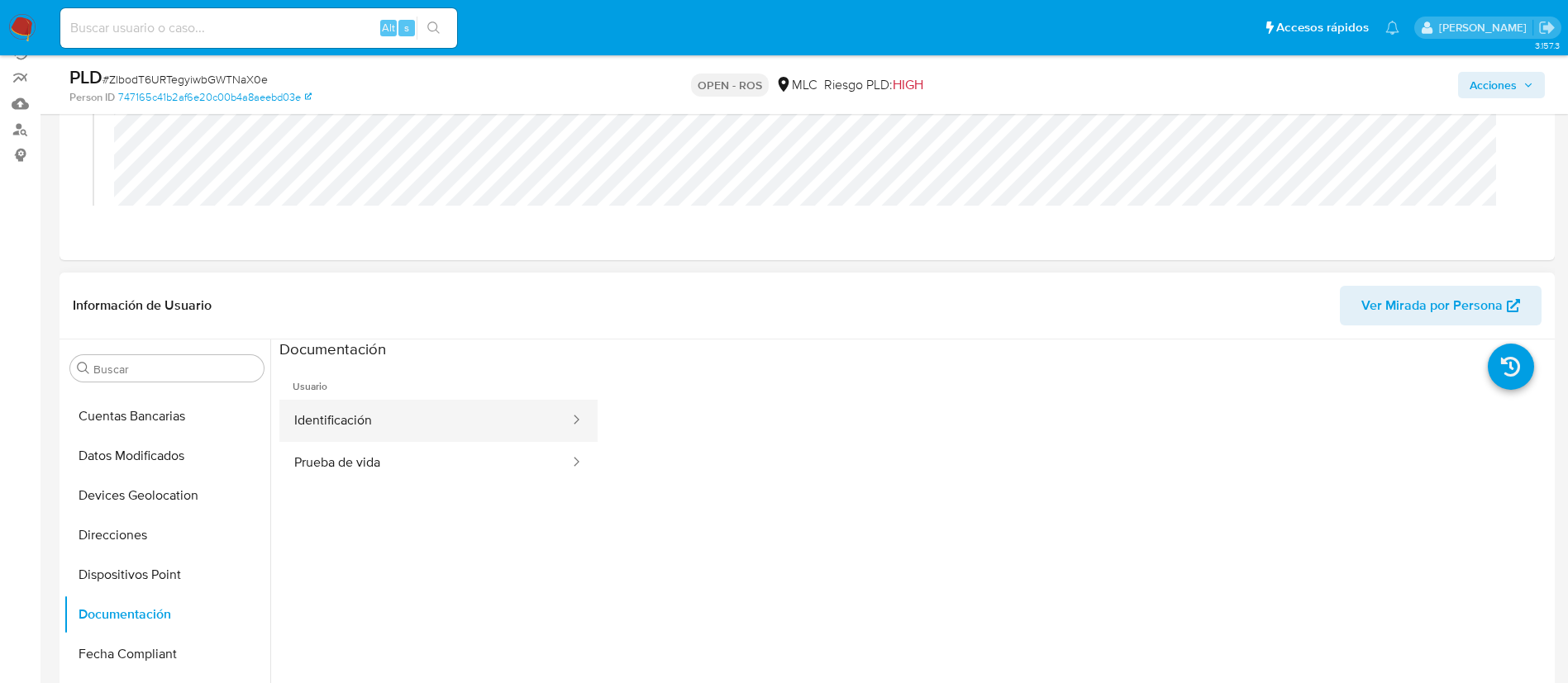
click at [426, 432] on button "Identificación" at bounding box center [425, 420] width 292 height 42
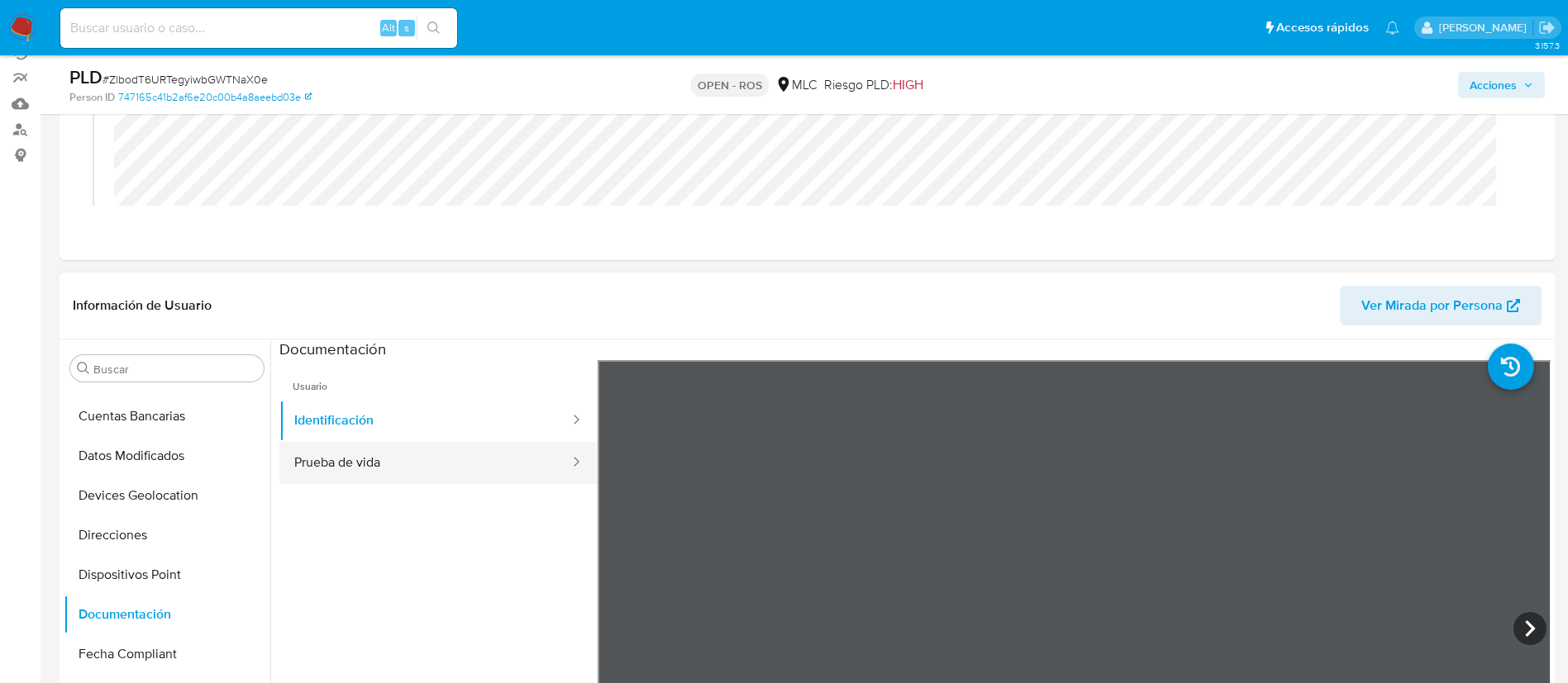
click at [381, 467] on button "Prueba de vida" at bounding box center [425, 462] width 292 height 42
click at [408, 550] on ul "Usuario Identificación Prueba de vida" at bounding box center [437, 598] width 318 height 476
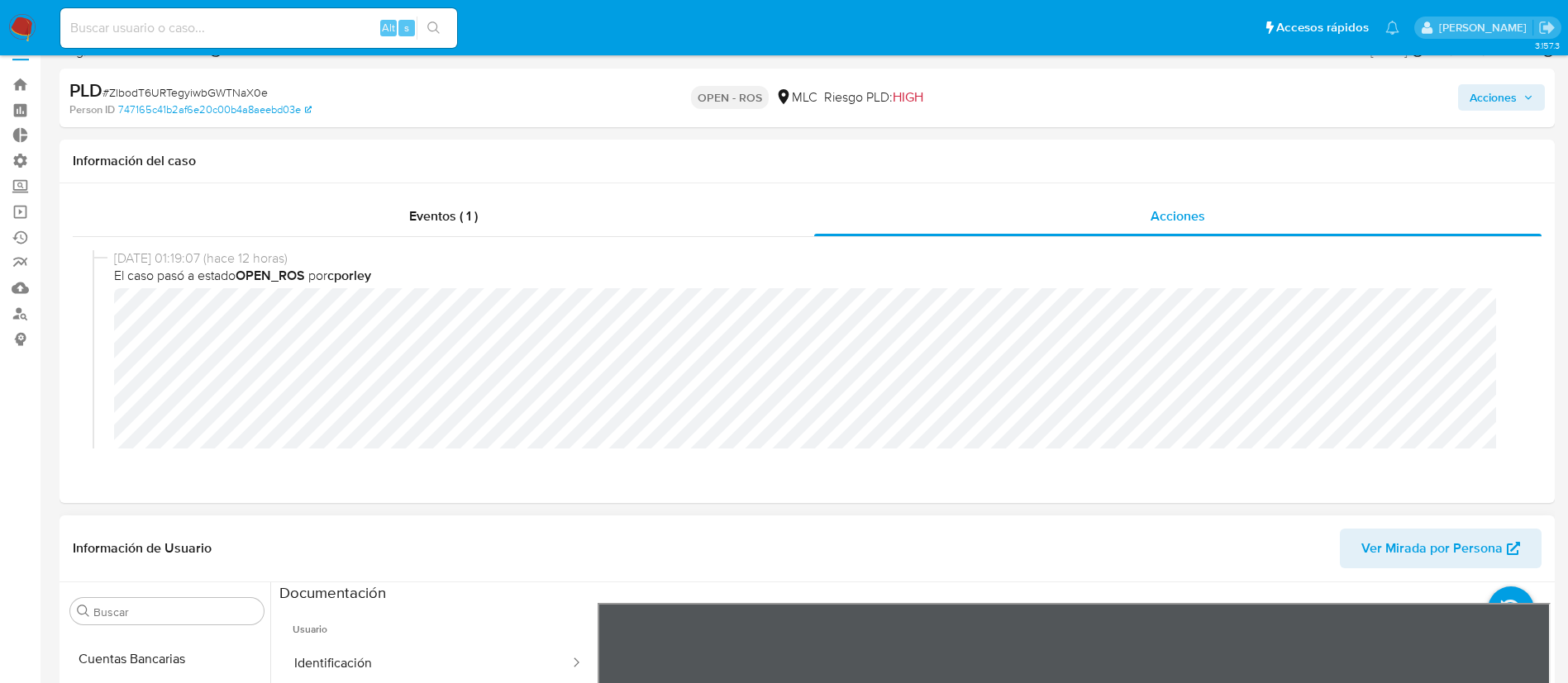
scroll to position [0, 0]
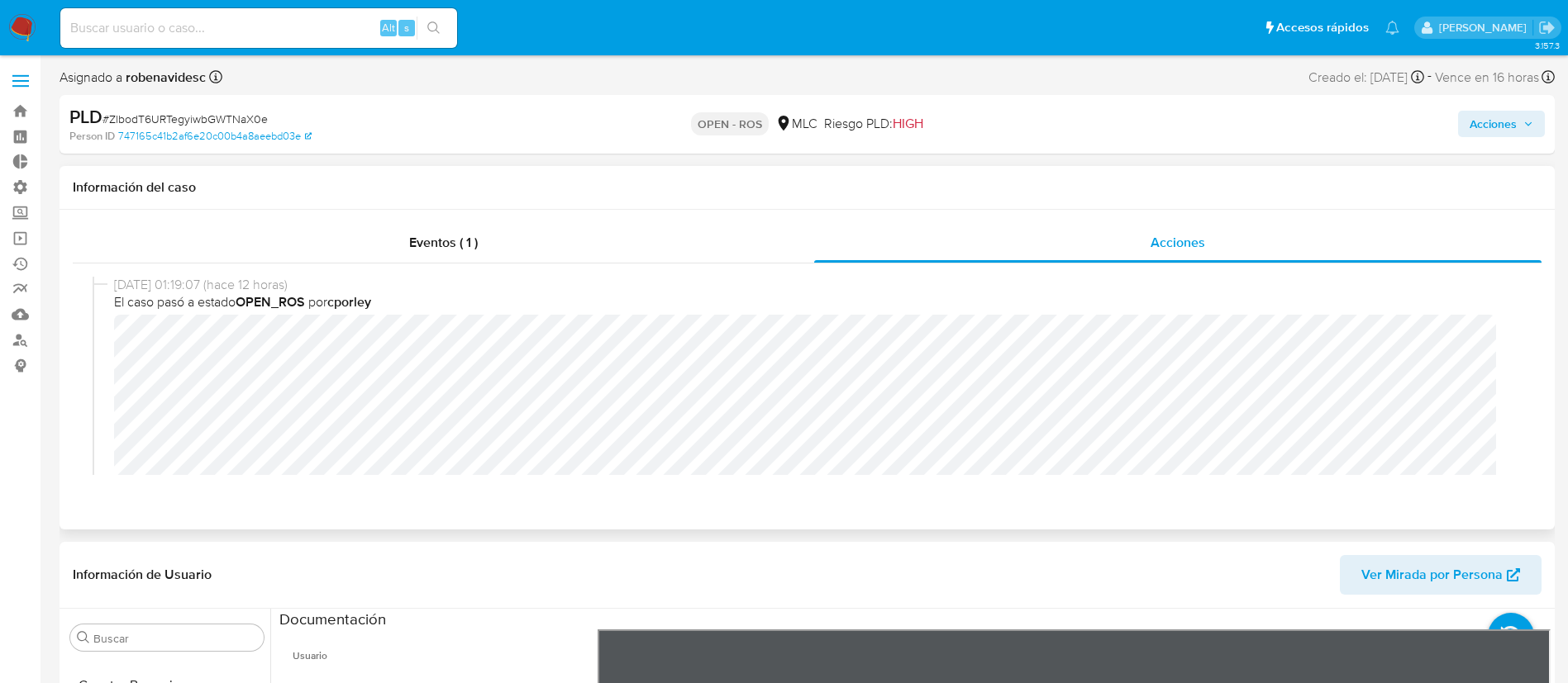
click at [514, 273] on div "[DATE] 01:19:07 (hace 12 horas) El caso pasó a estado OPEN_ROS por cporley [DAT…" at bounding box center [807, 375] width 1469 height 224
click at [452, 226] on div "Eventos ( 1 )" at bounding box center [443, 243] width 742 height 40
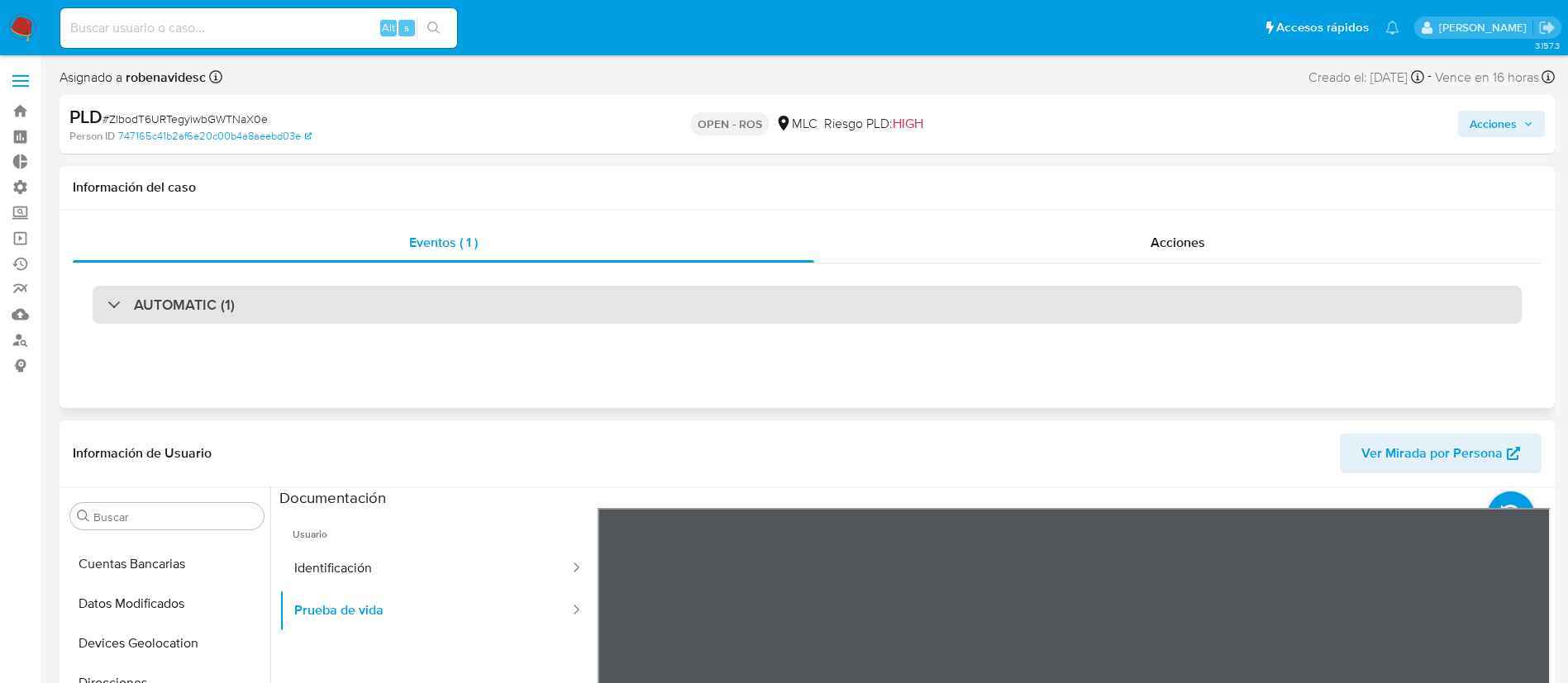
click at [536, 298] on div "AUTOMATIC (1)" at bounding box center [807, 304] width 1429 height 38
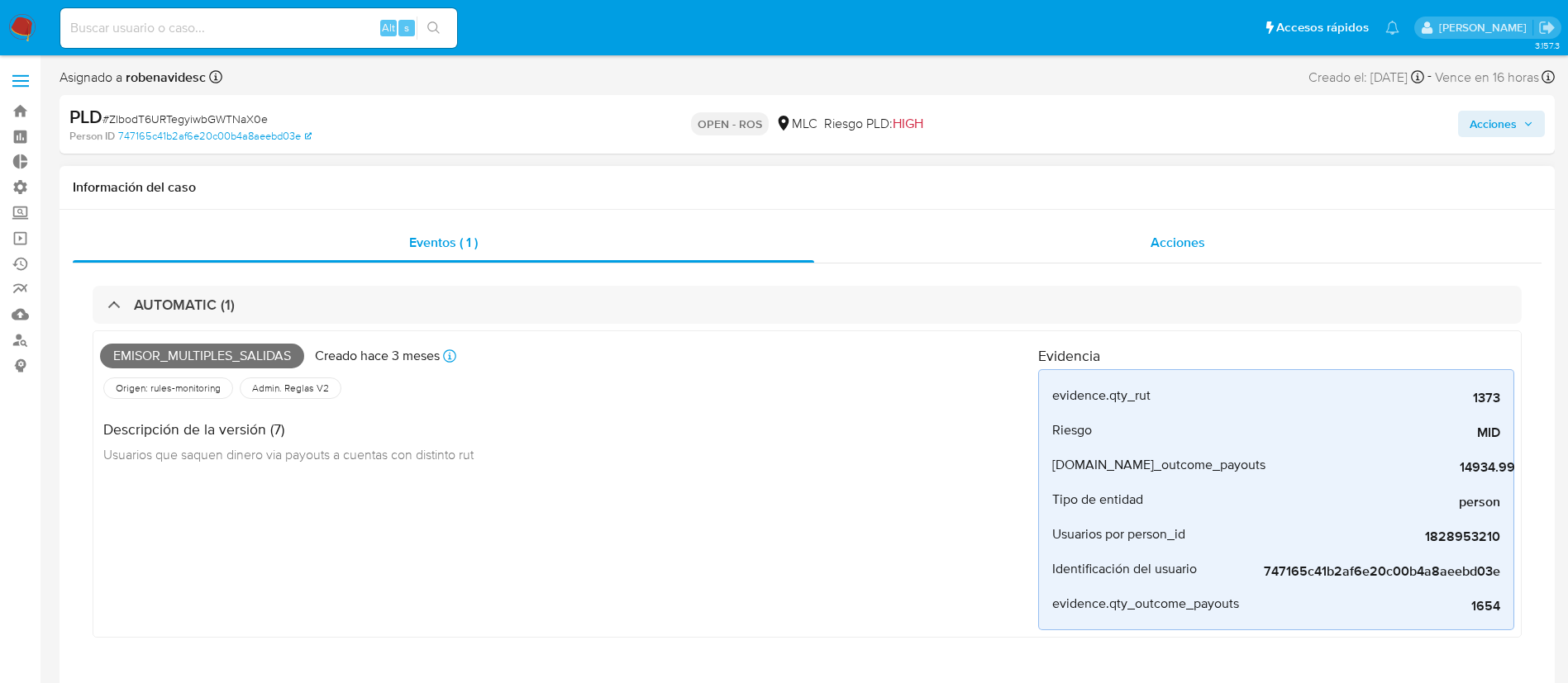
click at [1057, 256] on div "Acciones" at bounding box center [1177, 243] width 727 height 40
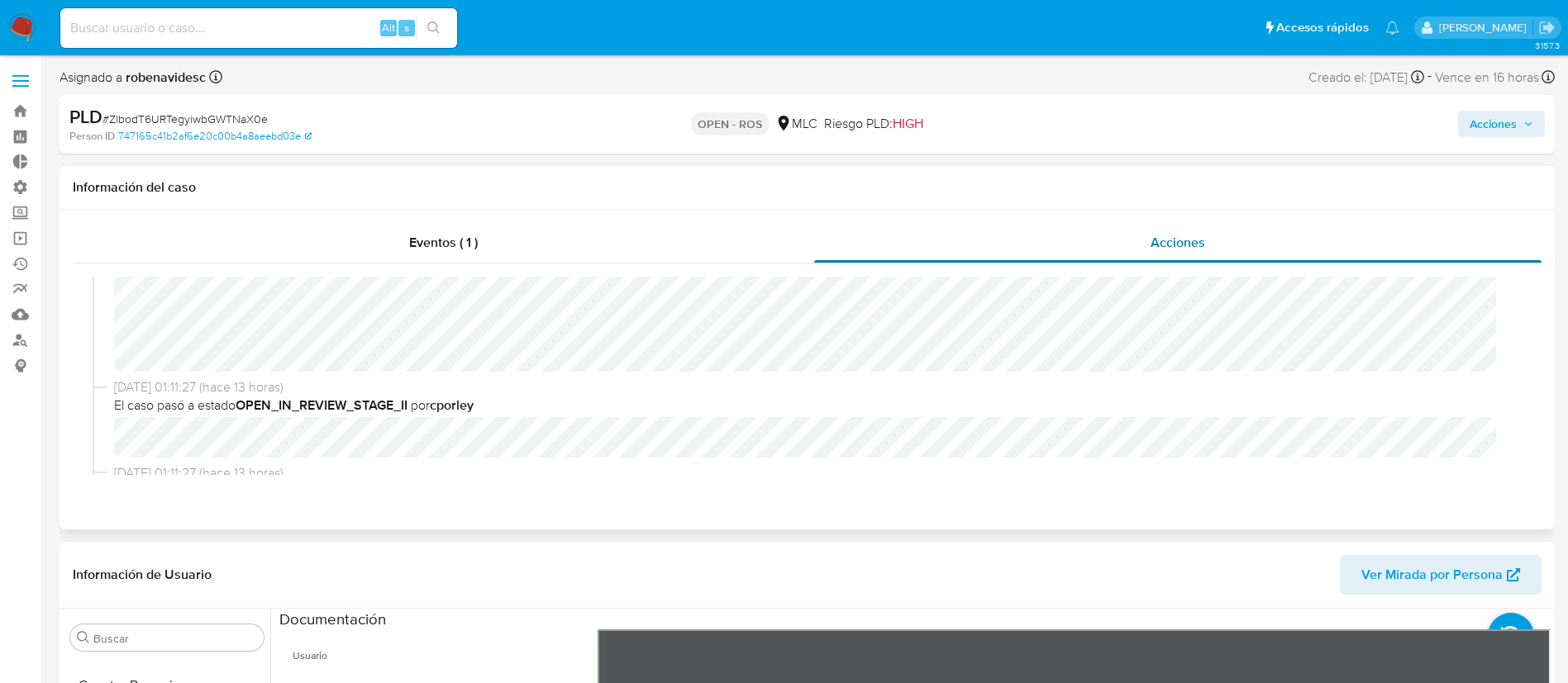
scroll to position [174, 0]
click at [1465, 108] on div "Acciones" at bounding box center [1301, 124] width 488 height 39
click at [1509, 119] on span "Acciones" at bounding box center [1492, 123] width 47 height 26
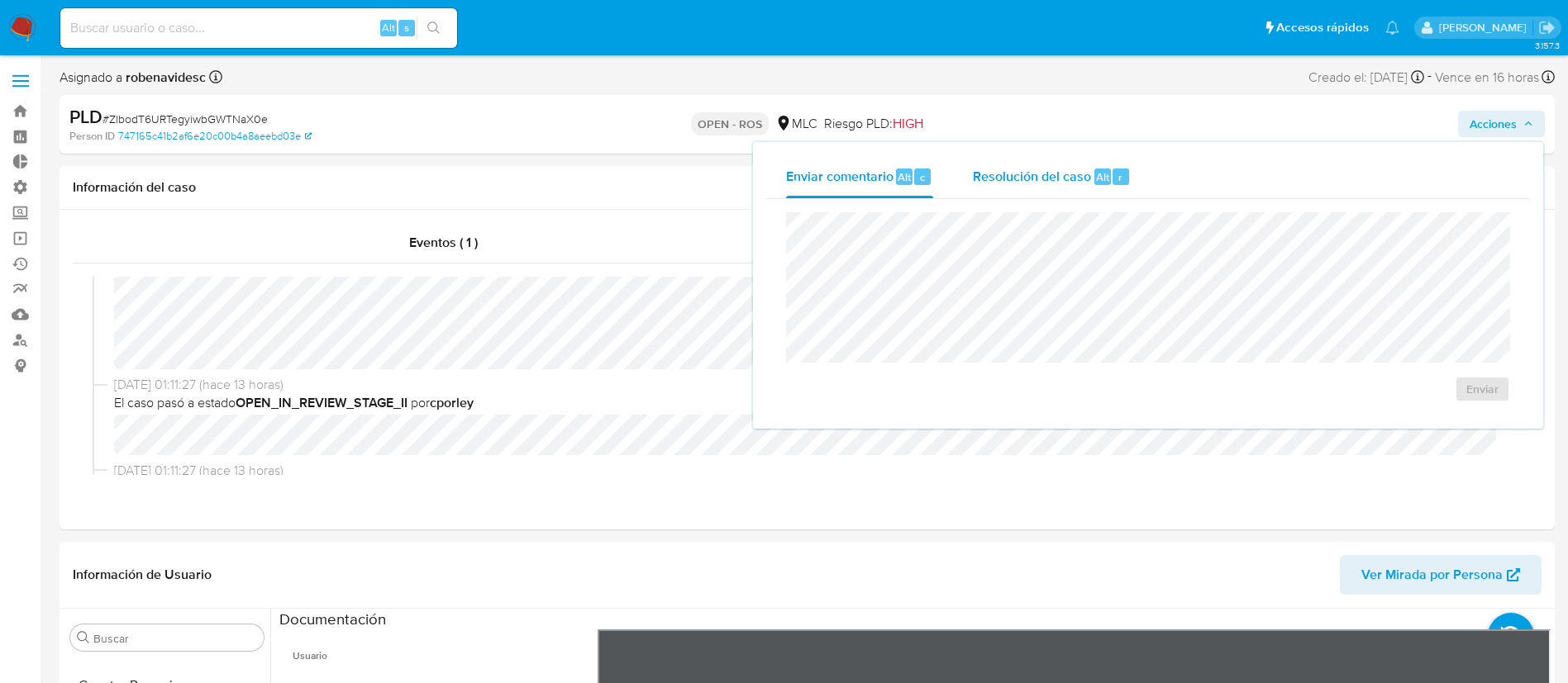
click at [997, 179] on span "Resolución del caso" at bounding box center [1032, 177] width 119 height 19
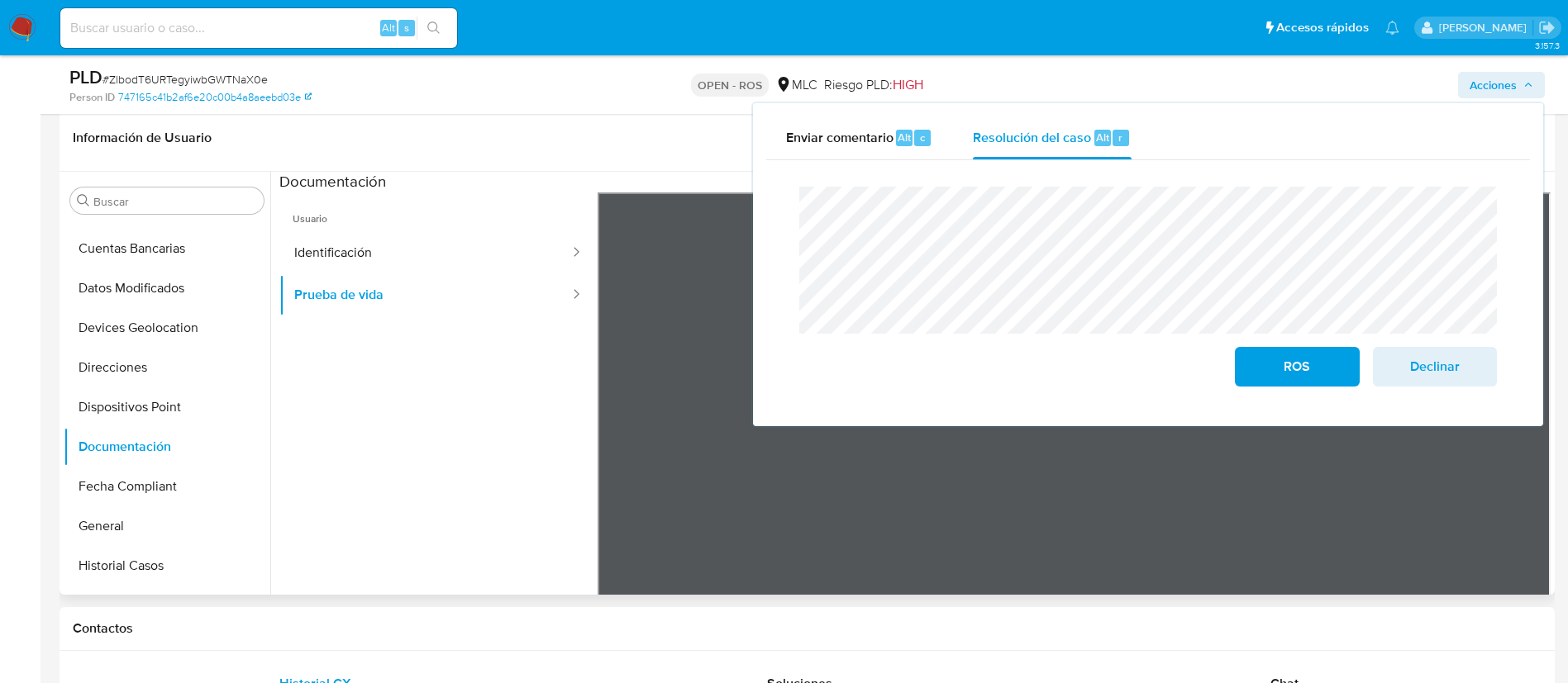
scroll to position [384, 0]
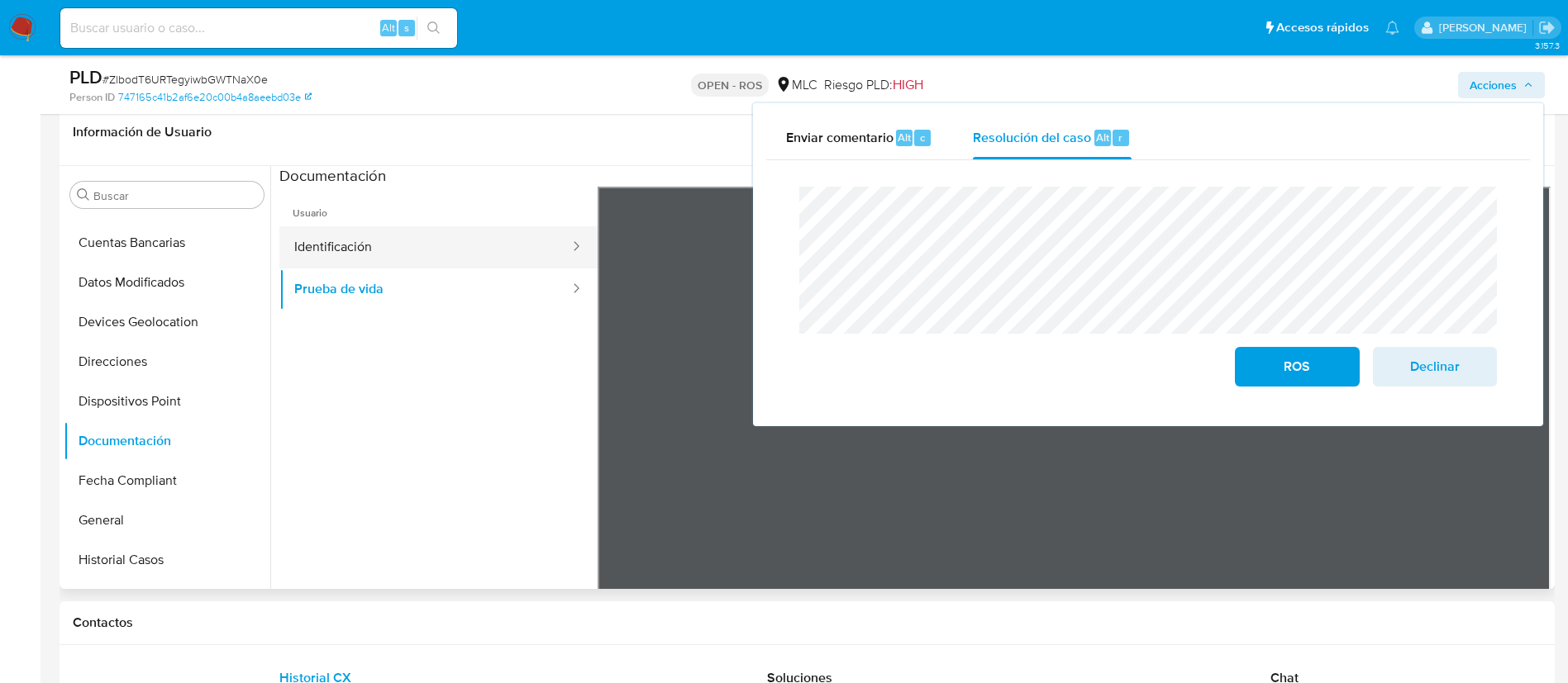
click at [364, 256] on button "Identificación" at bounding box center [425, 247] width 292 height 42
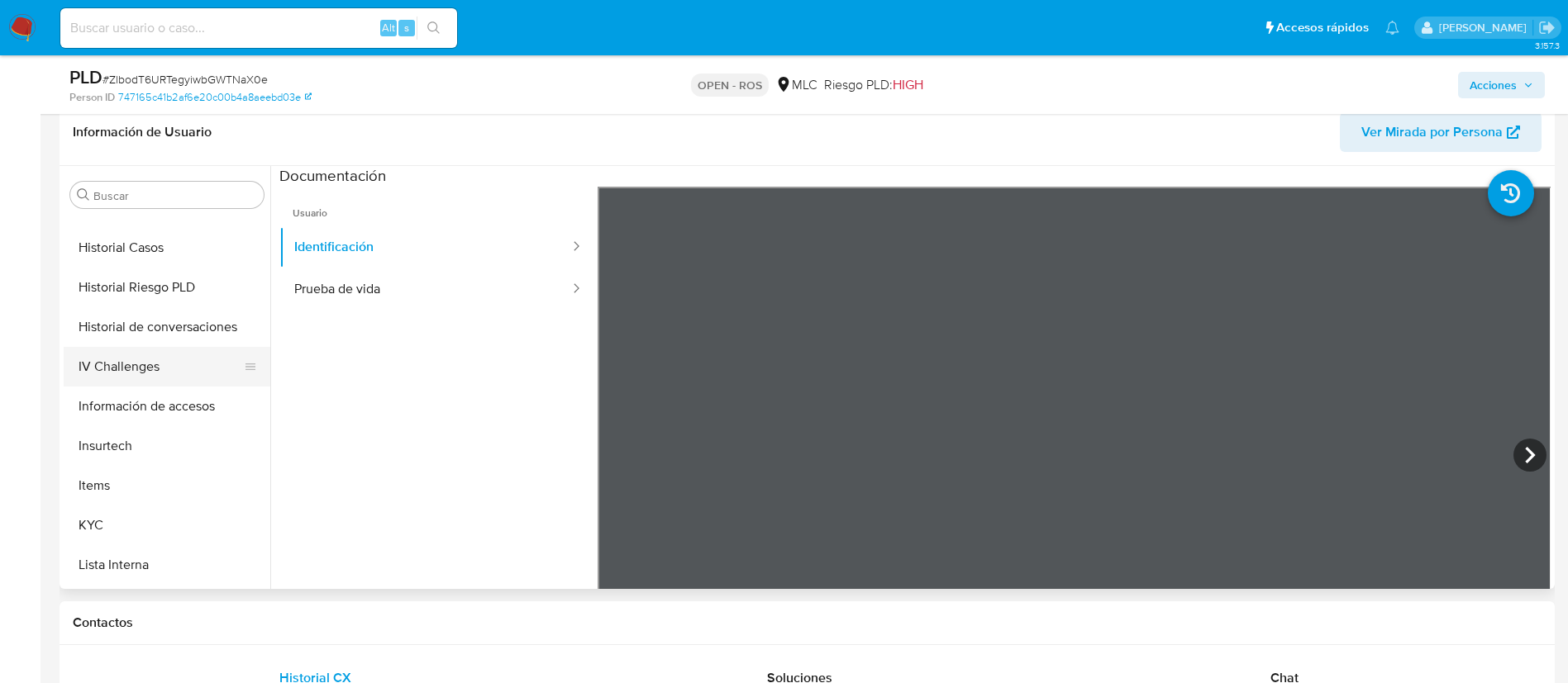
scroll to position [507, 0]
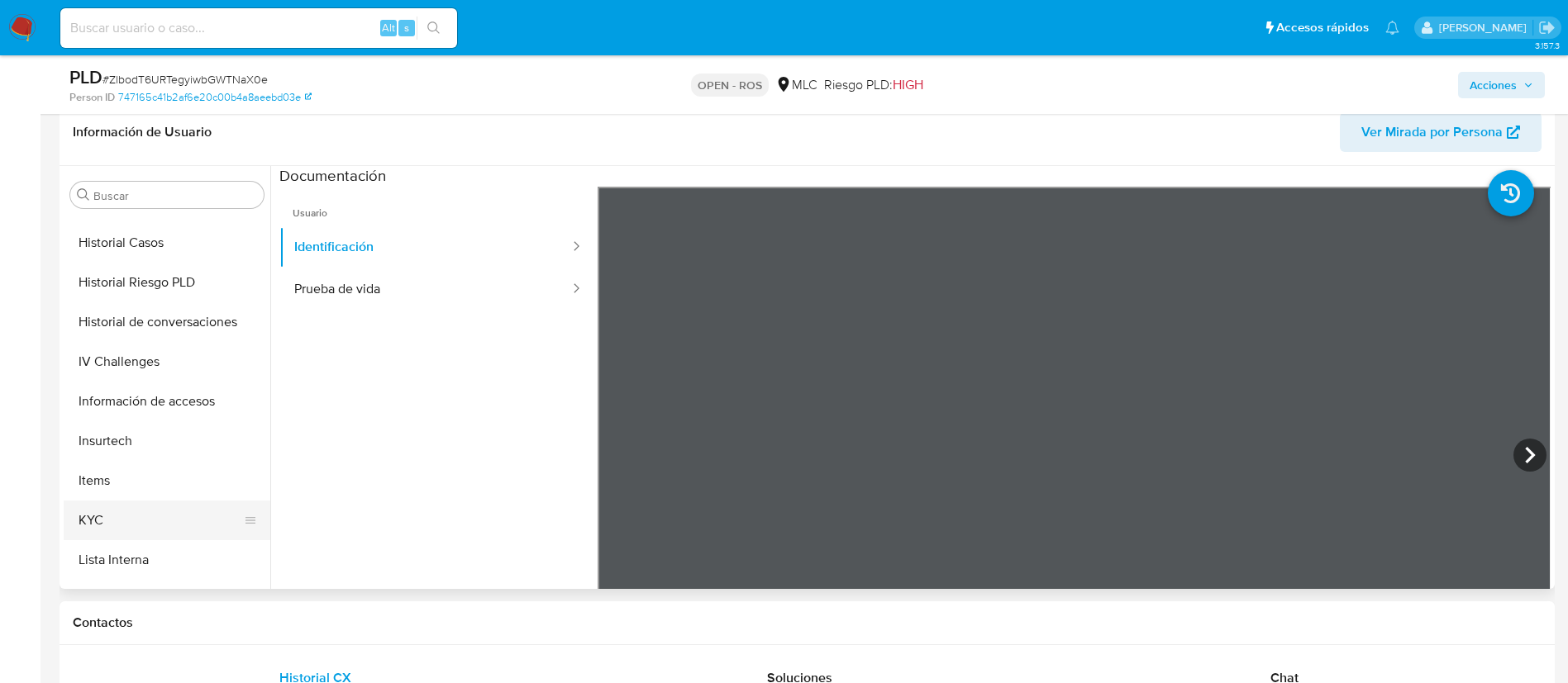
click at [132, 526] on button "KYC" at bounding box center [159, 520] width 193 height 40
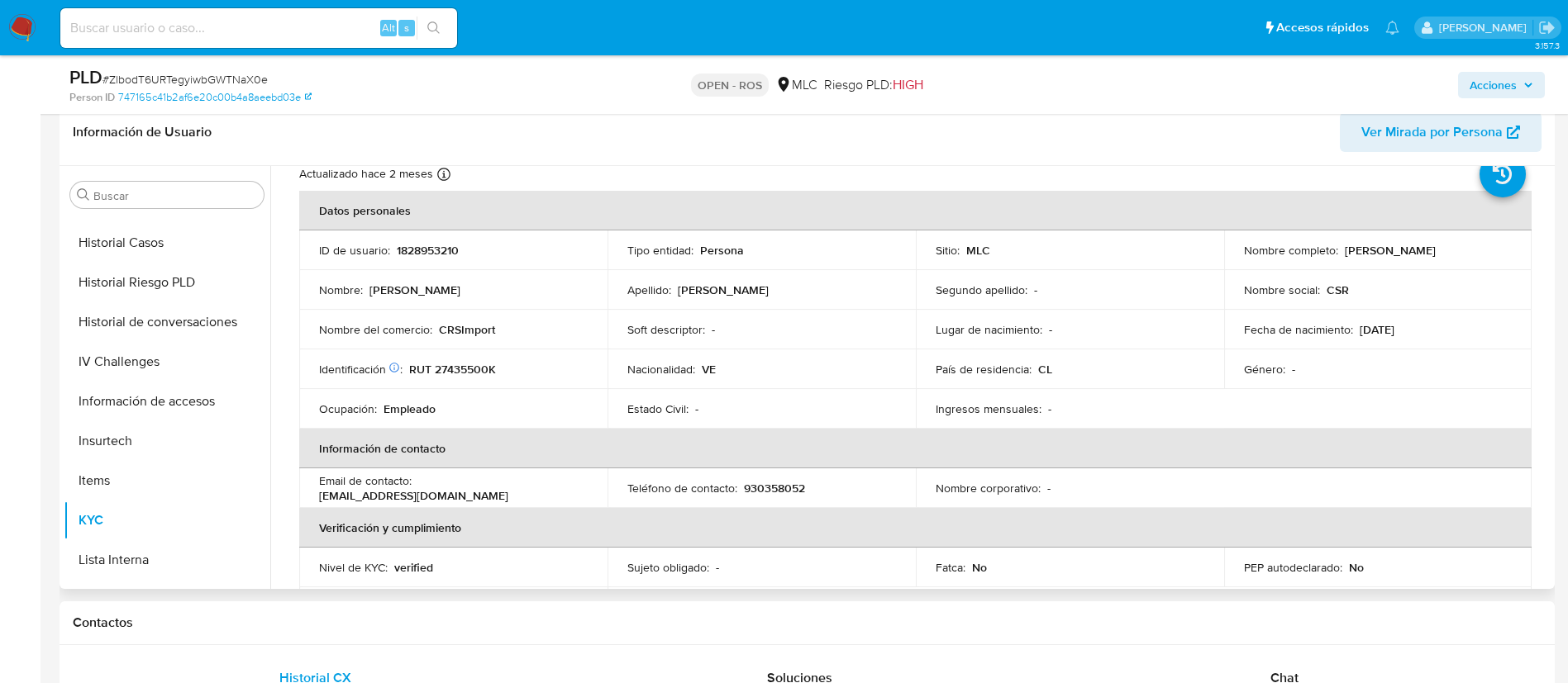
scroll to position [82, 0]
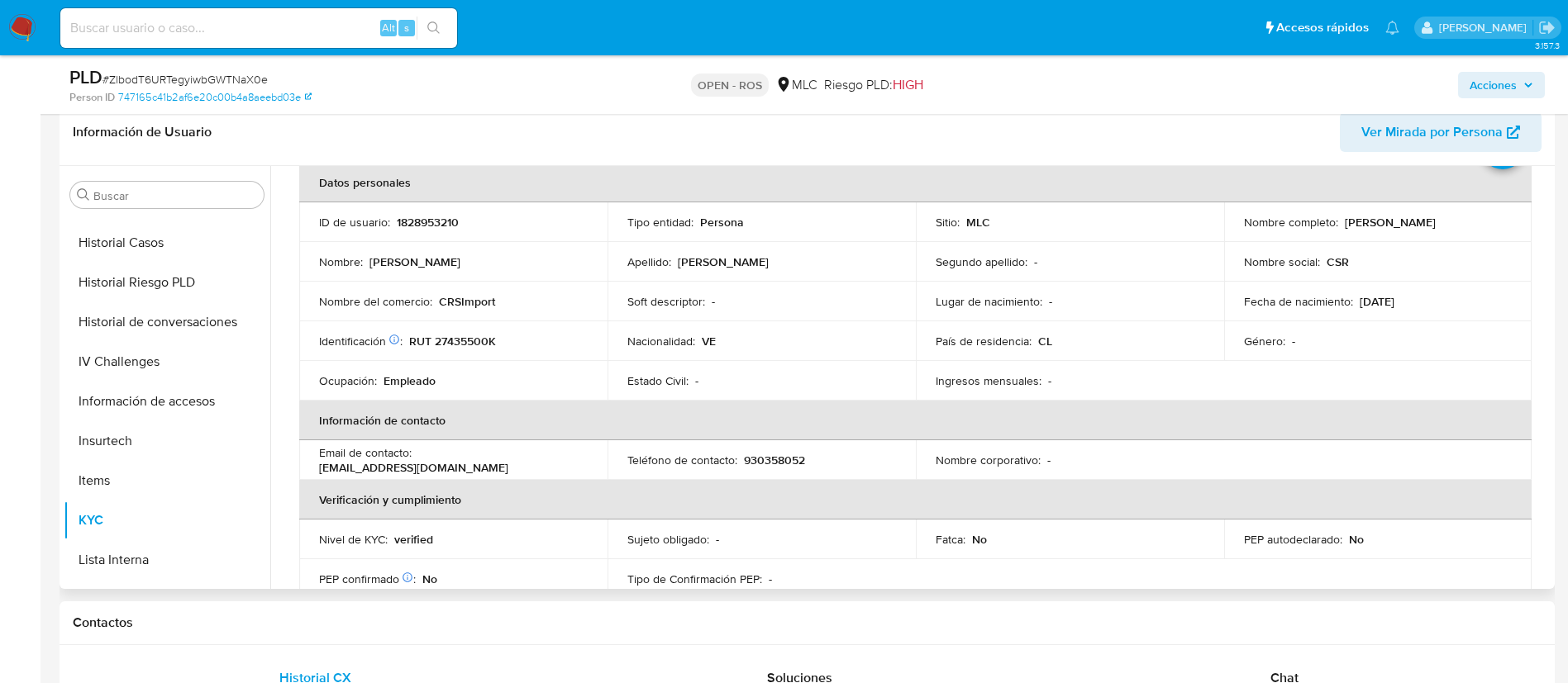
click at [1071, 344] on div "País de residencia : CL" at bounding box center [1069, 340] width 268 height 15
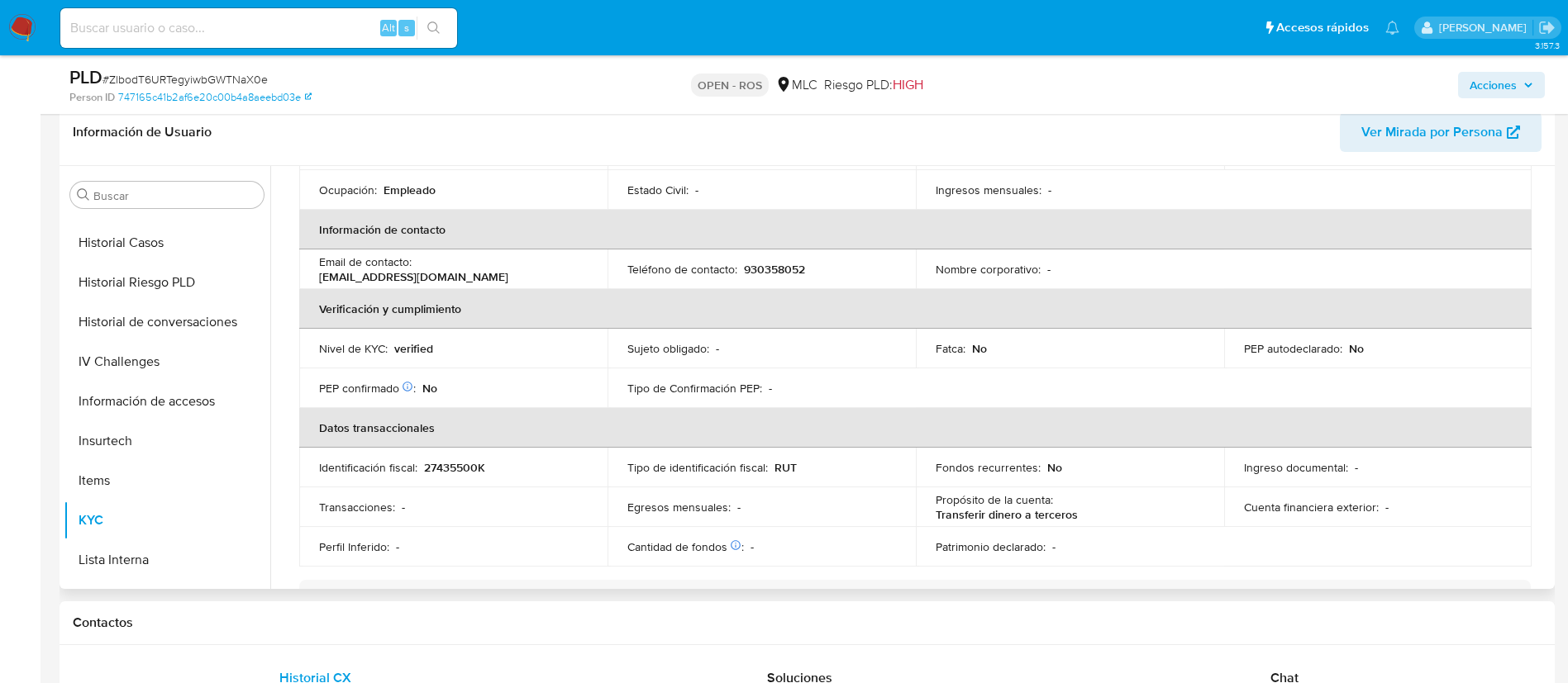
click at [1071, 344] on div "Fatca : No" at bounding box center [1069, 348] width 268 height 15
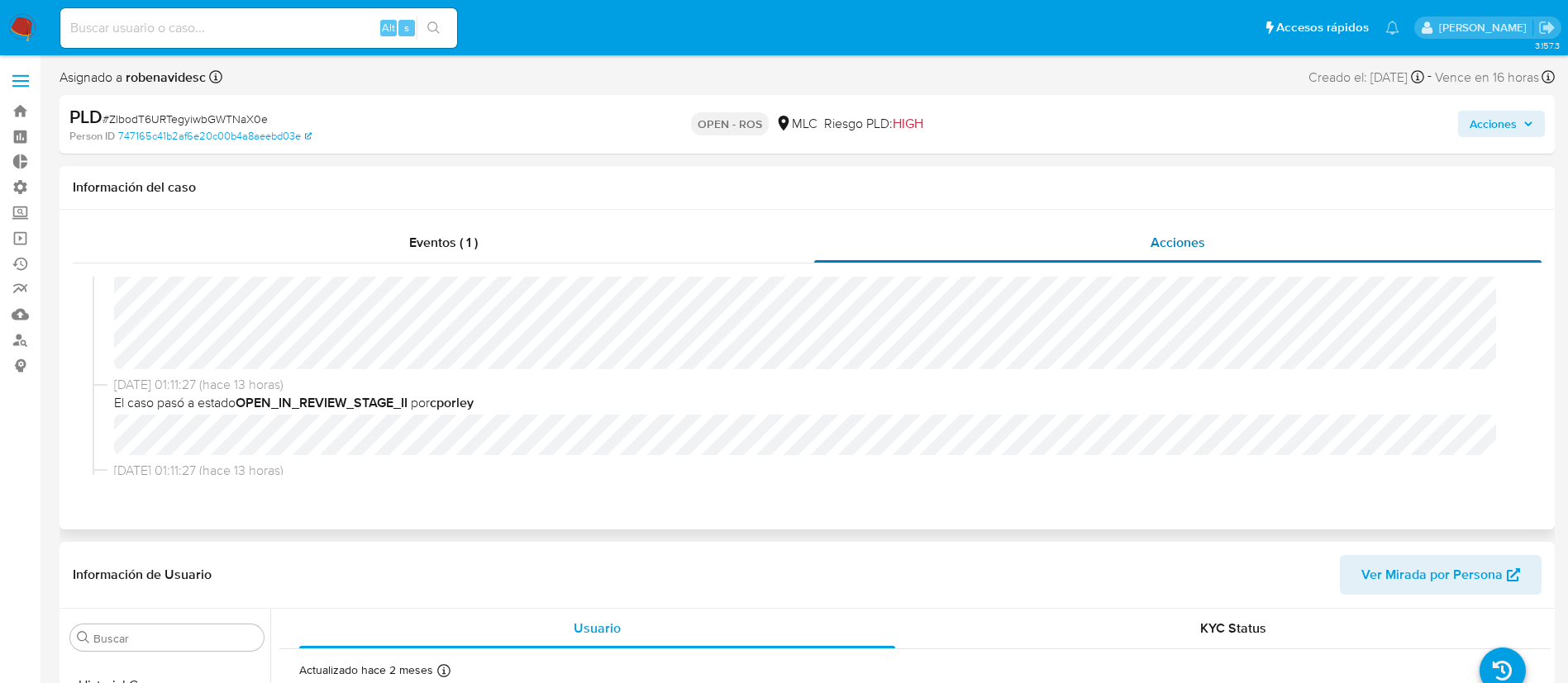
scroll to position [0, 0]
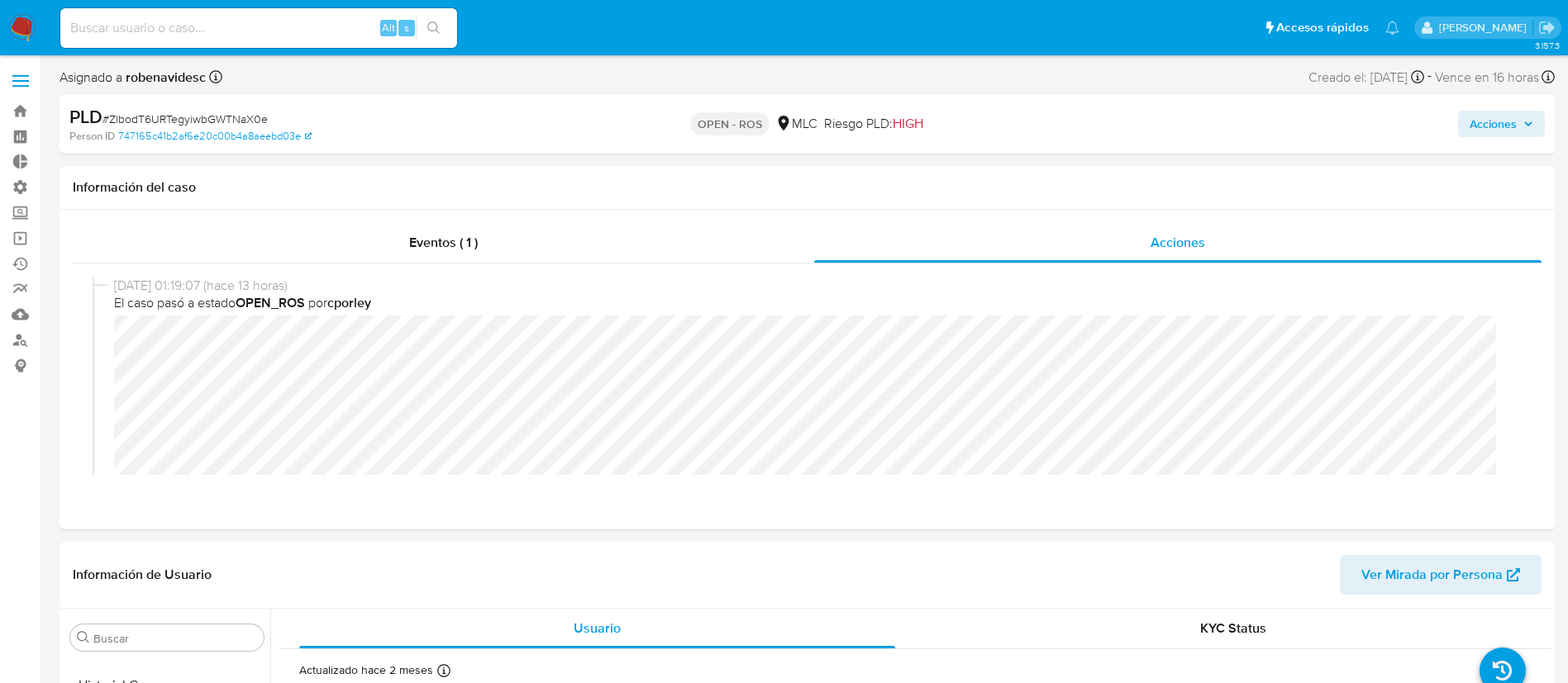
click at [1505, 135] on span "Acciones" at bounding box center [1492, 123] width 47 height 26
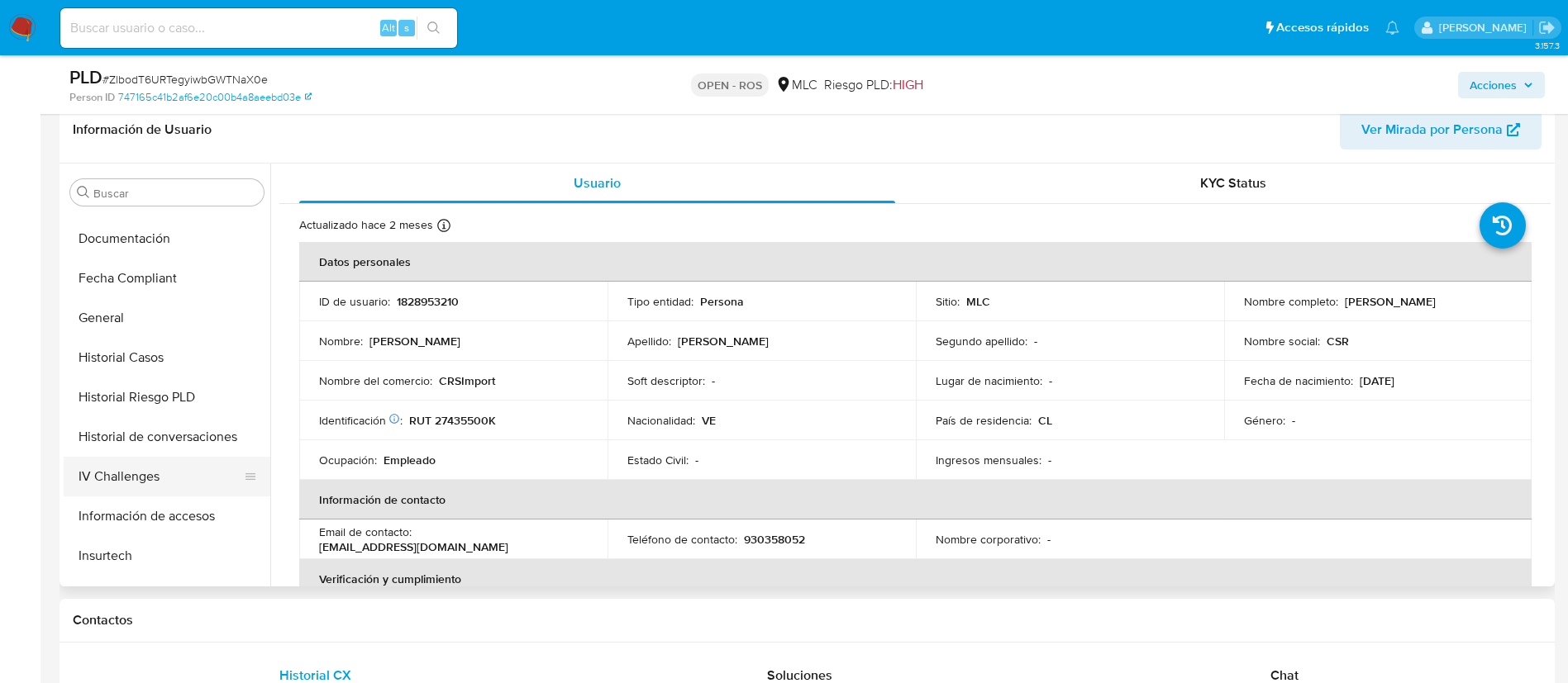
scroll to position [389, 0]
click at [132, 369] on button "Historial Casos" at bounding box center [159, 359] width 193 height 40
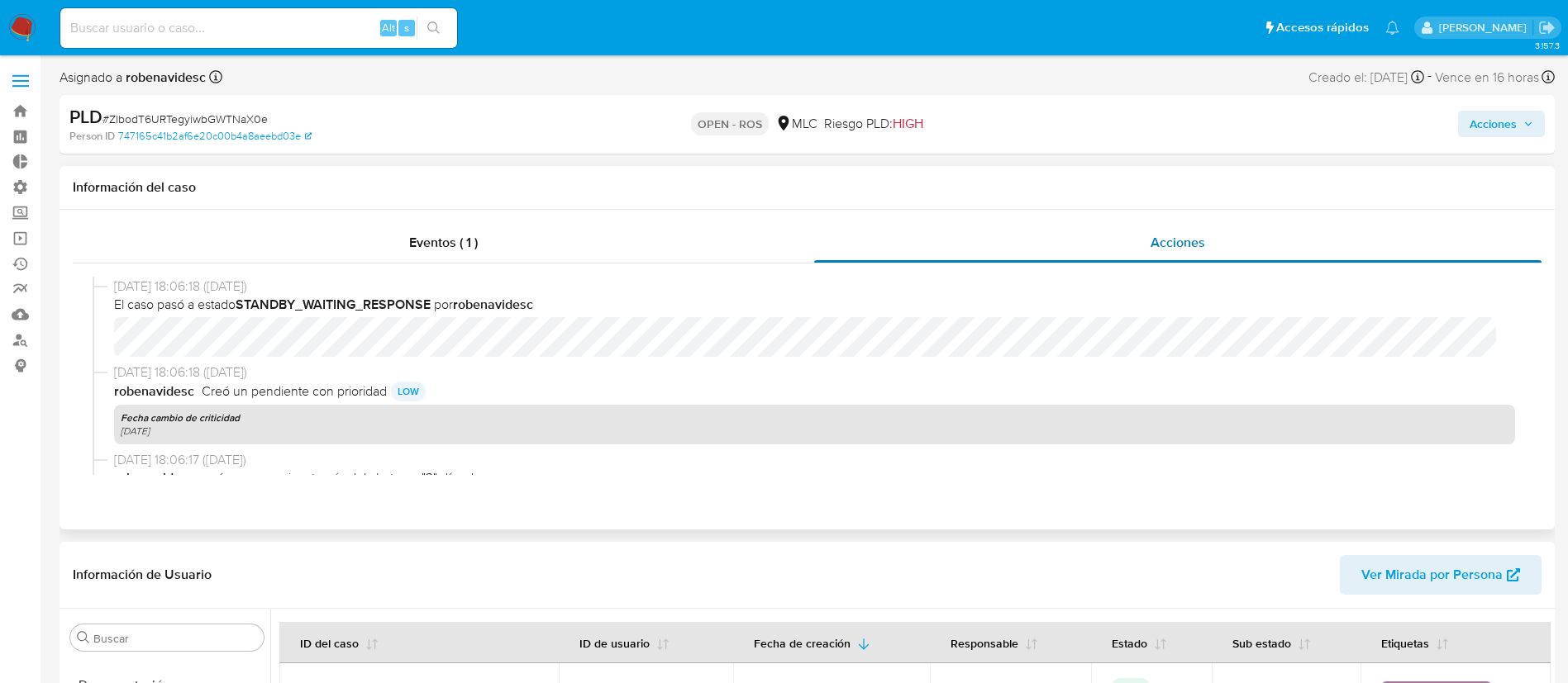
scroll to position [908, 0]
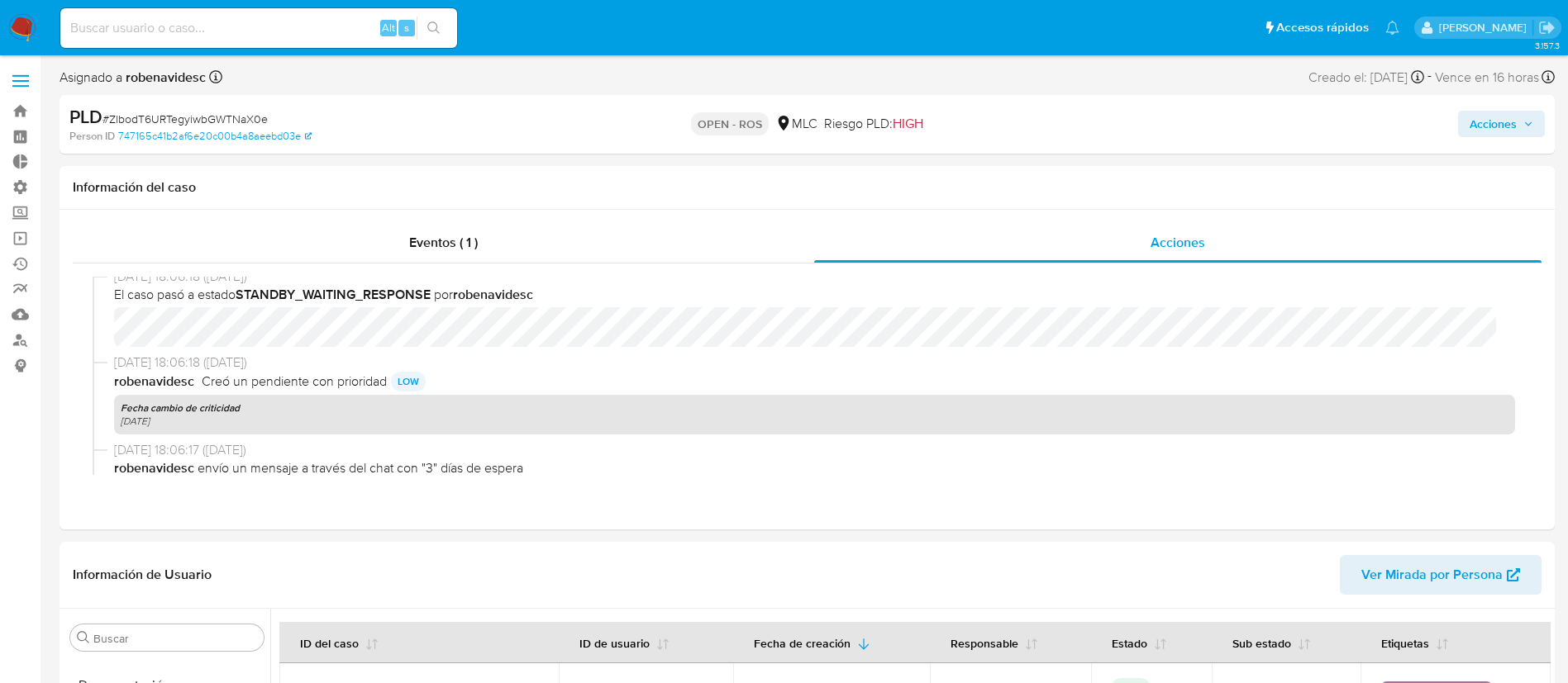
click at [1506, 129] on span "Acciones" at bounding box center [1492, 123] width 47 height 26
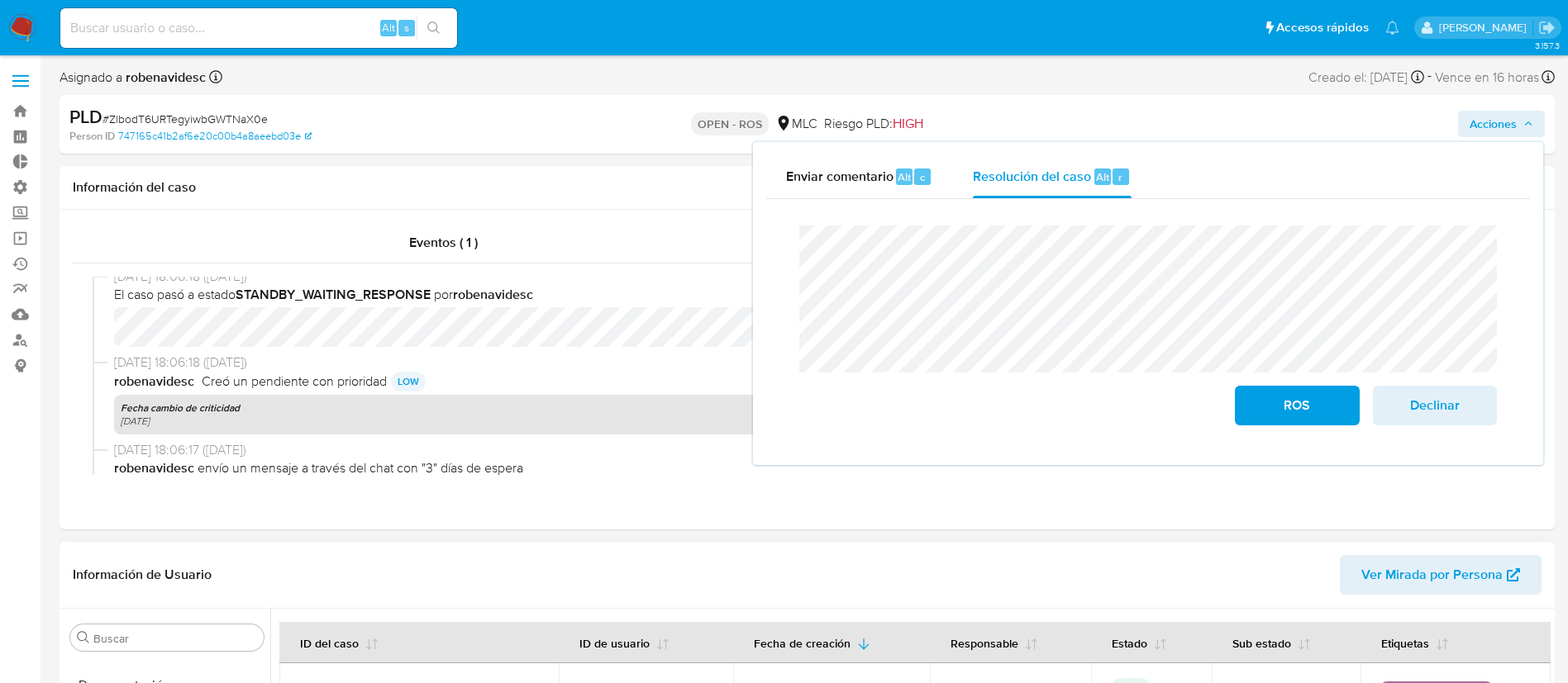
click at [1002, 555] on header "Información de Usuario Ver Mirada por Persona" at bounding box center [807, 574] width 1469 height 40
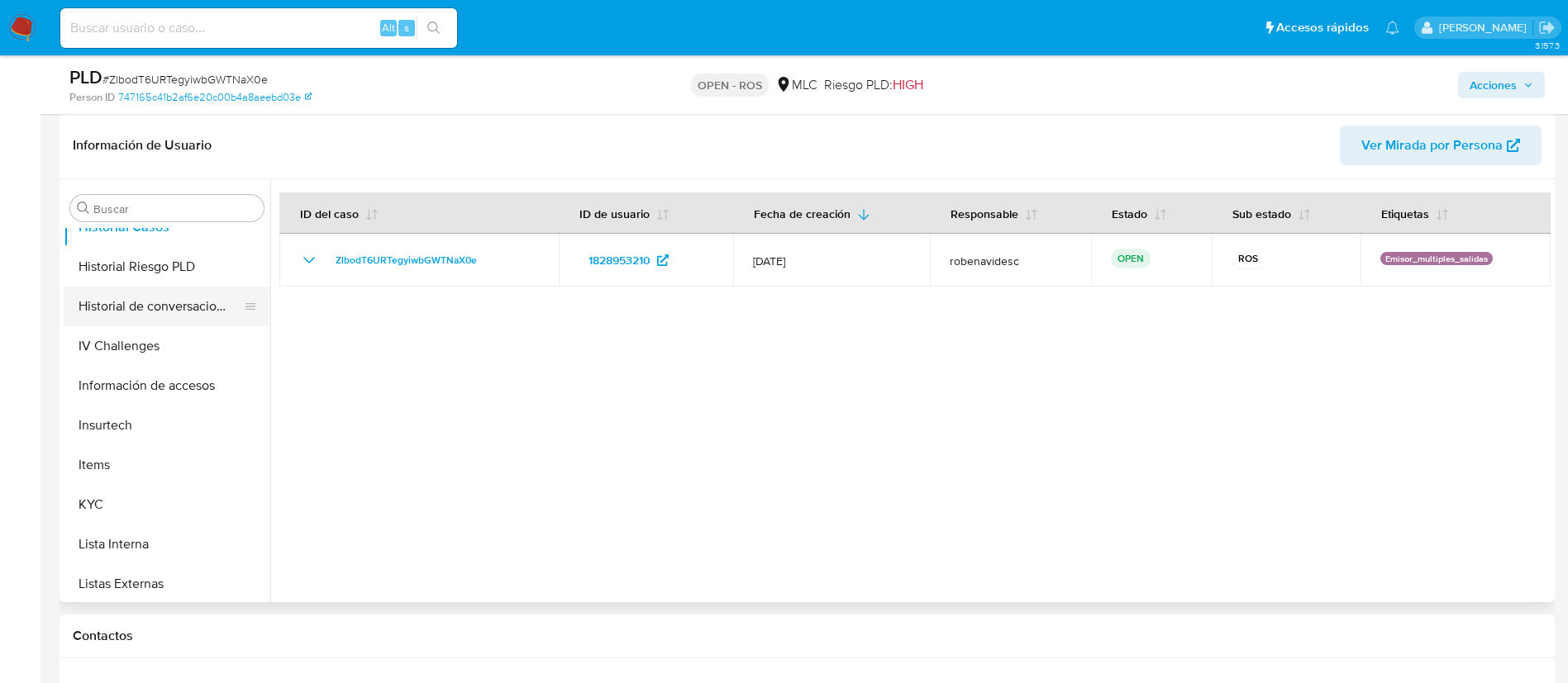
scroll to position [539, 0]
click at [126, 486] on button "KYC" at bounding box center [159, 501] width 193 height 40
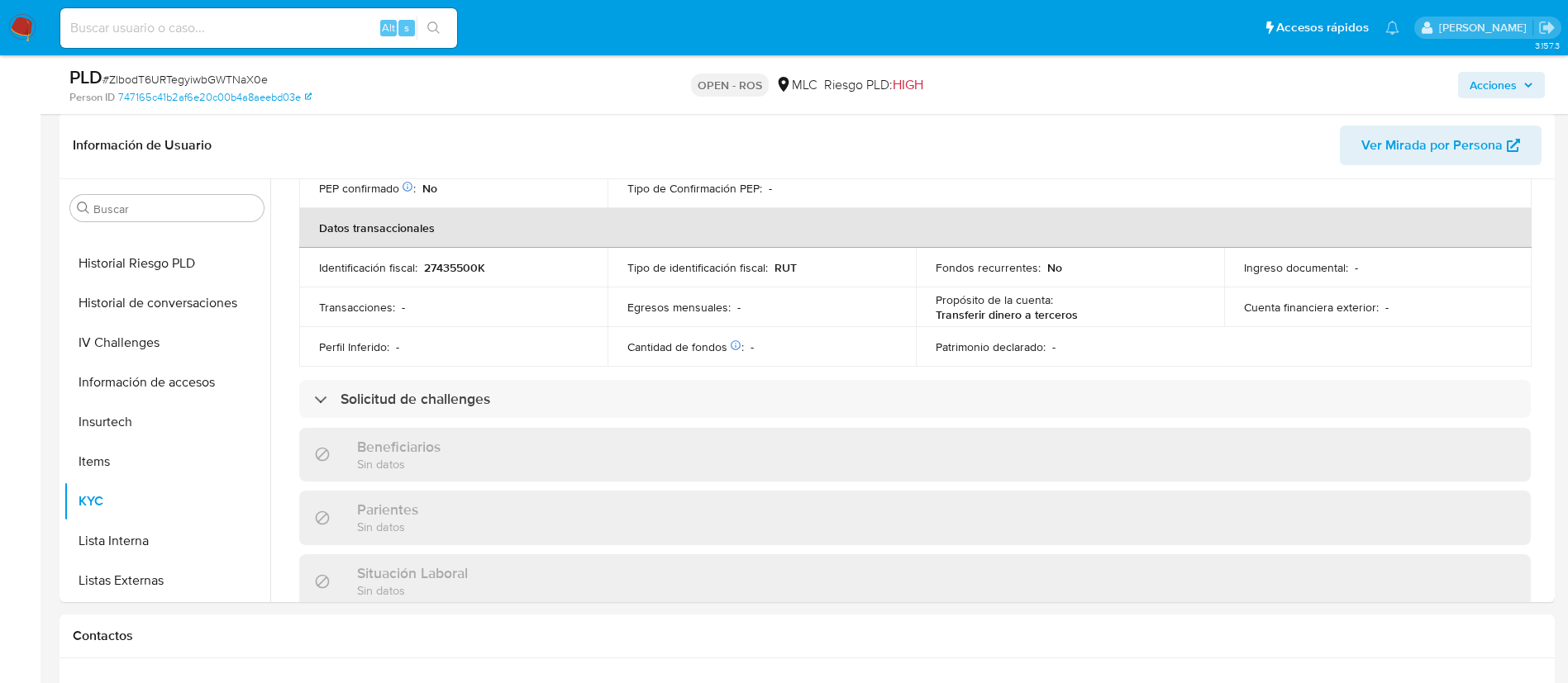
scroll to position [0, 0]
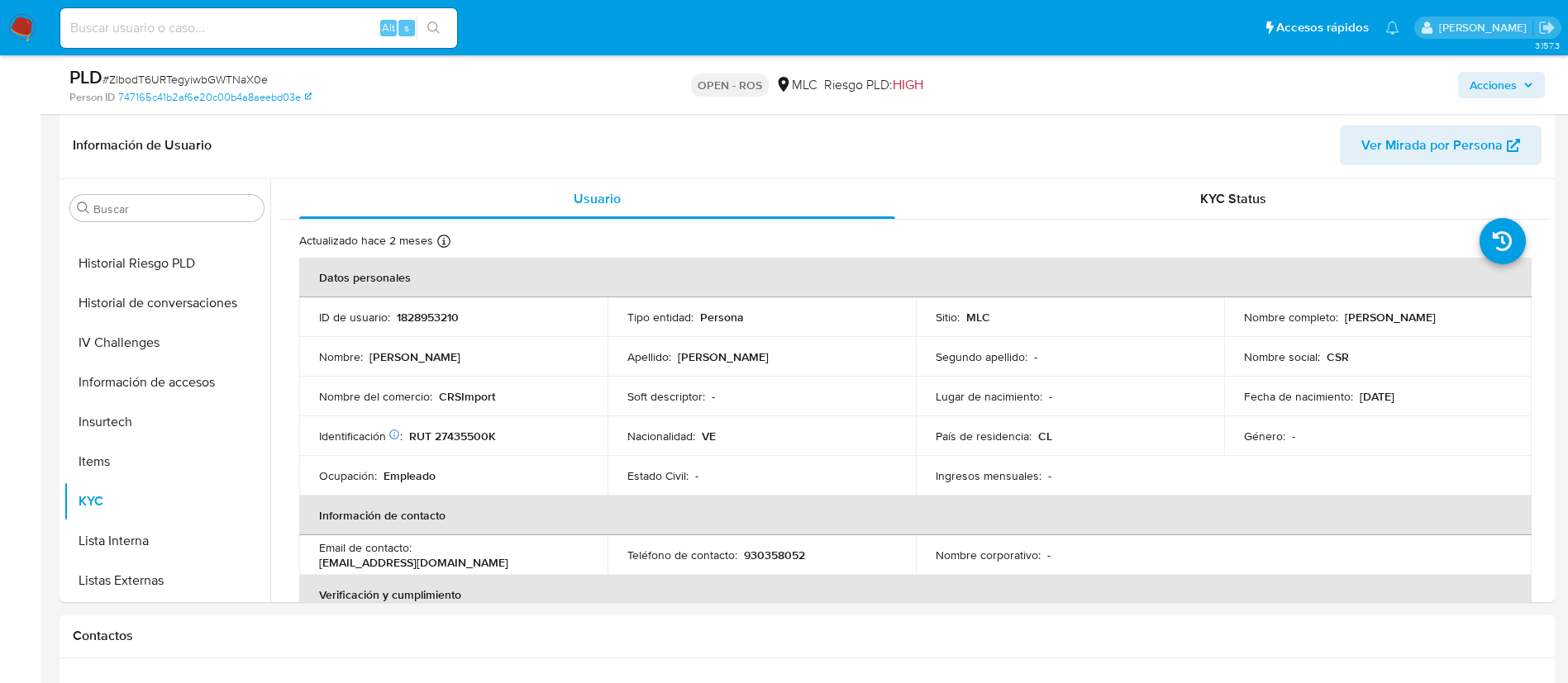
click at [1491, 74] on span "Acciones" at bounding box center [1492, 85] width 47 height 26
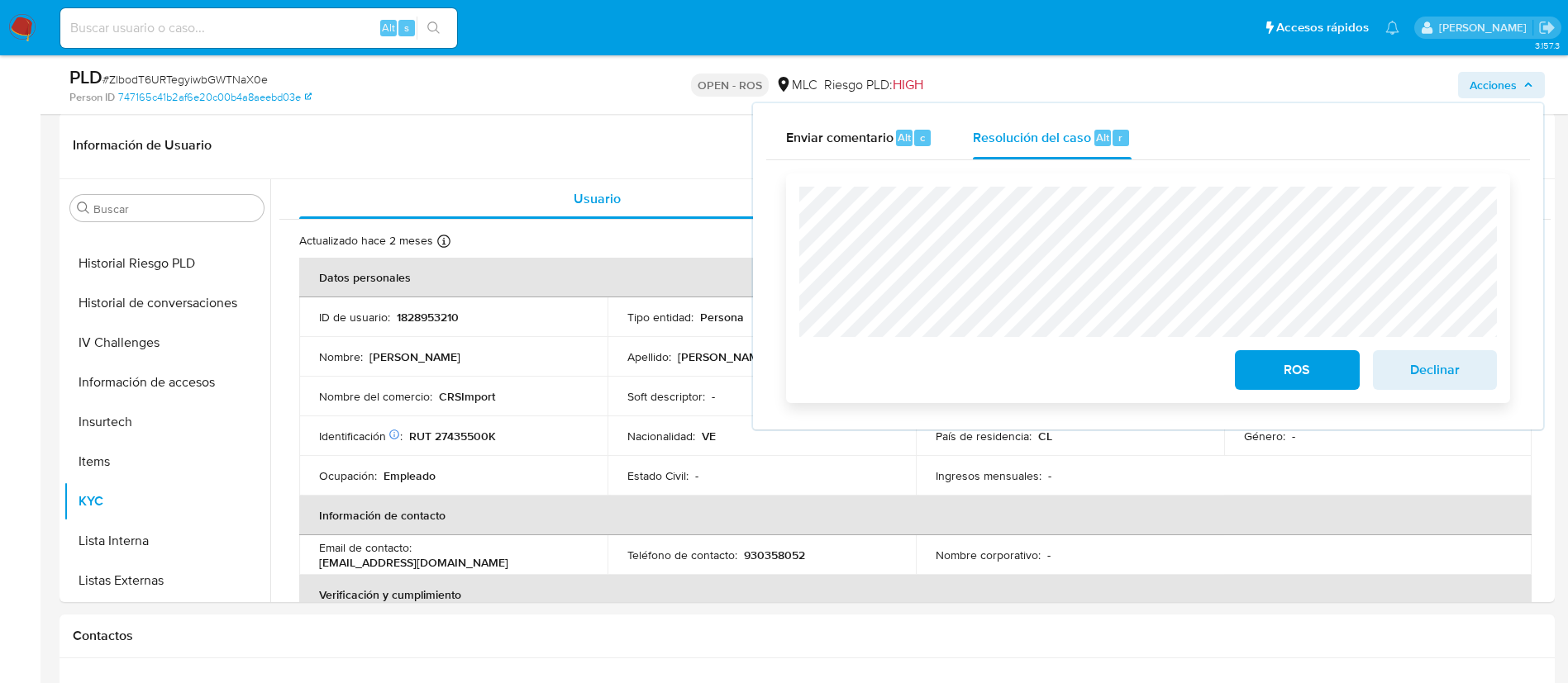
click at [1448, 365] on span "Declinar" at bounding box center [1434, 369] width 81 height 36
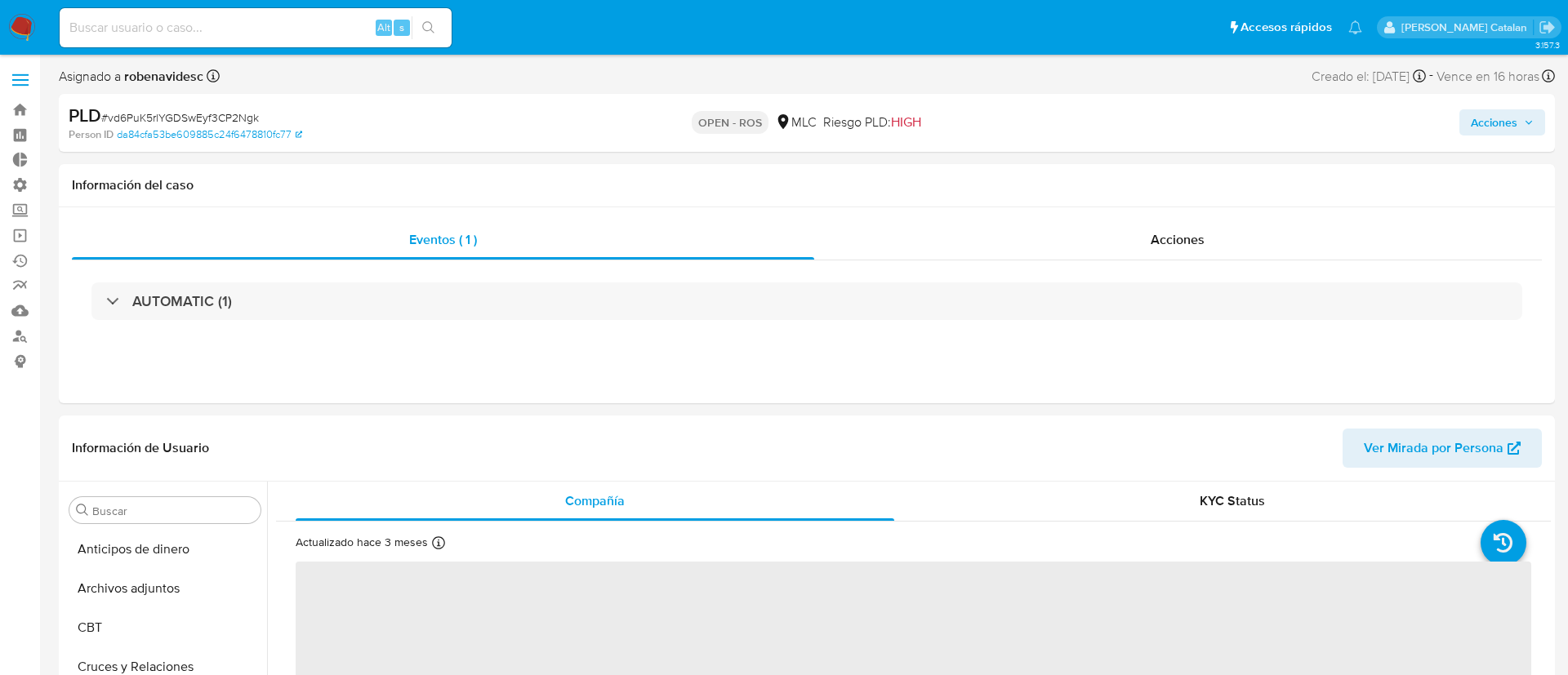
select select "10"
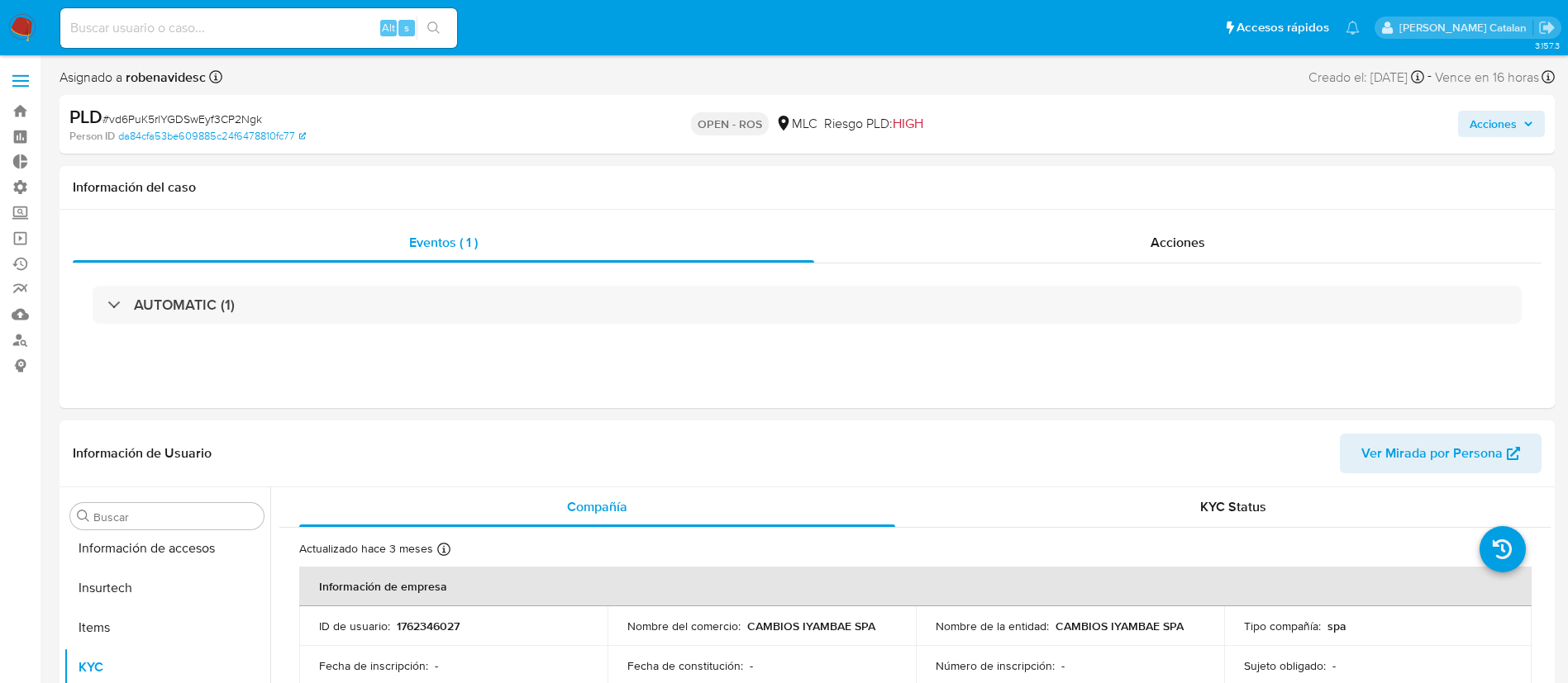
scroll to position [698, 0]
click at [1166, 231] on div "Acciones" at bounding box center [1177, 243] width 727 height 40
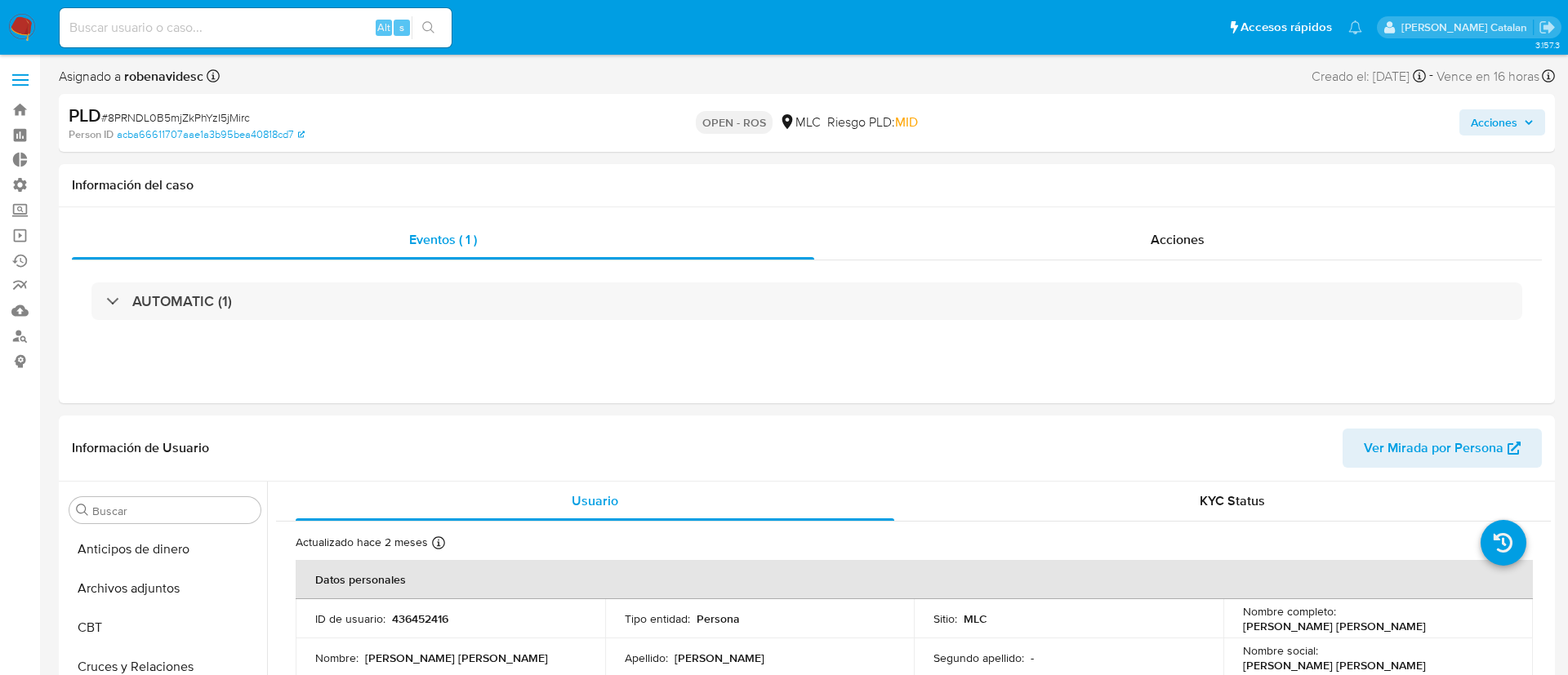
select select "10"
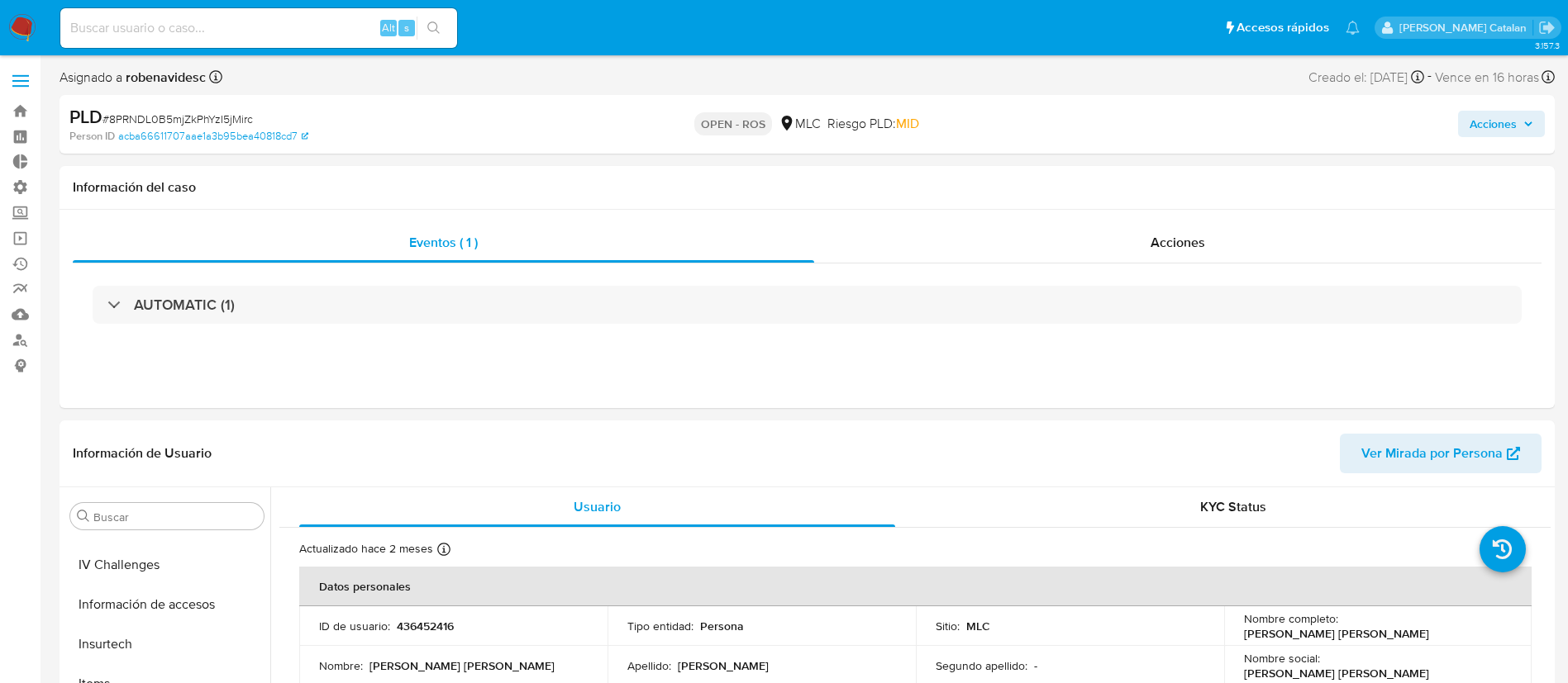
scroll to position [698, 0]
click at [1151, 261] on div "Acciones" at bounding box center [1177, 243] width 727 height 40
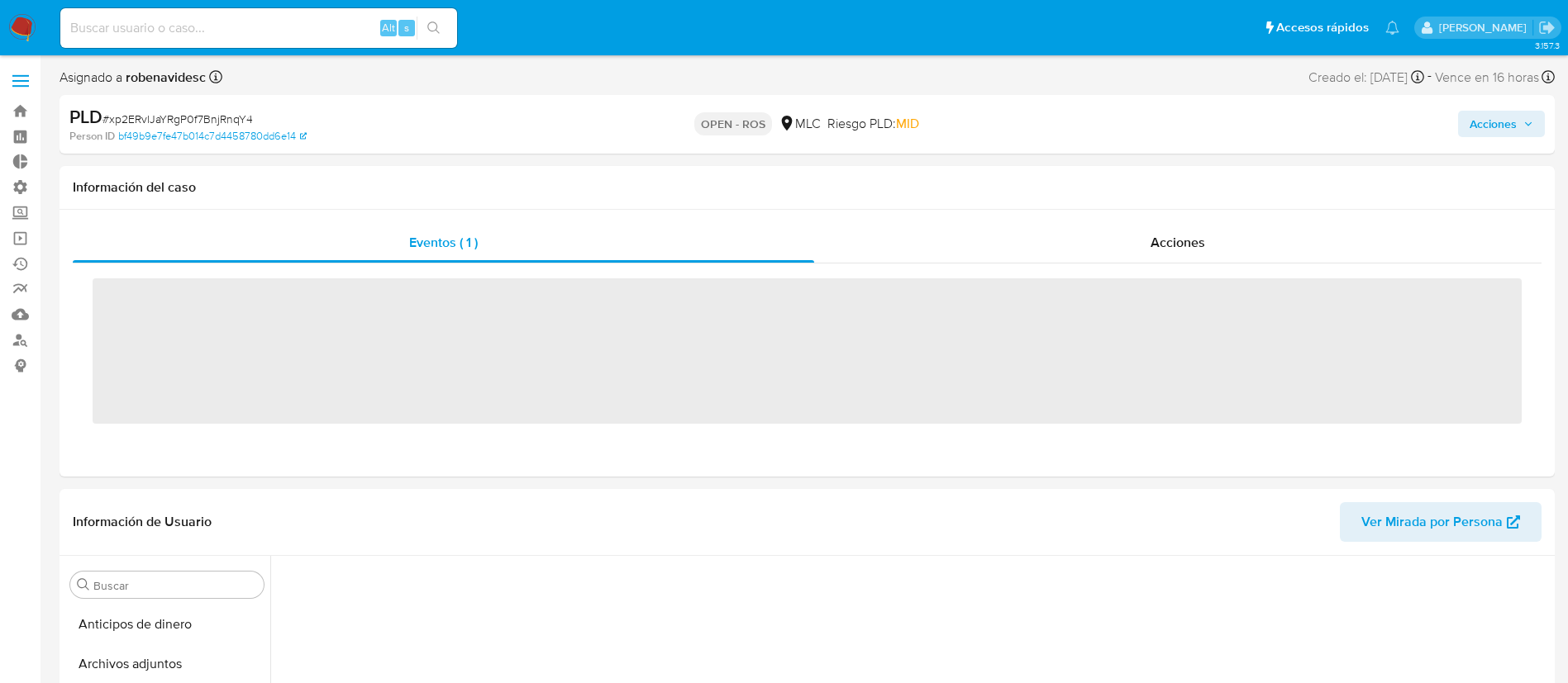
scroll to position [22, 0]
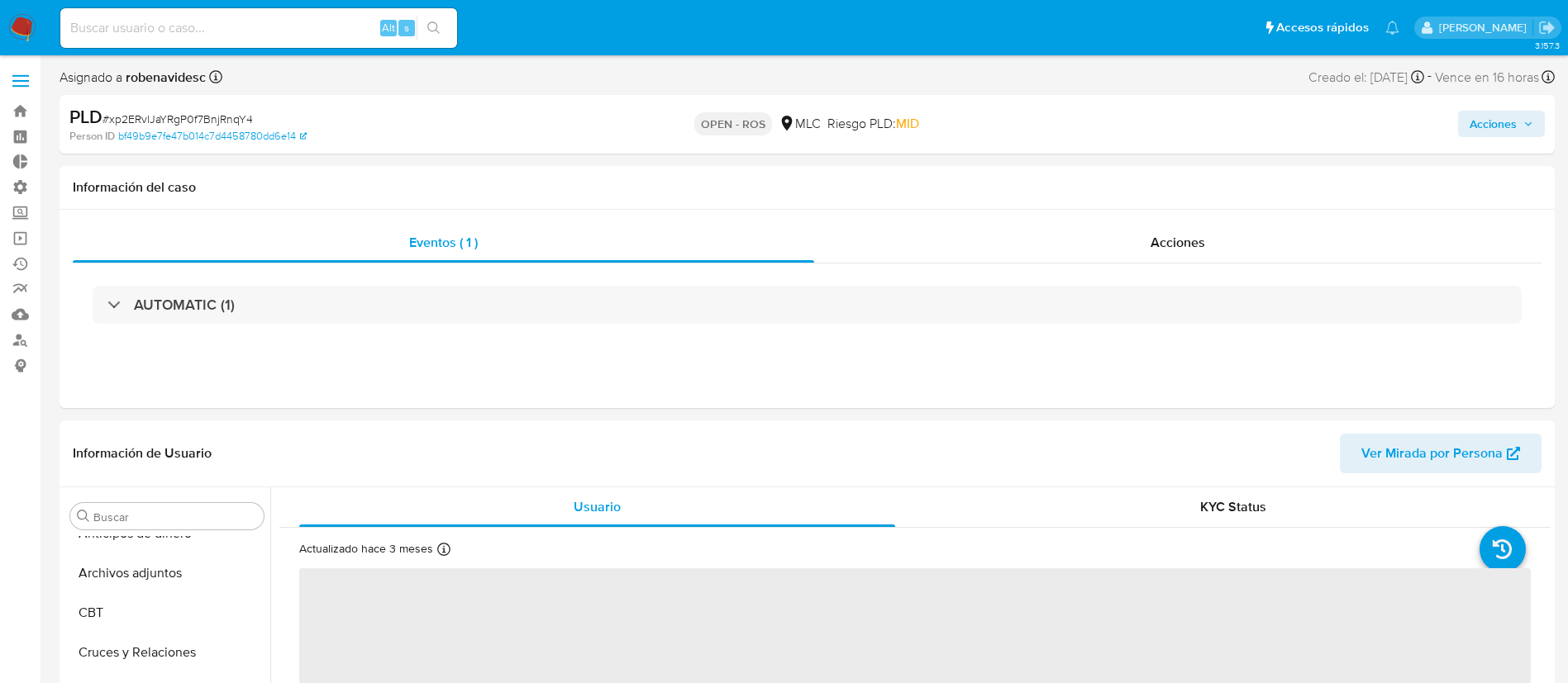
select select "10"
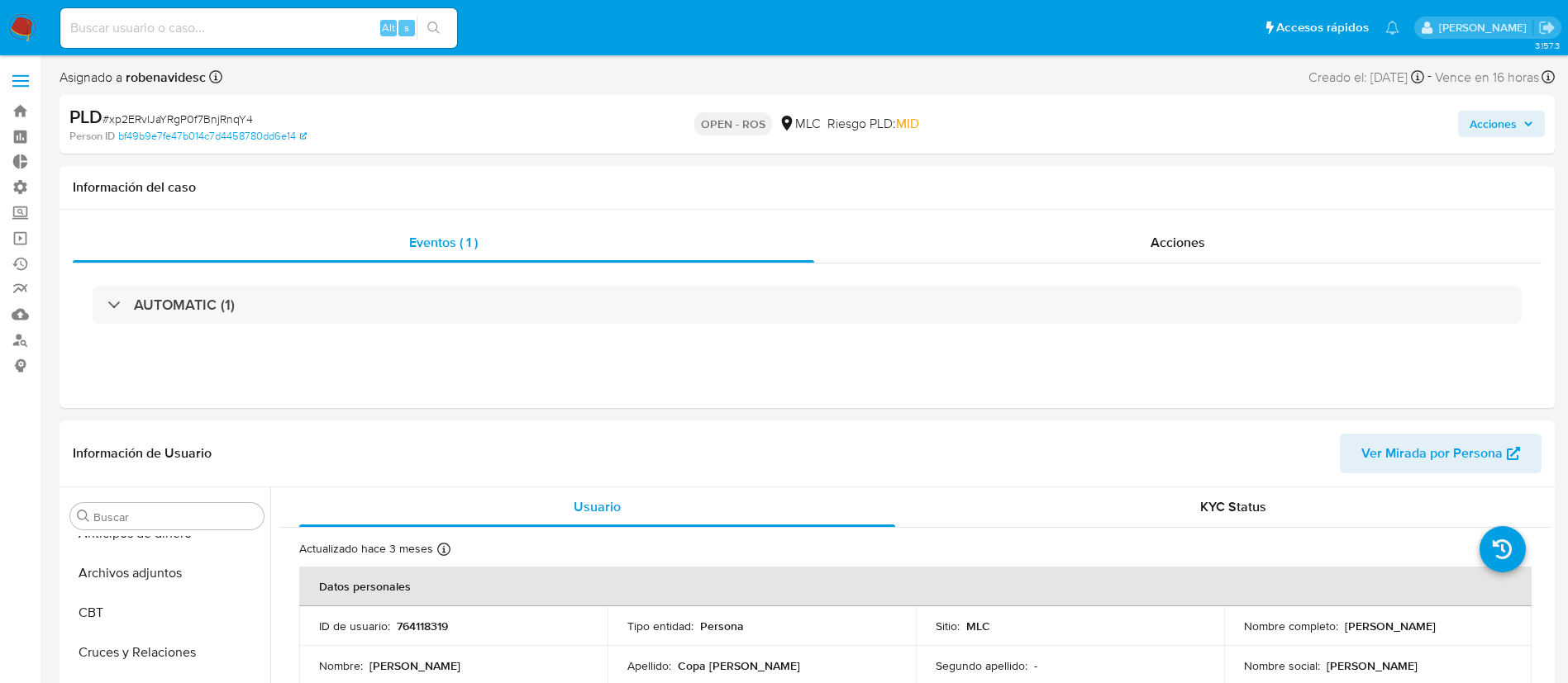
scroll to position [698, 0]
click at [1094, 240] on div "Acciones" at bounding box center [1177, 243] width 727 height 40
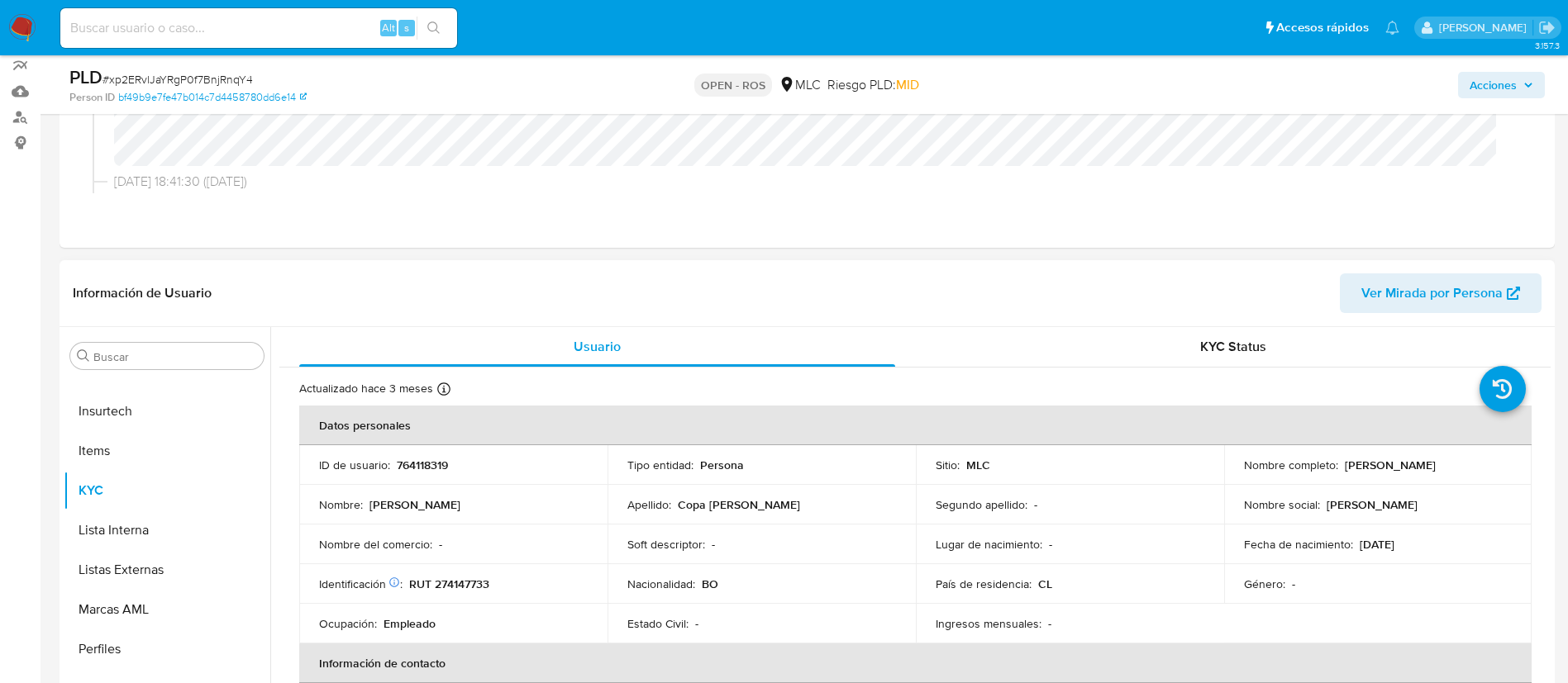
scroll to position [230, 0]
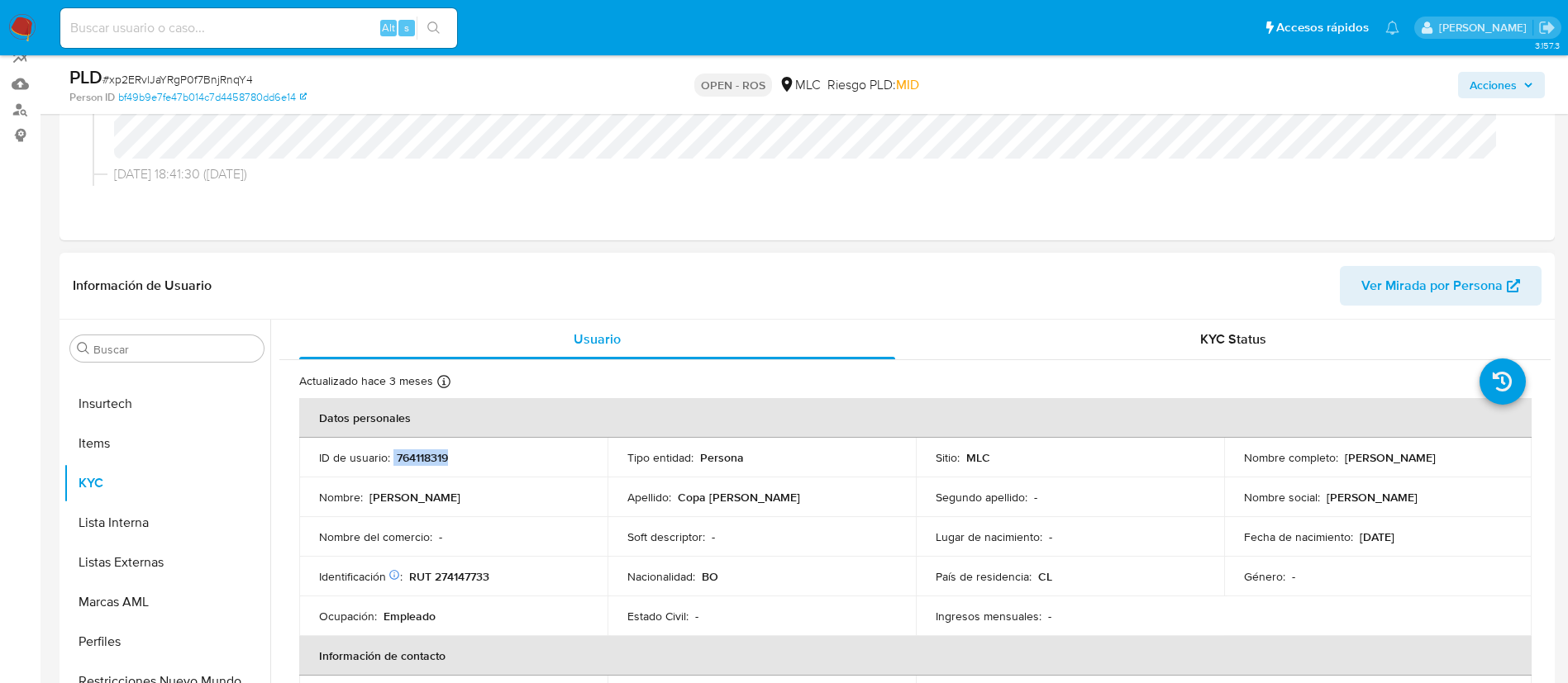
drag, startPoint x: 394, startPoint y: 451, endPoint x: 449, endPoint y: 451, distance: 55.0
click at [449, 451] on div "ID de usuario : 764118319" at bounding box center [453, 457] width 268 height 15
copy div "764118319"
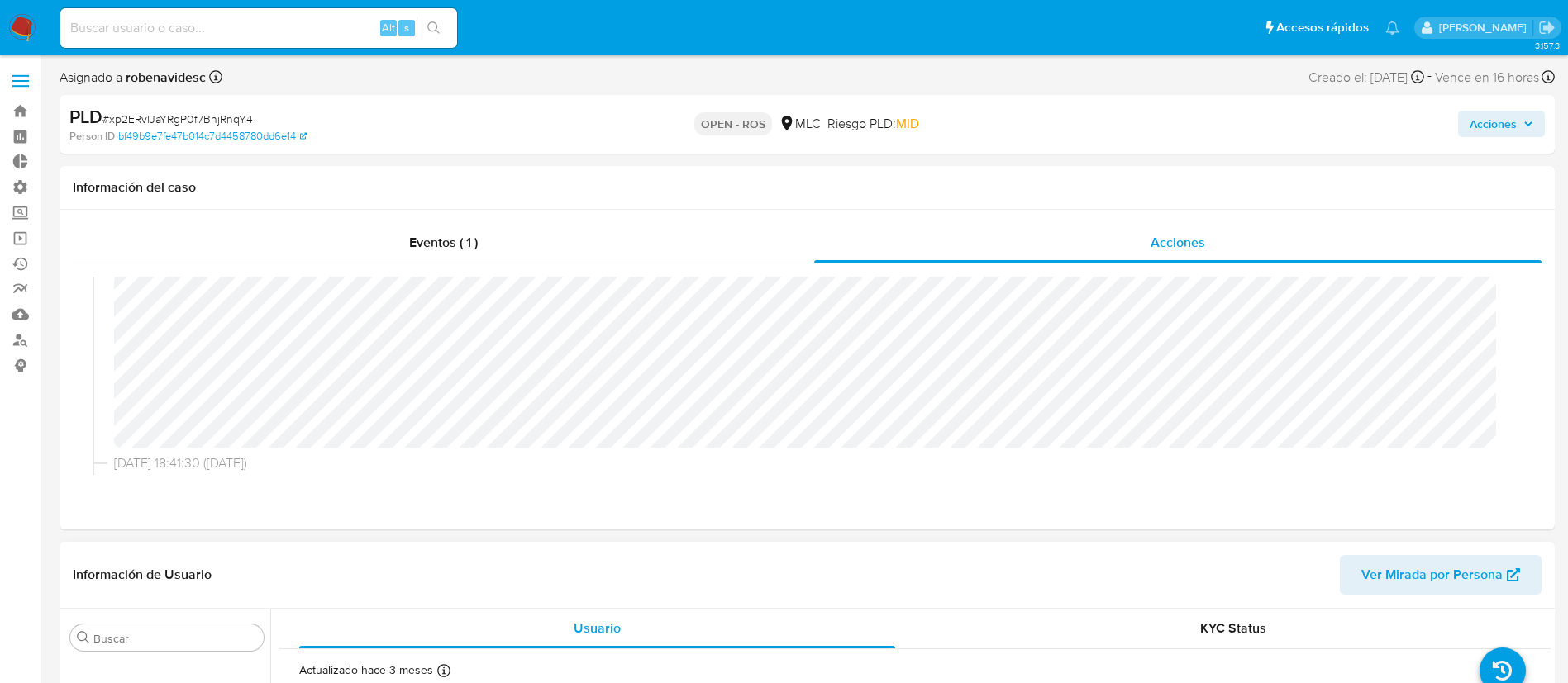
scroll to position [0, 0]
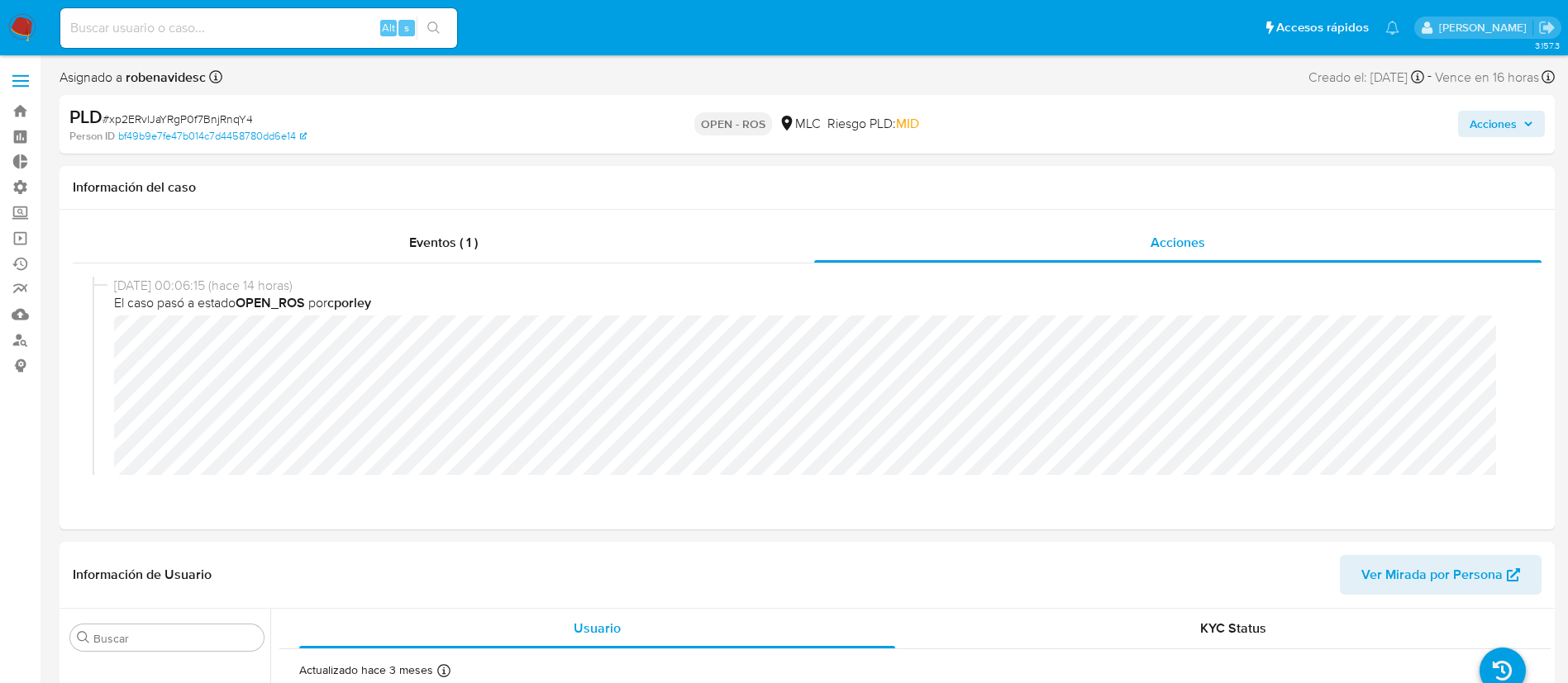
click at [1523, 128] on icon "button" at bounding box center [1528, 123] width 10 height 10
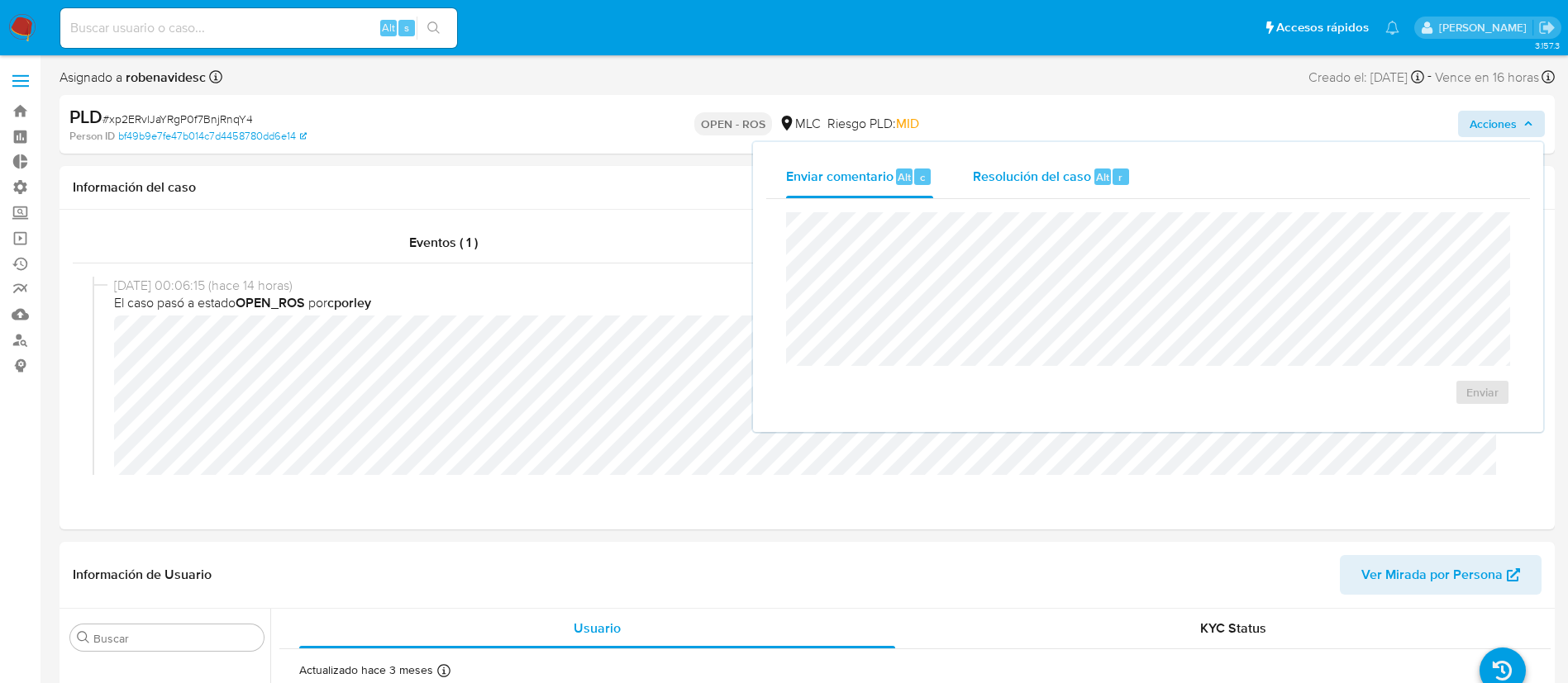
click at [1096, 185] on div "Resolución del caso Alt r" at bounding box center [1052, 177] width 157 height 43
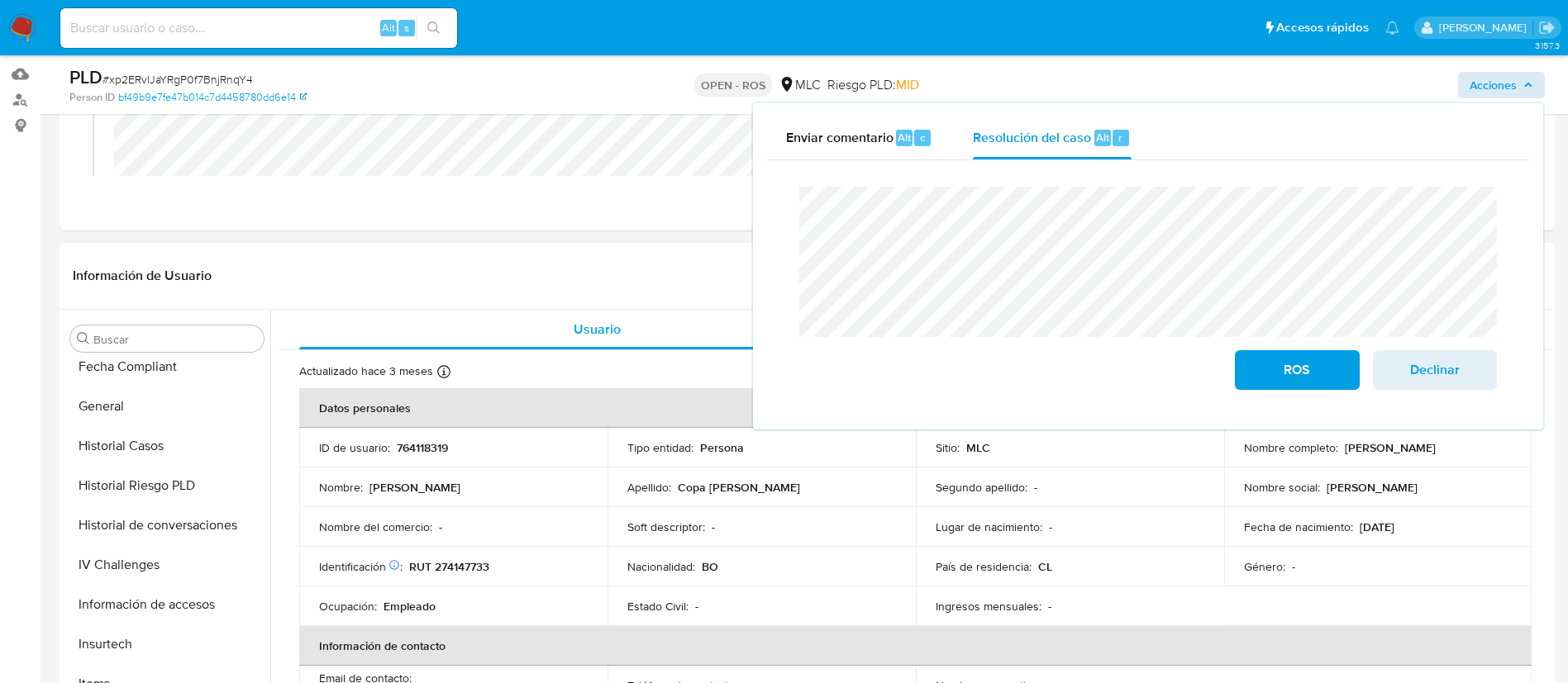
scroll to position [443, 0]
click at [118, 460] on button "Historial Casos" at bounding box center [159, 451] width 193 height 40
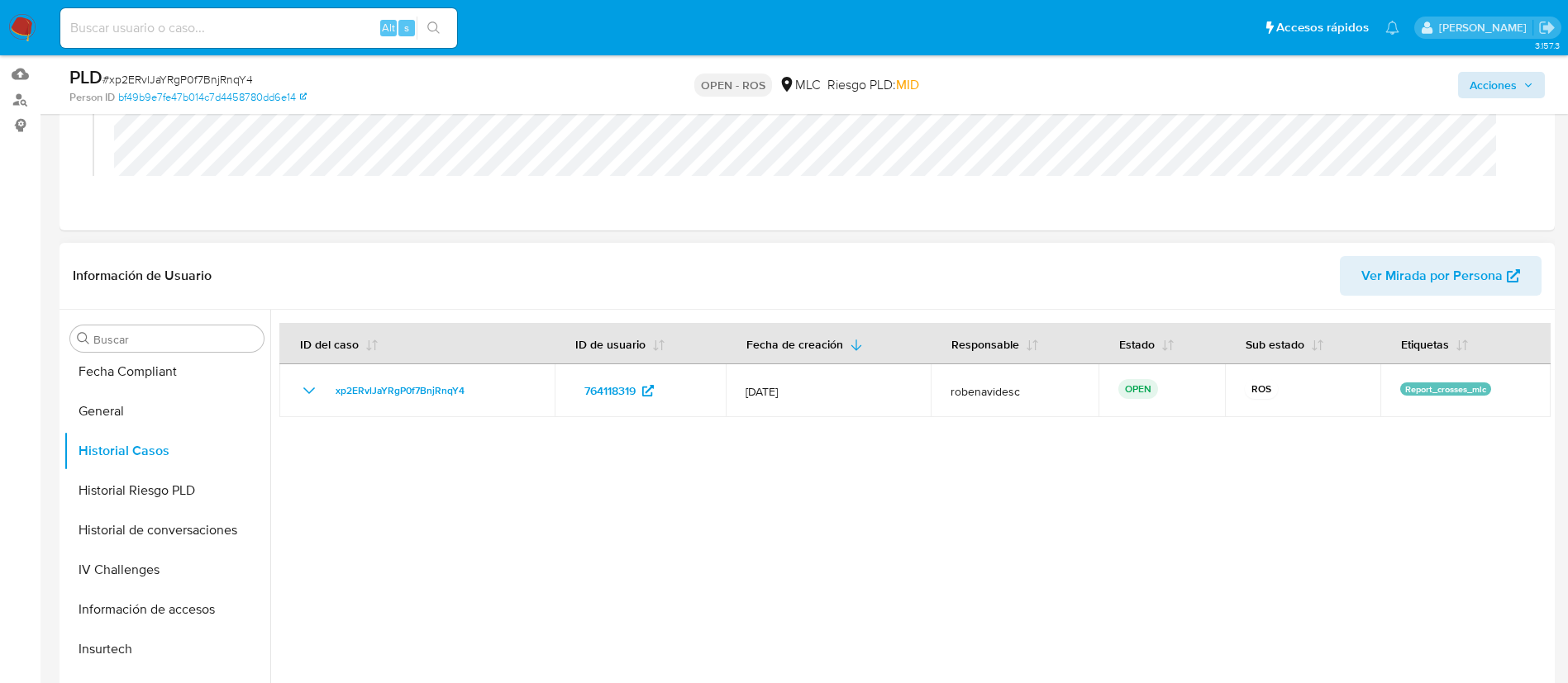
scroll to position [0, 0]
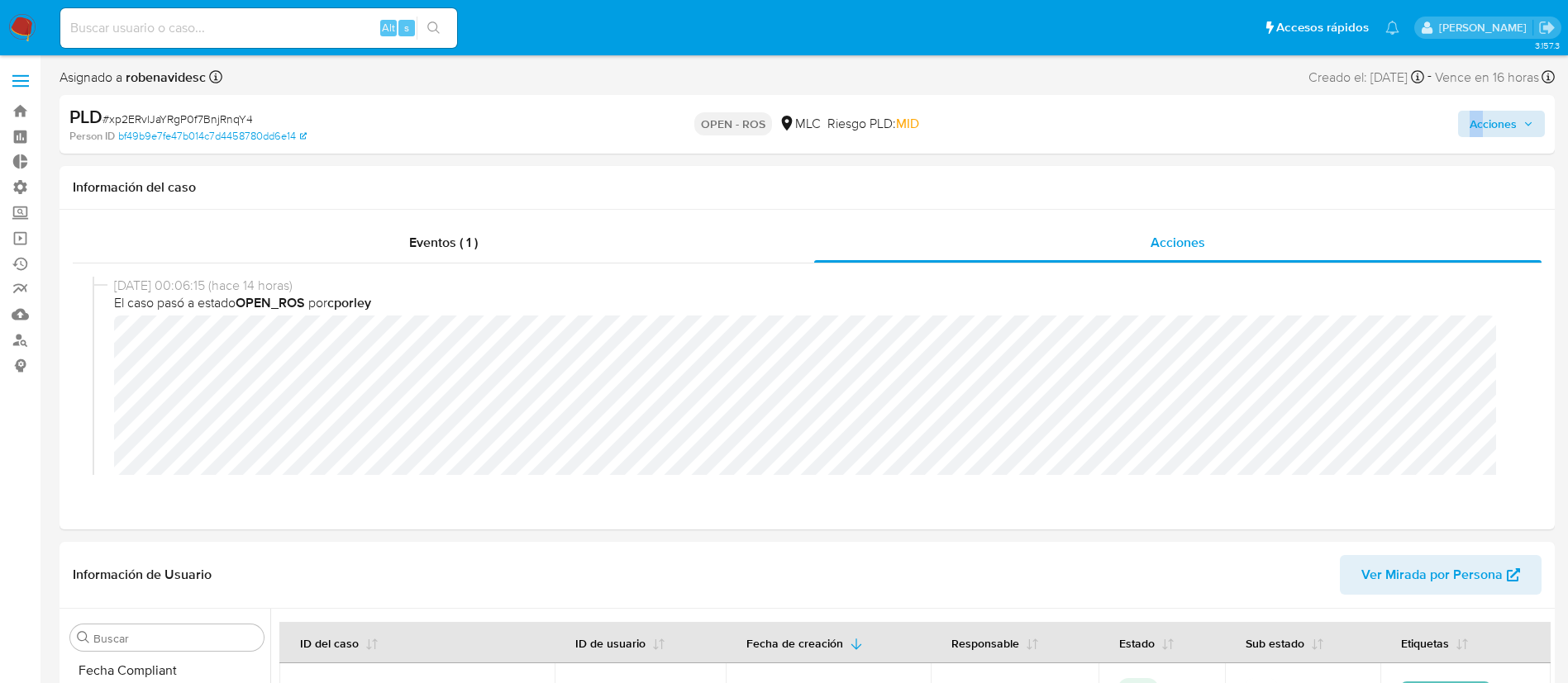
drag, startPoint x: 1490, startPoint y: 108, endPoint x: 1480, endPoint y: 123, distance: 18.0
click at [1480, 123] on div "Acciones" at bounding box center [1301, 124] width 488 height 39
click at [1480, 123] on span "Acciones" at bounding box center [1492, 123] width 47 height 26
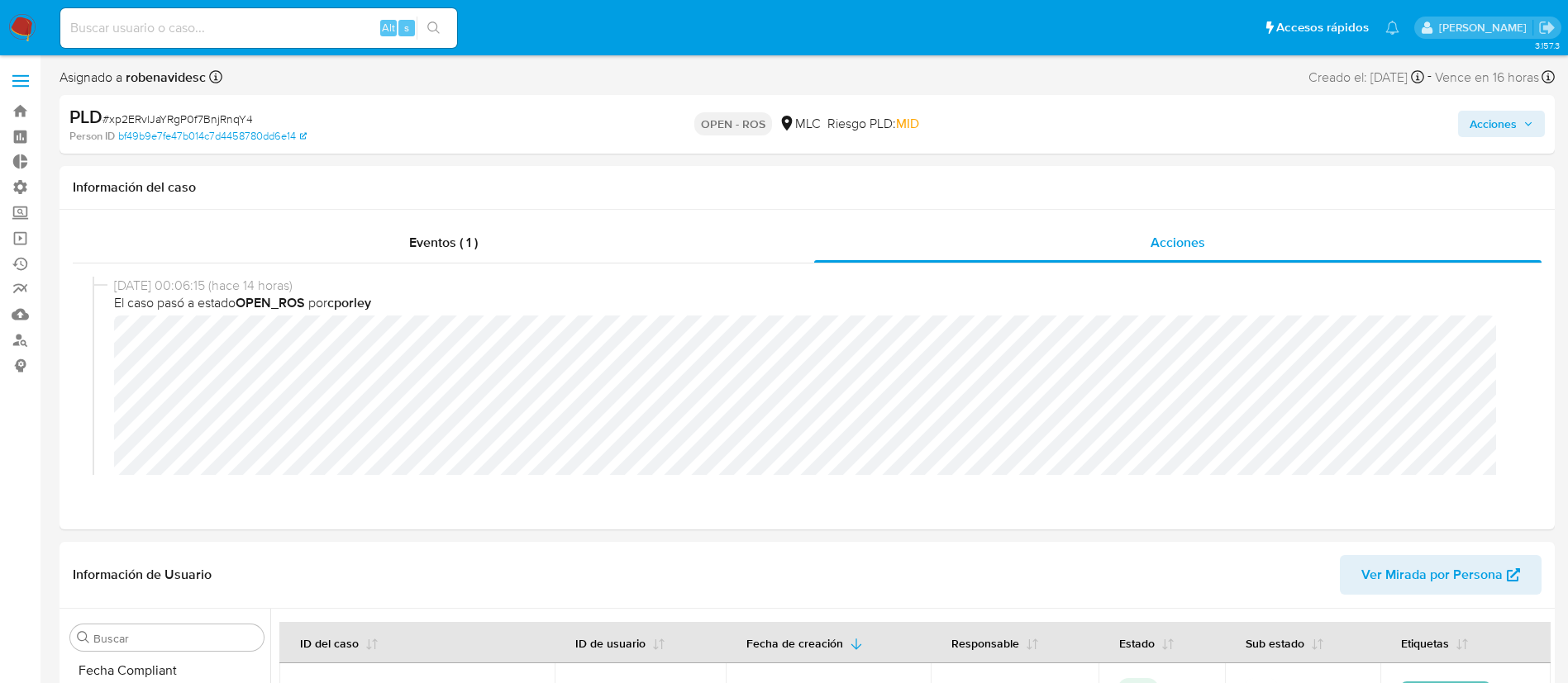
click at [1511, 114] on span "Acciones" at bounding box center [1492, 123] width 47 height 26
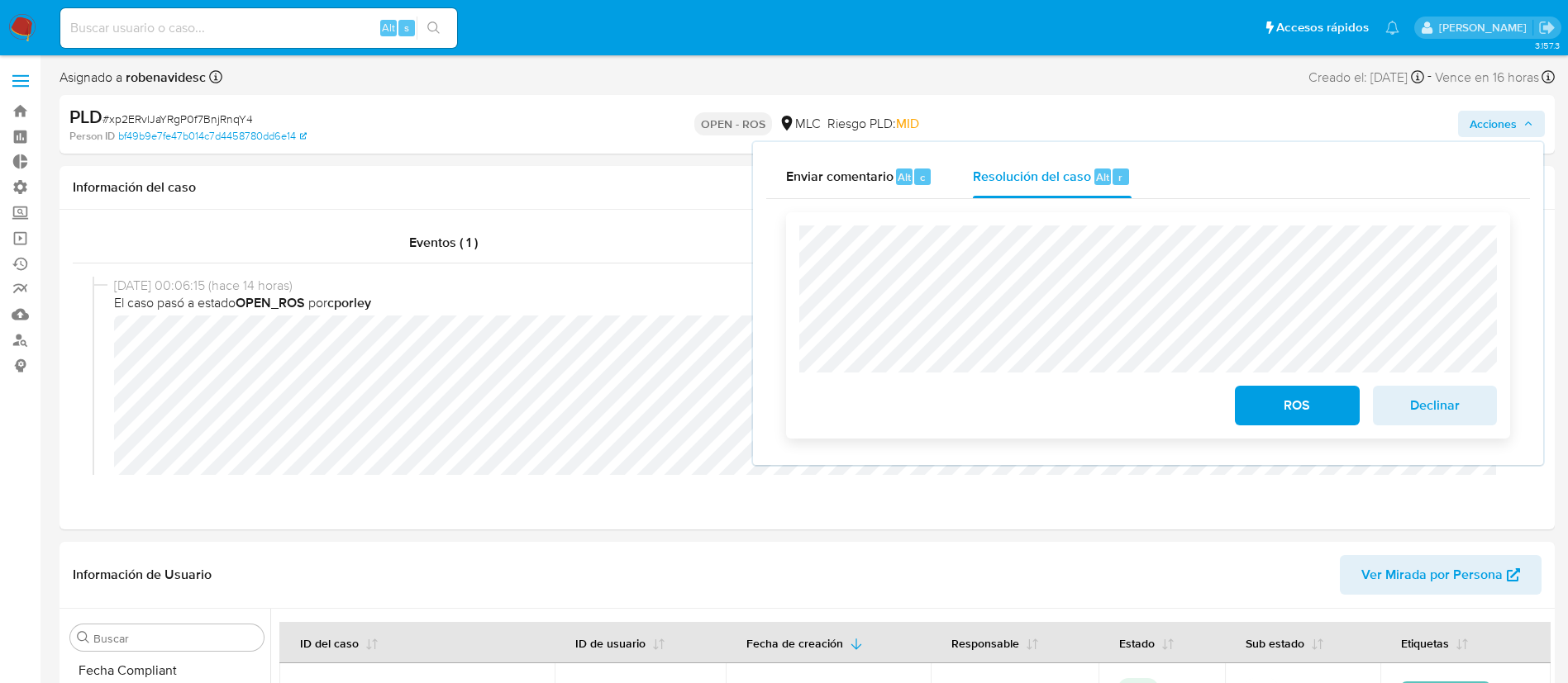
click at [1409, 402] on span "Declinar" at bounding box center [1434, 405] width 81 height 36
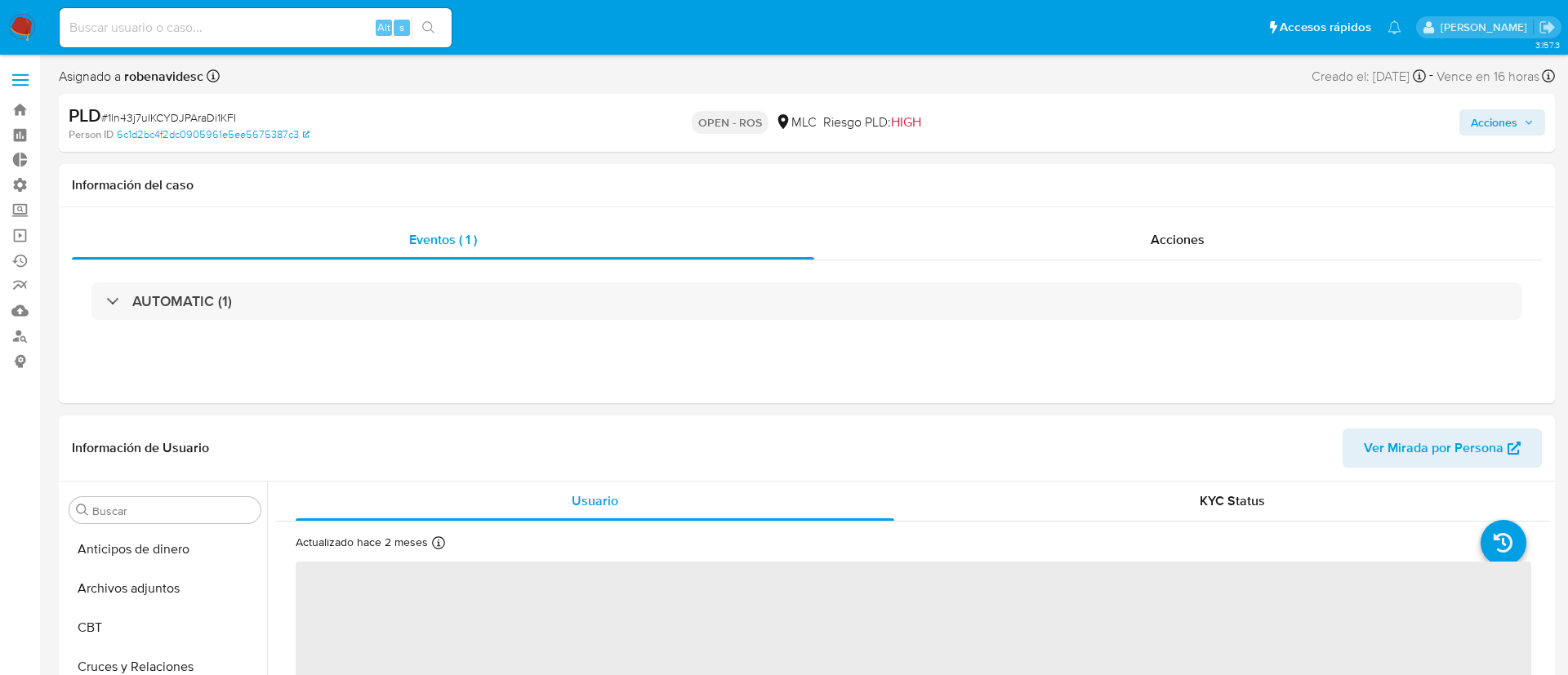
select select "10"
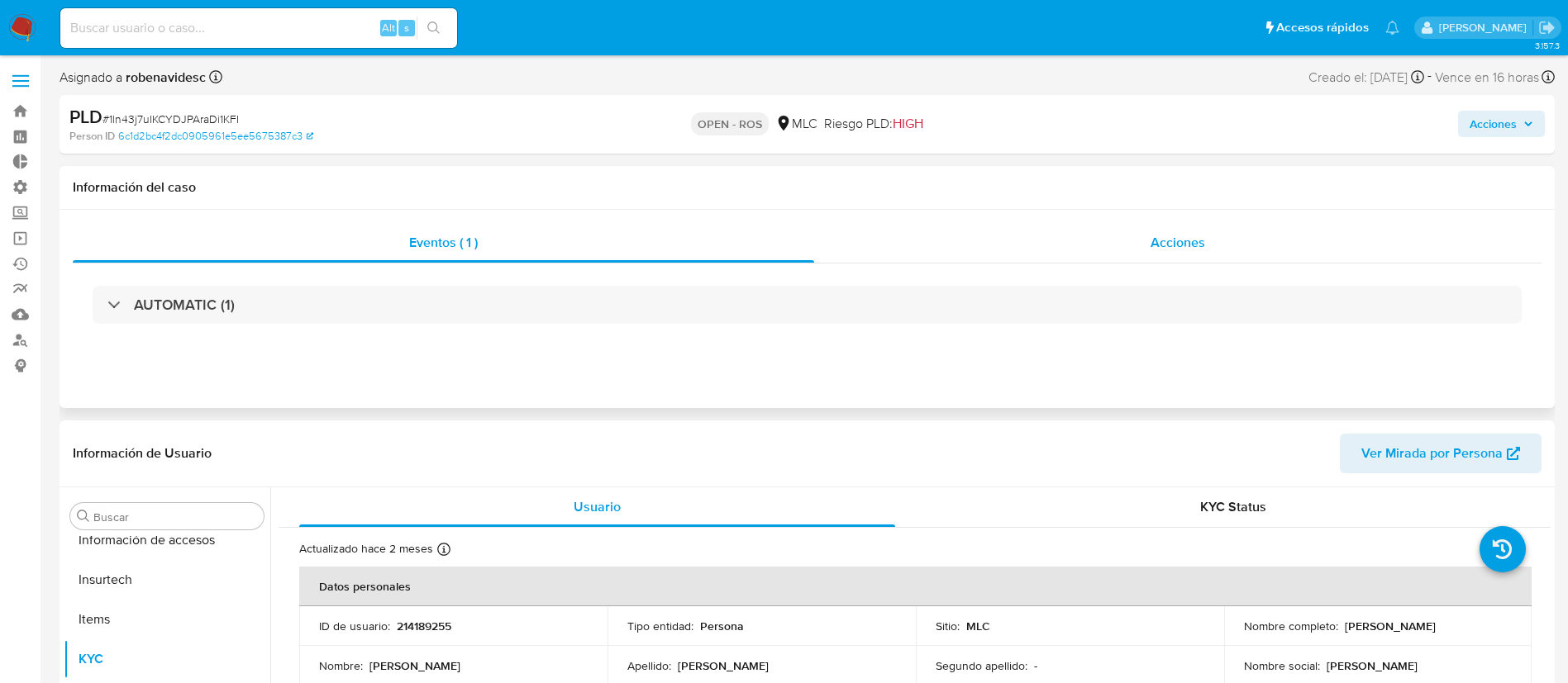
scroll to position [698, 0]
click at [1054, 230] on div "Acciones" at bounding box center [1177, 243] width 727 height 40
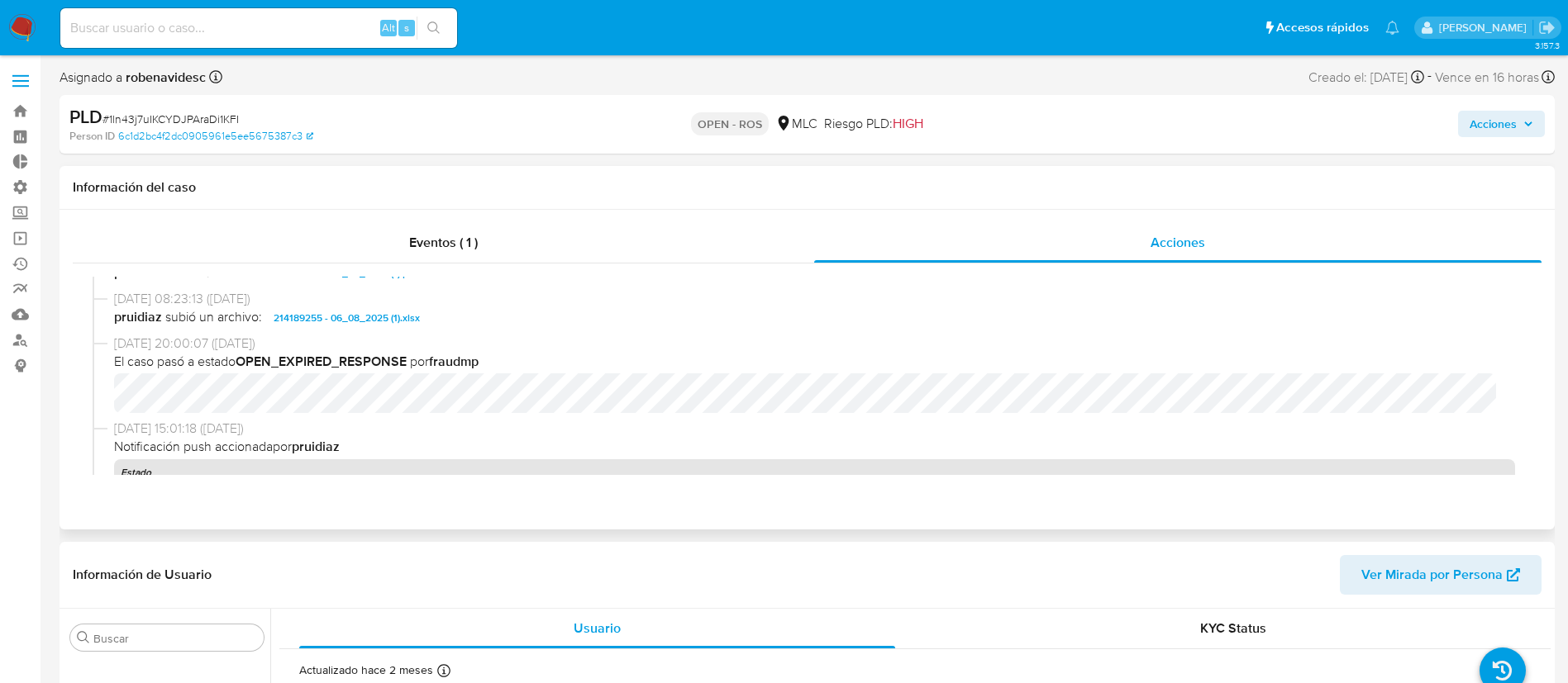
scroll to position [495, 0]
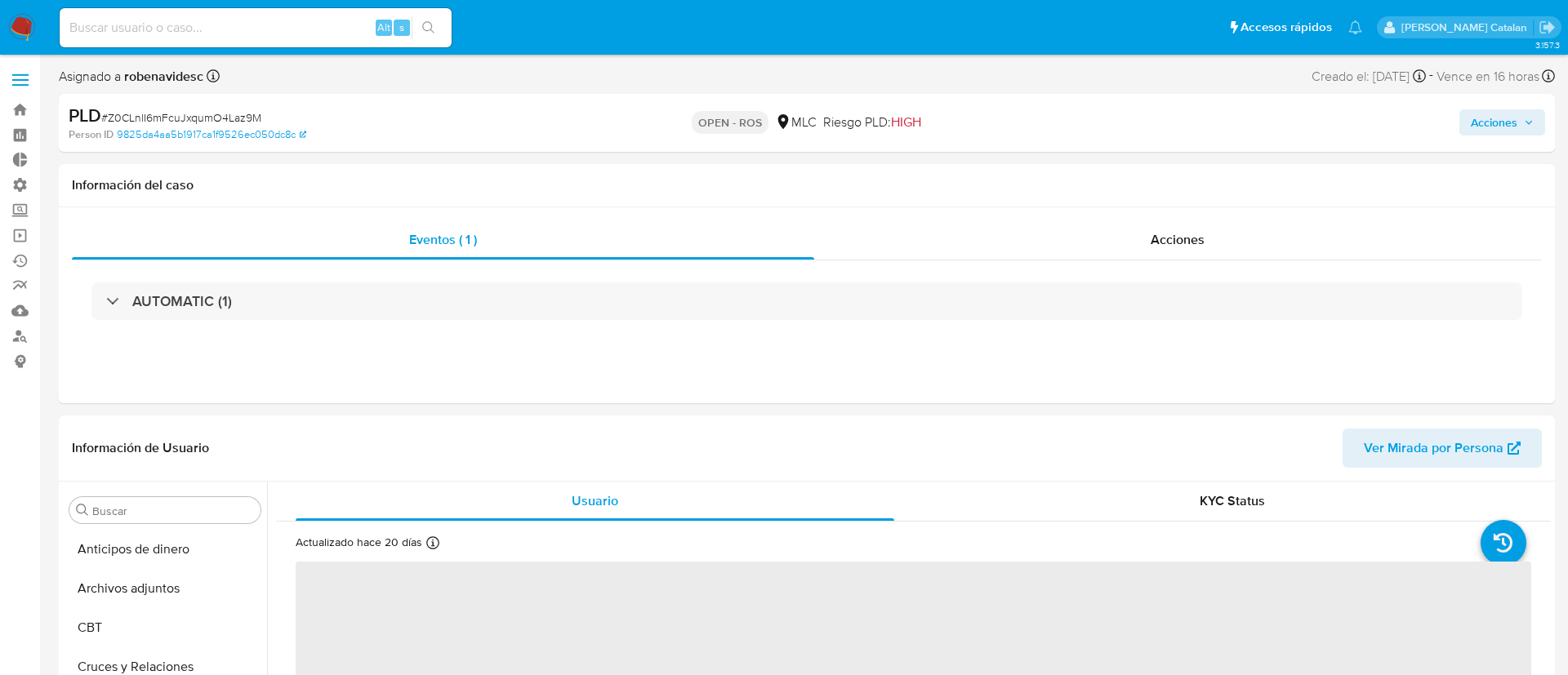
select select "10"
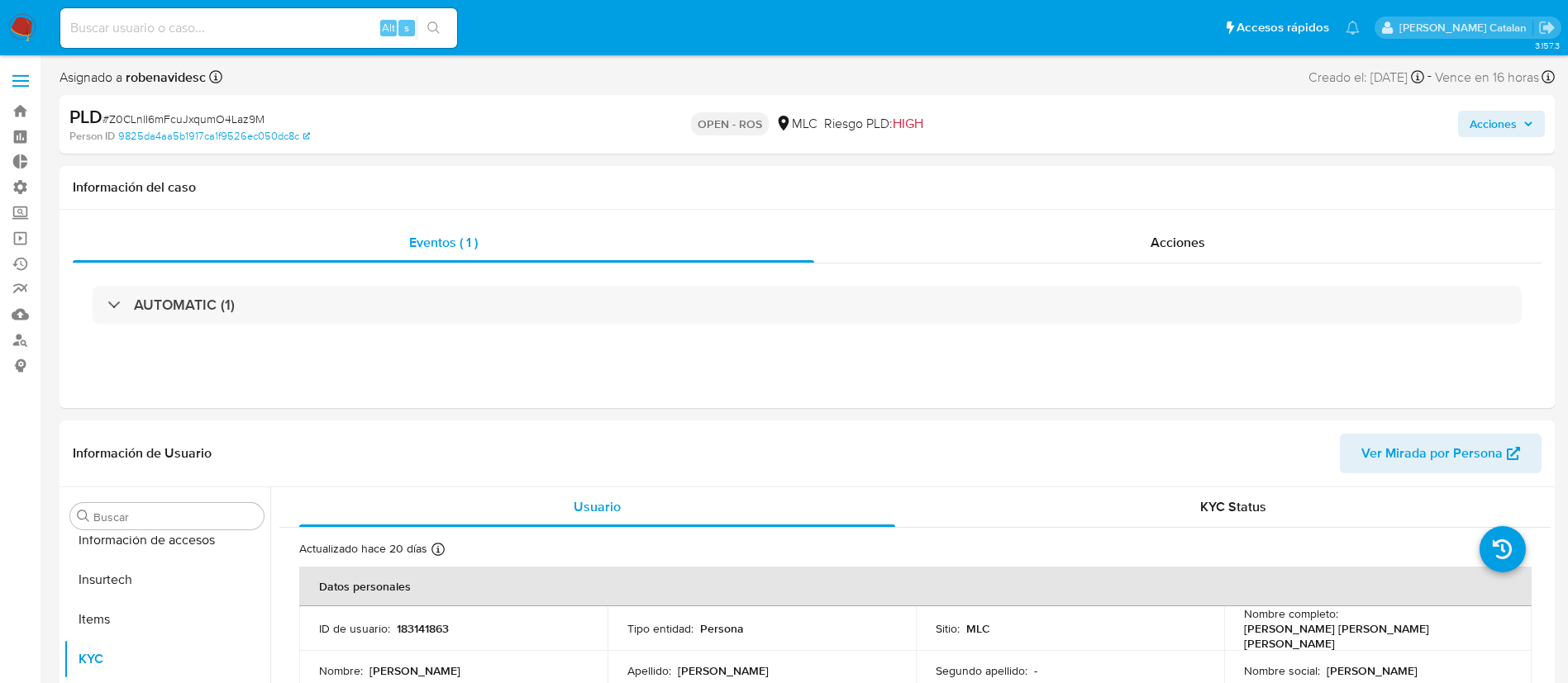
scroll to position [698, 0]
click at [1037, 242] on div "Acciones" at bounding box center [1177, 243] width 727 height 40
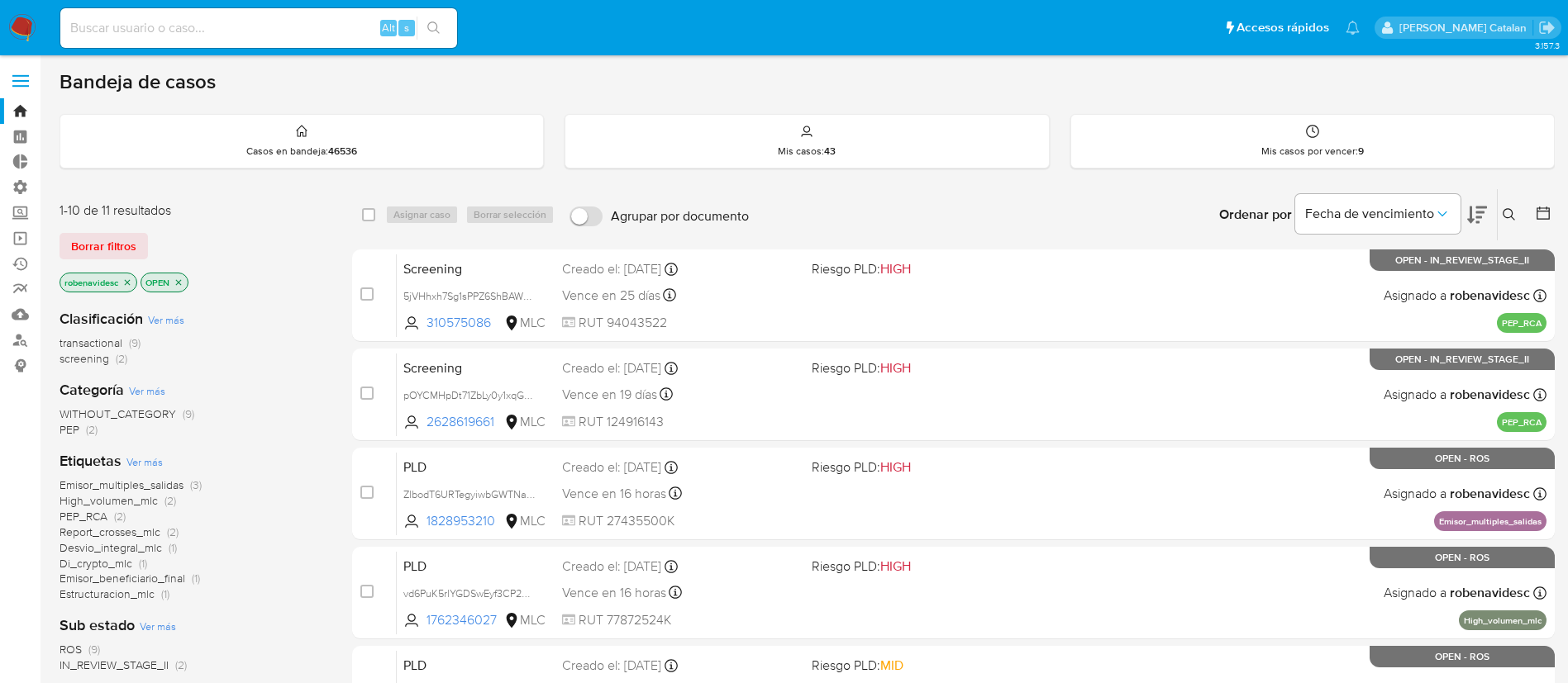
click at [301, 39] on div "Alt s" at bounding box center [259, 28] width 397 height 40
click at [283, 31] on input at bounding box center [259, 28] width 397 height 21
type input "1517885400"
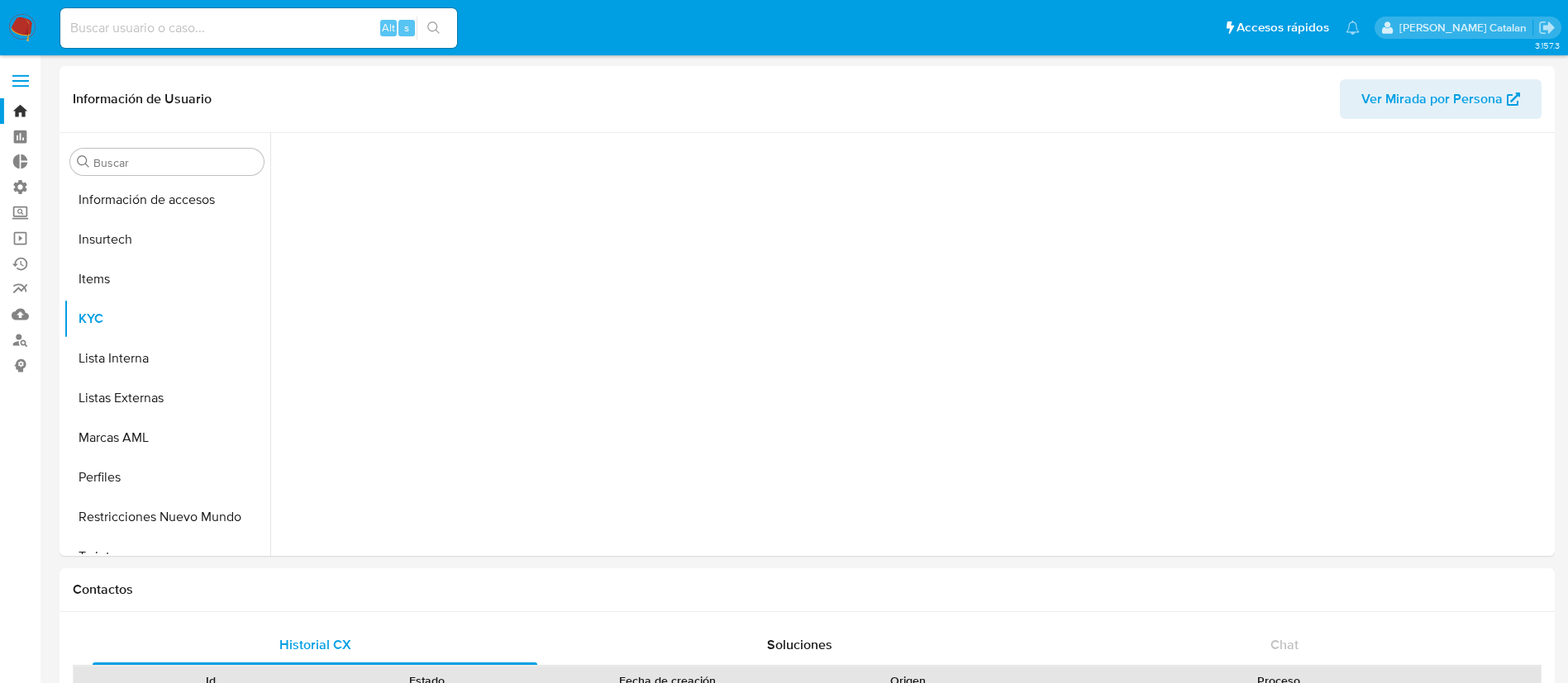
scroll to position [698, 0]
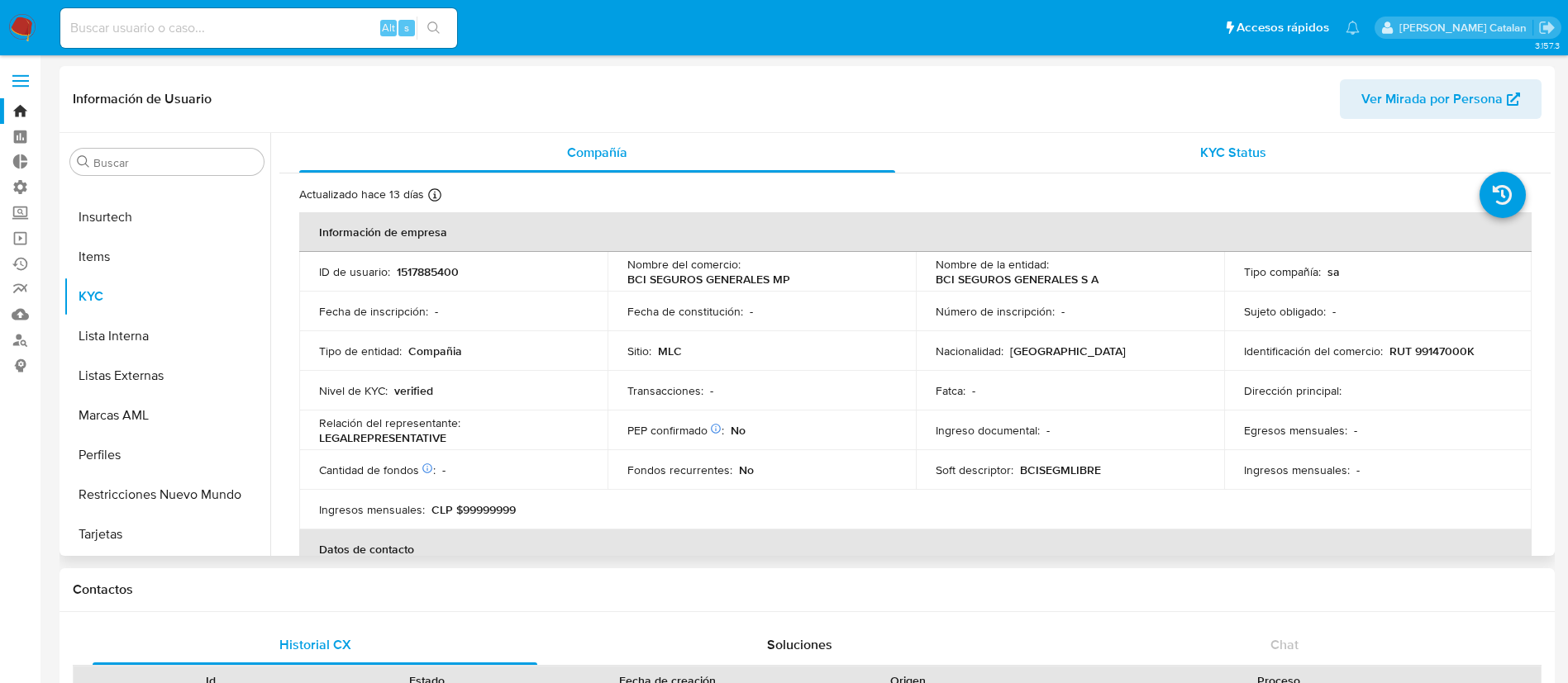
select select "10"
click at [1225, 147] on span "KYC Status" at bounding box center [1233, 153] width 66 height 19
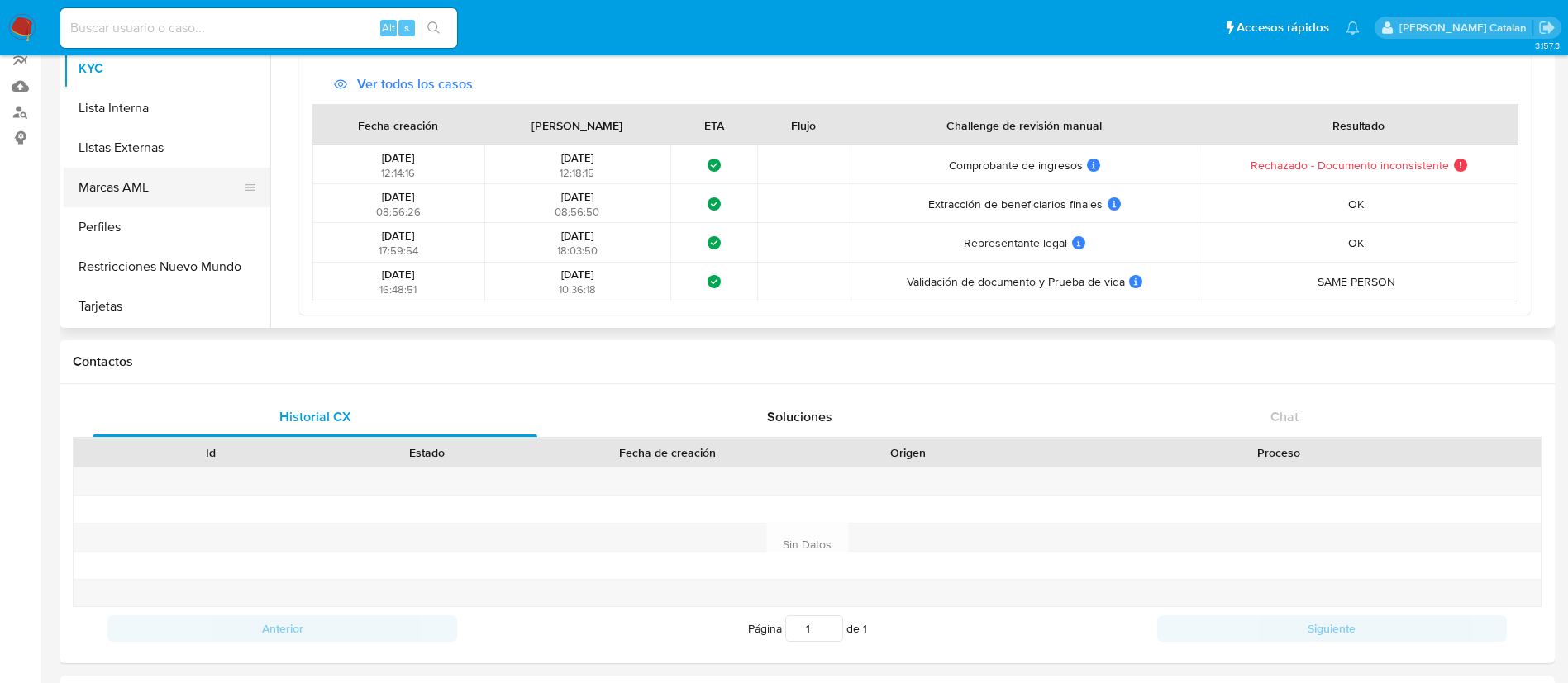
scroll to position [223, 0]
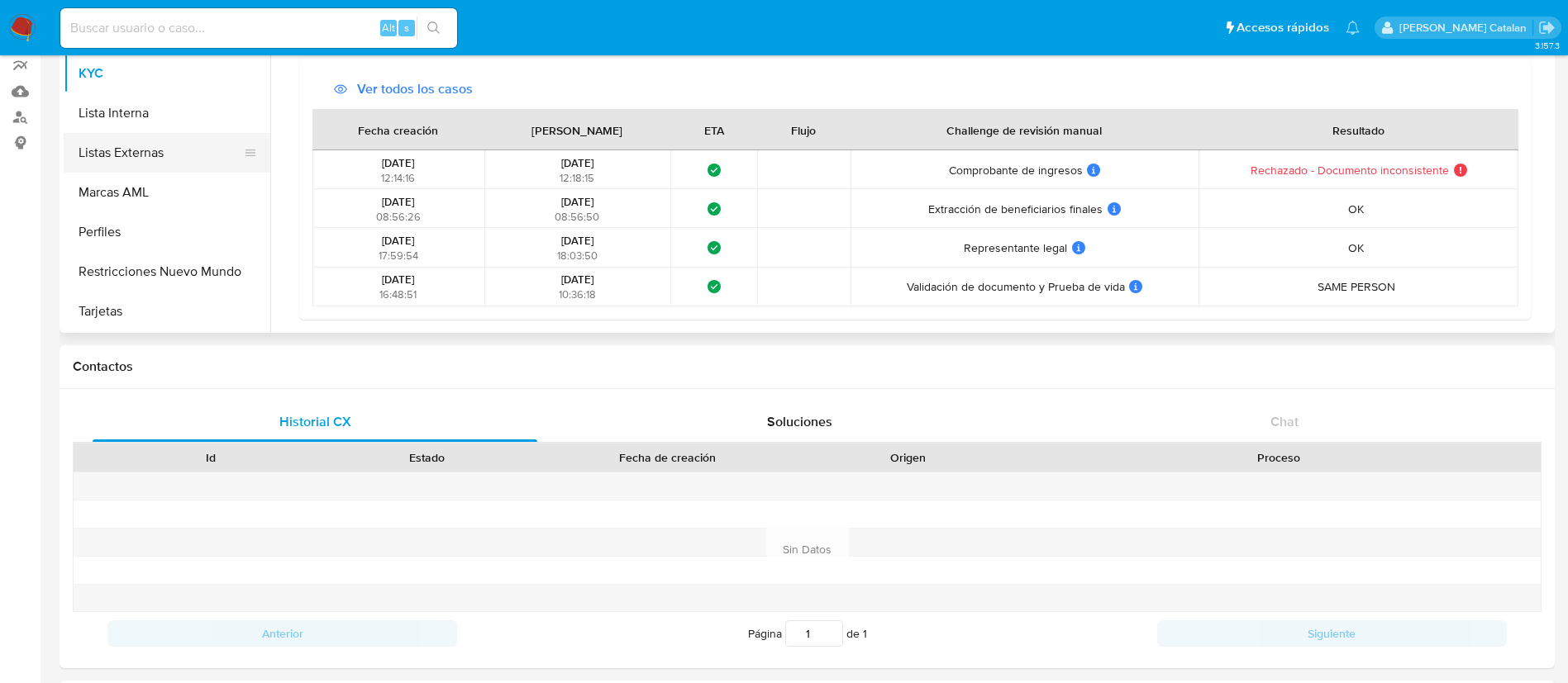
drag, startPoint x: 141, startPoint y: 290, endPoint x: 159, endPoint y: 168, distance: 123.3
click at [159, 168] on ul "Anticipos de dinero Archivos adjuntos CBT Cruces y Relaciones Créditos Cuentas …" at bounding box center [166, 144] width 207 height 372
click at [136, 301] on button "Tarjetas" at bounding box center [159, 311] width 193 height 40
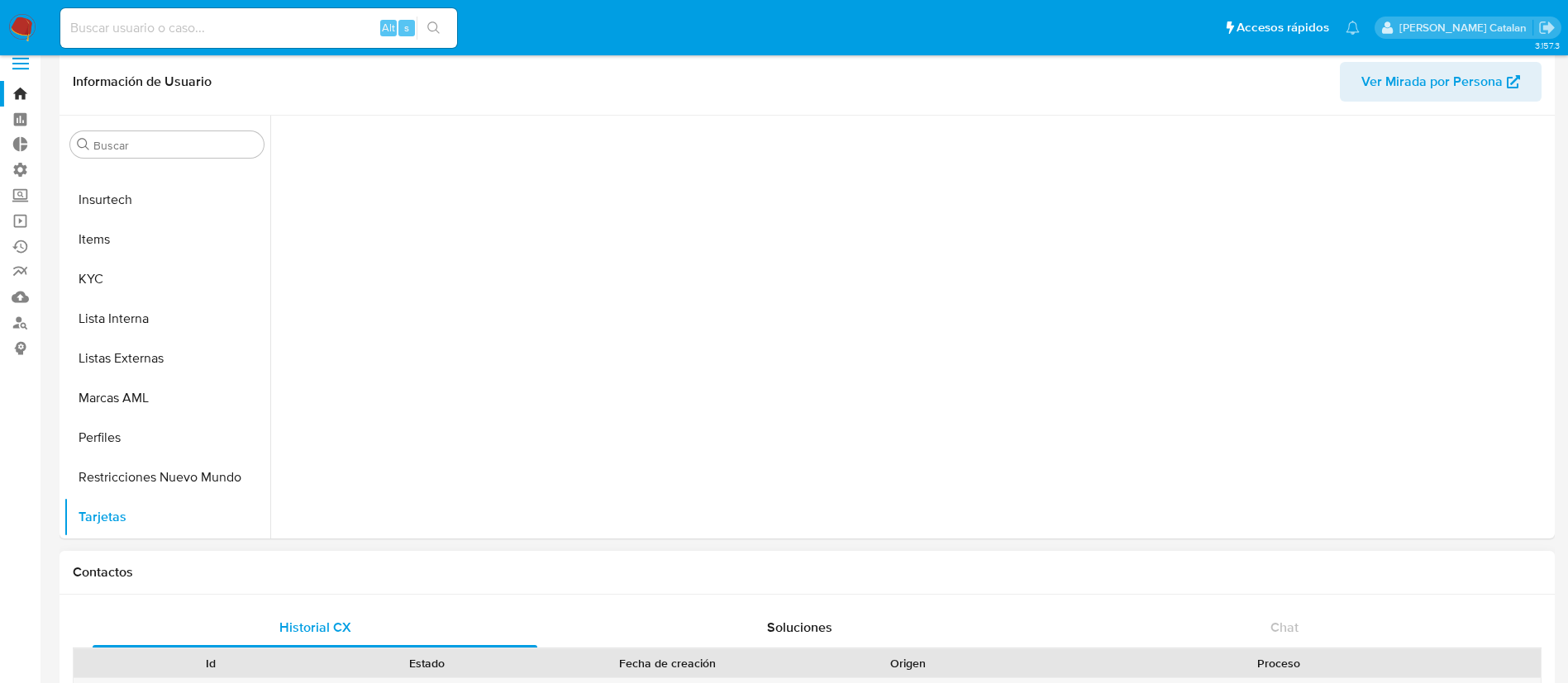
scroll to position [0, 0]
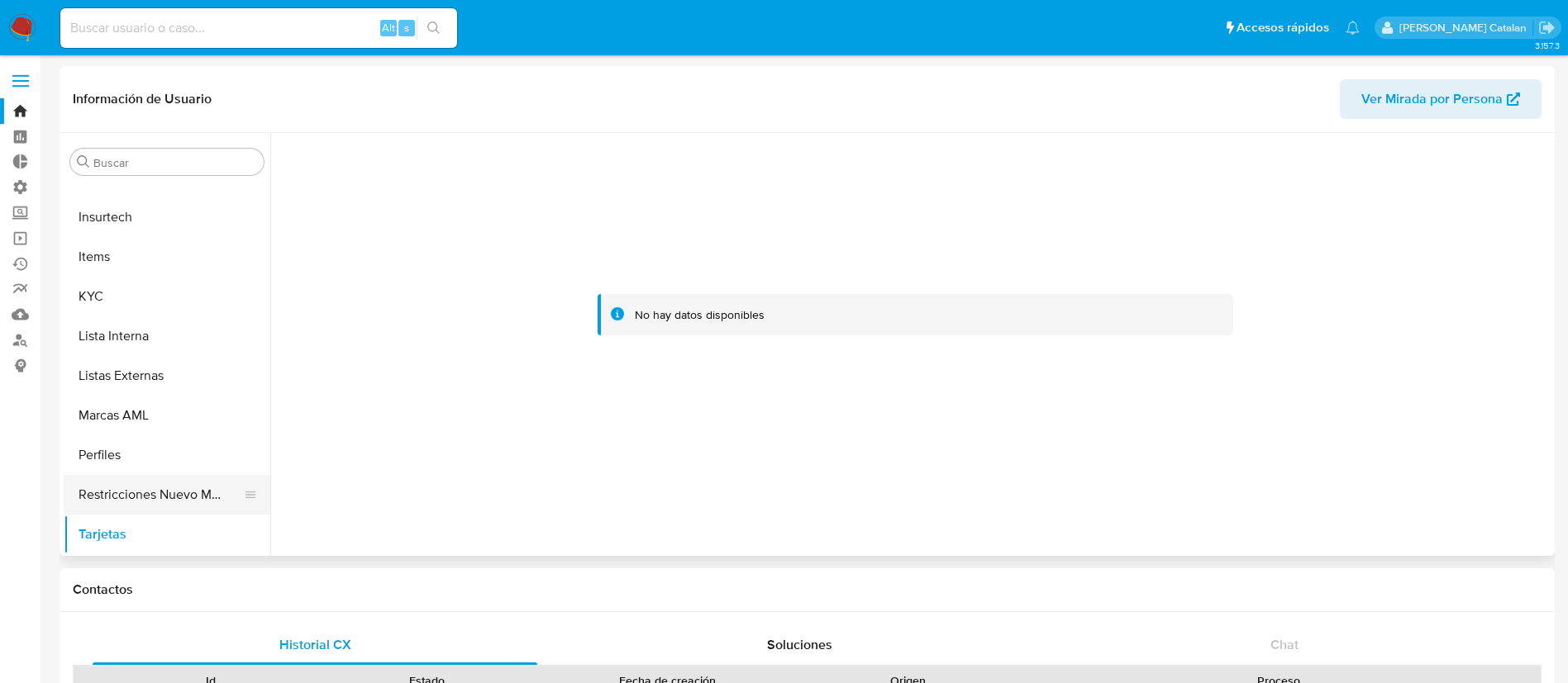
click at [90, 500] on button "Restricciones Nuevo Mundo" at bounding box center [159, 495] width 193 height 40
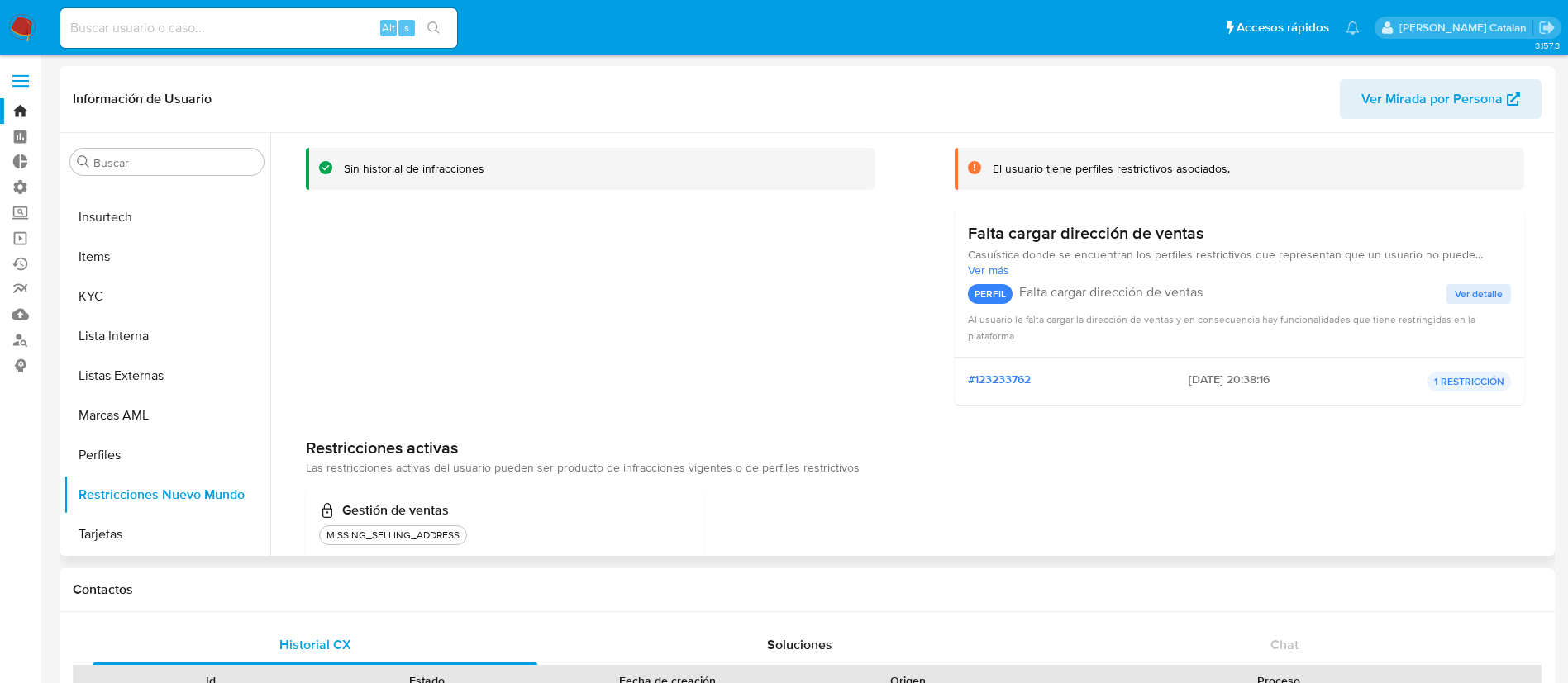
scroll to position [130, 0]
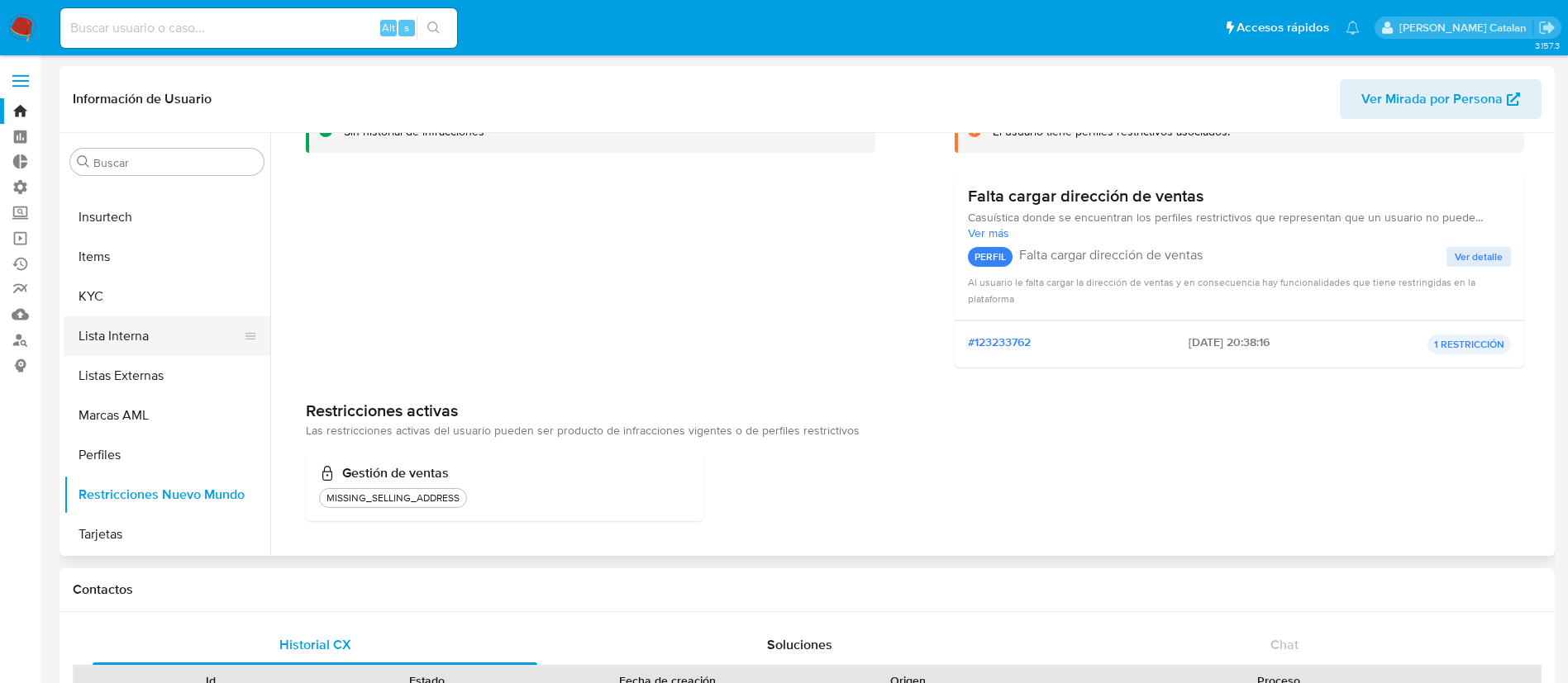
click at [257, 323] on button "Lista Interna" at bounding box center [159, 336] width 193 height 40
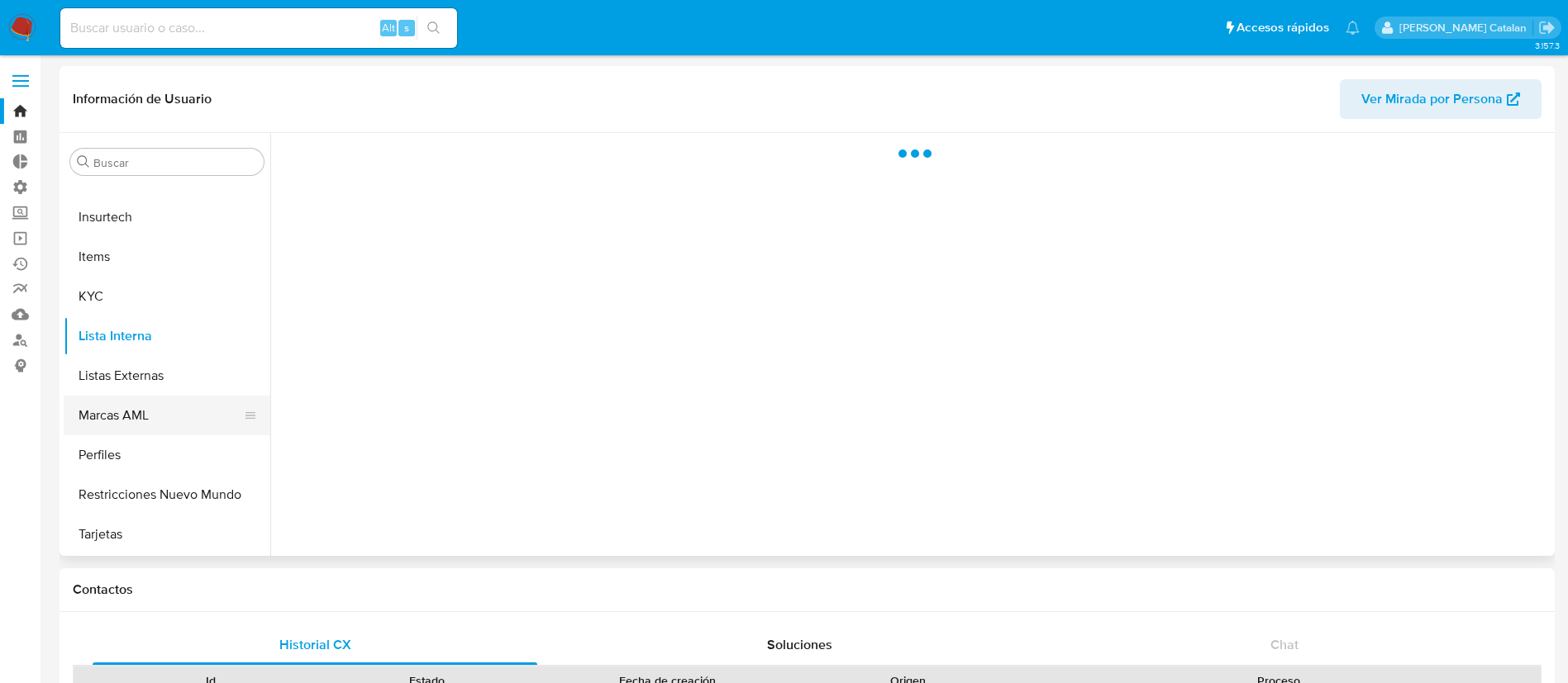
click at [110, 430] on button "Marcas AML" at bounding box center [159, 415] width 193 height 40
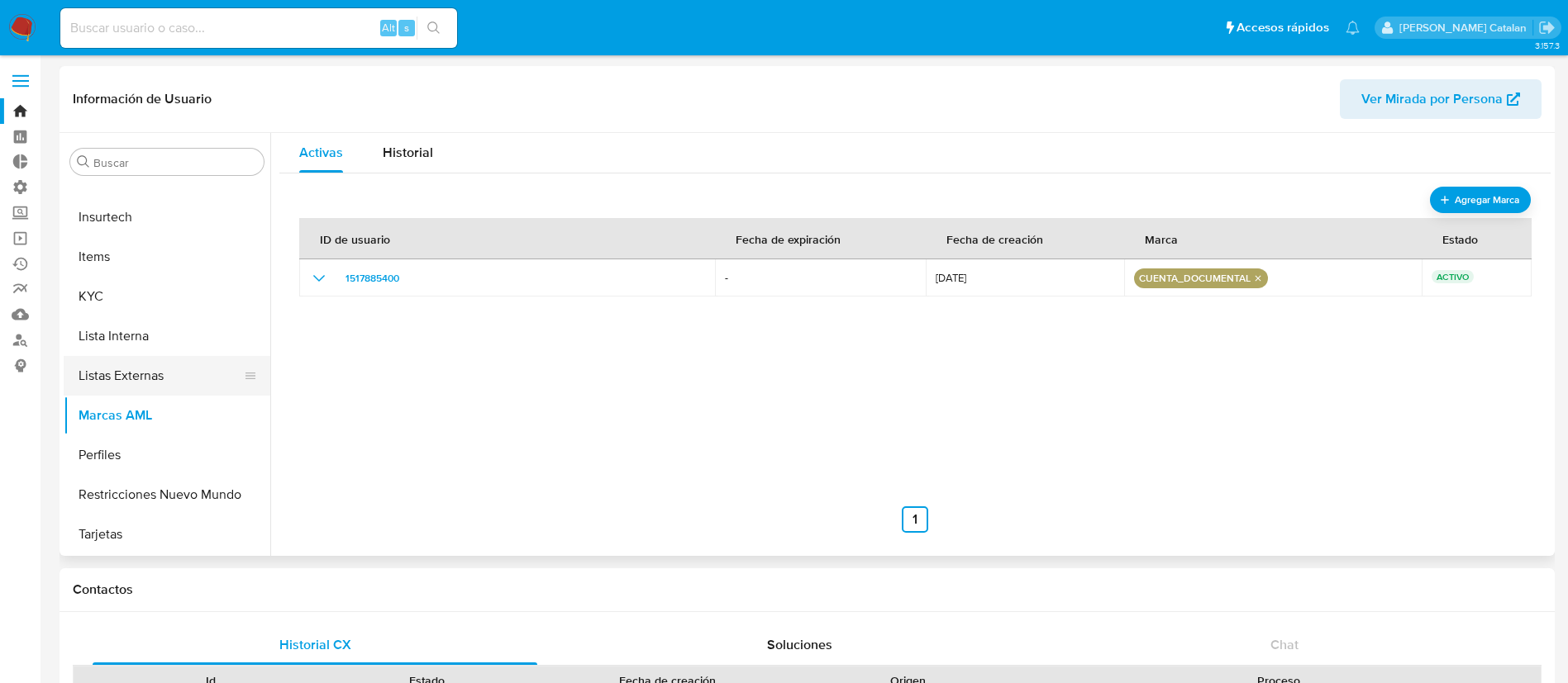
click at [71, 375] on button "Listas Externas" at bounding box center [159, 375] width 193 height 40
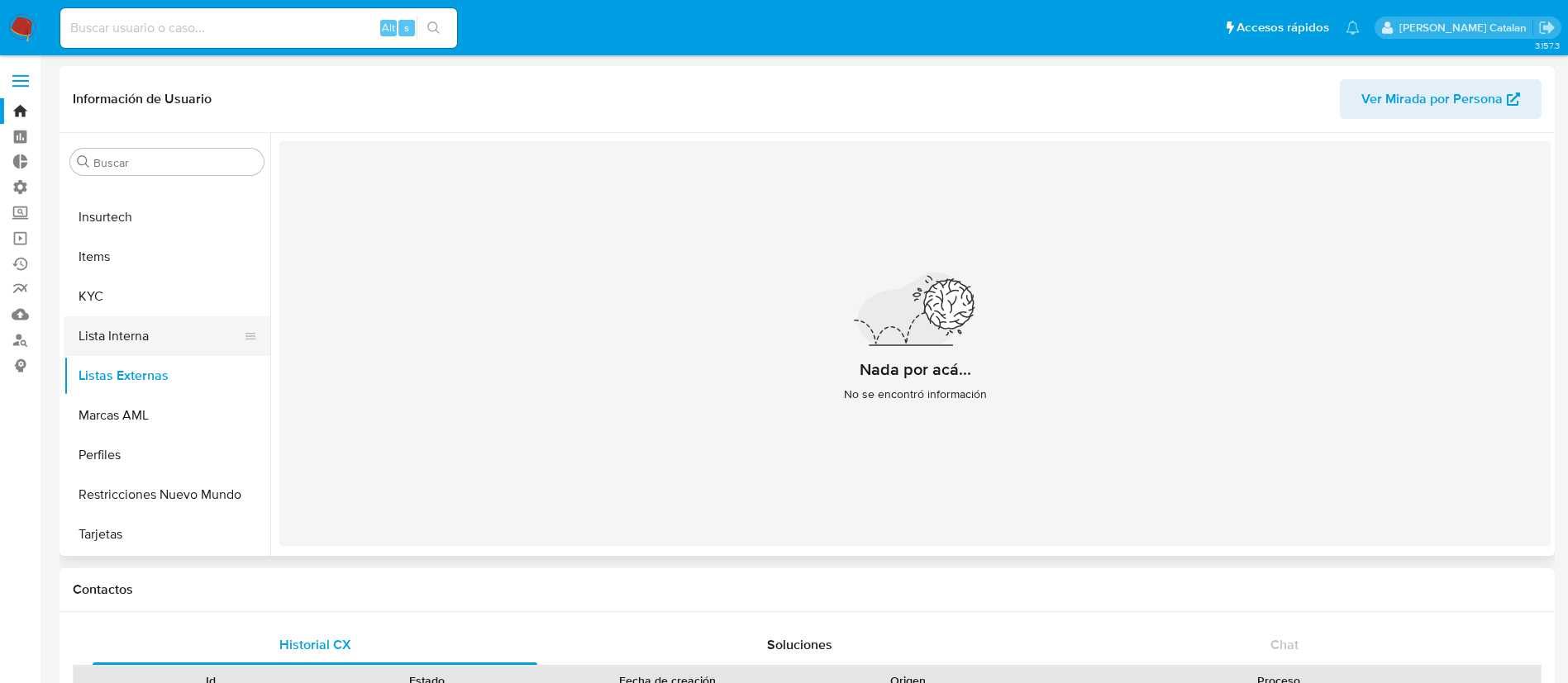
click at [117, 338] on button "Lista Interna" at bounding box center [159, 336] width 193 height 40
click at [294, 316] on div "Nada por acá... No se encontró información" at bounding box center [911, 335] width 1265 height 389
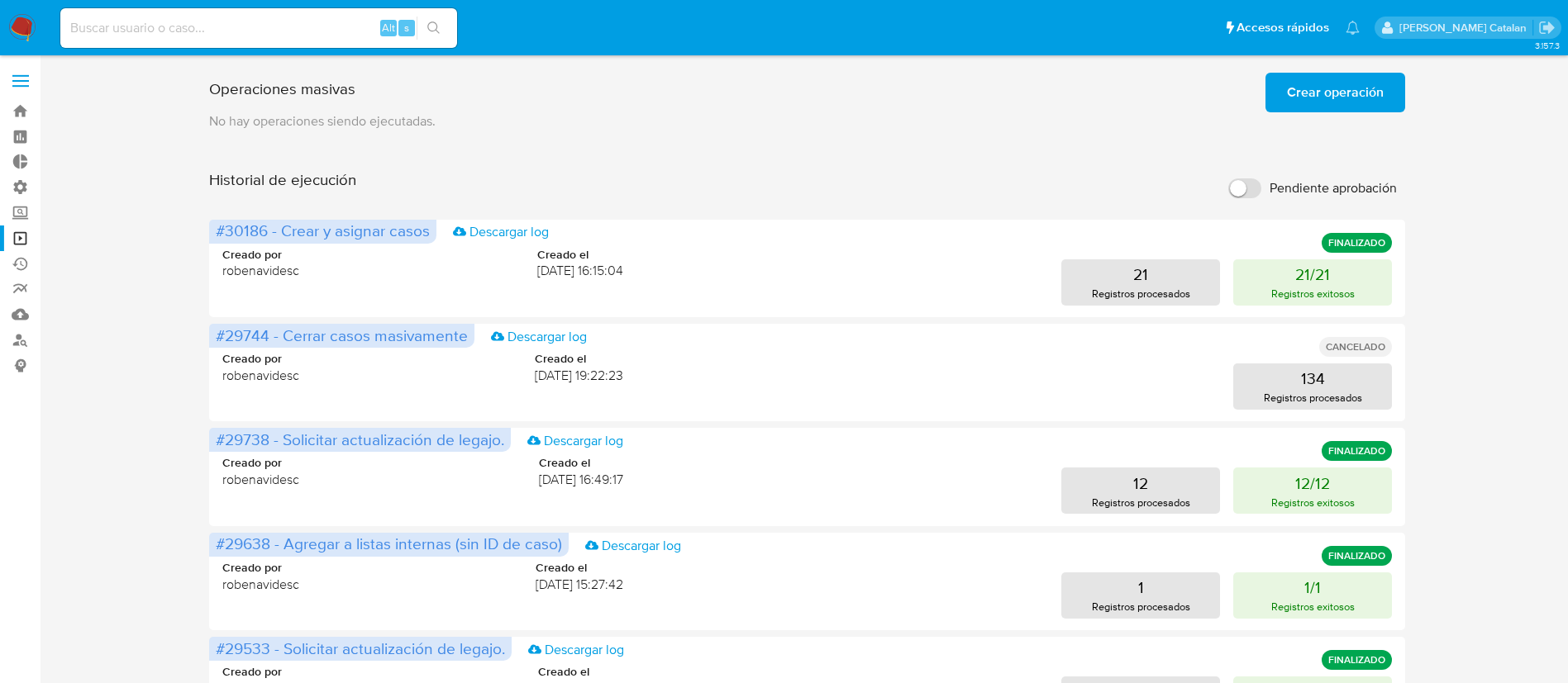
click at [1345, 101] on span "Crear operación" at bounding box center [1335, 92] width 96 height 36
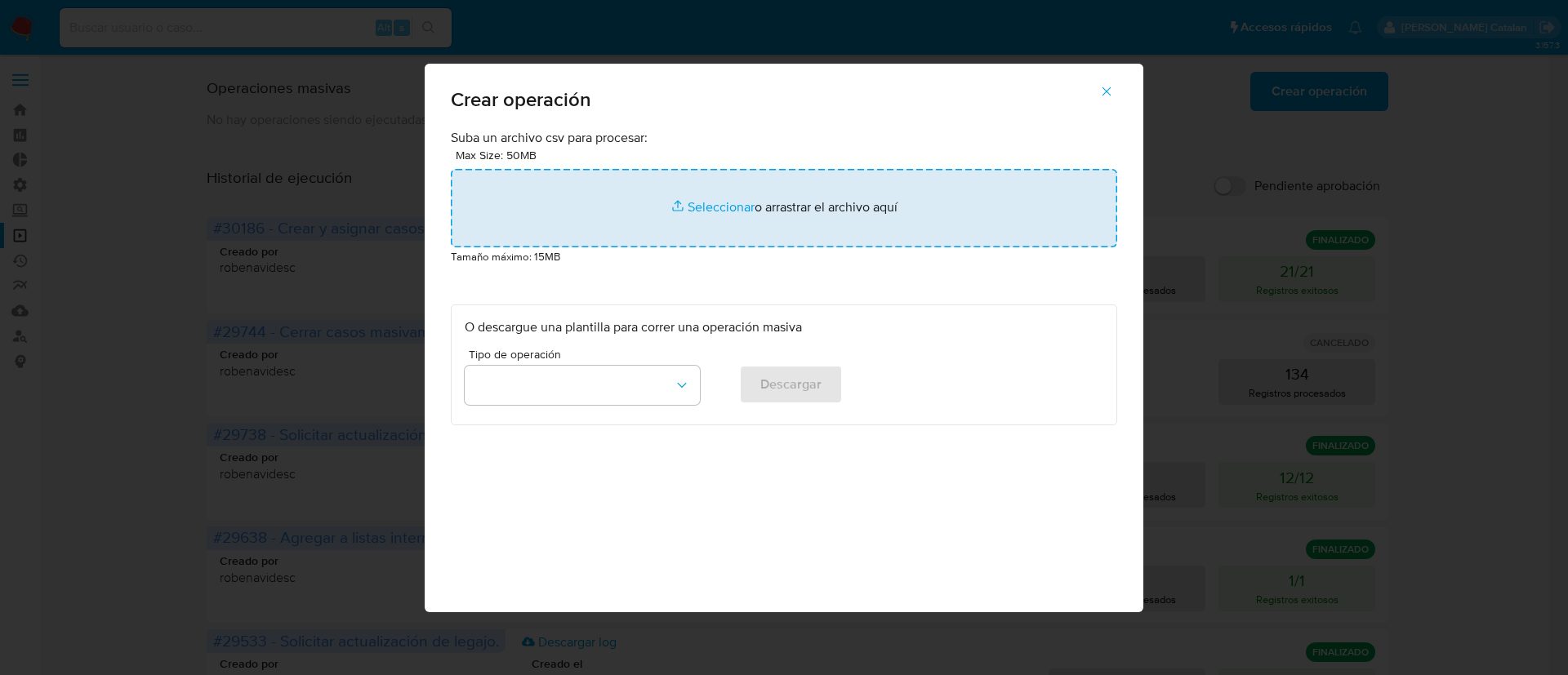
click at [727, 203] on input "file" at bounding box center [784, 208] width 667 height 79
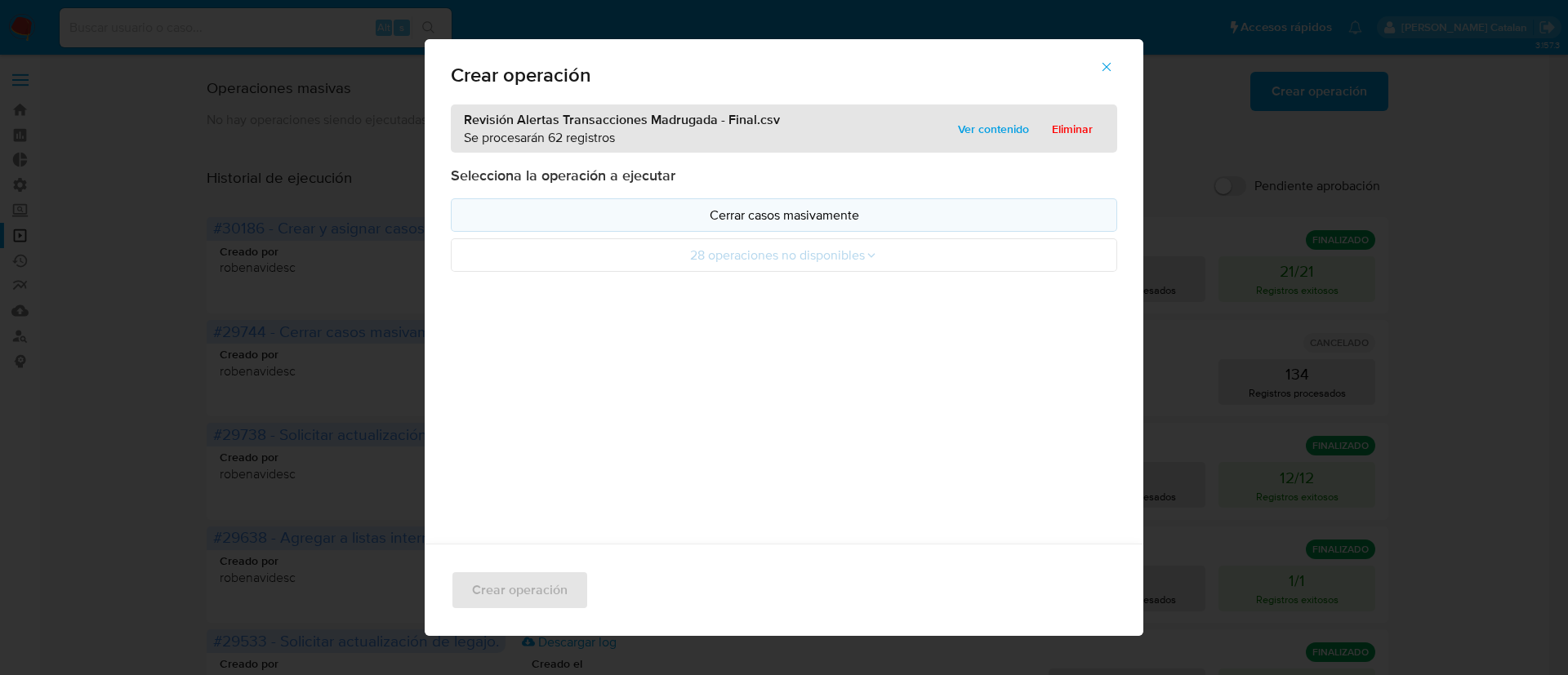
click at [841, 225] on button "Cerrar casos masivamente" at bounding box center [784, 215] width 667 height 34
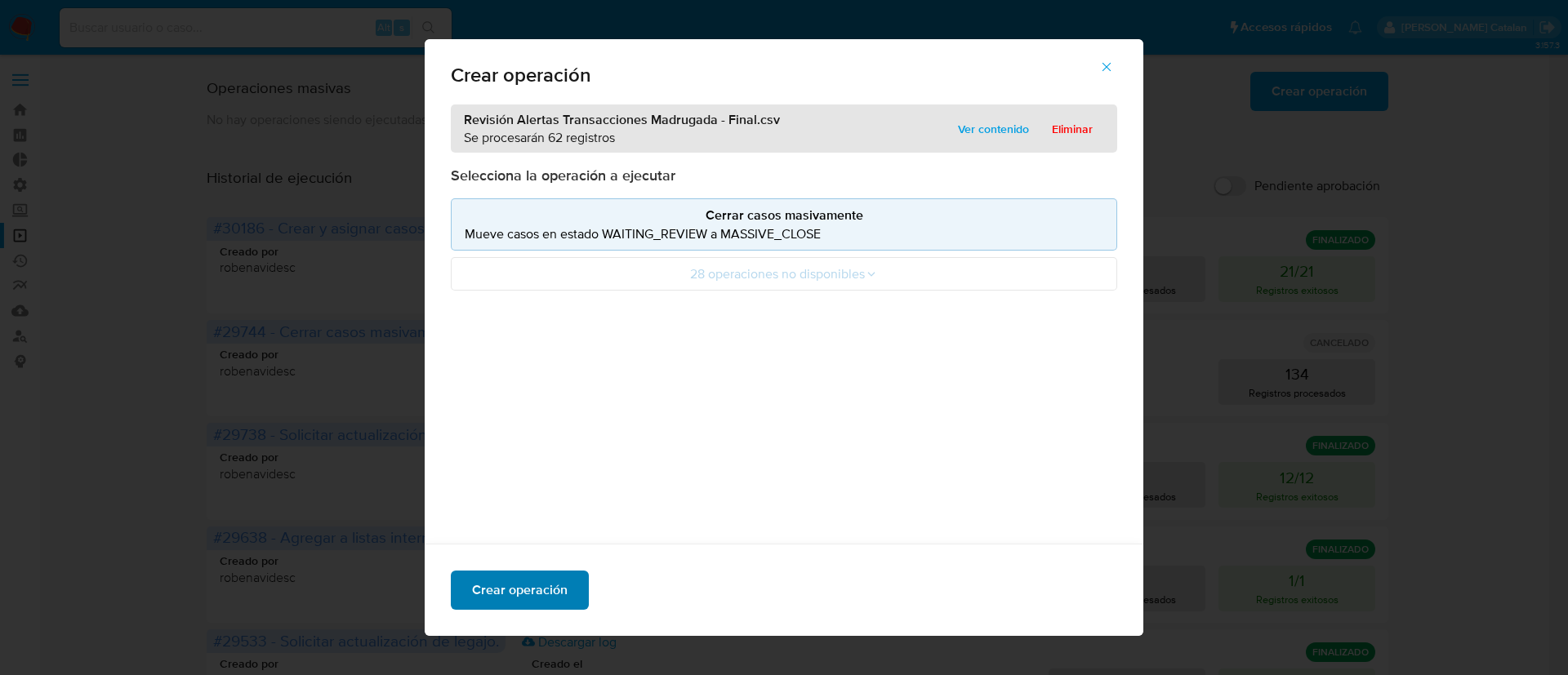
click at [541, 583] on span "Crear operación" at bounding box center [519, 590] width 95 height 36
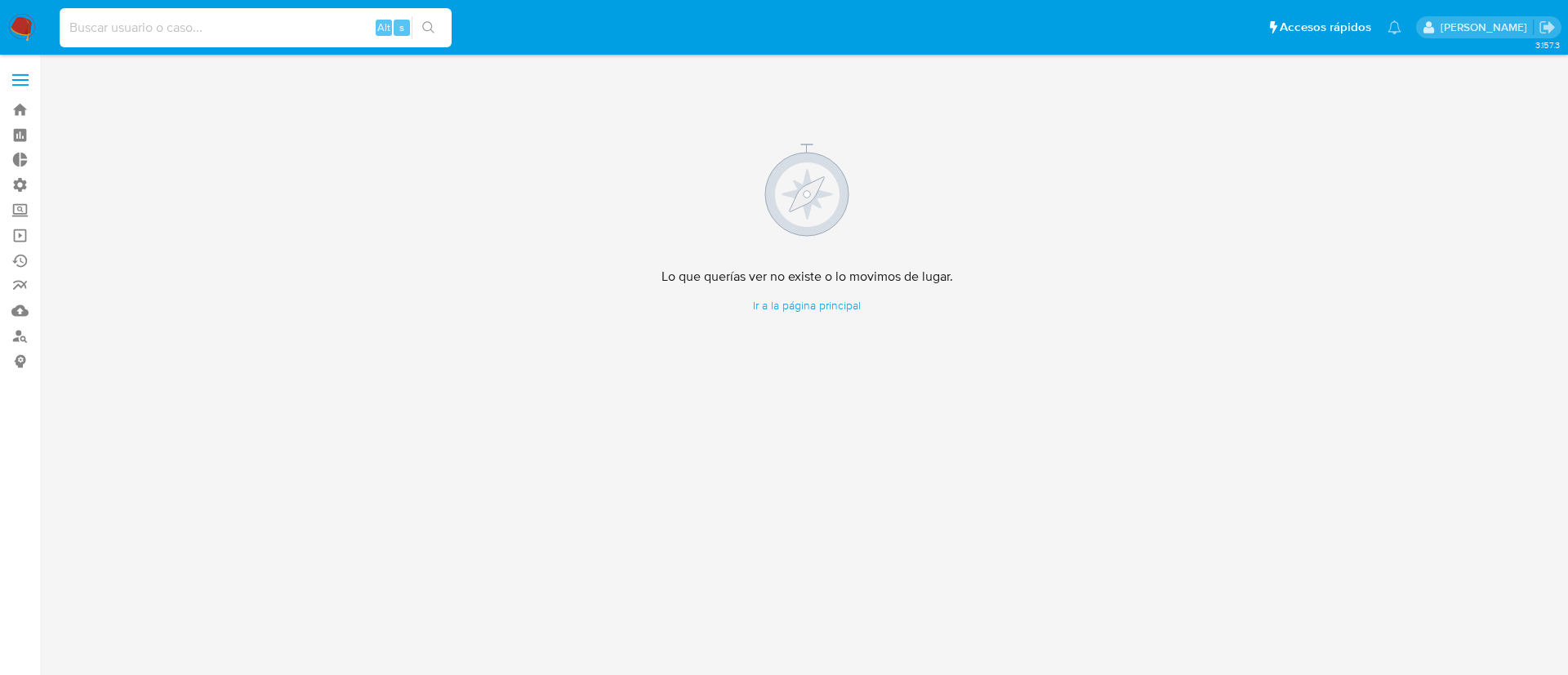
click at [282, 28] on input at bounding box center [256, 28] width 392 height 21
paste input "3PceeRlVID8fE7C23Nx8mwnt"
type input "3PceeRlVID8fE7C23Nx8mwnt"
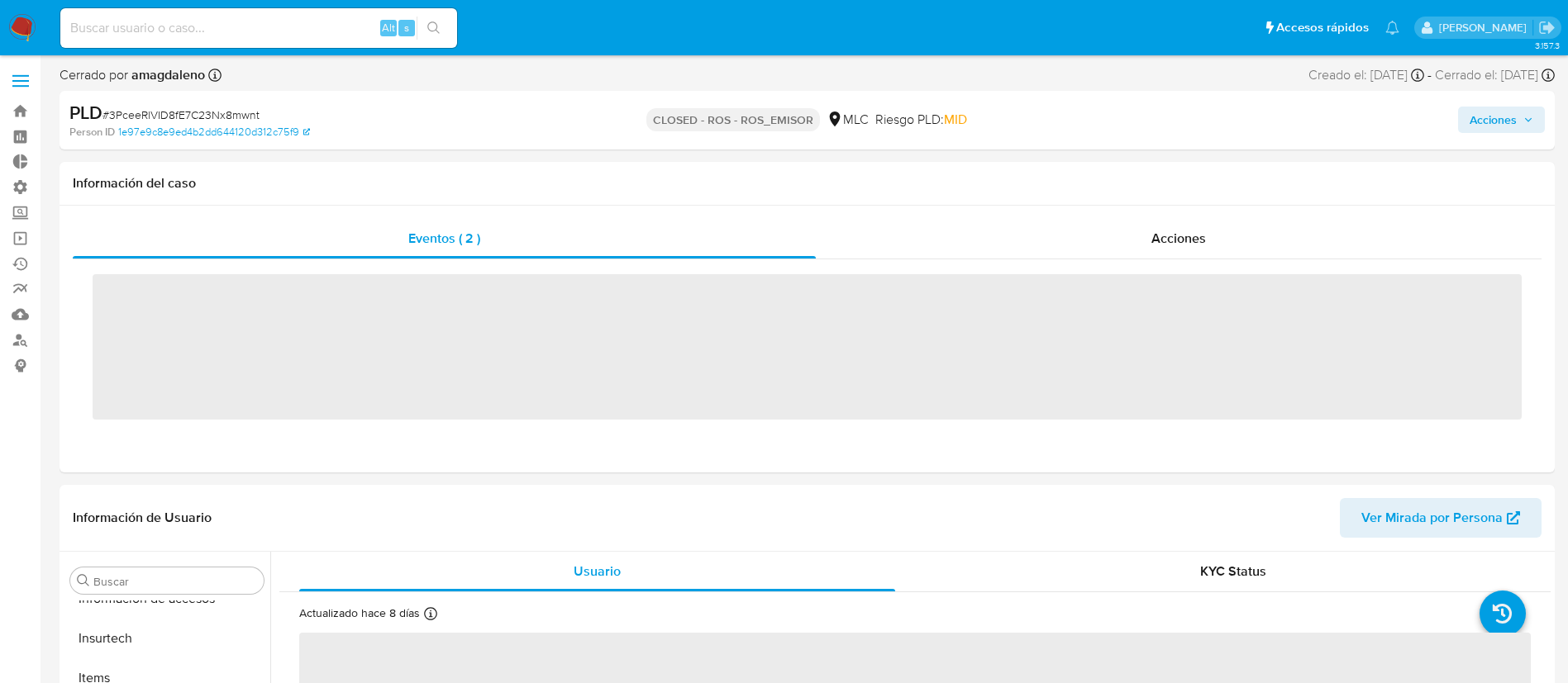
scroll to position [698, 0]
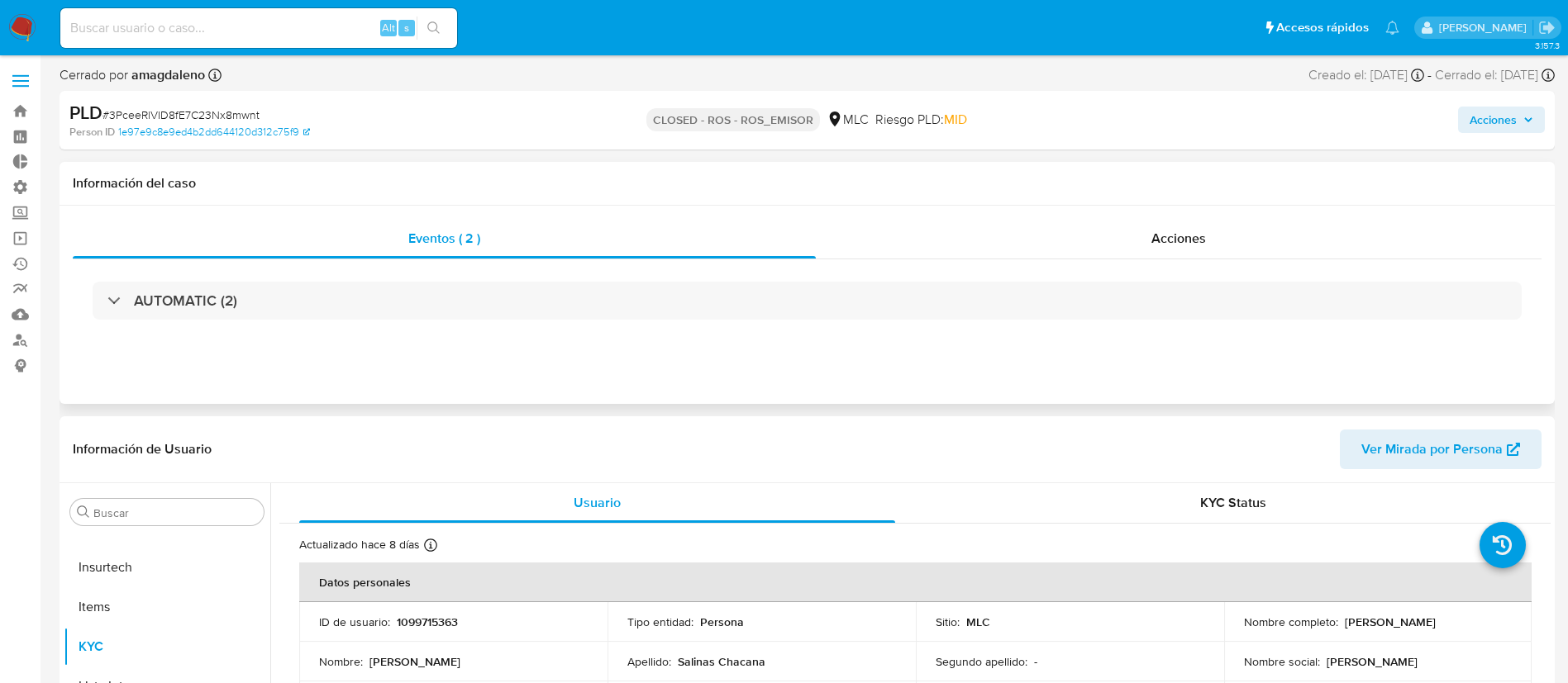
select select "10"
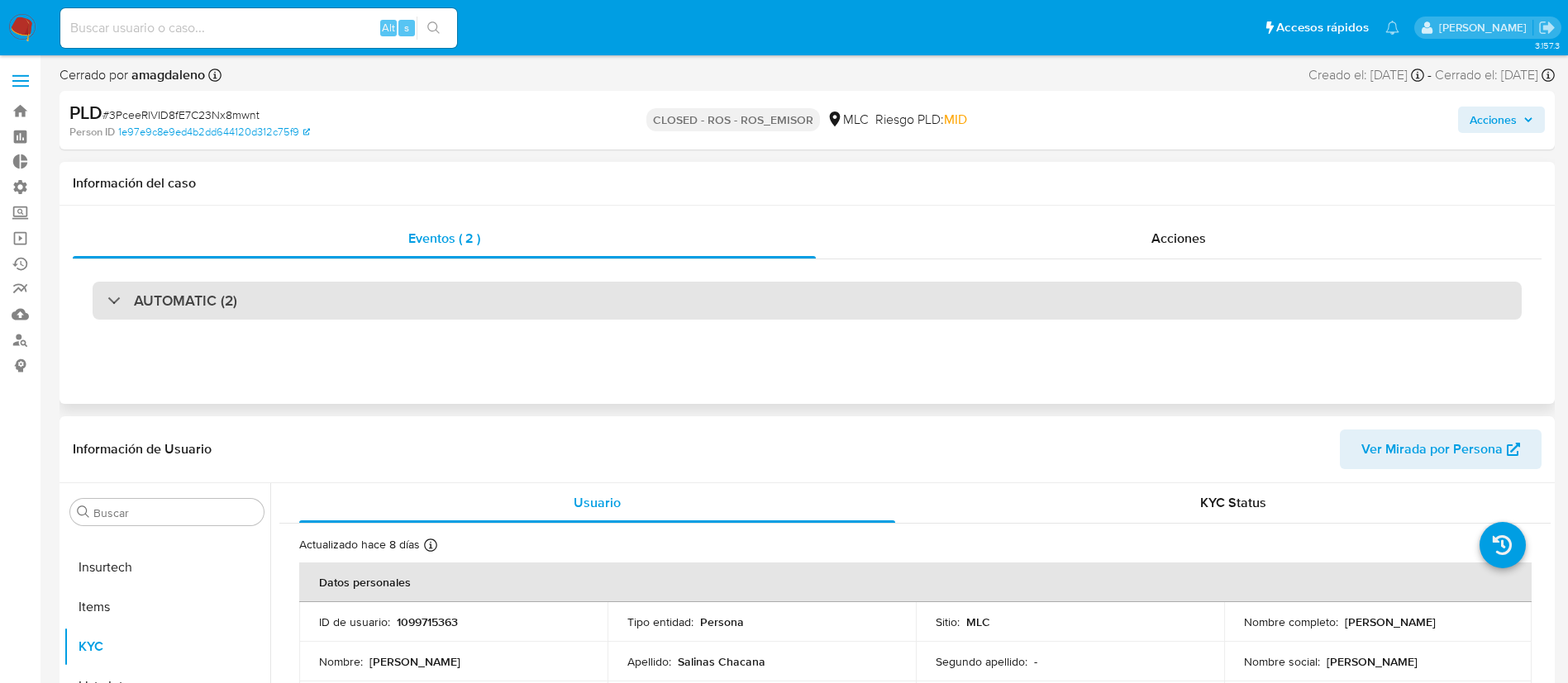
click at [765, 290] on div "AUTOMATIC (2)" at bounding box center [807, 300] width 1429 height 38
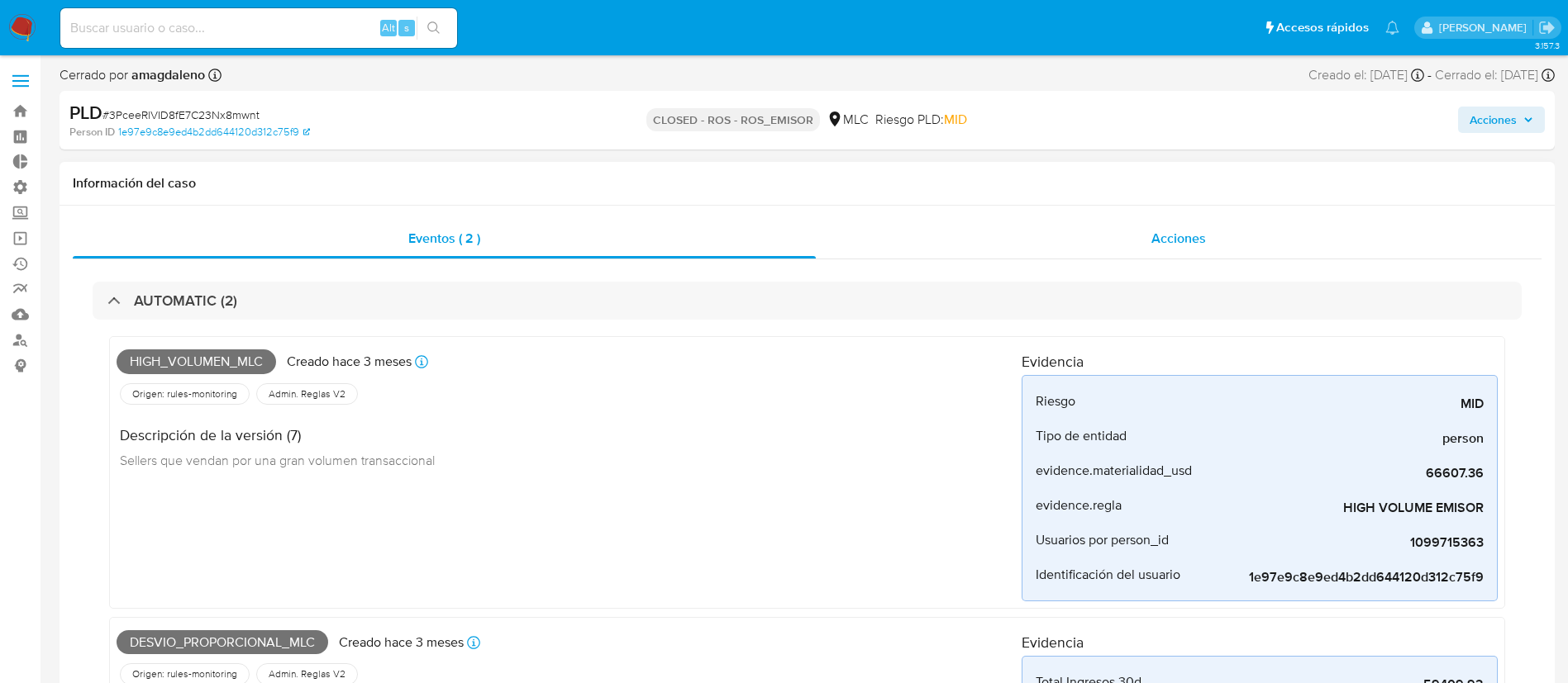
click at [1188, 240] on span "Acciones" at bounding box center [1178, 238] width 54 height 19
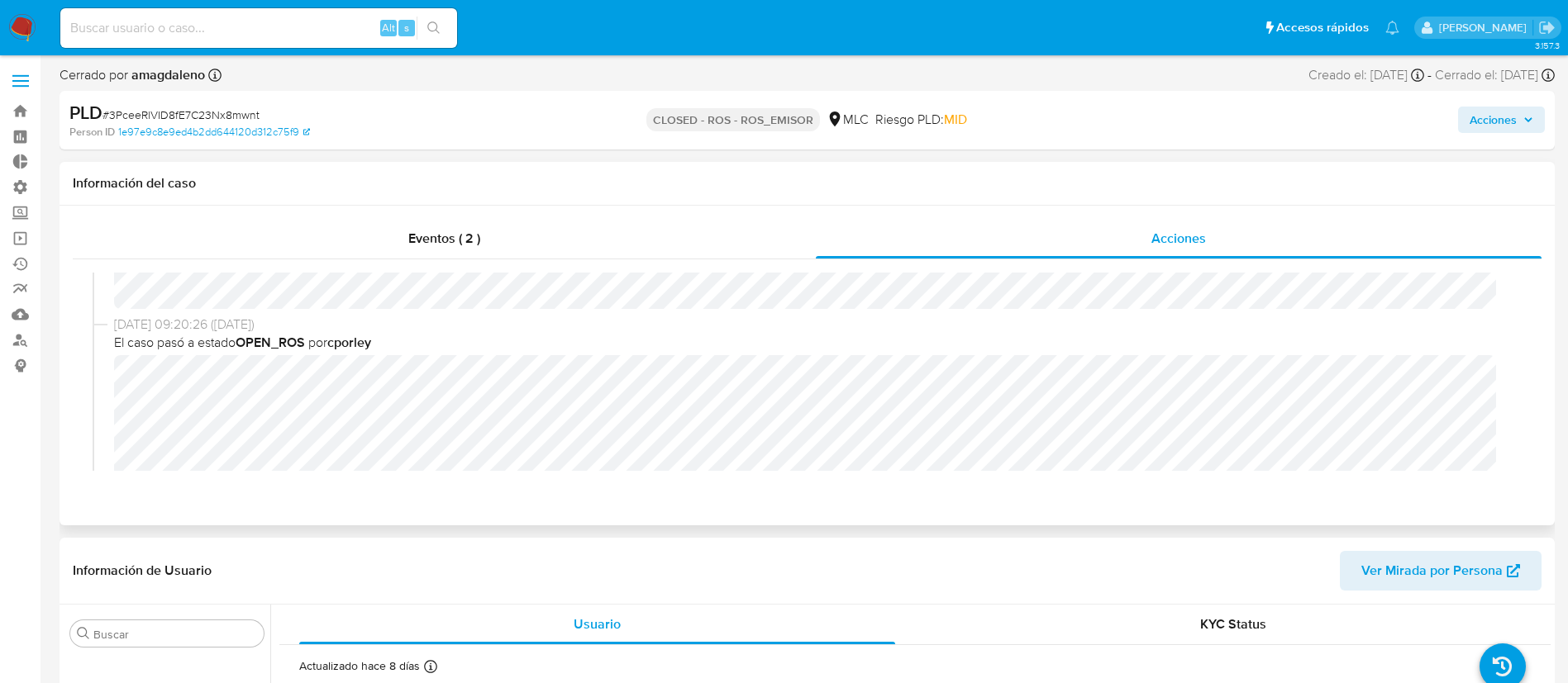
scroll to position [13, 0]
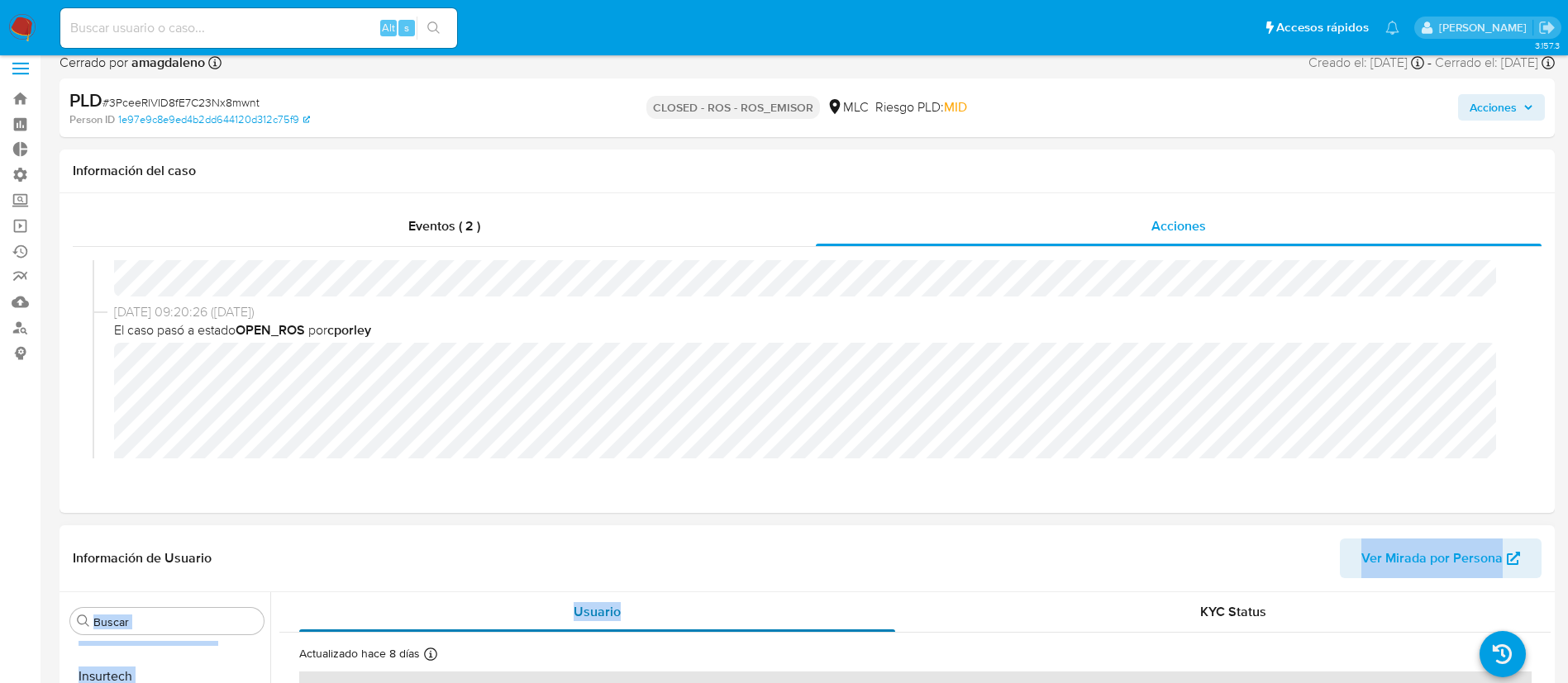
drag, startPoint x: 796, startPoint y: 514, endPoint x: 881, endPoint y: 626, distance: 140.6
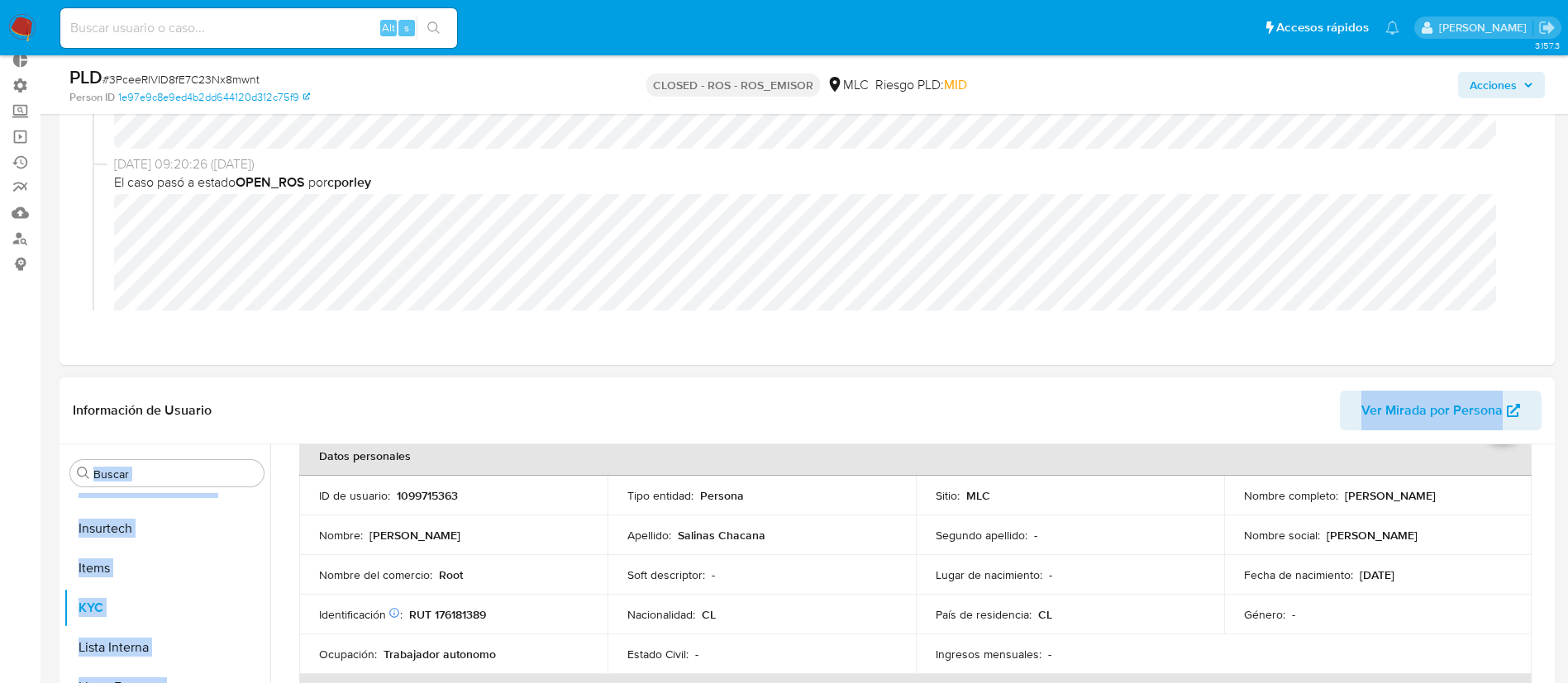
scroll to position [93, 0]
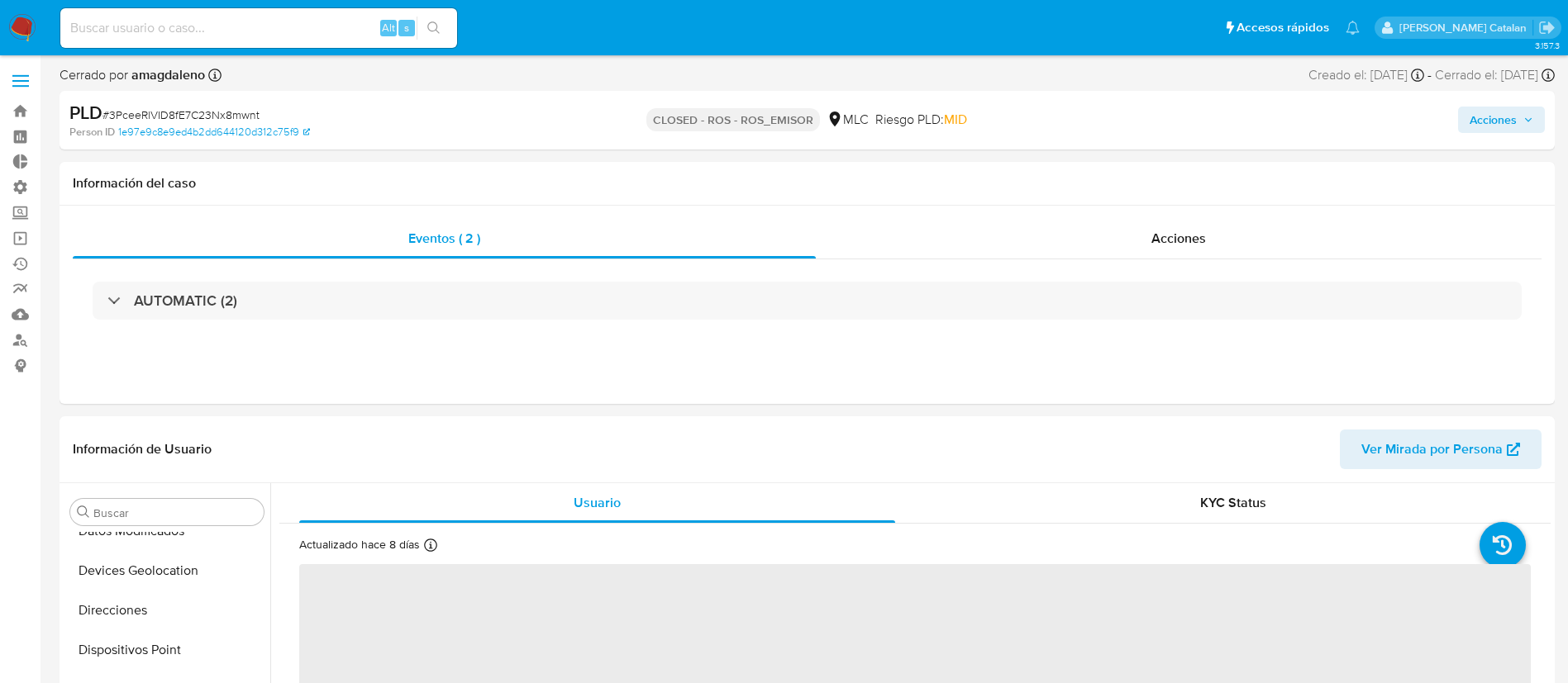
scroll to position [698, 0]
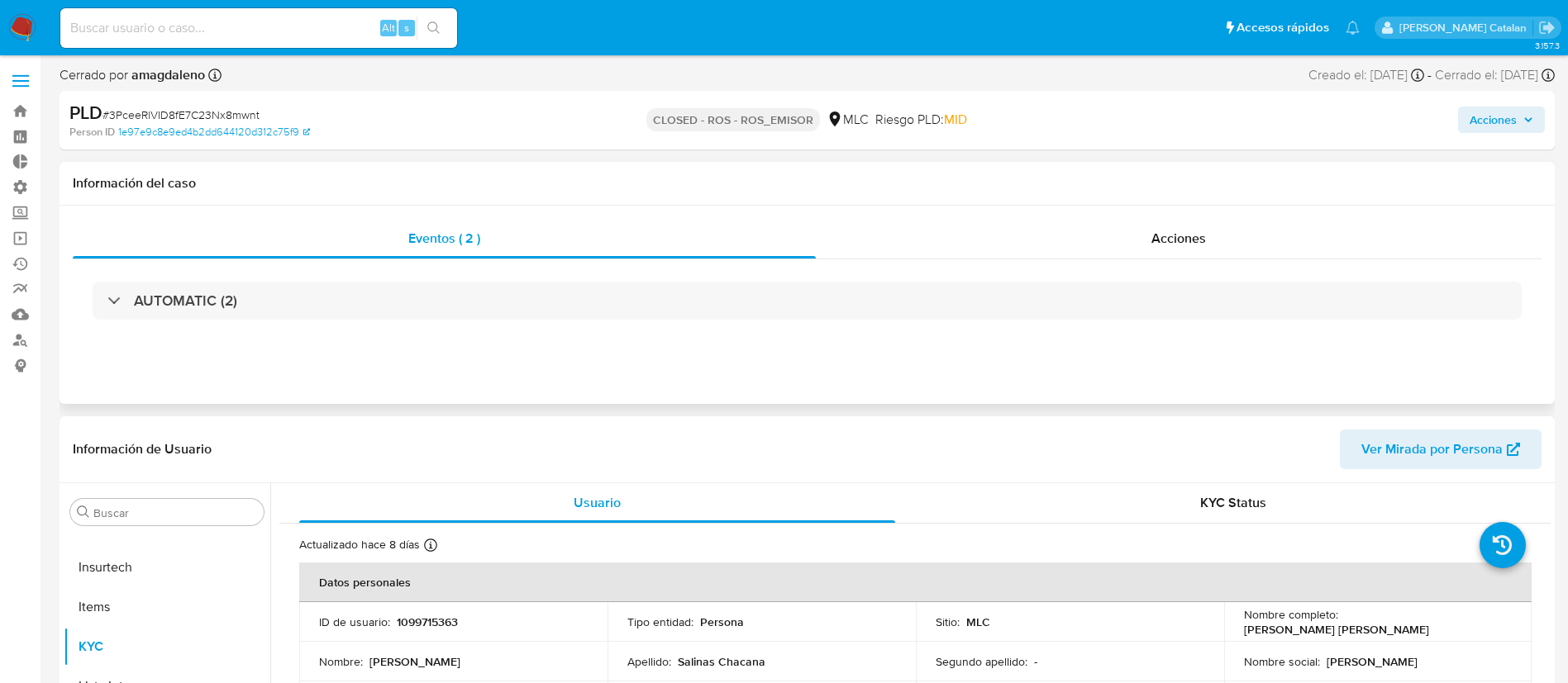
select select "10"
click at [136, 554] on button "Historial Casos" at bounding box center [159, 540] width 193 height 40
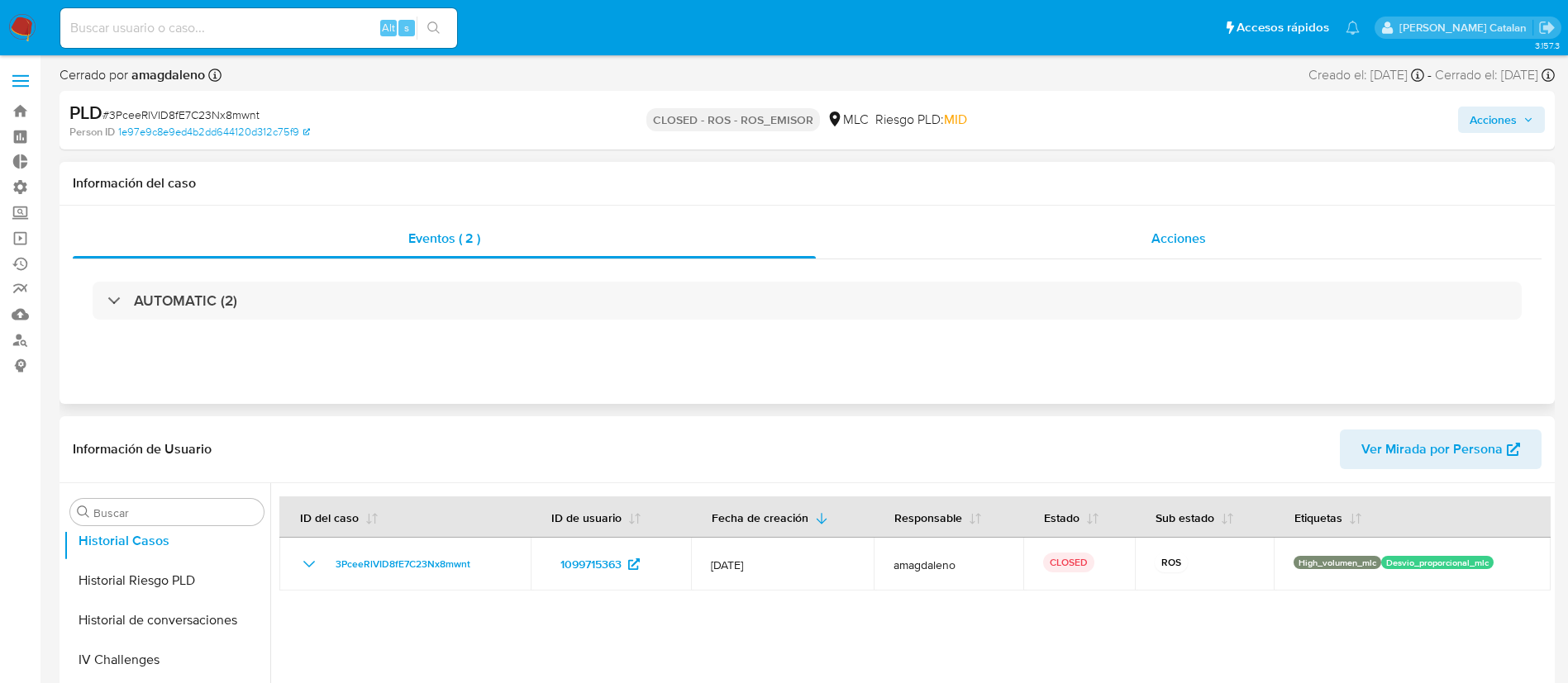
click at [1078, 243] on div "Acciones" at bounding box center [1178, 238] width 725 height 40
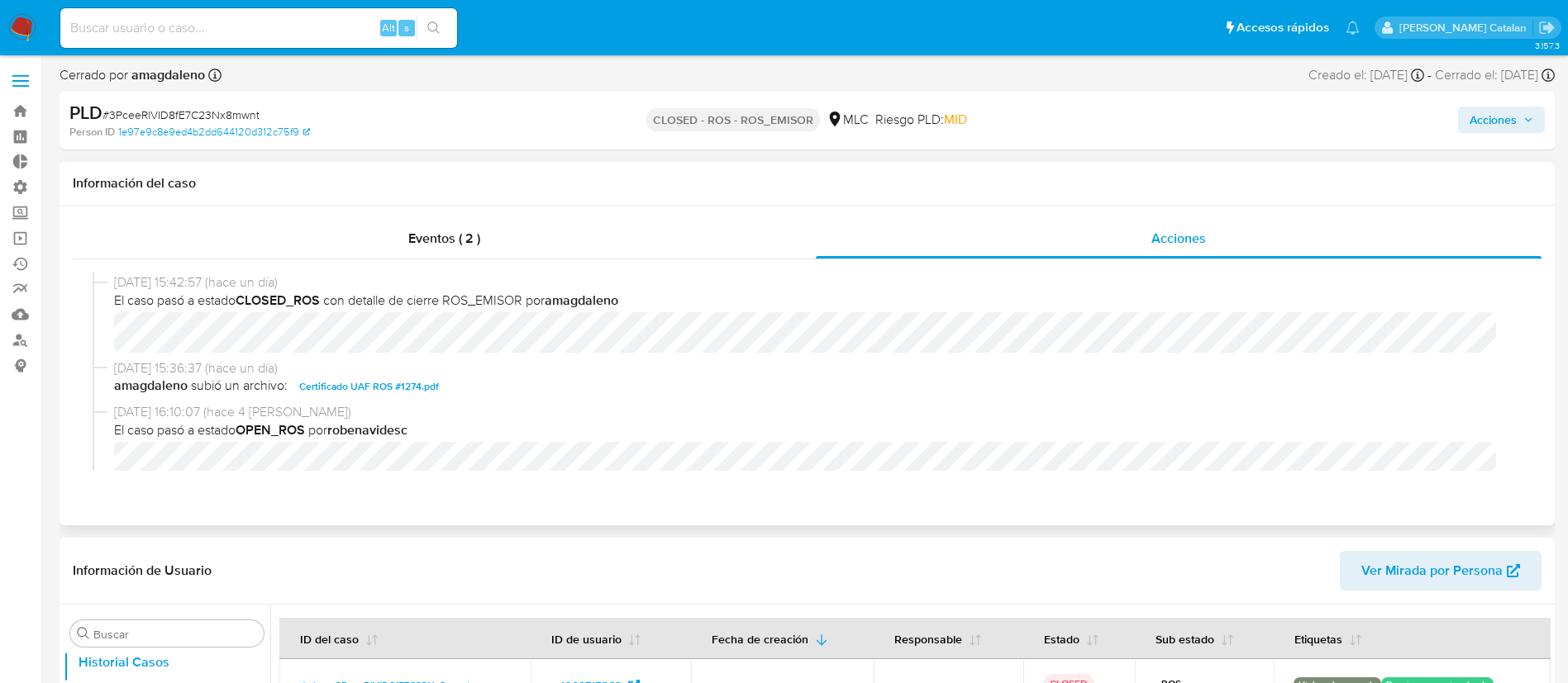
scroll to position [49, 0]
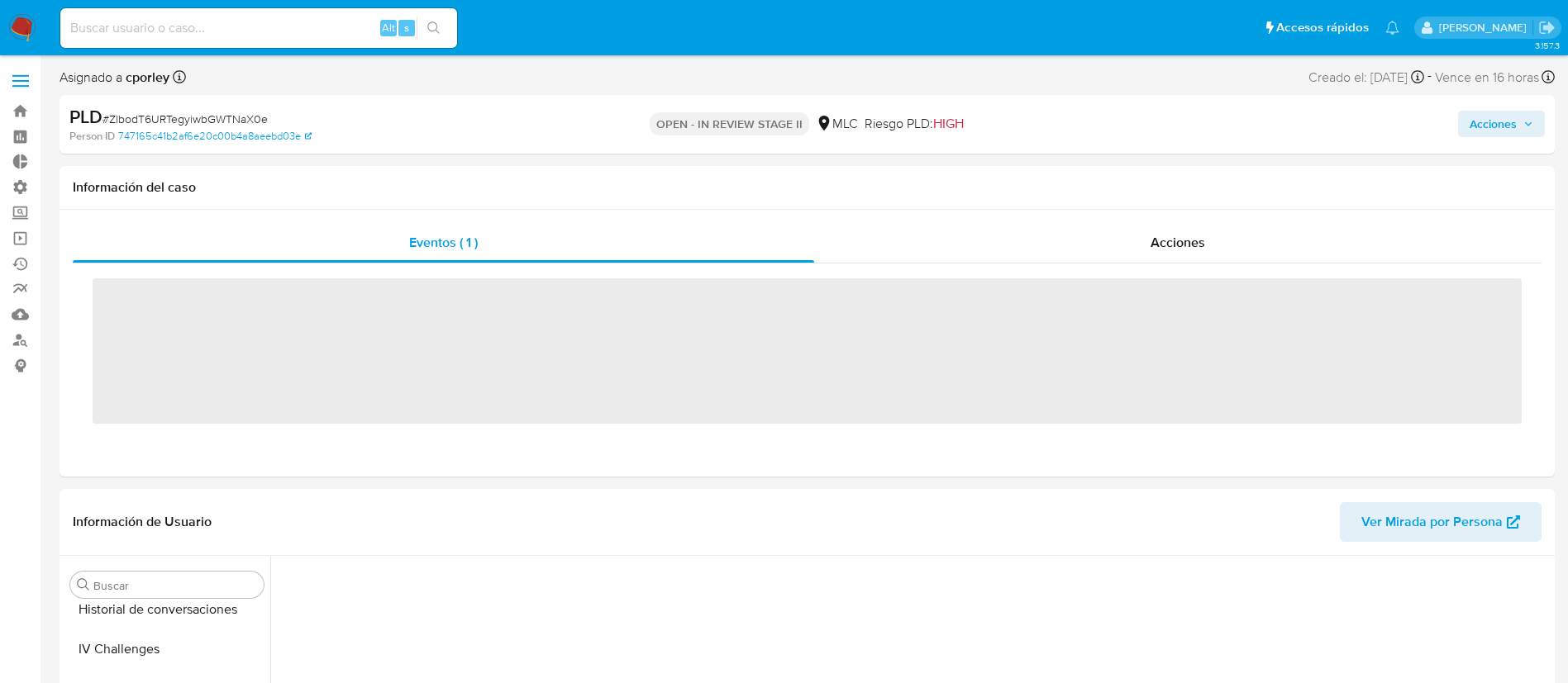
scroll to position [698, 0]
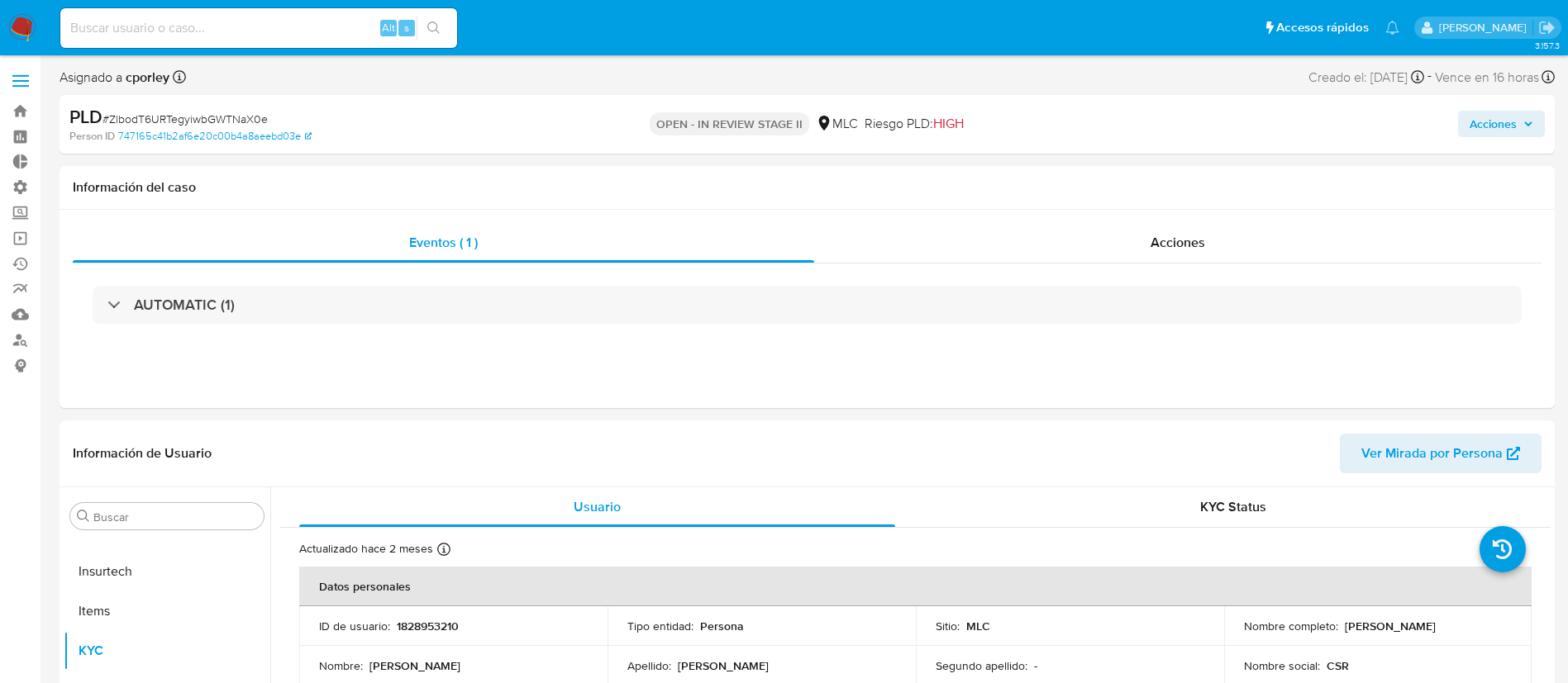
select select "10"
click at [1122, 267] on div "AUTOMATIC (1)" at bounding box center [807, 304] width 1469 height 83
click at [1144, 255] on div "Acciones" at bounding box center [1177, 243] width 727 height 40
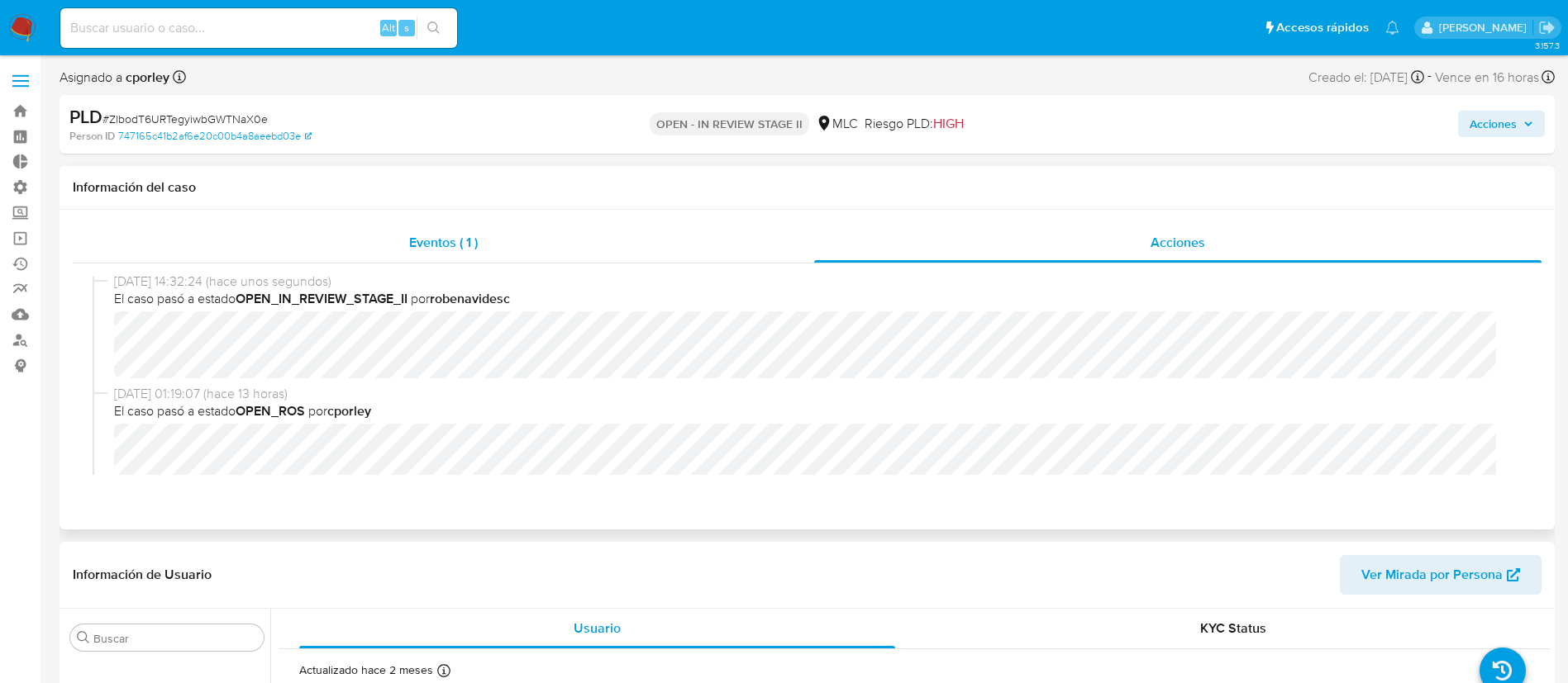
scroll to position [0, 0]
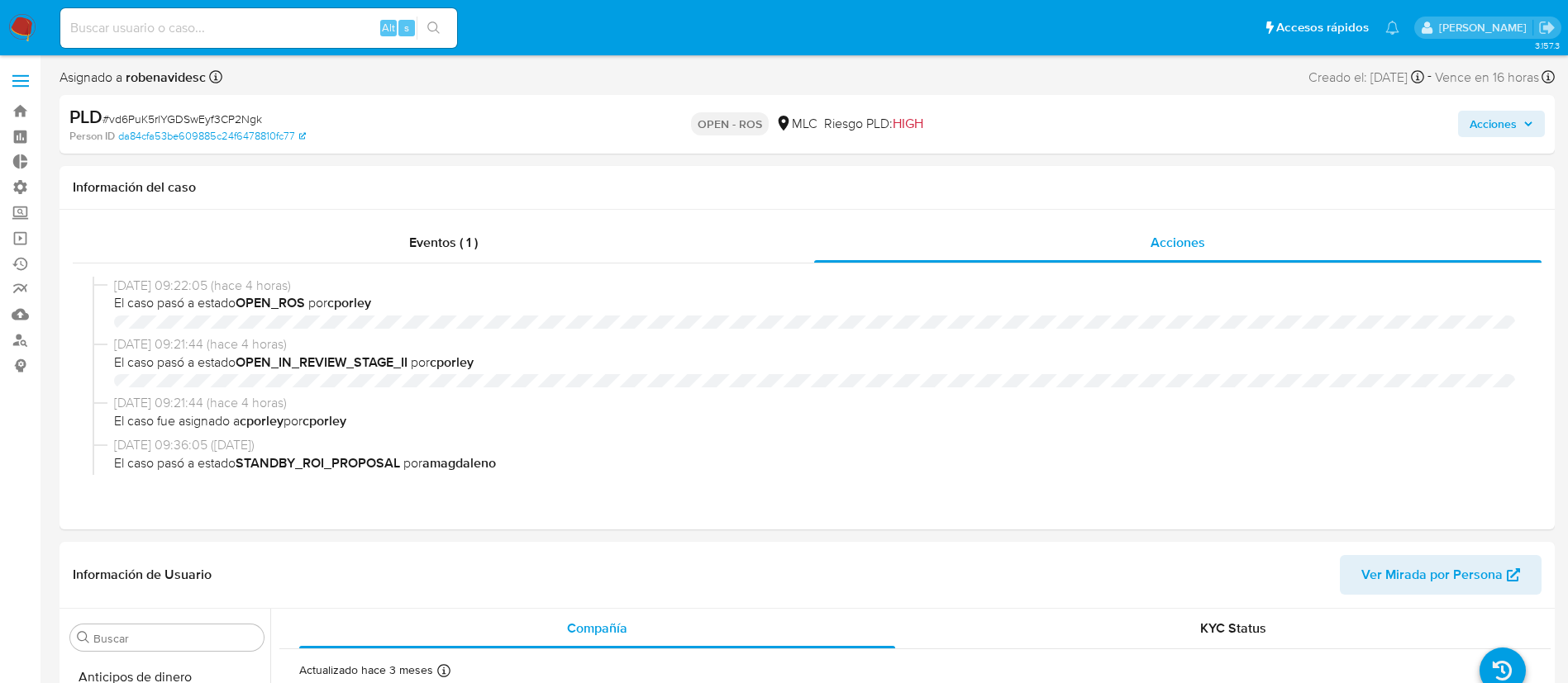
select select "10"
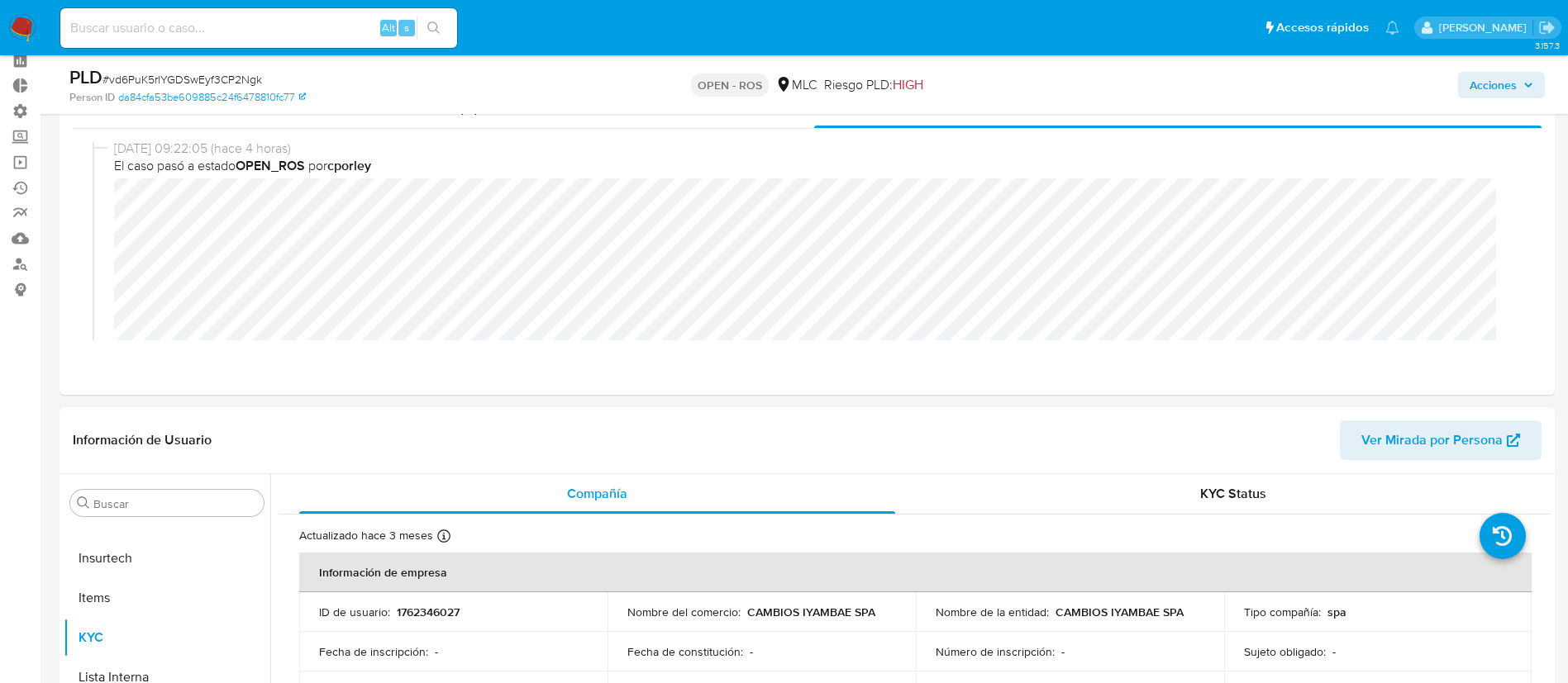
scroll to position [77, 0]
drag, startPoint x: 460, startPoint y: 611, endPoint x: 394, endPoint y: 608, distance: 66.1
click at [394, 608] on div "ID de usuario : 1762346027" at bounding box center [453, 610] width 268 height 15
copy div "1762346027"
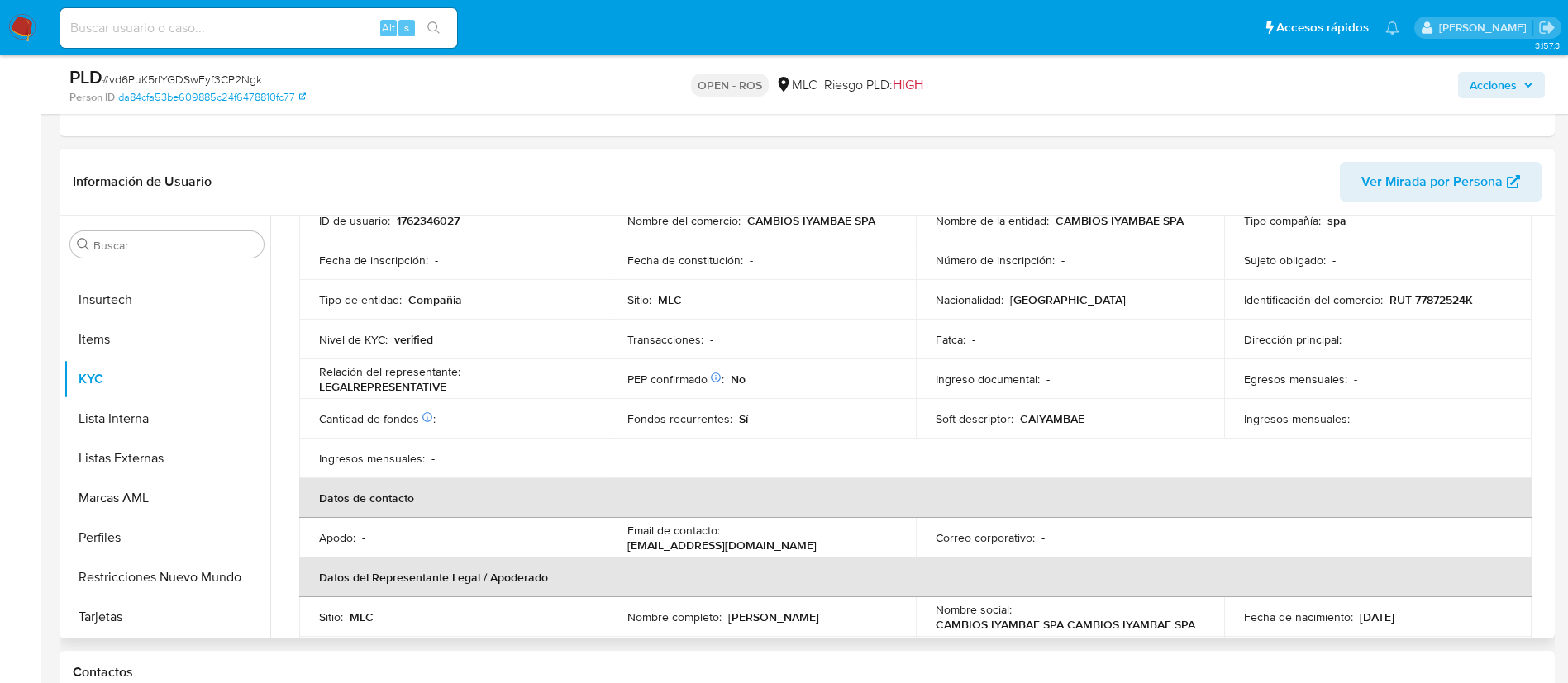
scroll to position [134, 0]
click at [450, 421] on div "Cantidad de fondos Solicitado: [DATE] Aumento de ventas : -" at bounding box center [453, 417] width 268 height 15
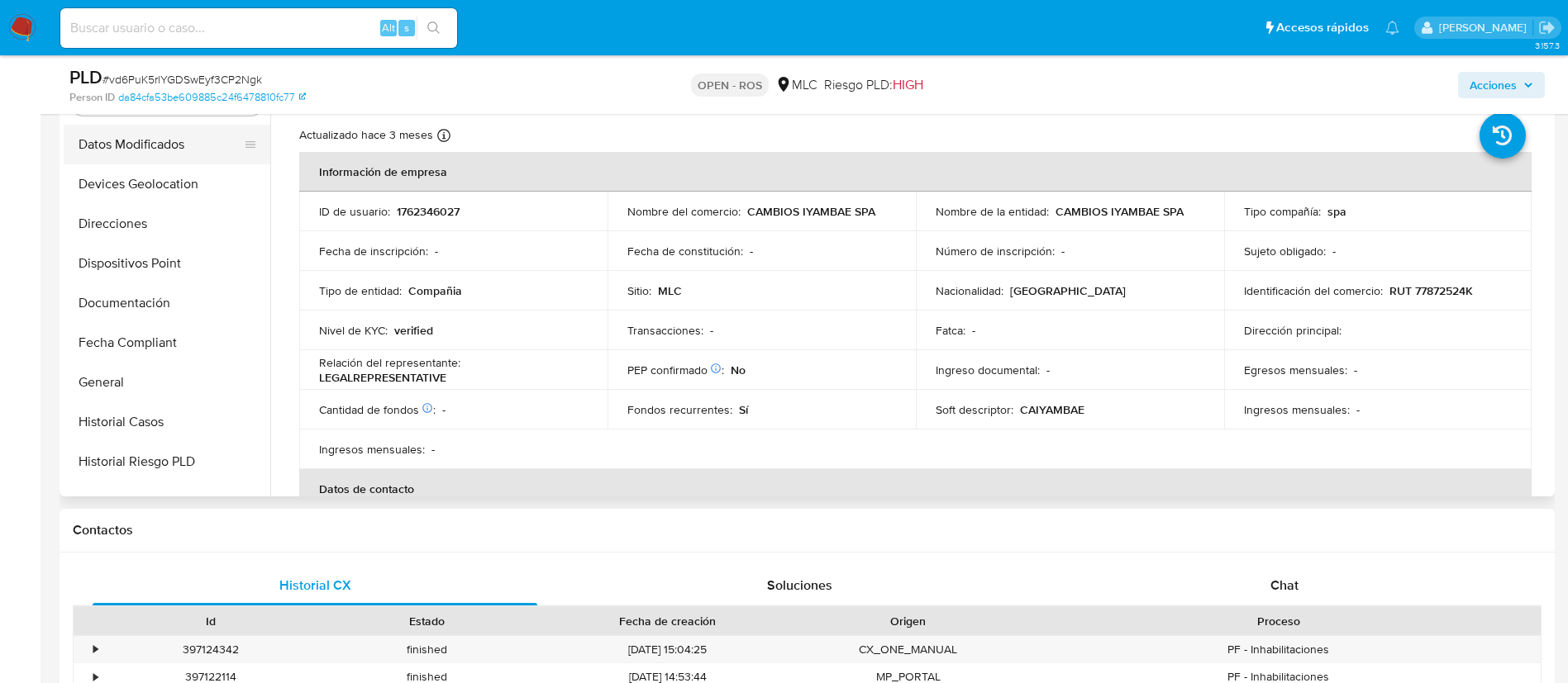
scroll to position [261, 0]
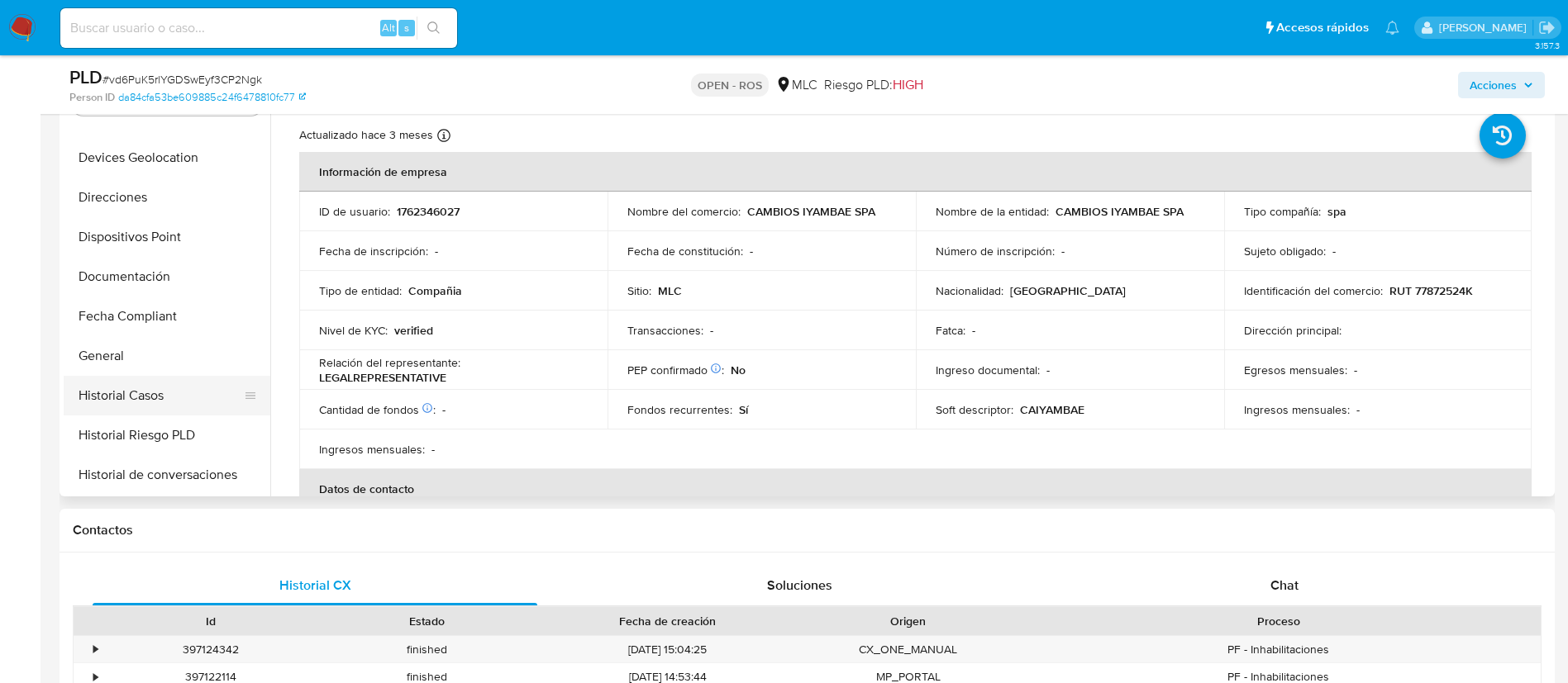
click at [141, 400] on button "Historial Casos" at bounding box center [159, 395] width 193 height 40
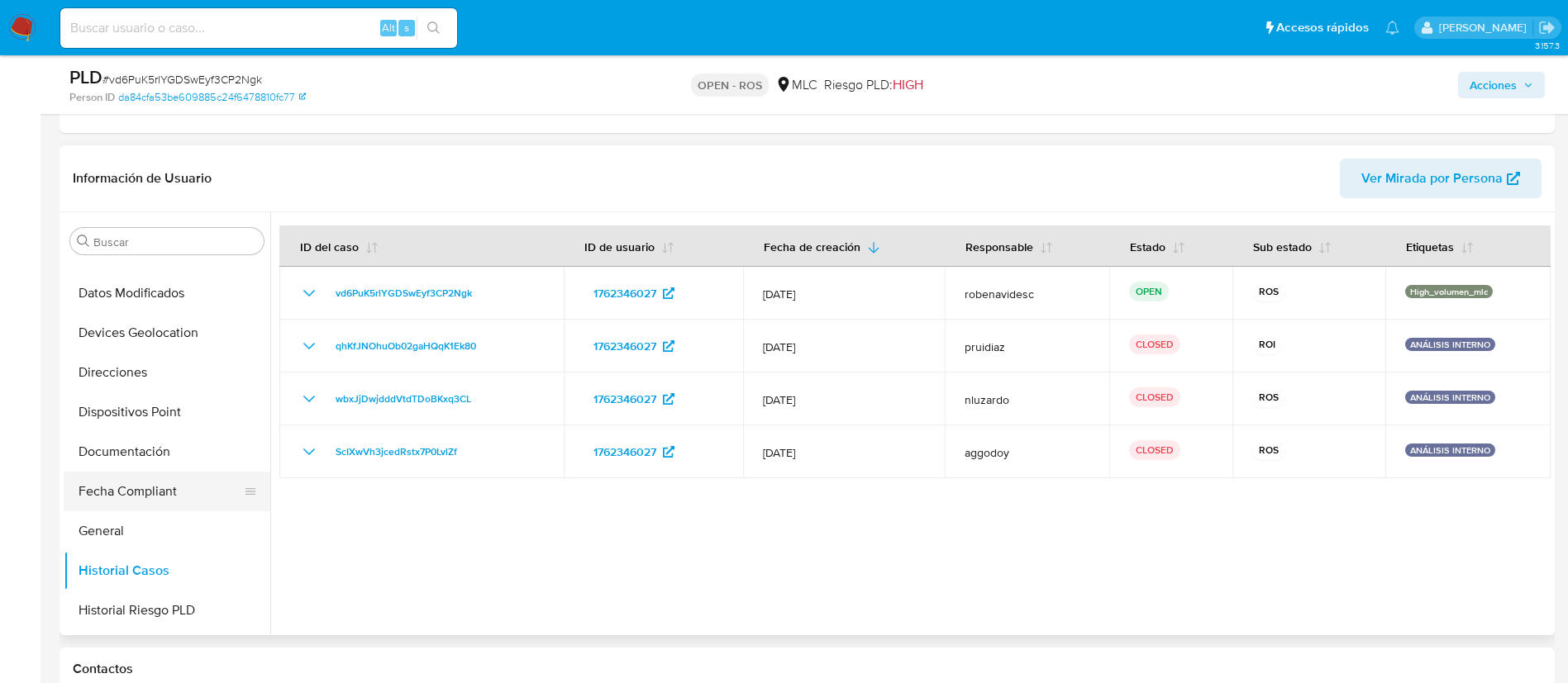
scroll to position [224, 0]
click at [157, 444] on button "Documentación" at bounding box center [159, 452] width 193 height 40
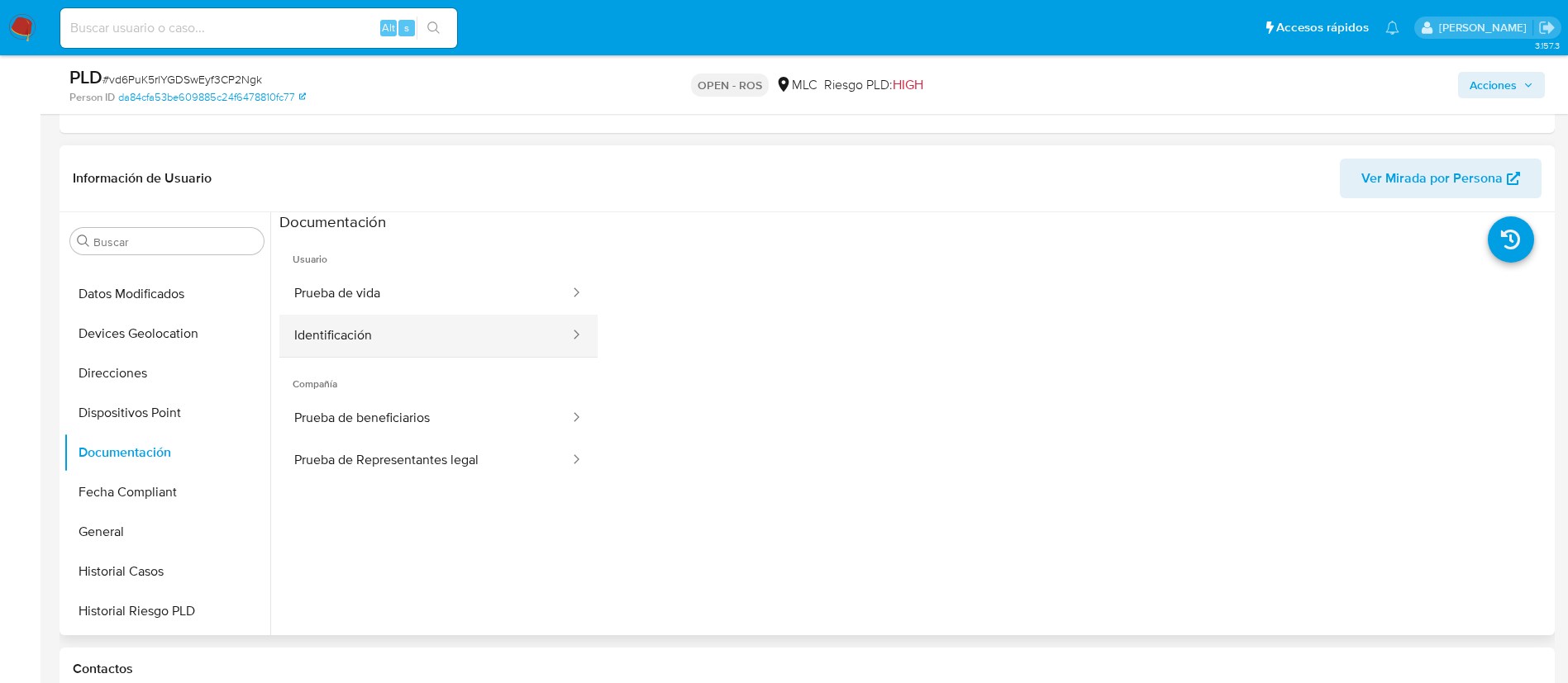
click at [436, 323] on button "Identificación" at bounding box center [425, 335] width 292 height 42
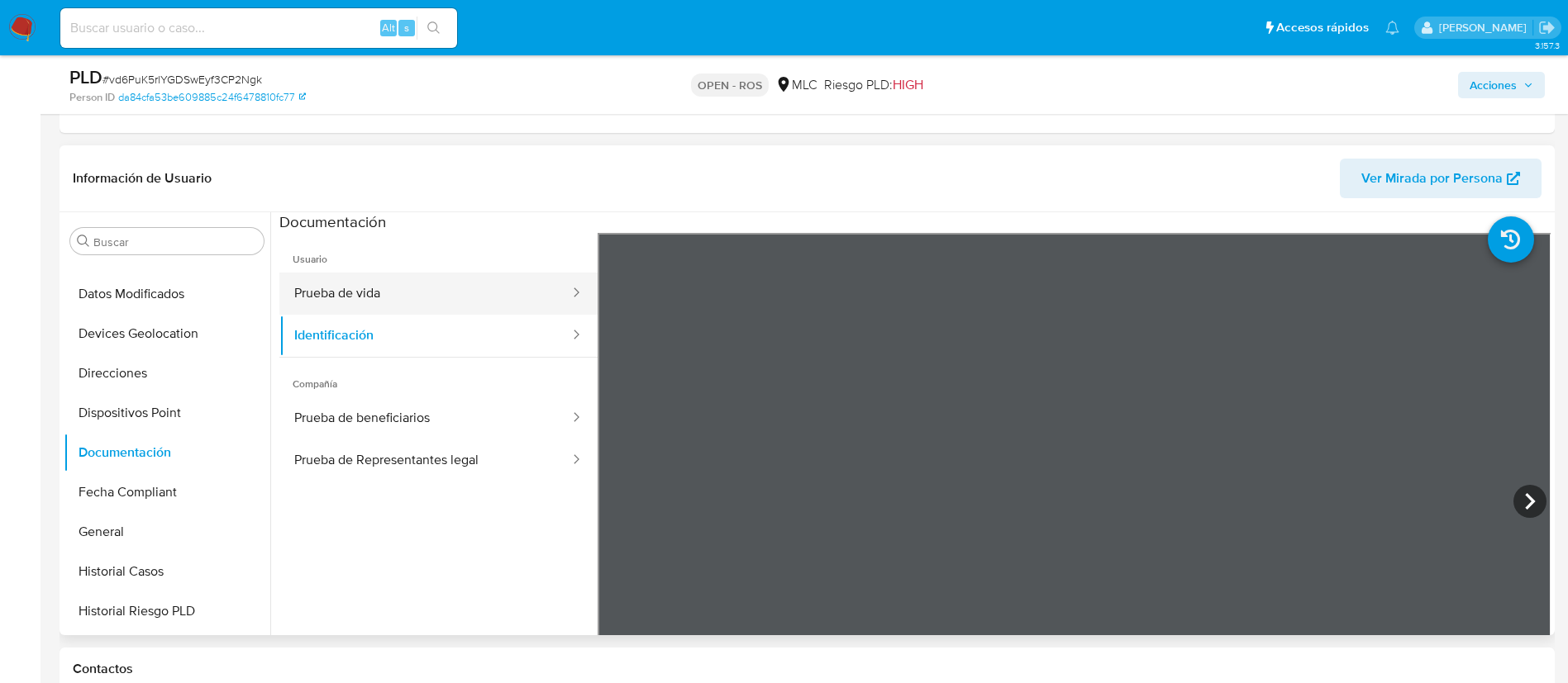
click at [478, 290] on button "Prueba de vida" at bounding box center [425, 293] width 292 height 42
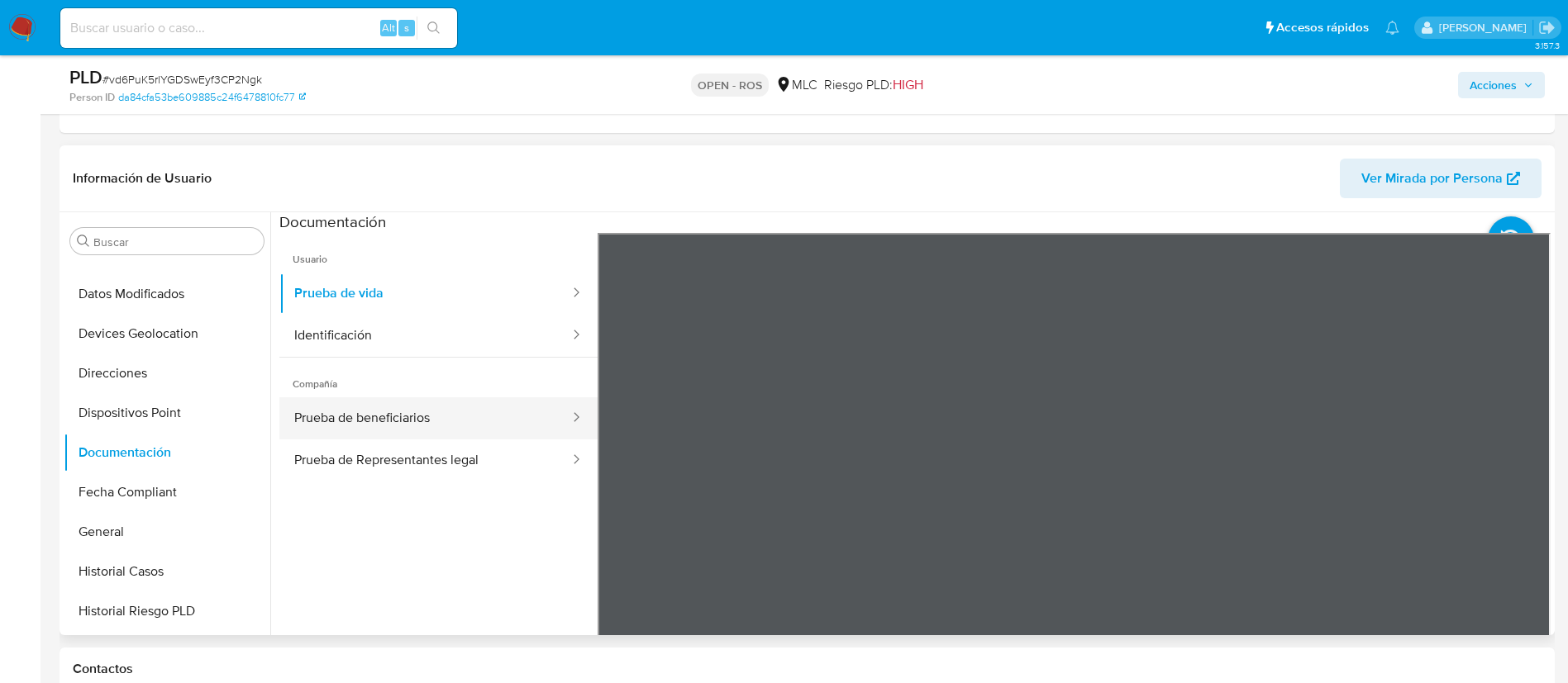
click at [495, 427] on button "Prueba de beneficiarios" at bounding box center [425, 418] width 292 height 42
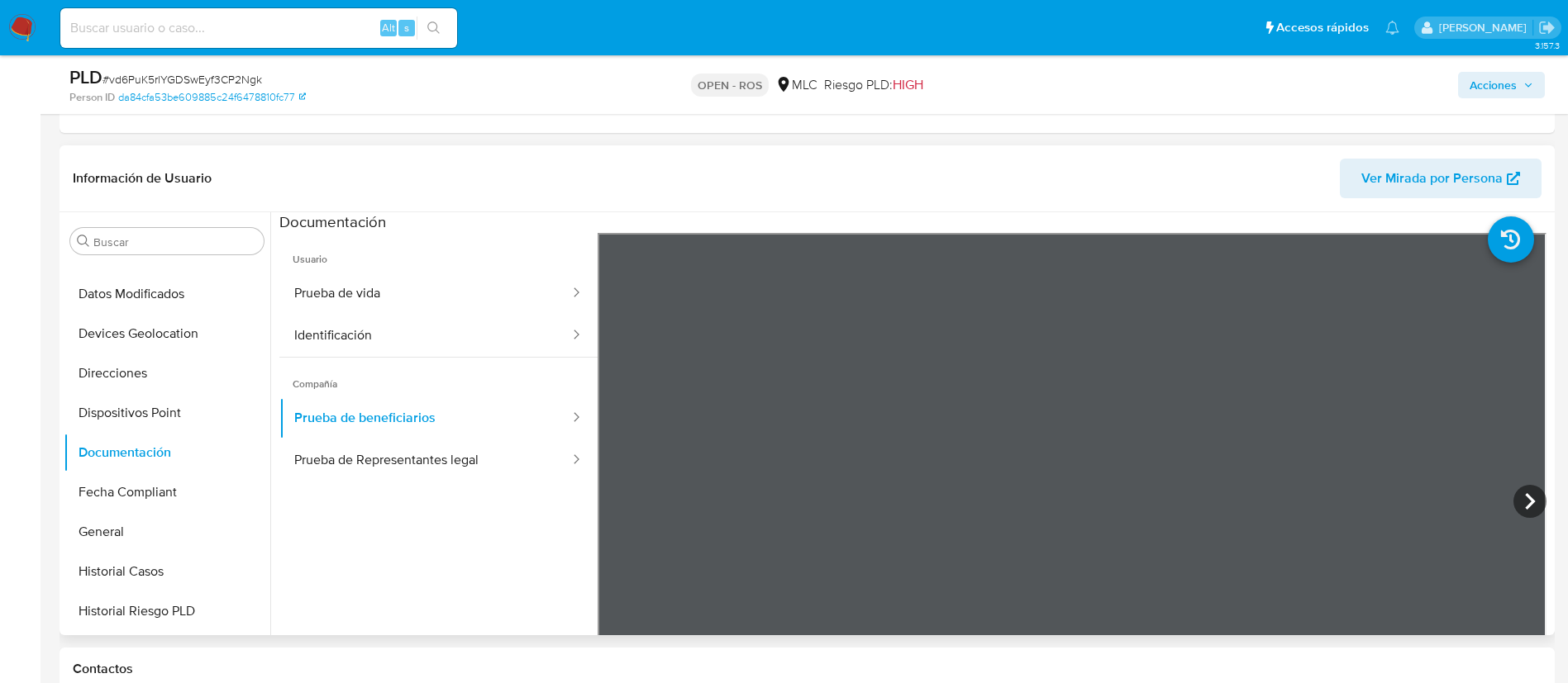
click at [494, 537] on ul "Usuario Prueba de vida Identificación Compañía Prueba de beneficiarios Prueba d…" at bounding box center [437, 471] width 318 height 476
click at [497, 576] on ul "Usuario Prueba de vida Identificación Compañía Prueba de beneficiarios Prueba d…" at bounding box center [437, 471] width 318 height 476
click at [477, 455] on button "Prueba de Representantes legal" at bounding box center [425, 460] width 292 height 42
click at [450, 320] on button "Identificación" at bounding box center [425, 335] width 292 height 42
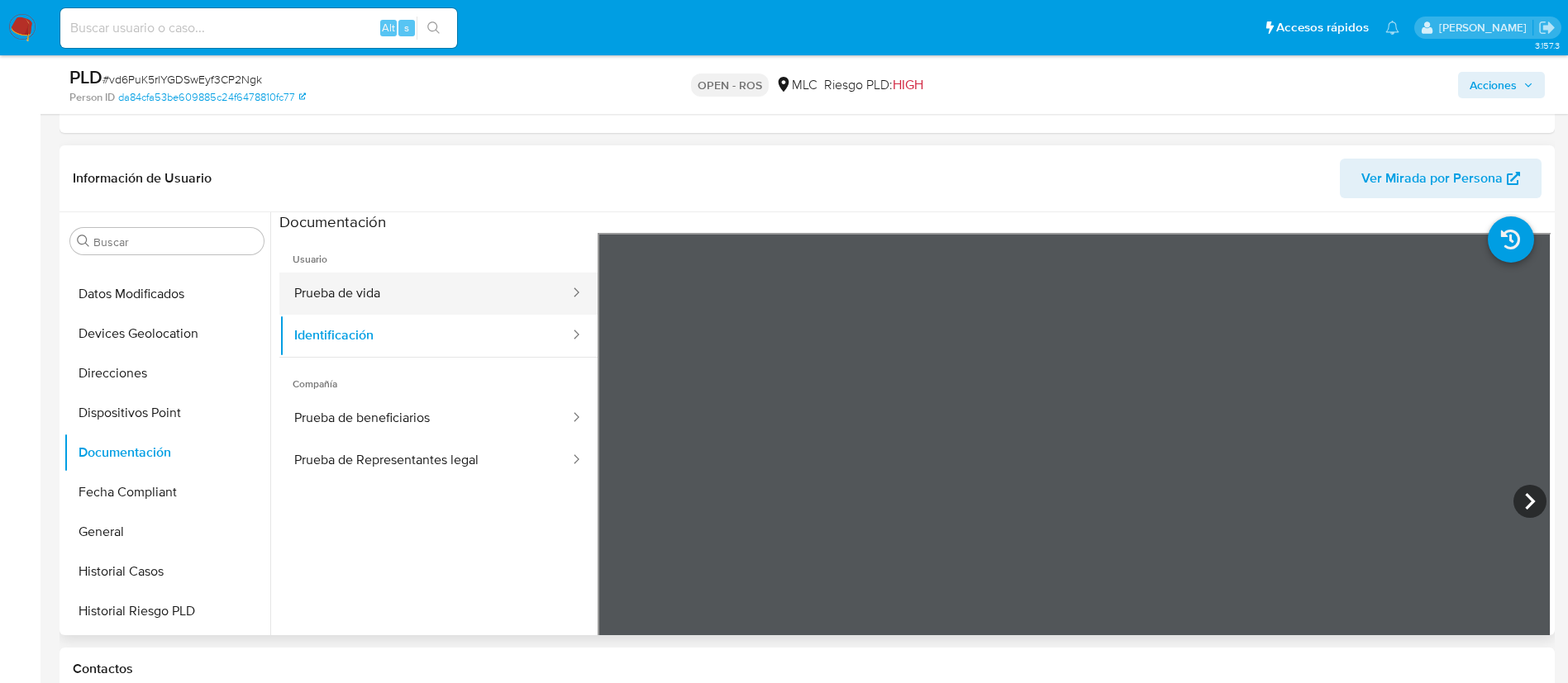
click at [462, 305] on button "Prueba de vida" at bounding box center [425, 293] width 292 height 42
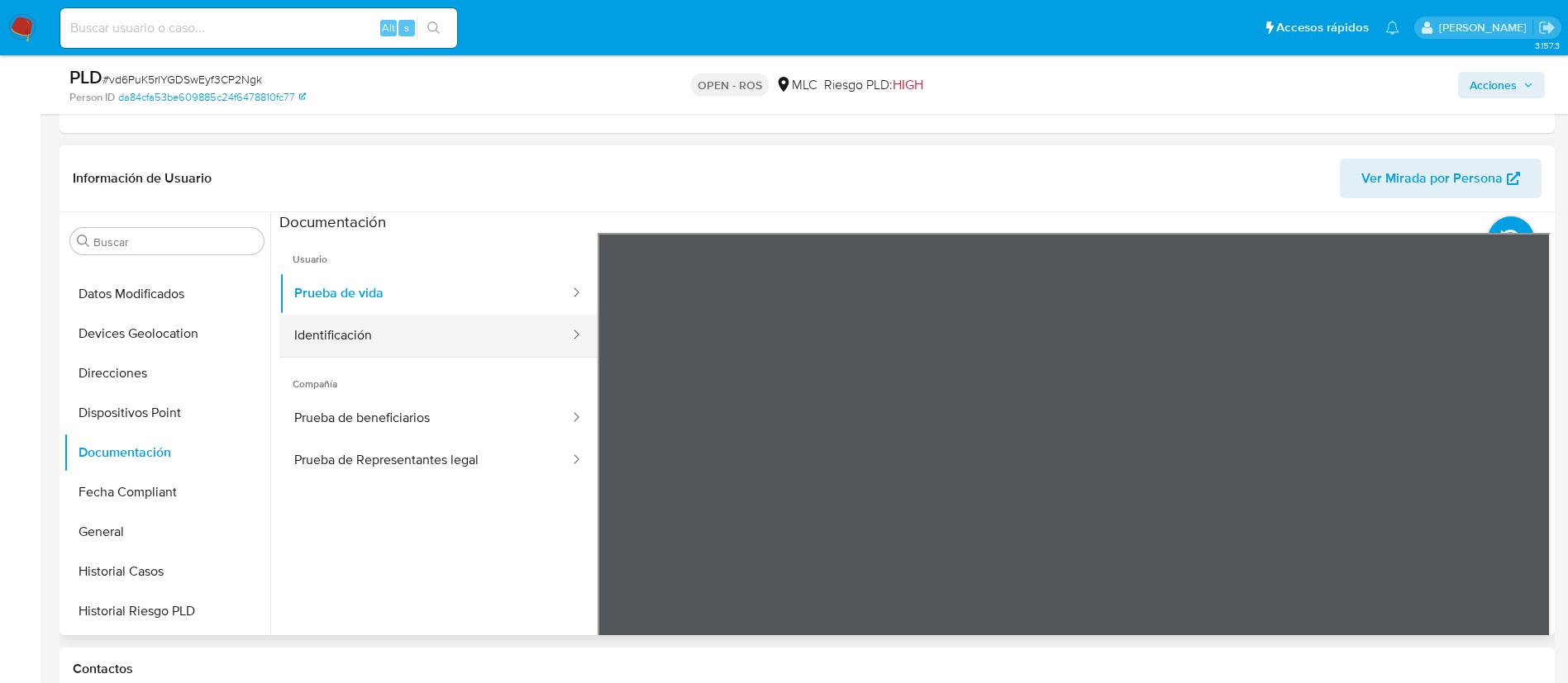
click at [444, 322] on button "Identificación" at bounding box center [425, 335] width 292 height 42
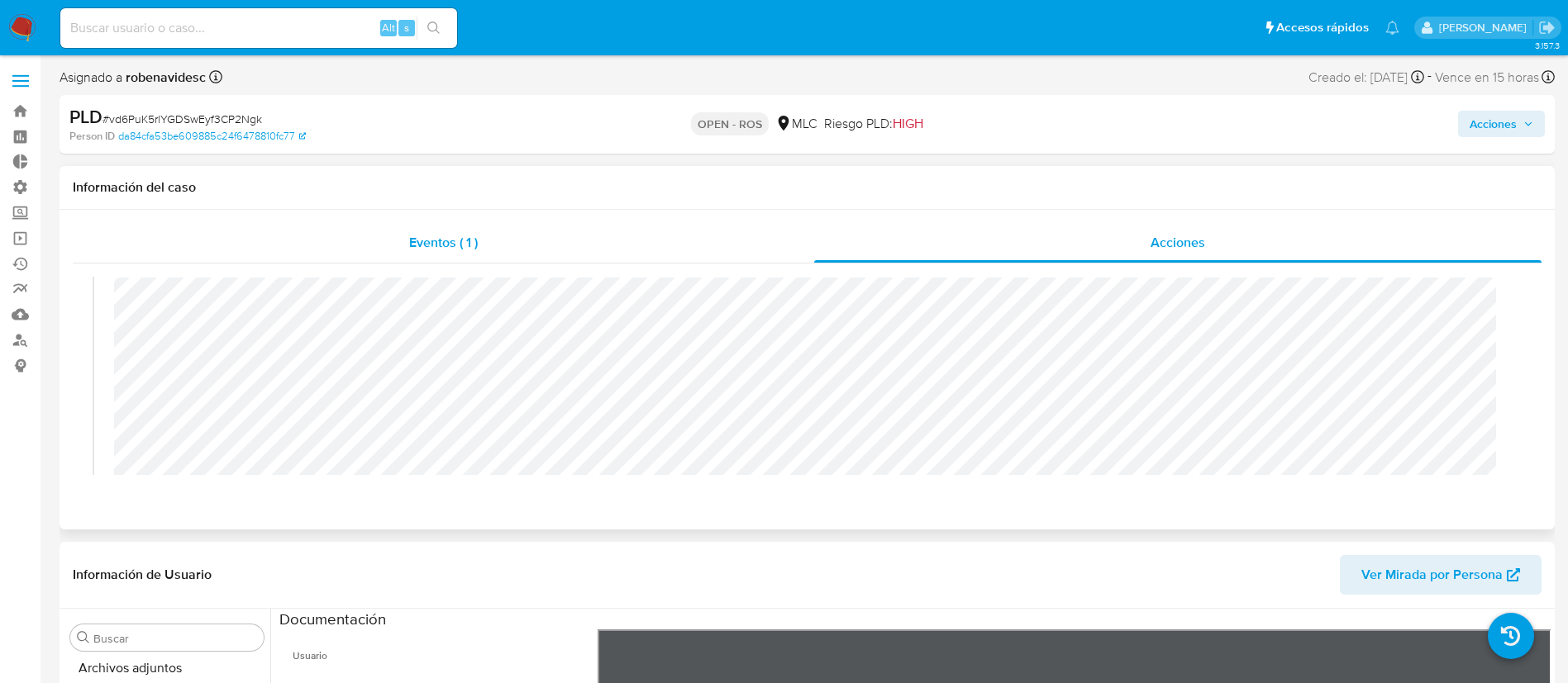
scroll to position [0, 0]
click at [1473, 119] on span "Acciones" at bounding box center [1492, 123] width 47 height 26
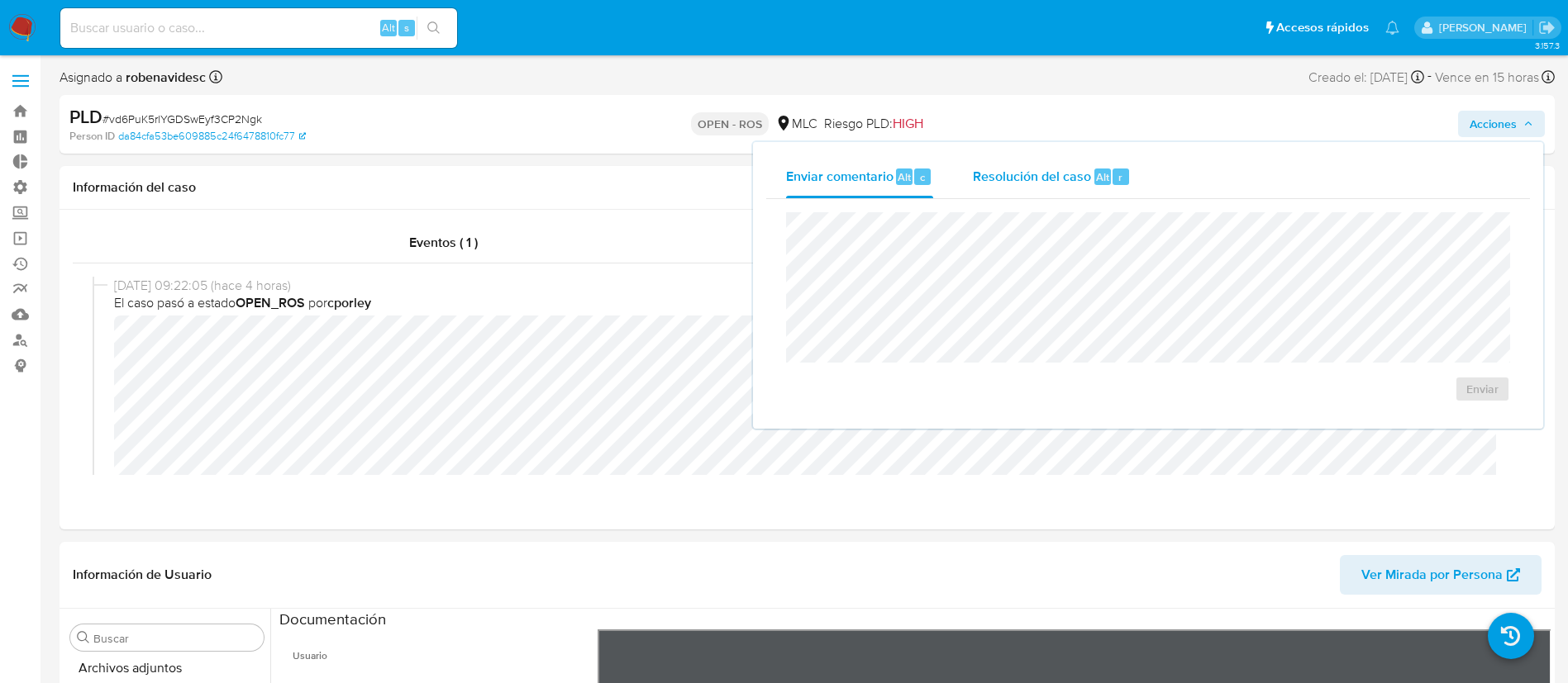
click at [1028, 180] on span "Resolución del caso" at bounding box center [1032, 177] width 119 height 19
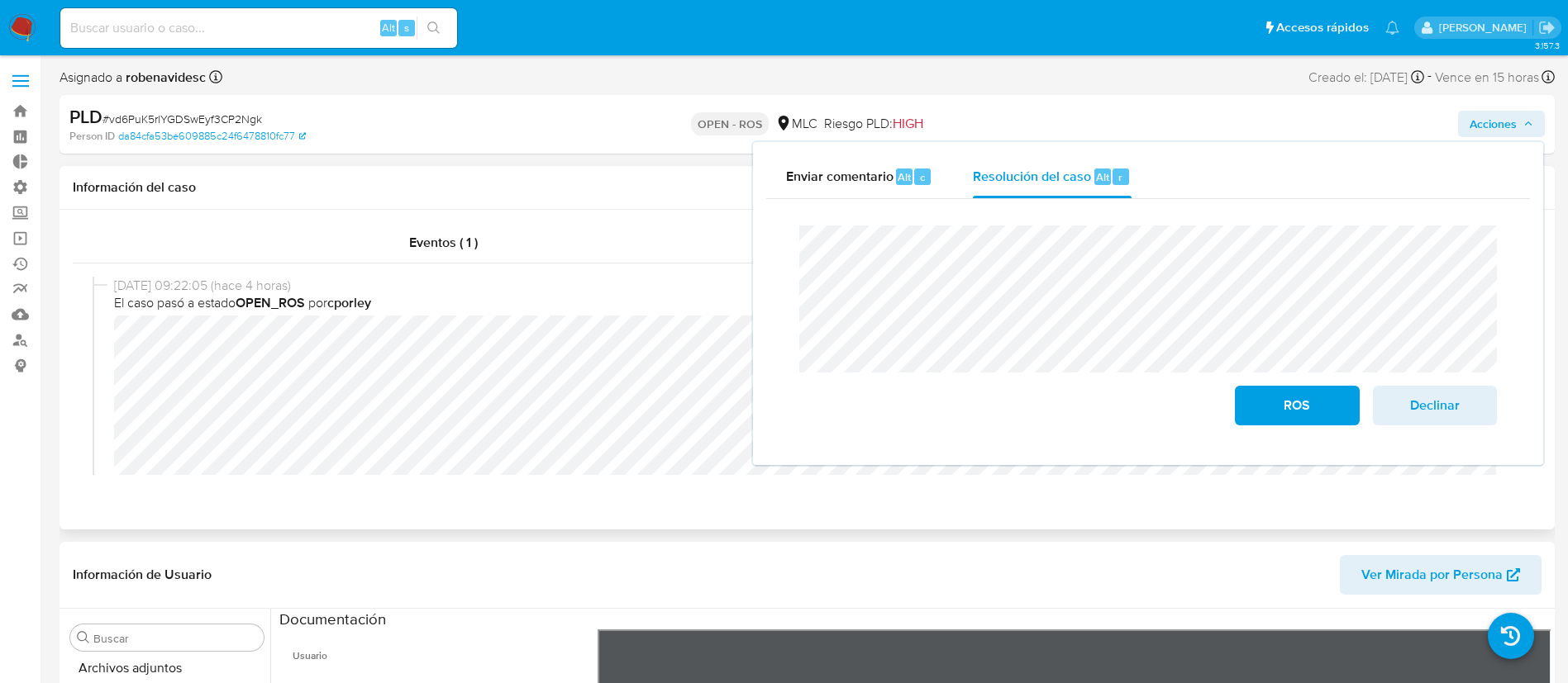
click at [561, 513] on div "Eventos ( 1 ) Acciones 09/09/2025 09:22:05 (hace 4 horas) El caso pasó a estado…" at bounding box center [807, 369] width 1495 height 320
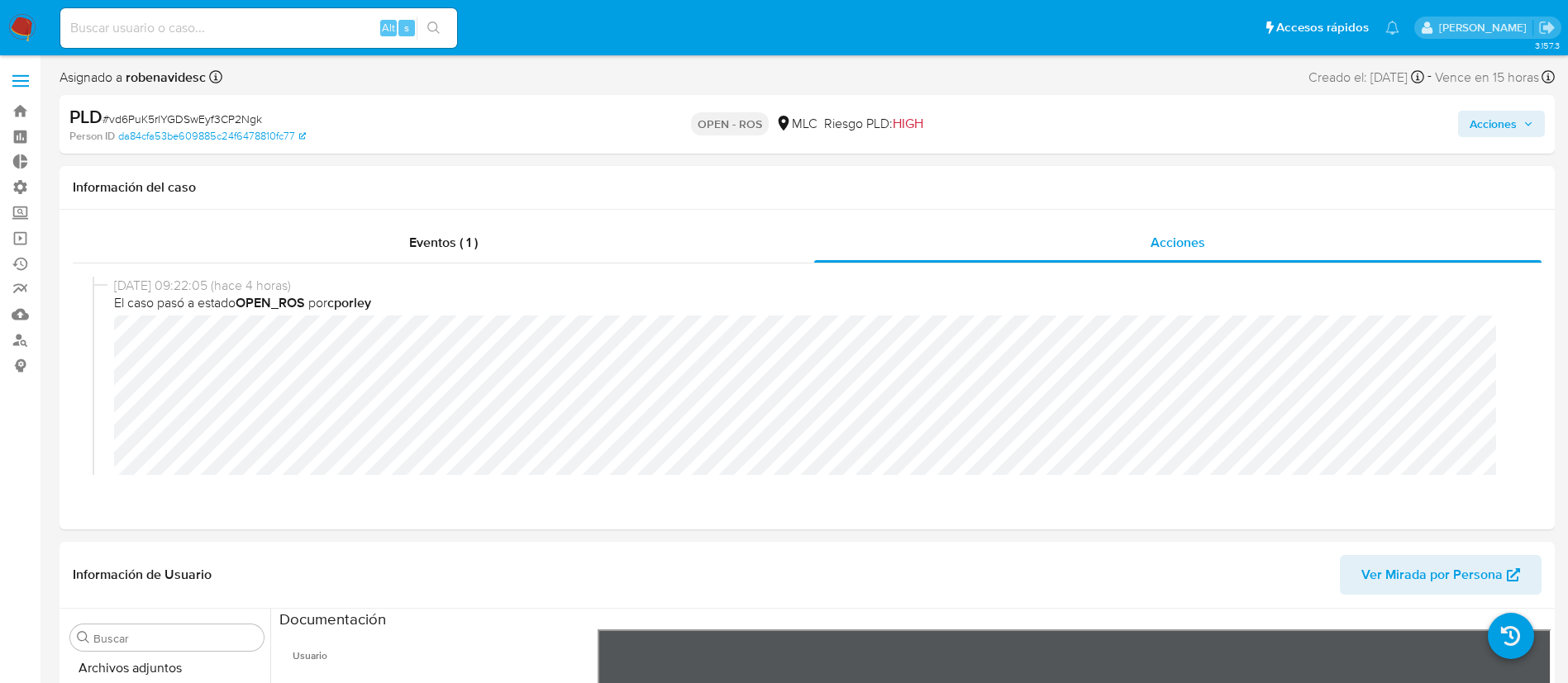
click at [1475, 123] on span "Acciones" at bounding box center [1492, 123] width 47 height 26
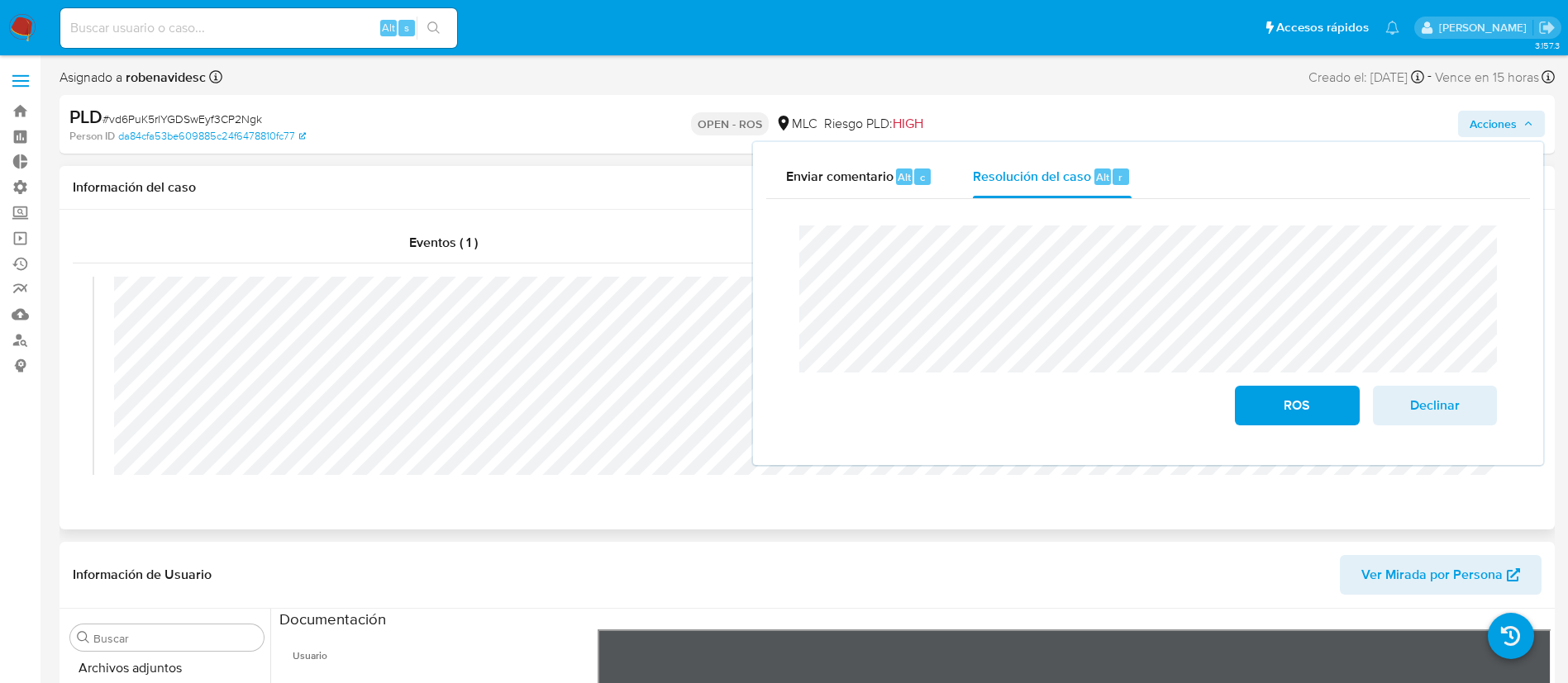
scroll to position [72, 0]
click at [401, 548] on div "Información de Usuario Ver Mirada por Persona" at bounding box center [807, 575] width 1495 height 67
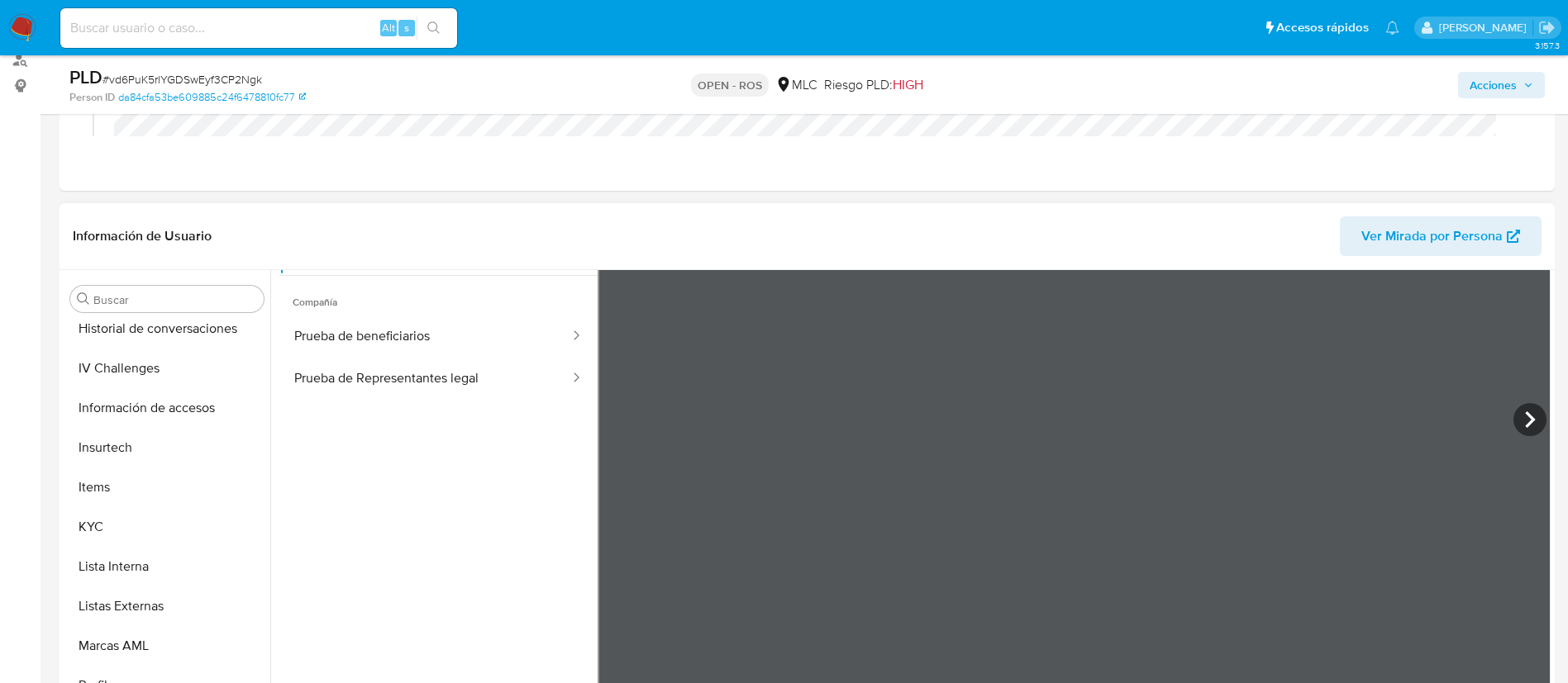
scroll to position [611, 0]
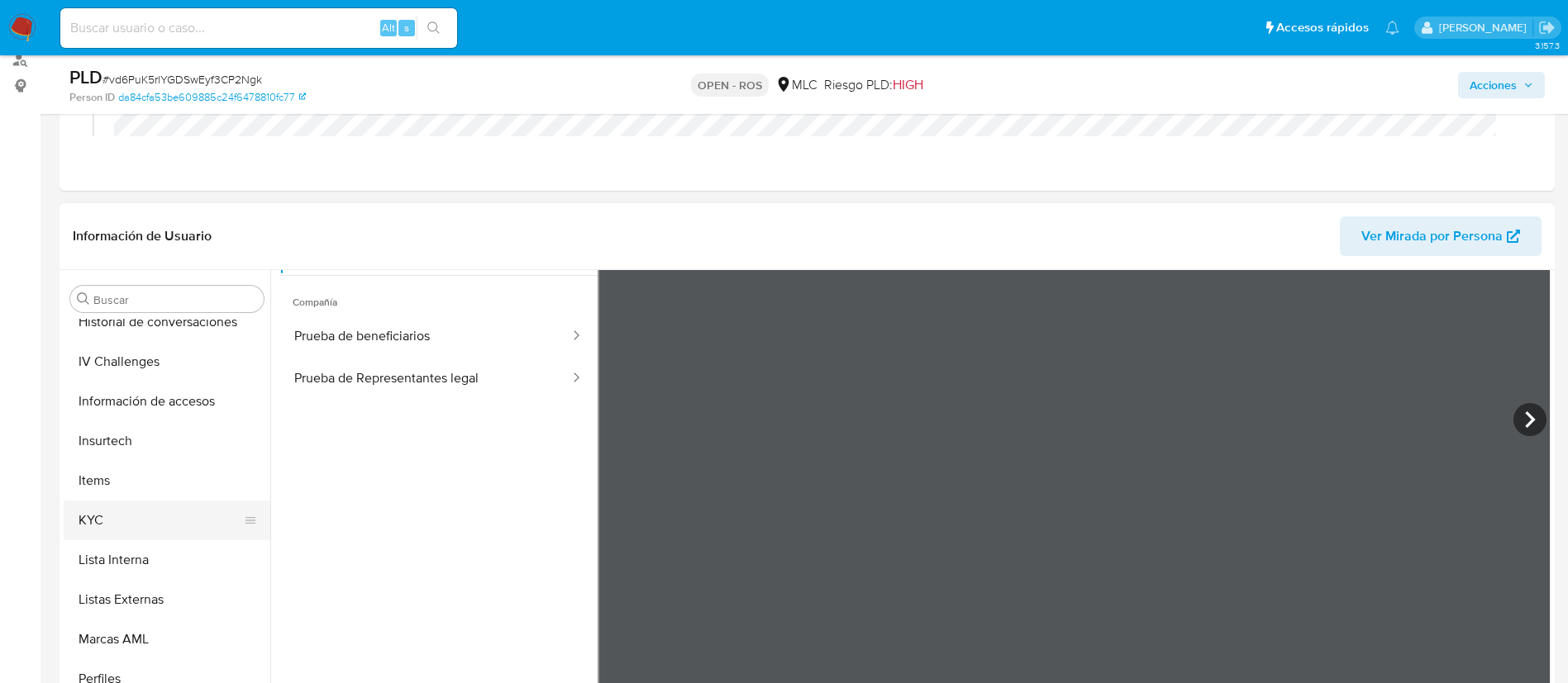
click at [111, 523] on button "KYC" at bounding box center [159, 520] width 193 height 40
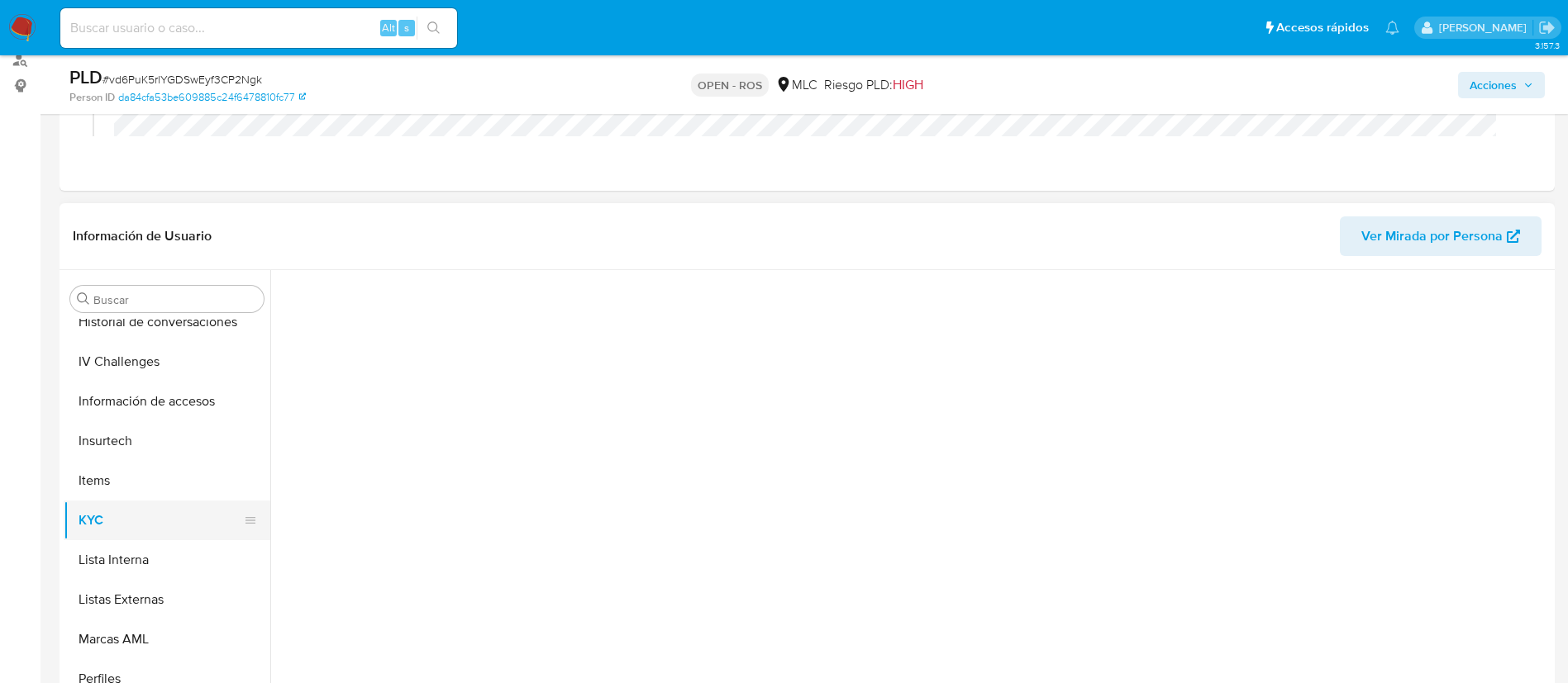
scroll to position [0, 0]
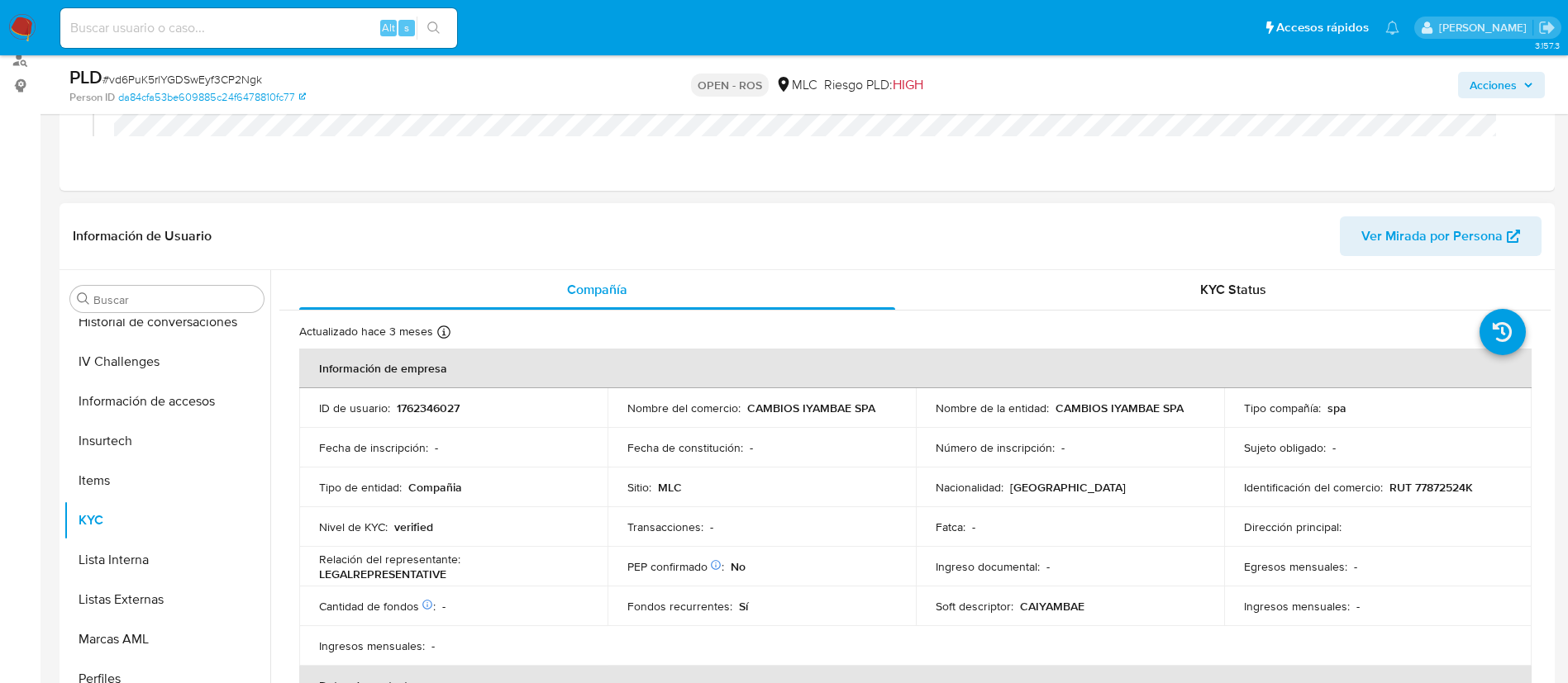
drag, startPoint x: 743, startPoint y: 407, endPoint x: 902, endPoint y: 399, distance: 159.2
click at [902, 399] on td "Nombre del comercio : CAMBIOS IYAMBAE SPA" at bounding box center [761, 408] width 308 height 40
copy p "CAMBIOS IYAMBAE SPA"
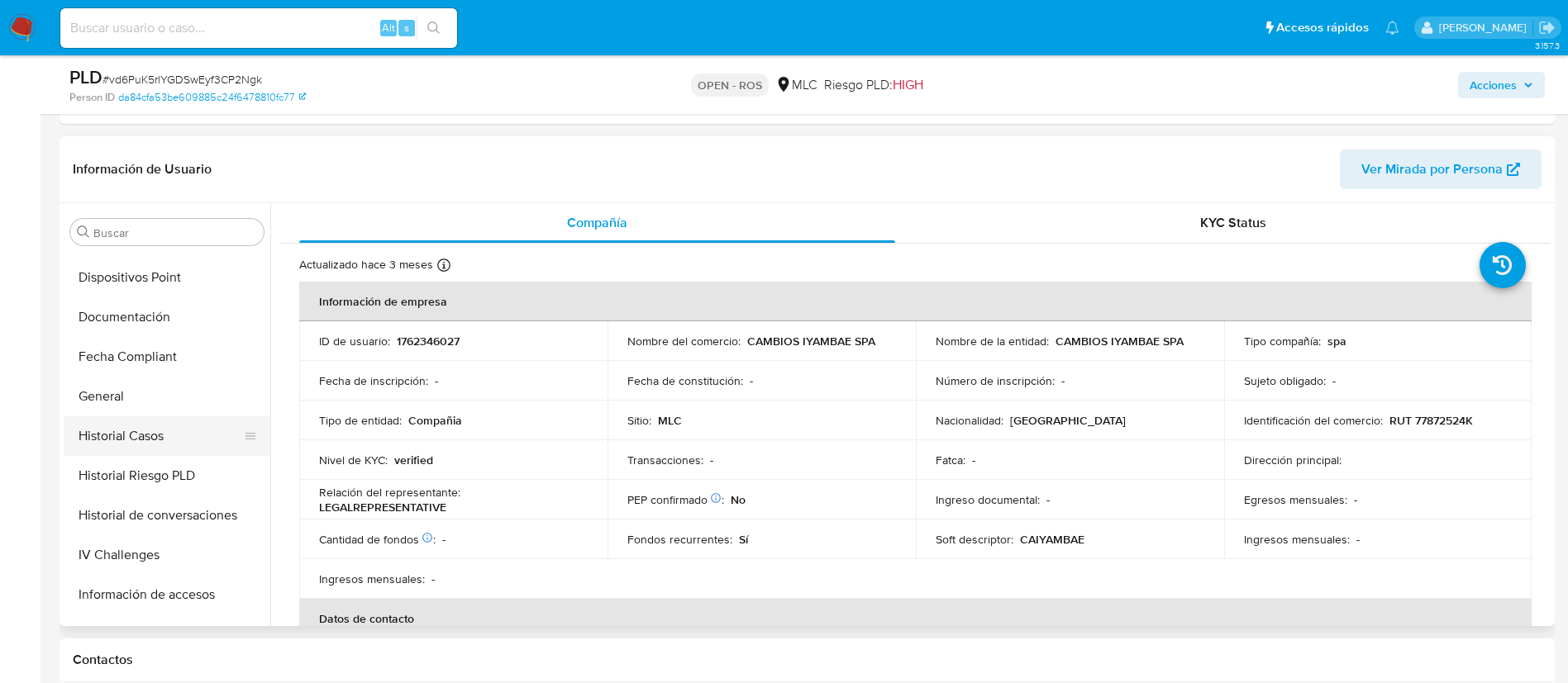
scroll to position [319, 0]
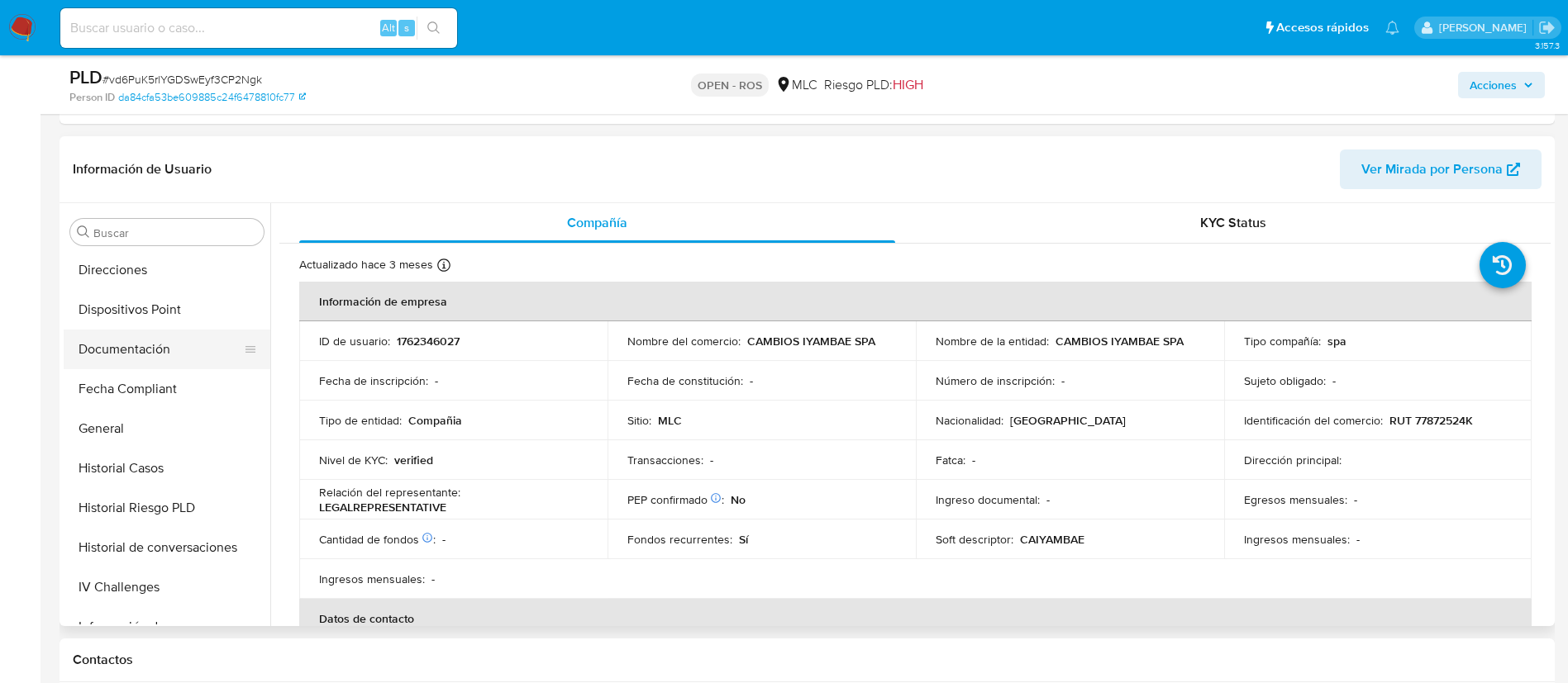
click at [141, 333] on button "Documentación" at bounding box center [159, 349] width 193 height 40
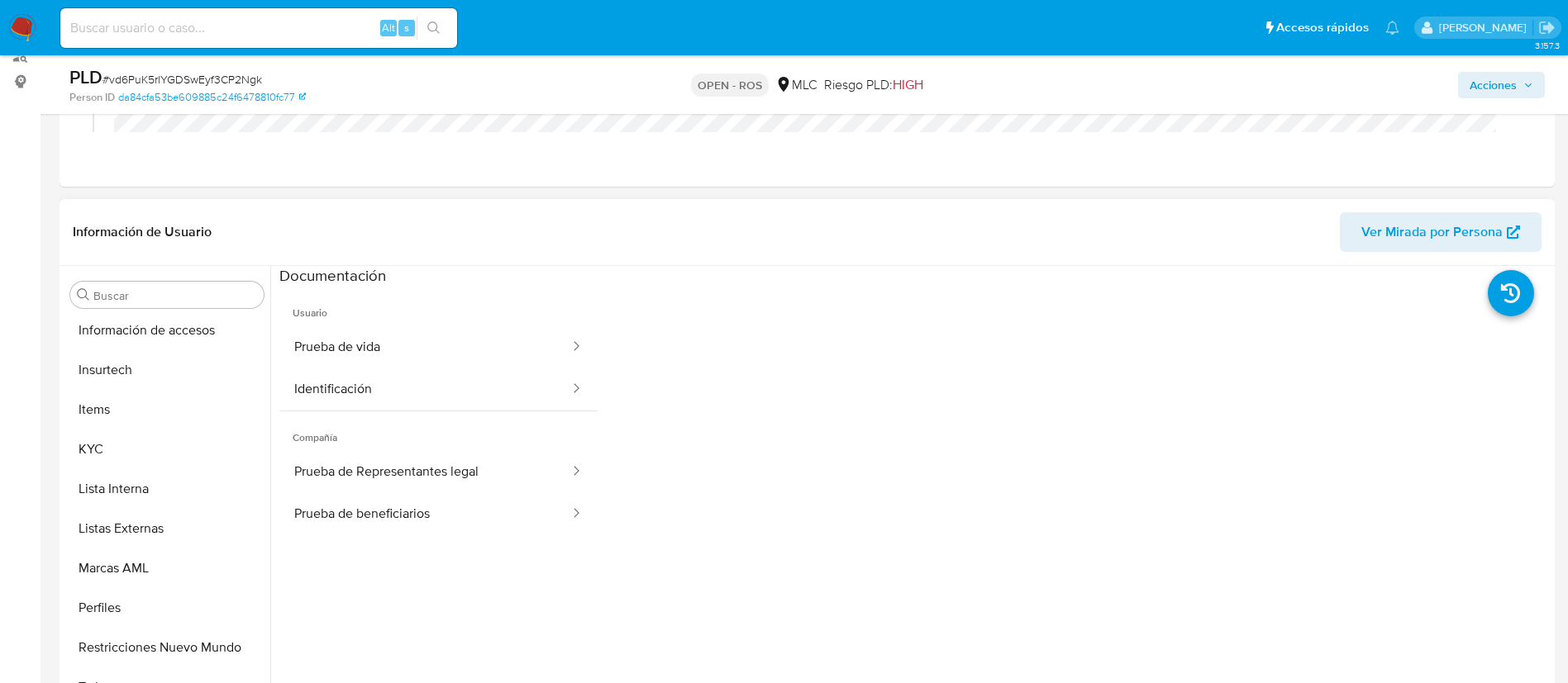
scroll to position [689, 0]
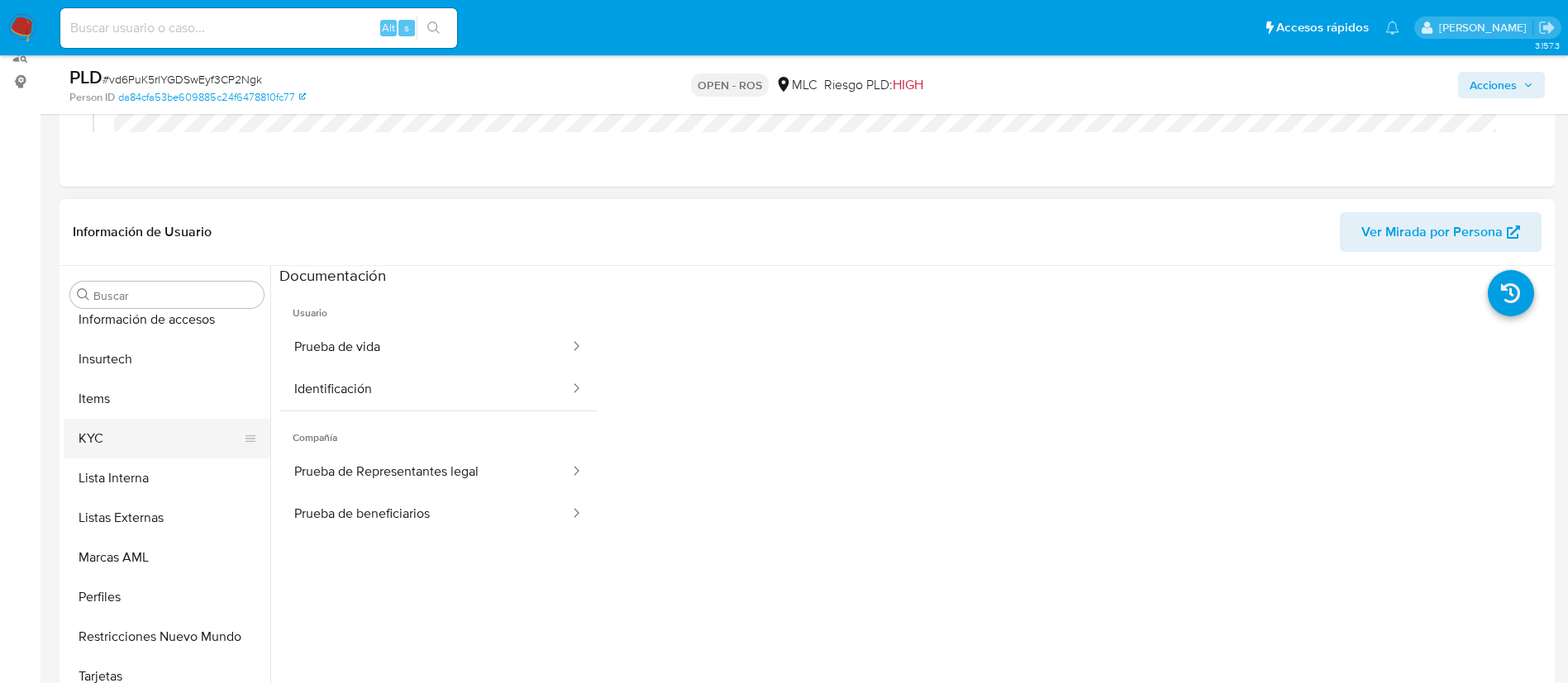
click at [91, 454] on button "KYC" at bounding box center [159, 438] width 193 height 40
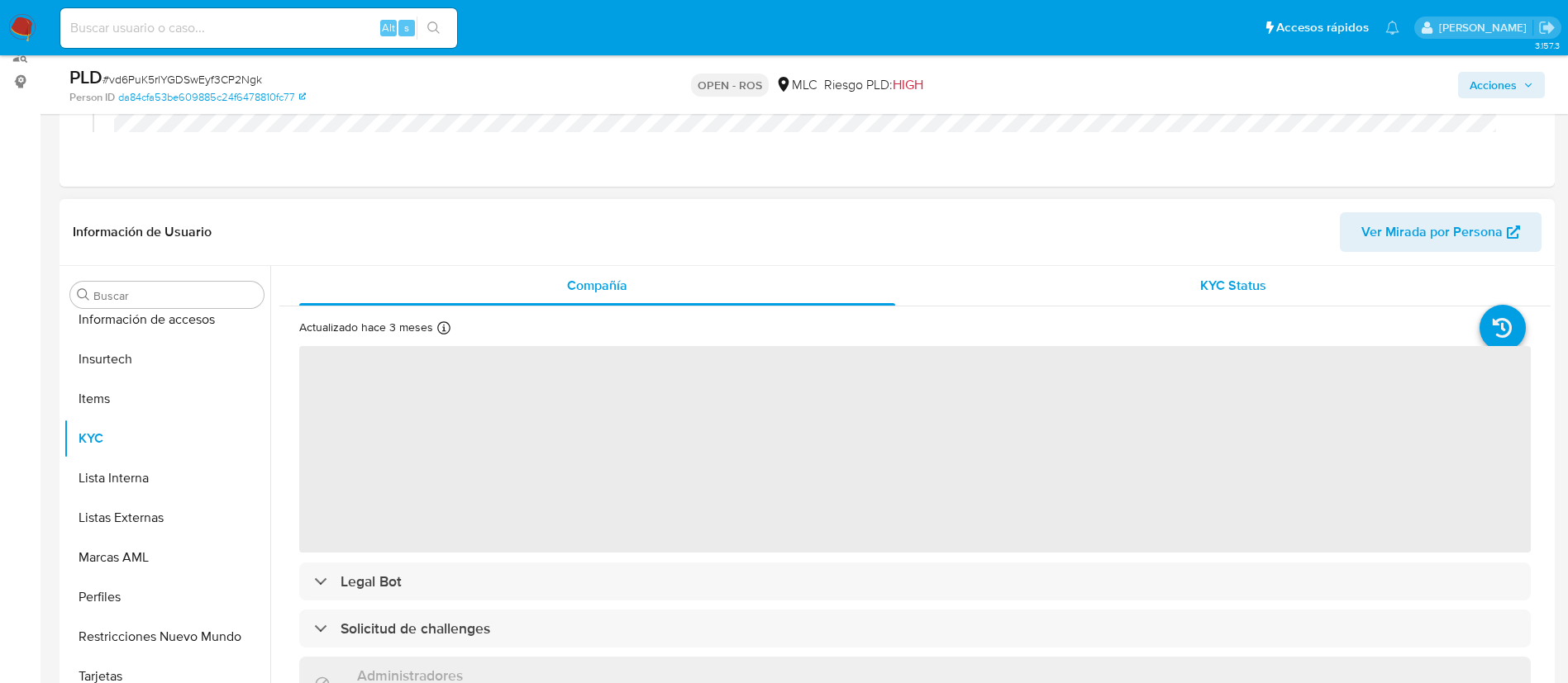
click at [1121, 267] on div "KYC Status" at bounding box center [1232, 286] width 596 height 40
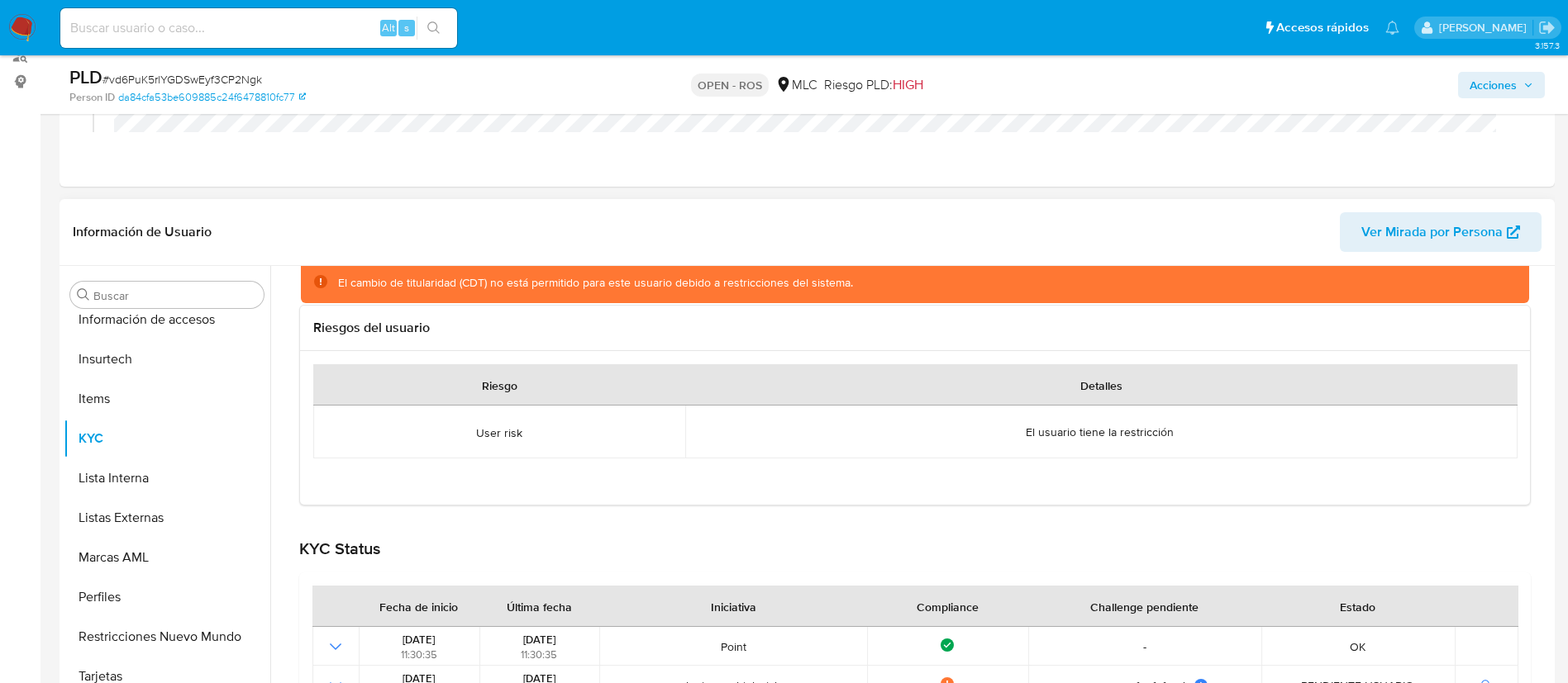
scroll to position [0, 0]
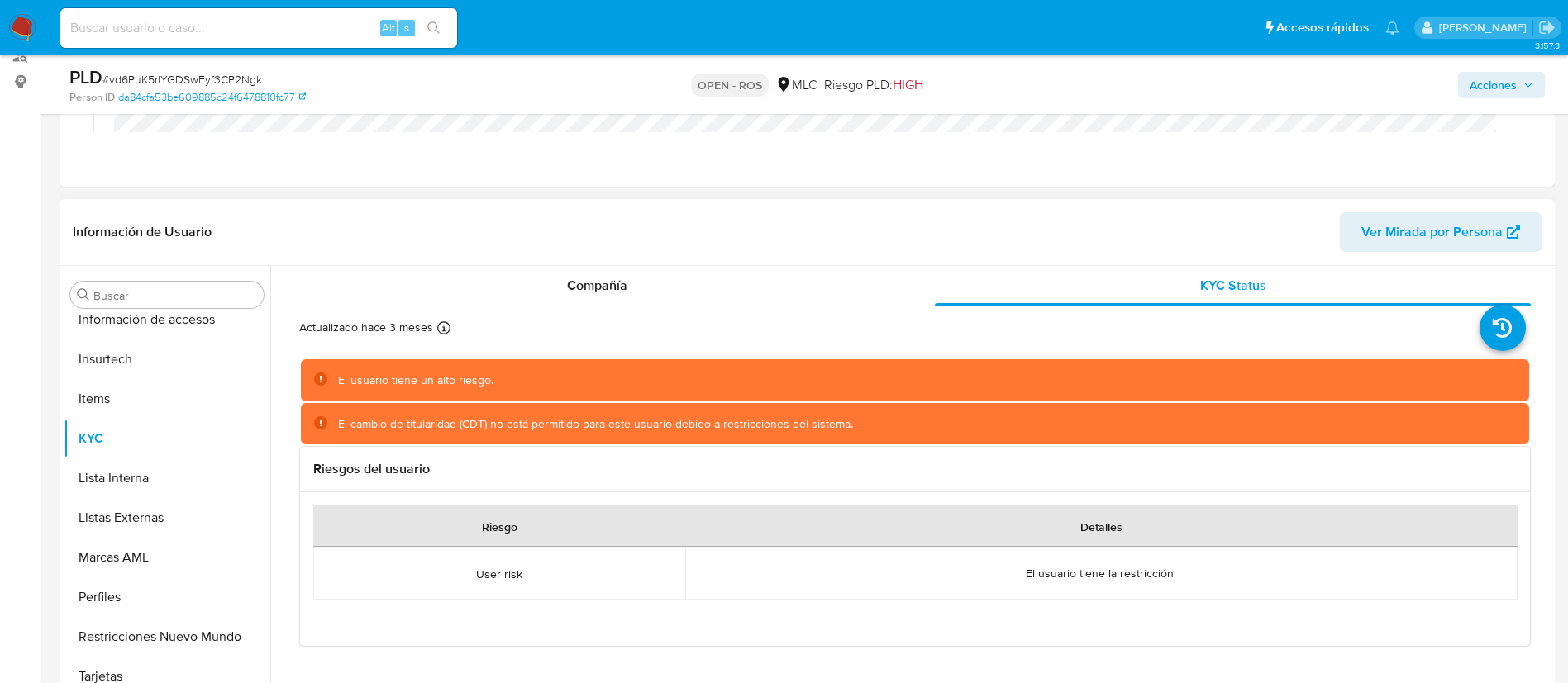
click at [488, 376] on div "El usuario tiene un alto riesgo." at bounding box center [416, 380] width 156 height 16
click at [548, 266] on div "Compañía" at bounding box center [597, 286] width 596 height 40
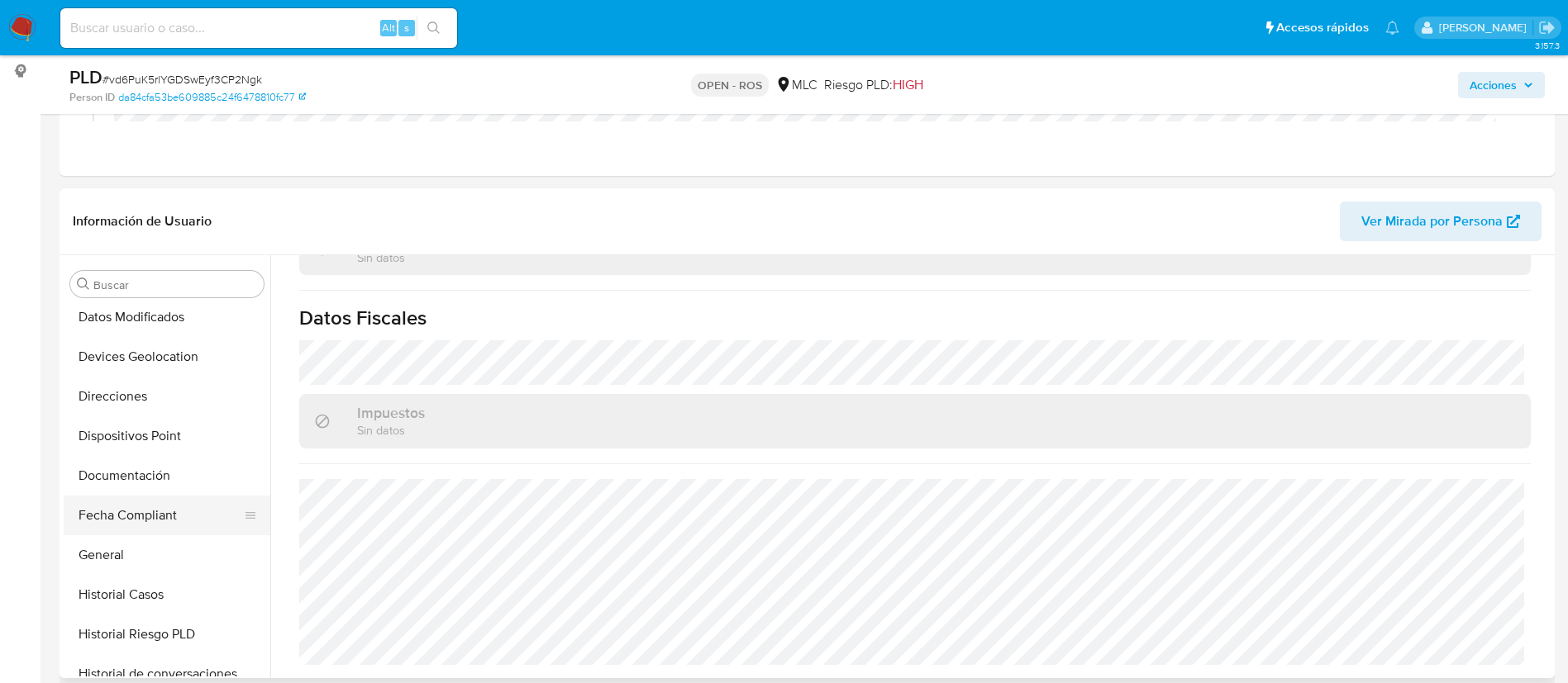
scroll to position [243, 0]
click at [117, 488] on button "Documentación" at bounding box center [159, 477] width 193 height 40
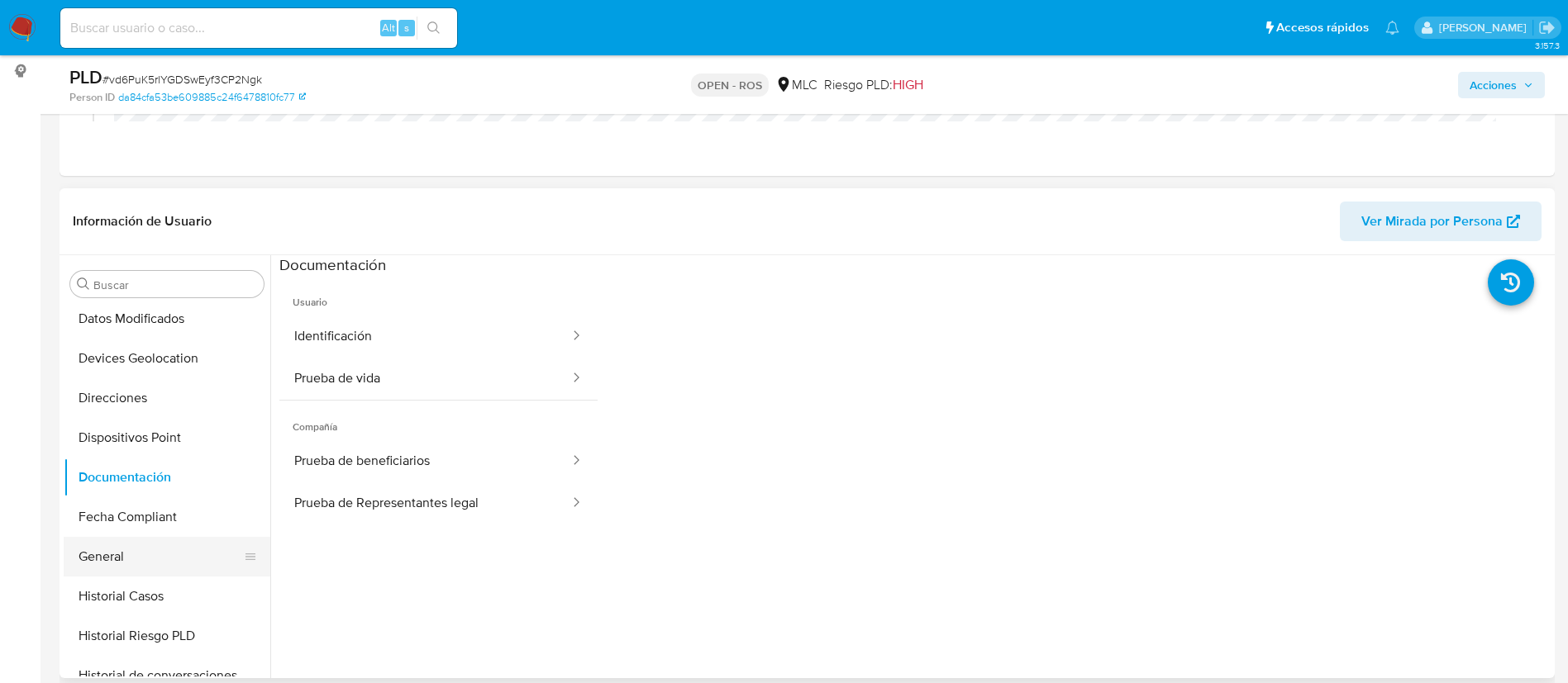
scroll to position [302, 0]
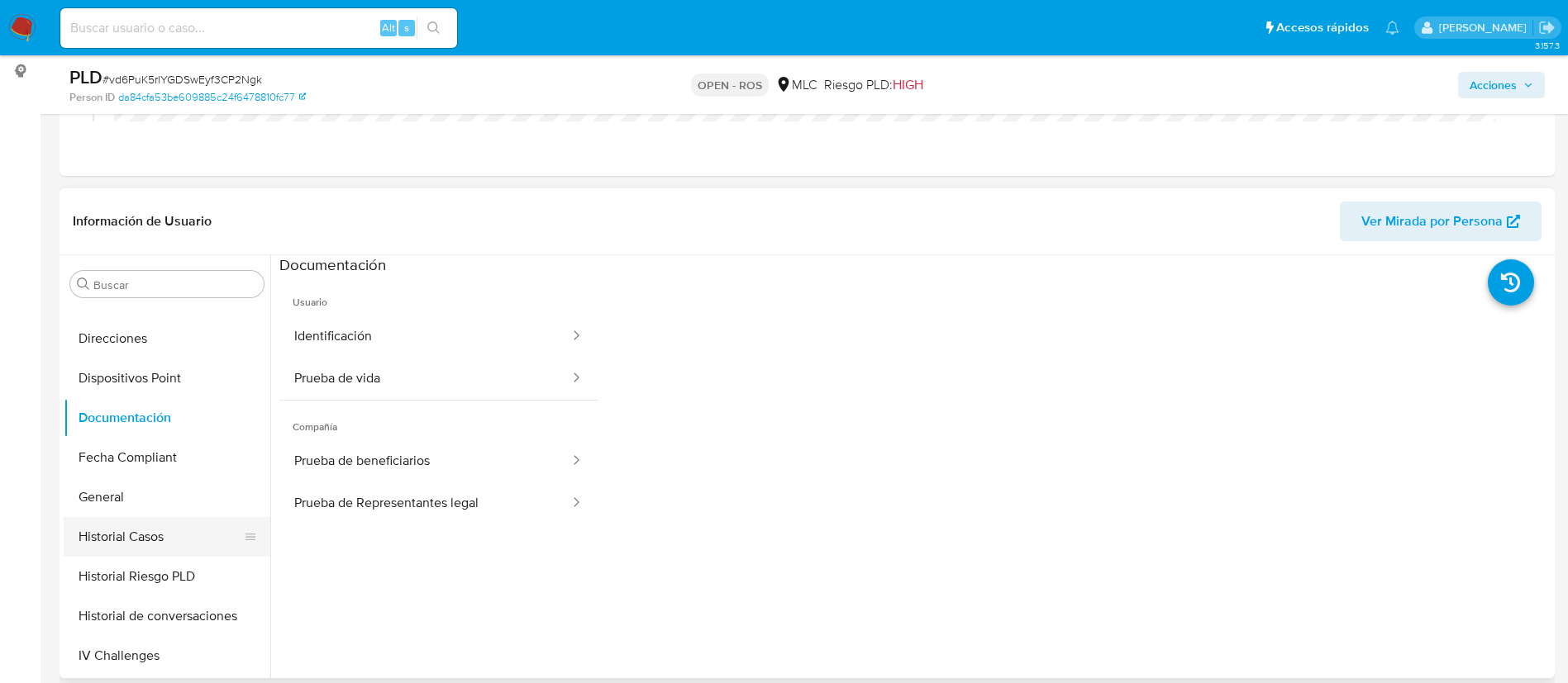
click at [96, 529] on button "Historial Casos" at bounding box center [159, 536] width 193 height 40
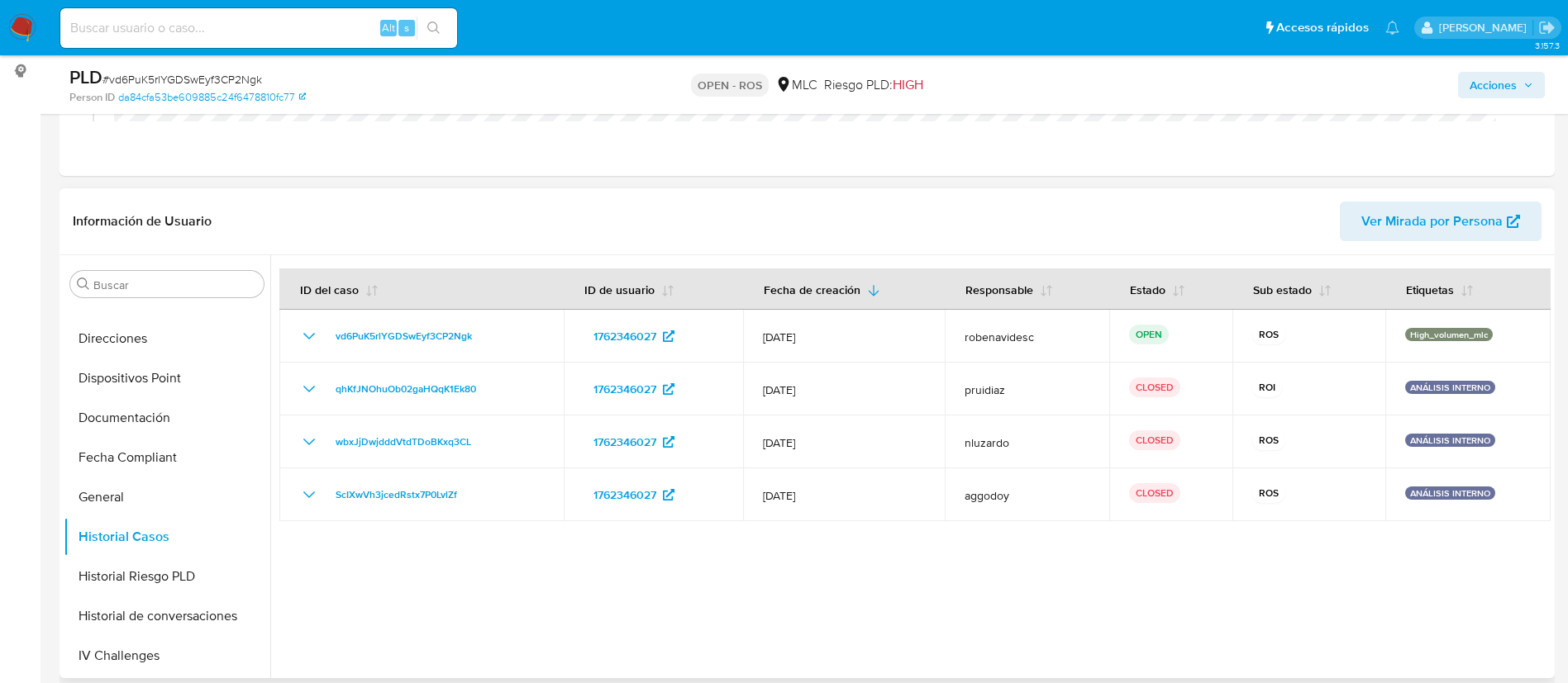
click at [1133, 550] on div at bounding box center [910, 466] width 1280 height 423
click at [1009, 576] on div at bounding box center [910, 466] width 1280 height 423
click at [912, 598] on div at bounding box center [910, 466] width 1280 height 423
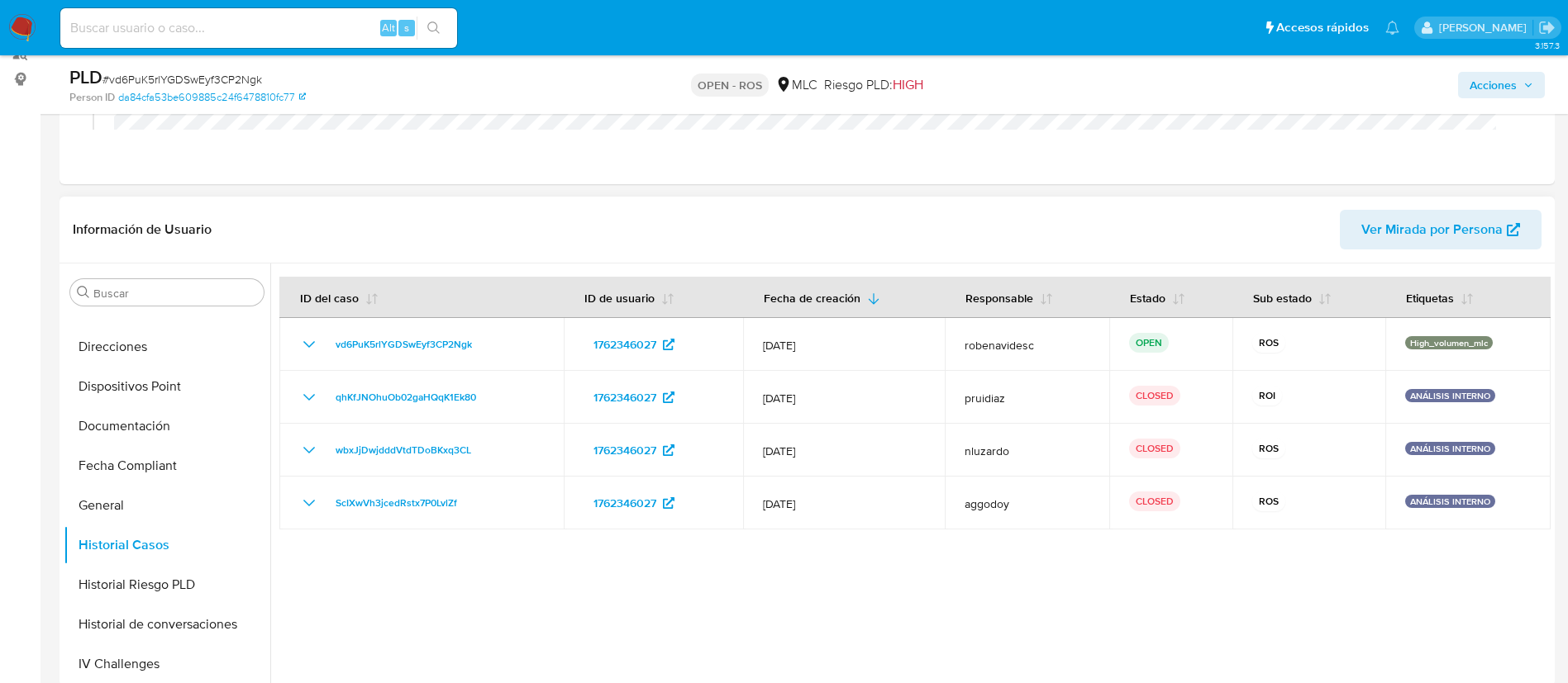
scroll to position [285, 0]
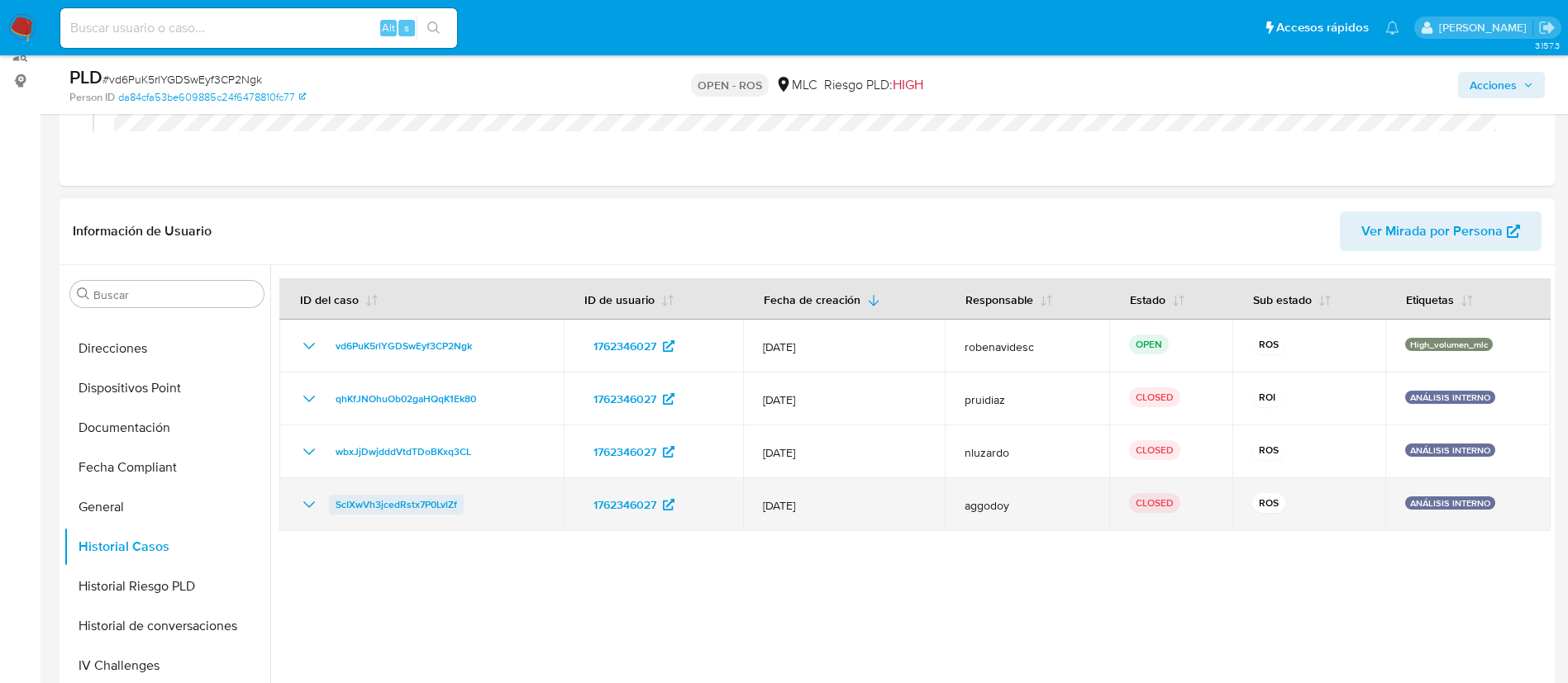
click at [423, 497] on span "ScIXwVh3jcedRstx7P0LvlZf" at bounding box center [396, 504] width 122 height 19
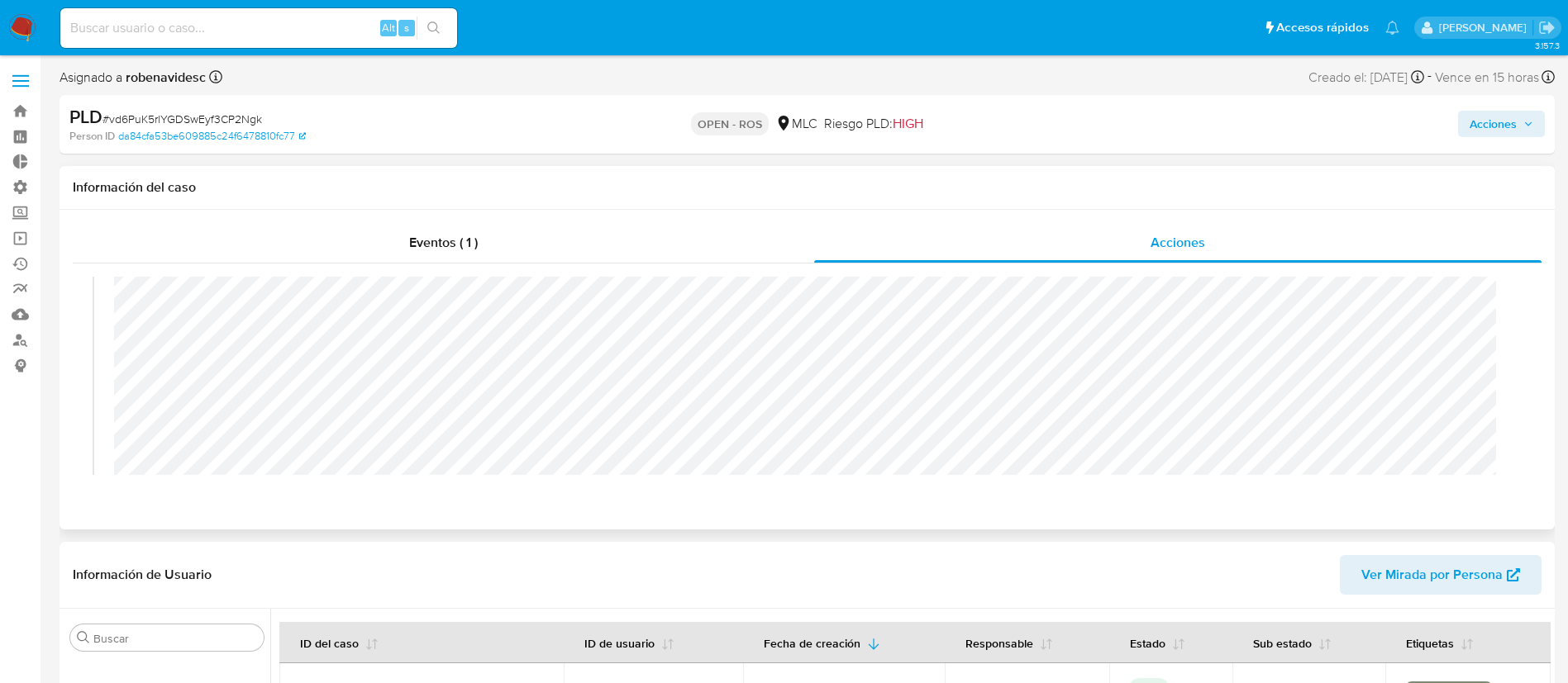
click at [791, 525] on div "Eventos ( 1 ) Acciones 09/09/2025 09:22:05 (hace 4 horas) El caso pasó a estado…" at bounding box center [807, 369] width 1495 height 320
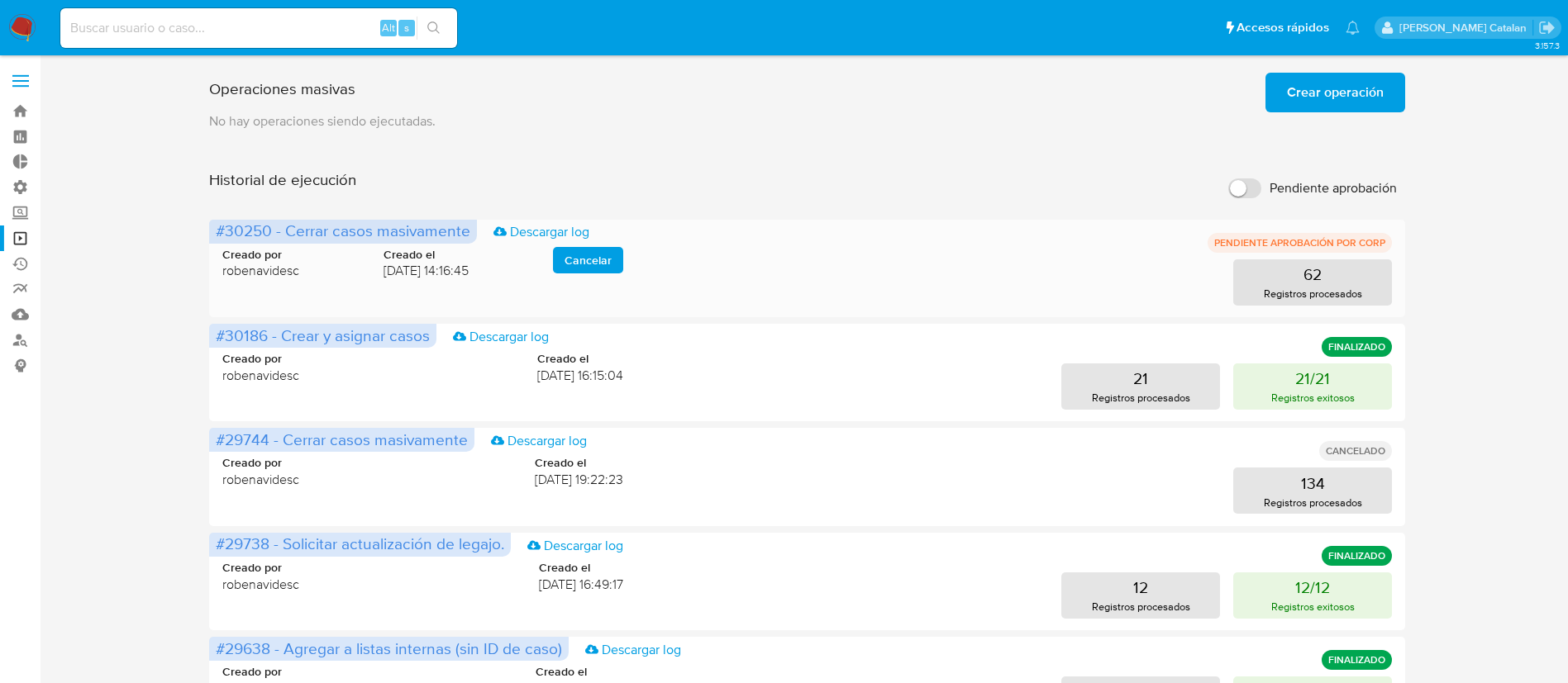
drag, startPoint x: 212, startPoint y: 223, endPoint x: 471, endPoint y: 223, distance: 259.0
click at [471, 223] on span "#30250 - Cerrar casos masivamente Descargar log" at bounding box center [342, 231] width 267 height 24
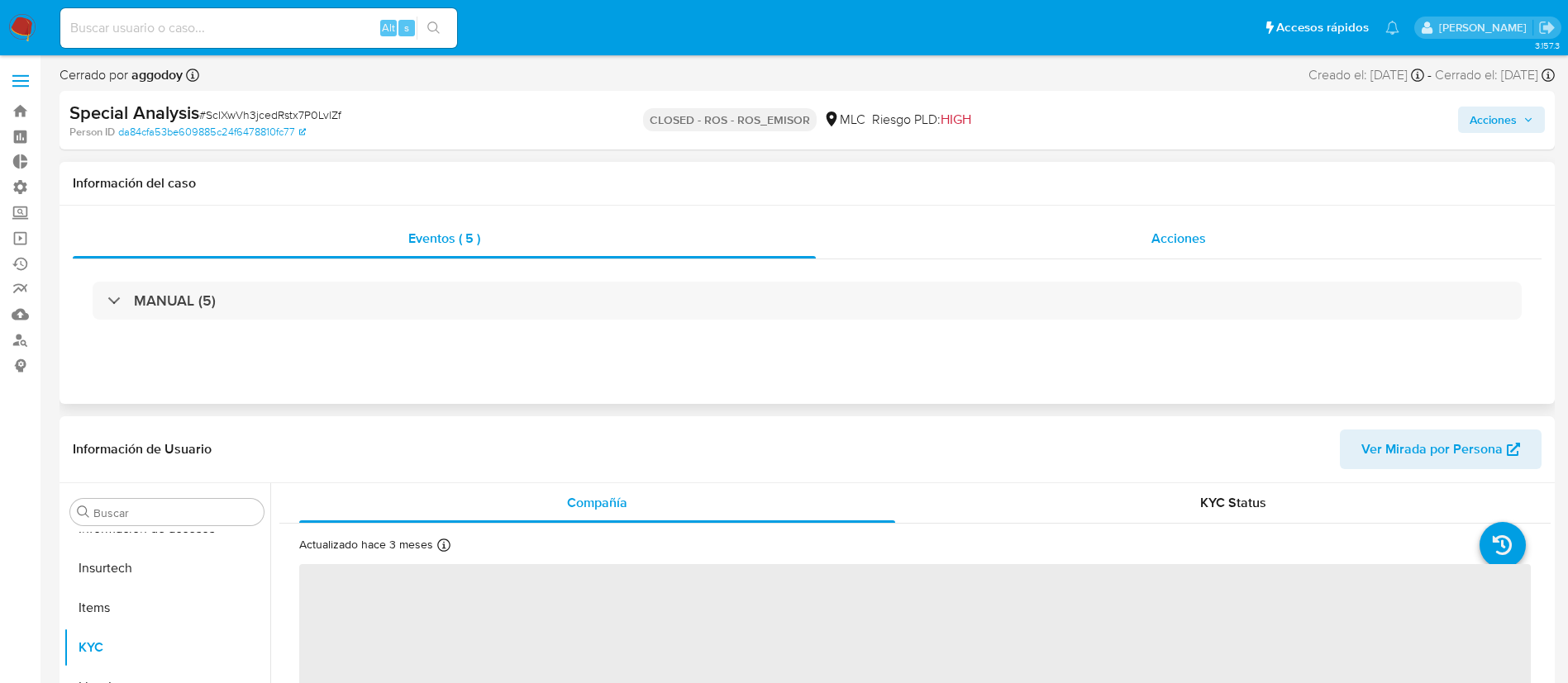
scroll to position [698, 0]
click at [1167, 223] on div "Acciones" at bounding box center [1178, 238] width 725 height 40
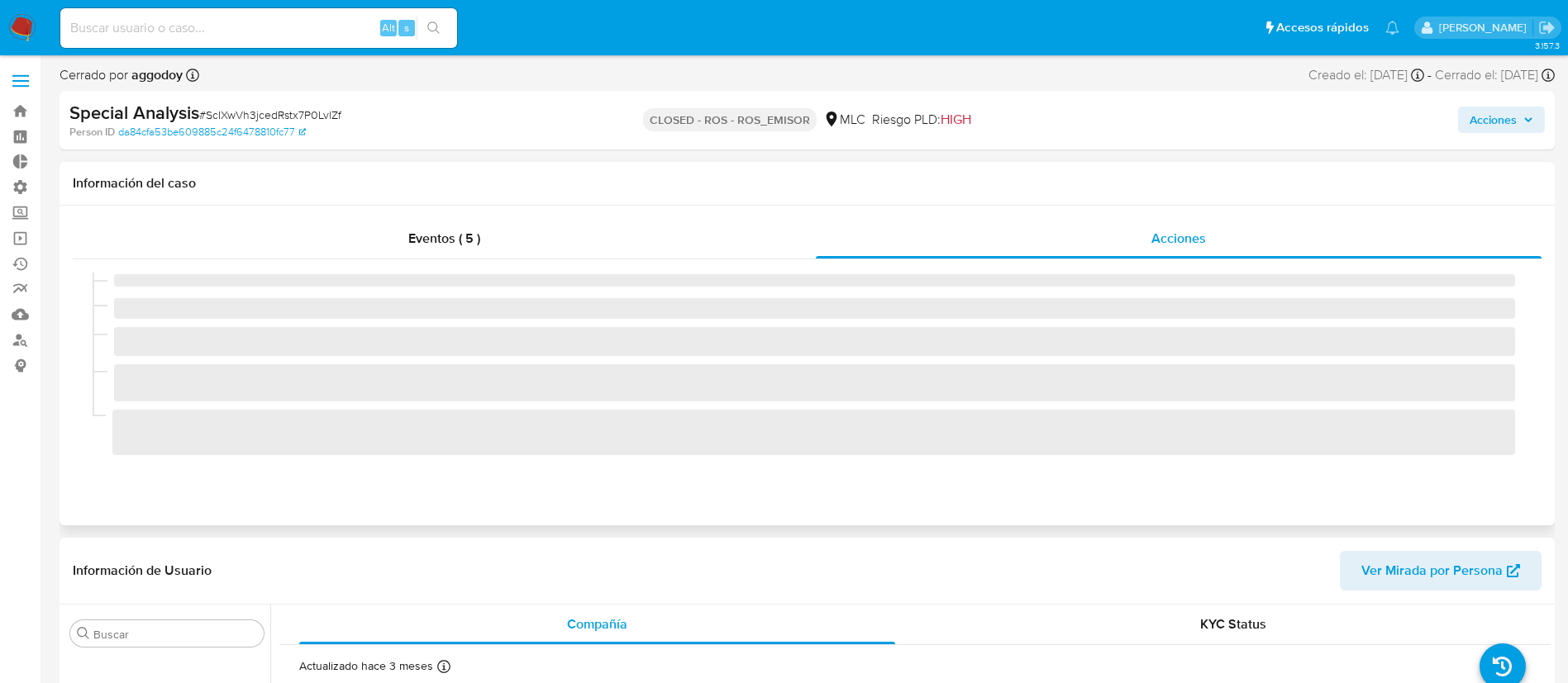
select select "10"
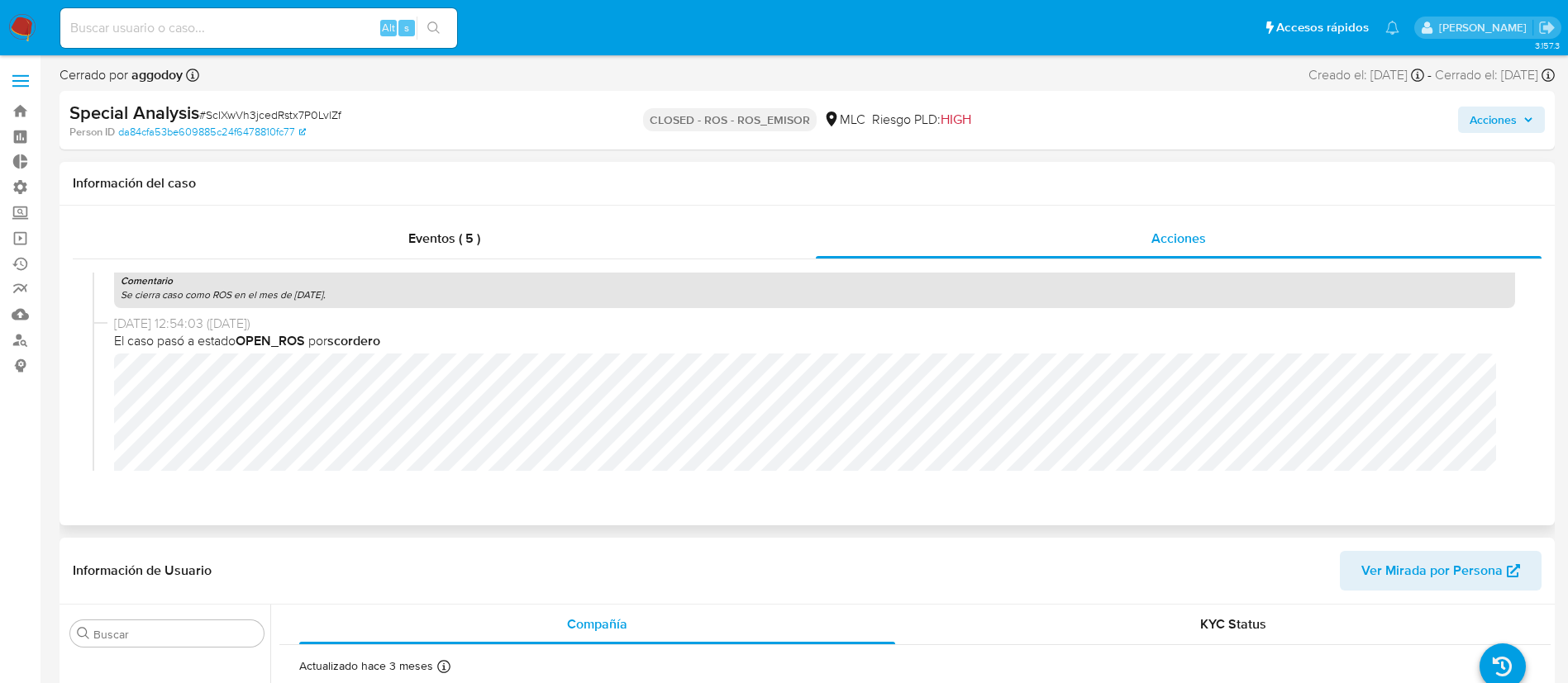
scroll to position [202, 0]
